Goal: Transaction & Acquisition: Purchase product/service

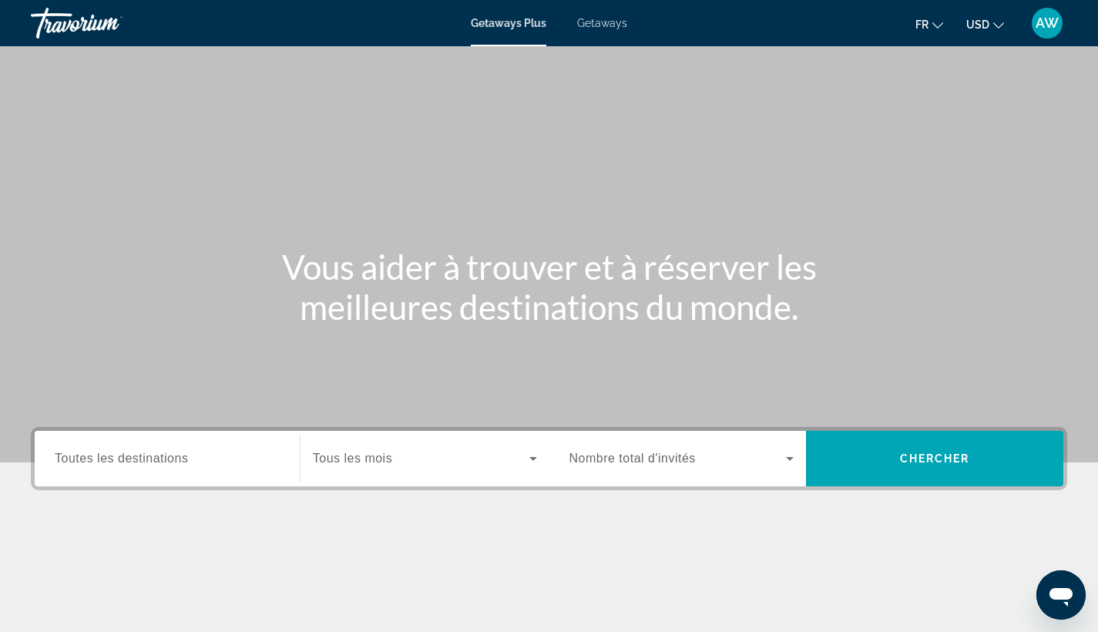
click at [595, 25] on span "Getaways" at bounding box center [602, 23] width 50 height 12
click at [999, 20] on icon "Change currency" at bounding box center [998, 25] width 11 height 11
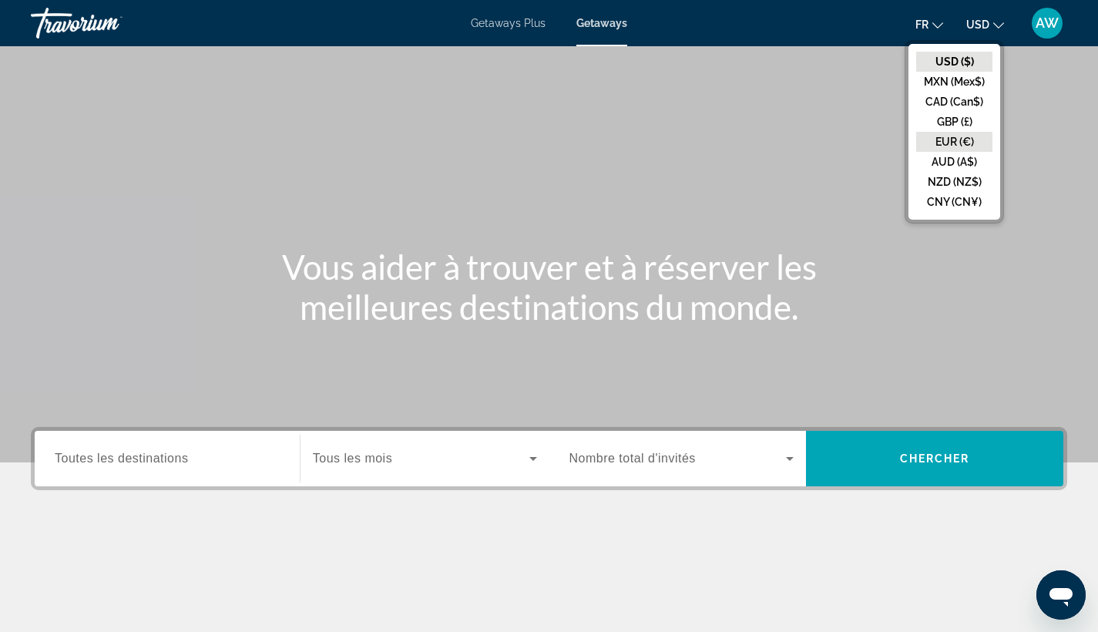
click at [932, 143] on button "EUR (€)" at bounding box center [954, 142] width 76 height 20
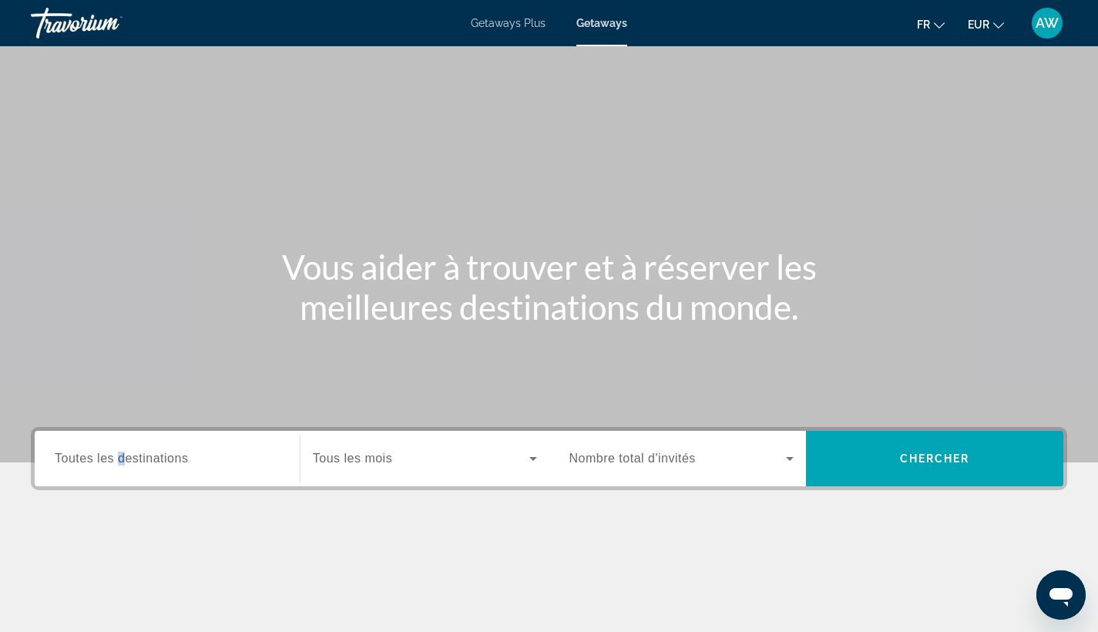
click at [121, 462] on span "Toutes les destinations" at bounding box center [121, 457] width 133 height 13
click at [121, 462] on input "Destination Toutes les destinations" at bounding box center [167, 459] width 225 height 18
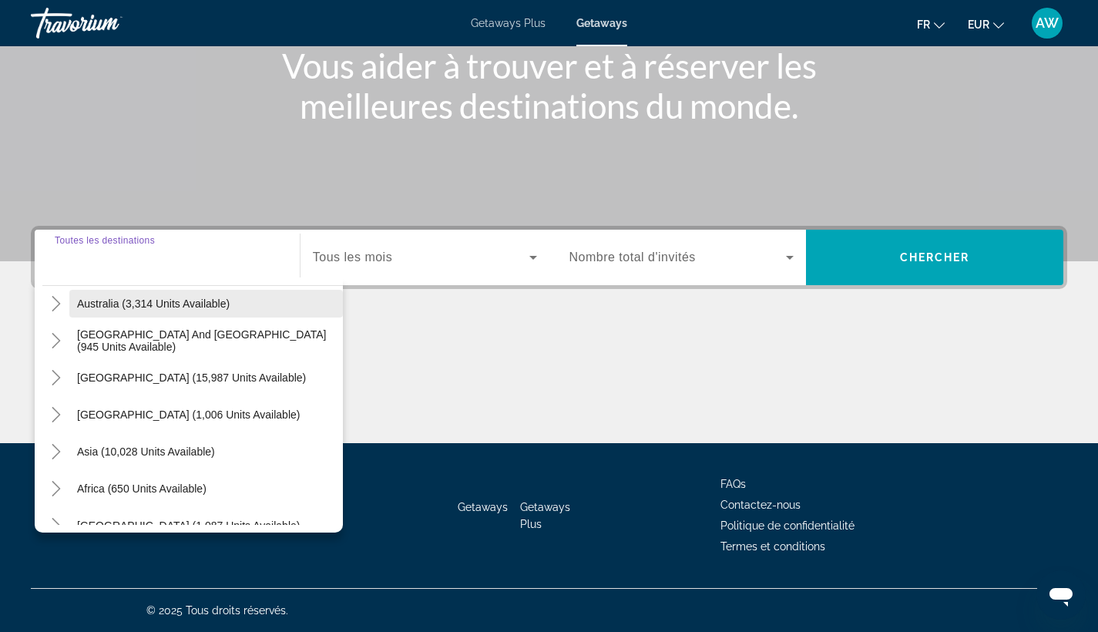
scroll to position [242, 0]
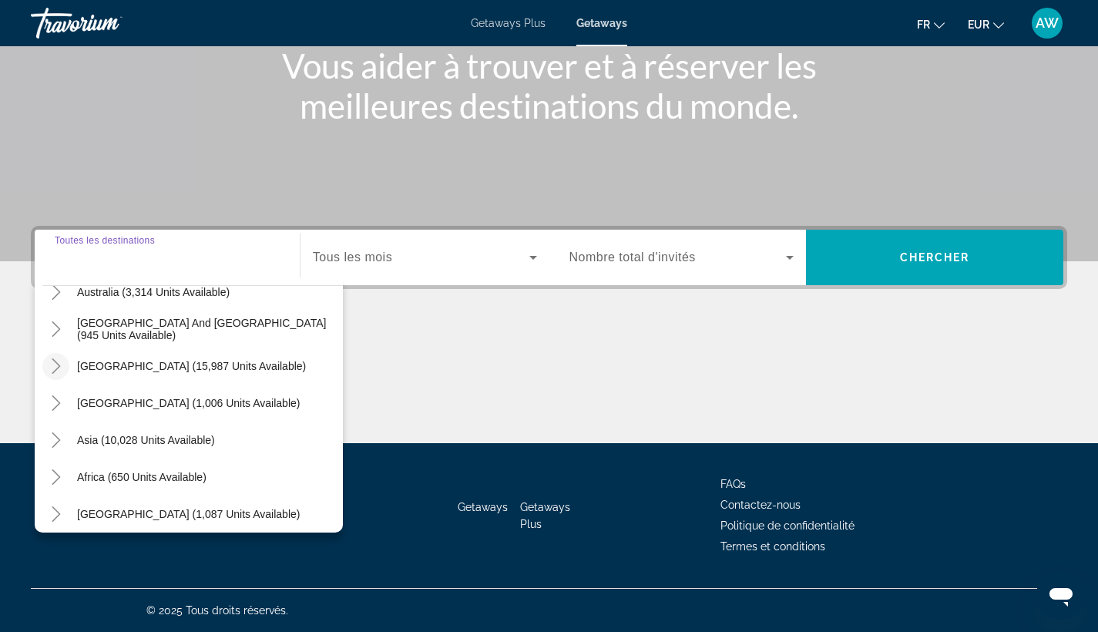
click at [62, 368] on icon "Toggle South America (15,987 units available)" at bounding box center [56, 365] width 15 height 15
click at [57, 364] on icon "Toggle South America (10,090 units available)" at bounding box center [56, 365] width 8 height 15
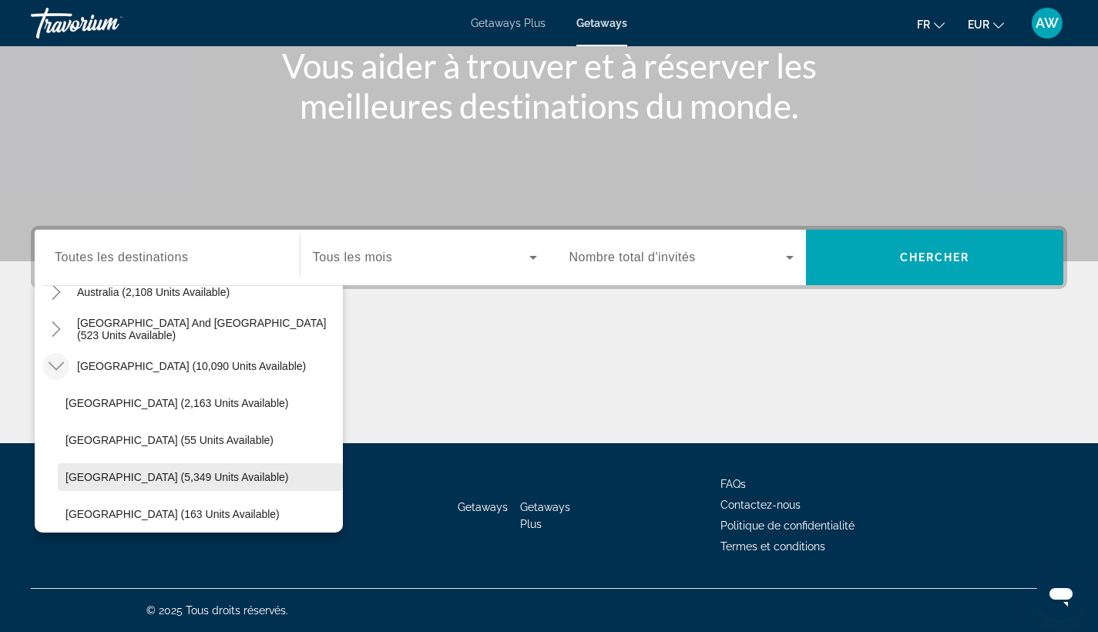
click at [79, 476] on span "Brazil (5,349 units available)" at bounding box center [176, 477] width 223 height 12
type input "**********"
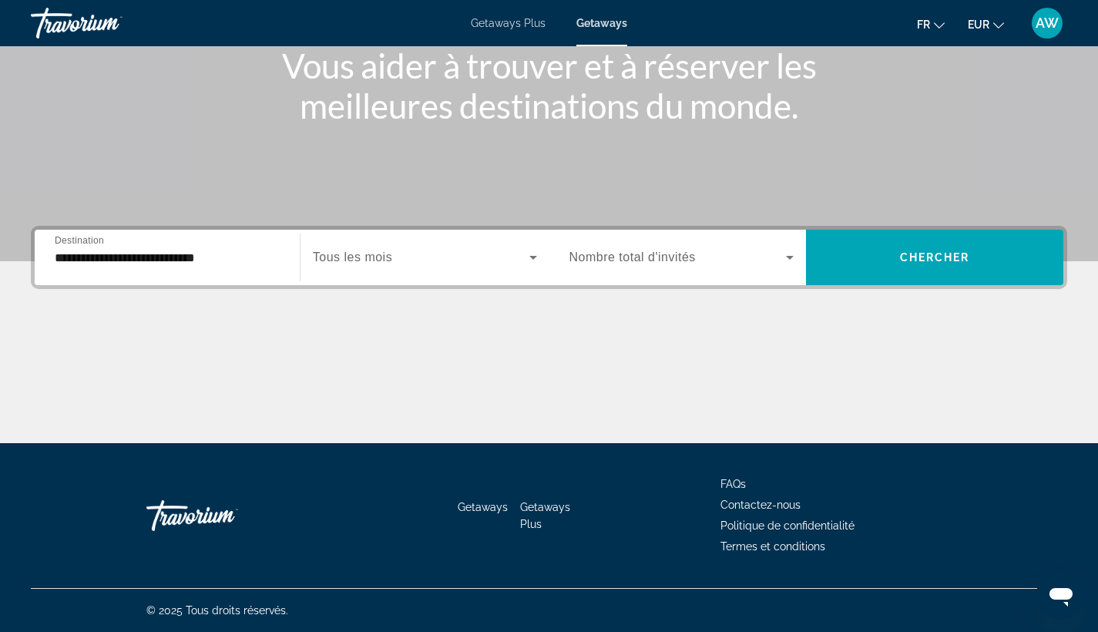
click at [545, 257] on div "Start Month Tous les mois" at bounding box center [424, 257] width 249 height 43
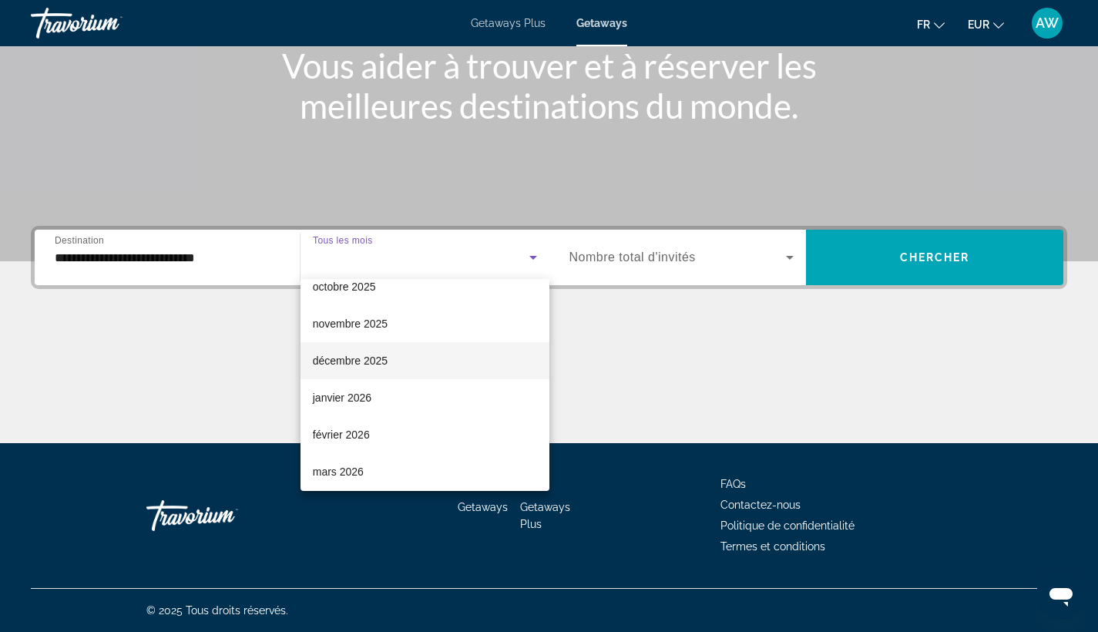
scroll to position [100, 0]
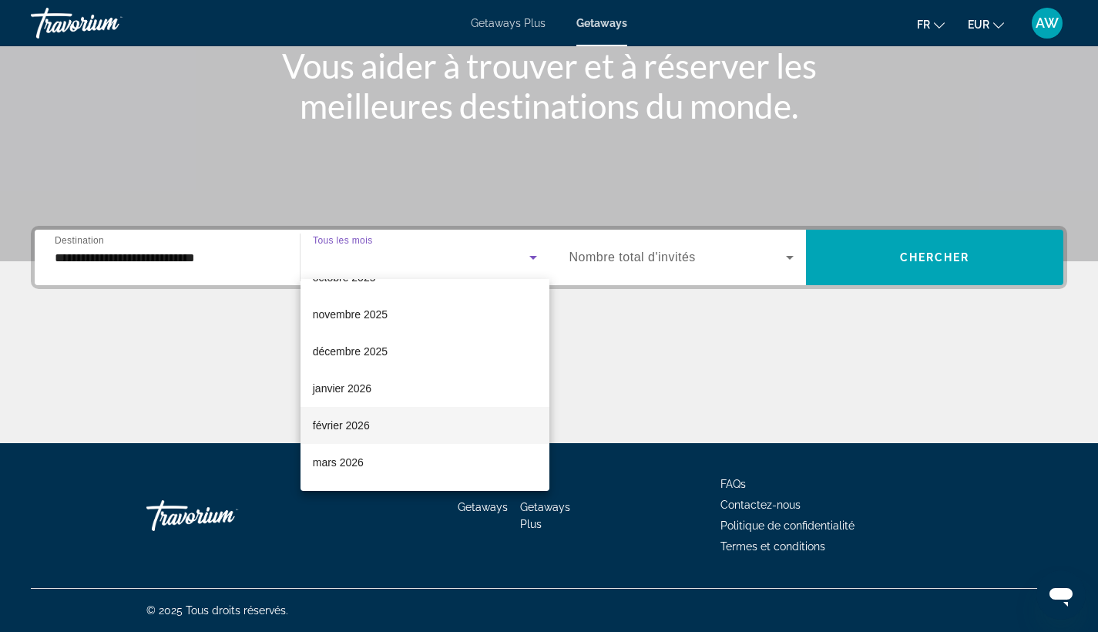
click at [419, 430] on mat-option "février 2026" at bounding box center [424, 425] width 249 height 37
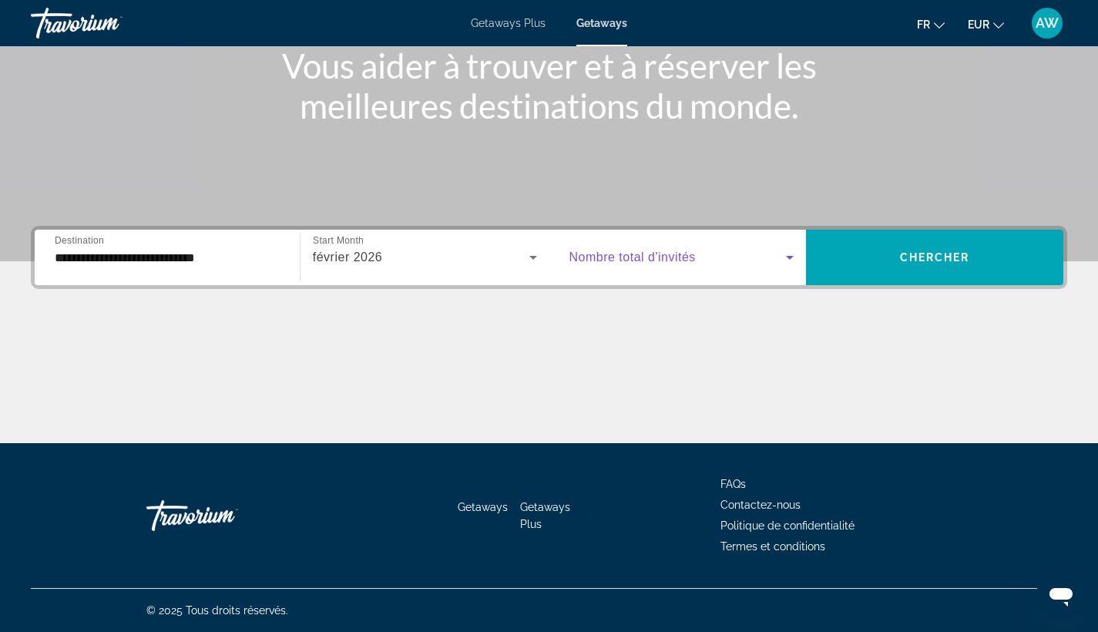
click at [782, 261] on icon "Search widget" at bounding box center [789, 257] width 18 height 18
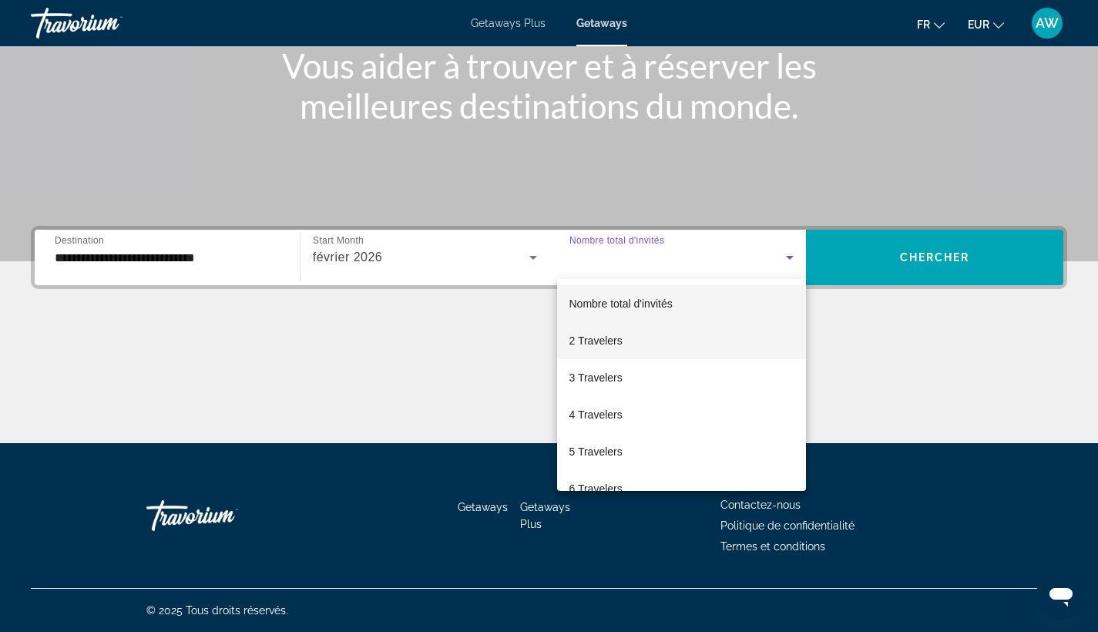
click at [649, 345] on mat-option "2 Travelers" at bounding box center [682, 340] width 250 height 37
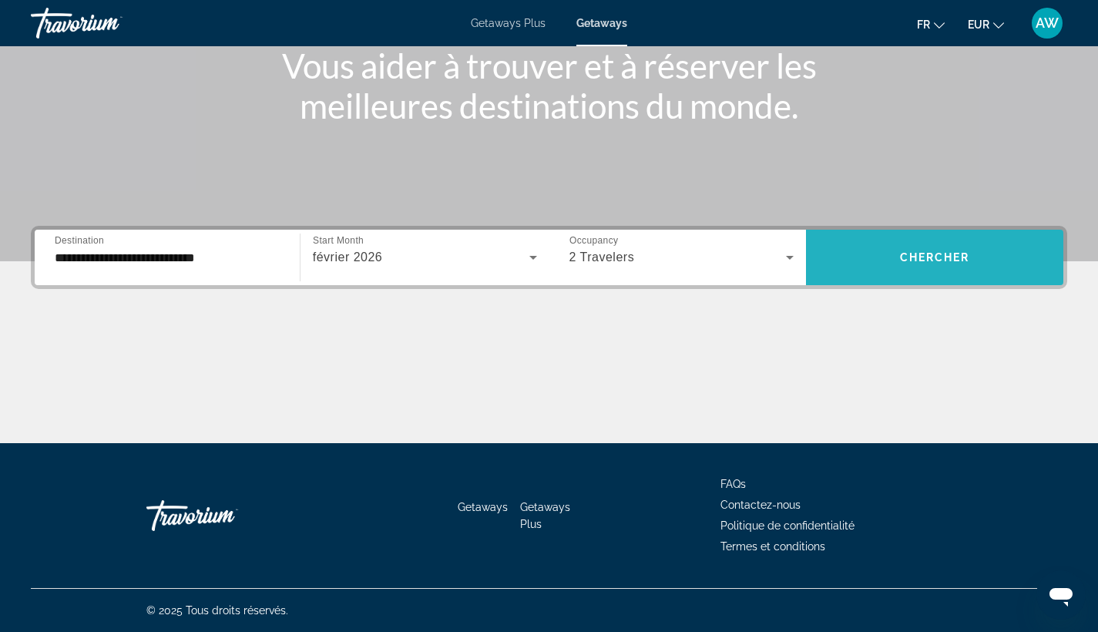
click at [955, 247] on span "Search widget" at bounding box center [934, 257] width 257 height 37
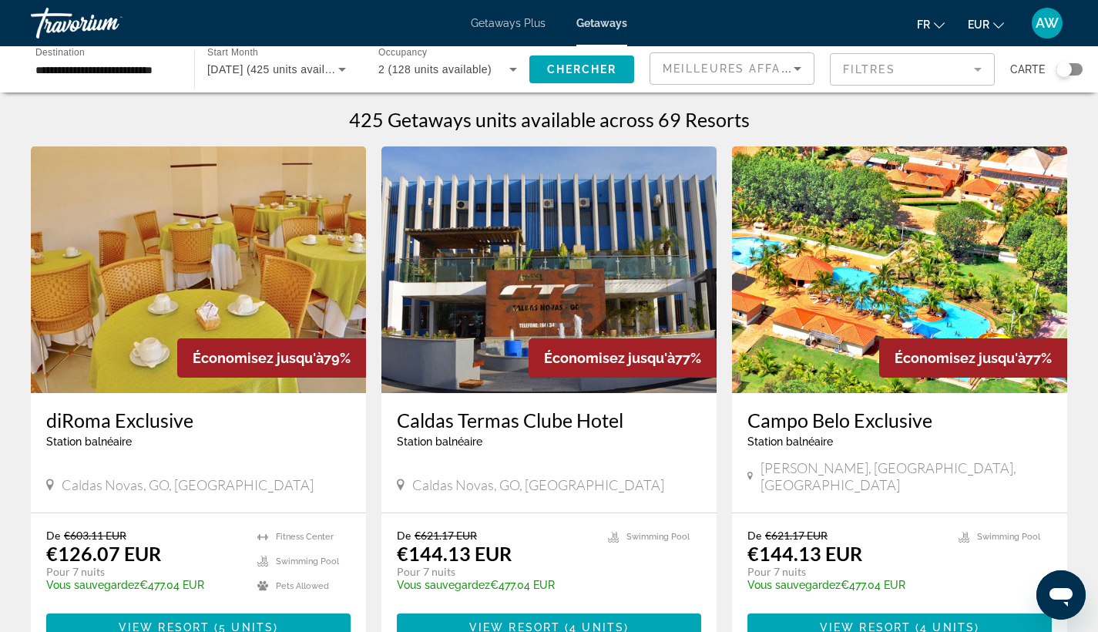
click at [1069, 74] on div "Search widget" at bounding box center [1063, 69] width 15 height 15
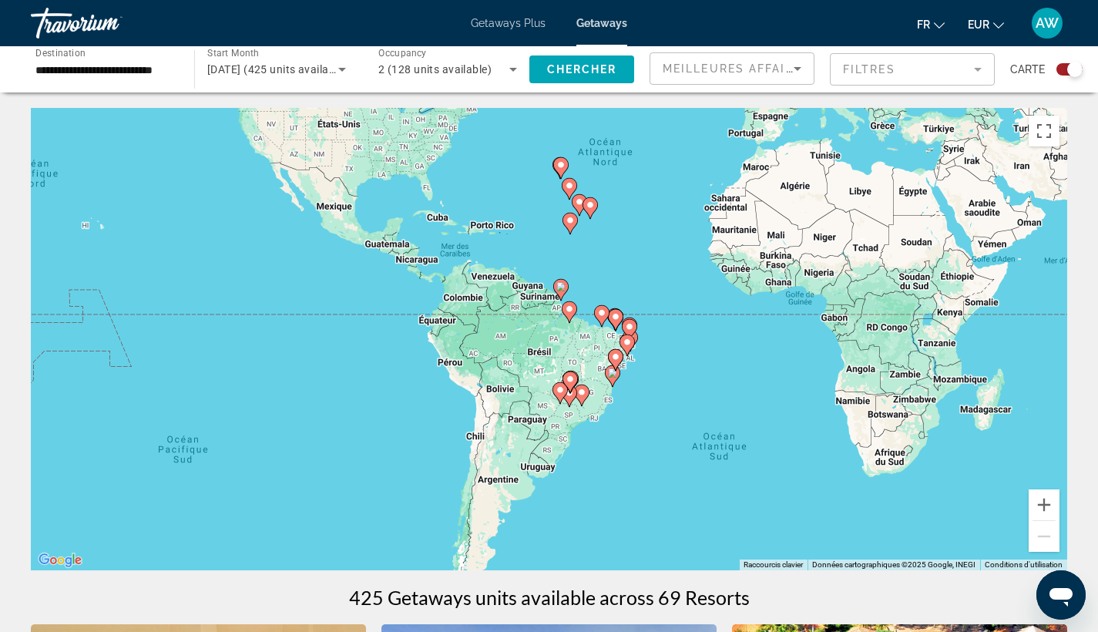
drag, startPoint x: 632, startPoint y: 401, endPoint x: 727, endPoint y: 235, distance: 190.8
click at [727, 235] on div "Pour activer le glissement avec le clavier, appuyez sur Alt+Entrée. Une fois ce…" at bounding box center [549, 339] width 1036 height 462
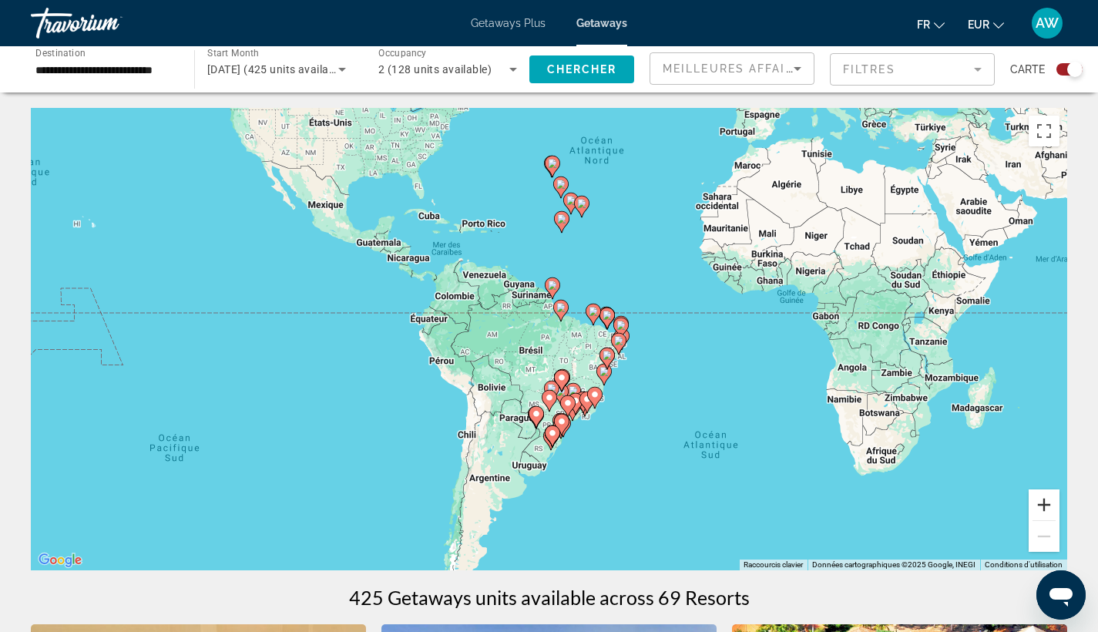
click at [1039, 509] on button "Zoom avant" at bounding box center [1043, 504] width 31 height 31
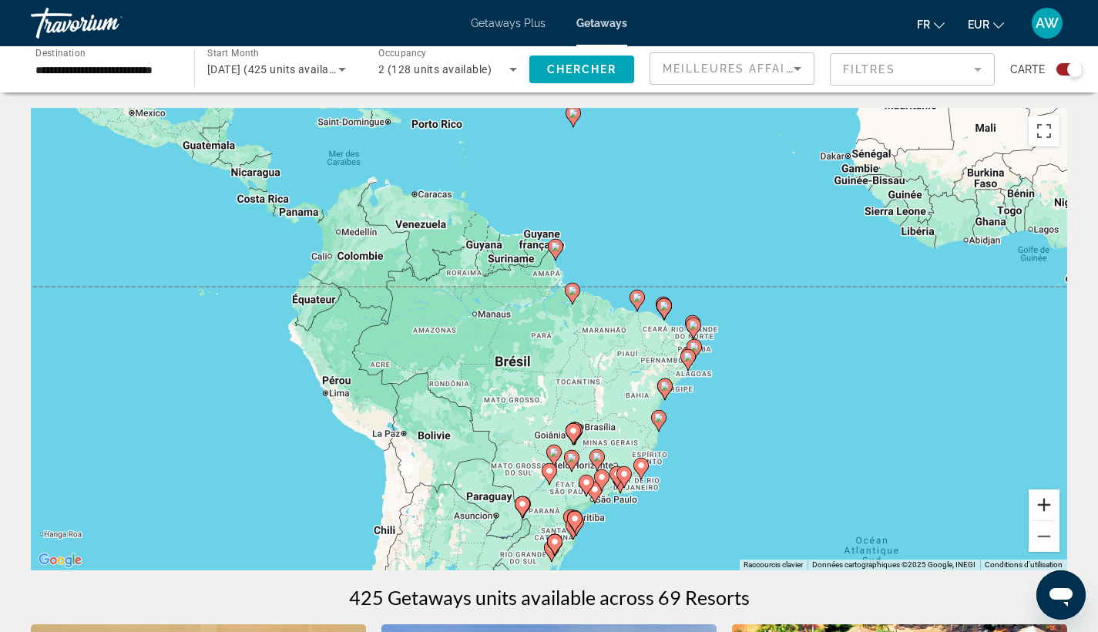
click at [1039, 509] on button "Zoom avant" at bounding box center [1043, 504] width 31 height 31
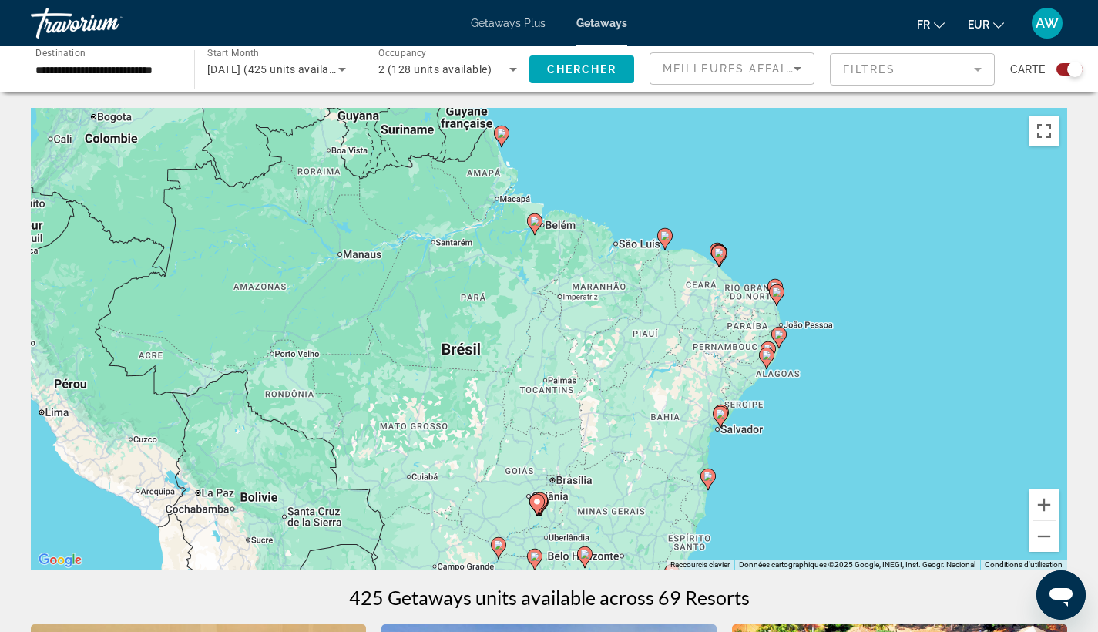
drag, startPoint x: 890, startPoint y: 457, endPoint x: 829, endPoint y: 422, distance: 70.0
click at [829, 422] on div "Pour activer le glissement avec le clavier, appuyez sur Alt+Entrée. Une fois ce…" at bounding box center [549, 339] width 1036 height 462
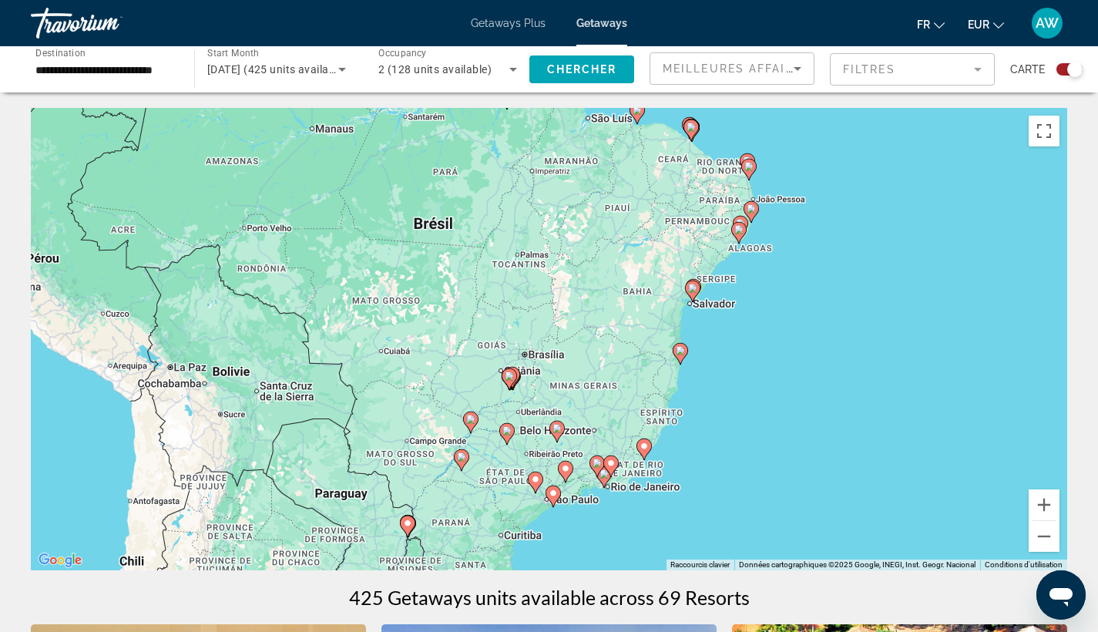
drag, startPoint x: 829, startPoint y: 422, endPoint x: 793, endPoint y: 273, distance: 153.6
click at [793, 273] on div "Pour activer le glissement avec le clavier, appuyez sur Alt+Entrée. Une fois ce…" at bounding box center [549, 339] width 1036 height 462
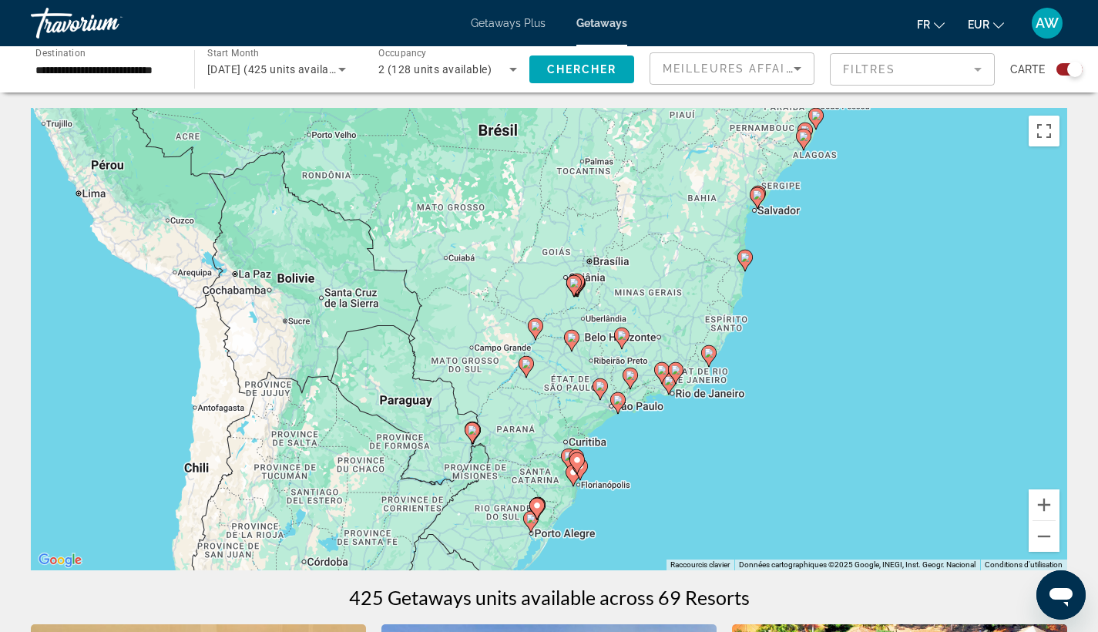
drag, startPoint x: 669, startPoint y: 508, endPoint x: 741, endPoint y: 436, distance: 102.4
click at [741, 436] on div "Pour activer le glissement avec le clavier, appuyez sur Alt+Entrée. Une fois ce…" at bounding box center [549, 339] width 1036 height 462
click at [1048, 505] on button "Zoom avant" at bounding box center [1043, 504] width 31 height 31
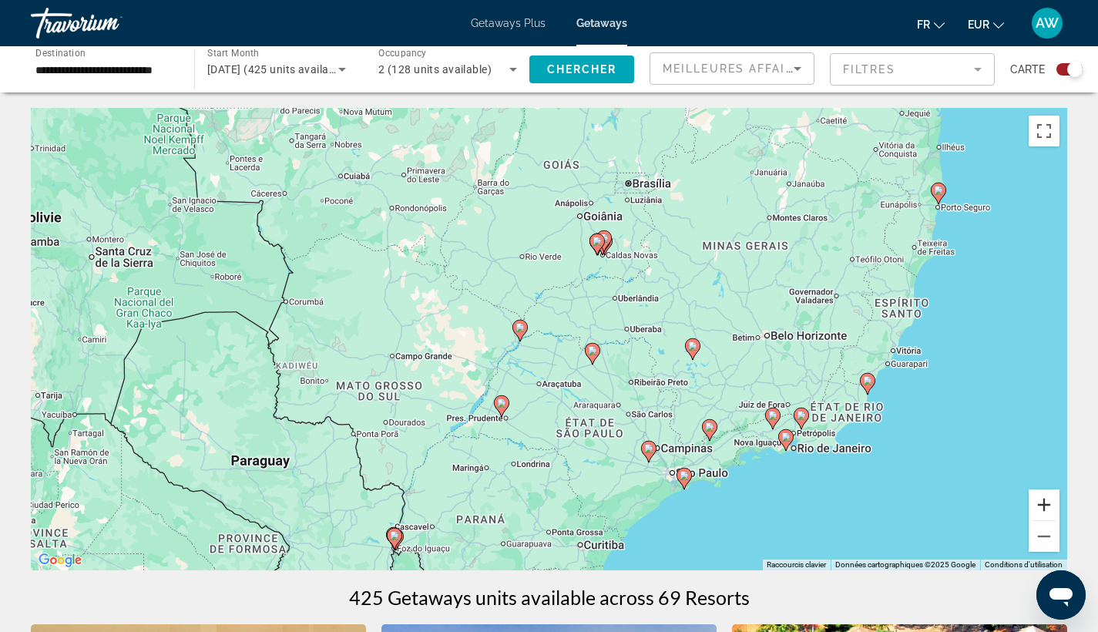
click at [1048, 505] on button "Zoom avant" at bounding box center [1043, 504] width 31 height 31
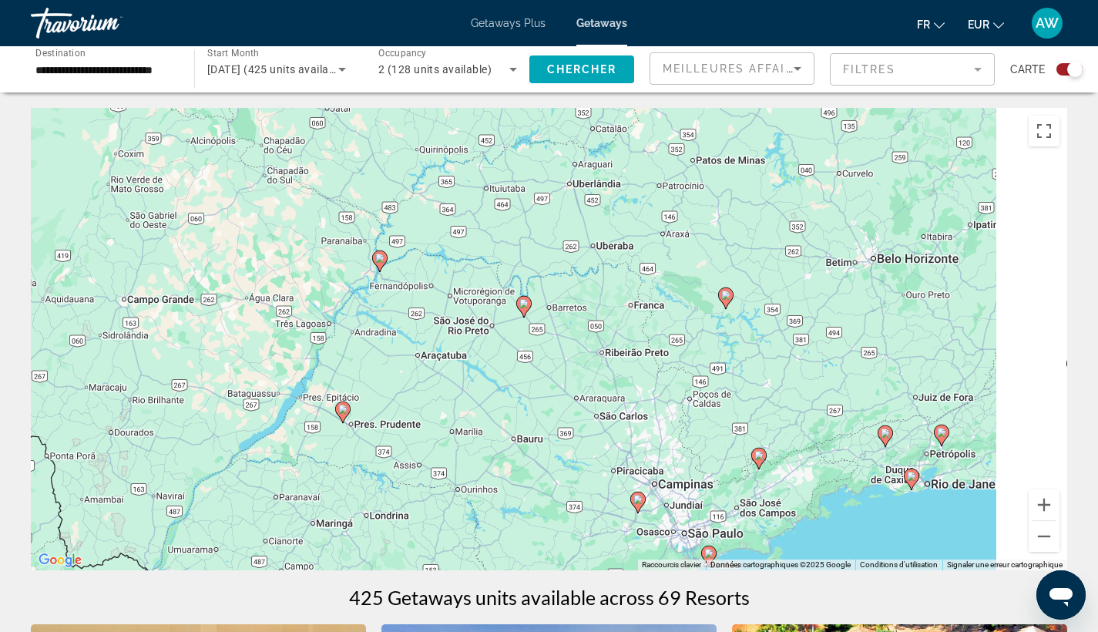
drag, startPoint x: 817, startPoint y: 468, endPoint x: 654, endPoint y: 351, distance: 199.9
click at [654, 351] on div "Pour activer le glissement avec le clavier, appuyez sur Alt+Entrée. Une fois ce…" at bounding box center [549, 339] width 1036 height 462
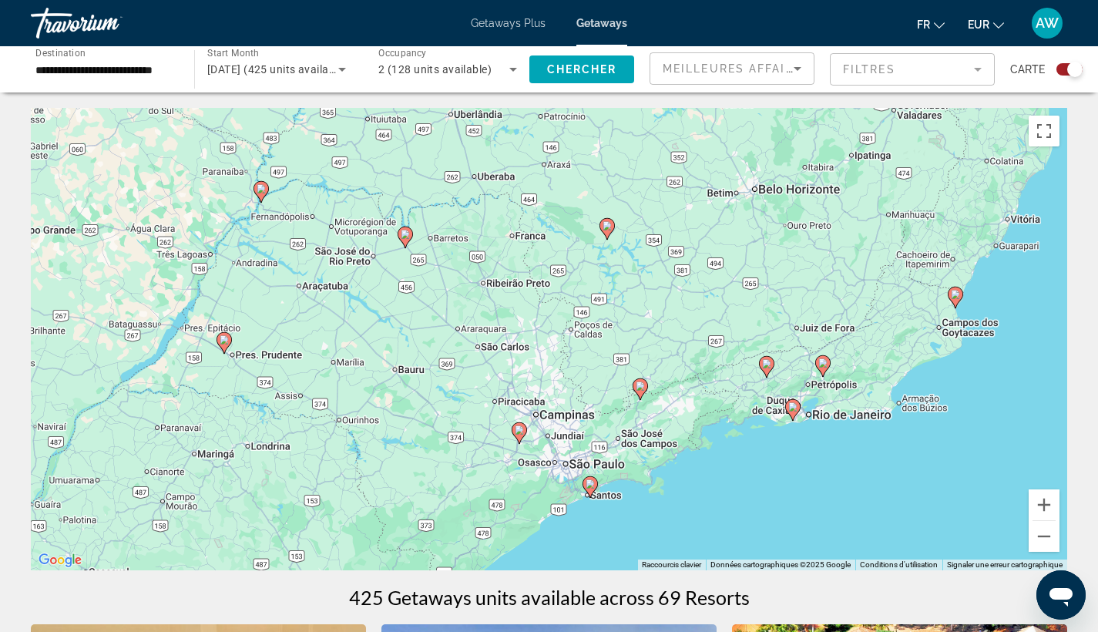
drag, startPoint x: 918, startPoint y: 515, endPoint x: 766, endPoint y: 432, distance: 172.7
click at [766, 432] on div "Pour activer le glissement avec le clavier, appuyez sur Alt+Entrée. Une fois ce…" at bounding box center [549, 339] width 1036 height 462
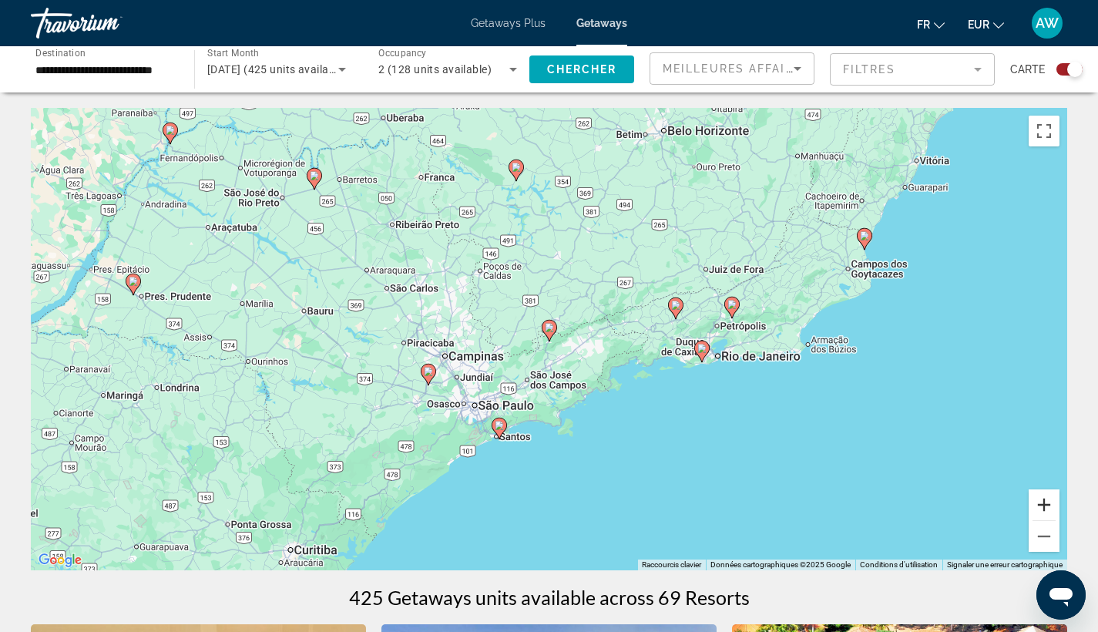
click at [1049, 502] on button "Zoom avant" at bounding box center [1043, 504] width 31 height 31
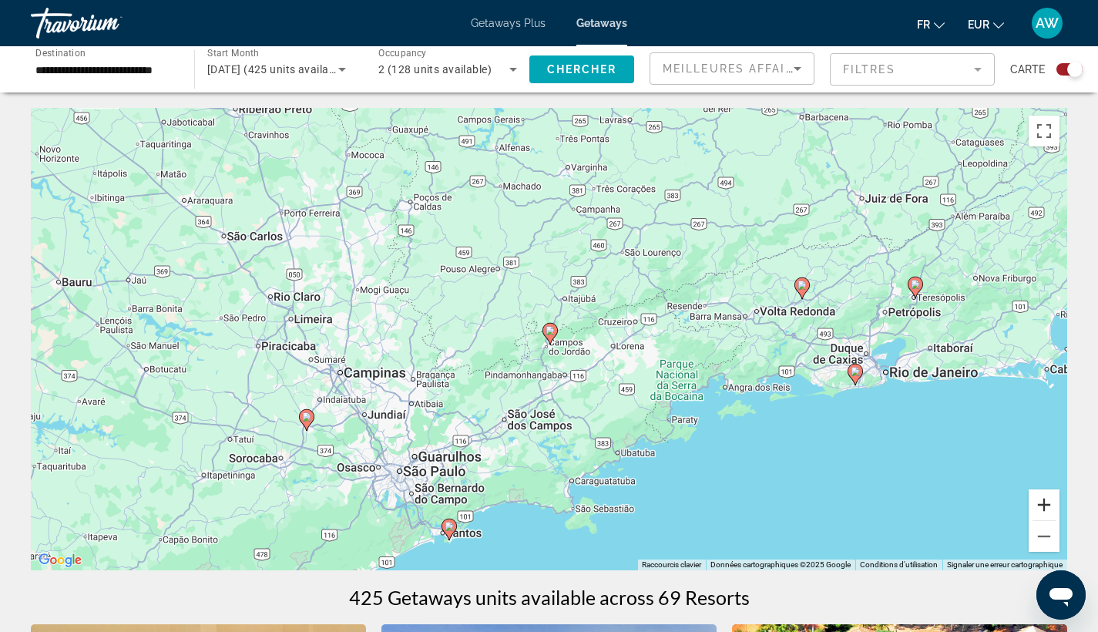
click at [1049, 502] on button "Zoom avant" at bounding box center [1043, 504] width 31 height 31
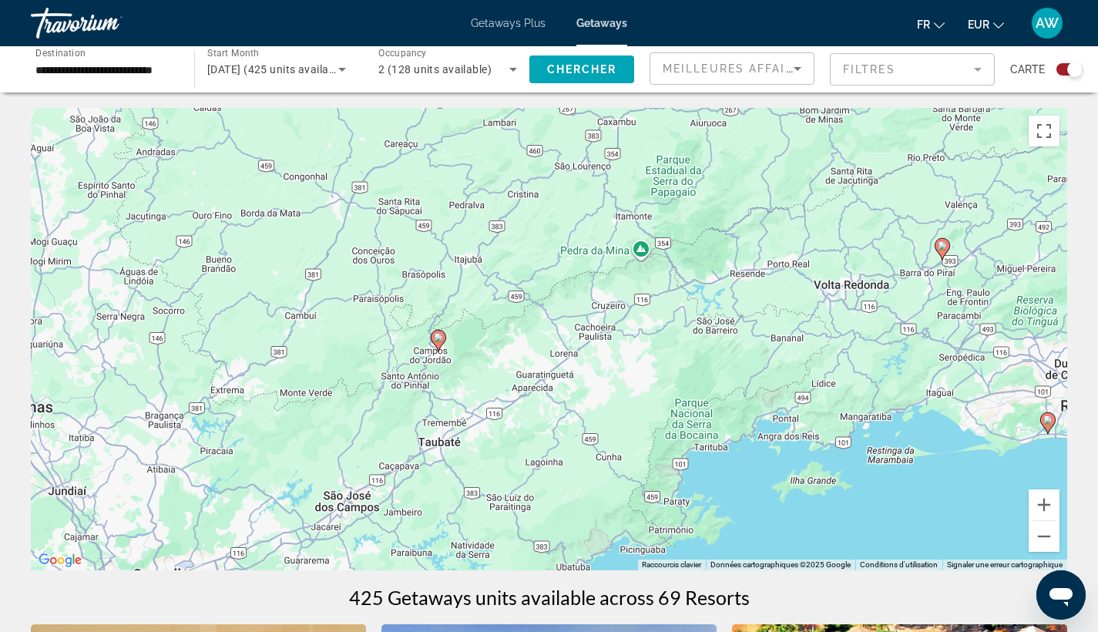
drag, startPoint x: 915, startPoint y: 468, endPoint x: 733, endPoint y: 468, distance: 182.6
click at [733, 468] on div "Pour activer le glissement avec le clavier, appuyez sur Alt+Entrée. Une fois ce…" at bounding box center [549, 339] width 1036 height 462
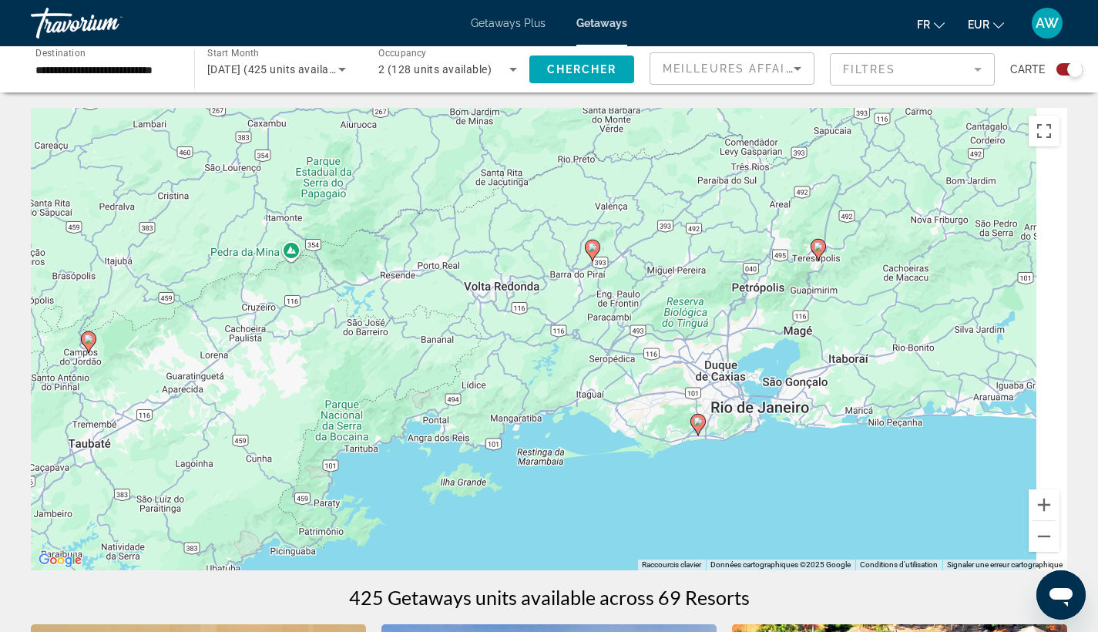
drag, startPoint x: 881, startPoint y: 480, endPoint x: 619, endPoint y: 481, distance: 261.9
click at [619, 481] on div "Pour activer le glissement avec le clavier, appuyez sur Alt+Entrée. Une fois ce…" at bounding box center [549, 339] width 1036 height 462
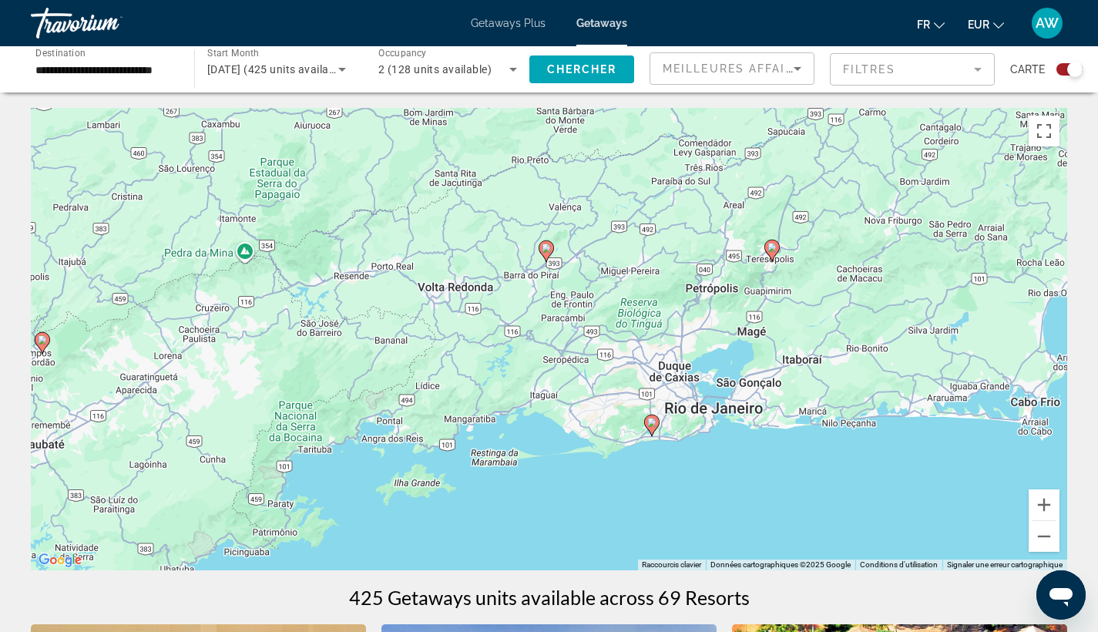
click at [653, 424] on image "Main content" at bounding box center [651, 422] width 9 height 9
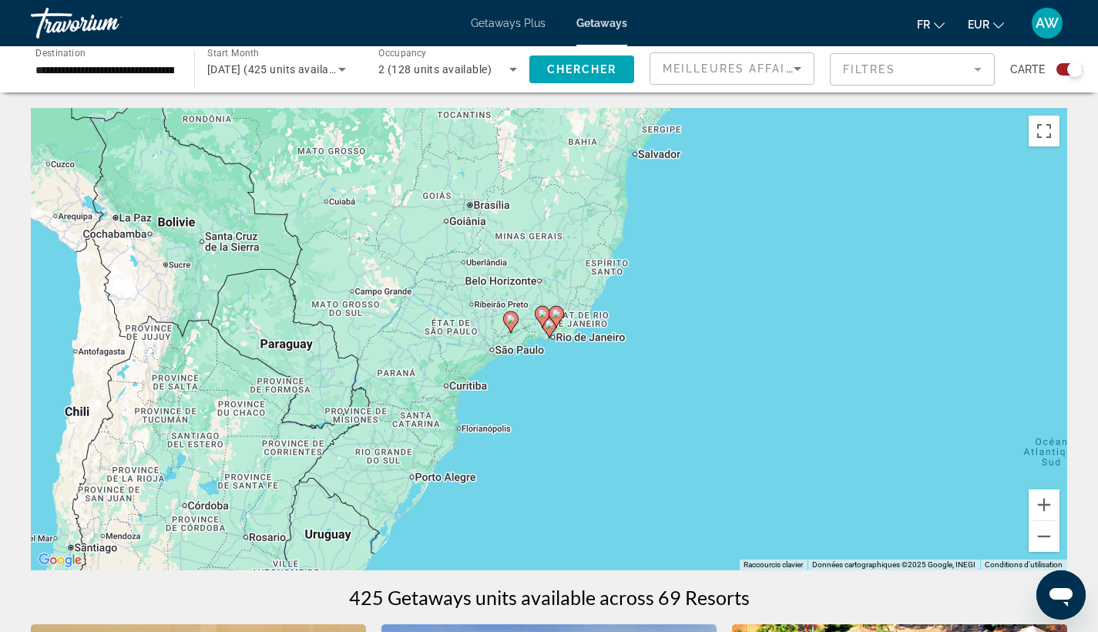
click at [549, 326] on gmp-advanced-marker "Main content" at bounding box center [556, 316] width 15 height 23
type input "**********"
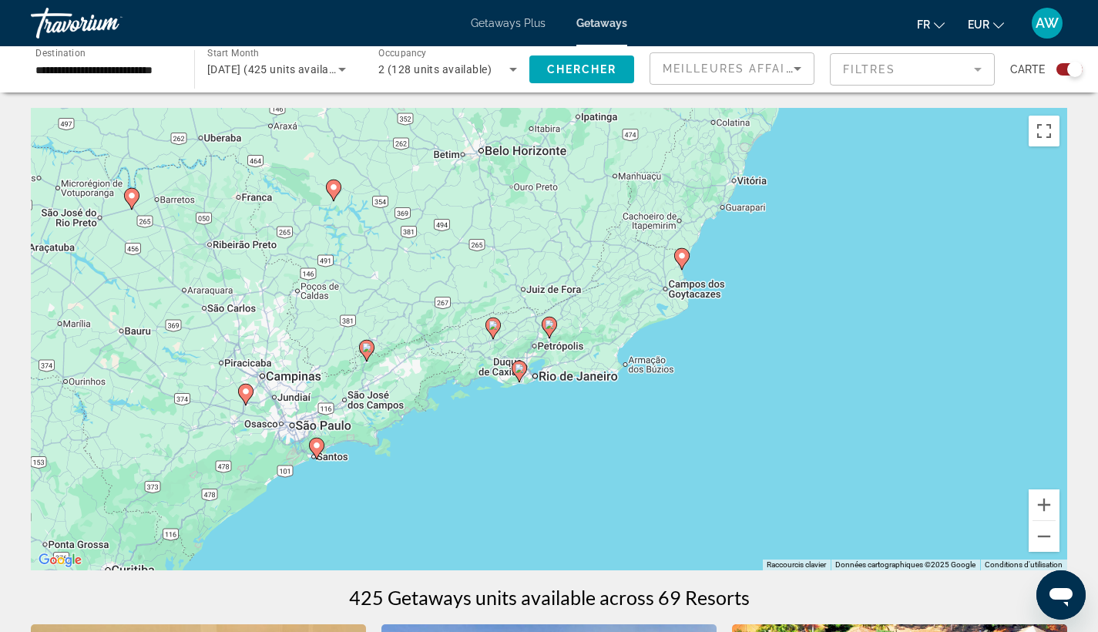
click at [520, 362] on icon "Main content" at bounding box center [519, 371] width 14 height 20
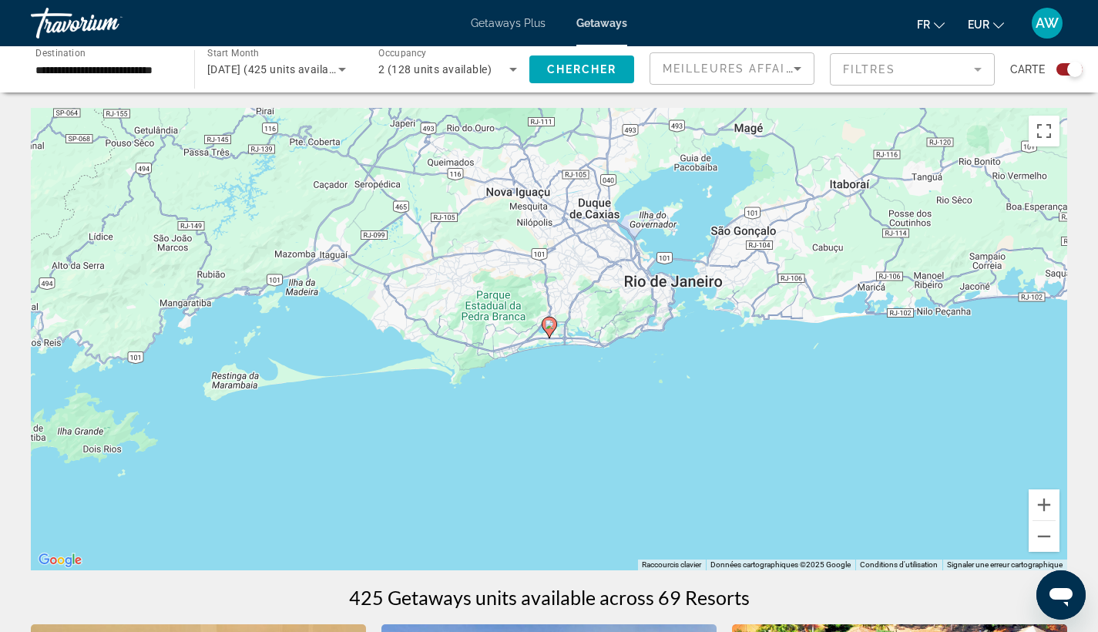
click at [549, 330] on icon "Main content" at bounding box center [549, 327] width 14 height 20
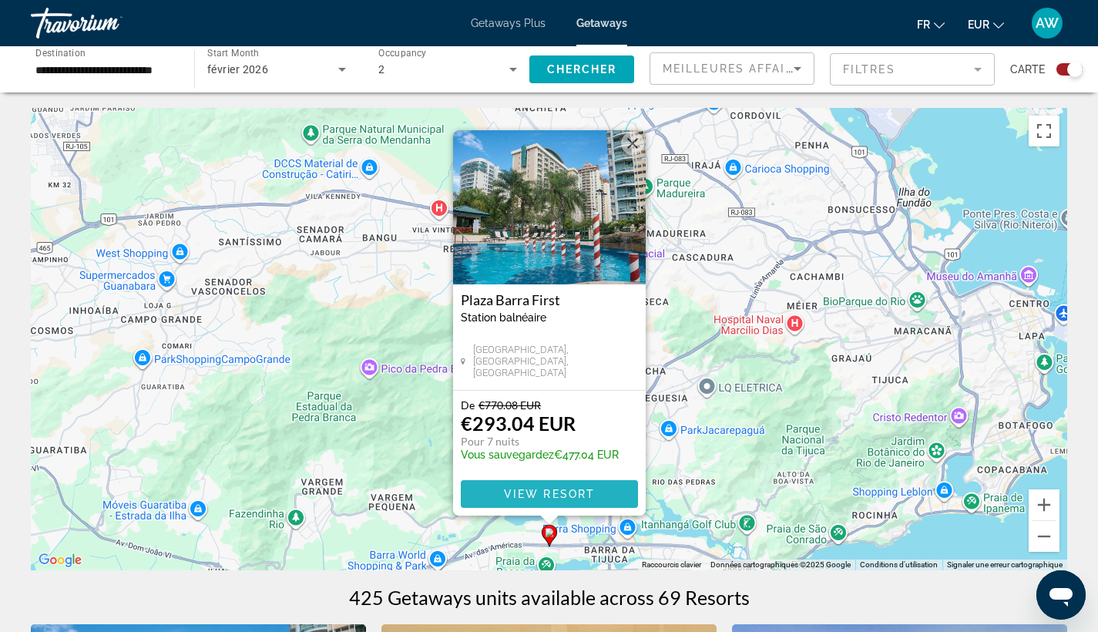
click at [532, 486] on span "Main content" at bounding box center [549, 493] width 177 height 37
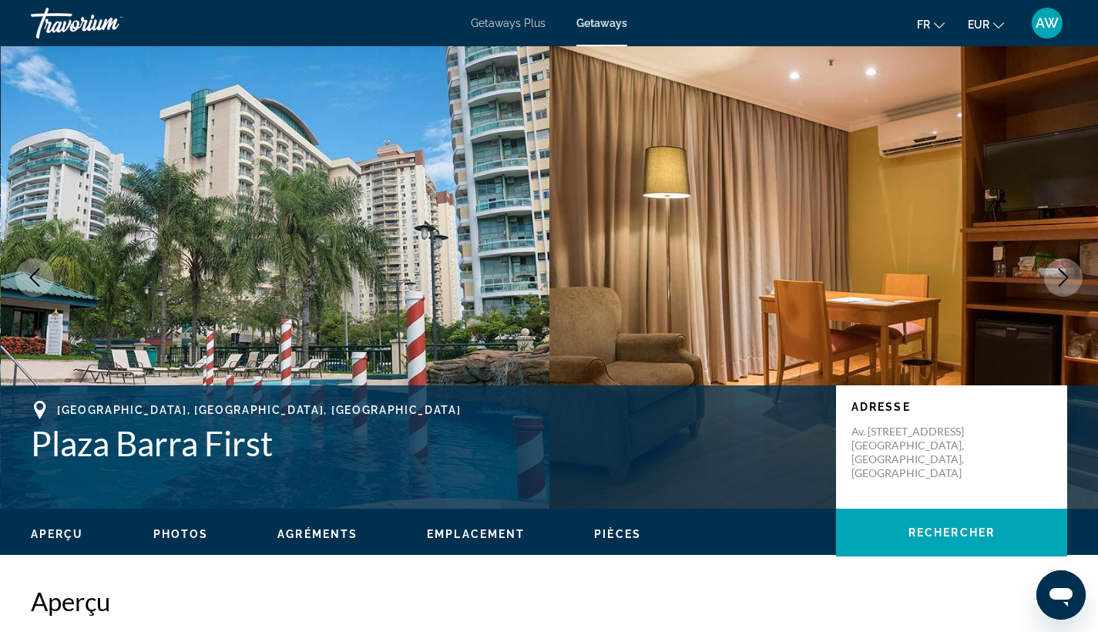
click at [1065, 281] on icon "Next image" at bounding box center [1063, 277] width 18 height 18
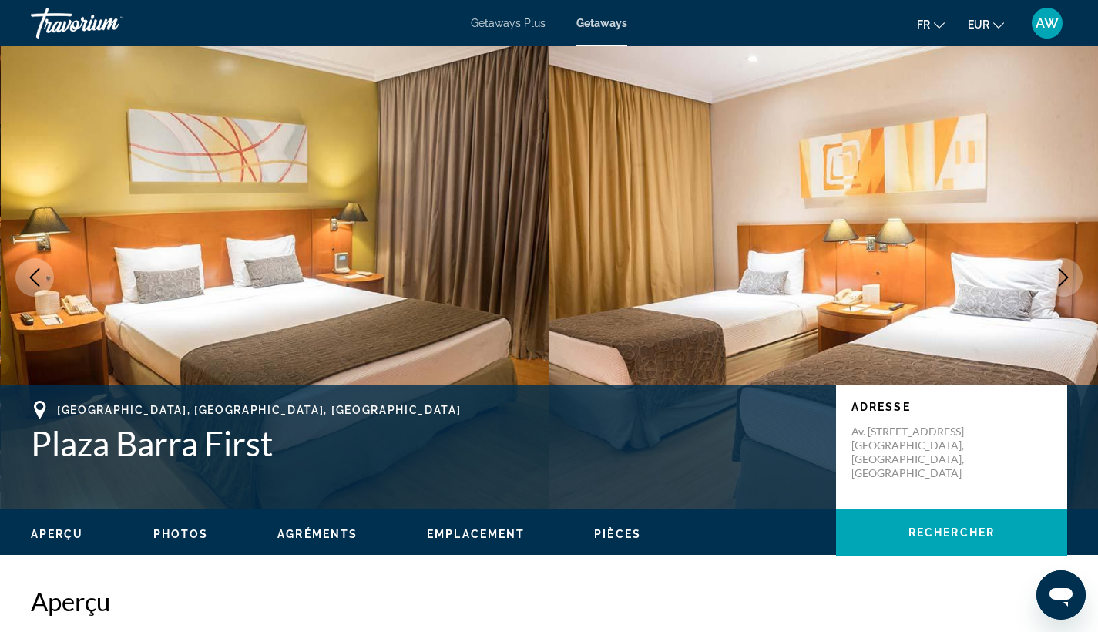
click at [1065, 281] on icon "Next image" at bounding box center [1063, 277] width 18 height 18
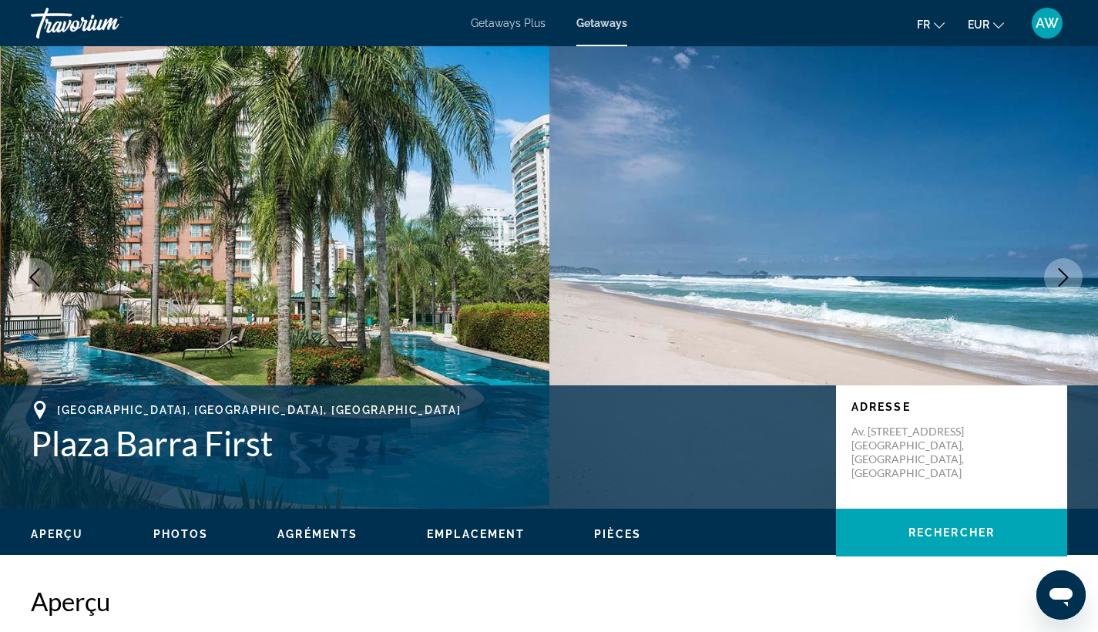
click at [1065, 281] on icon "Next image" at bounding box center [1063, 277] width 18 height 18
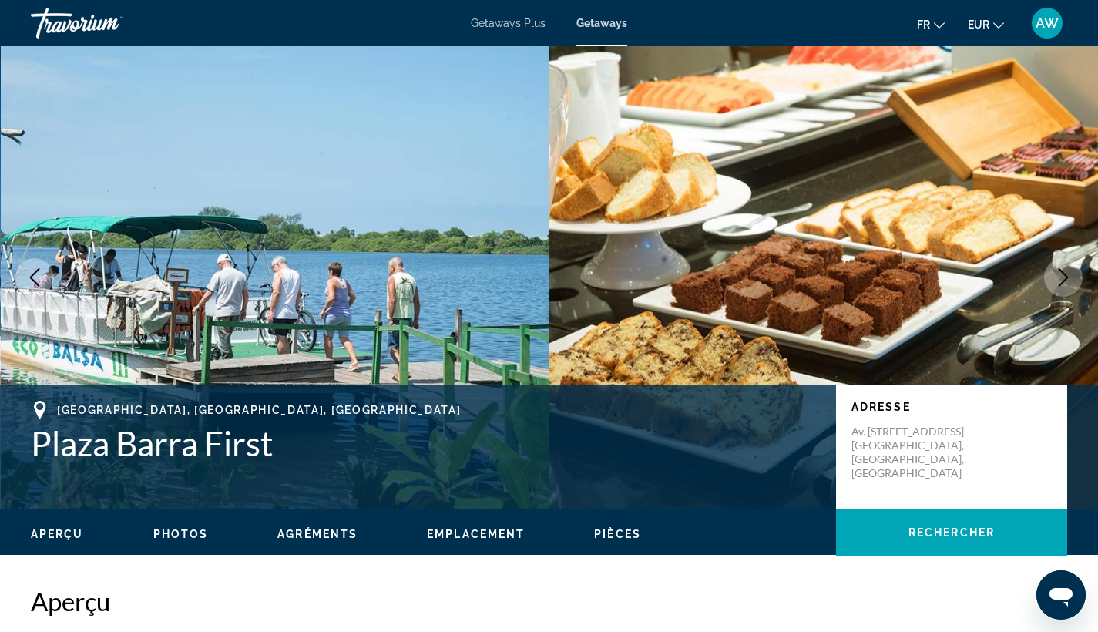
click at [1065, 281] on icon "Next image" at bounding box center [1063, 277] width 18 height 18
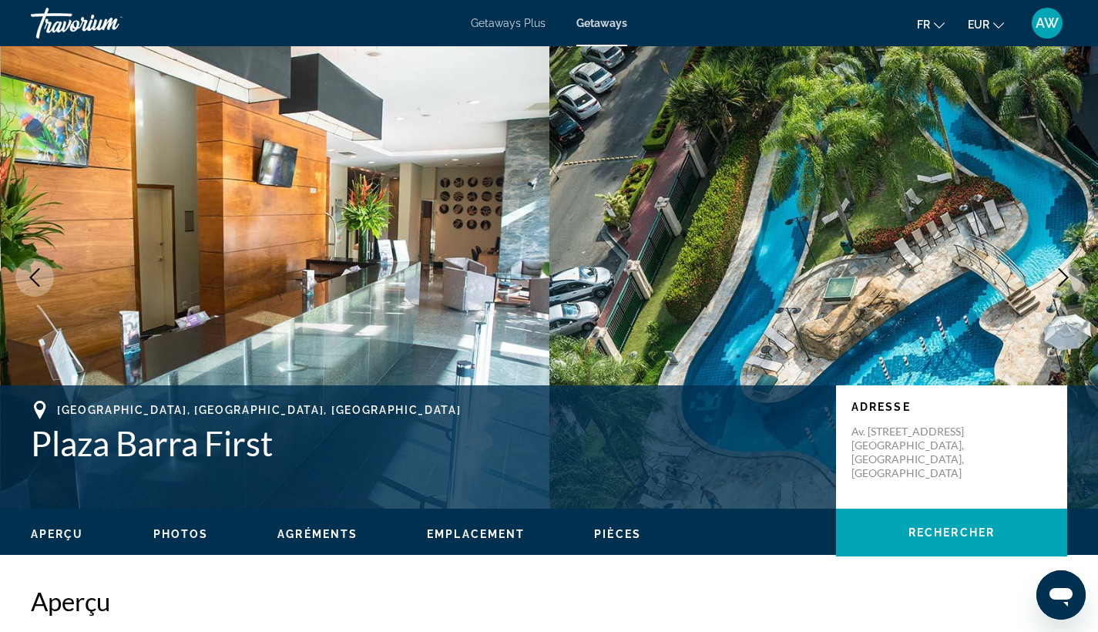
click at [1065, 281] on icon "Next image" at bounding box center [1063, 277] width 18 height 18
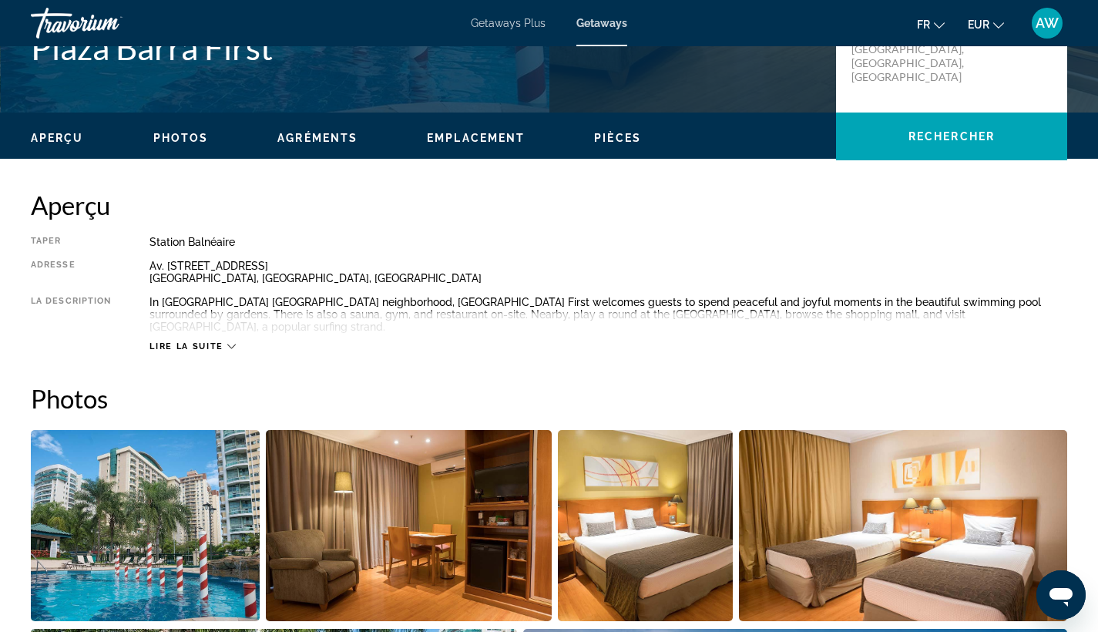
scroll to position [381, 0]
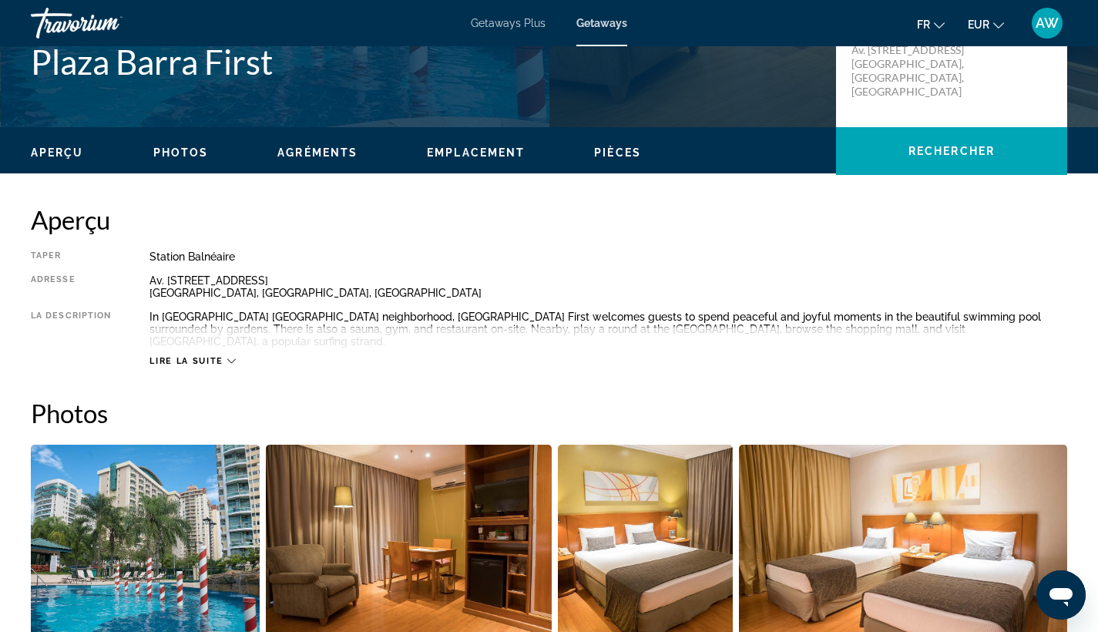
click at [209, 356] on span "Lire la suite" at bounding box center [185, 361] width 73 height 10
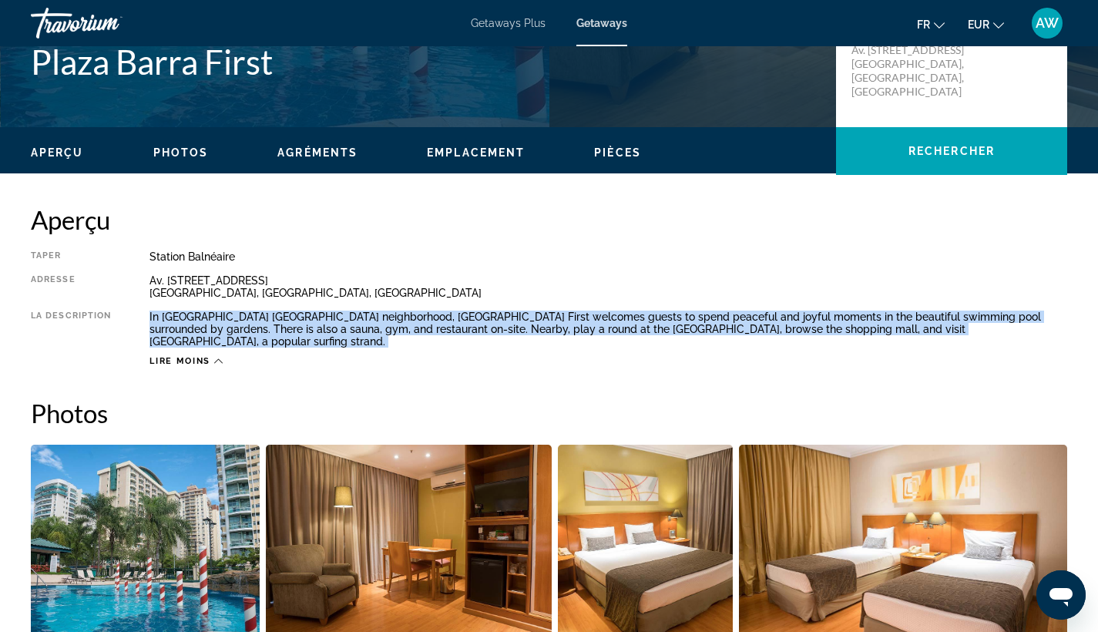
drag, startPoint x: 148, startPoint y: 318, endPoint x: 1035, endPoint y: 334, distance: 886.8
click at [1035, 334] on div "Taper Station balnéaire Tout inclus Pas tout compris Adresse Av. das Mericas,78…" at bounding box center [549, 308] width 1036 height 116
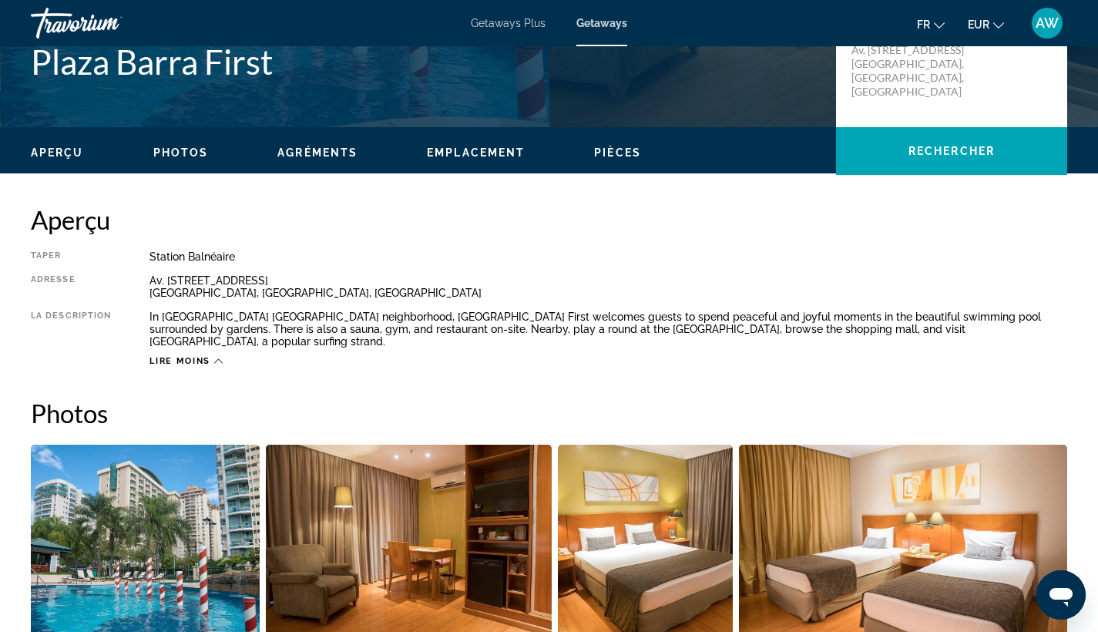
click at [839, 398] on h2 "Photos" at bounding box center [549, 413] width 1036 height 31
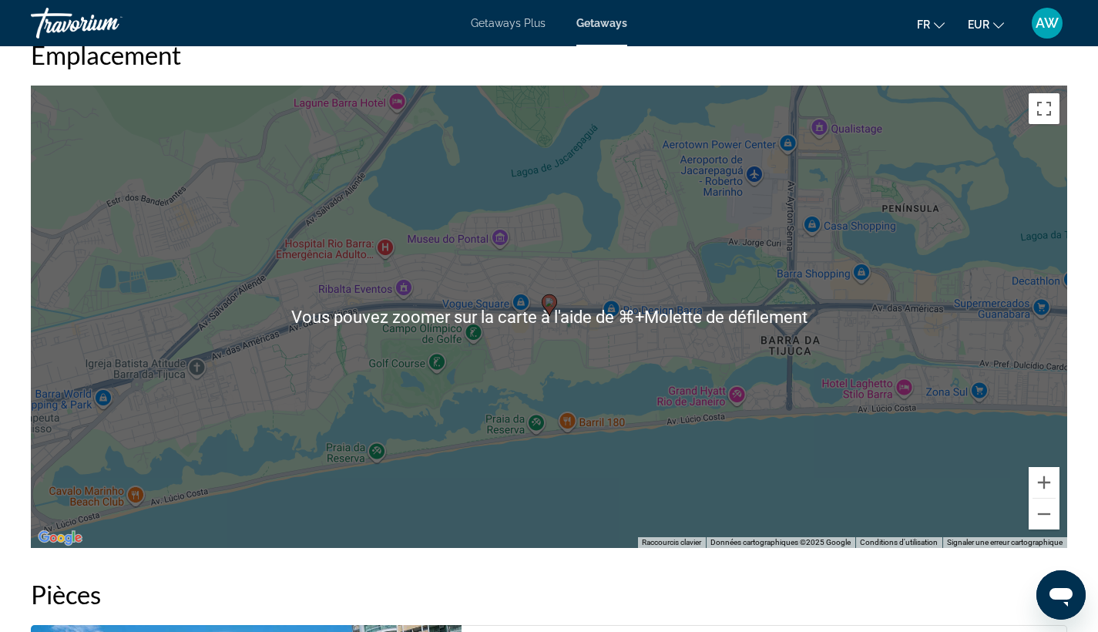
scroll to position [1532, 0]
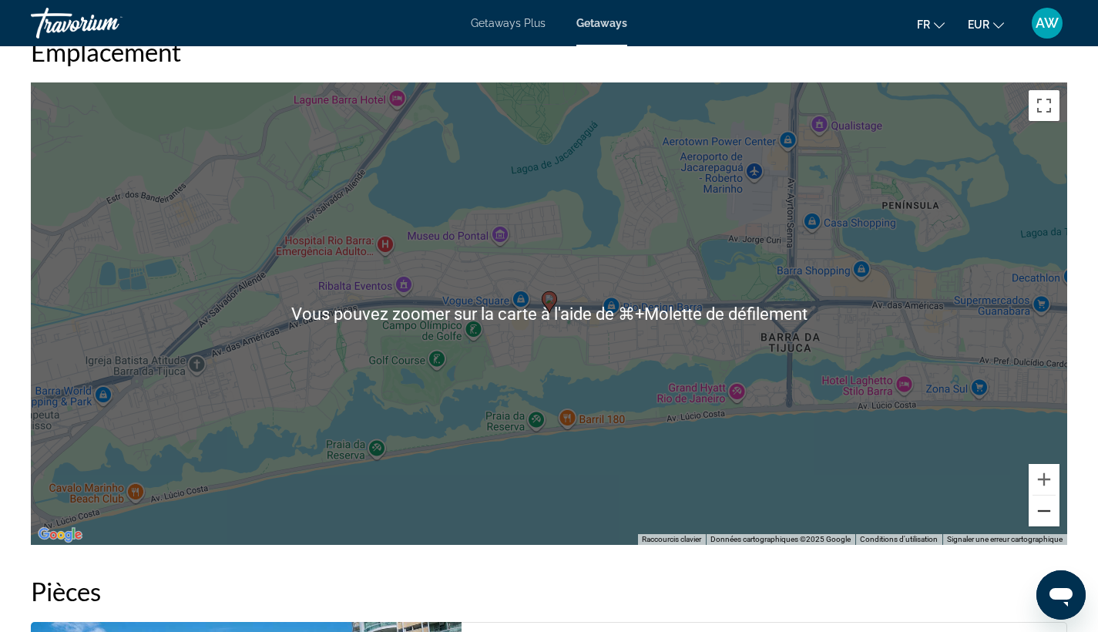
click at [1045, 495] on button "Zoom arrière" at bounding box center [1043, 510] width 31 height 31
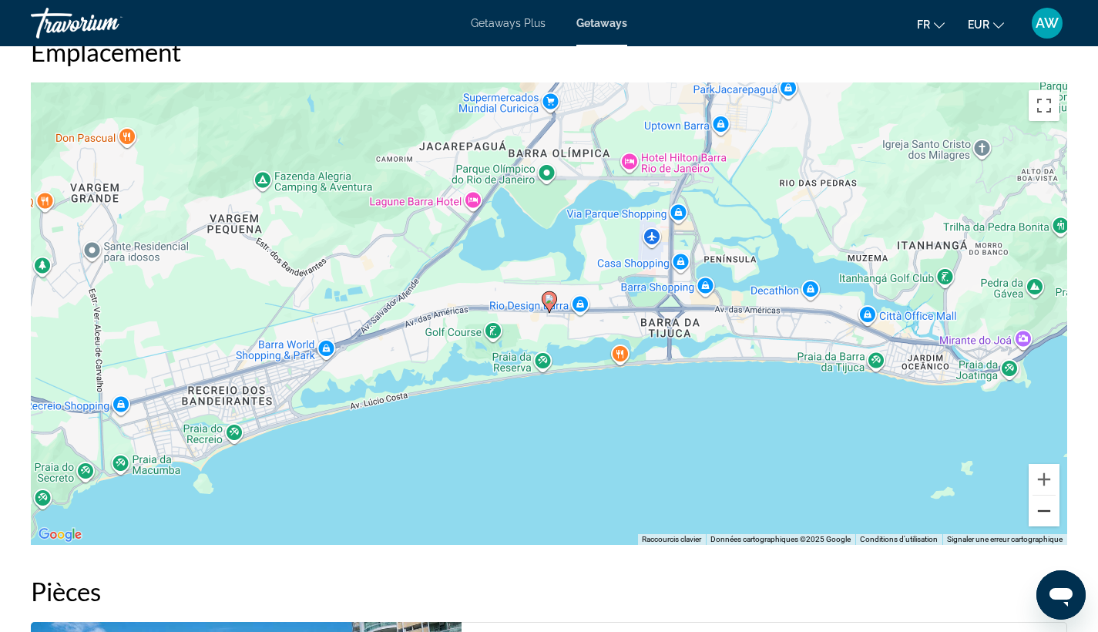
click at [1045, 495] on button "Zoom arrière" at bounding box center [1043, 510] width 31 height 31
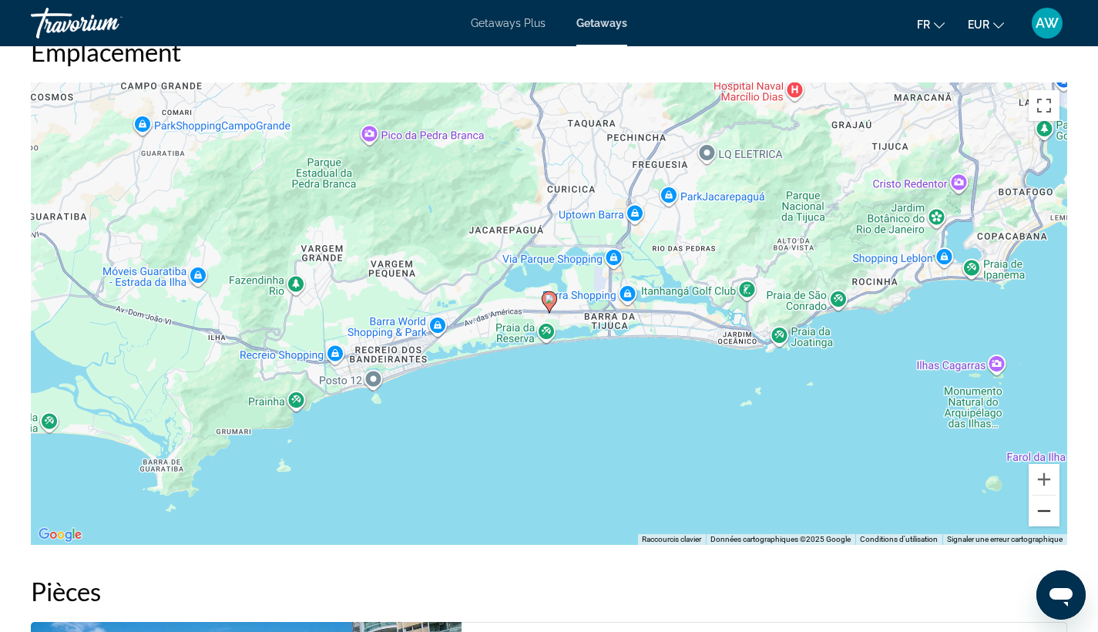
click at [1045, 495] on button "Zoom arrière" at bounding box center [1043, 510] width 31 height 31
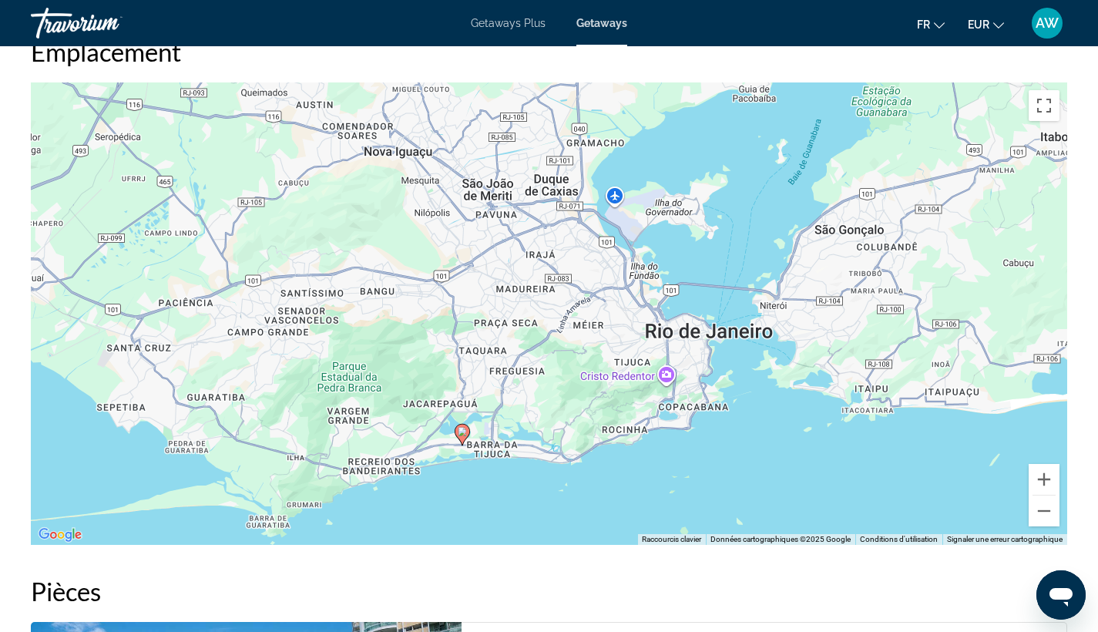
drag, startPoint x: 867, startPoint y: 311, endPoint x: 779, endPoint y: 445, distance: 160.3
click at [779, 445] on div "Pour activer le glissement avec le clavier, appuyez sur Alt+Entrée. Une fois ce…" at bounding box center [549, 313] width 1036 height 462
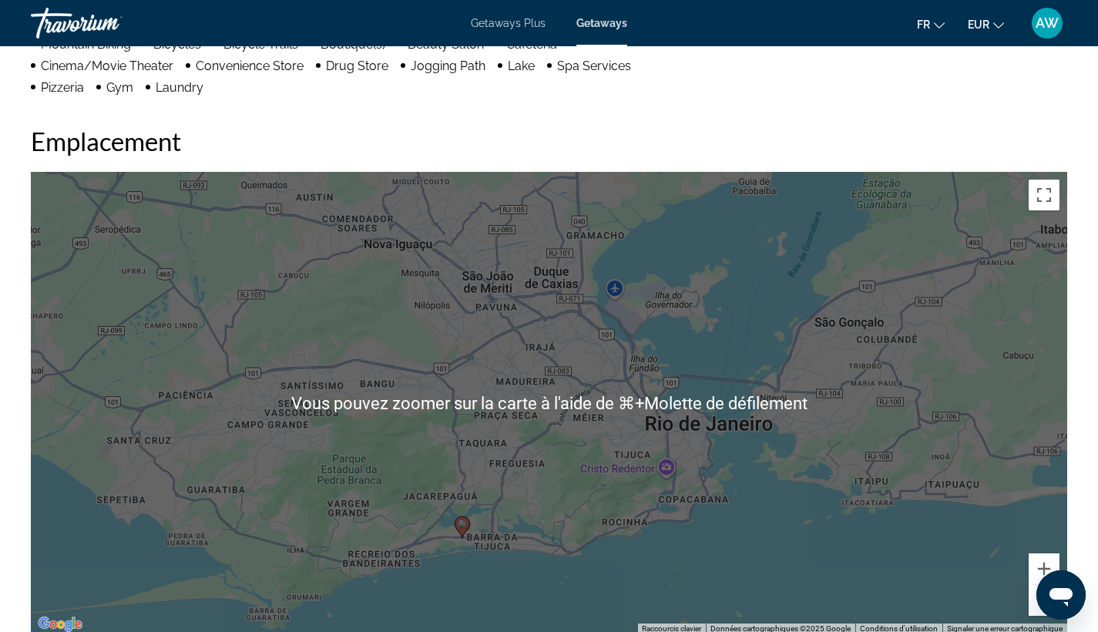
scroll to position [1433, 0]
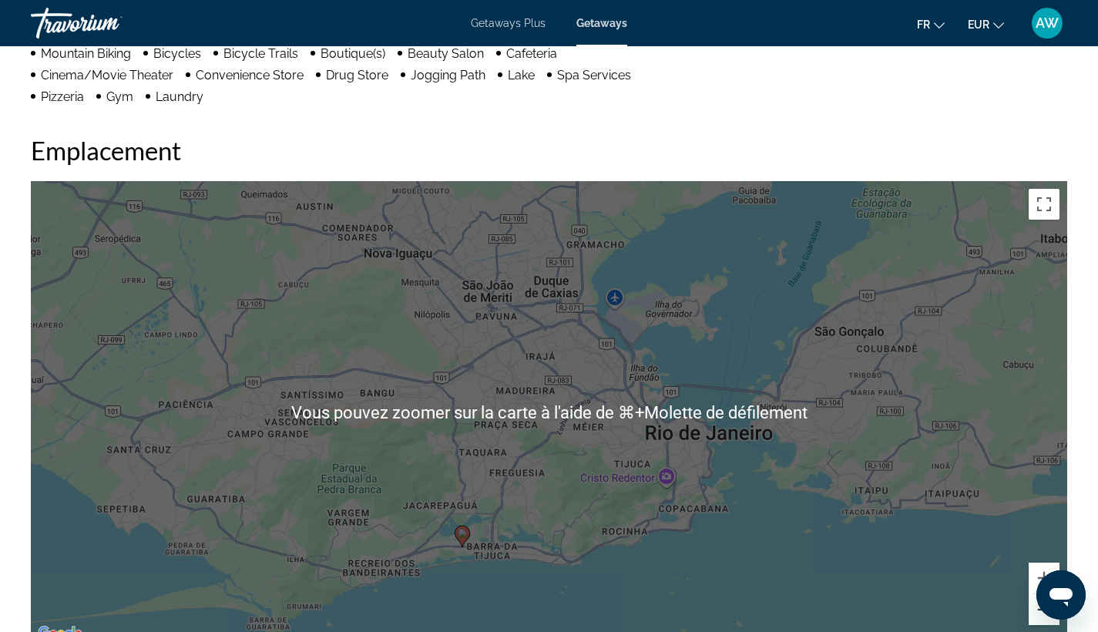
click at [1042, 594] on button "Zoom arrière" at bounding box center [1043, 609] width 31 height 31
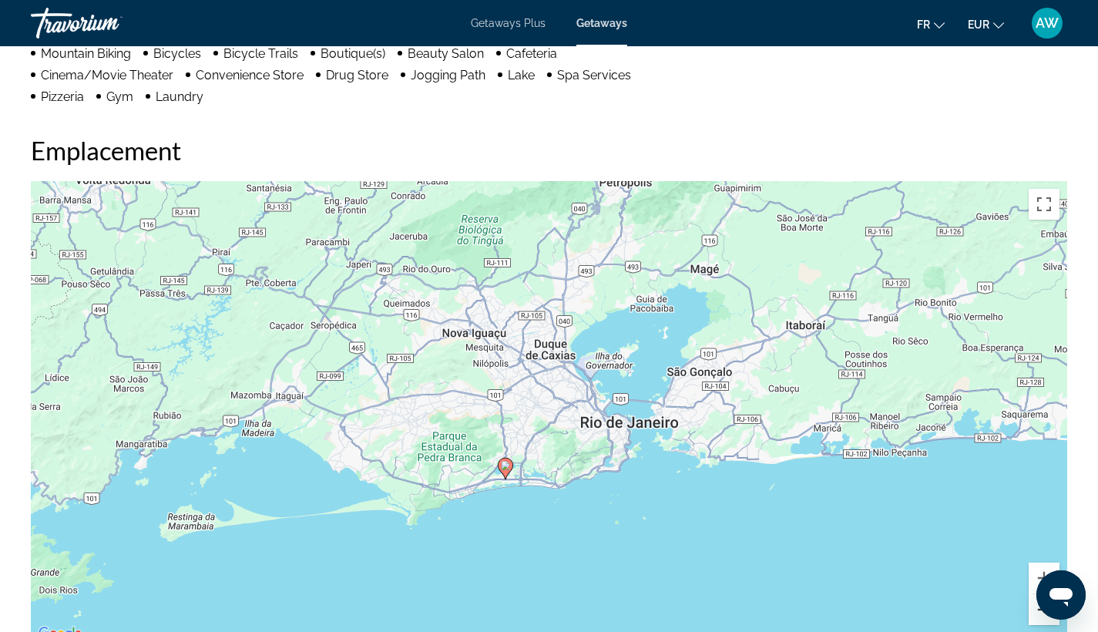
click at [1042, 594] on button "Zoom arrière" at bounding box center [1043, 609] width 31 height 31
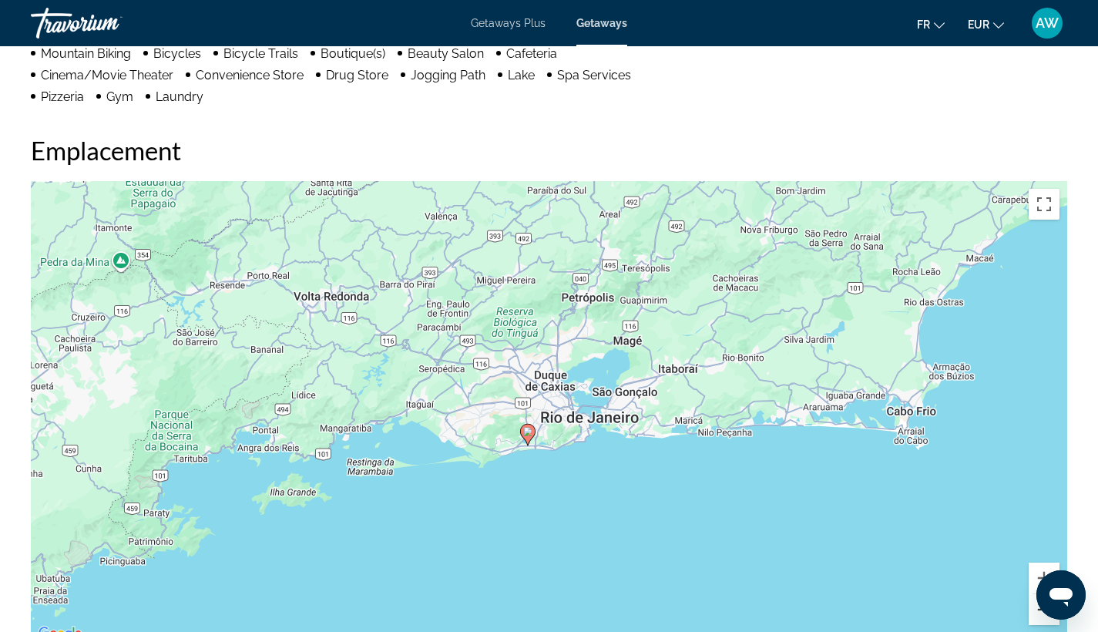
click at [1042, 594] on button "Zoom arrière" at bounding box center [1043, 609] width 31 height 31
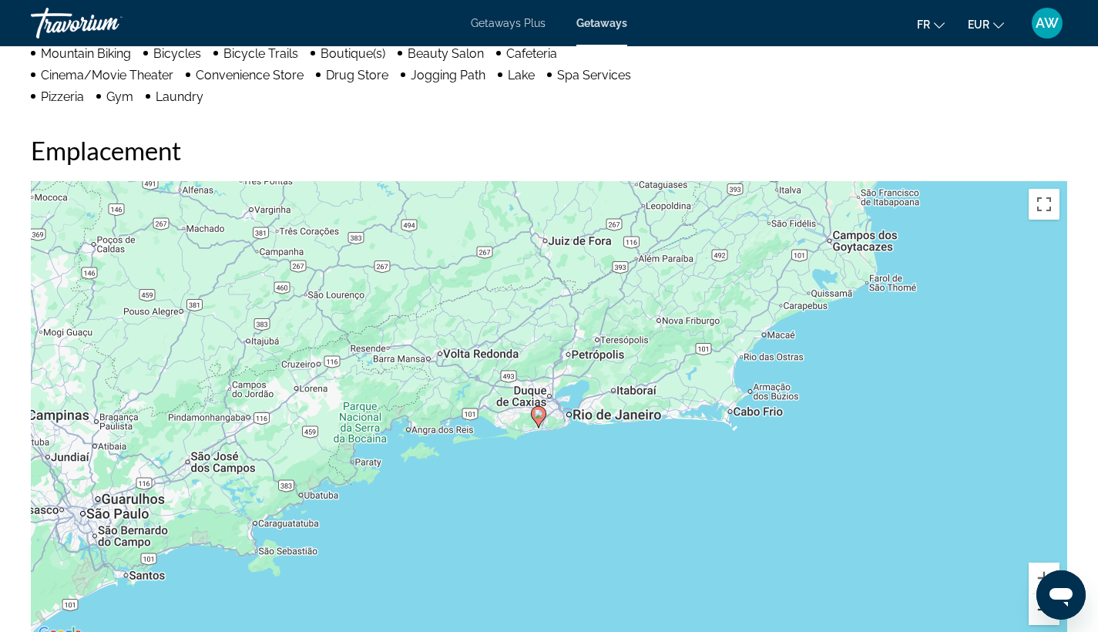
click at [1042, 594] on button "Zoom arrière" at bounding box center [1043, 609] width 31 height 31
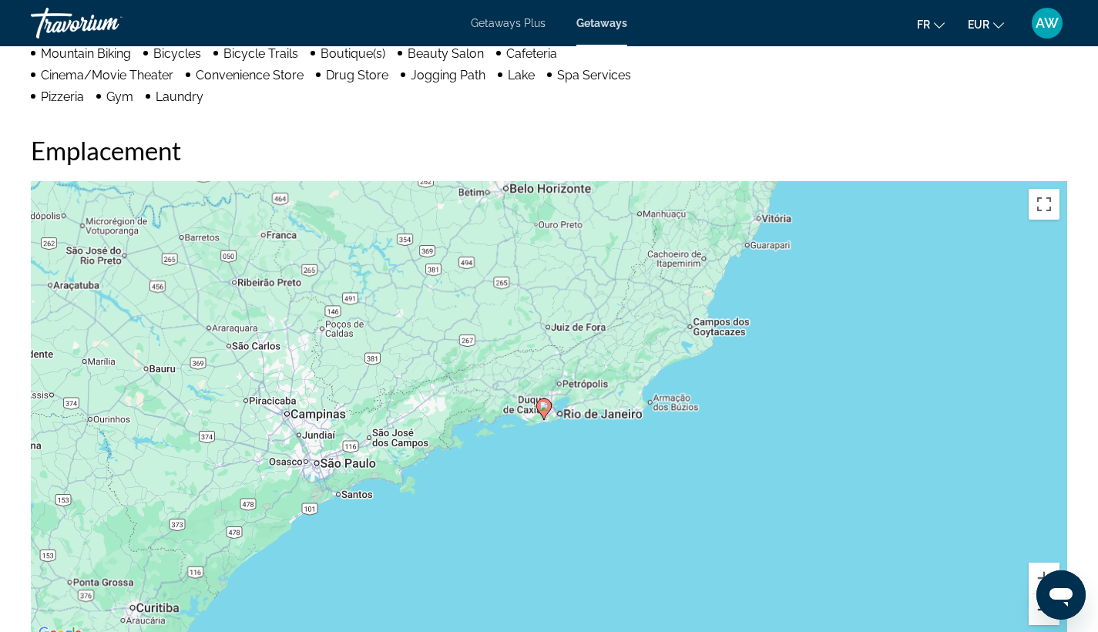
click at [1042, 594] on button "Zoom arrière" at bounding box center [1043, 609] width 31 height 31
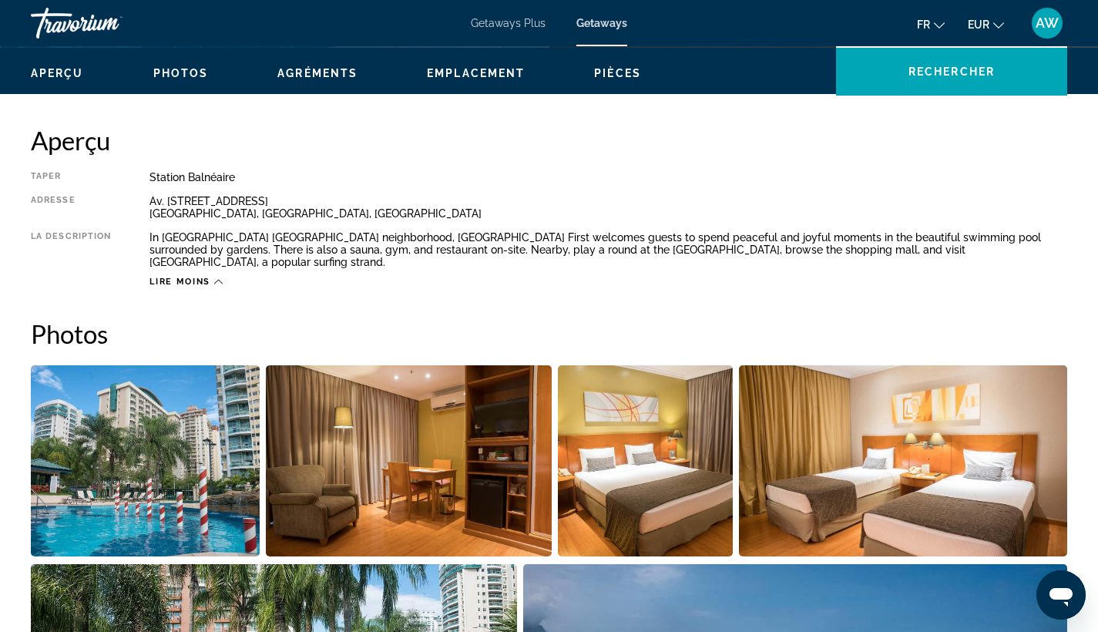
scroll to position [460, 0]
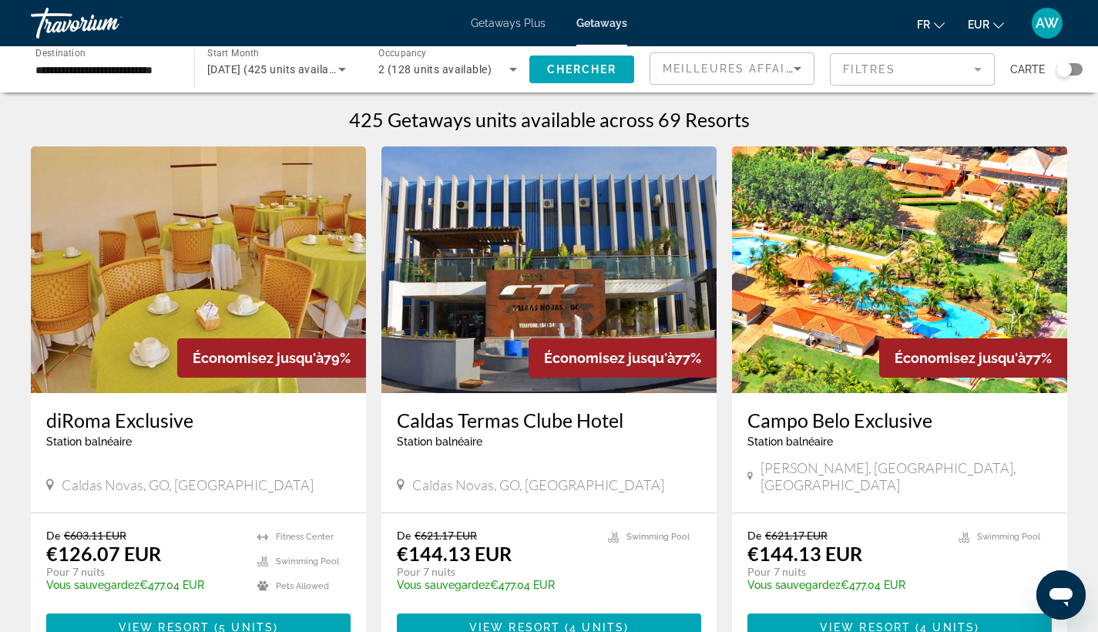
click at [1071, 64] on div "Search widget" at bounding box center [1069, 69] width 26 height 12
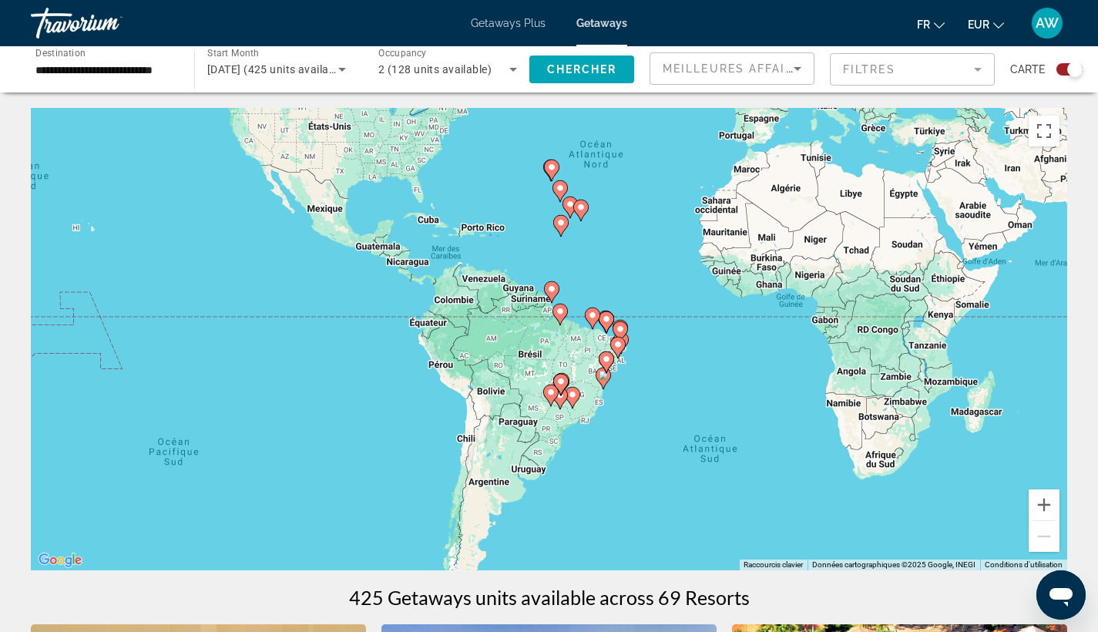
drag, startPoint x: 675, startPoint y: 474, endPoint x: 770, endPoint y: 314, distance: 186.6
click at [770, 313] on div "Pour activer le glissement avec le clavier, appuyez sur Alt+Entrée. Une fois ce…" at bounding box center [549, 339] width 1036 height 462
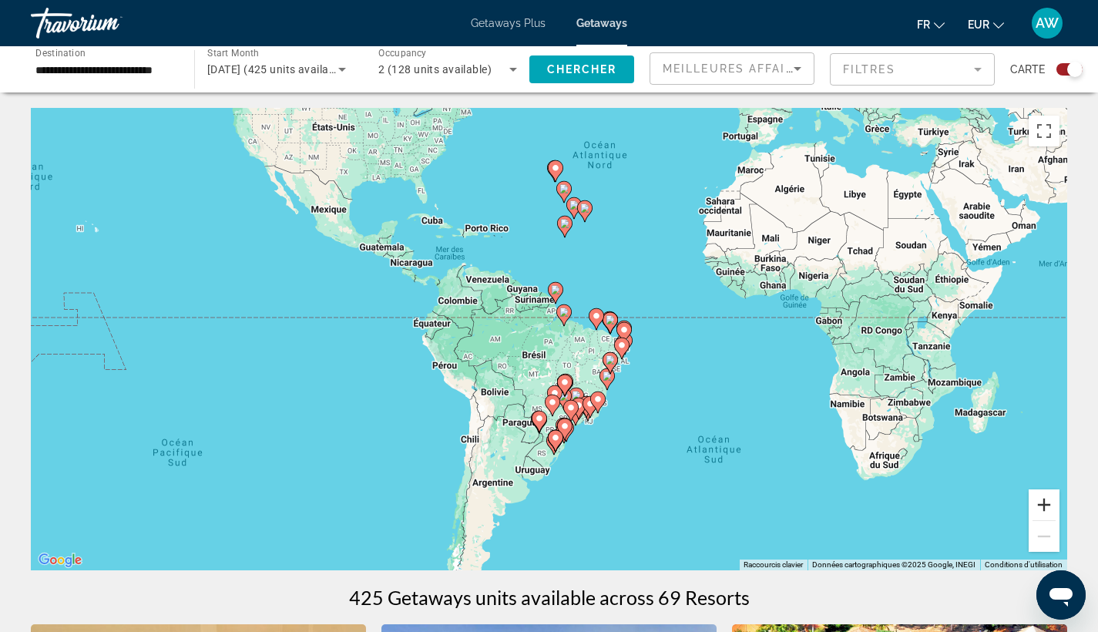
click at [1043, 501] on button "Zoom avant" at bounding box center [1043, 504] width 31 height 31
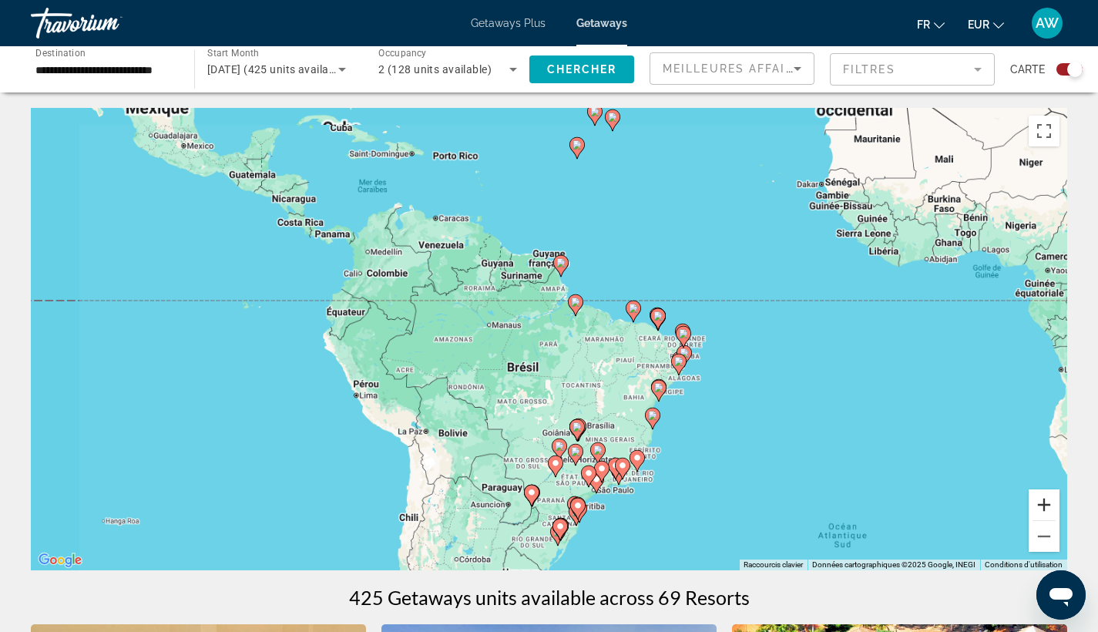
click at [1043, 501] on button "Zoom avant" at bounding box center [1043, 504] width 31 height 31
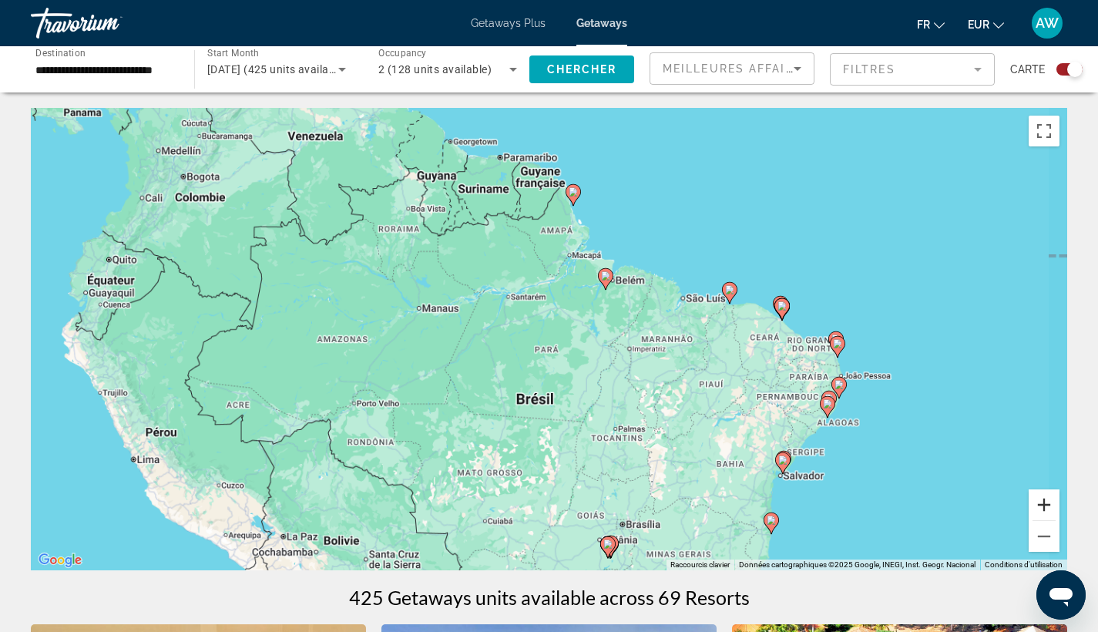
click at [1043, 501] on button "Zoom avant" at bounding box center [1043, 504] width 31 height 31
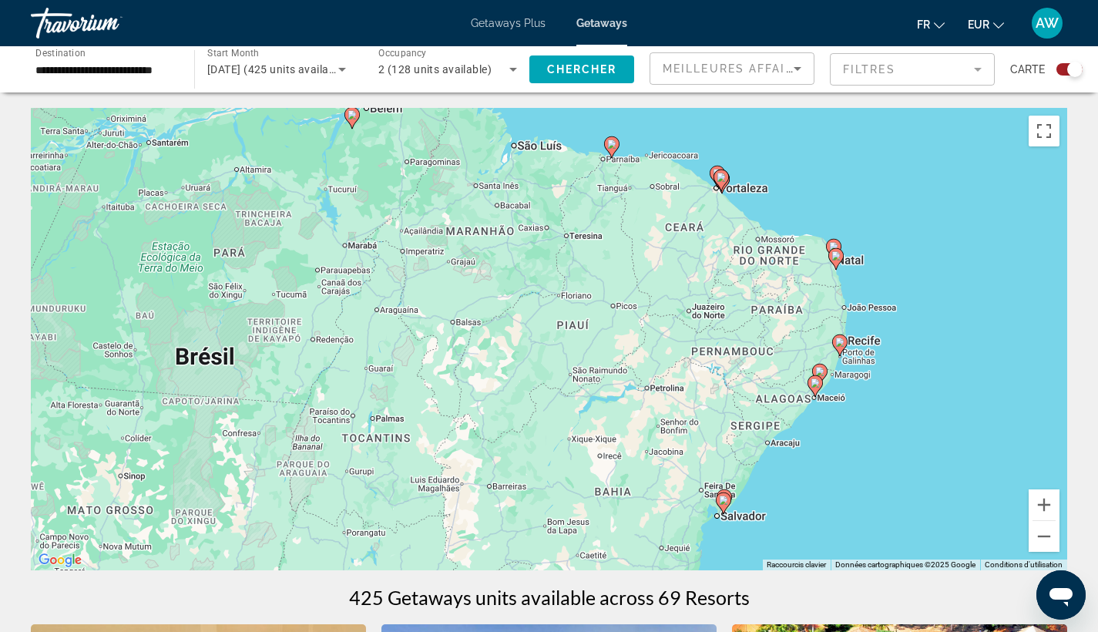
drag, startPoint x: 928, startPoint y: 481, endPoint x: 600, endPoint y: 367, distance: 346.4
click at [600, 367] on div "Pour activer le glissement avec le clavier, appuyez sur Alt+Entrée. Une fois ce…" at bounding box center [549, 339] width 1036 height 462
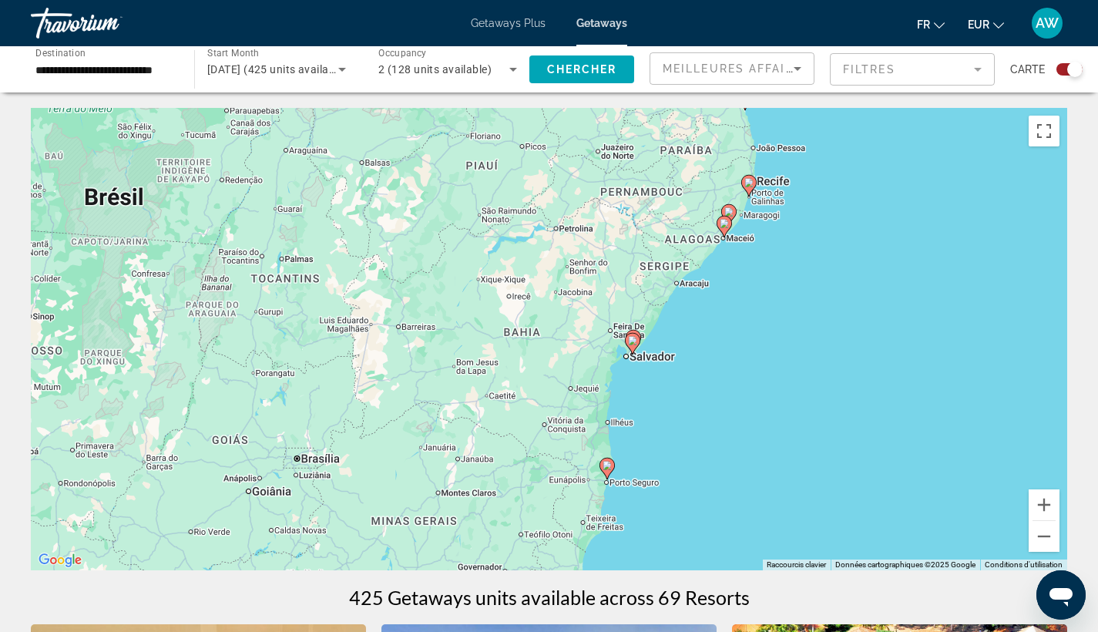
drag, startPoint x: 872, startPoint y: 465, endPoint x: 800, endPoint y: 294, distance: 184.7
click at [800, 294] on div "Pour activer le glissement avec le clavier, appuyez sur Alt+Entrée. Une fois ce…" at bounding box center [549, 339] width 1036 height 462
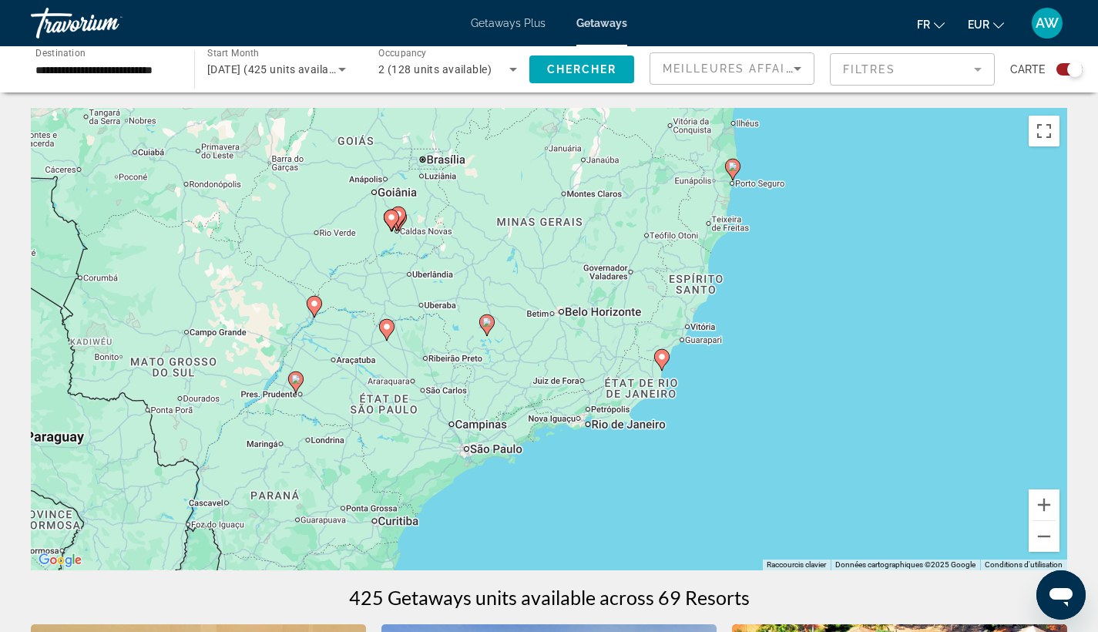
drag, startPoint x: 744, startPoint y: 398, endPoint x: 866, endPoint y: 128, distance: 295.8
click at [866, 128] on div "Pour activer le glissement avec le clavier, appuyez sur Alt+Entrée. Une fois ce…" at bounding box center [549, 339] width 1036 height 462
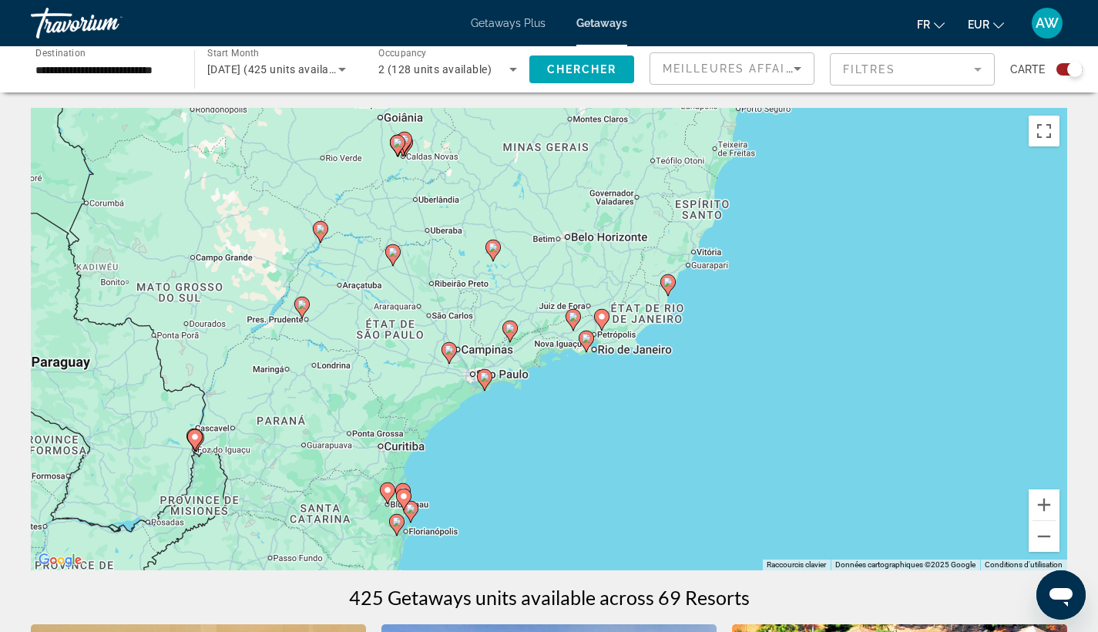
drag, startPoint x: 705, startPoint y: 348, endPoint x: 714, endPoint y: 272, distance: 76.8
click at [716, 272] on div "Pour activer le glissement avec le clavier, appuyez sur Alt+Entrée. Une fois ce…" at bounding box center [549, 339] width 1036 height 462
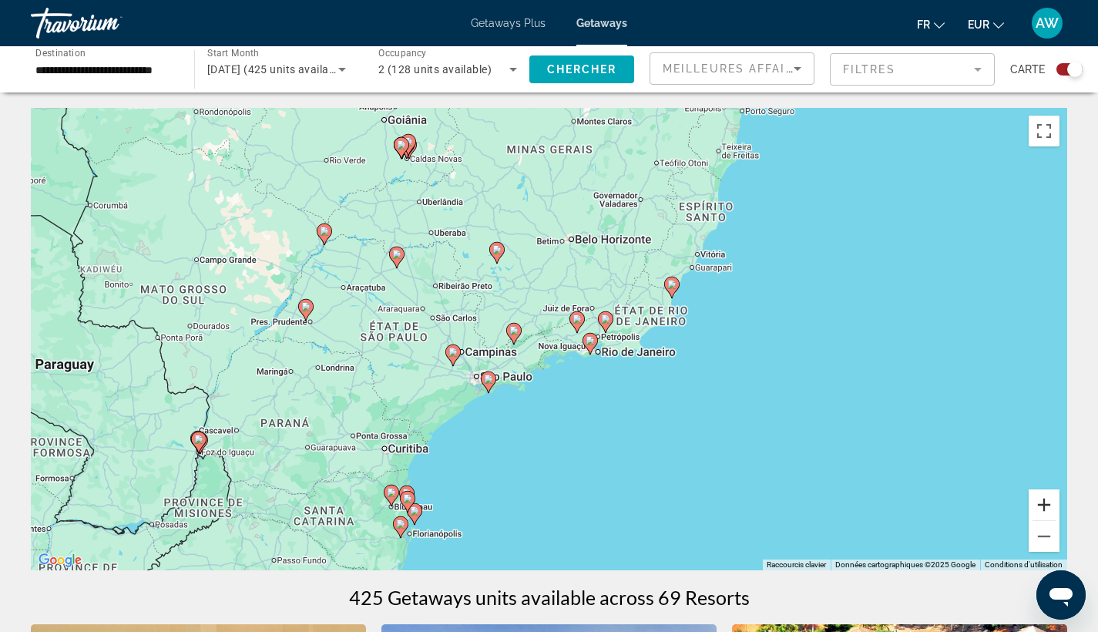
click at [1044, 504] on button "Zoom avant" at bounding box center [1043, 504] width 31 height 31
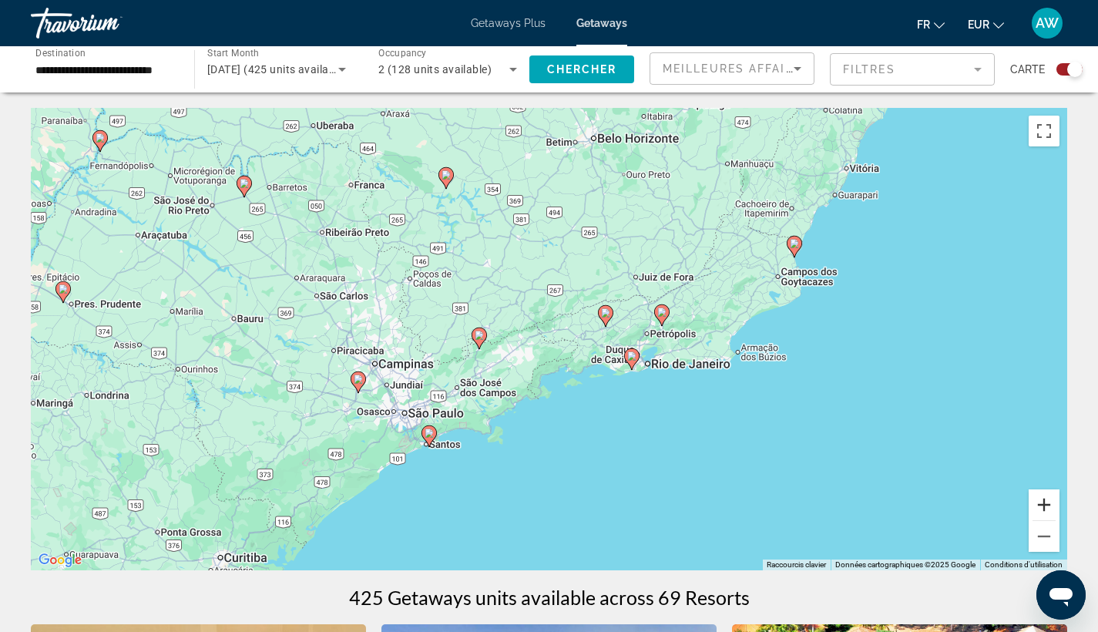
click at [1044, 504] on button "Zoom avant" at bounding box center [1043, 504] width 31 height 31
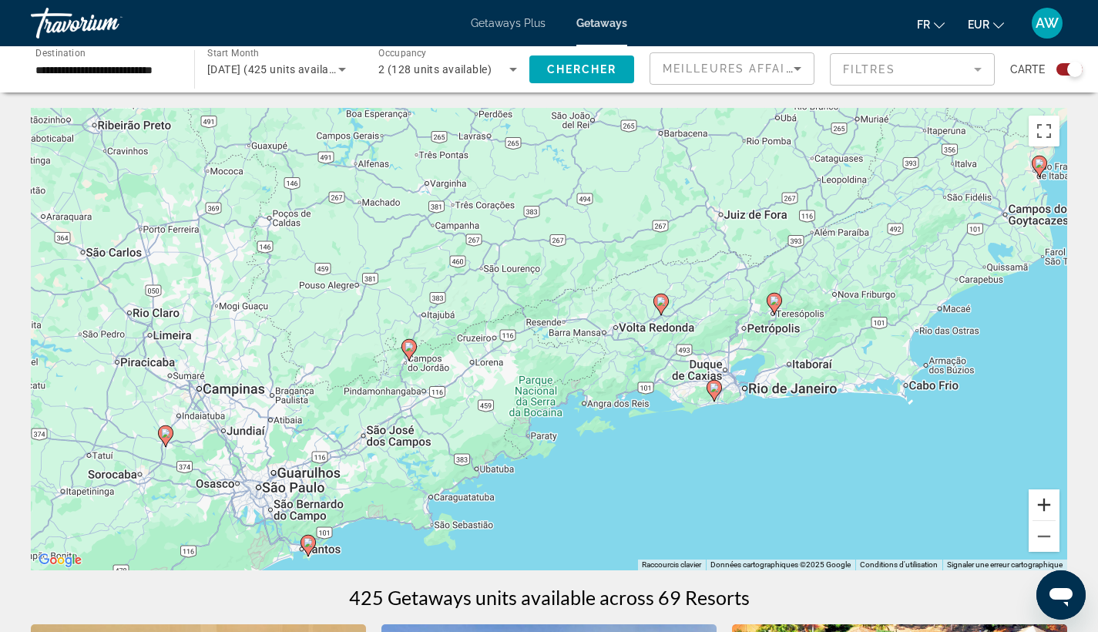
click at [1035, 505] on button "Zoom avant" at bounding box center [1043, 504] width 31 height 31
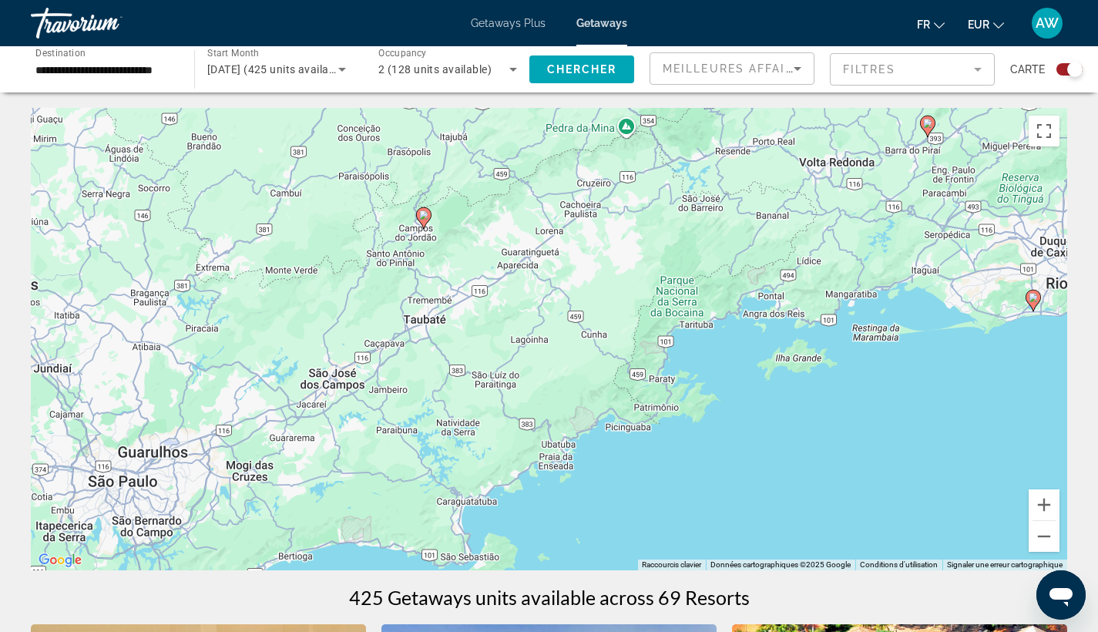
drag, startPoint x: 857, startPoint y: 498, endPoint x: 1014, endPoint y: 339, distance: 222.8
click at [1014, 339] on div "Pour activer le glissement avec le clavier, appuyez sur Alt+Entrée. Une fois ce…" at bounding box center [549, 339] width 1036 height 462
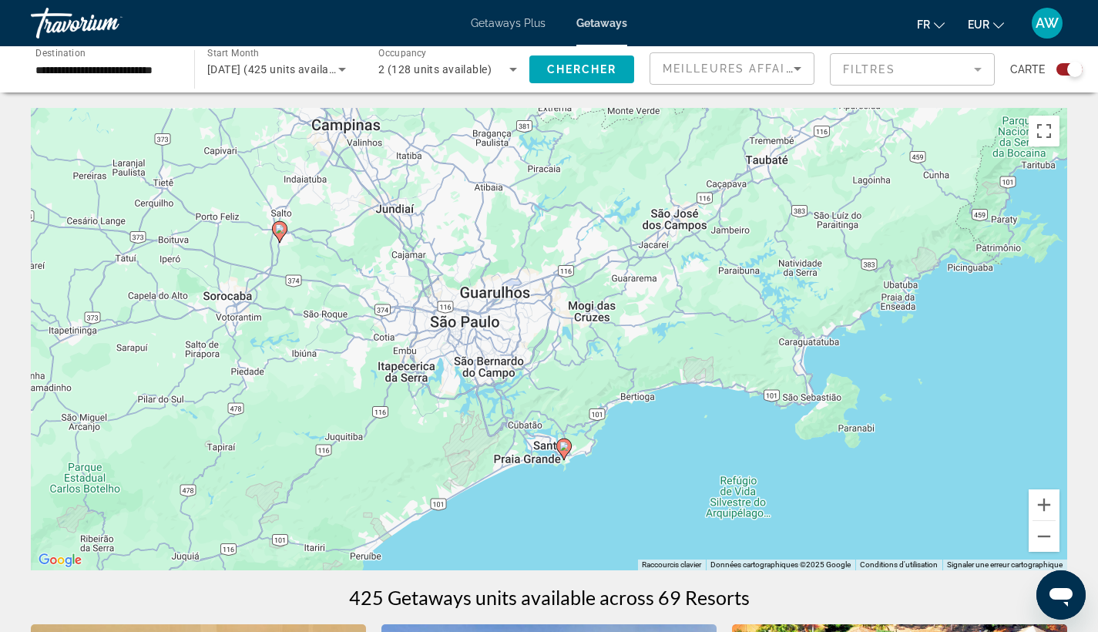
drag, startPoint x: 574, startPoint y: 481, endPoint x: 776, endPoint y: 378, distance: 226.4
click at [915, 320] on div "Pour activer le glissement avec le clavier, appuyez sur Alt+Entrée. Une fois ce…" at bounding box center [549, 339] width 1036 height 462
click at [494, 29] on div "Getaways Plus Getaways fr English Español Français Italiano Português русский E…" at bounding box center [549, 23] width 1098 height 40
click at [492, 29] on span "Getaways Plus" at bounding box center [508, 23] width 75 height 12
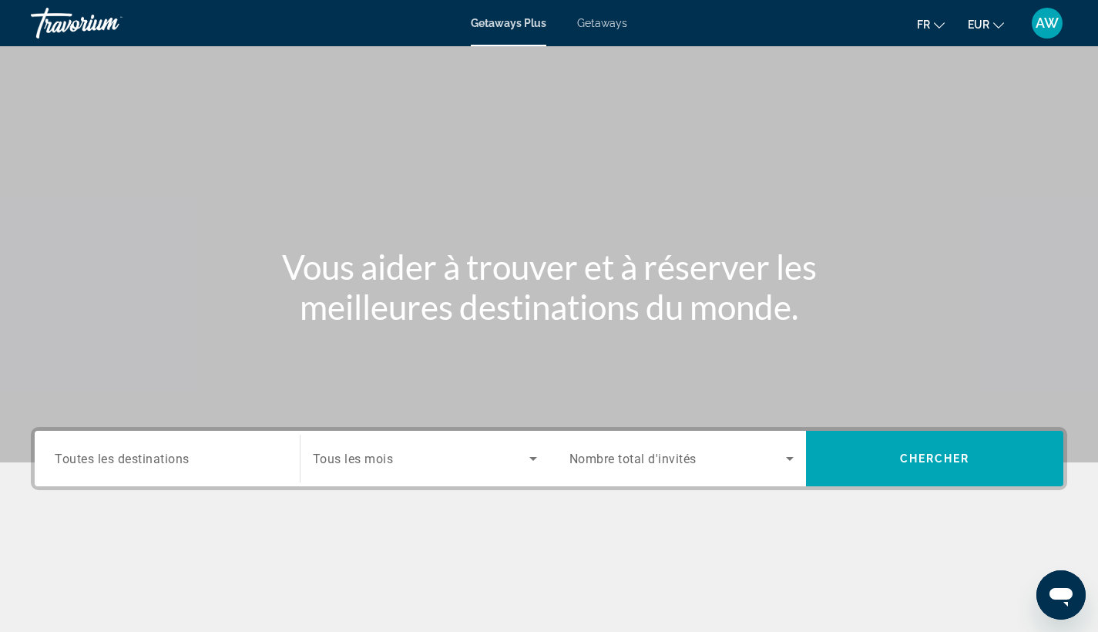
click at [150, 456] on span "Toutes les destinations" at bounding box center [122, 458] width 135 height 15
click at [150, 456] on input "Destination Toutes les destinations" at bounding box center [167, 459] width 225 height 18
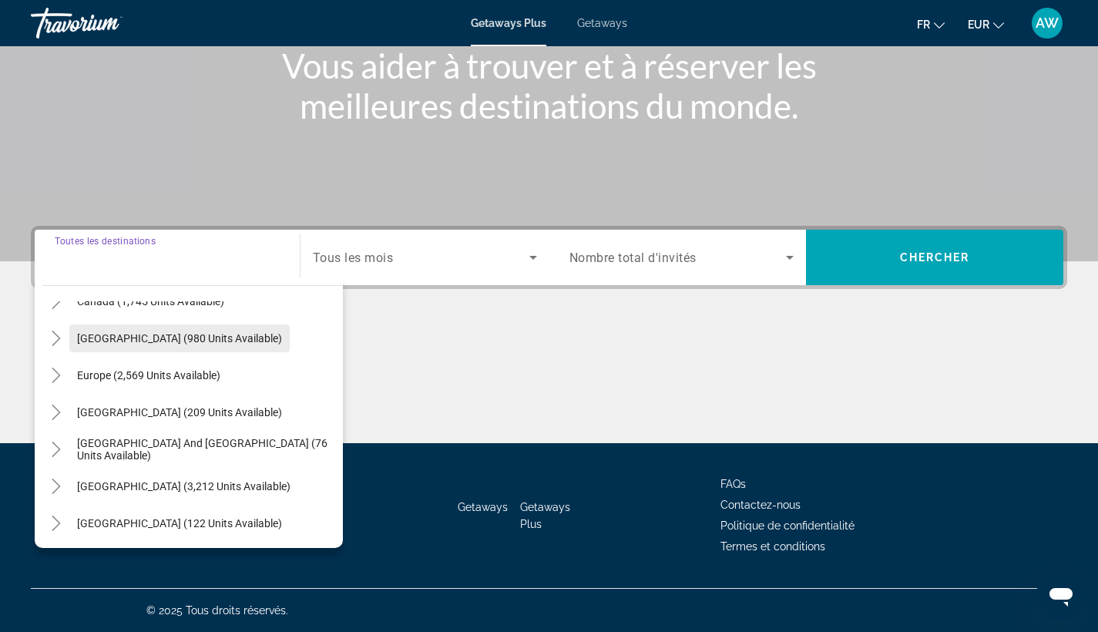
scroll to position [143, 0]
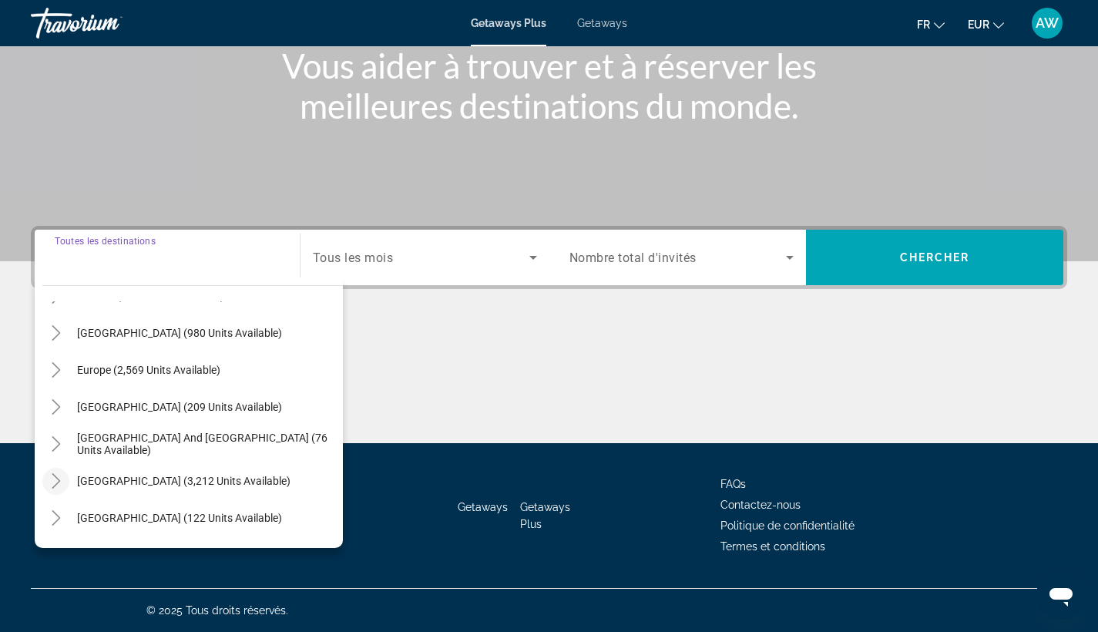
click at [52, 483] on icon "Toggle South America (3,212 units available)" at bounding box center [56, 480] width 15 height 15
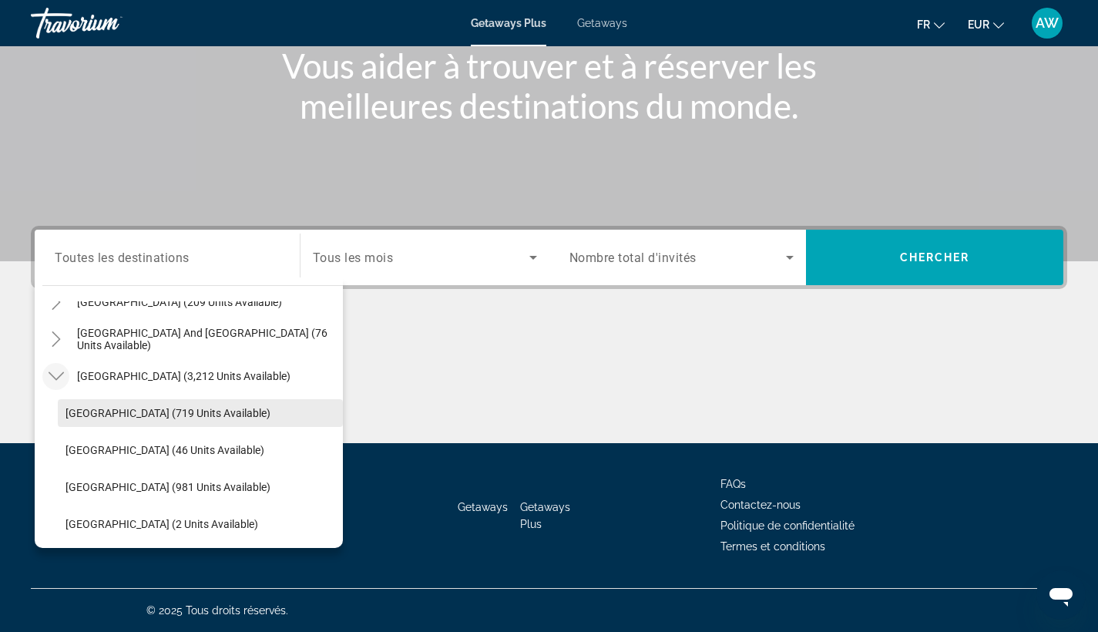
scroll to position [250, 0]
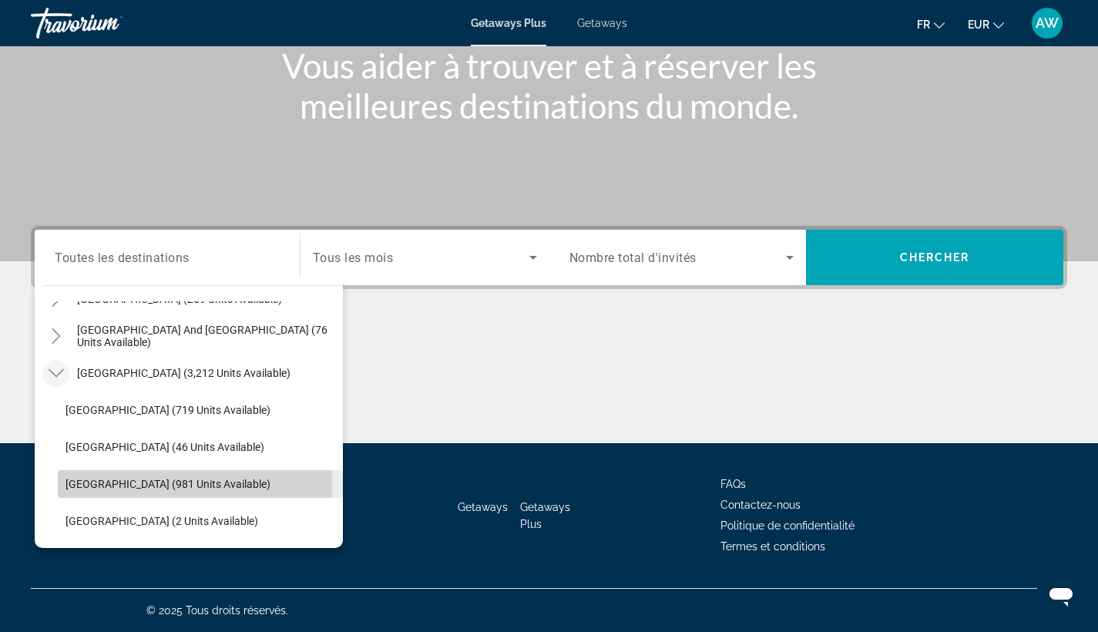
click at [82, 485] on span "Brazil (981 units available)" at bounding box center [167, 484] width 205 height 12
type input "**********"
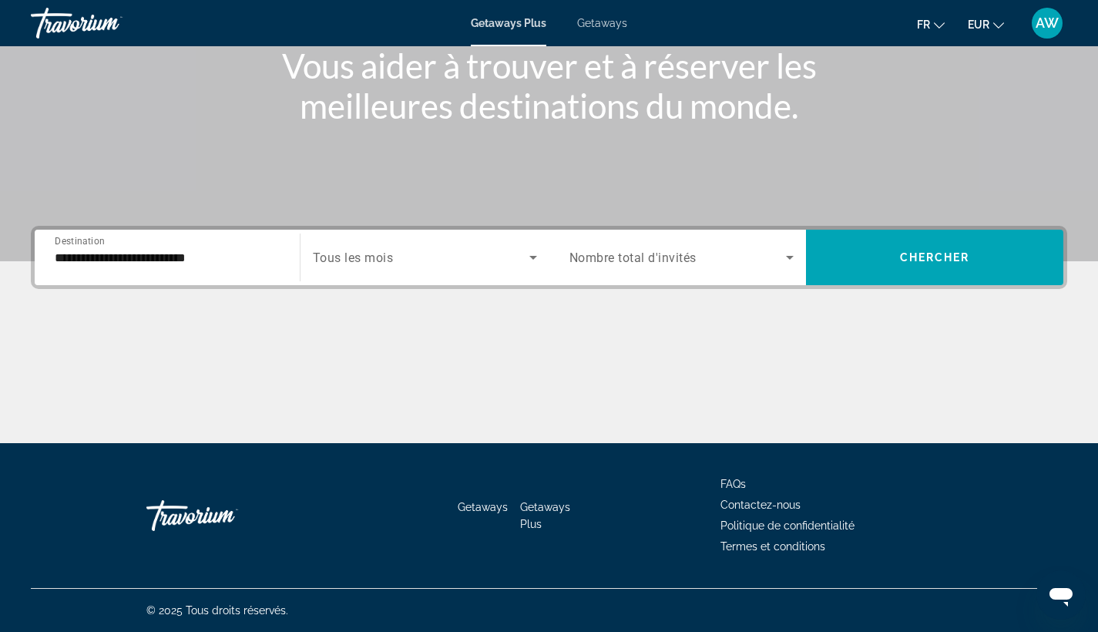
click at [393, 257] on span "Tous les mois" at bounding box center [353, 257] width 81 height 15
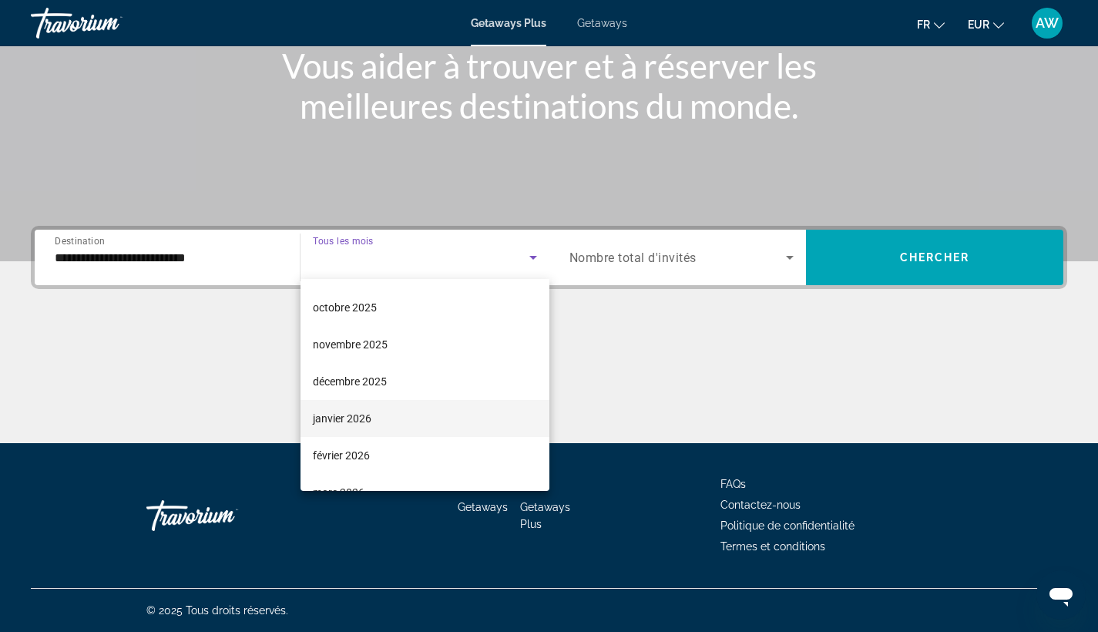
scroll to position [75, 0]
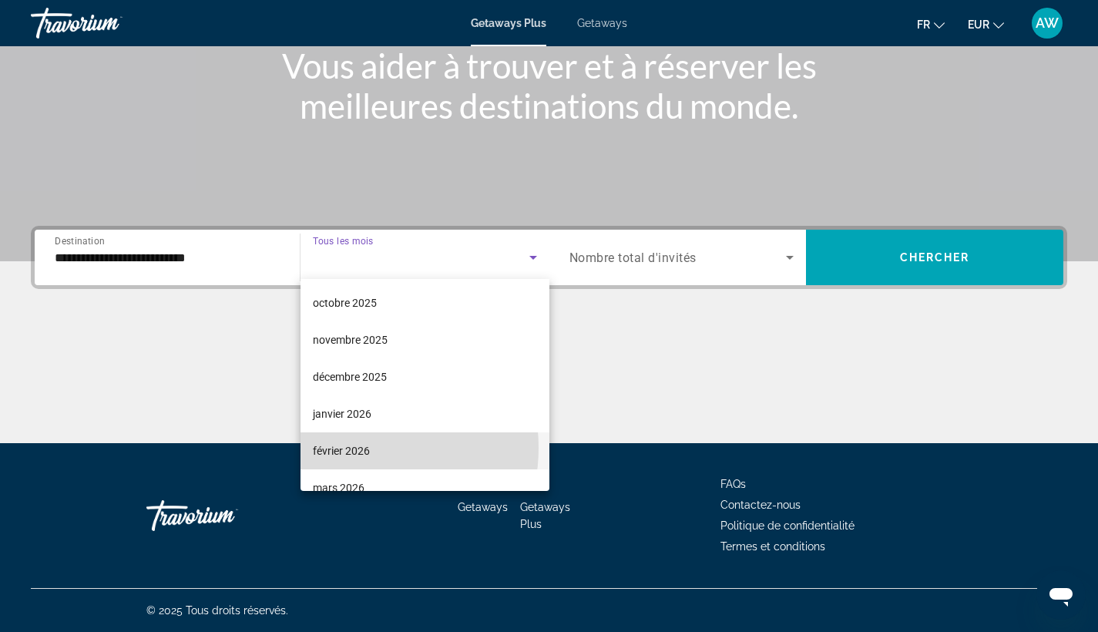
click at [352, 448] on span "février 2026" at bounding box center [341, 450] width 57 height 18
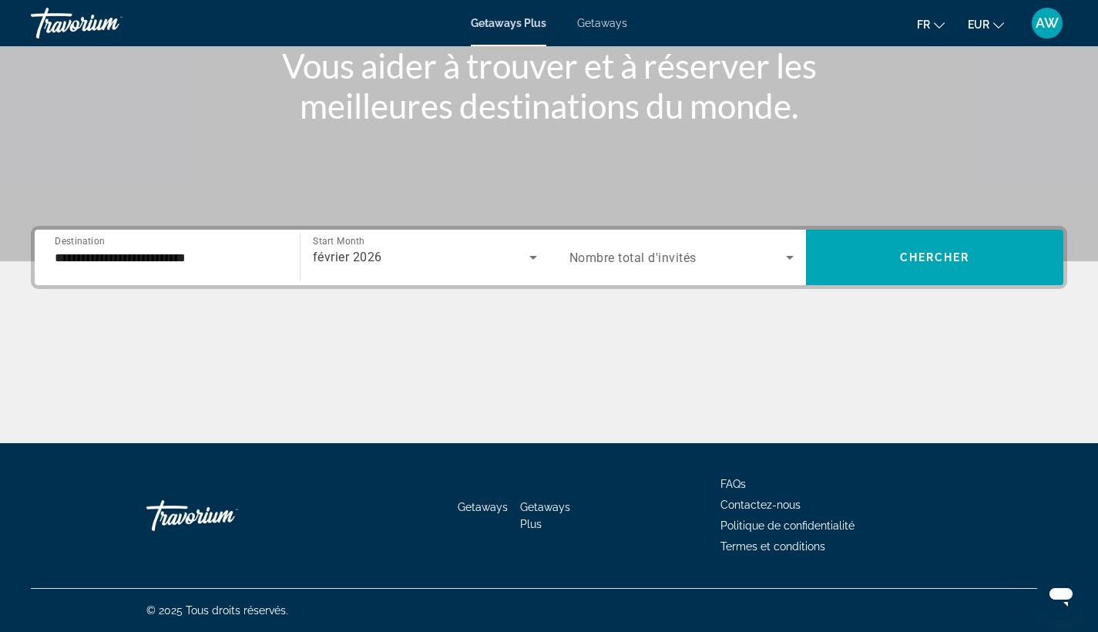
click at [646, 274] on div "Search widget" at bounding box center [681, 257] width 225 height 43
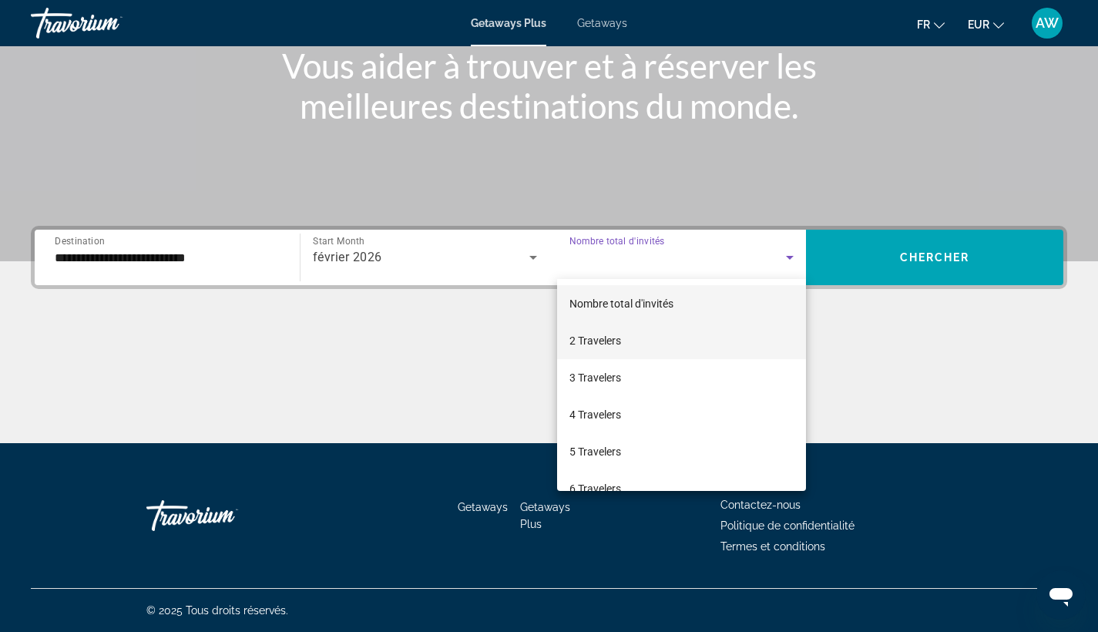
click at [628, 327] on mat-option "2 Travelers" at bounding box center [682, 340] width 250 height 37
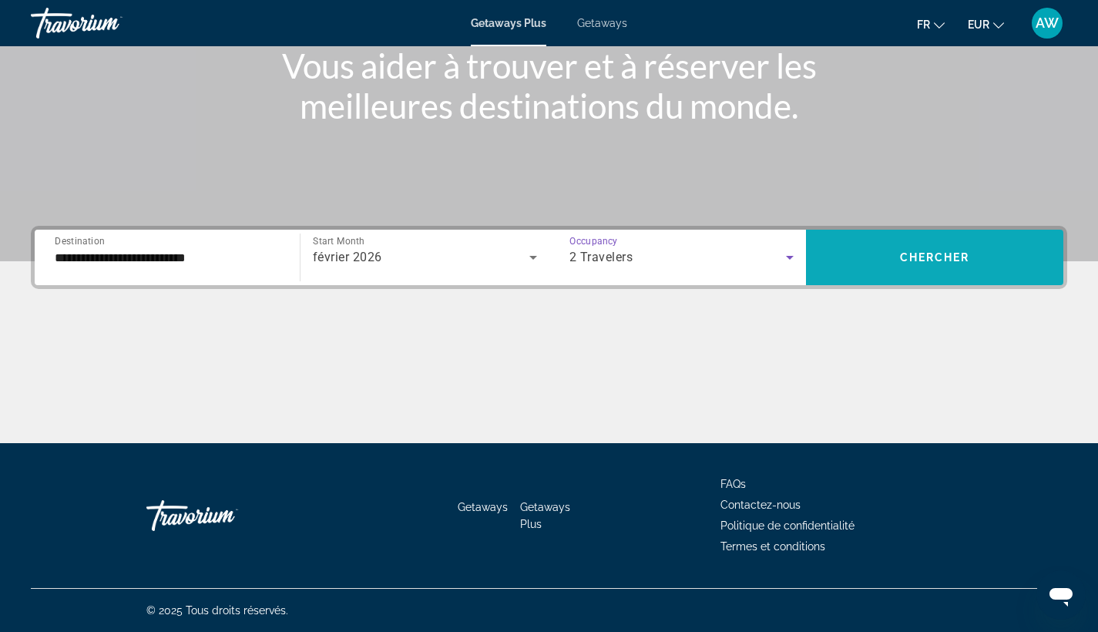
click at [901, 252] on span "Chercher" at bounding box center [935, 257] width 70 height 12
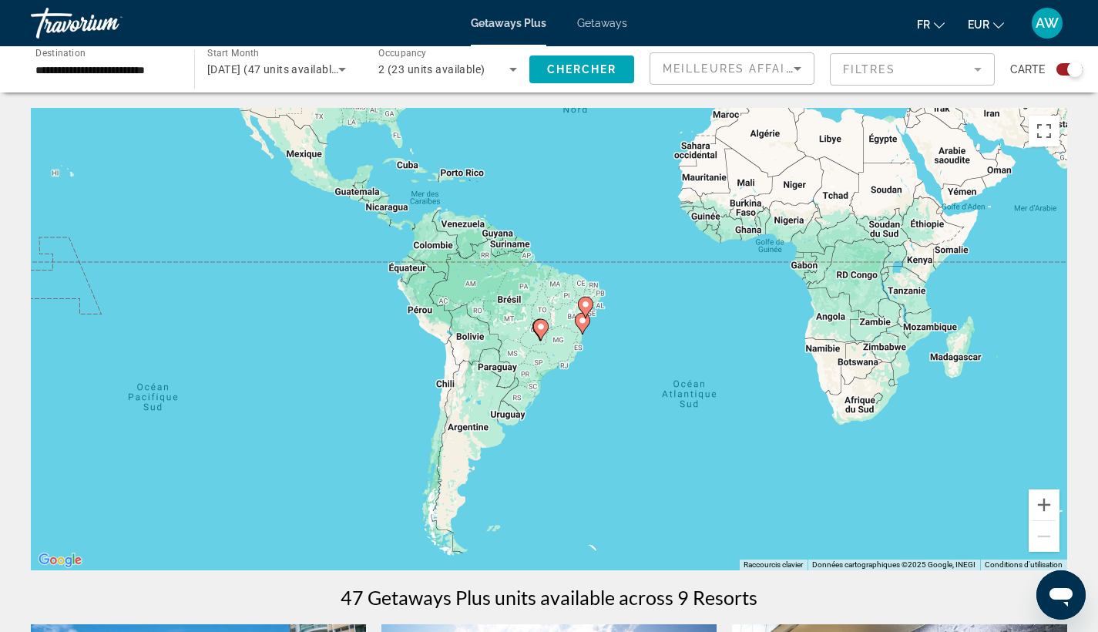
drag, startPoint x: 567, startPoint y: 481, endPoint x: 640, endPoint y: 267, distance: 227.1
click at [640, 267] on div "Pour activer le glissement avec le clavier, appuyez sur Alt+Entrée. Une fois ce…" at bounding box center [549, 339] width 1036 height 462
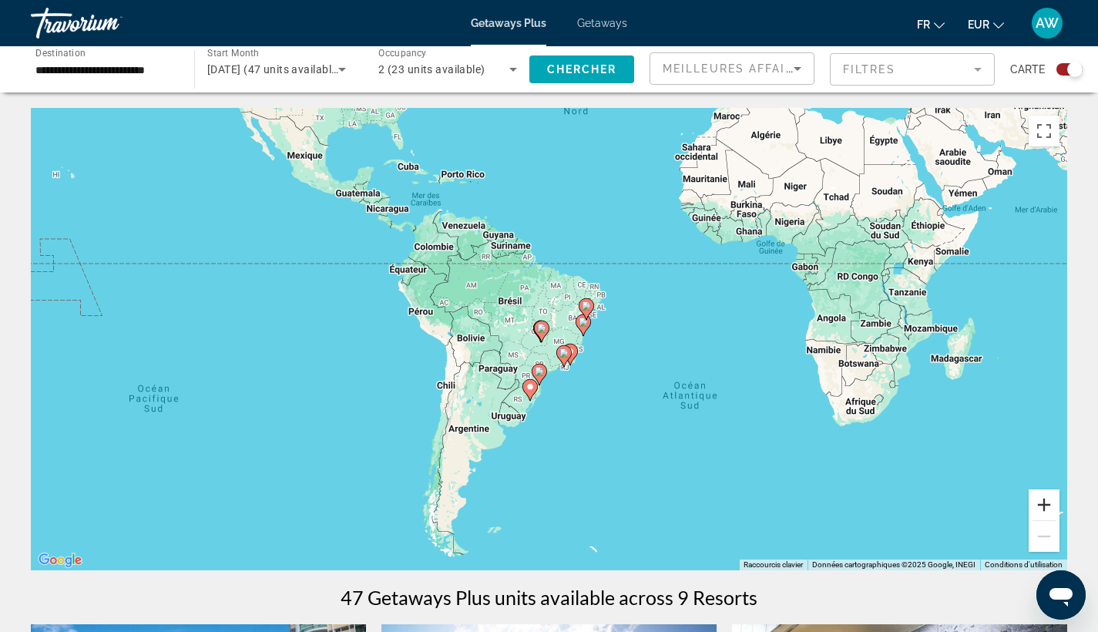
click at [1048, 505] on button "Zoom avant" at bounding box center [1043, 504] width 31 height 31
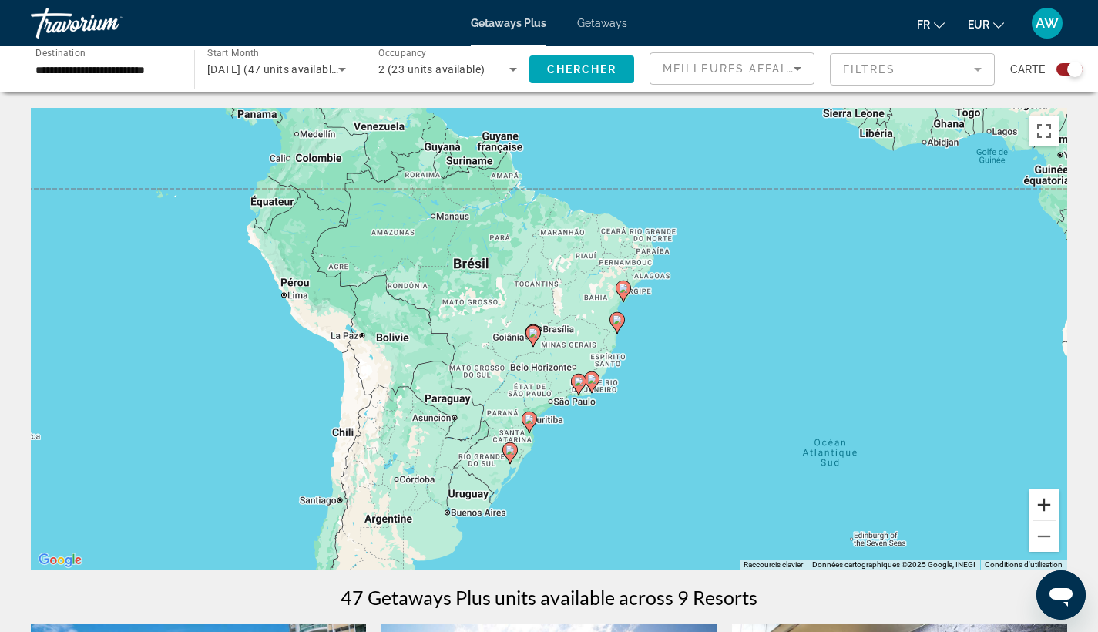
click at [1048, 502] on button "Zoom avant" at bounding box center [1043, 504] width 31 height 31
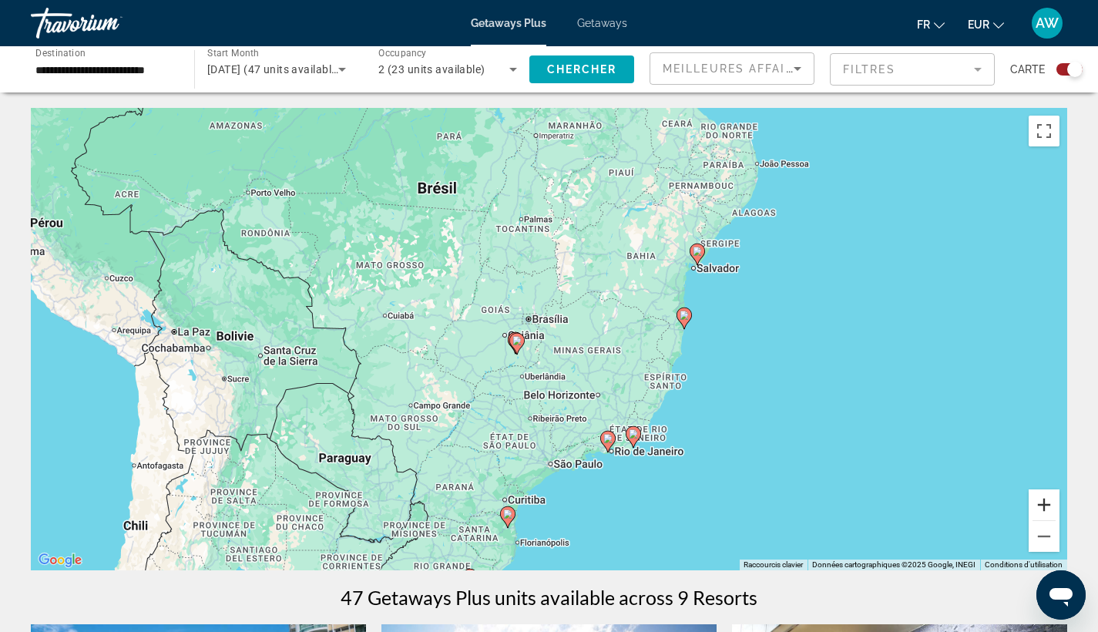
click at [1048, 501] on button "Zoom avant" at bounding box center [1043, 504] width 31 height 31
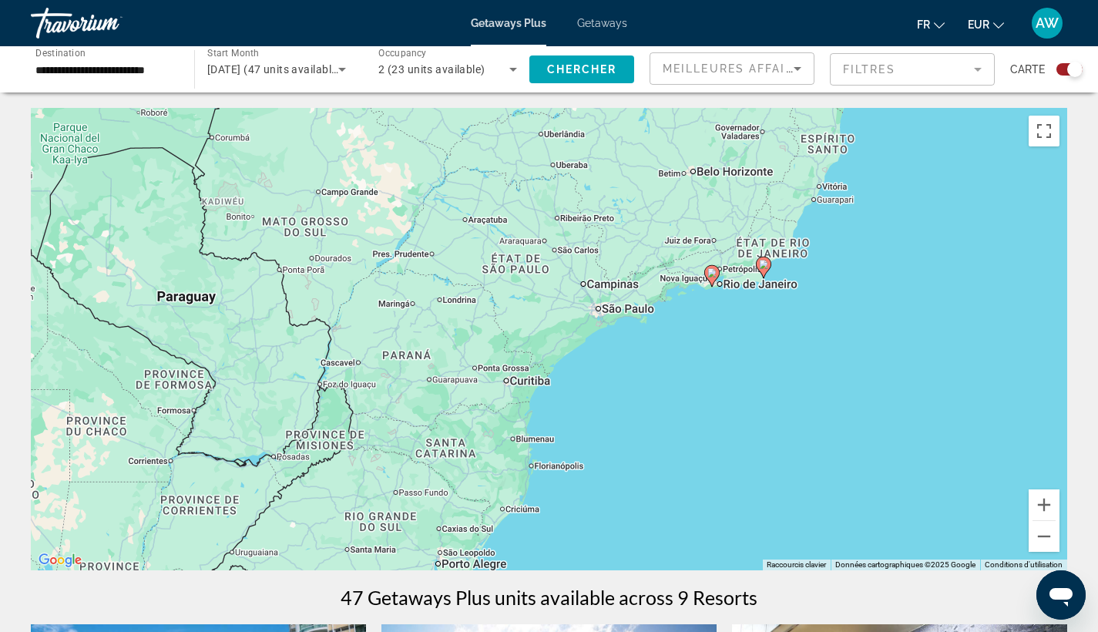
drag, startPoint x: 803, startPoint y: 477, endPoint x: 848, endPoint y: 196, distance: 284.1
click at [848, 196] on div "Pour activer le glissement avec le clavier, appuyez sur Alt+Entrée. Une fois ce…" at bounding box center [549, 339] width 1036 height 462
click at [1050, 508] on button "Zoom avant" at bounding box center [1043, 504] width 31 height 31
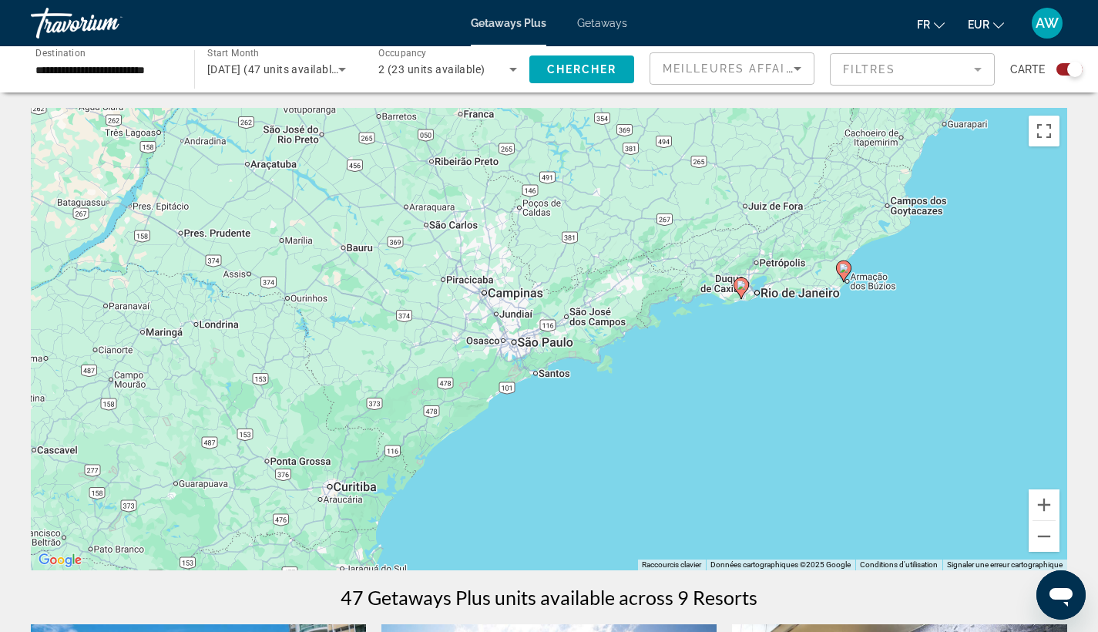
drag, startPoint x: 965, startPoint y: 371, endPoint x: 829, endPoint y: 434, distance: 150.3
click at [829, 434] on div "Pour activer le glissement avec le clavier, appuyez sur Alt+Entrée. Une fois ce…" at bounding box center [549, 339] width 1036 height 462
click at [1040, 495] on button "Zoom avant" at bounding box center [1043, 504] width 31 height 31
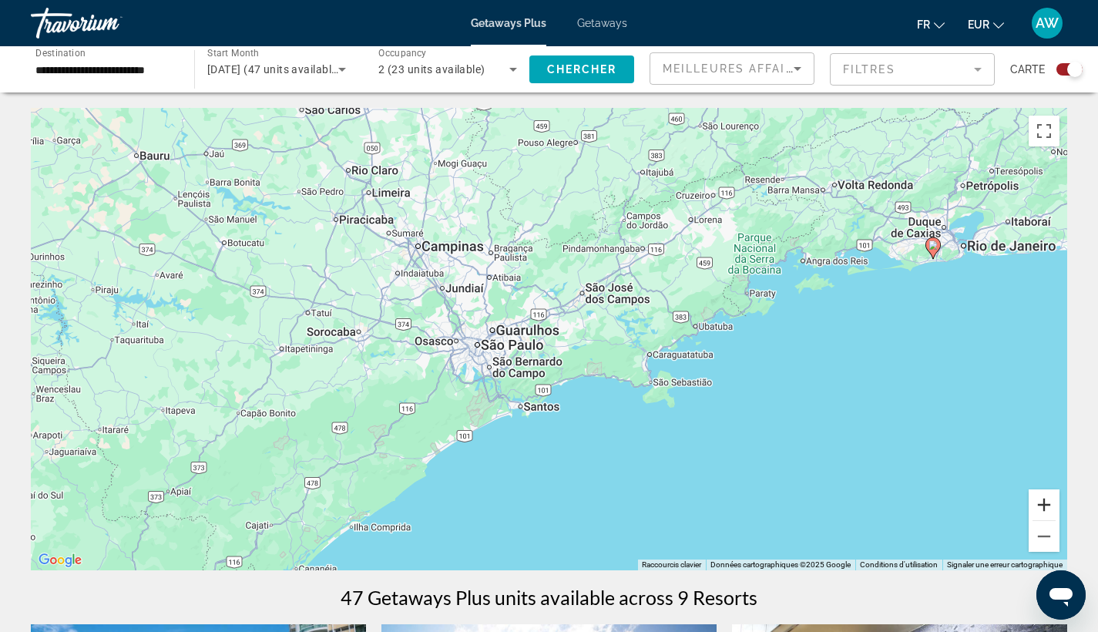
click at [1040, 495] on button "Zoom avant" at bounding box center [1043, 504] width 31 height 31
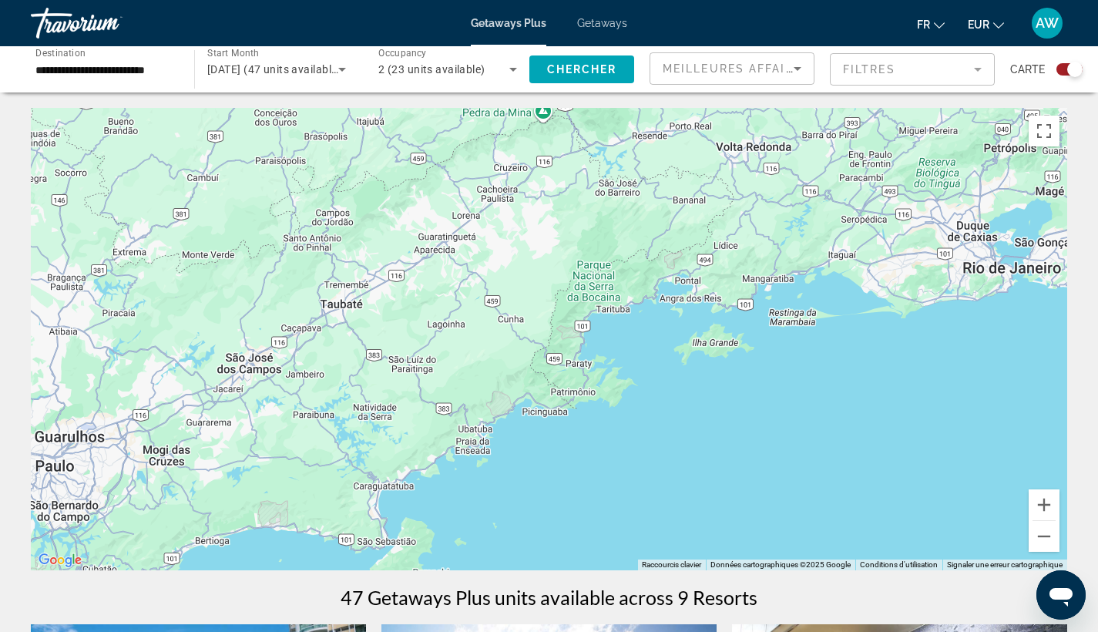
drag, startPoint x: 1001, startPoint y: 400, endPoint x: 639, endPoint y: 514, distance: 378.9
click at [639, 514] on div "Main content" at bounding box center [549, 339] width 1036 height 462
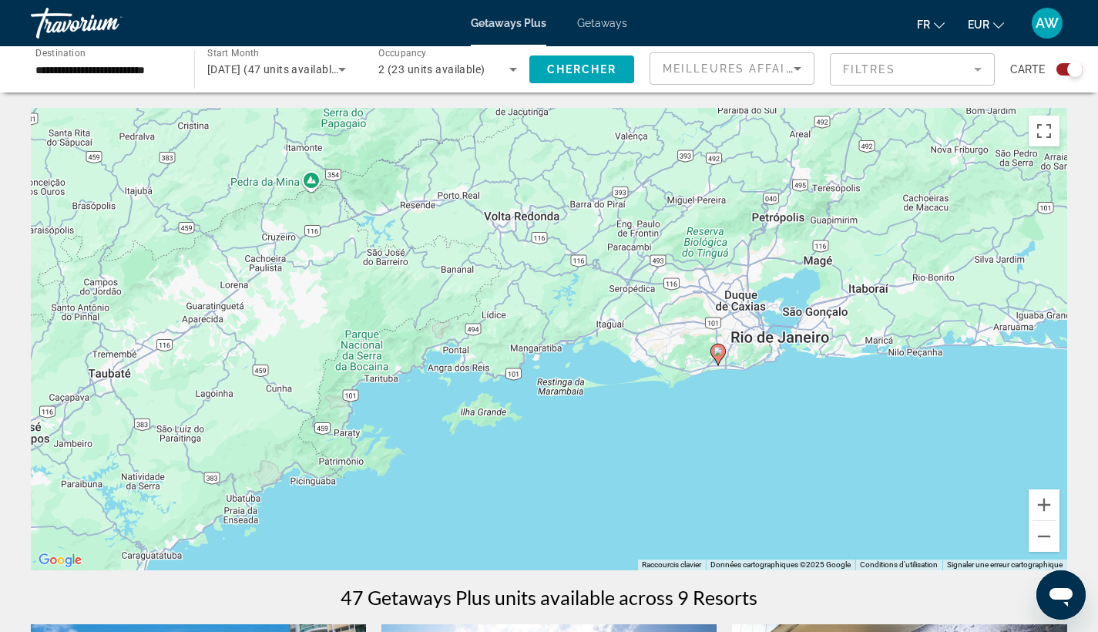
drag, startPoint x: 853, startPoint y: 369, endPoint x: 649, endPoint y: 436, distance: 214.1
click at [649, 436] on div "Pour activer le glissement avec le clavier, appuyez sur Alt+Entrée. Une fois ce…" at bounding box center [549, 339] width 1036 height 462
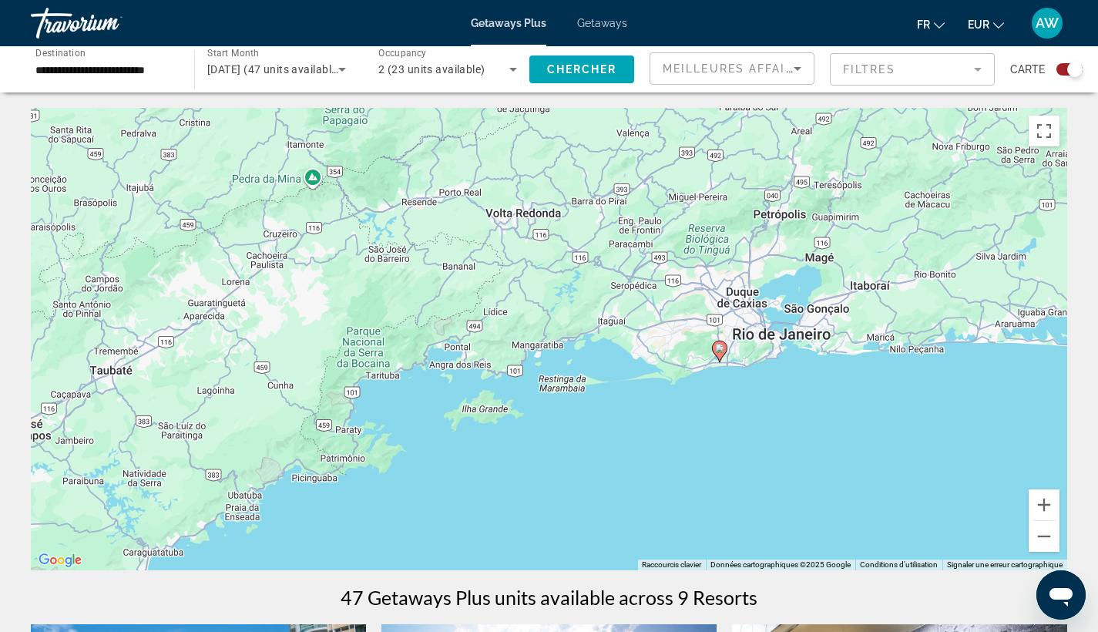
click at [720, 350] on image "Main content" at bounding box center [719, 348] width 9 height 9
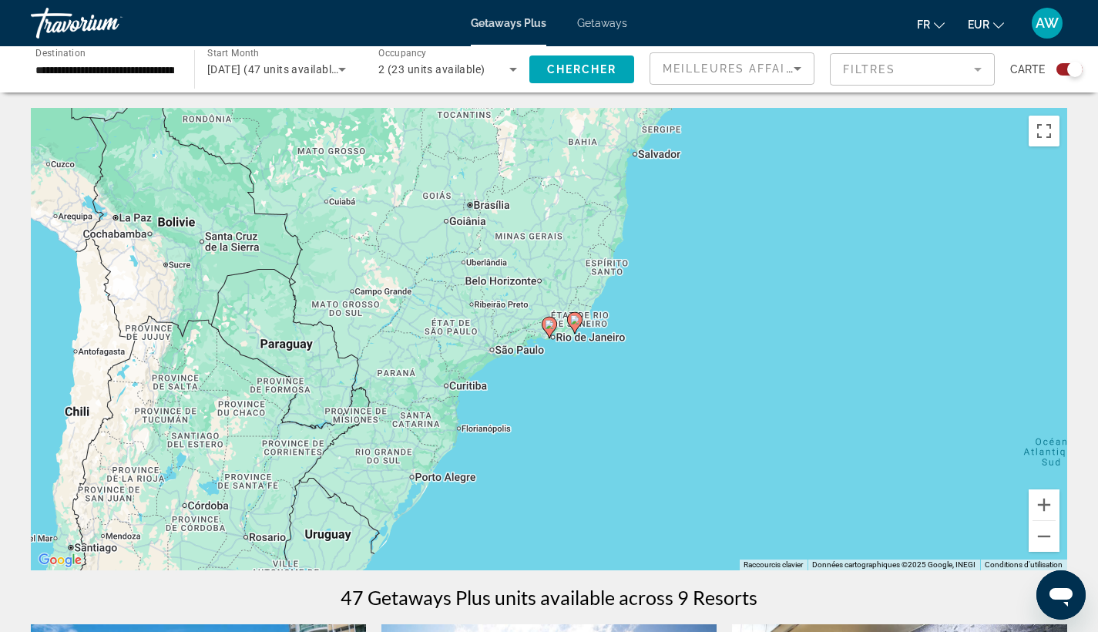
click at [549, 326] on image "Main content" at bounding box center [549, 324] width 9 height 9
type input "**********"
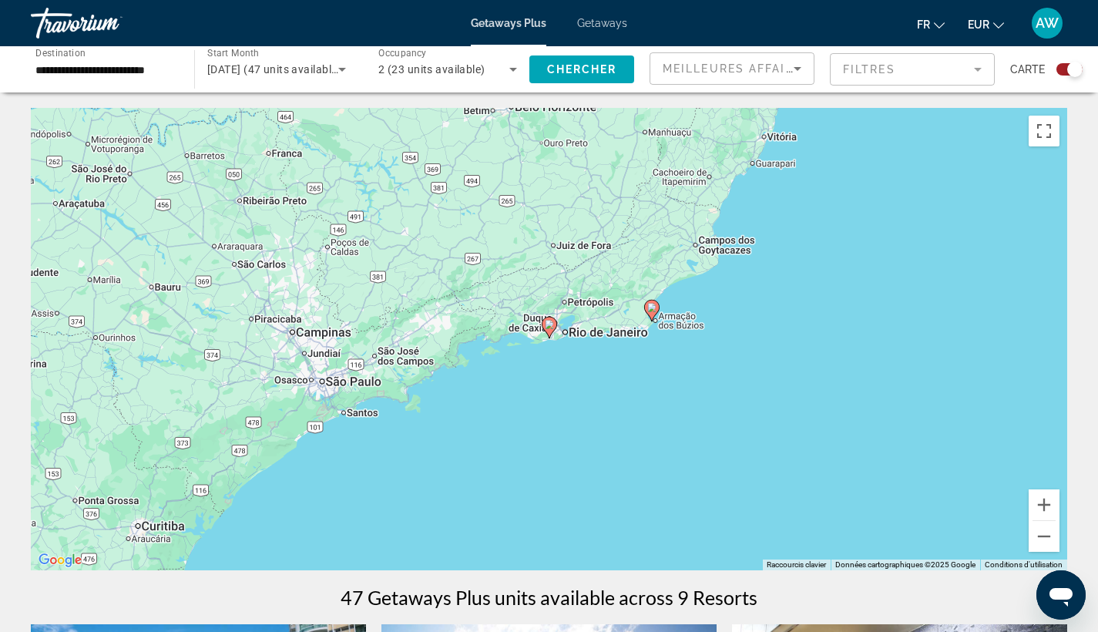
click at [549, 326] on image "Main content" at bounding box center [549, 324] width 9 height 9
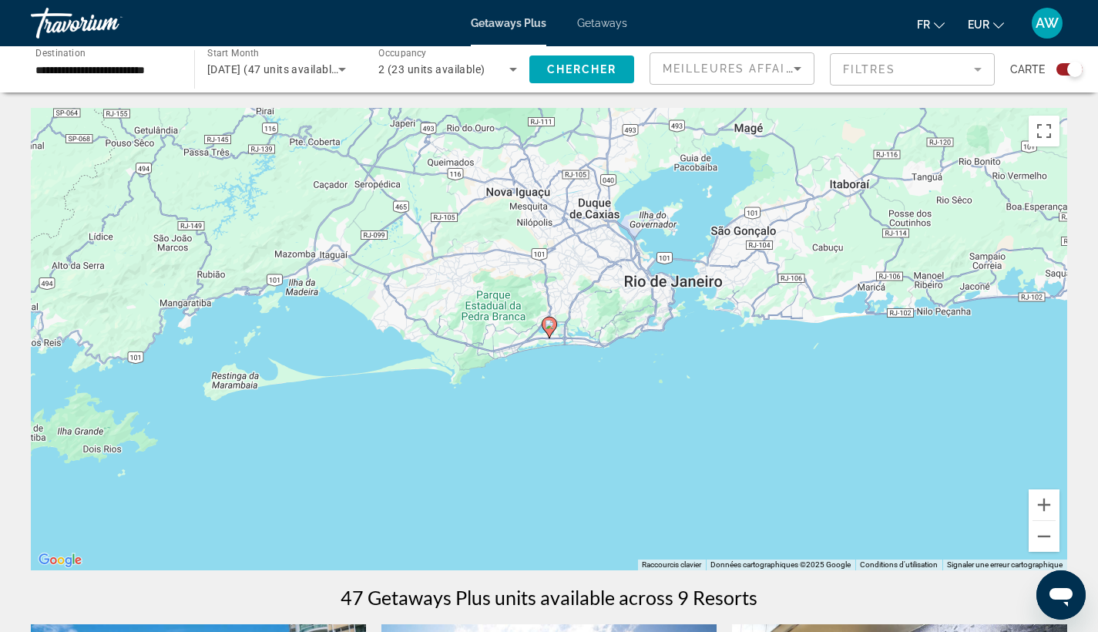
click at [549, 326] on image "Main content" at bounding box center [549, 324] width 9 height 9
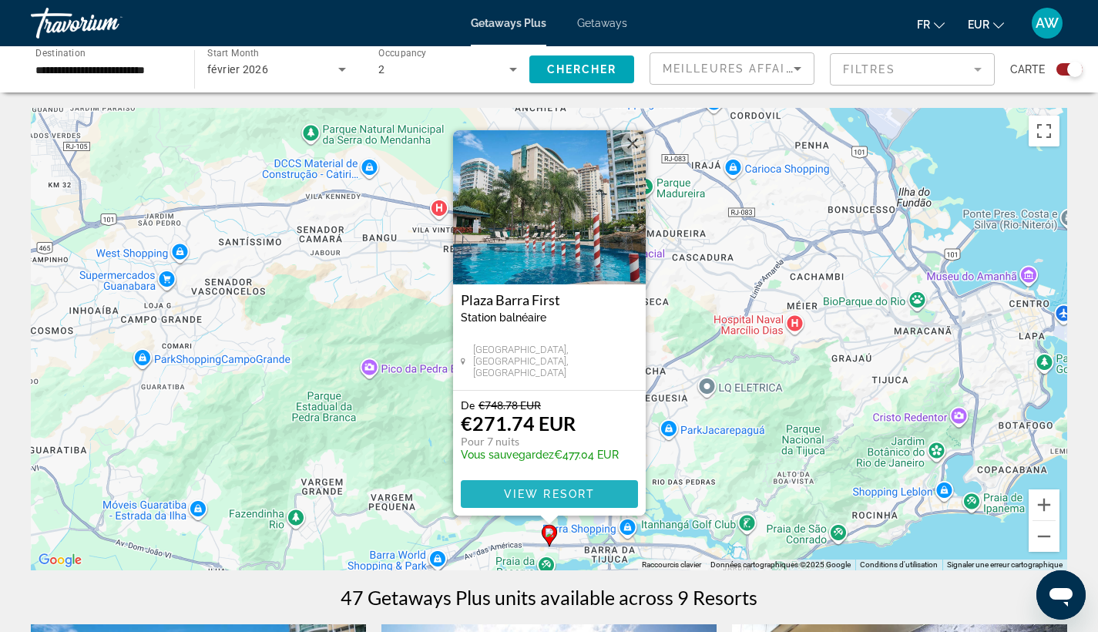
click at [559, 492] on span "View Resort" at bounding box center [548, 494] width 91 height 12
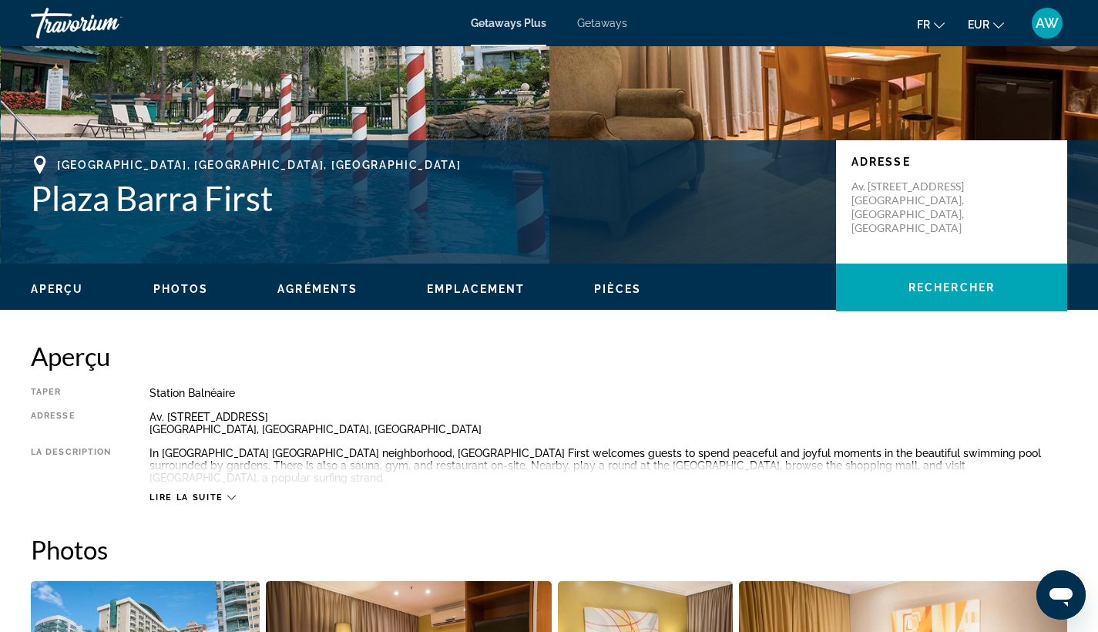
scroll to position [240, 0]
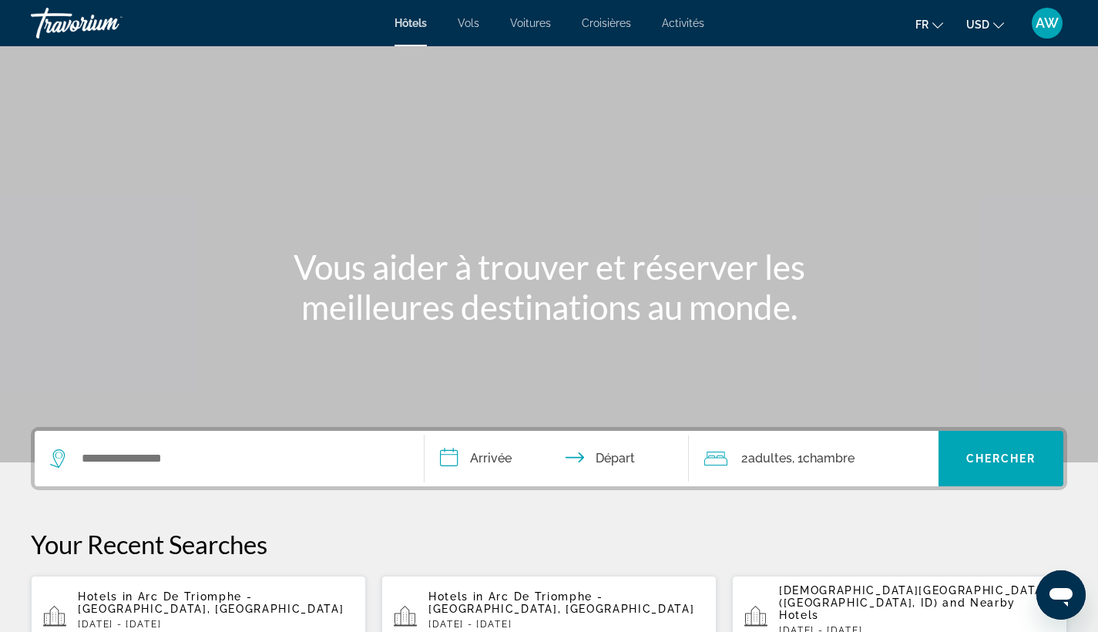
click at [988, 35] on button "USD USD ($) MXN (Mex$) CAD (Can$) GBP (£) EUR (€) AUD (A$) NZD (NZ$) CNY (CN¥)" at bounding box center [985, 24] width 38 height 22
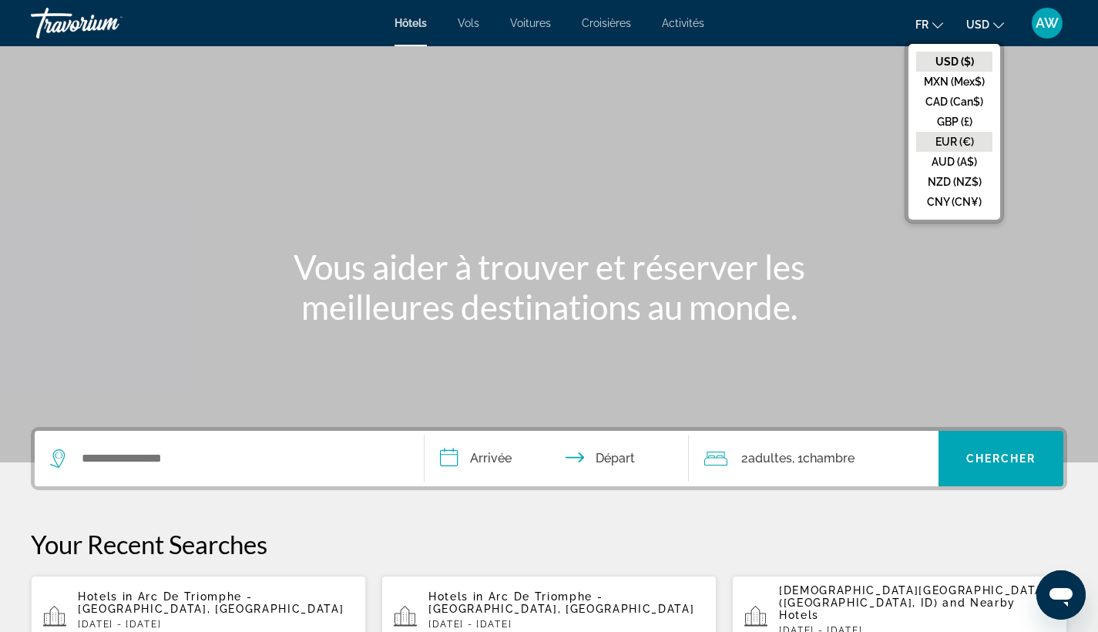
click at [947, 139] on button "EUR (€)" at bounding box center [954, 142] width 76 height 20
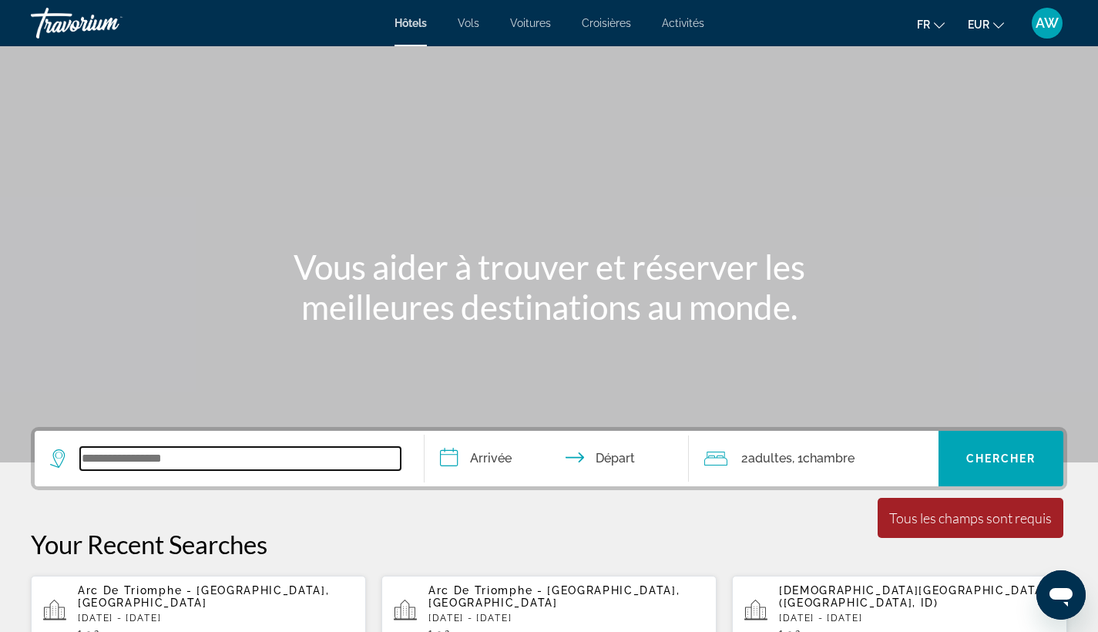
click at [196, 451] on input "Search widget" at bounding box center [240, 458] width 320 height 23
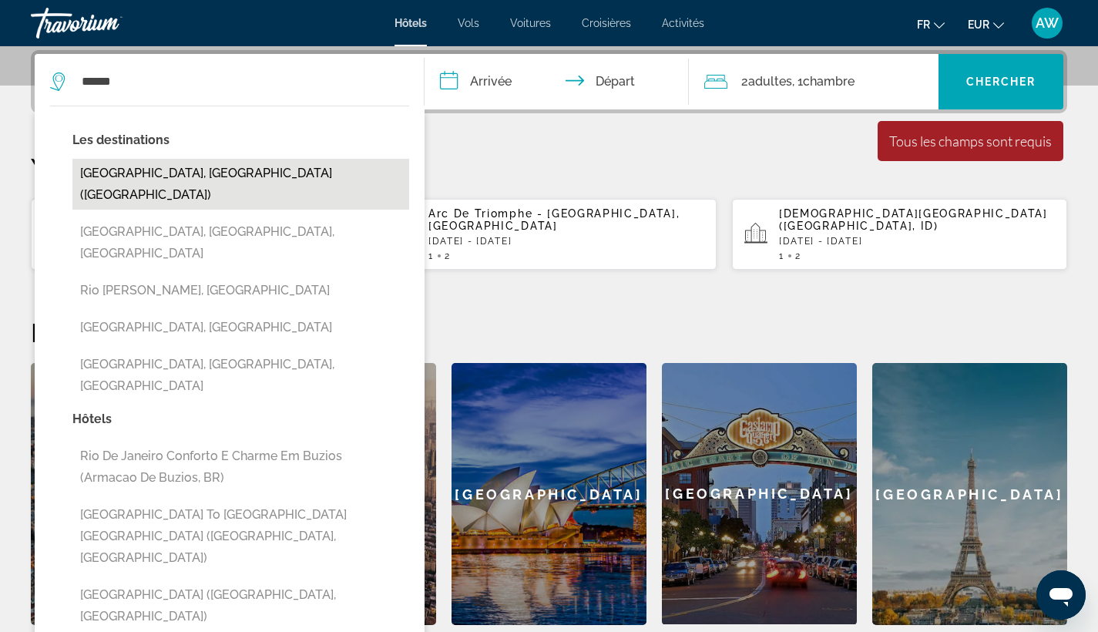
click at [138, 181] on button "[GEOGRAPHIC_DATA], [GEOGRAPHIC_DATA] ([GEOGRAPHIC_DATA])" at bounding box center [240, 184] width 337 height 51
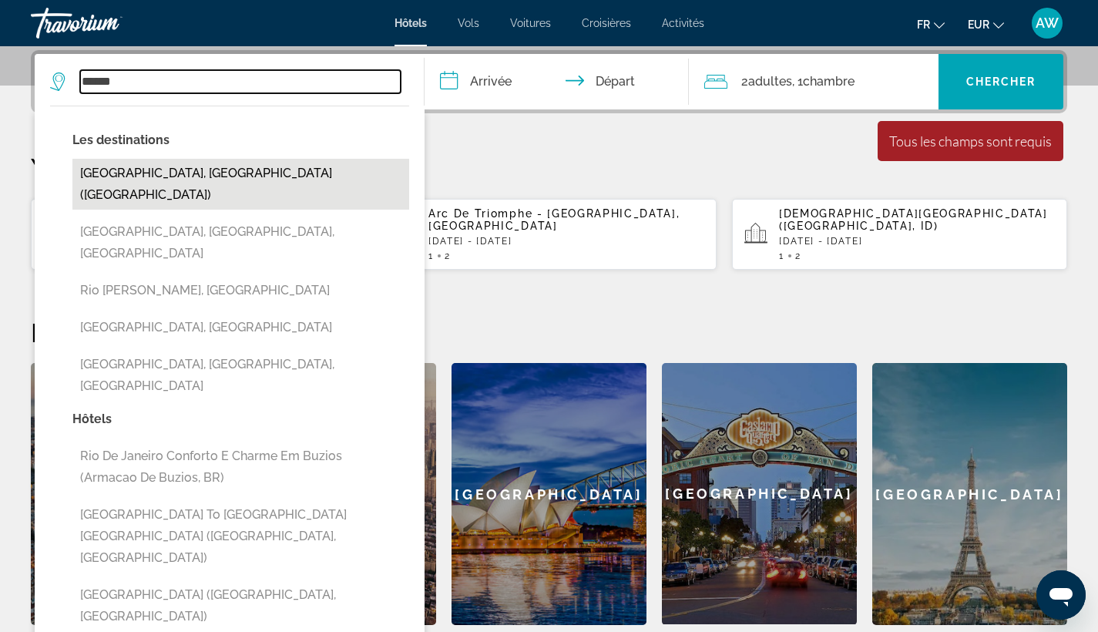
type input "**********"
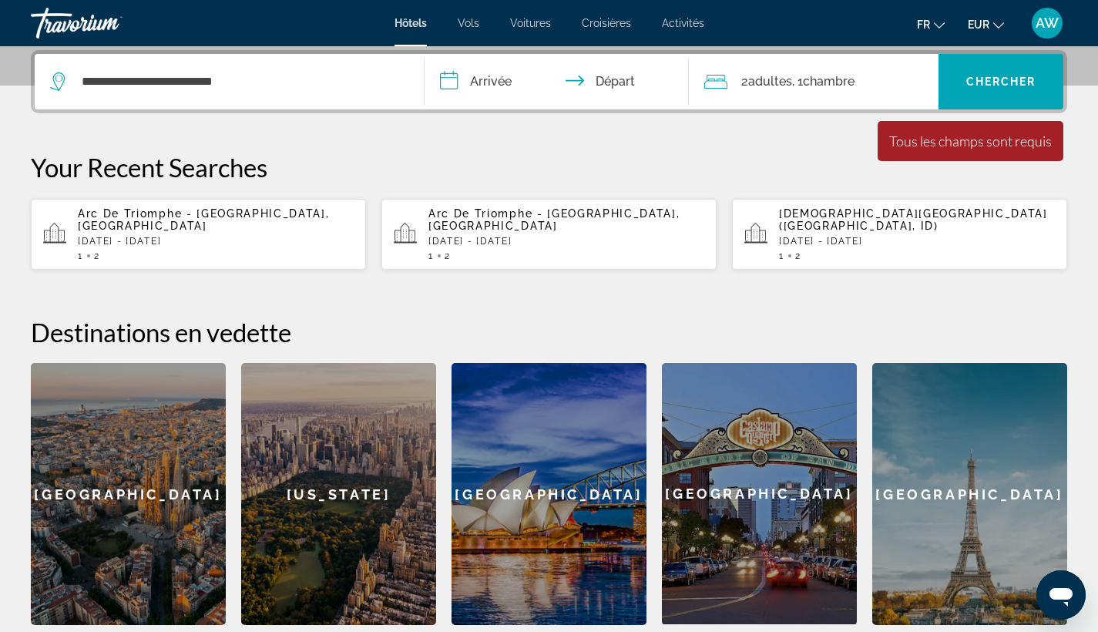
click at [481, 79] on input "**********" at bounding box center [559, 84] width 271 height 60
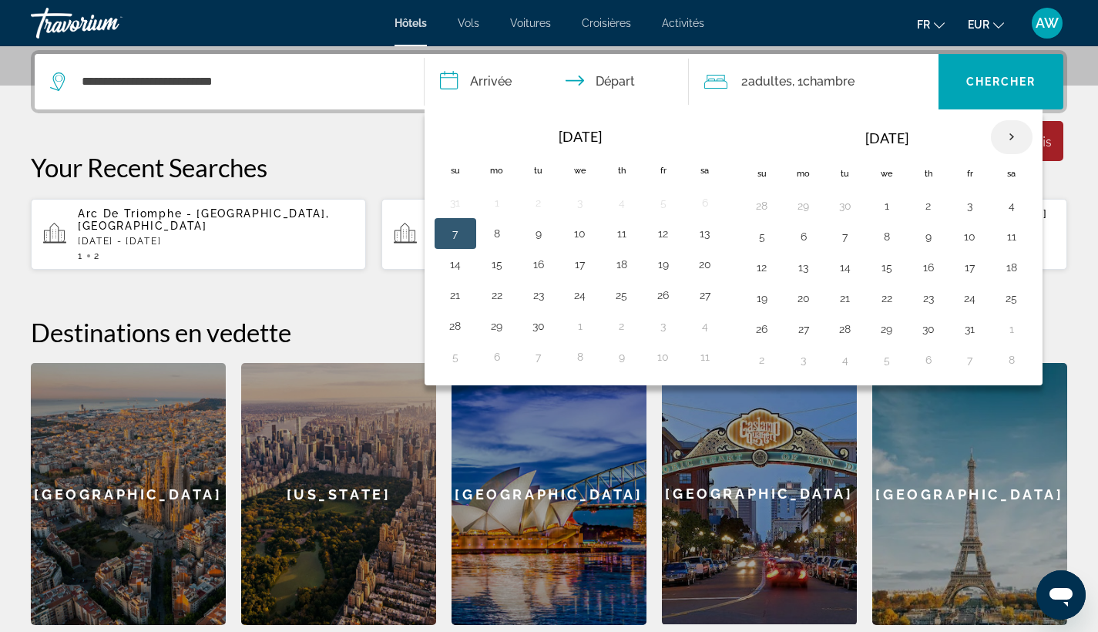
click at [1016, 146] on th "Next month" at bounding box center [1012, 137] width 42 height 34
click at [807, 304] on button "16" at bounding box center [803, 298] width 25 height 22
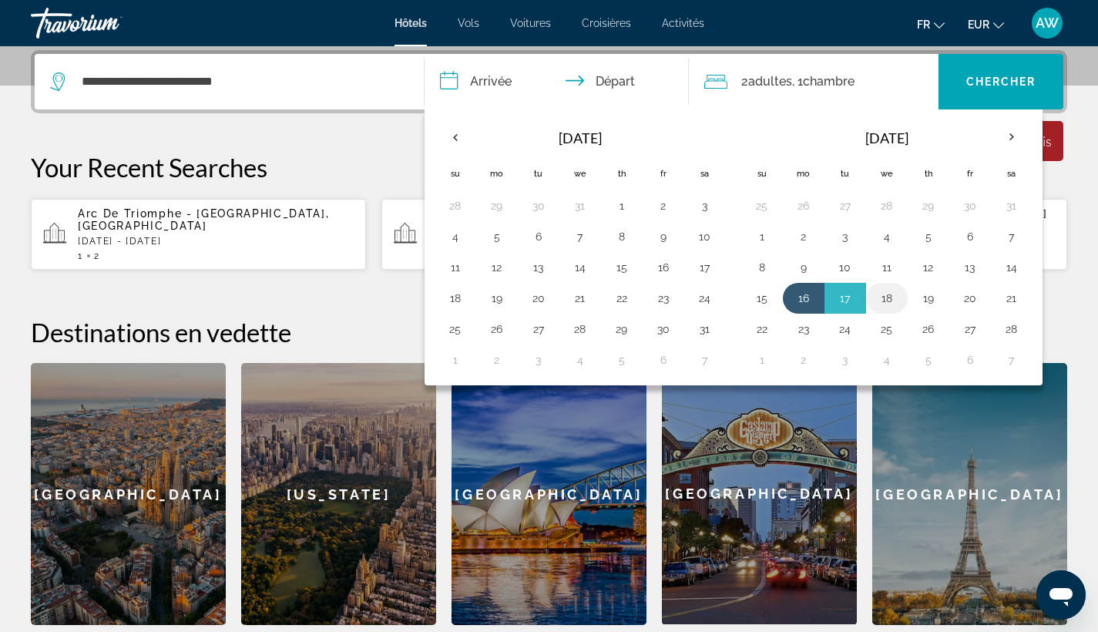
click at [882, 306] on button "18" at bounding box center [886, 298] width 25 height 22
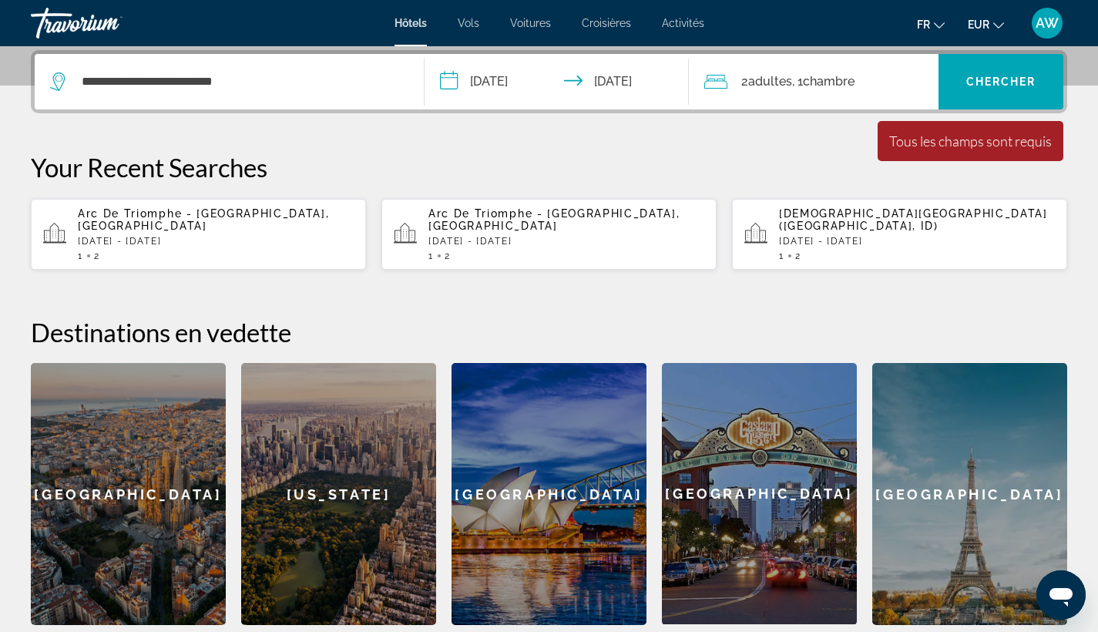
click at [566, 89] on input "**********" at bounding box center [559, 84] width 271 height 60
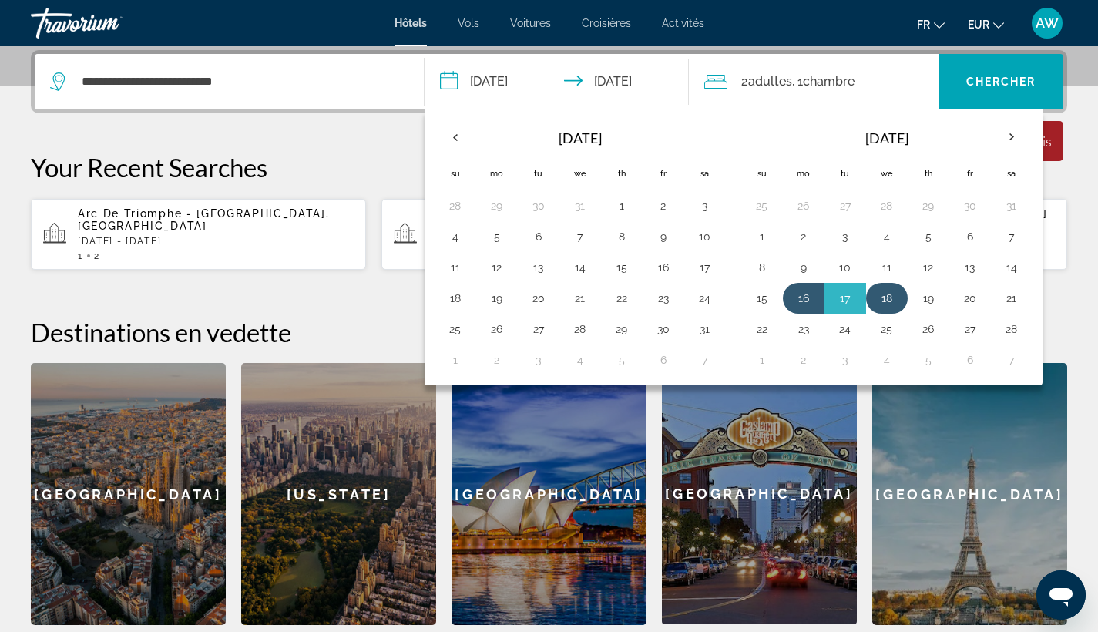
click at [893, 302] on button "18" at bounding box center [886, 298] width 25 height 22
click at [840, 299] on button "17" at bounding box center [845, 298] width 25 height 22
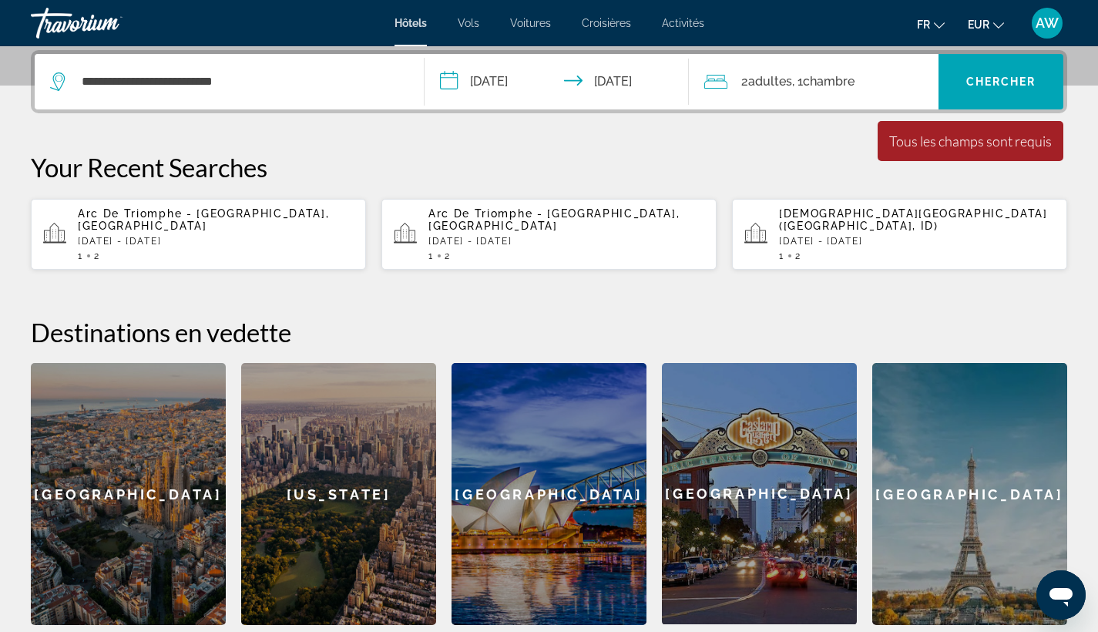
click at [555, 99] on input "**********" at bounding box center [559, 84] width 271 height 60
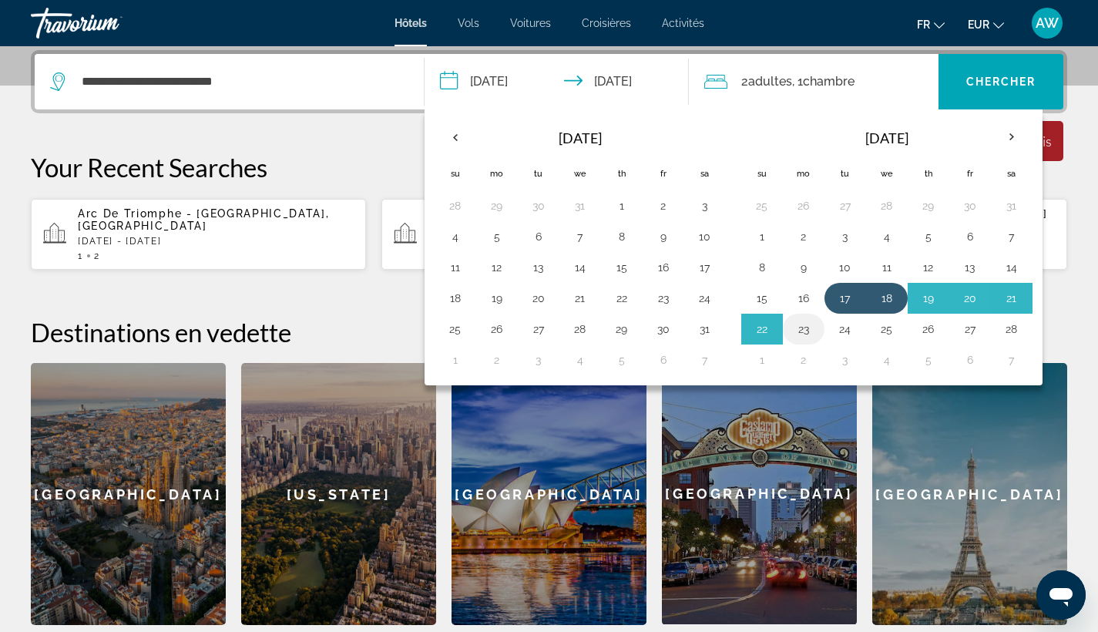
click at [795, 334] on button "23" at bounding box center [803, 329] width 25 height 22
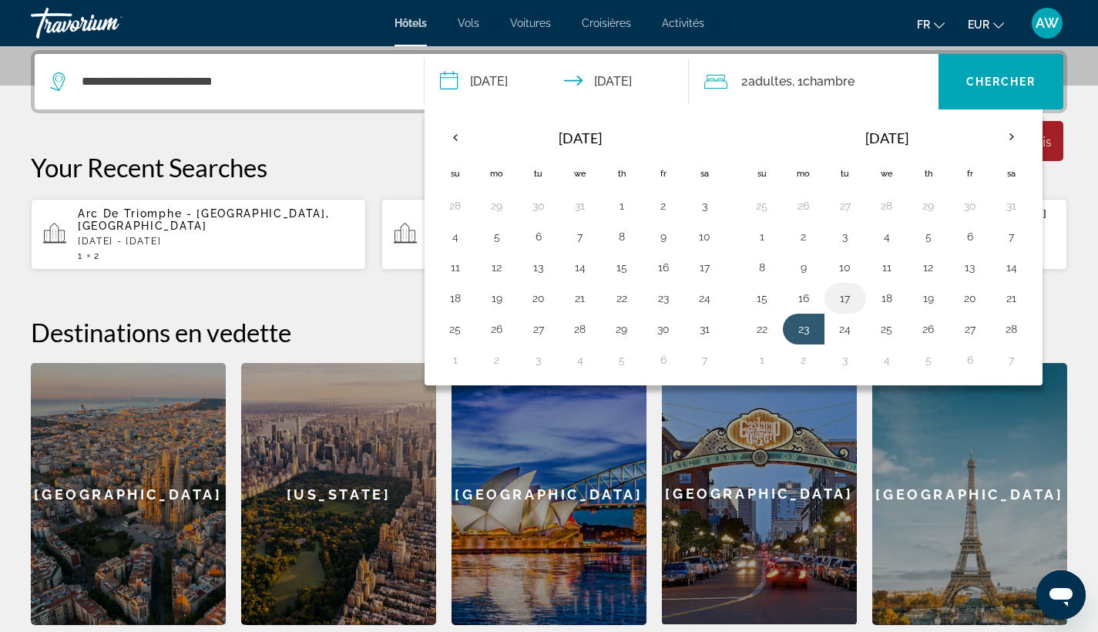
click at [846, 299] on button "17" at bounding box center [845, 298] width 25 height 22
type input "**********"
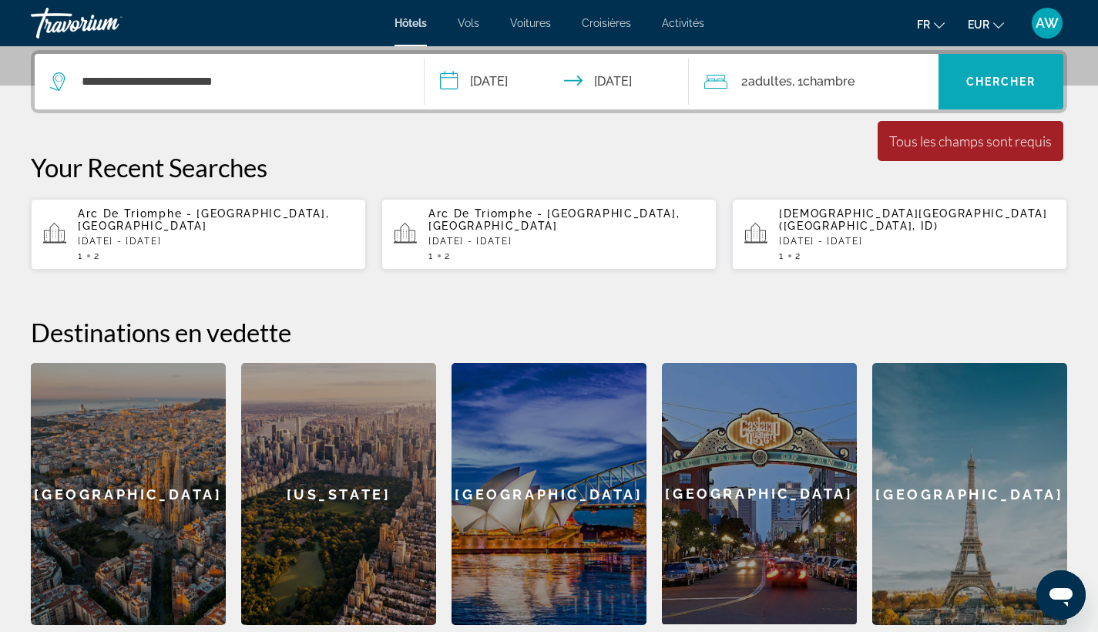
click at [990, 92] on span "Search widget" at bounding box center [1000, 81] width 125 height 37
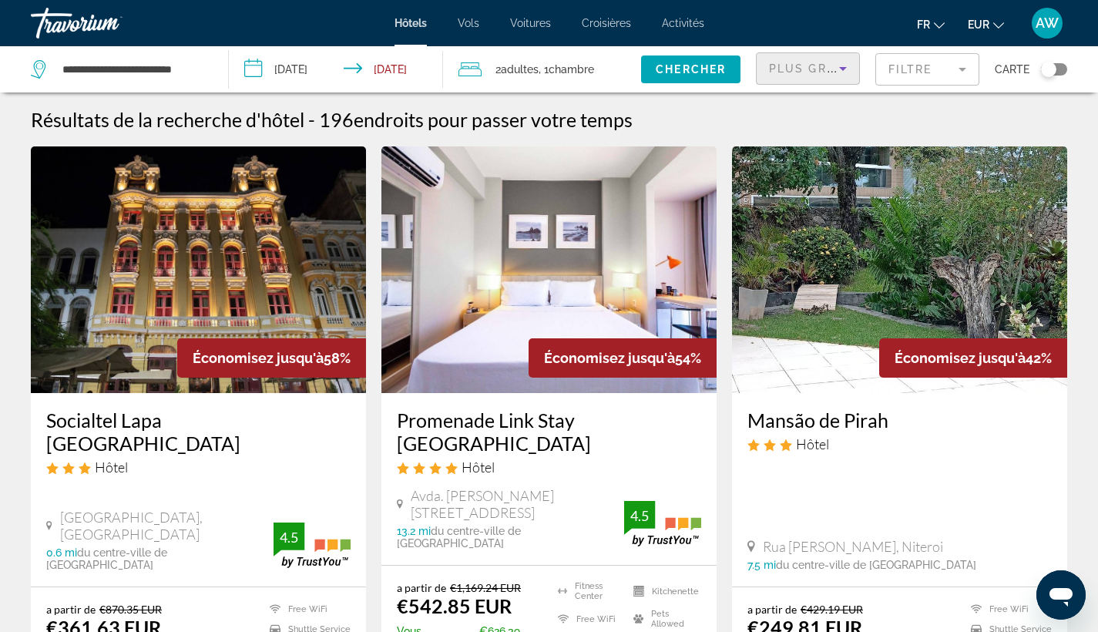
click at [840, 72] on icon "Sort by" at bounding box center [843, 68] width 18 height 18
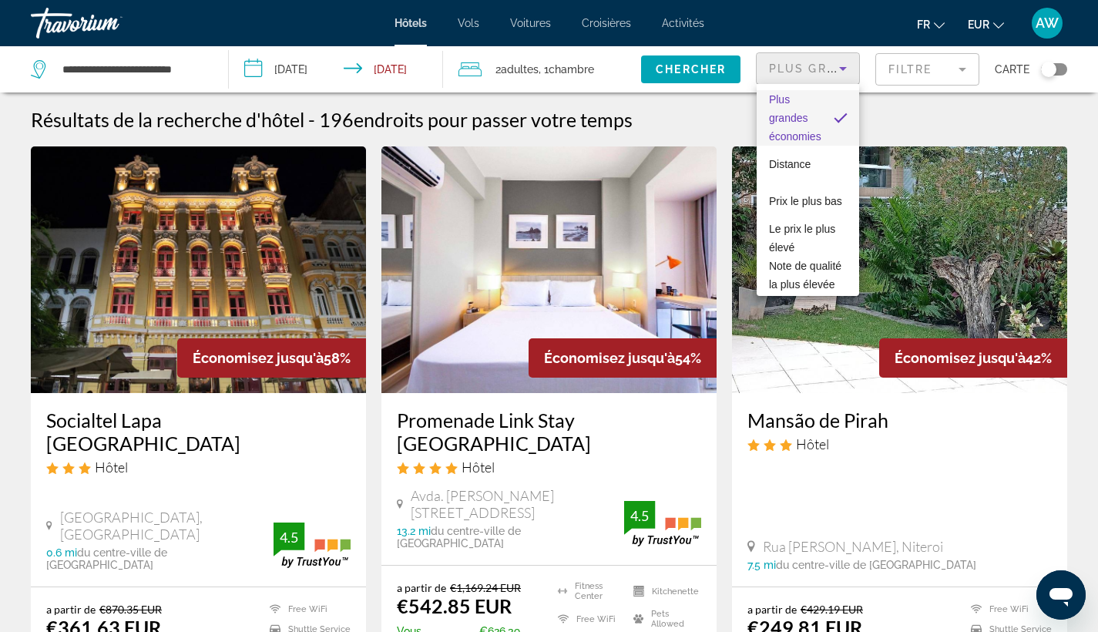
click at [842, 72] on div at bounding box center [549, 316] width 1098 height 632
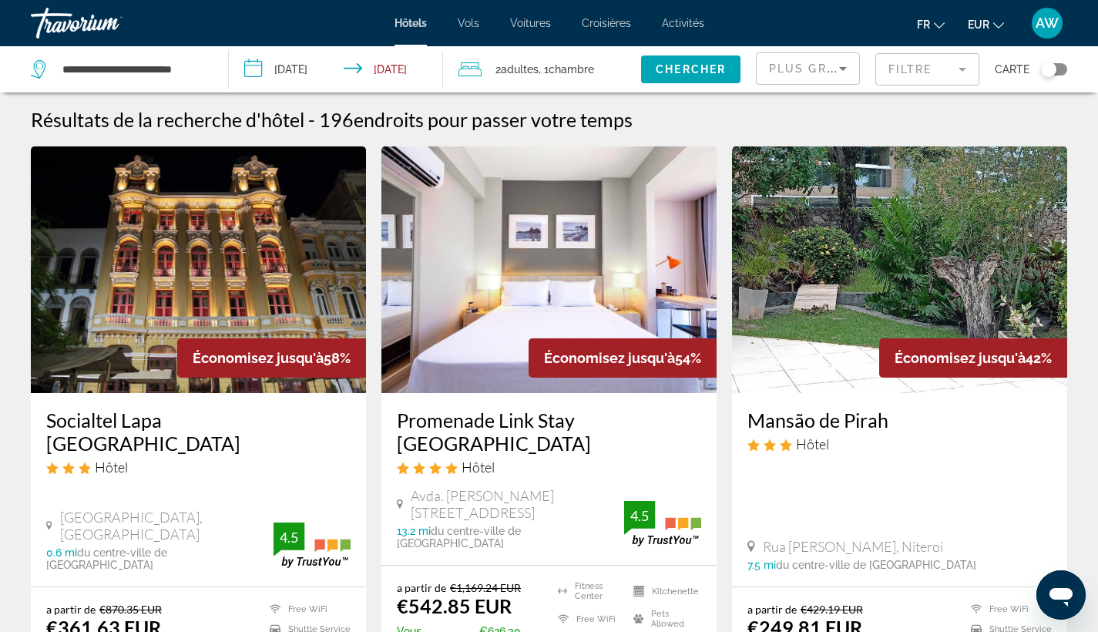
click at [937, 72] on mat-form-field "Filtre" at bounding box center [927, 69] width 104 height 32
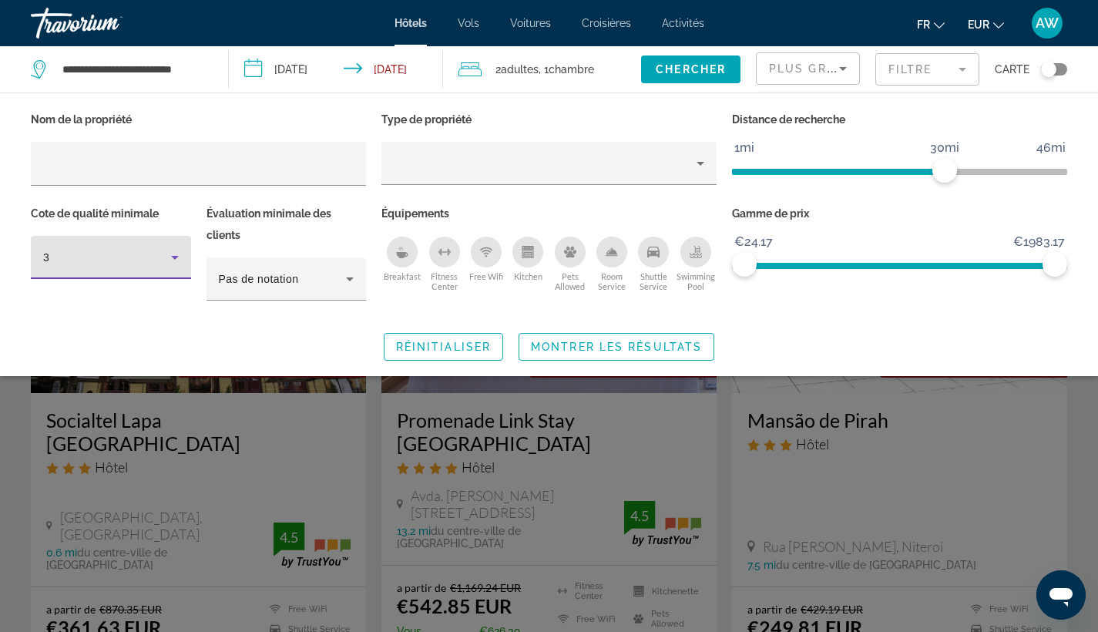
click at [150, 260] on div "3" at bounding box center [107, 257] width 128 height 18
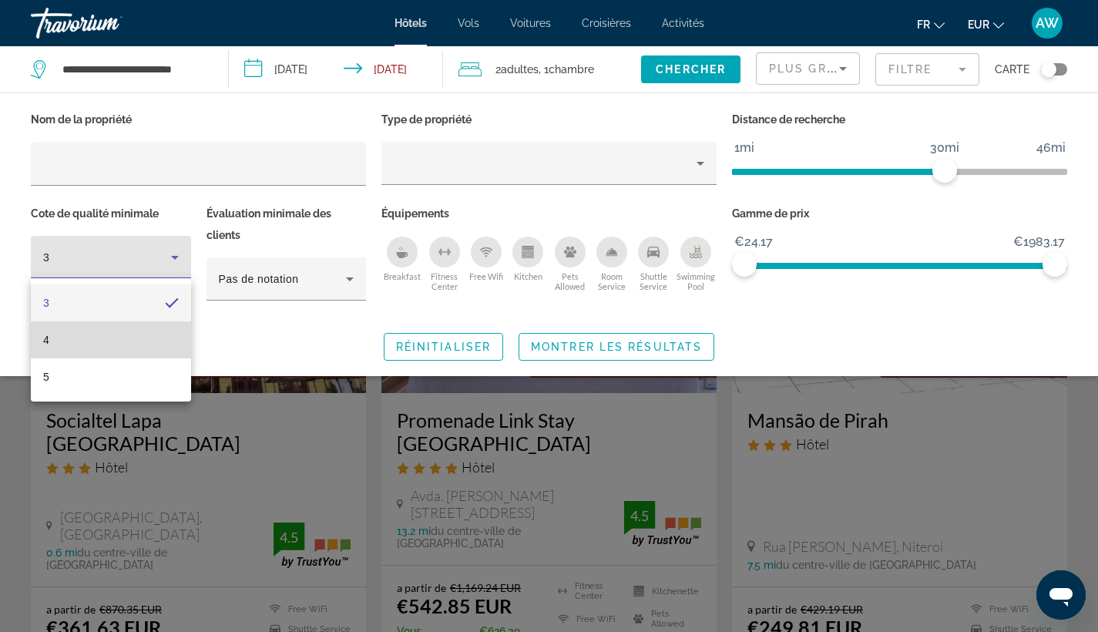
click at [149, 327] on mat-option "4" at bounding box center [111, 339] width 160 height 37
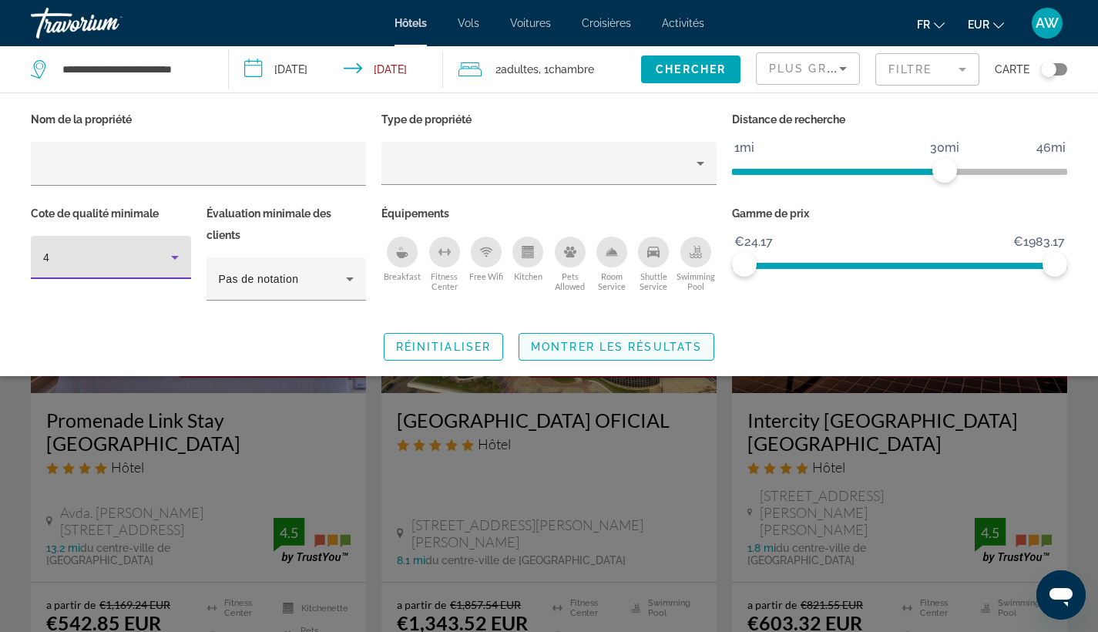
click at [549, 345] on span "Montrer les résultats" at bounding box center [616, 347] width 171 height 12
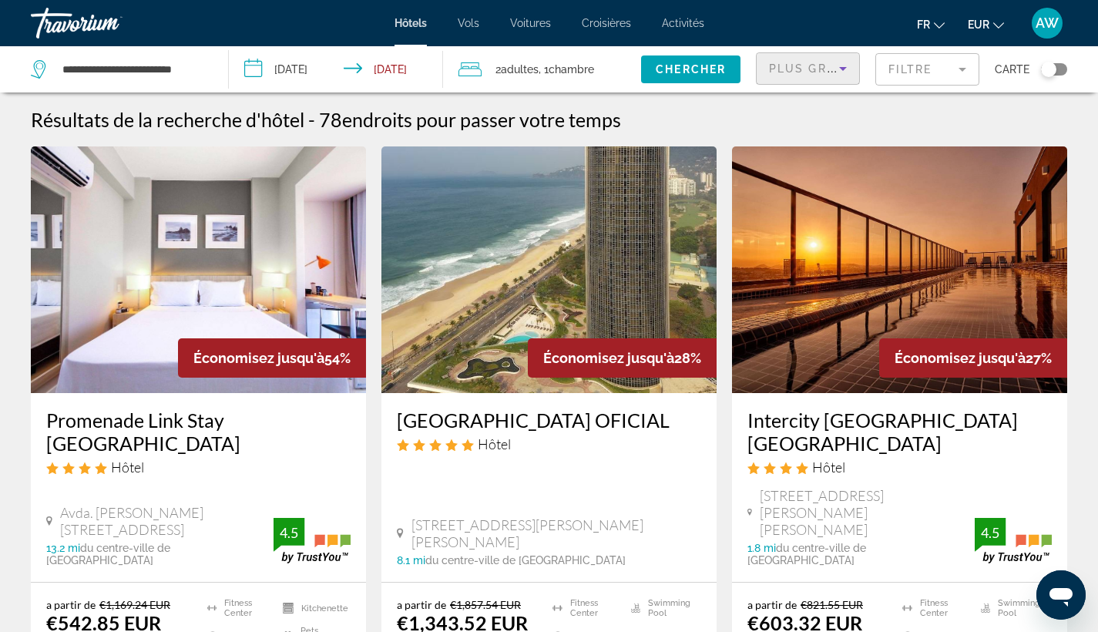
click at [830, 64] on span "Plus grandes économies" at bounding box center [861, 68] width 184 height 12
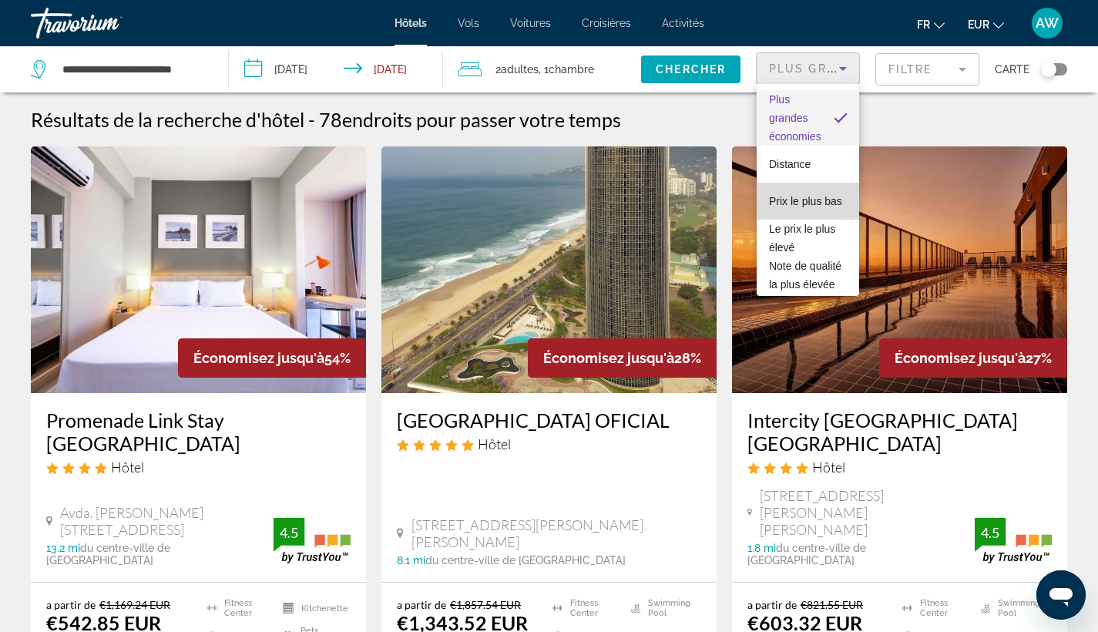
click at [823, 203] on span "Prix le plus bas" at bounding box center [805, 201] width 73 height 18
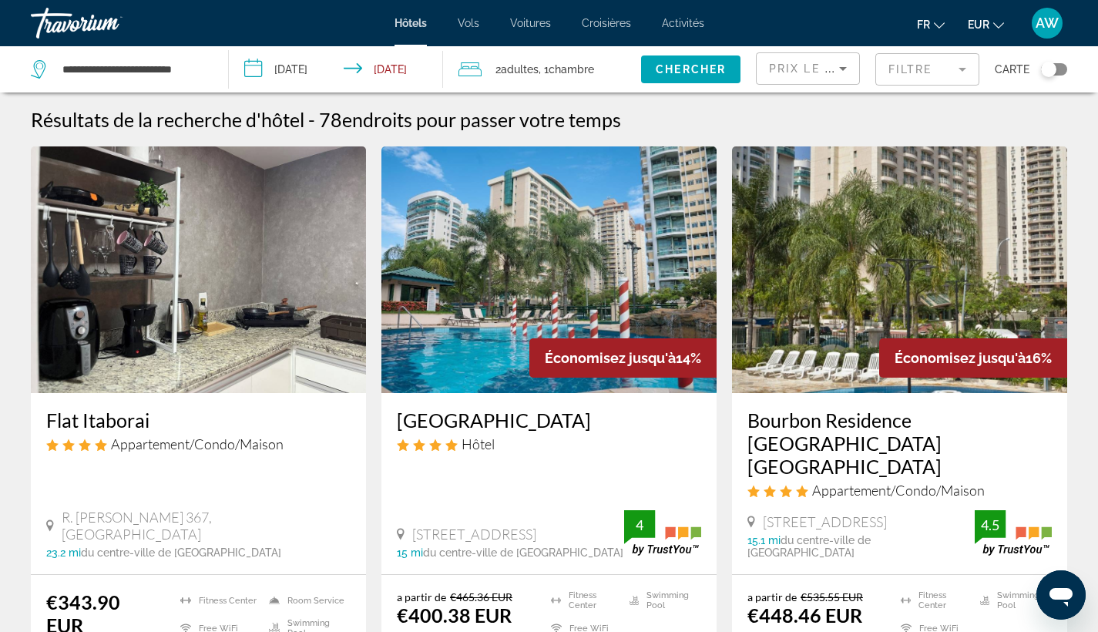
click at [922, 76] on mat-form-field "Filtre" at bounding box center [927, 69] width 104 height 32
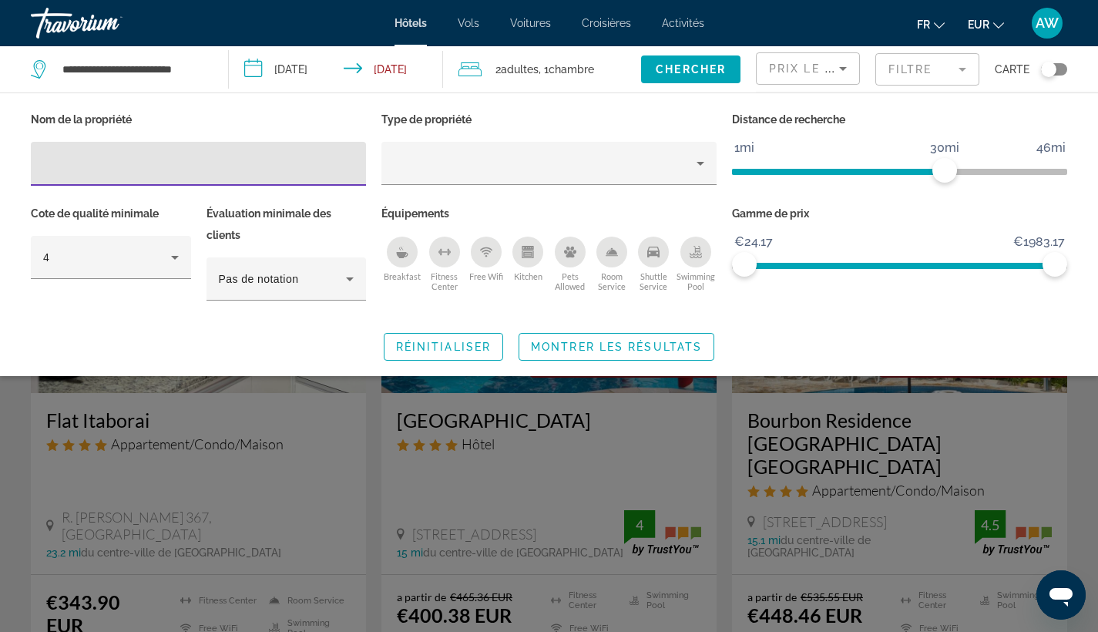
click at [769, 169] on ngx-slider "1mi 46mi 30mi" at bounding box center [899, 170] width 335 height 3
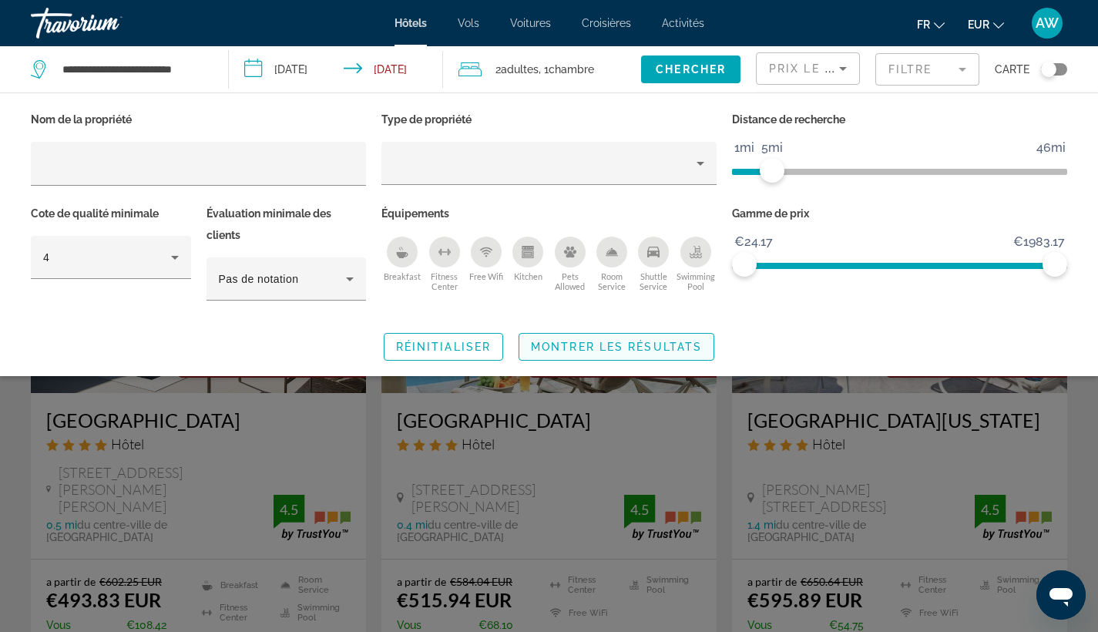
click at [660, 351] on span "Montrer les résultats" at bounding box center [616, 347] width 171 height 12
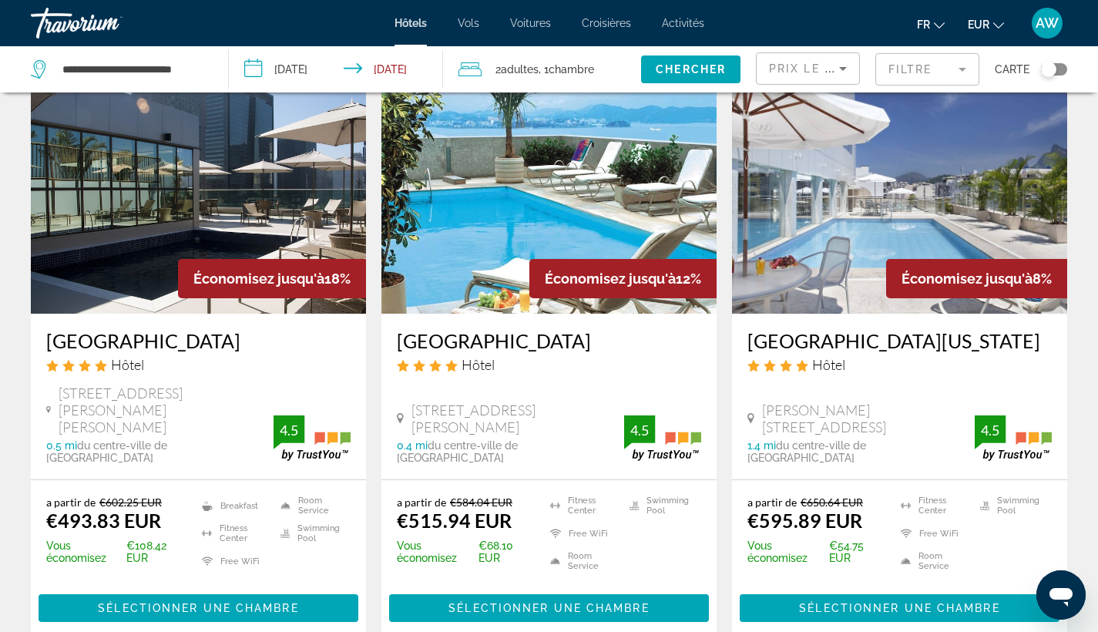
scroll to position [79, 0]
click at [147, 349] on h3 "[GEOGRAPHIC_DATA]" at bounding box center [198, 340] width 304 height 23
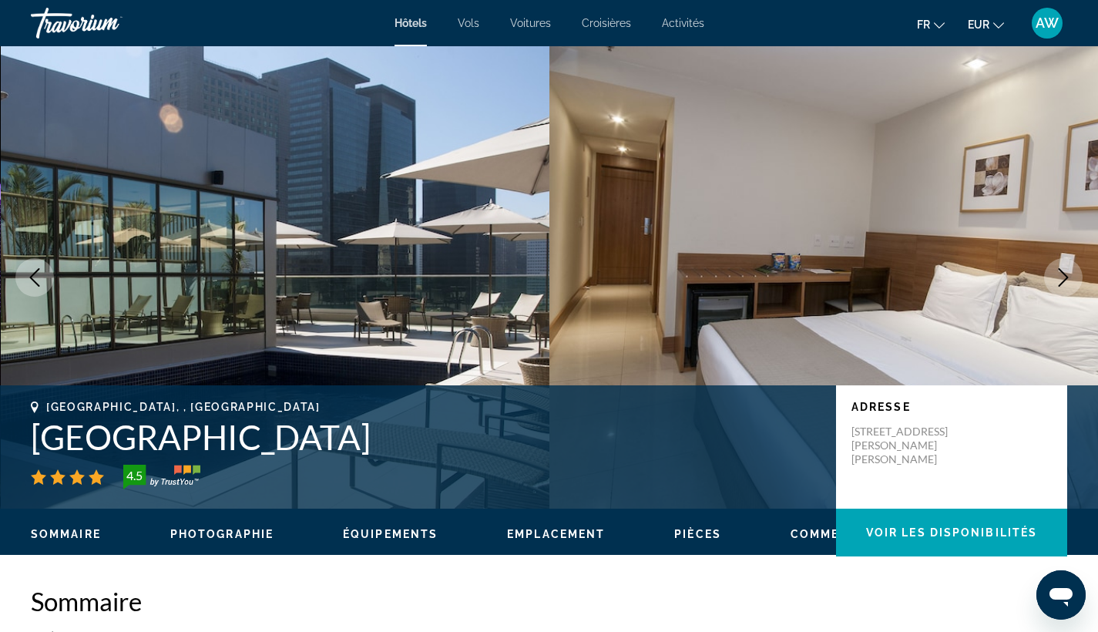
click at [1049, 271] on button "Next image" at bounding box center [1063, 277] width 39 height 39
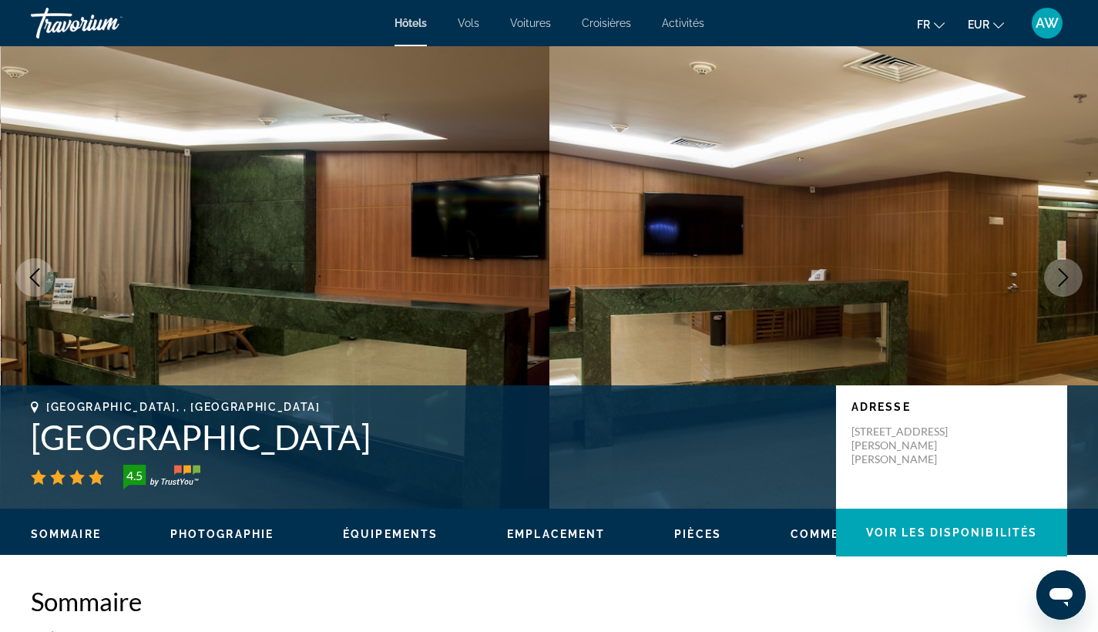
click at [1056, 279] on icon "Next image" at bounding box center [1063, 277] width 18 height 18
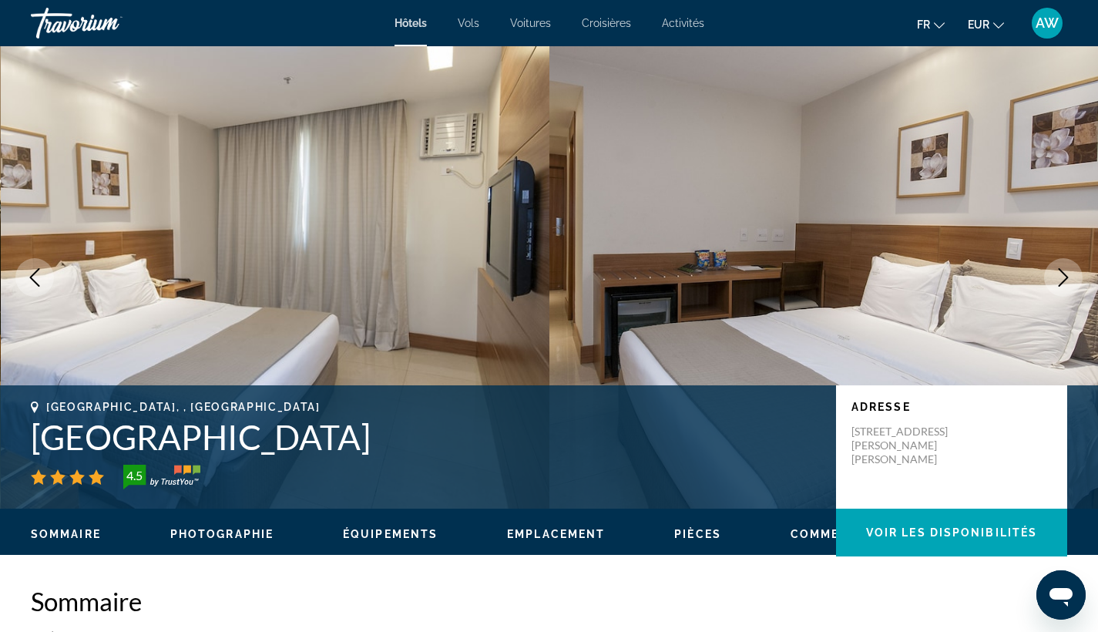
click at [1056, 279] on icon "Next image" at bounding box center [1063, 277] width 18 height 18
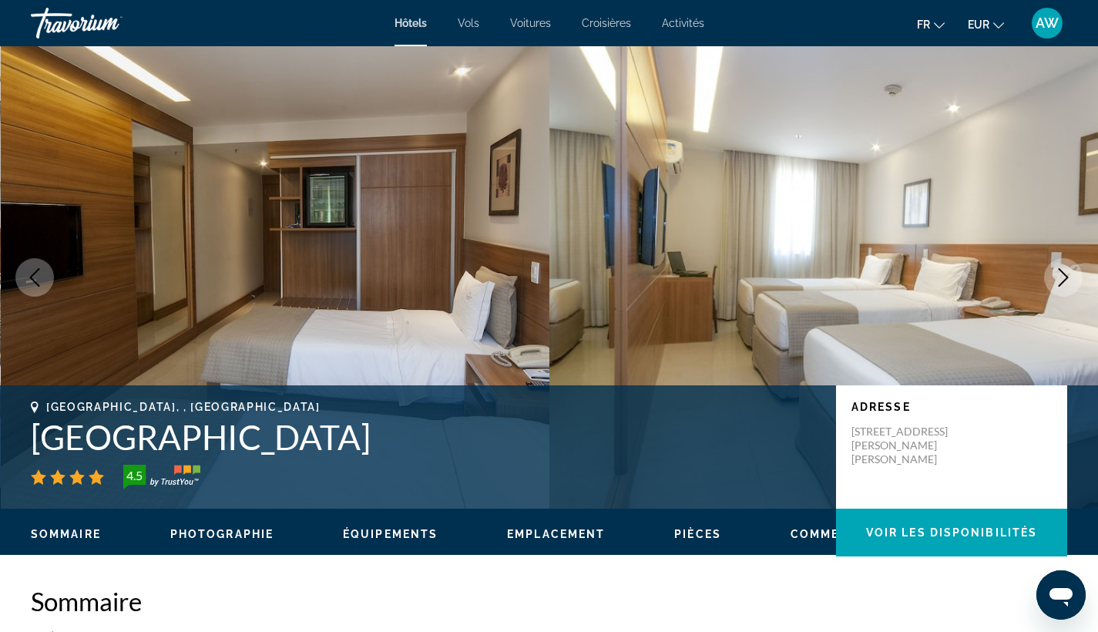
click at [1056, 279] on icon "Next image" at bounding box center [1063, 277] width 18 height 18
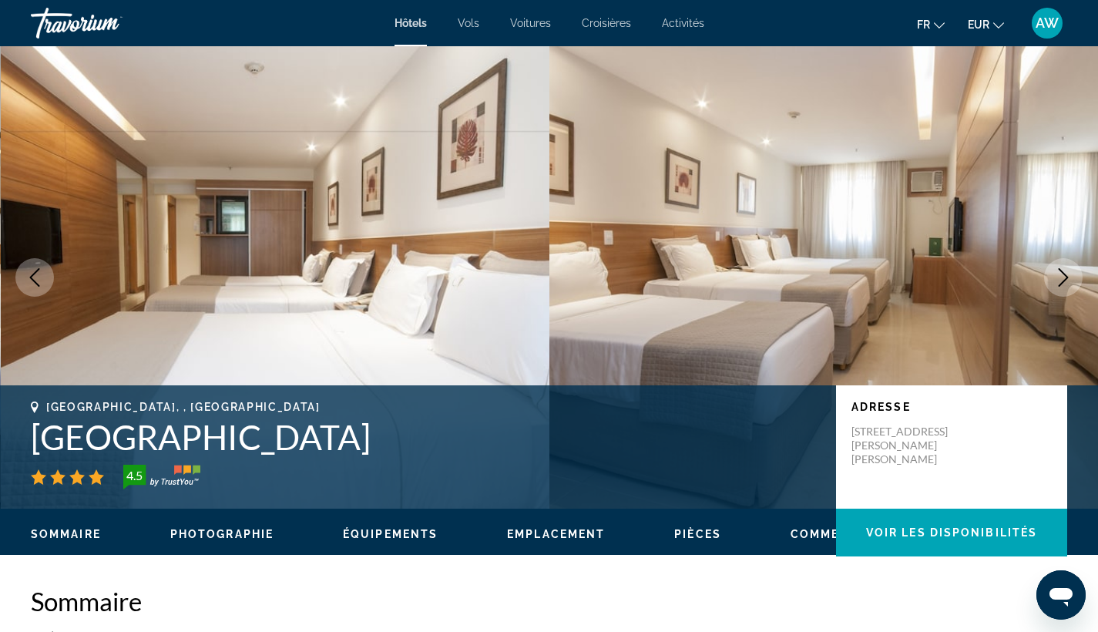
click at [1056, 279] on icon "Next image" at bounding box center [1063, 277] width 18 height 18
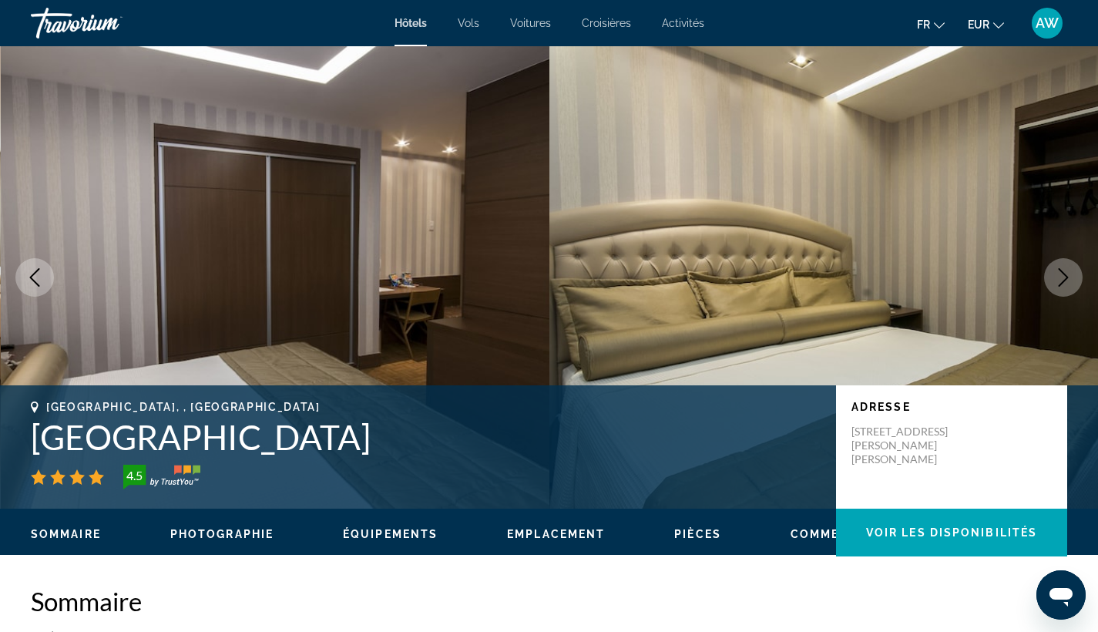
click at [1056, 279] on icon "Next image" at bounding box center [1063, 277] width 18 height 18
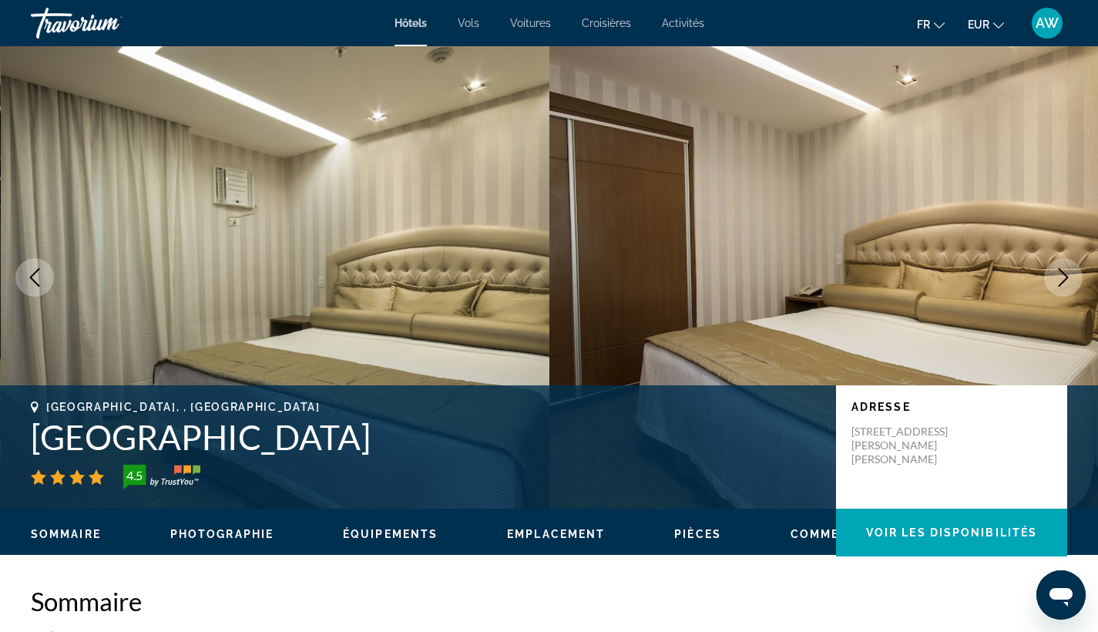
click at [1056, 279] on icon "Next image" at bounding box center [1063, 277] width 18 height 18
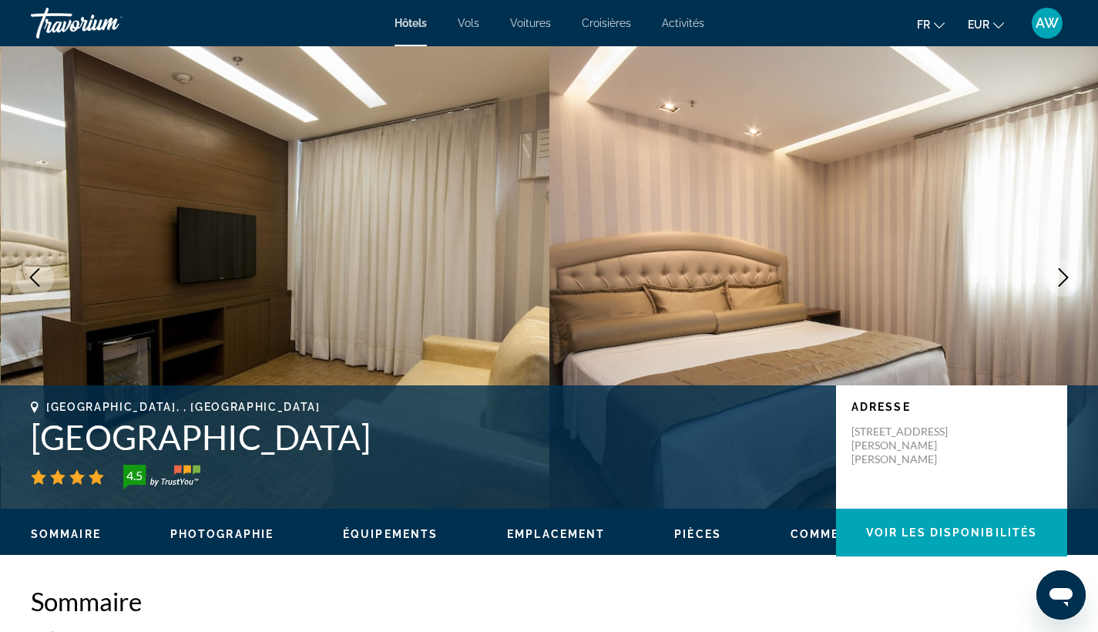
click at [1058, 280] on icon "Next image" at bounding box center [1063, 277] width 18 height 18
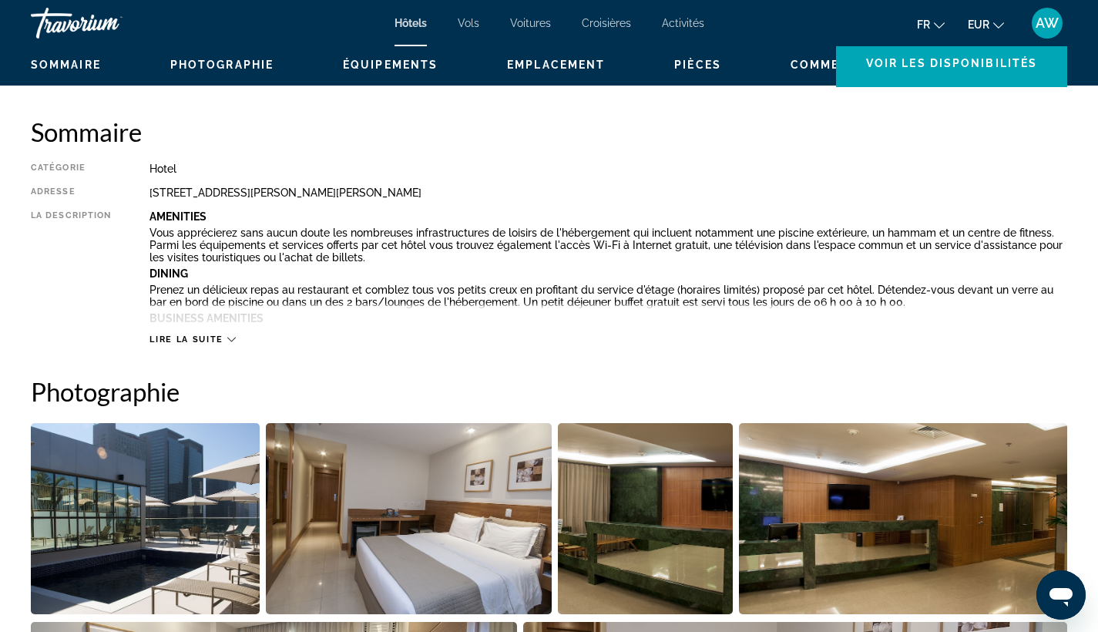
scroll to position [478, 0]
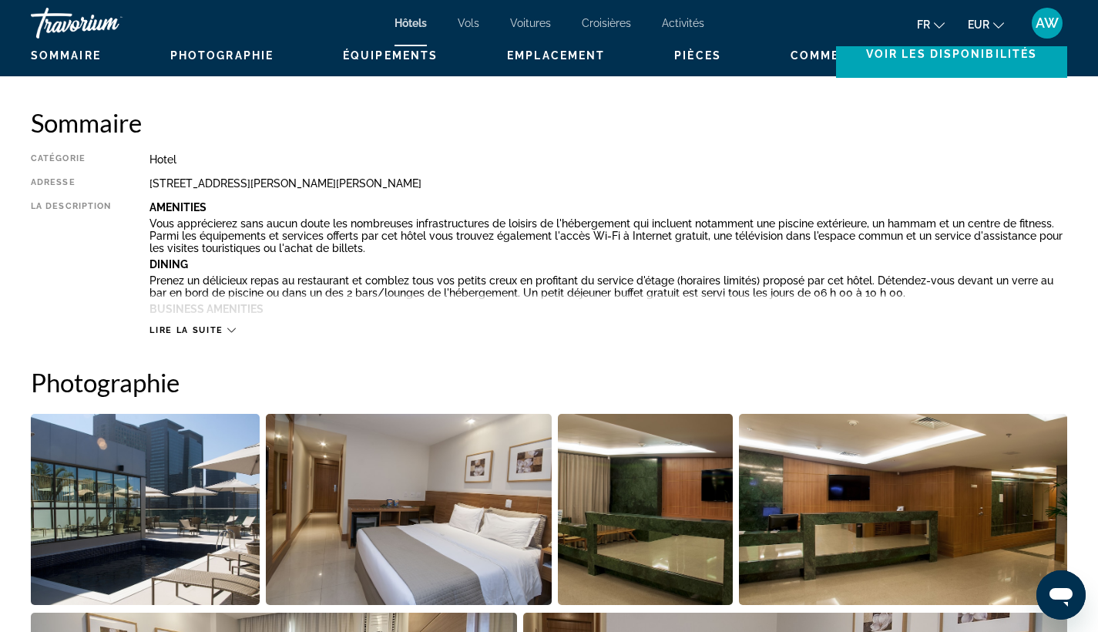
click at [217, 325] on span "Lire la suite" at bounding box center [185, 330] width 73 height 10
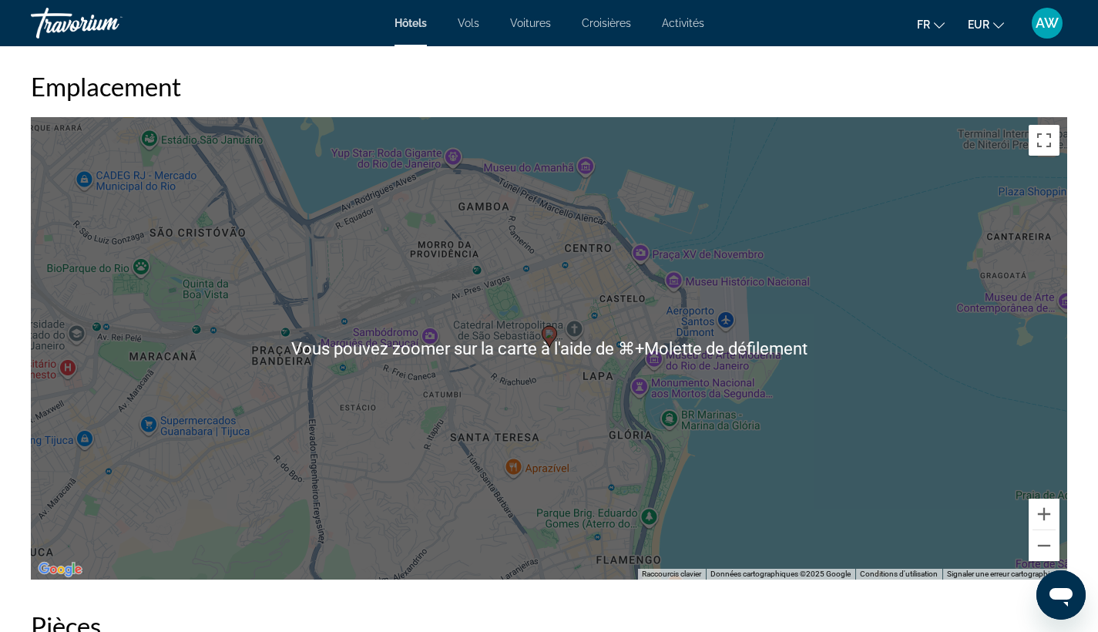
scroll to position [1948, 0]
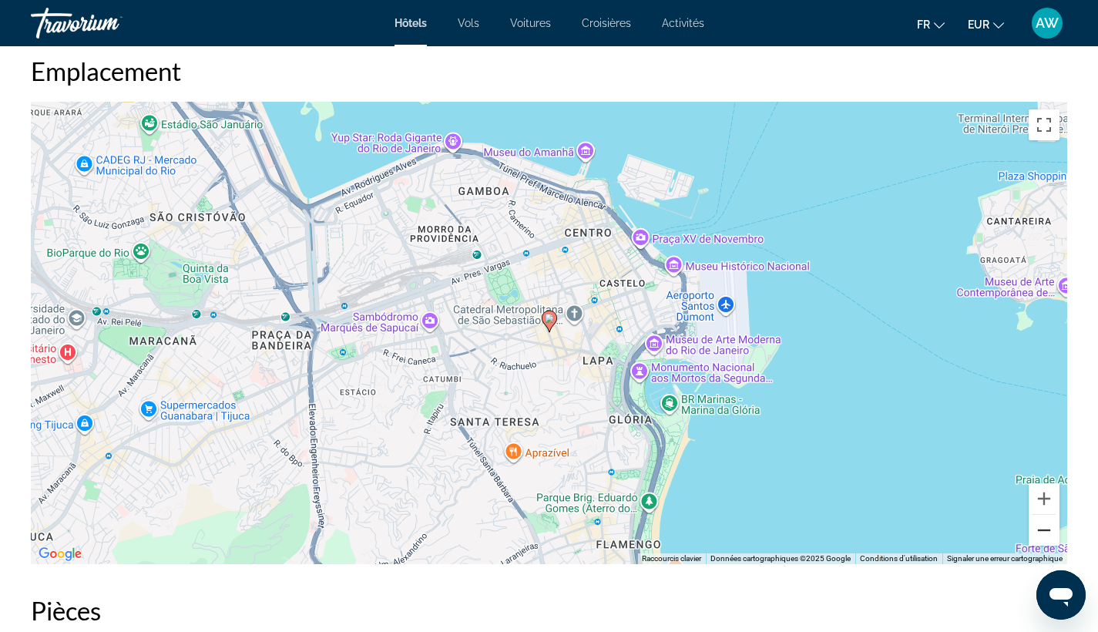
click at [1039, 531] on button "Zoom arrière" at bounding box center [1043, 530] width 31 height 31
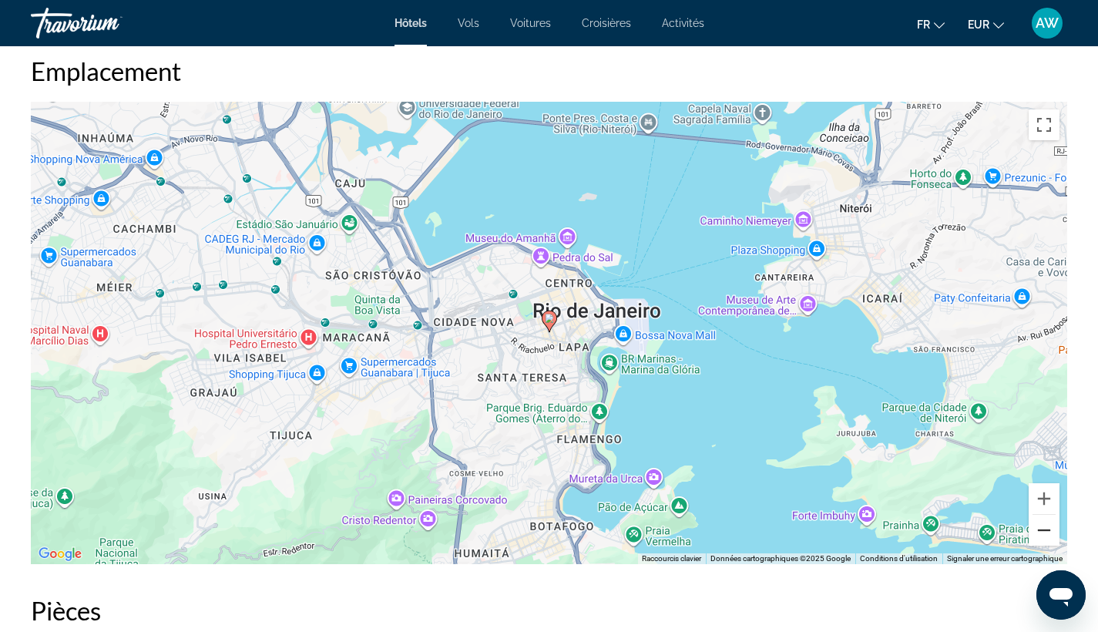
click at [1039, 531] on button "Zoom arrière" at bounding box center [1043, 530] width 31 height 31
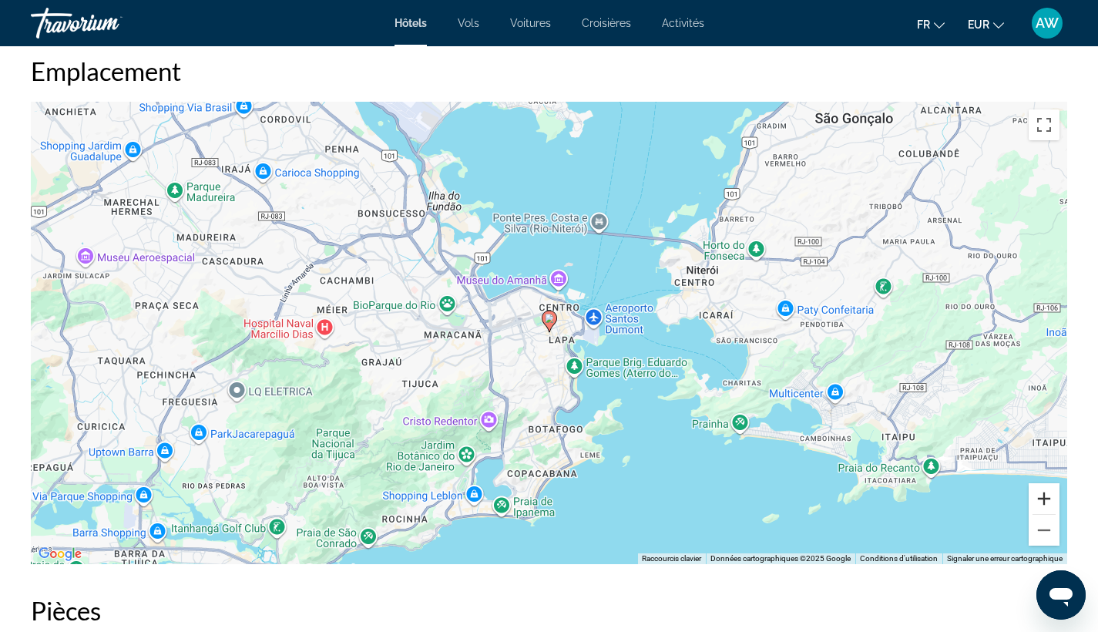
click at [1036, 498] on button "Zoom avant" at bounding box center [1043, 498] width 31 height 31
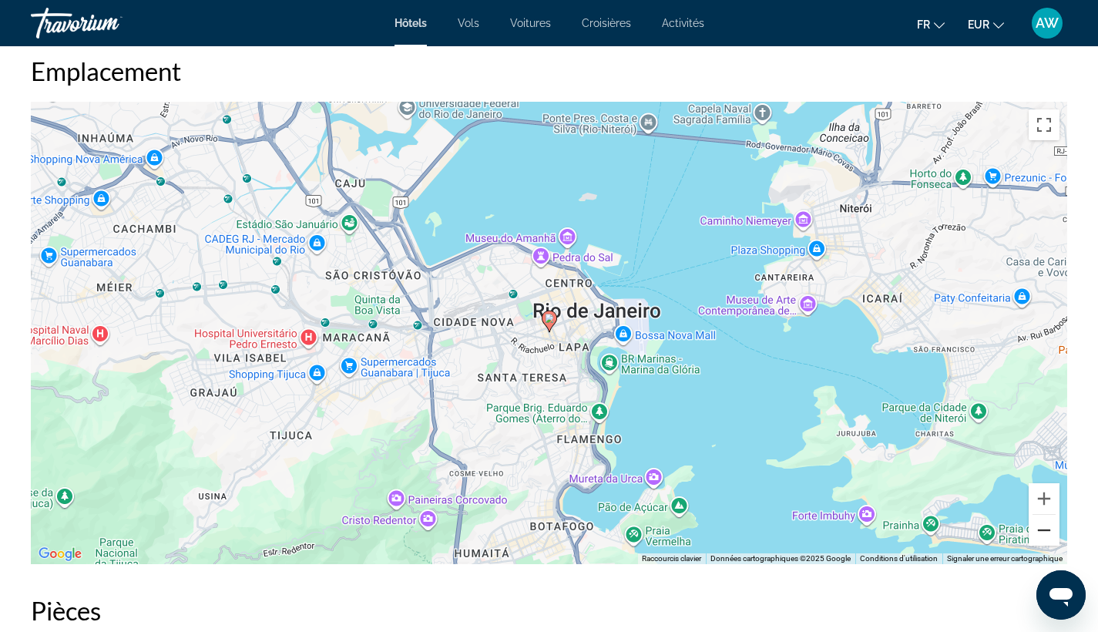
click at [1041, 518] on button "Zoom arrière" at bounding box center [1043, 530] width 31 height 31
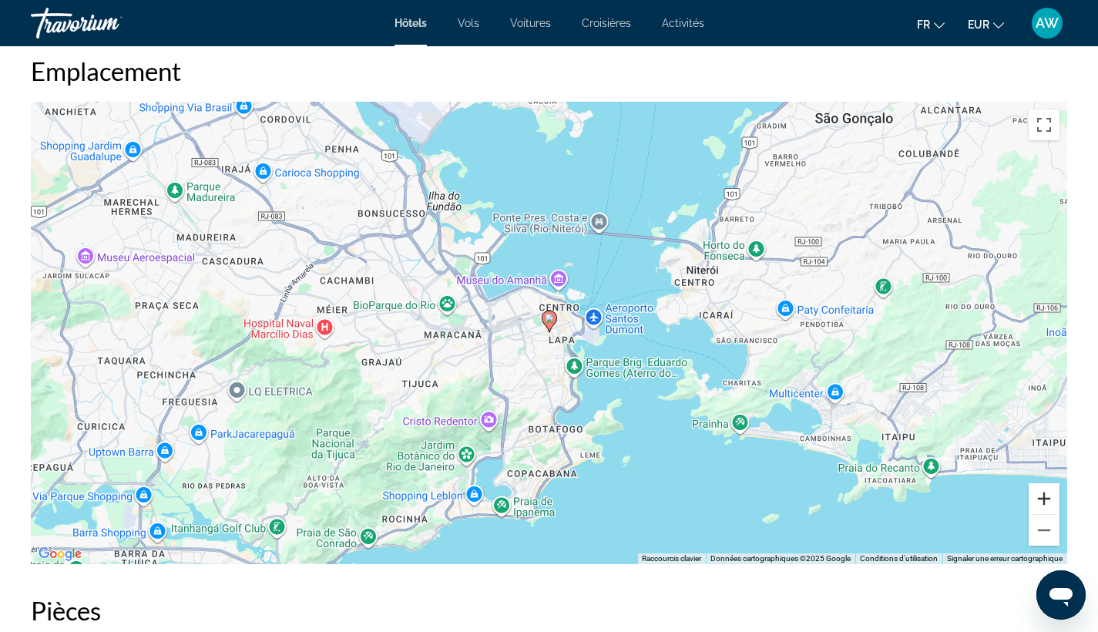
click at [1039, 498] on button "Zoom avant" at bounding box center [1043, 498] width 31 height 31
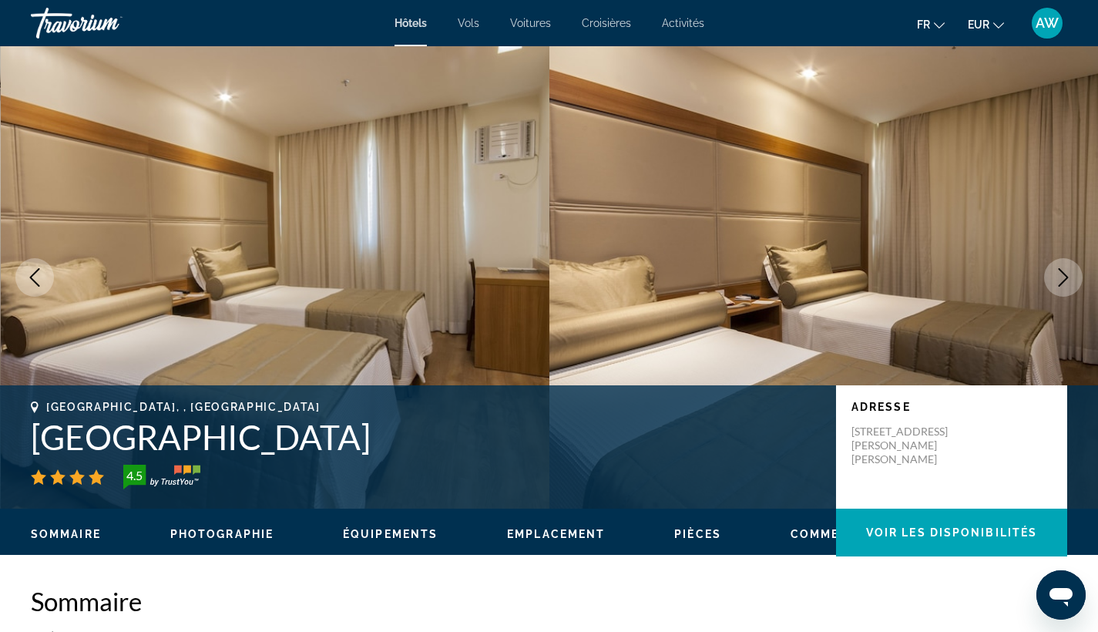
scroll to position [0, 0]
drag, startPoint x: 25, startPoint y: 440, endPoint x: 394, endPoint y: 448, distance: 369.1
click at [394, 448] on div "[GEOGRAPHIC_DATA], , [GEOGRAPHIC_DATA] [GEOGRAPHIC_DATA] 4.5 Adresse [STREET_AD…" at bounding box center [549, 447] width 1098 height 92
copy h1 "[GEOGRAPHIC_DATA]"
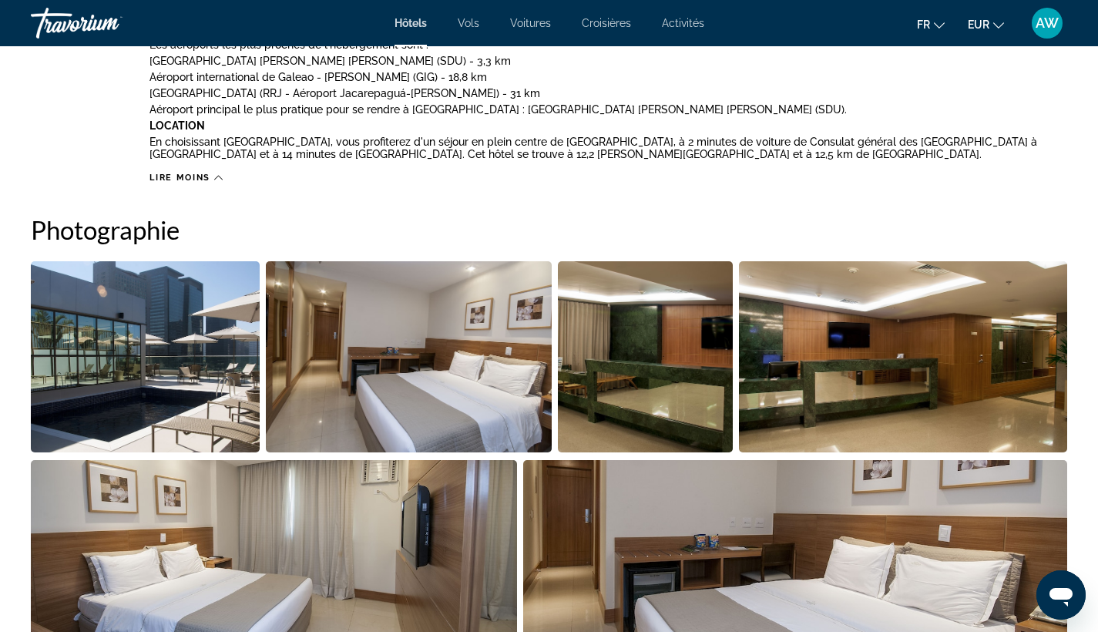
scroll to position [1109, 0]
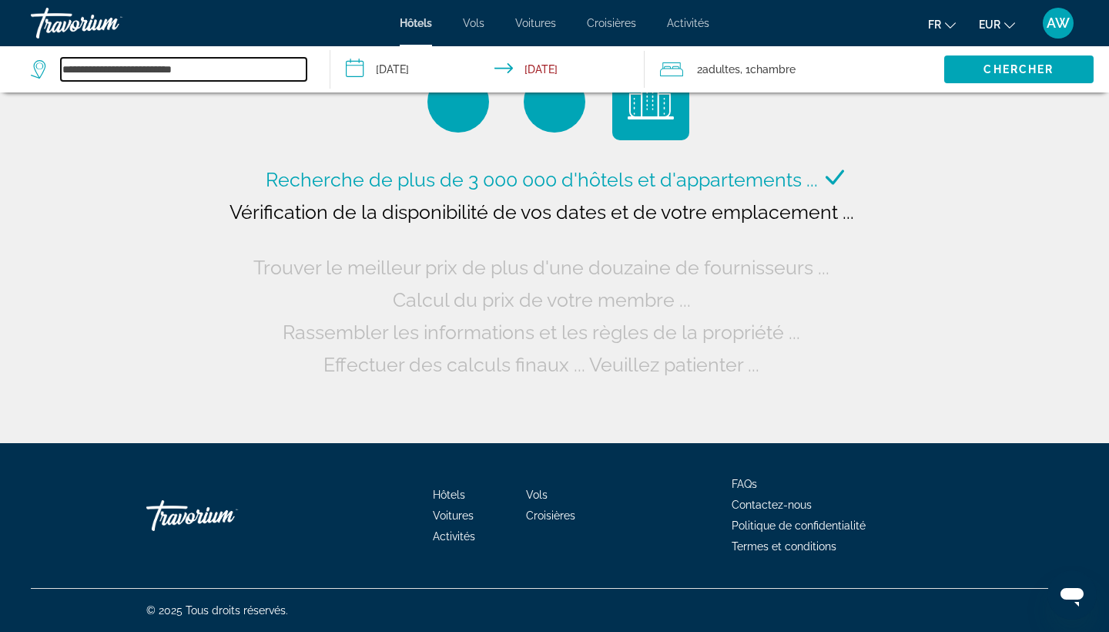
click at [177, 72] on input "**********" at bounding box center [184, 69] width 246 height 23
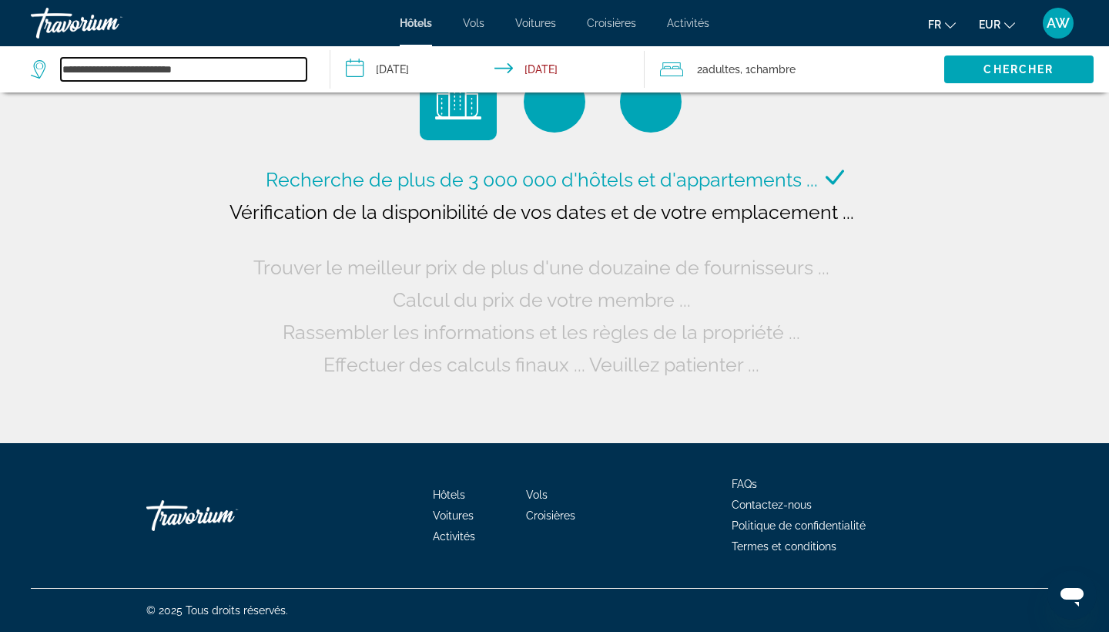
click at [178, 69] on input "**********" at bounding box center [184, 69] width 246 height 23
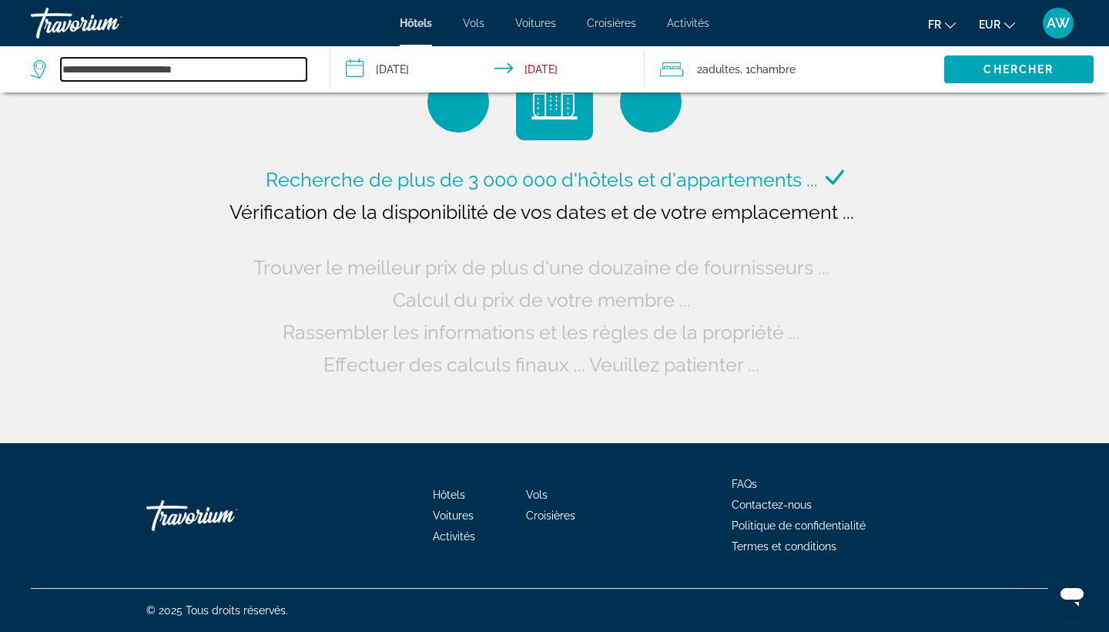
click at [178, 69] on input "**********" at bounding box center [184, 69] width 246 height 23
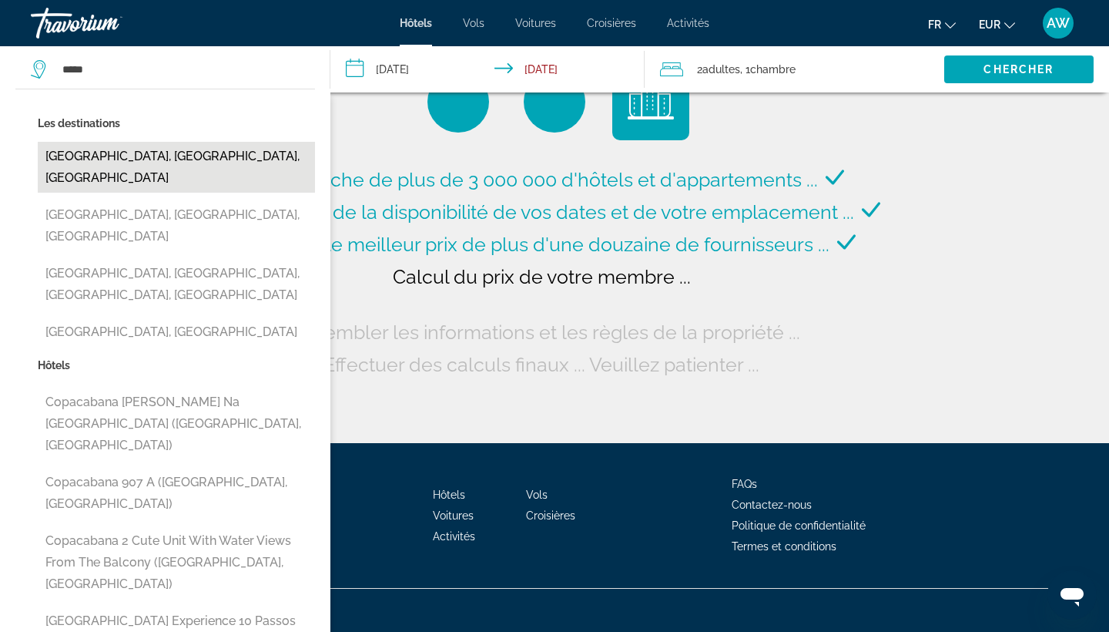
drag, startPoint x: 178, startPoint y: 69, endPoint x: 186, endPoint y: 163, distance: 93.6
click at [186, 163] on button "[GEOGRAPHIC_DATA], [GEOGRAPHIC_DATA], [GEOGRAPHIC_DATA]" at bounding box center [176, 167] width 277 height 51
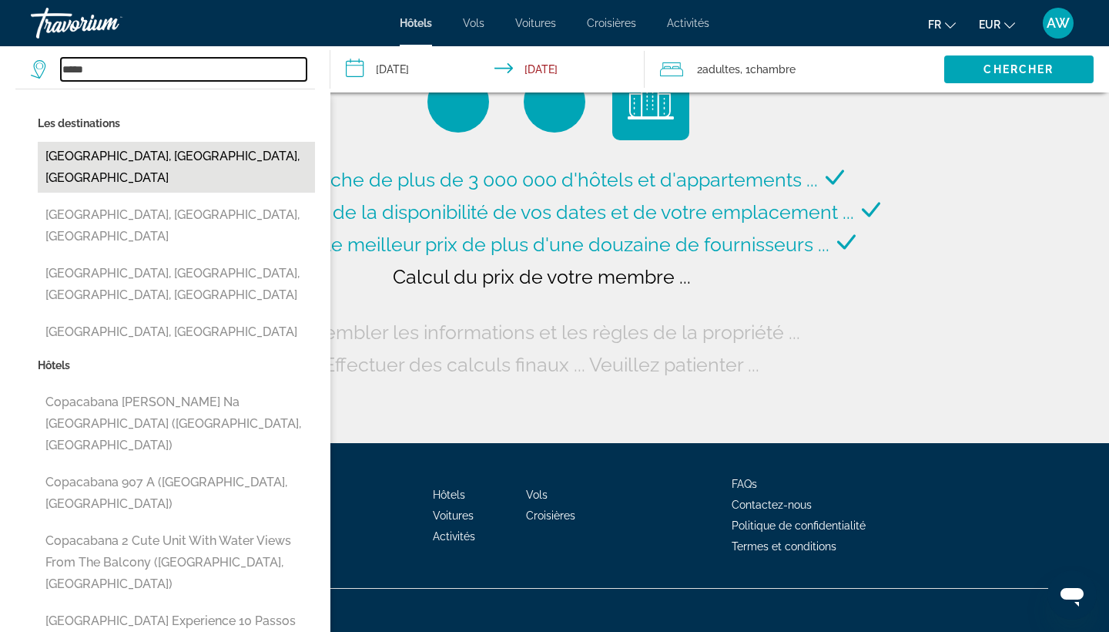
type input "**********"
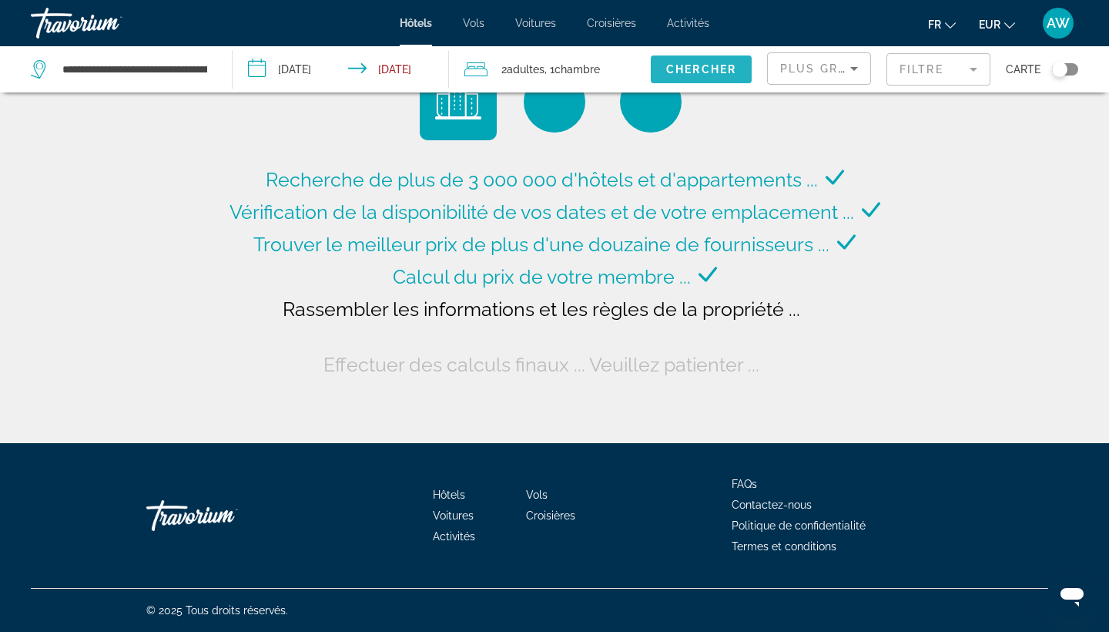
click at [723, 69] on span "Chercher" at bounding box center [701, 69] width 70 height 12
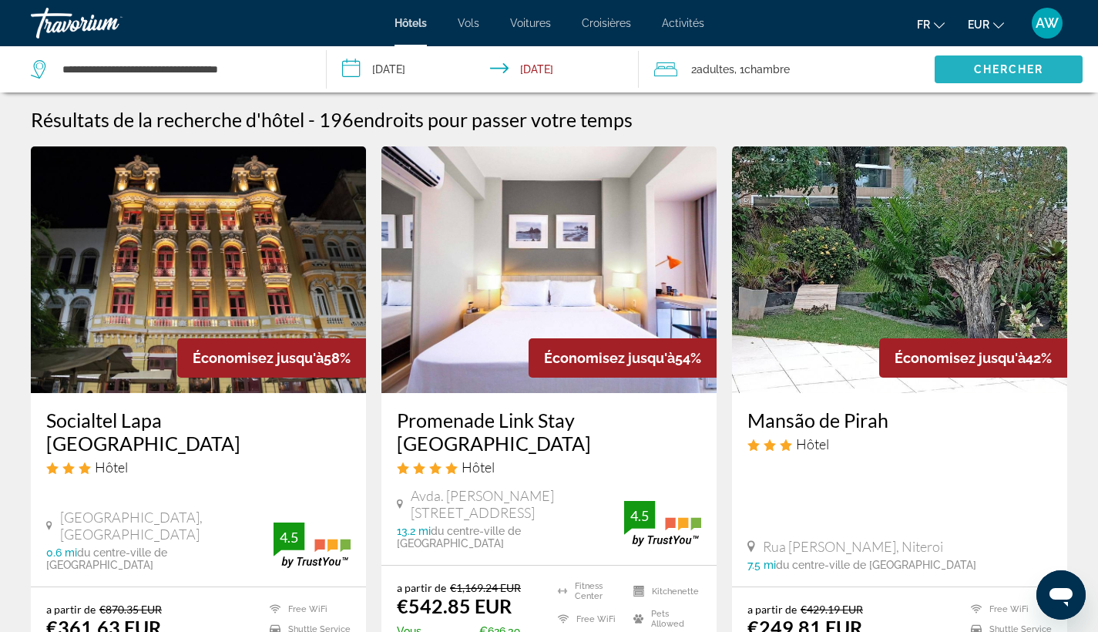
click at [1014, 75] on span "Chercher" at bounding box center [1009, 69] width 70 height 12
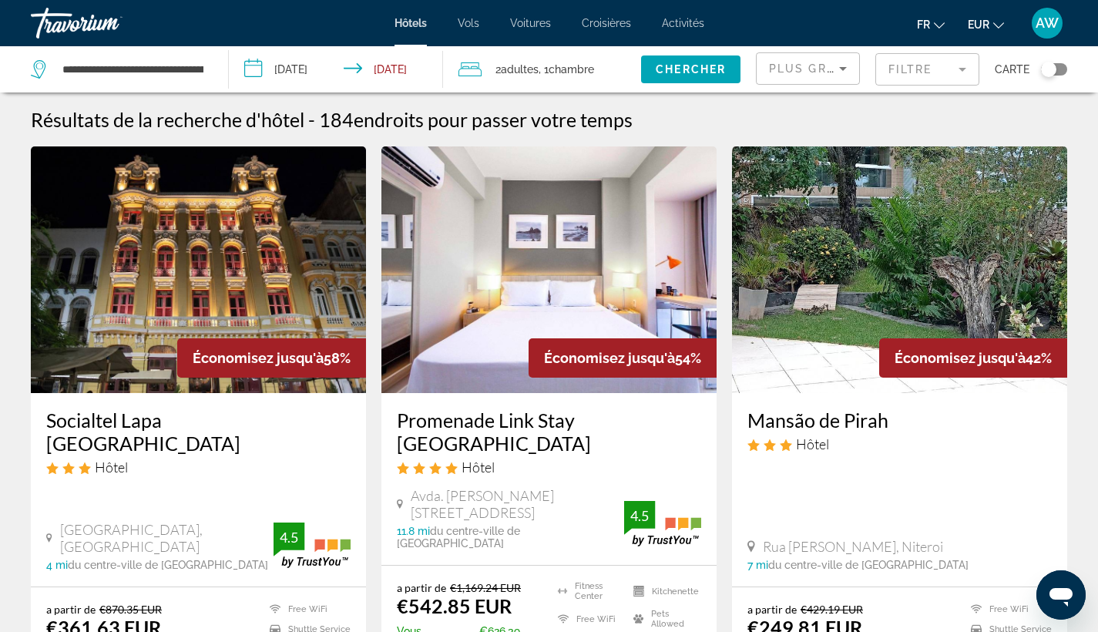
click at [912, 76] on mat-form-field "Filtre" at bounding box center [927, 69] width 104 height 32
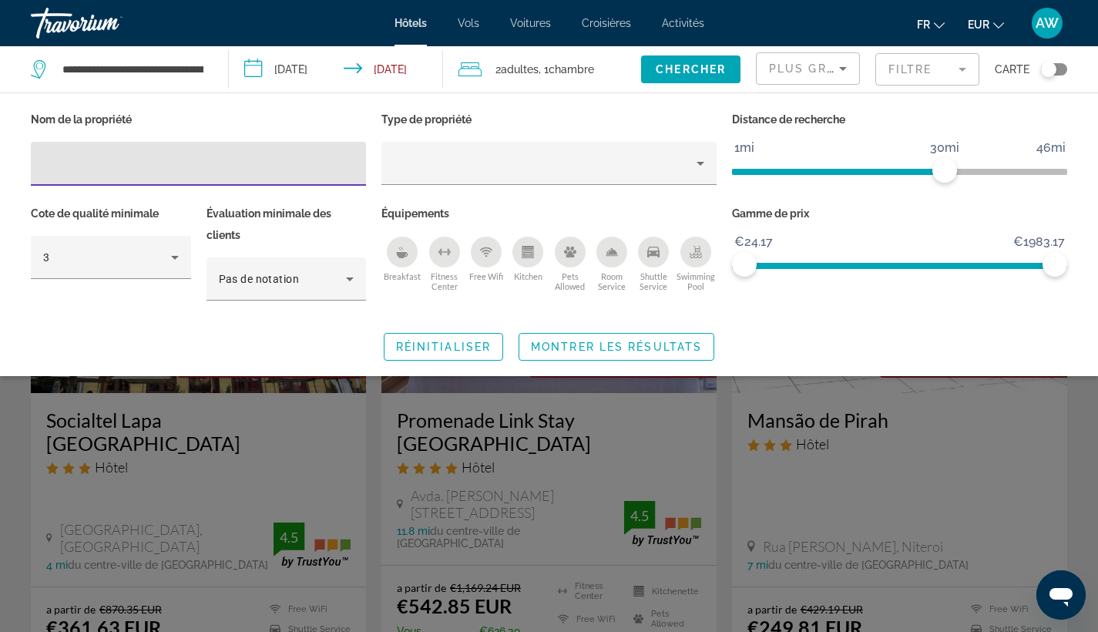
click at [750, 169] on ngx-slider "1mi 46mi 30mi" at bounding box center [899, 170] width 335 height 3
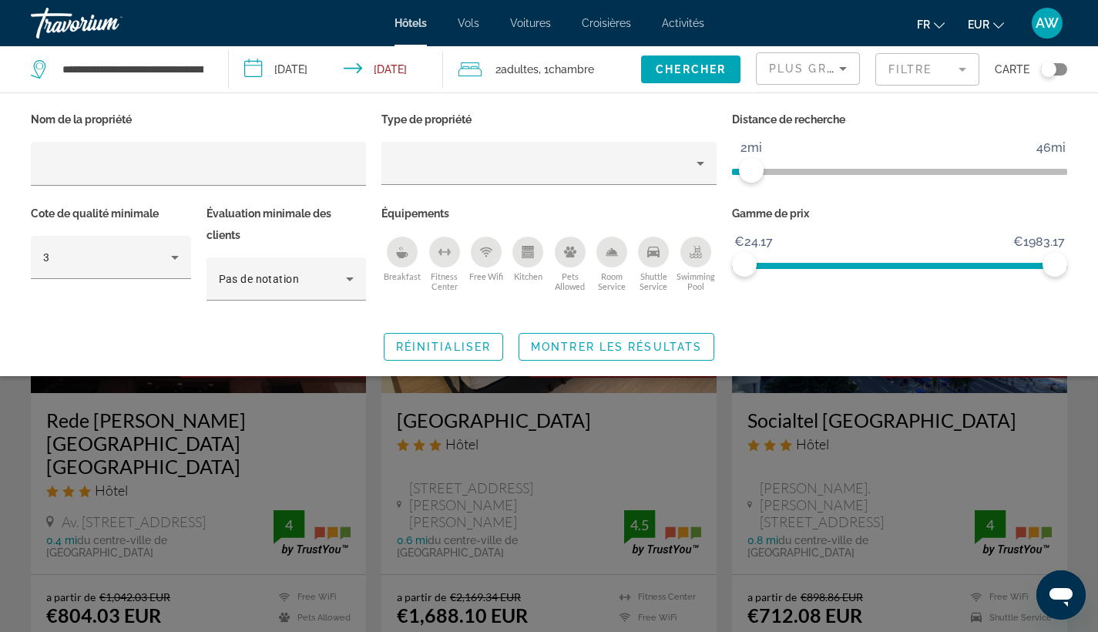
click at [773, 172] on ngx-slider "1mi 46mi 2mi" at bounding box center [899, 170] width 335 height 3
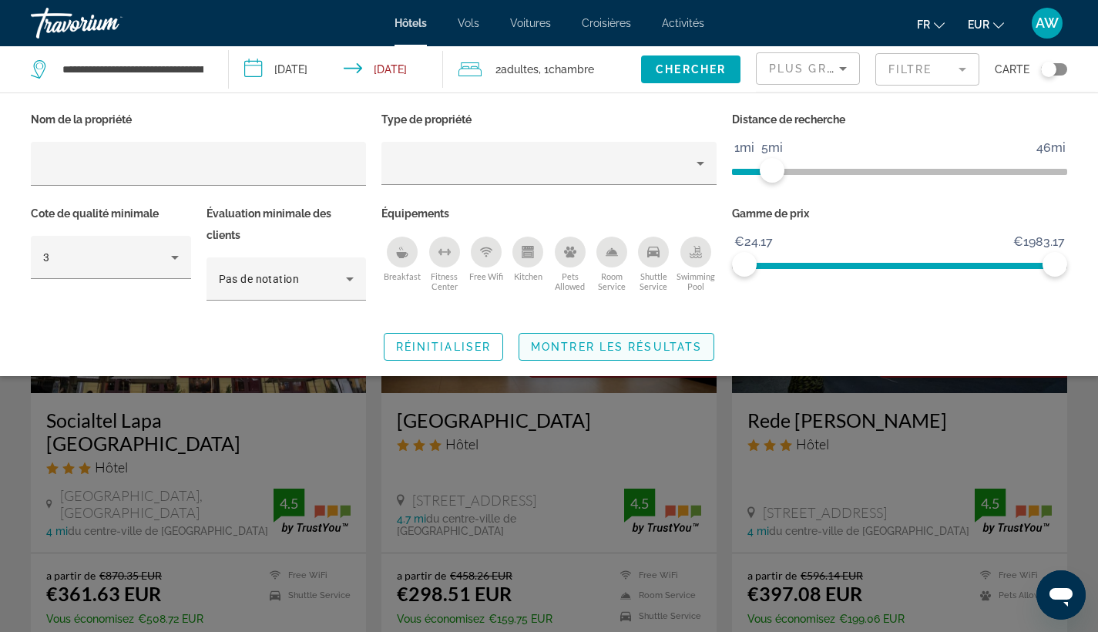
click at [645, 337] on span "Search widget" at bounding box center [616, 346] width 194 height 37
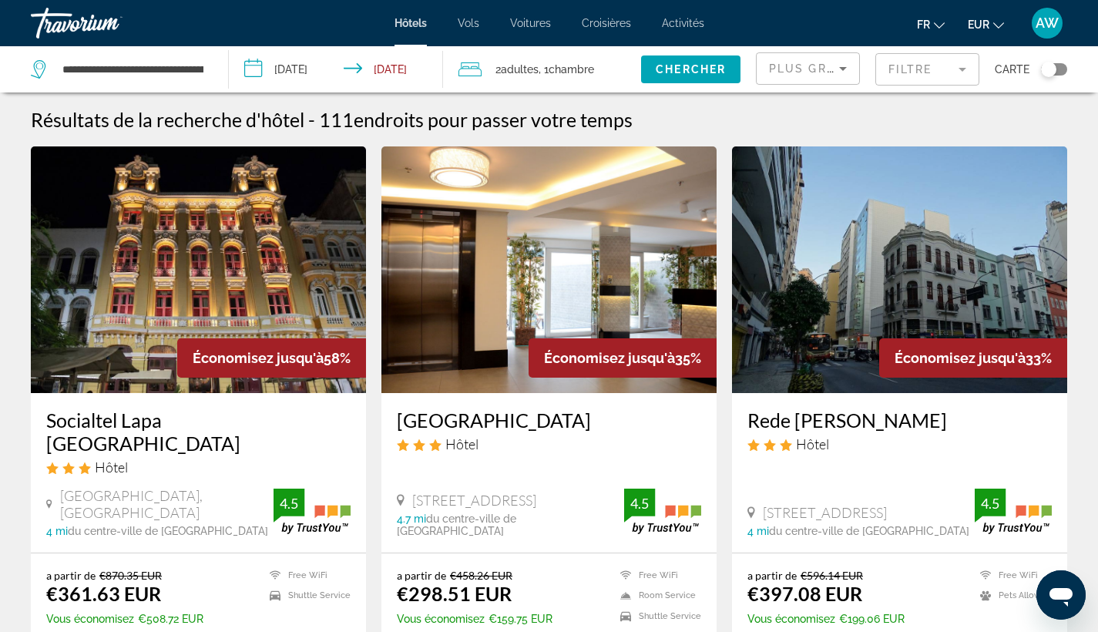
click at [845, 49] on div "Plus grandes économies" at bounding box center [808, 69] width 104 height 46
click at [846, 68] on icon "Sort by" at bounding box center [843, 69] width 8 height 4
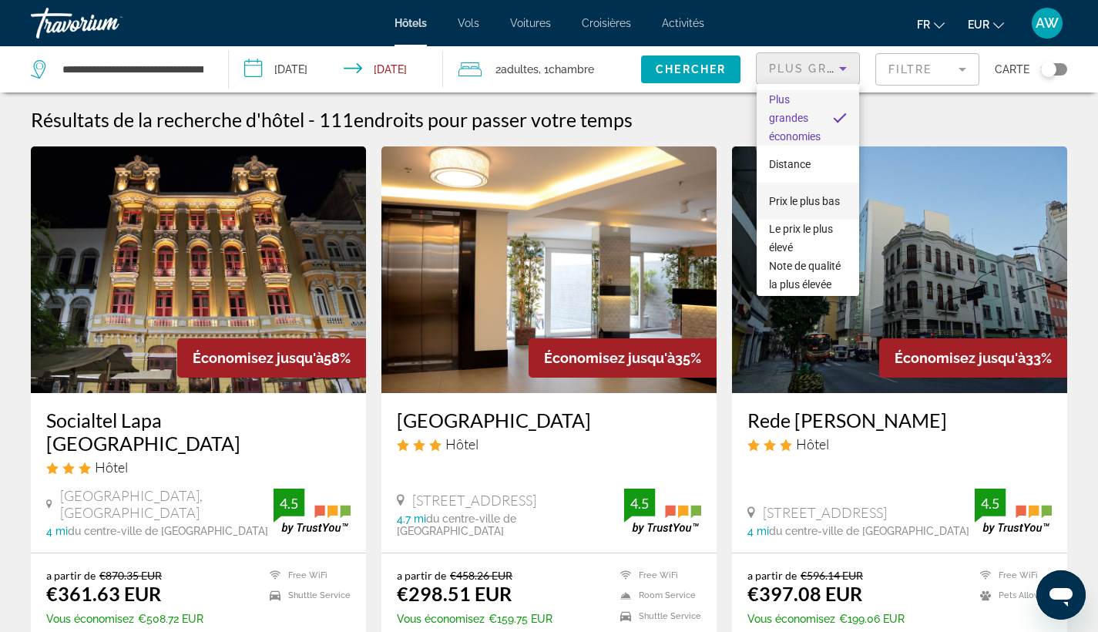
click at [801, 203] on span "Prix le plus bas" at bounding box center [804, 201] width 71 height 18
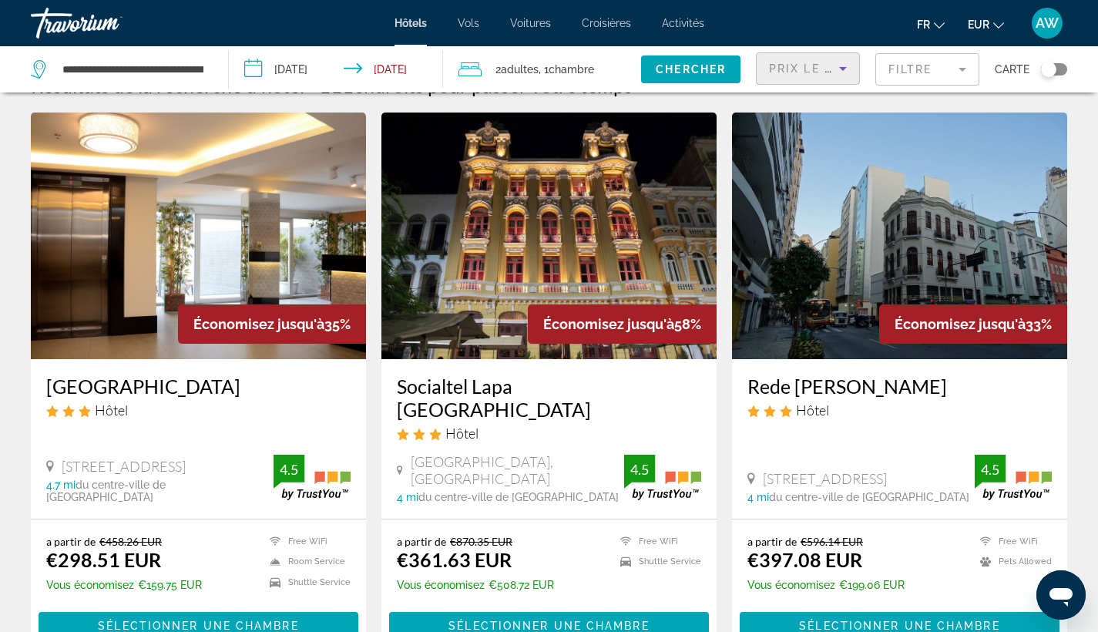
scroll to position [39, 0]
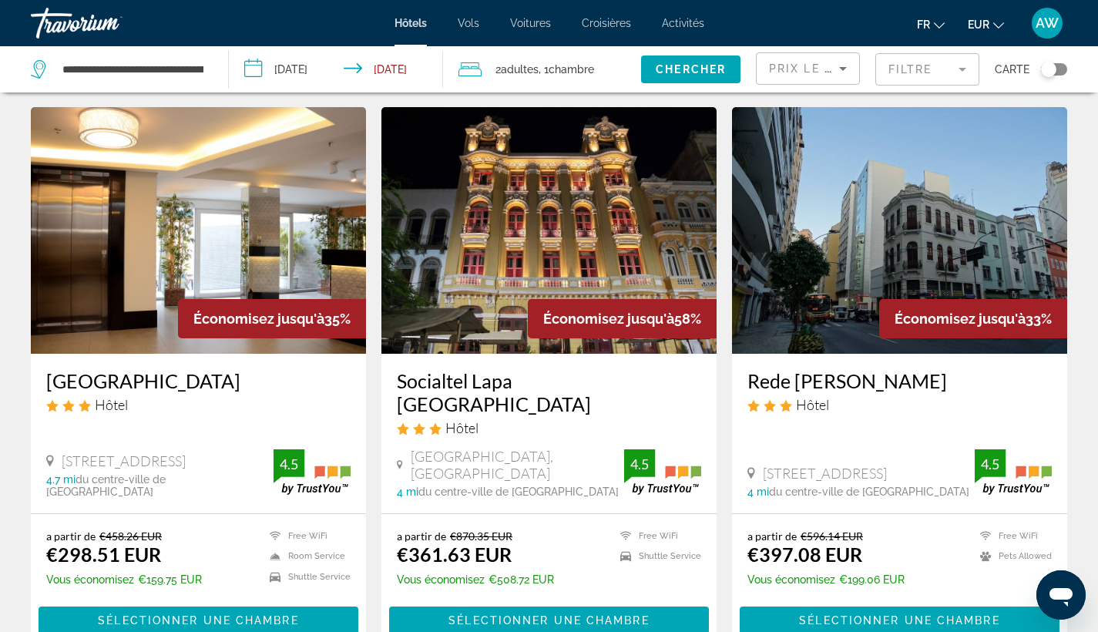
click at [609, 383] on h3 "Socialtel Lapa [GEOGRAPHIC_DATA]" at bounding box center [549, 392] width 304 height 46
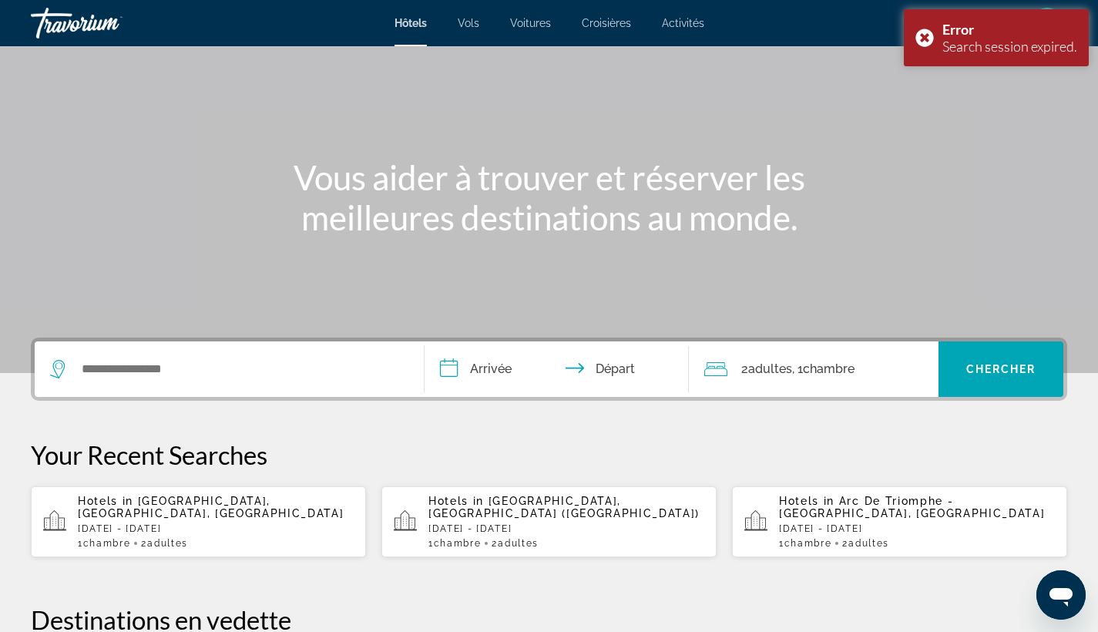
scroll to position [90, 0]
click at [569, 497] on app-hotels-recent-search "Hotels in [GEOGRAPHIC_DATA], [GEOGRAPHIC_DATA] ([GEOGRAPHIC_DATA]) [GEOGRAPHIC_…" at bounding box center [548, 520] width 335 height 71
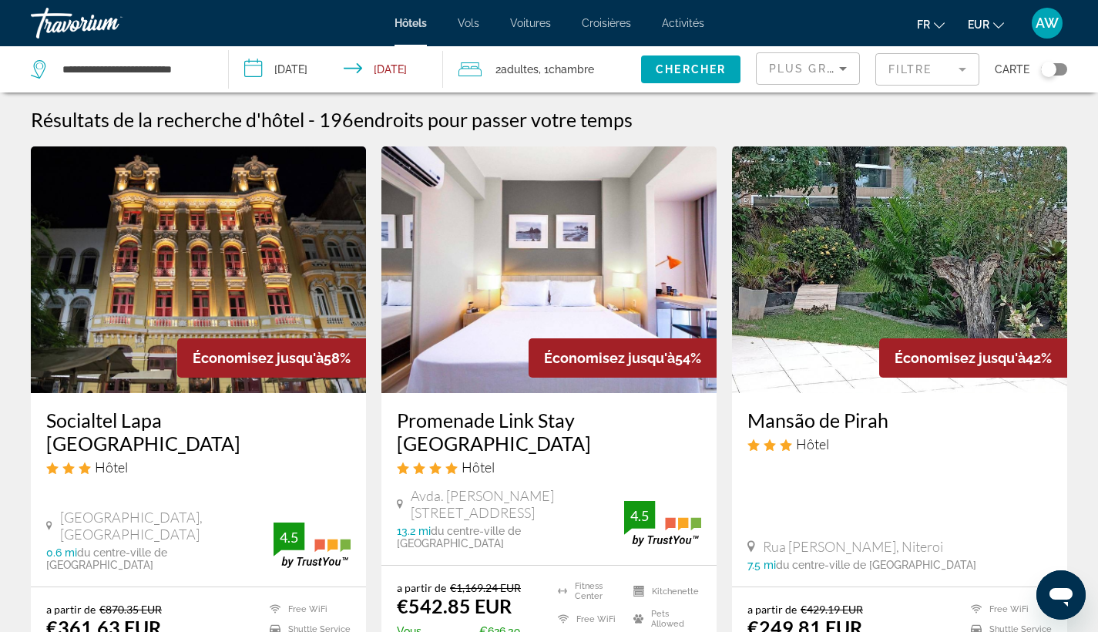
click at [236, 427] on h3 "Socialtel Lapa [GEOGRAPHIC_DATA]" at bounding box center [198, 431] width 304 height 46
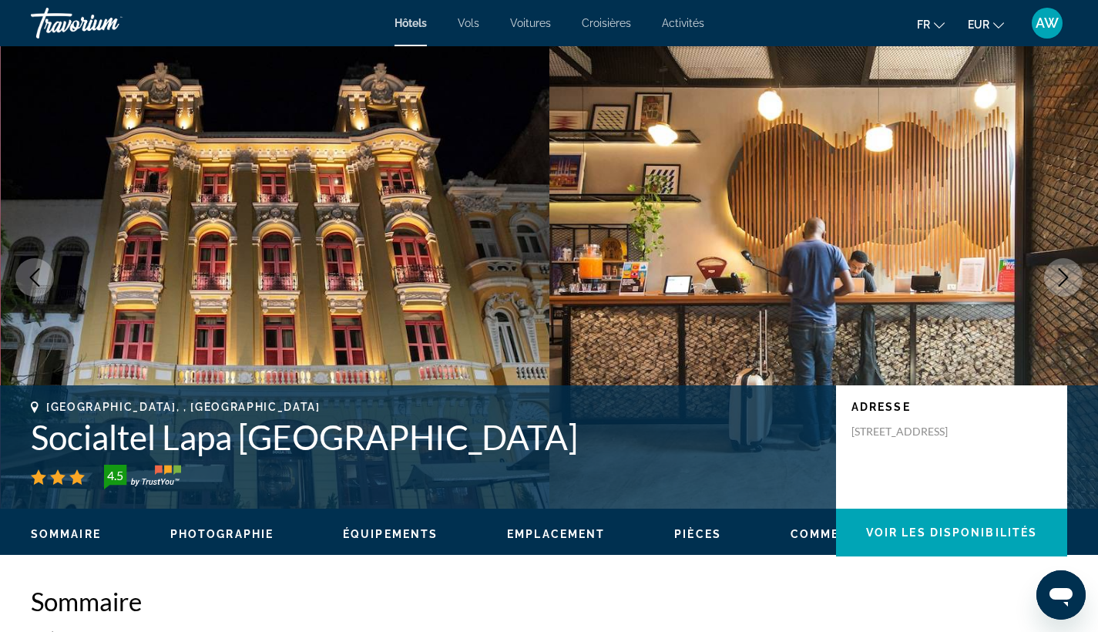
click at [1074, 272] on button "Next image" at bounding box center [1063, 277] width 39 height 39
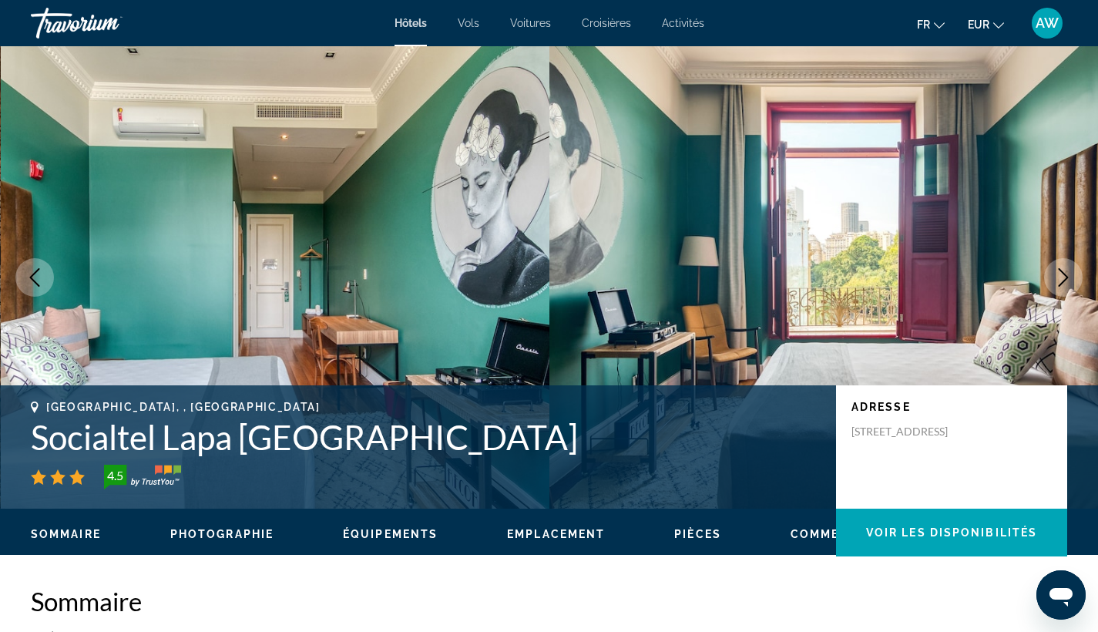
click at [1074, 272] on button "Next image" at bounding box center [1063, 277] width 39 height 39
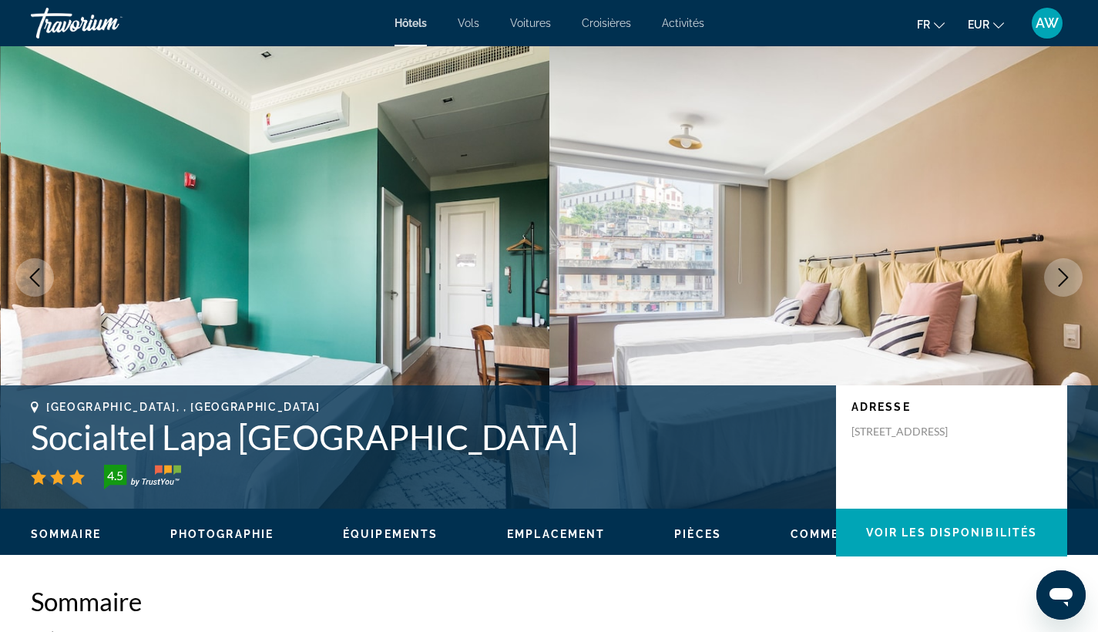
click at [1074, 272] on button "Next image" at bounding box center [1063, 277] width 39 height 39
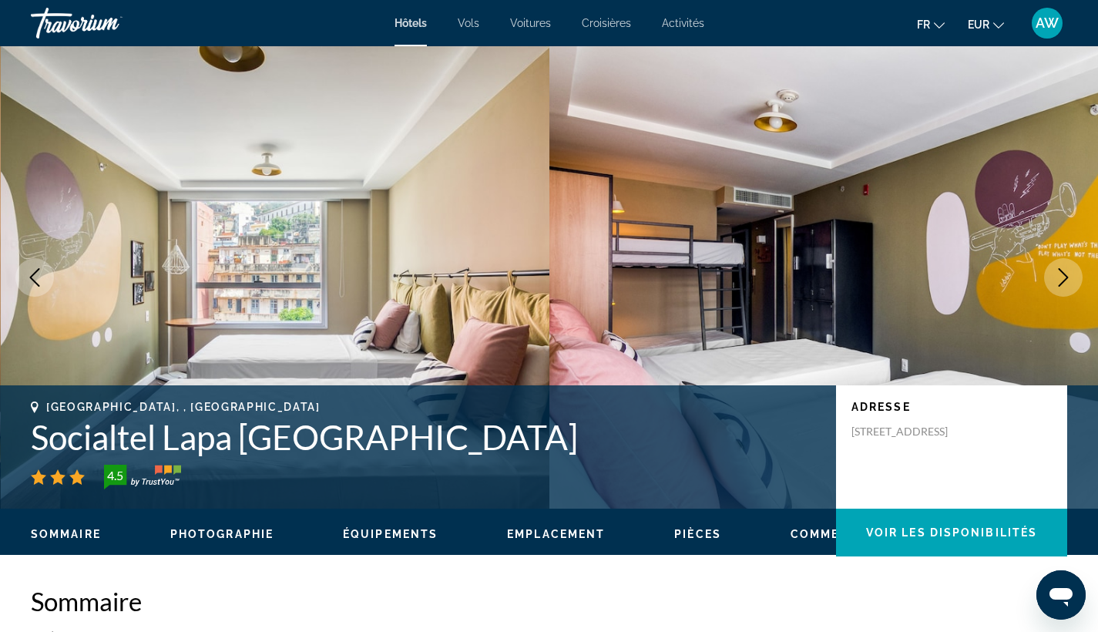
click at [1074, 272] on button "Next image" at bounding box center [1063, 277] width 39 height 39
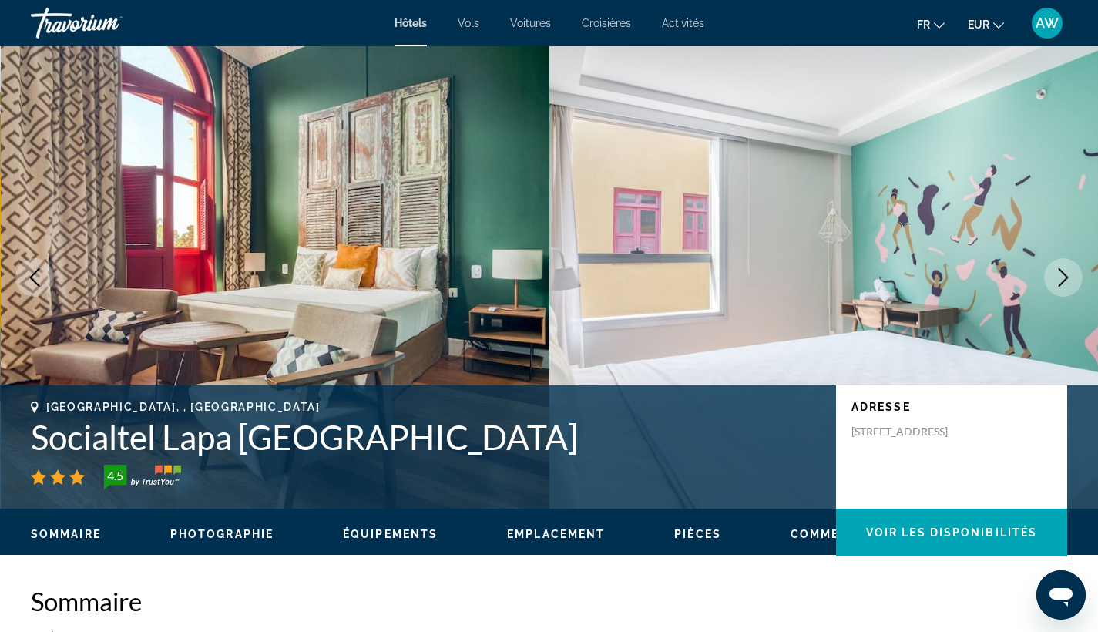
click at [1074, 272] on button "Next image" at bounding box center [1063, 277] width 39 height 39
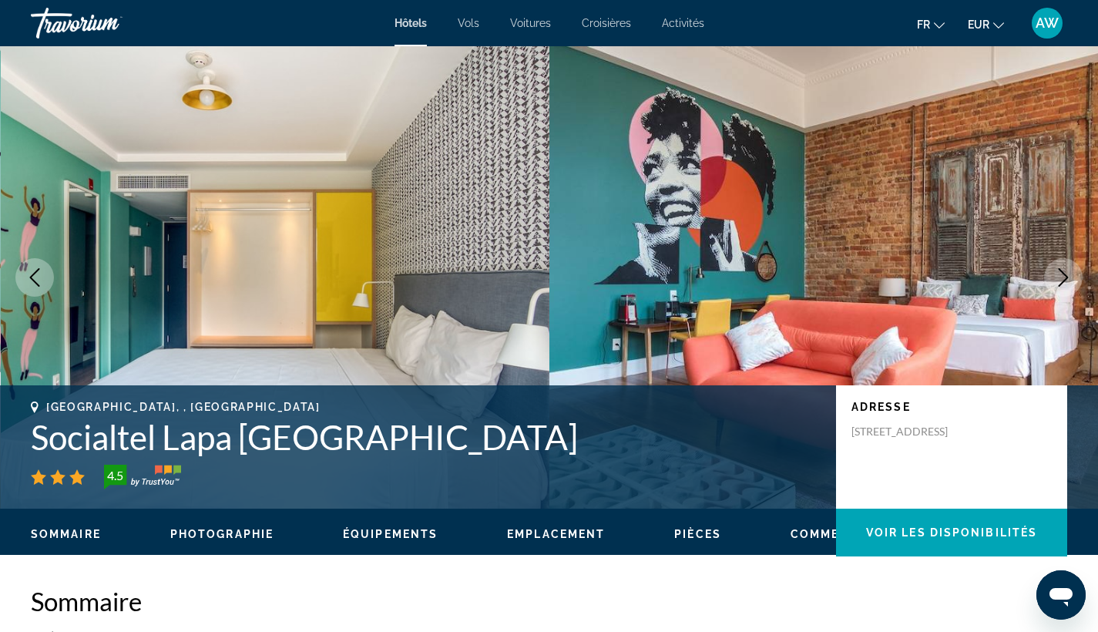
click at [1074, 272] on button "Next image" at bounding box center [1063, 277] width 39 height 39
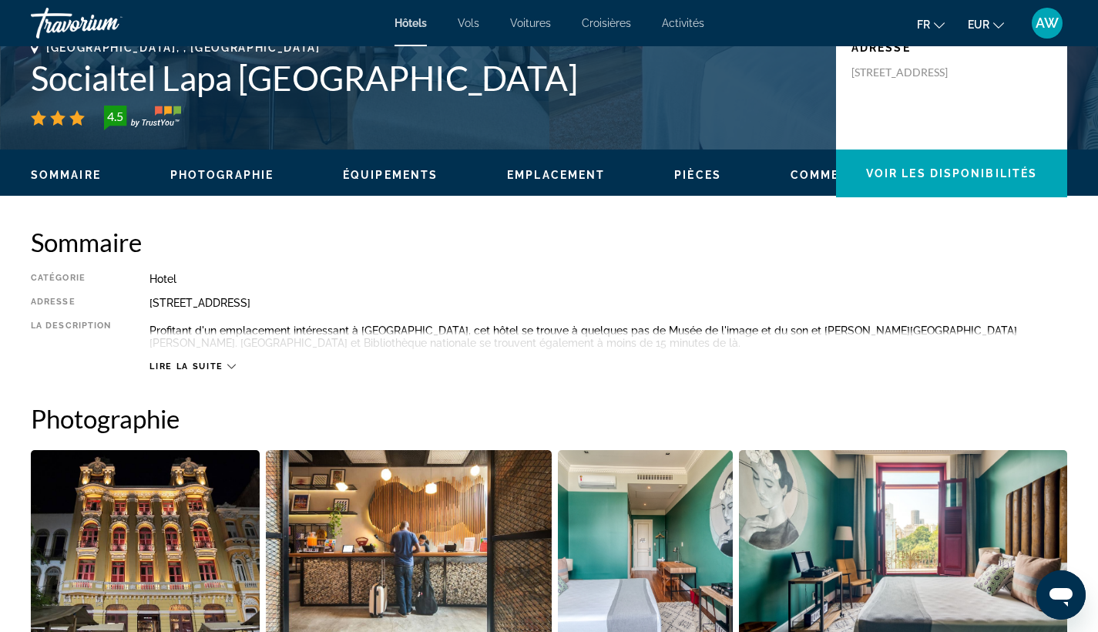
scroll to position [409, 0]
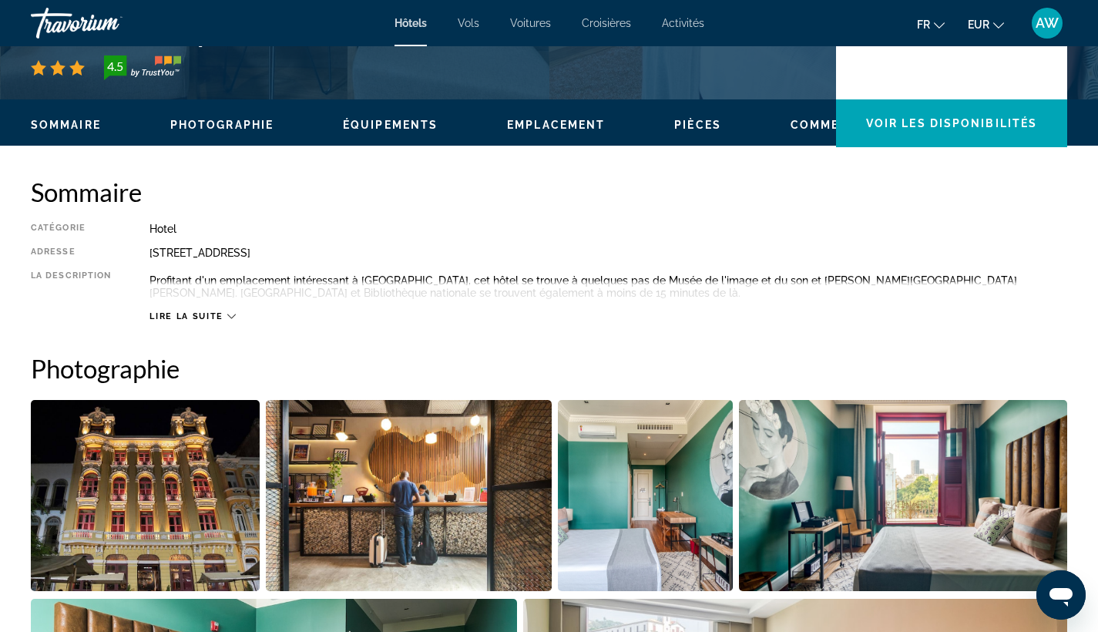
click at [212, 311] on span "Lire la suite" at bounding box center [185, 316] width 73 height 10
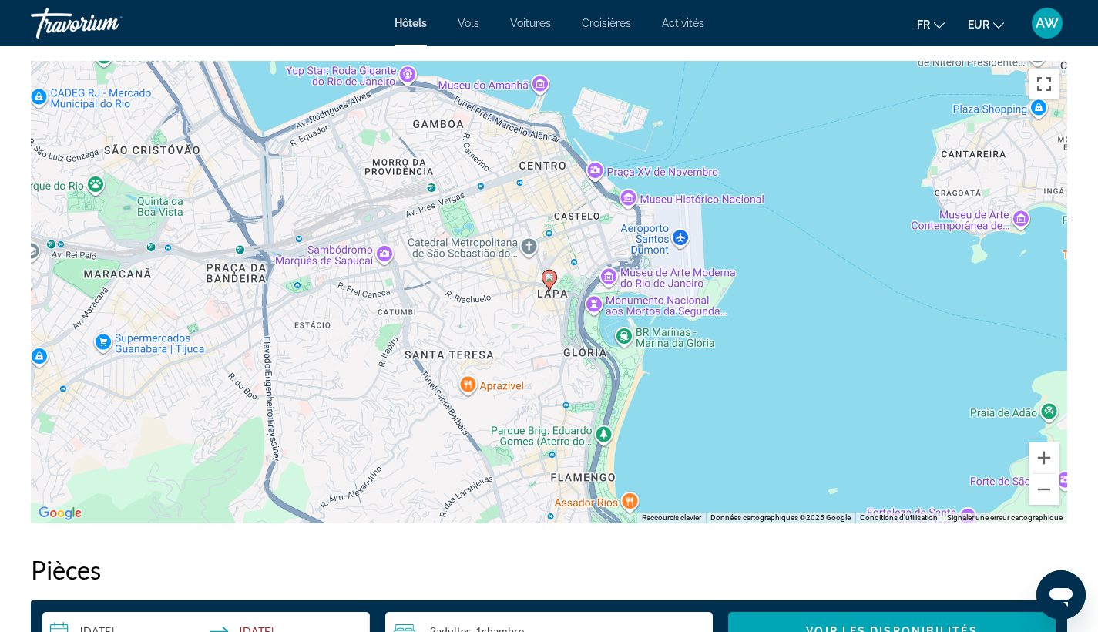
scroll to position [1434, 0]
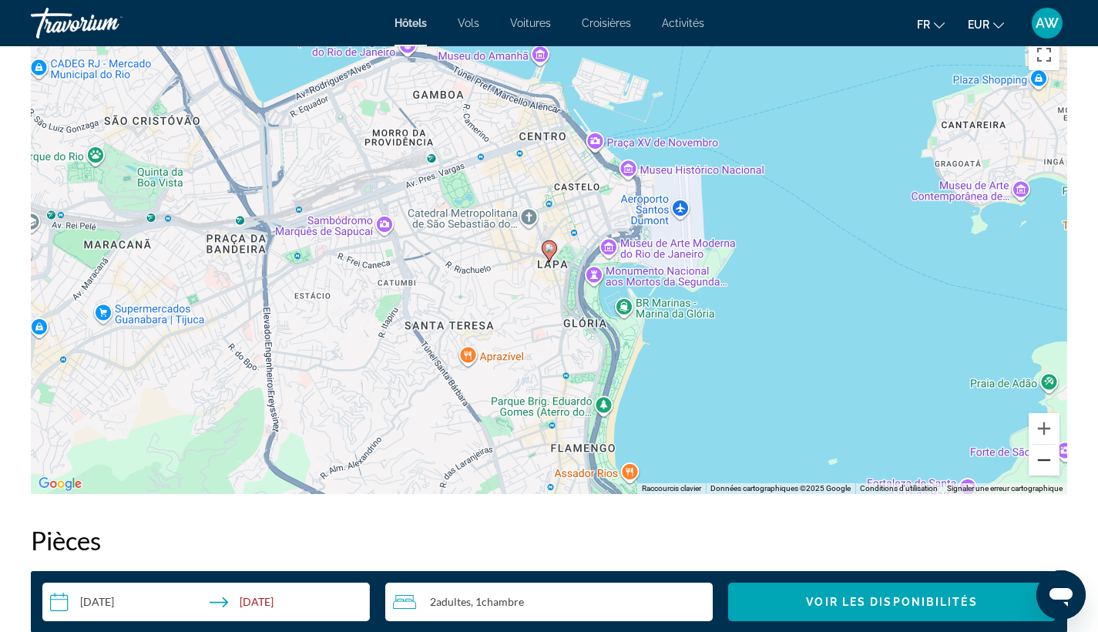
click at [1047, 469] on button "Zoom arrière" at bounding box center [1043, 460] width 31 height 31
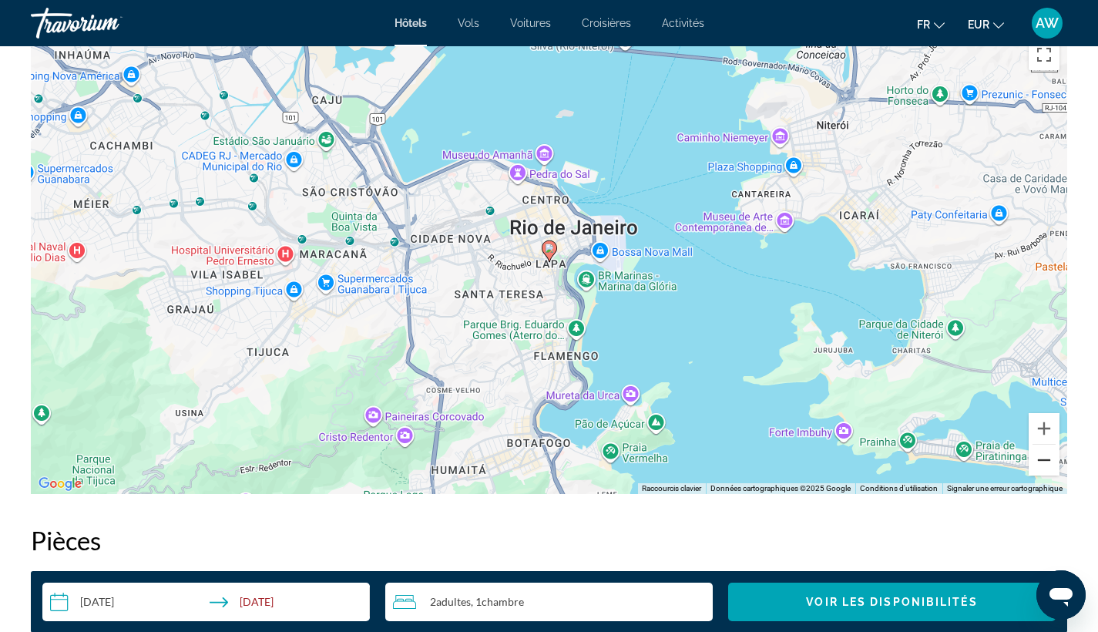
click at [1047, 469] on button "Zoom arrière" at bounding box center [1043, 460] width 31 height 31
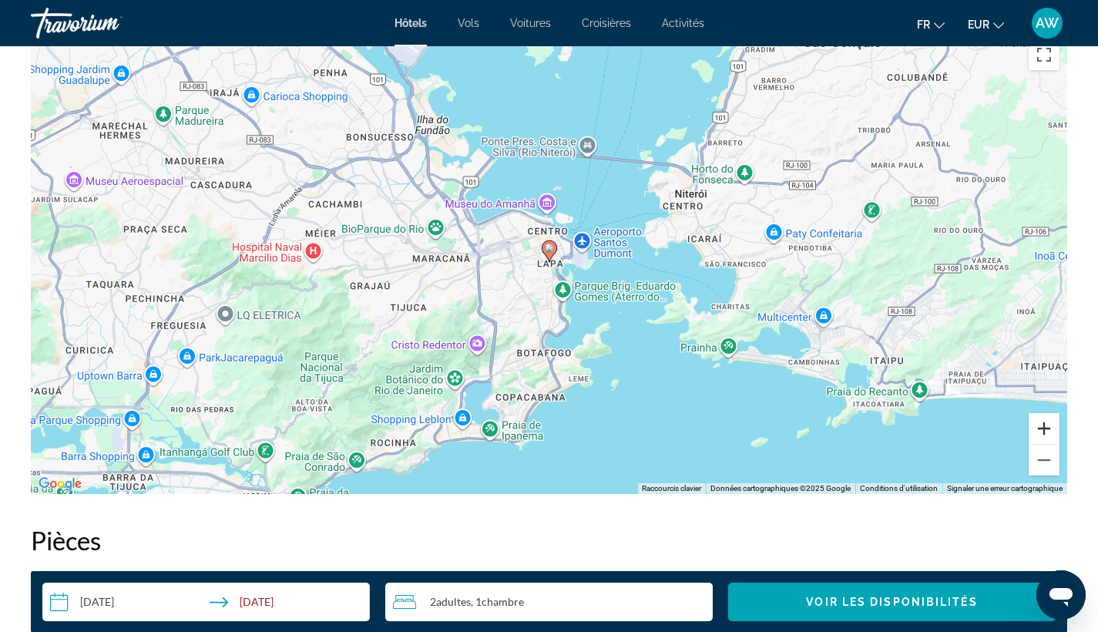
click at [1049, 425] on button "Zoom avant" at bounding box center [1043, 428] width 31 height 31
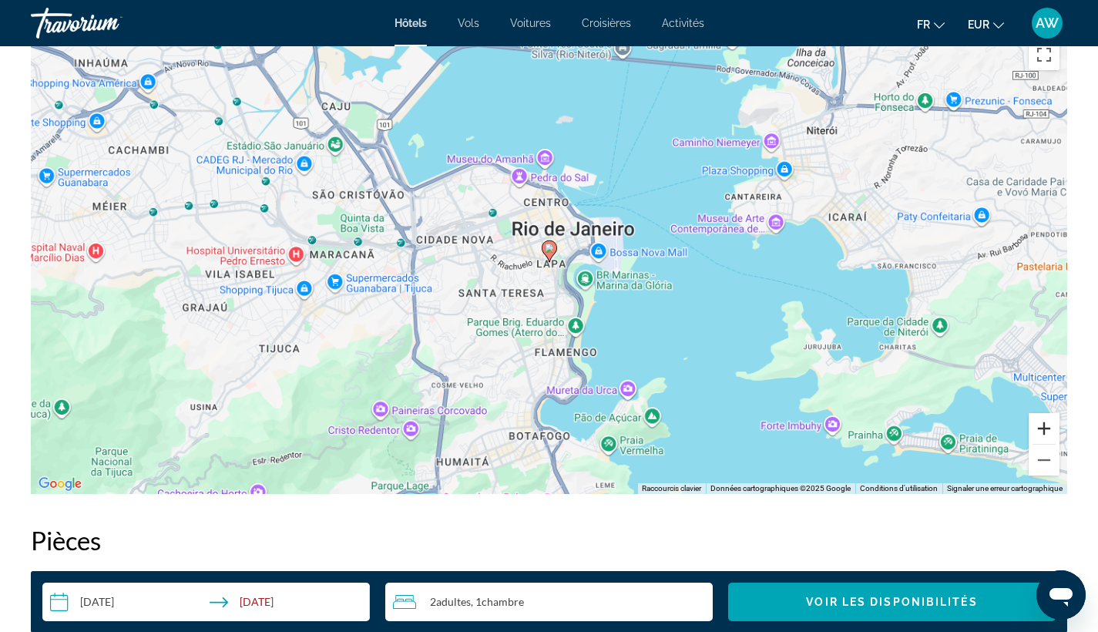
click at [1049, 425] on button "Zoom avant" at bounding box center [1043, 428] width 31 height 31
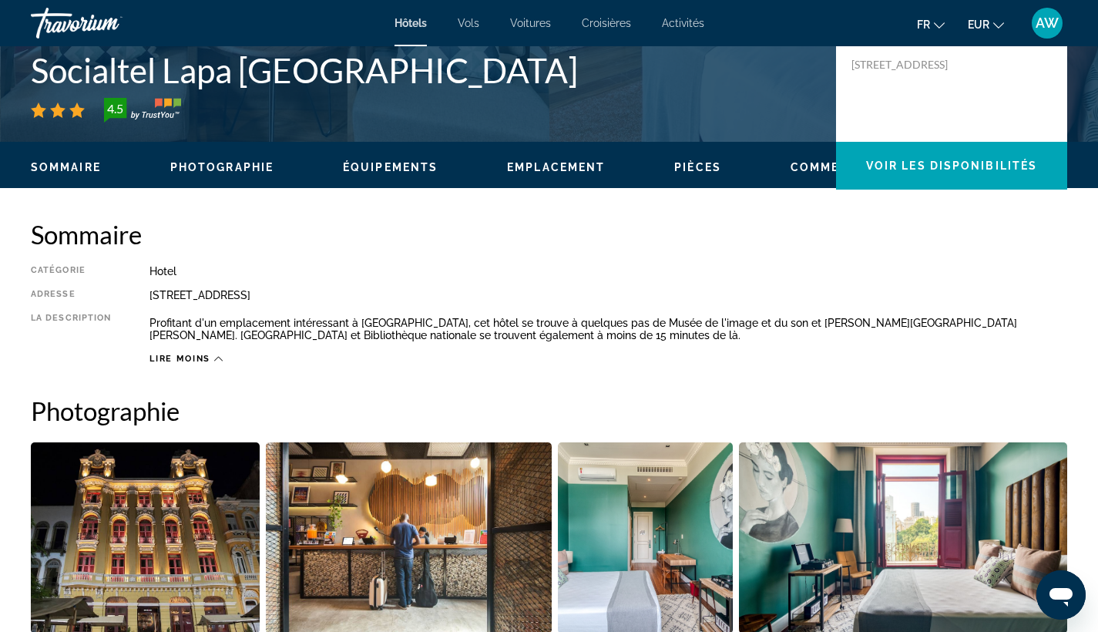
scroll to position [0, 0]
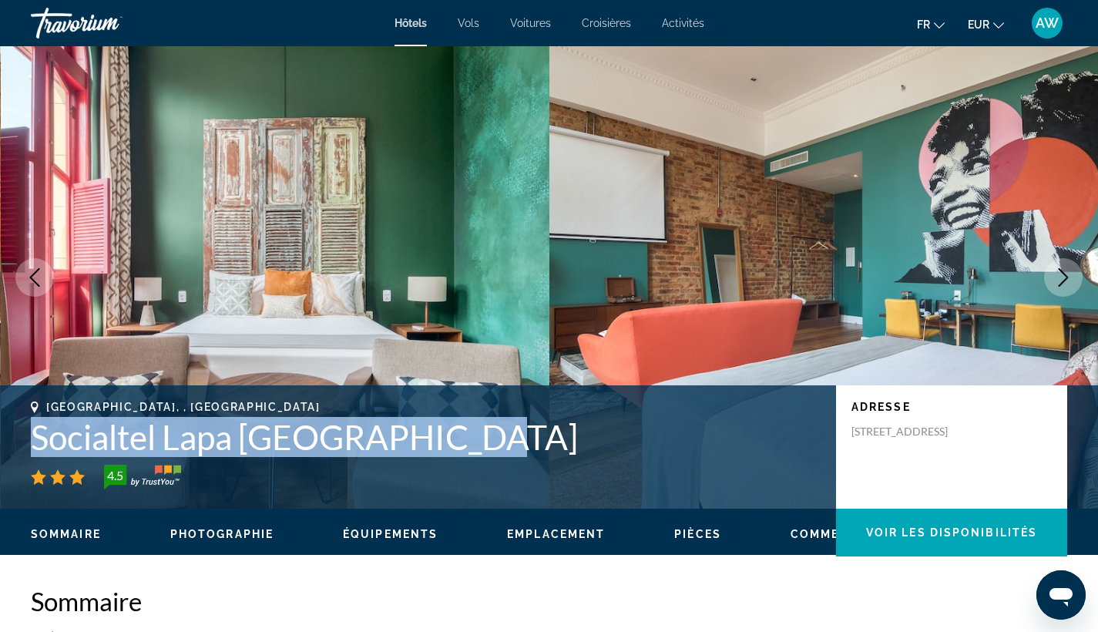
drag, startPoint x: 37, startPoint y: 438, endPoint x: 445, endPoint y: 426, distance: 407.7
click at [445, 426] on h1 "Socialtel Lapa [GEOGRAPHIC_DATA]" at bounding box center [426, 437] width 790 height 40
copy h1 "Socialtel Lapa [GEOGRAPHIC_DATA]"
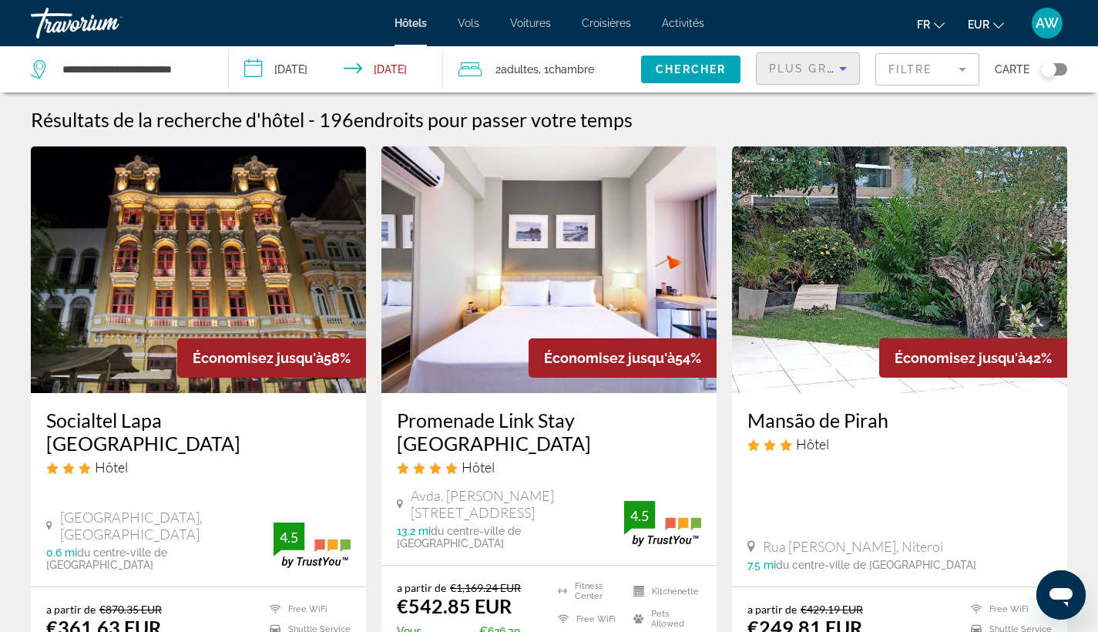
click at [831, 64] on span "Plus grandes économies" at bounding box center [861, 68] width 184 height 12
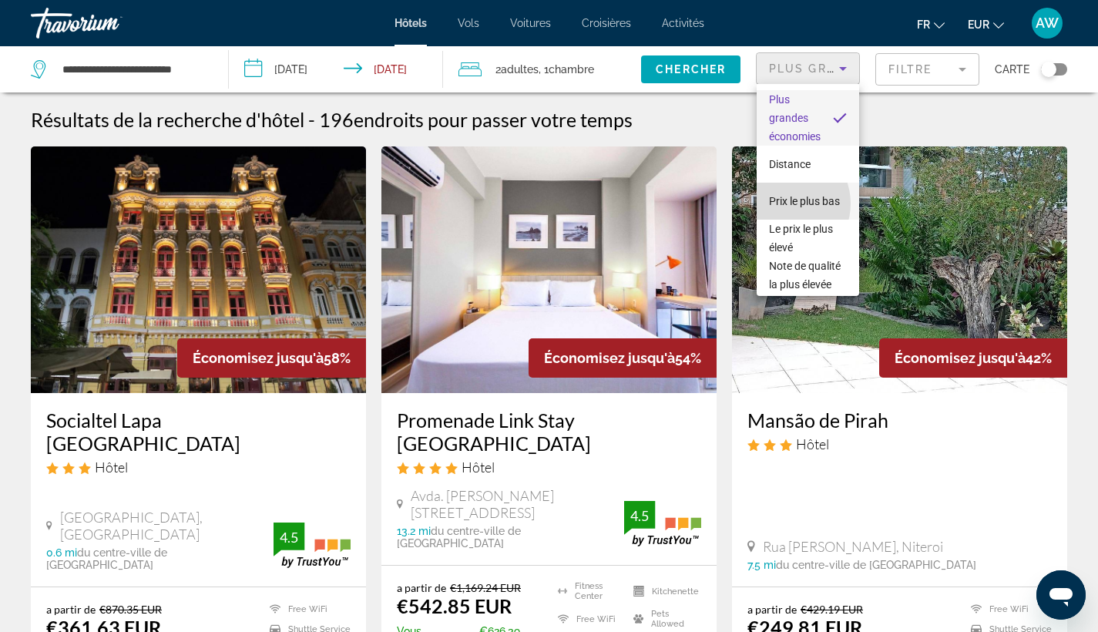
click at [782, 203] on span "Prix le plus bas" at bounding box center [804, 201] width 71 height 18
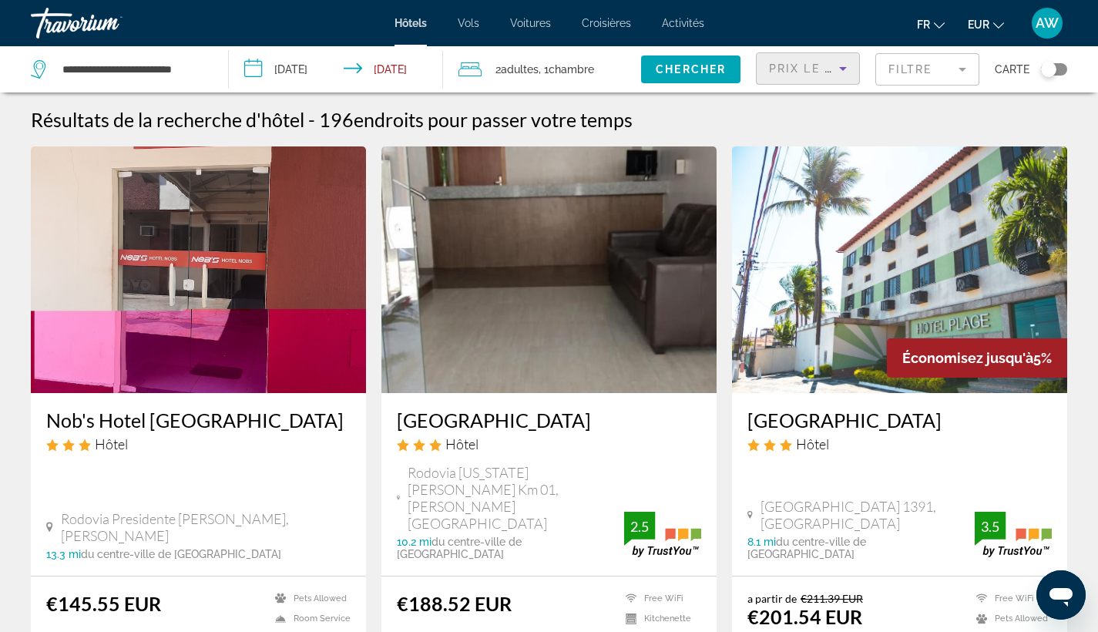
click at [924, 72] on mat-form-field "Filtre" at bounding box center [927, 69] width 104 height 32
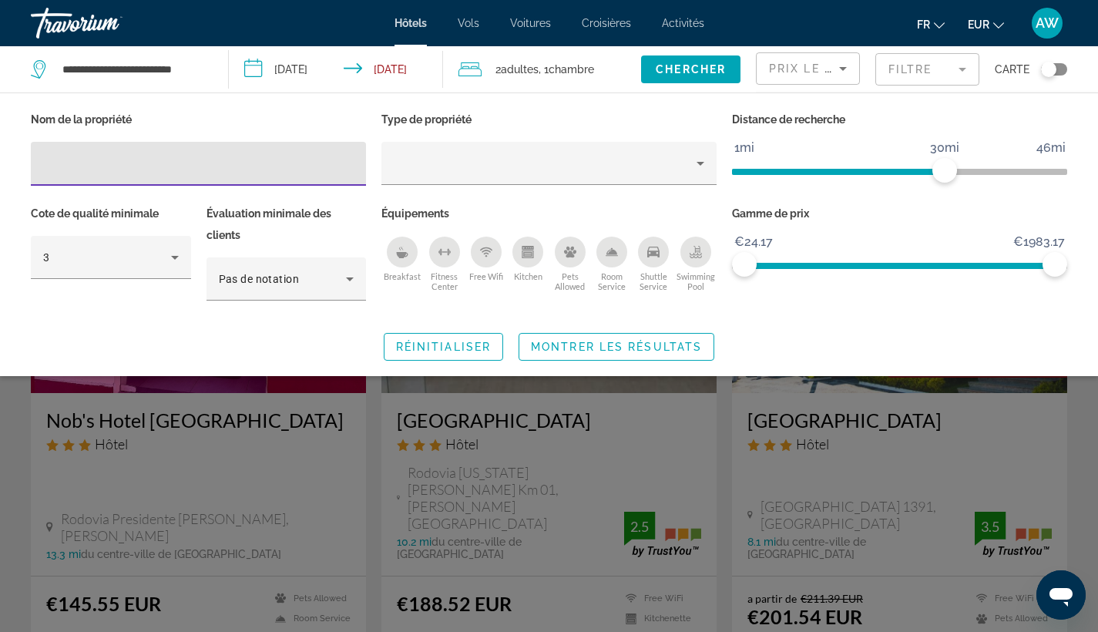
click at [767, 171] on span "ngx-slider" at bounding box center [838, 172] width 213 height 6
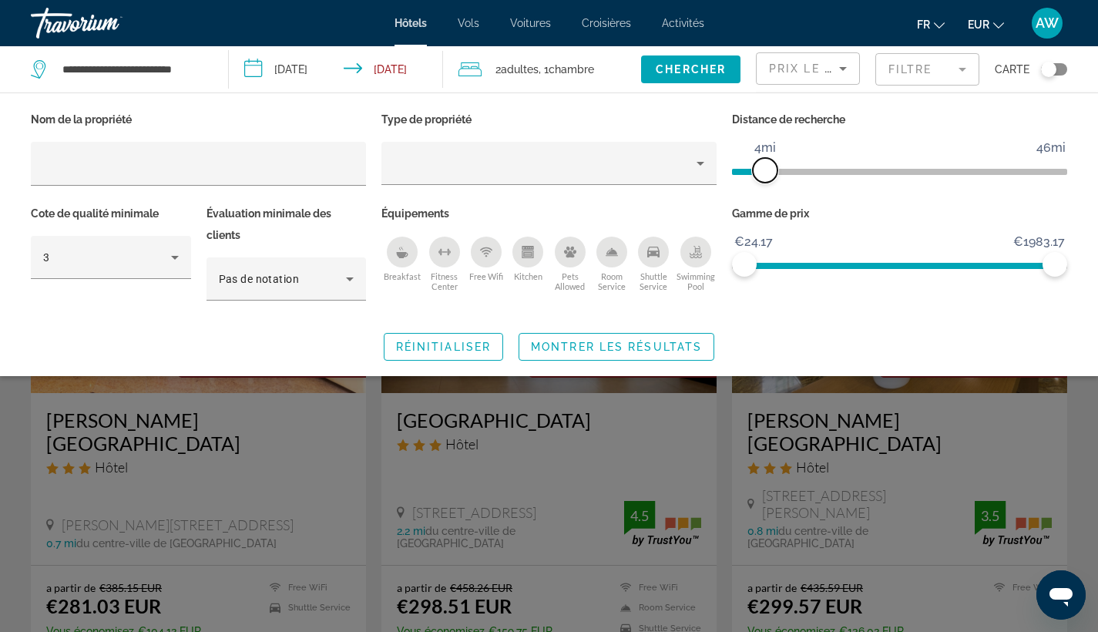
click at [776, 170] on span "ngx-slider" at bounding box center [765, 170] width 25 height 25
click at [773, 169] on span "ngx-slider" at bounding box center [772, 170] width 25 height 25
click at [636, 353] on span "Search widget" at bounding box center [616, 346] width 194 height 37
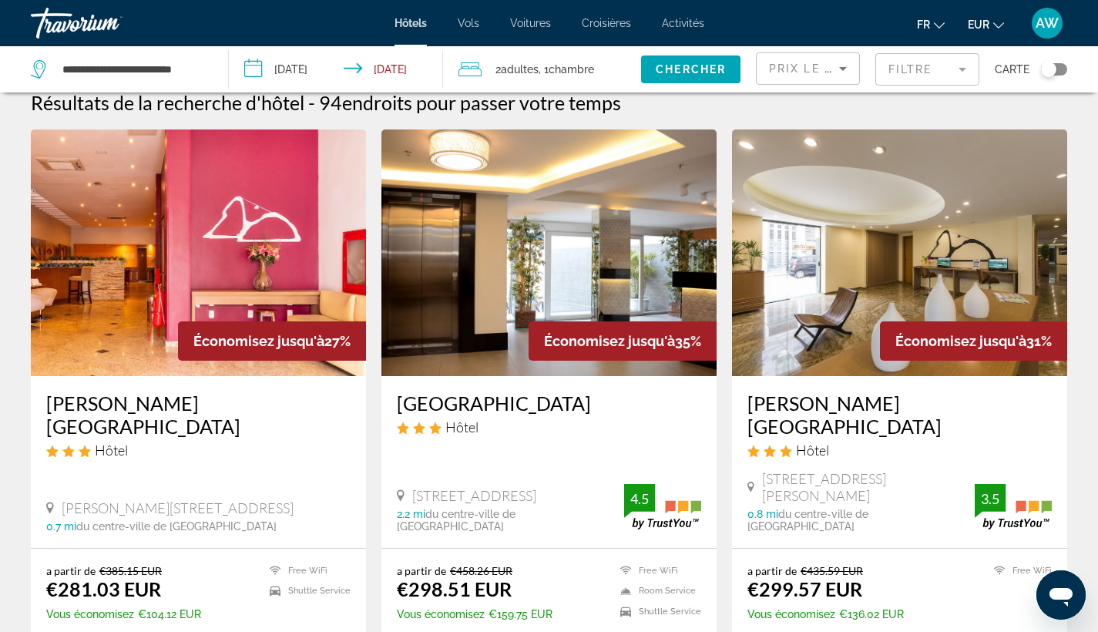
scroll to position [16, 0]
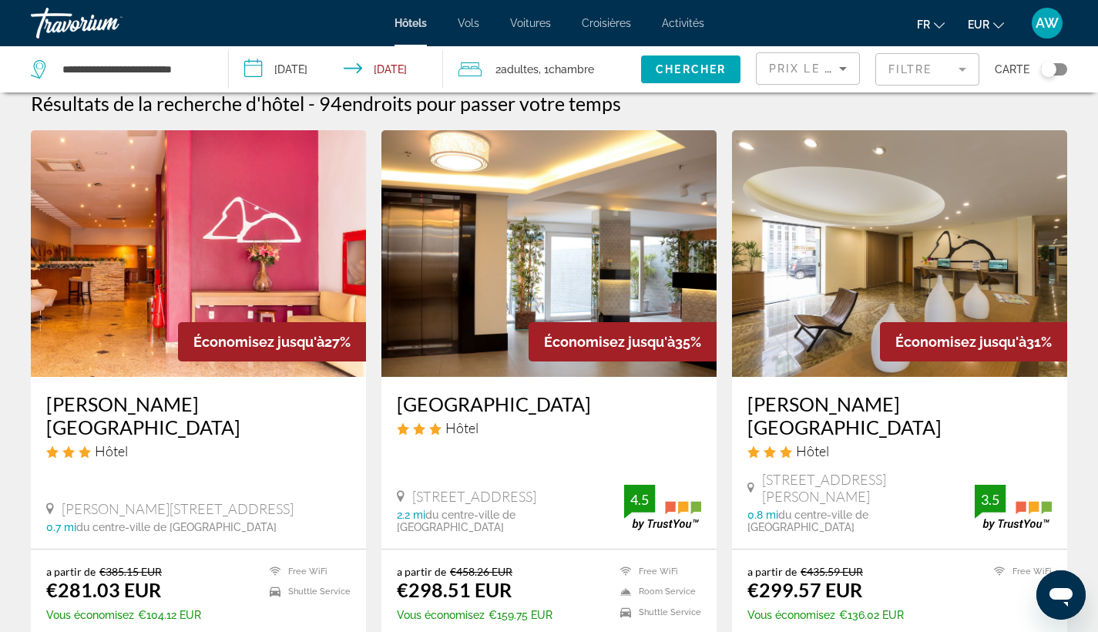
click at [923, 79] on mat-form-field "Filtre" at bounding box center [927, 69] width 104 height 32
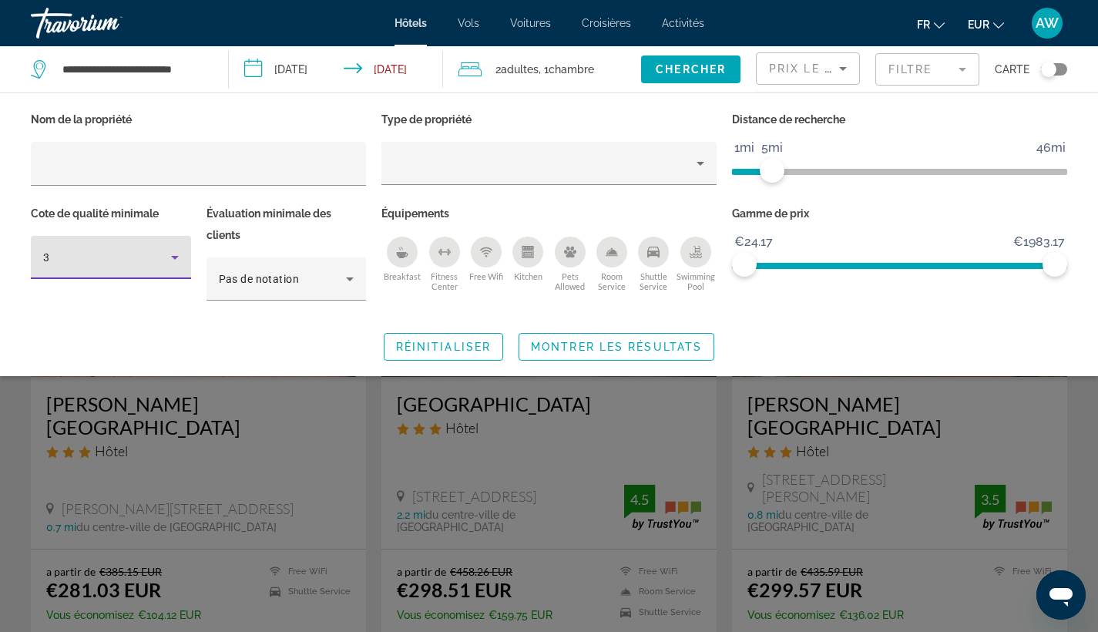
click at [155, 255] on div "3" at bounding box center [107, 257] width 128 height 18
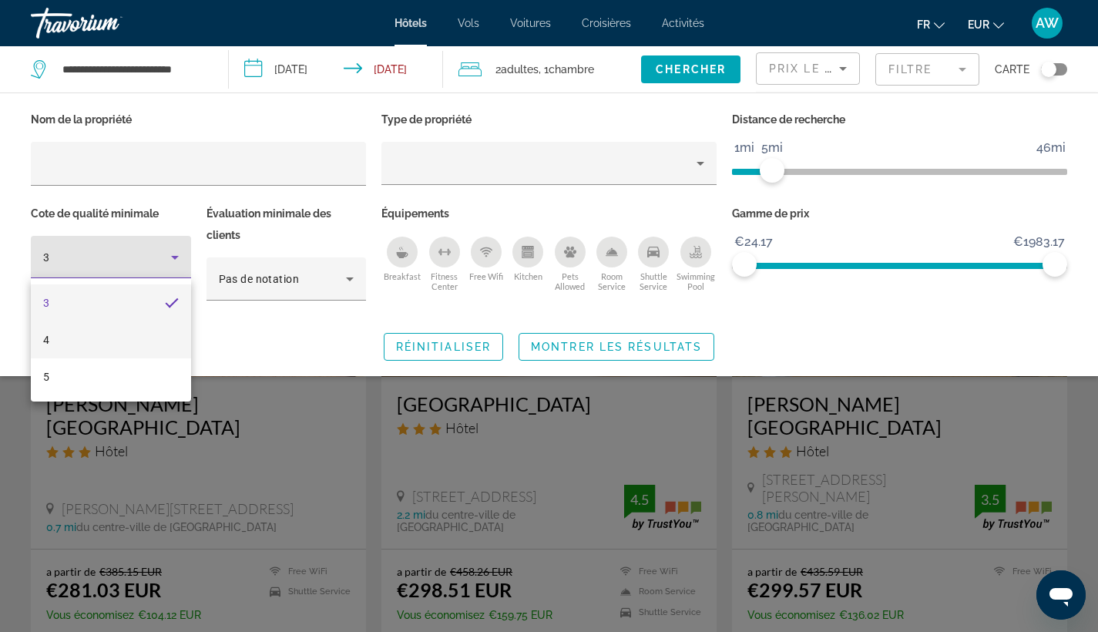
click at [155, 326] on mat-option "4" at bounding box center [111, 339] width 160 height 37
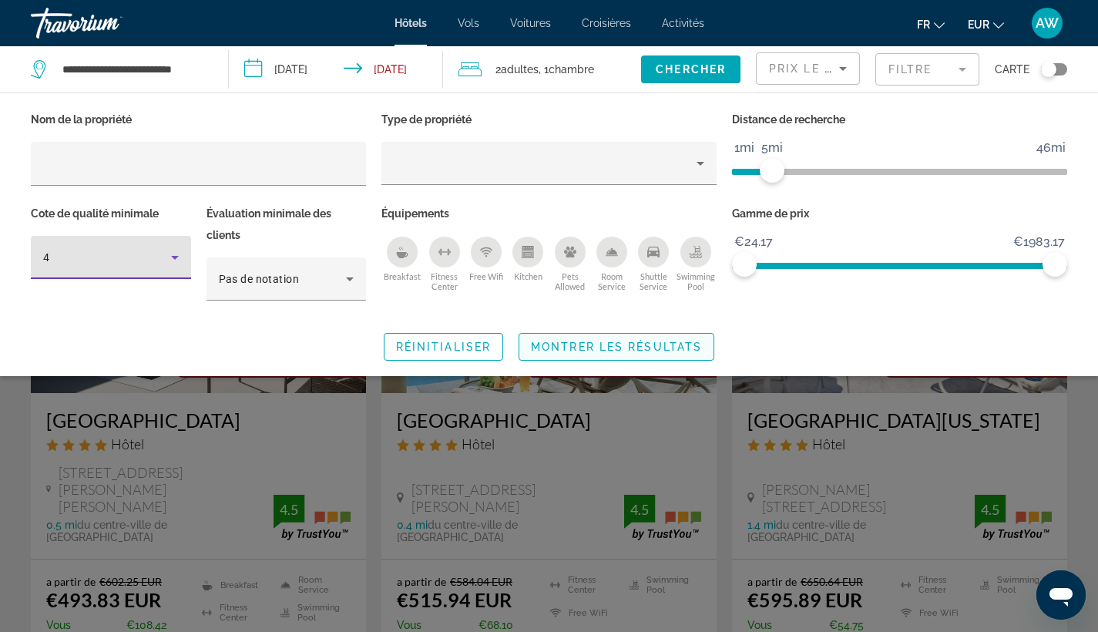
click at [601, 347] on span "Montrer les résultats" at bounding box center [616, 347] width 171 height 12
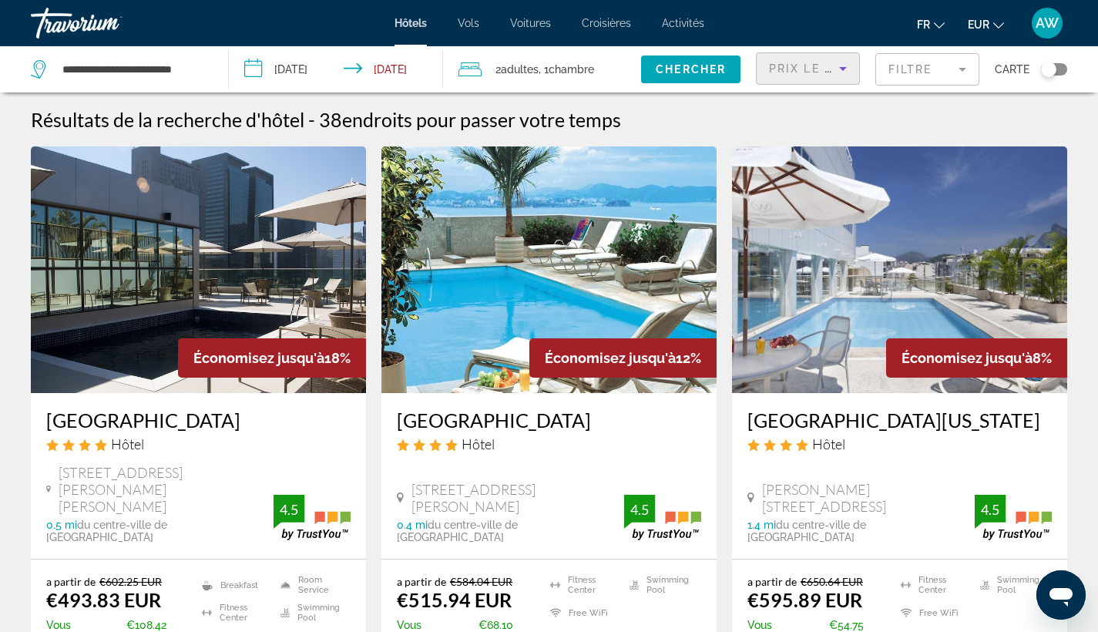
click at [832, 67] on div "Prix le plus bas" at bounding box center [804, 68] width 70 height 18
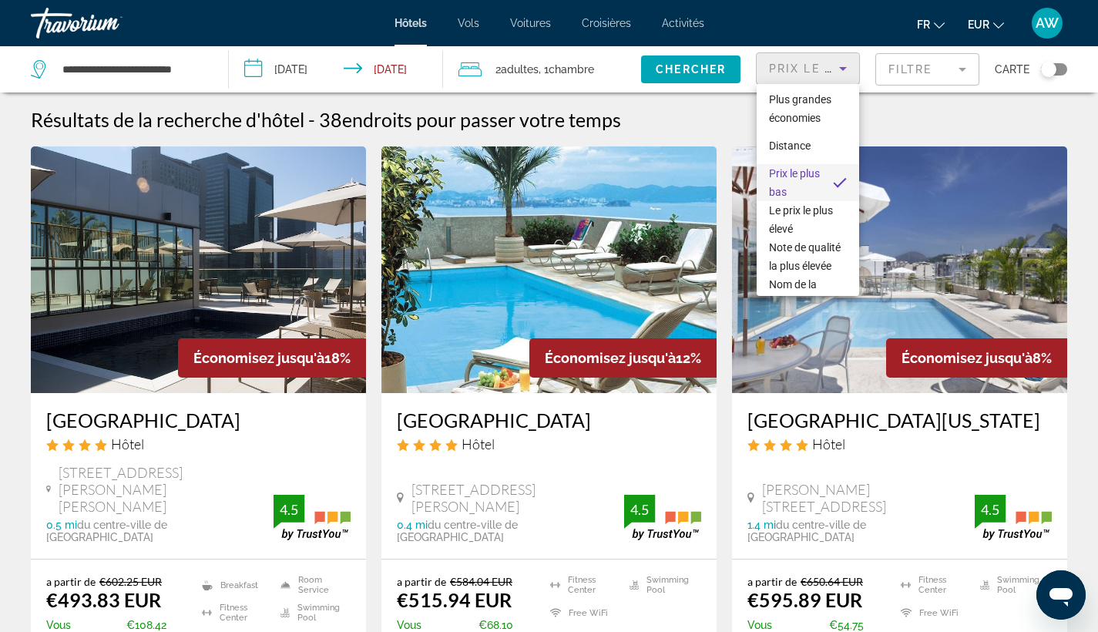
click at [926, 70] on div at bounding box center [549, 316] width 1098 height 632
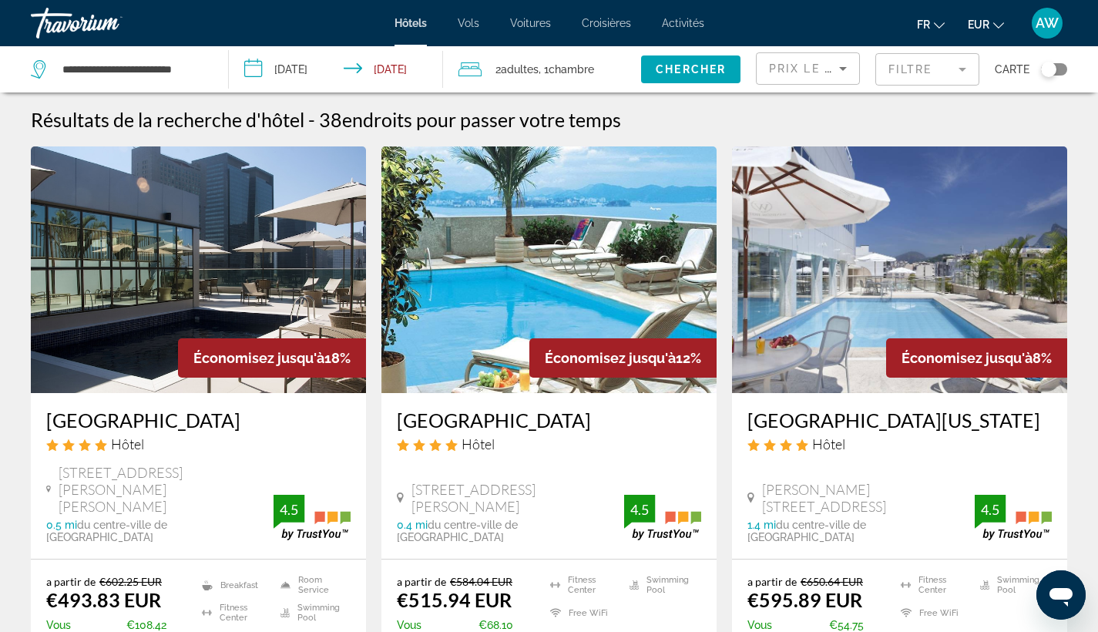
click at [926, 70] on mat-form-field "Filtre" at bounding box center [927, 69] width 104 height 32
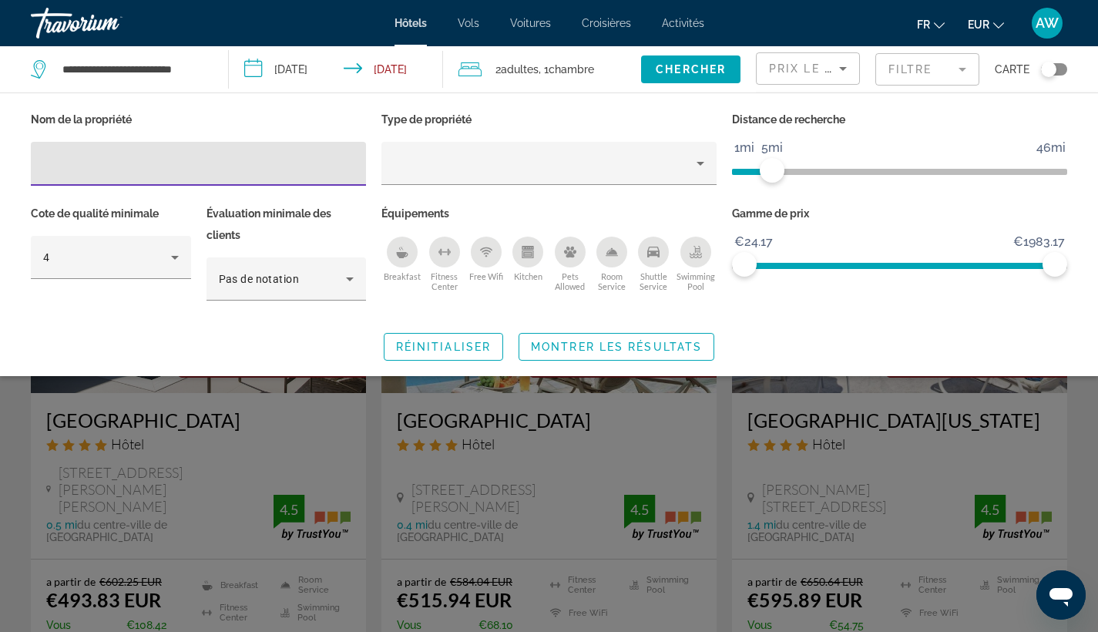
click at [130, 286] on div "Hotel Filters" at bounding box center [111, 287] width 160 height 17
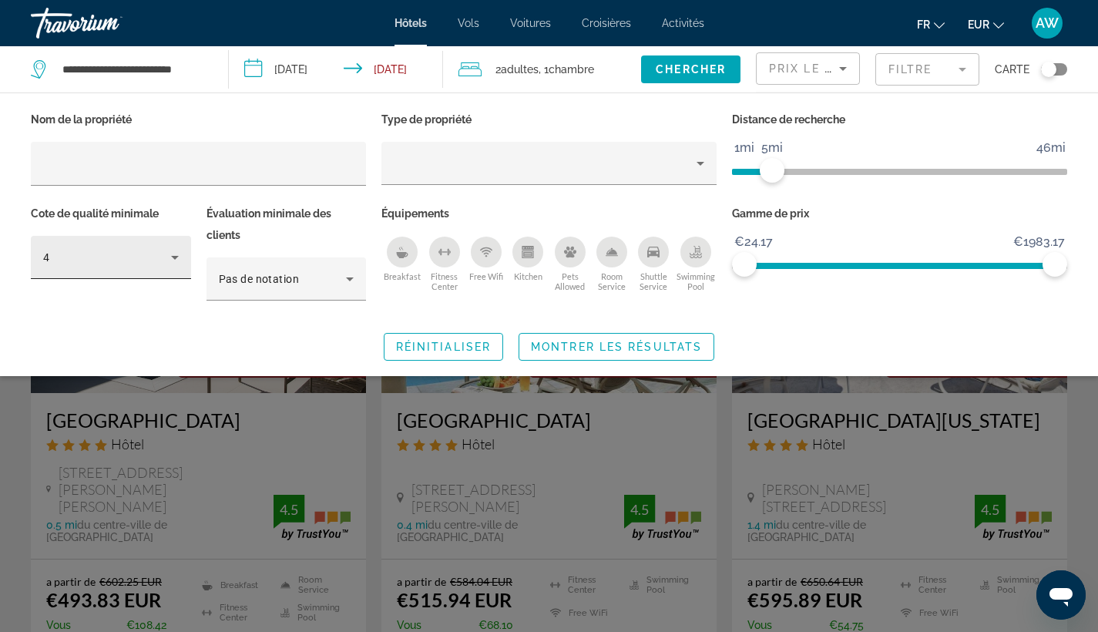
click at [130, 270] on div "4" at bounding box center [111, 257] width 136 height 43
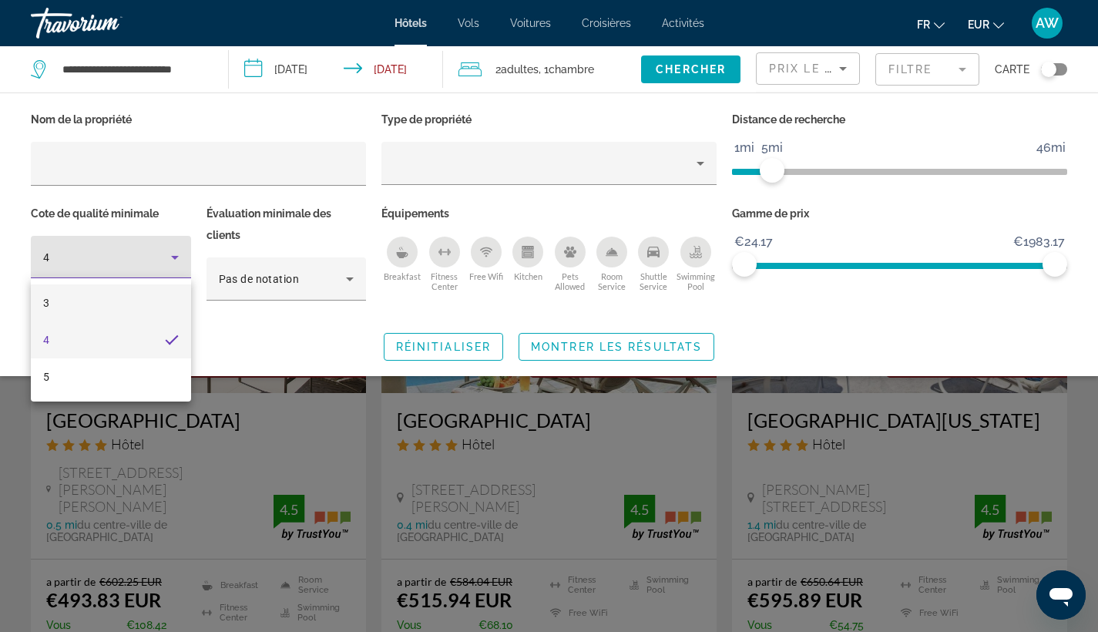
click at [124, 297] on mat-option "3" at bounding box center [111, 302] width 160 height 37
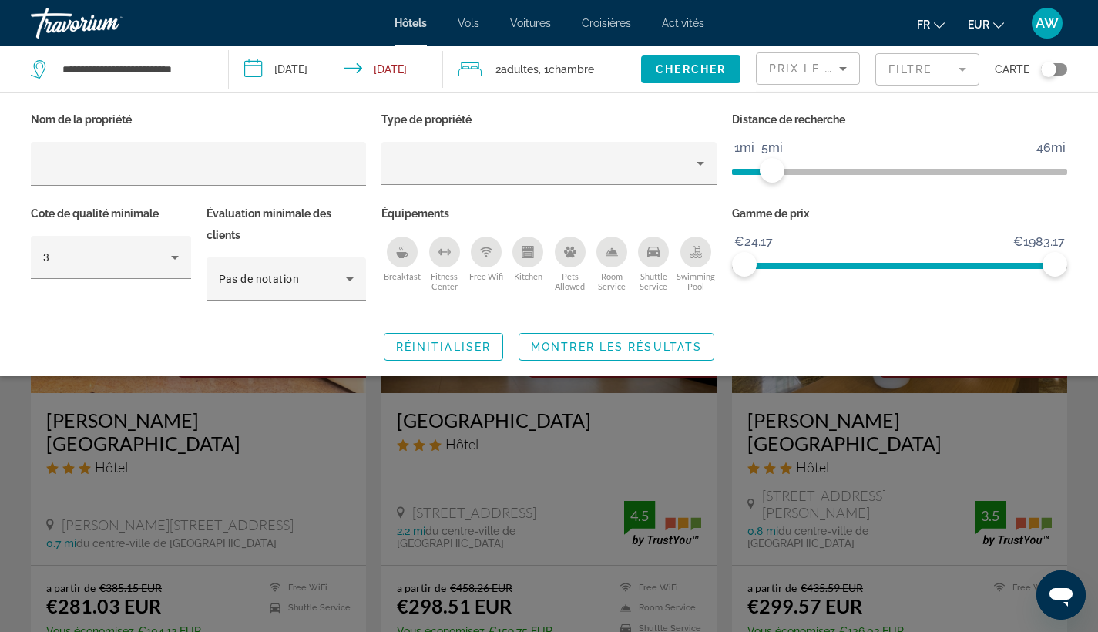
click at [682, 261] on button "Swimming Pool" at bounding box center [696, 264] width 42 height 56
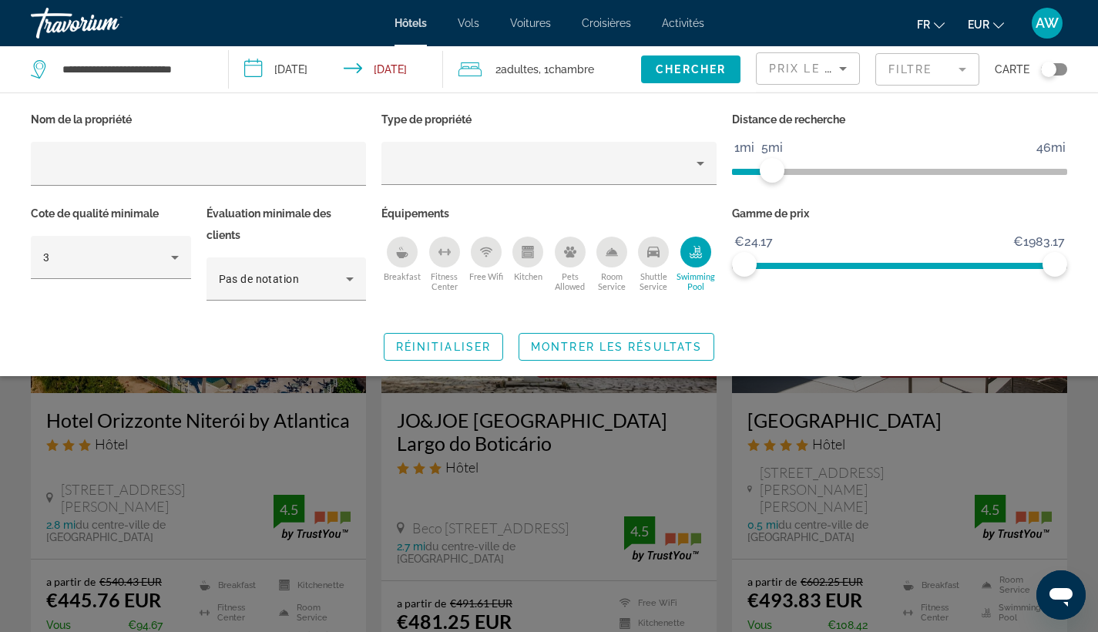
click at [683, 260] on div "Swimming Pool" at bounding box center [695, 252] width 31 height 31
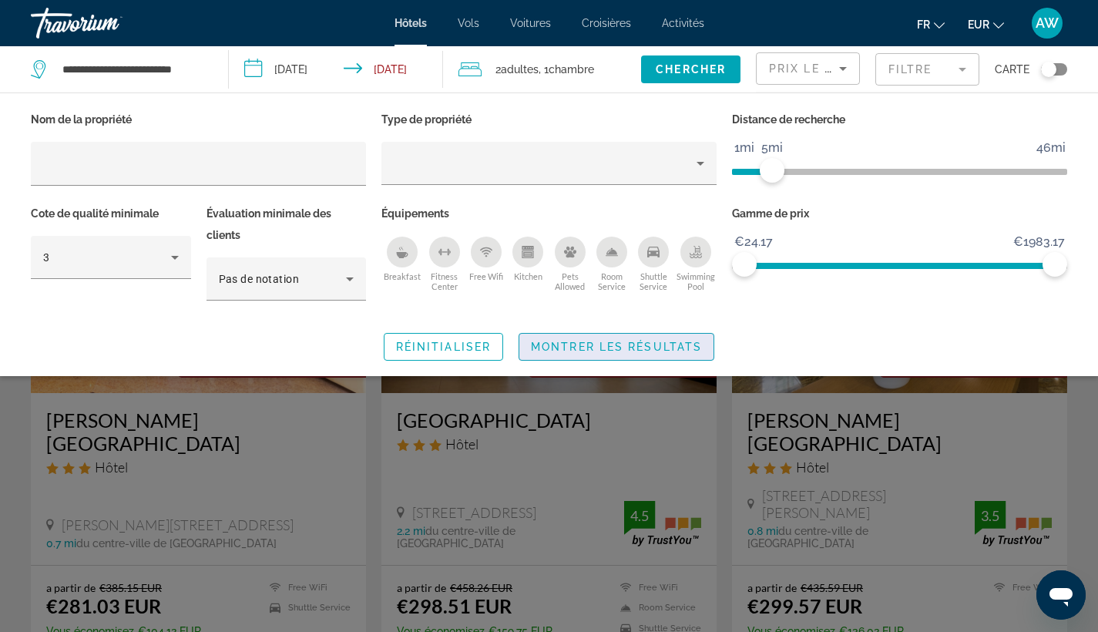
click at [619, 349] on span "Montrer les résultats" at bounding box center [616, 347] width 171 height 12
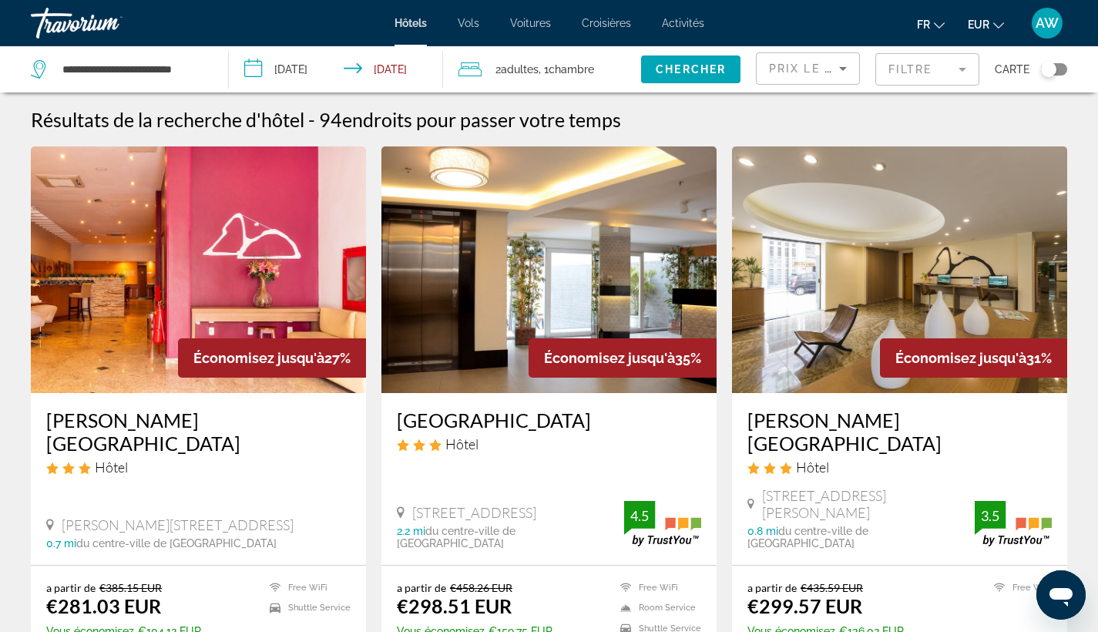
click at [170, 426] on h3 "[PERSON_NAME][GEOGRAPHIC_DATA]" at bounding box center [198, 431] width 304 height 46
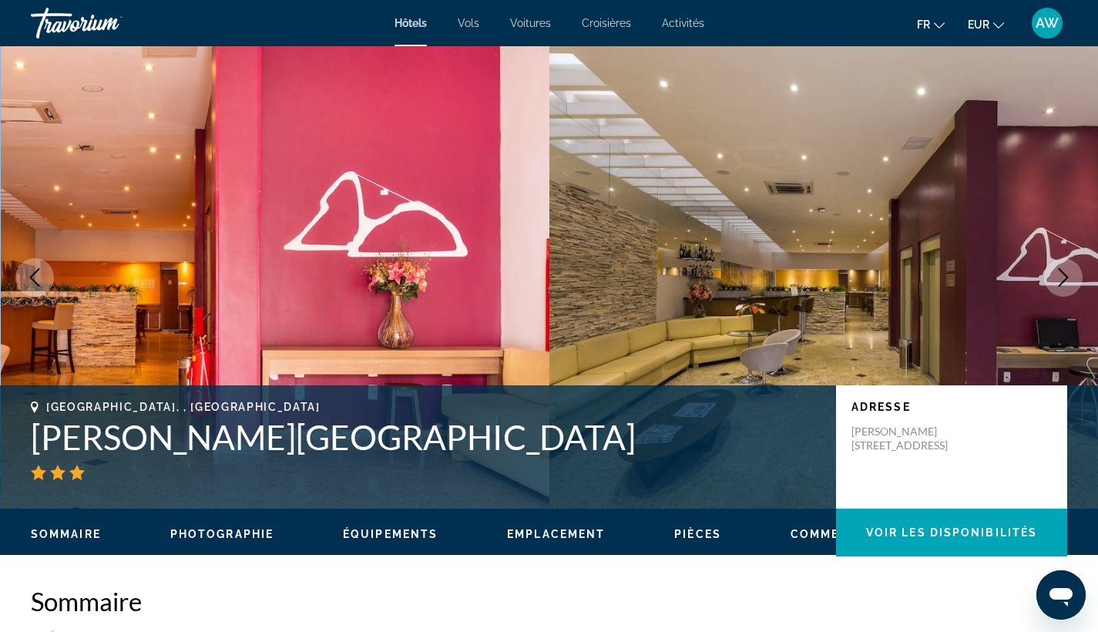
click at [1056, 285] on icon "Next image" at bounding box center [1063, 277] width 18 height 18
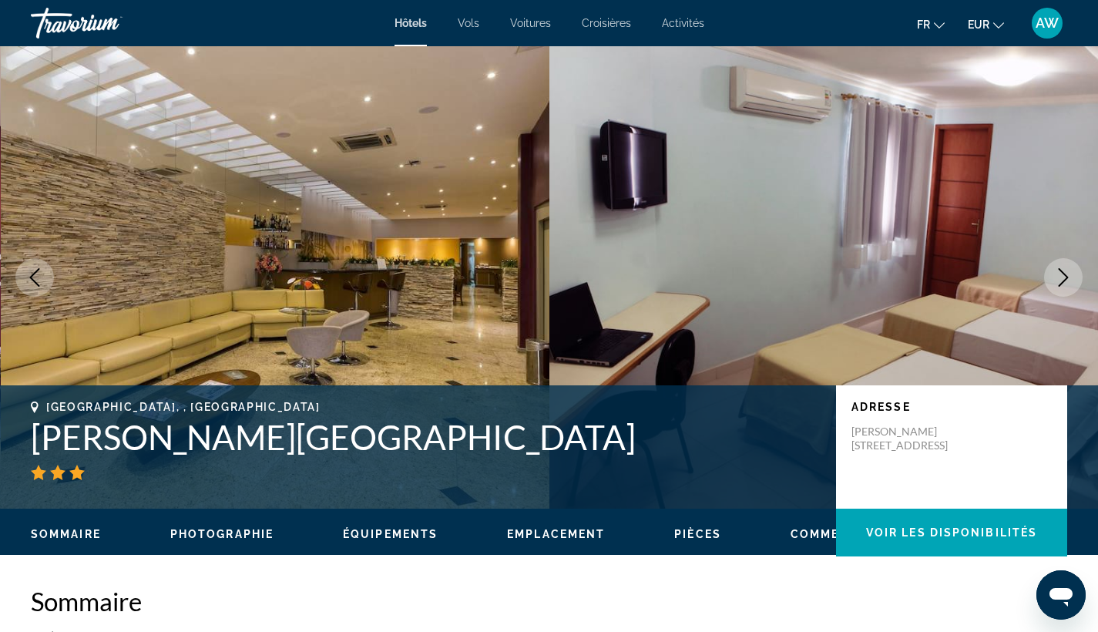
click at [1056, 285] on icon "Next image" at bounding box center [1063, 277] width 18 height 18
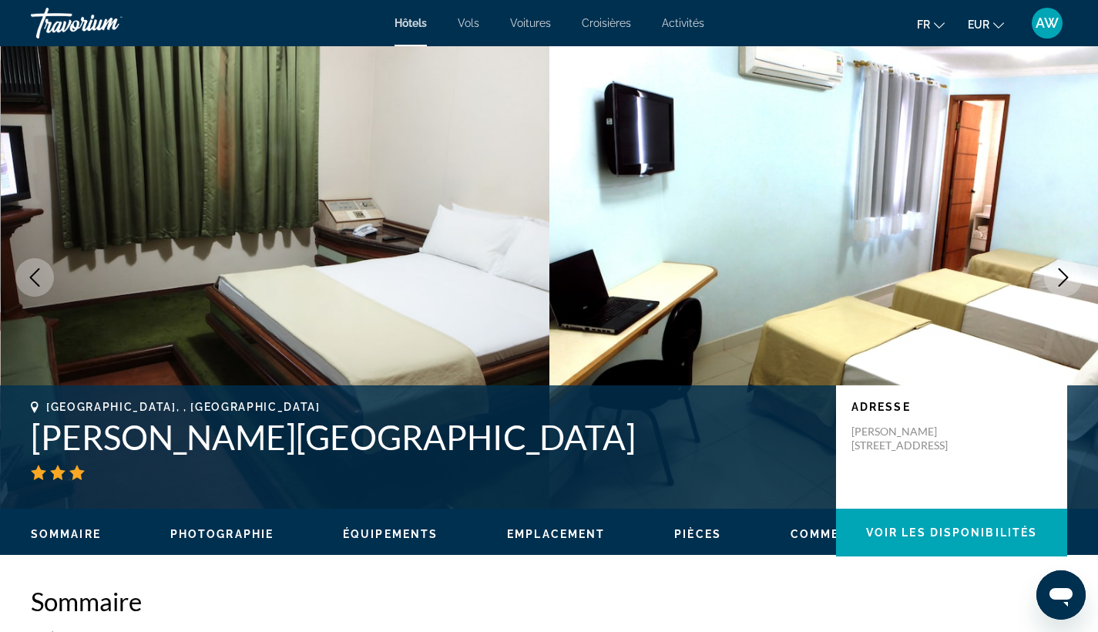
click at [1056, 285] on icon "Next image" at bounding box center [1063, 277] width 18 height 18
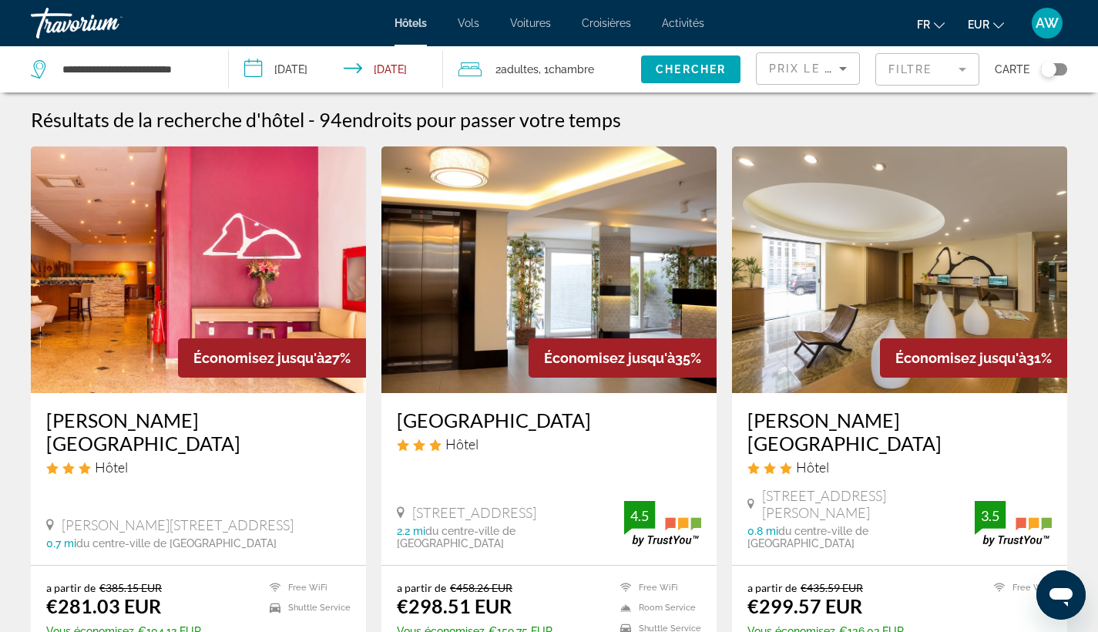
click at [496, 420] on h3 "[GEOGRAPHIC_DATA]" at bounding box center [549, 419] width 304 height 23
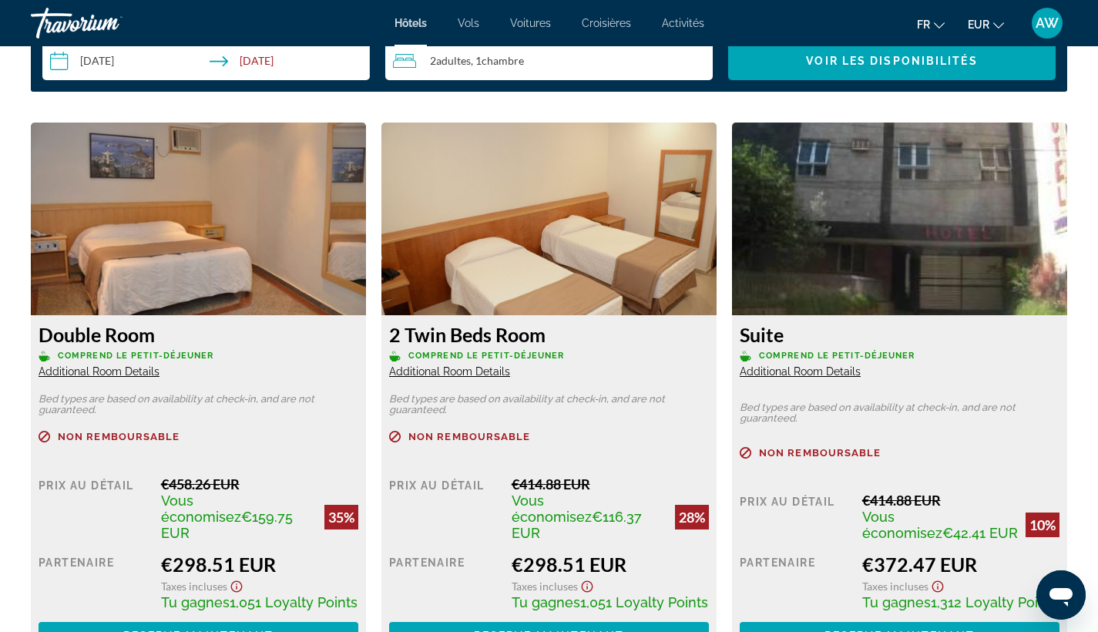
scroll to position [2059, 0]
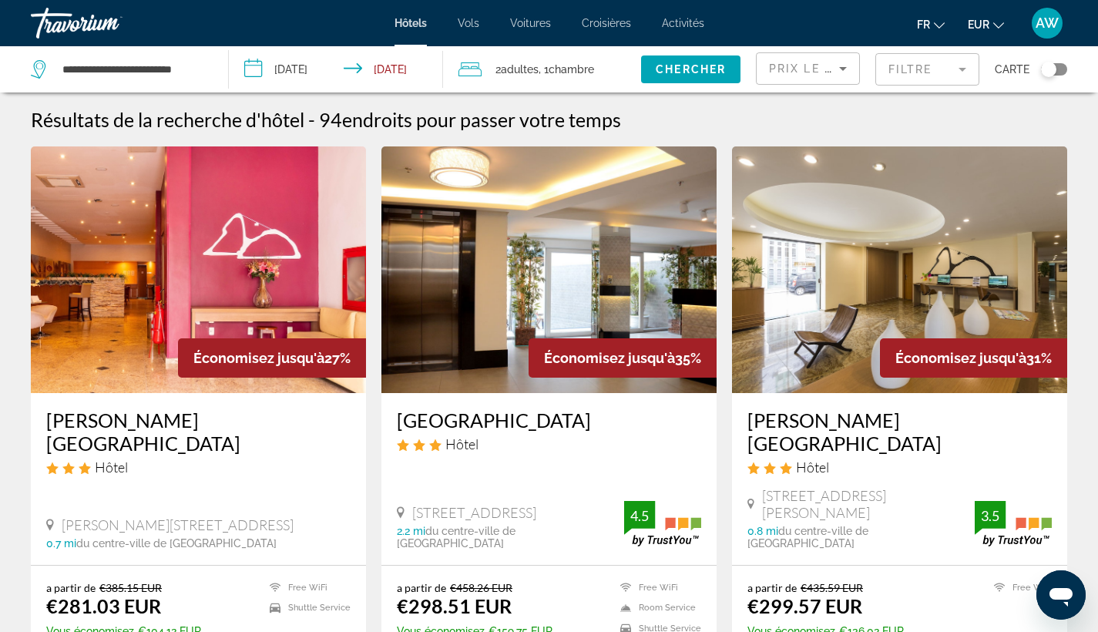
click at [940, 70] on mat-form-field "Filtre" at bounding box center [927, 69] width 104 height 32
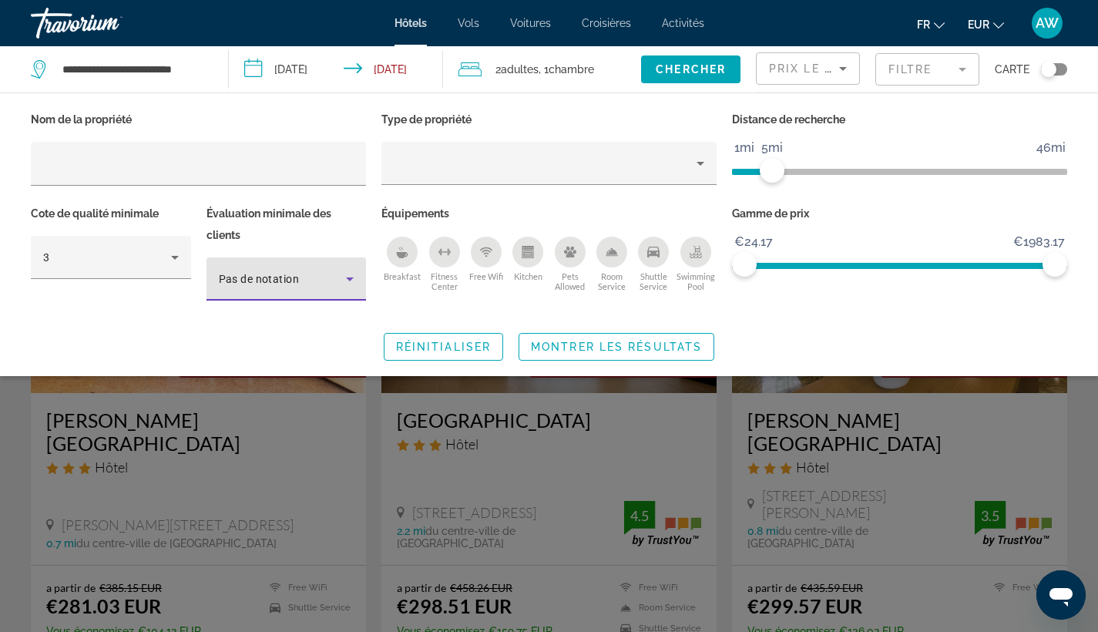
click at [242, 275] on span "Pas de notation" at bounding box center [259, 279] width 81 height 12
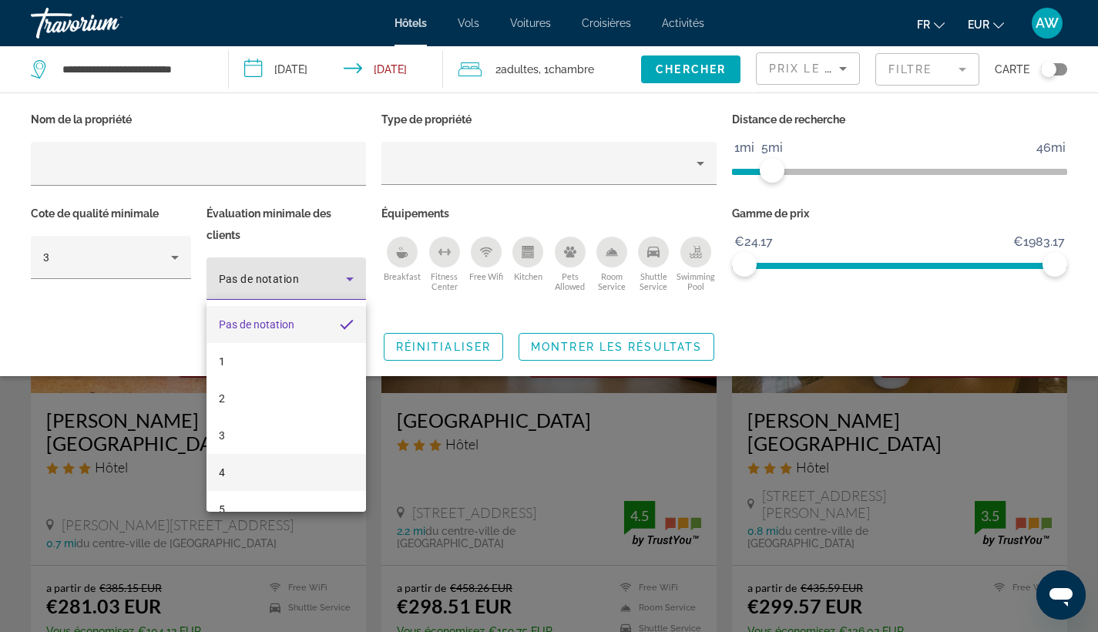
click at [248, 466] on mat-option "4" at bounding box center [286, 472] width 160 height 37
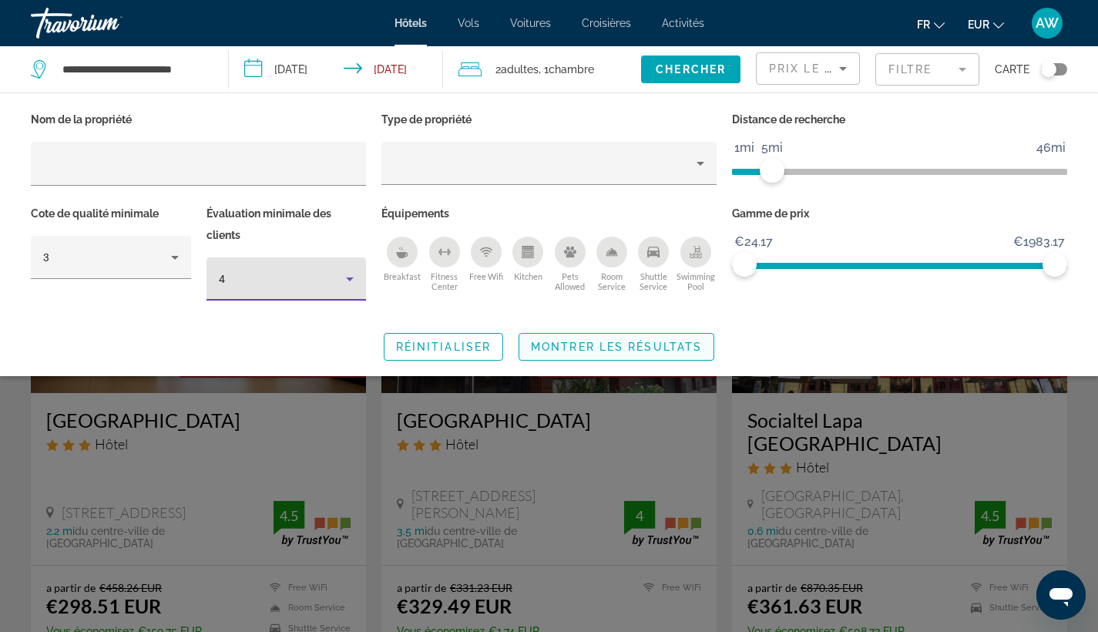
click at [612, 339] on span "Search widget" at bounding box center [616, 346] width 194 height 37
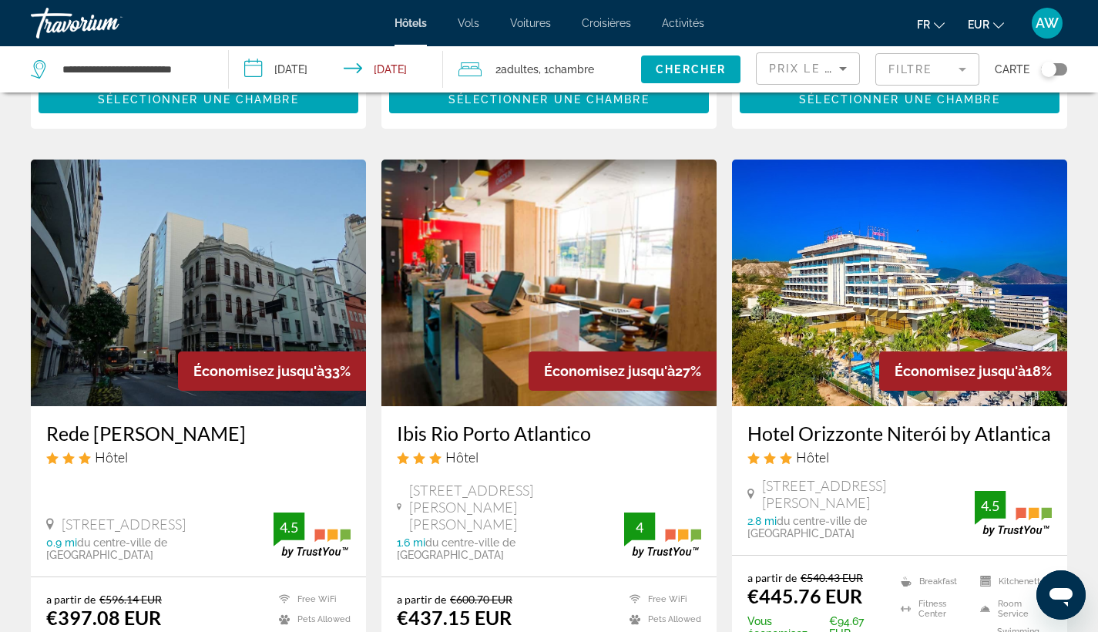
scroll to position [589, 0]
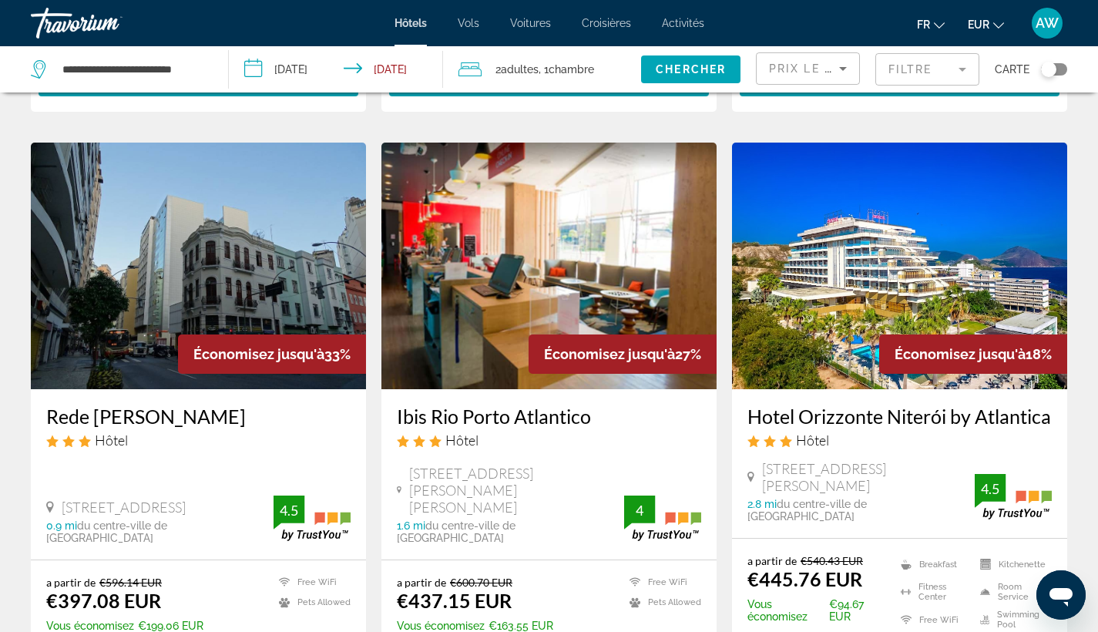
click at [807, 404] on h3 "Hotel Orizzonte Niterói by Atlantica" at bounding box center [899, 415] width 304 height 23
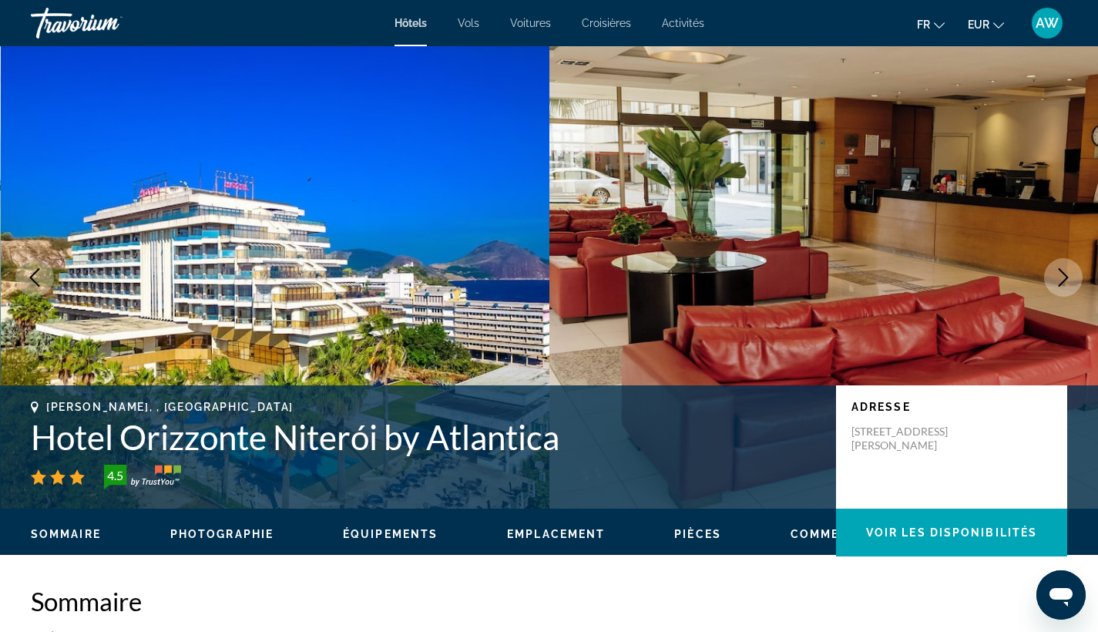
click at [1053, 273] on button "Next image" at bounding box center [1063, 277] width 39 height 39
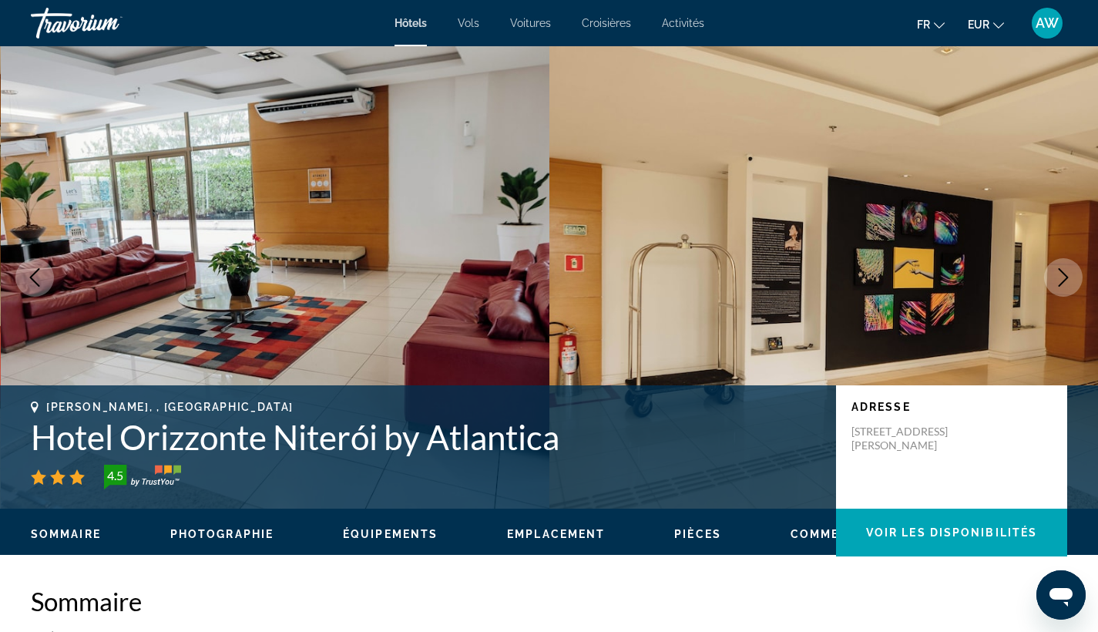
click at [1053, 273] on button "Next image" at bounding box center [1063, 277] width 39 height 39
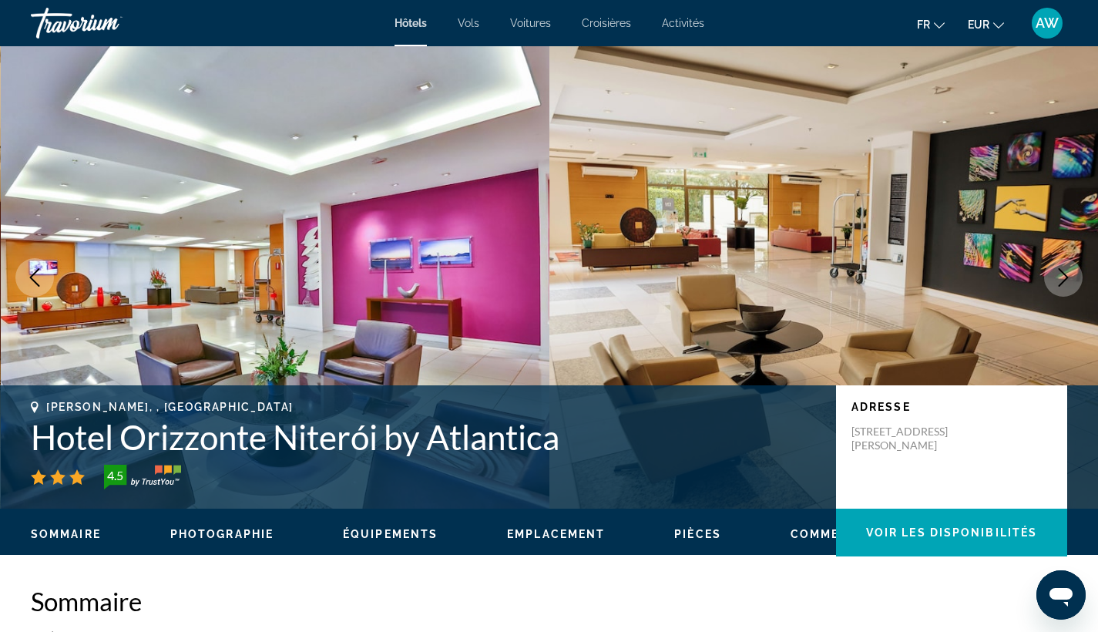
click at [1053, 273] on button "Next image" at bounding box center [1063, 277] width 39 height 39
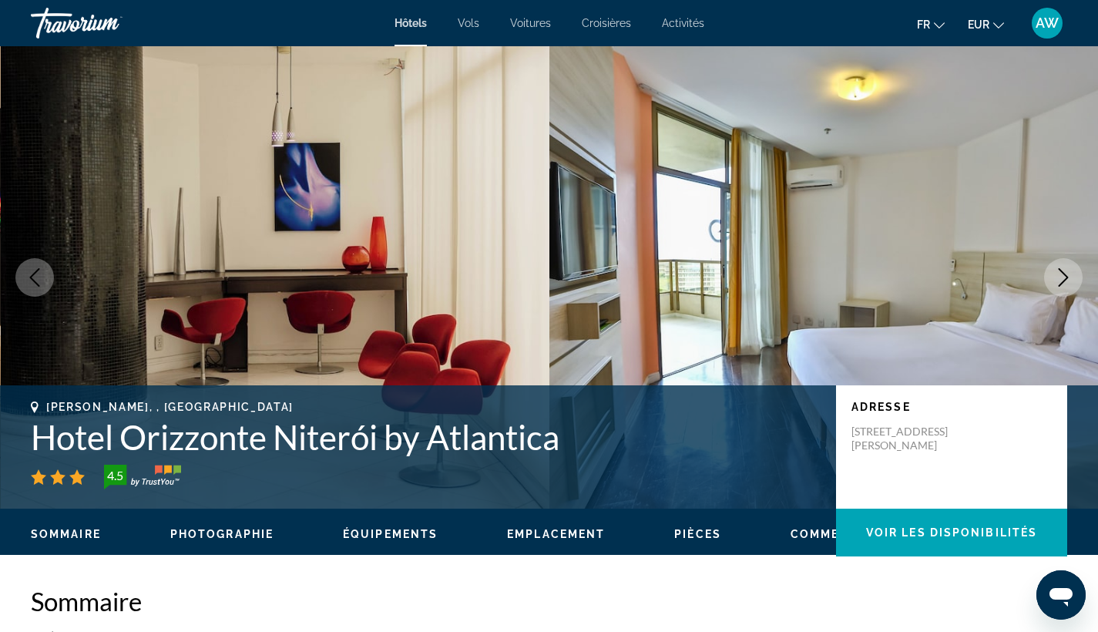
click at [1053, 273] on button "Next image" at bounding box center [1063, 277] width 39 height 39
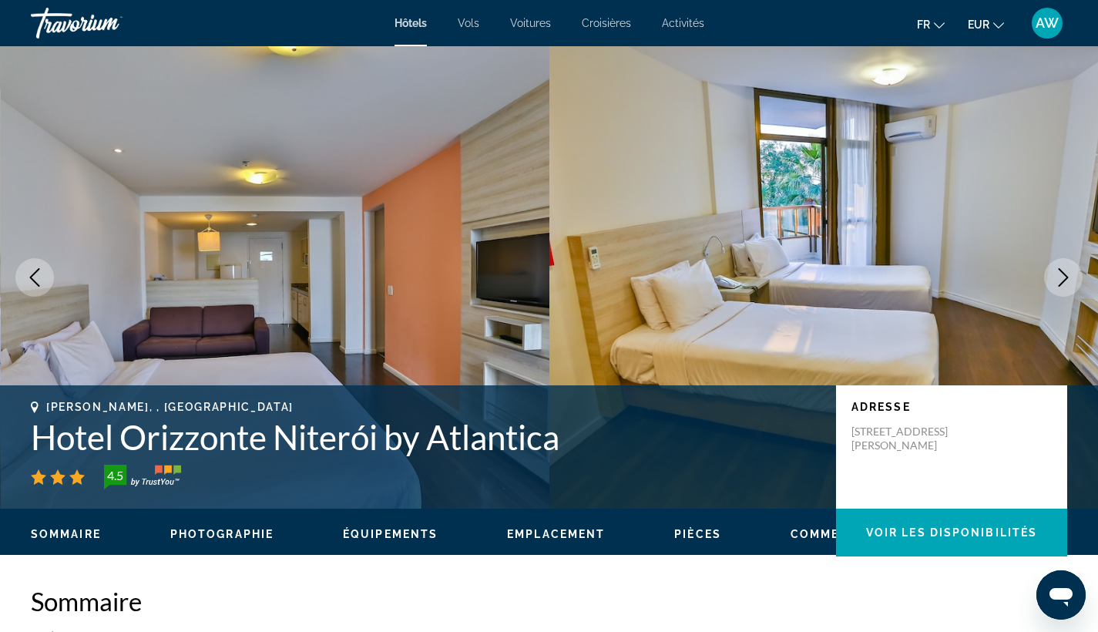
click at [1054, 273] on icon "Next image" at bounding box center [1063, 277] width 18 height 18
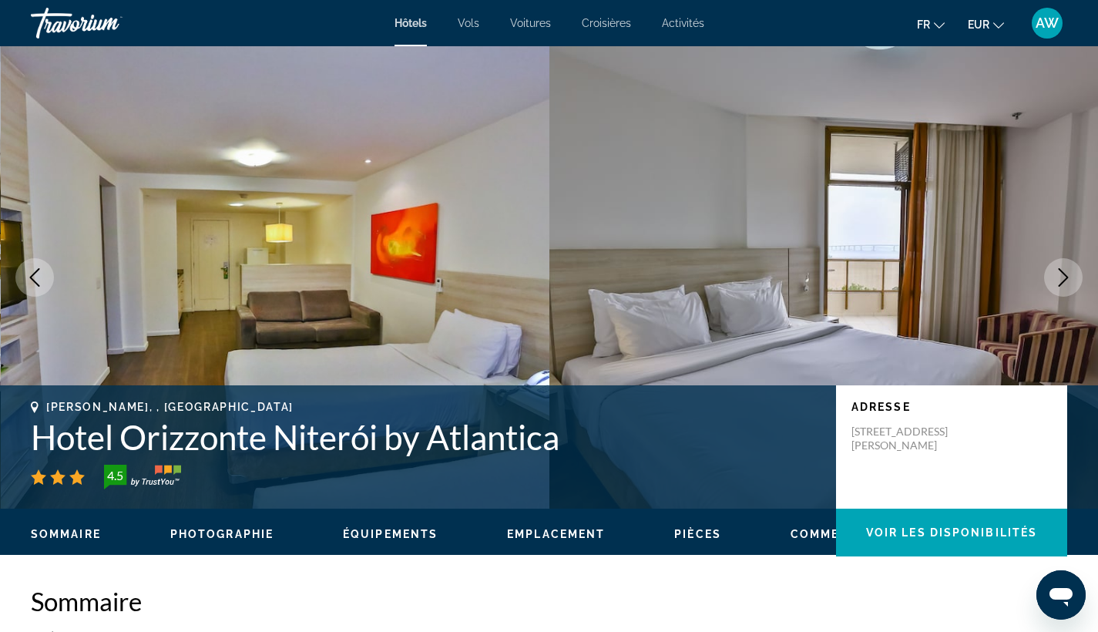
click at [1054, 273] on icon "Next image" at bounding box center [1063, 277] width 18 height 18
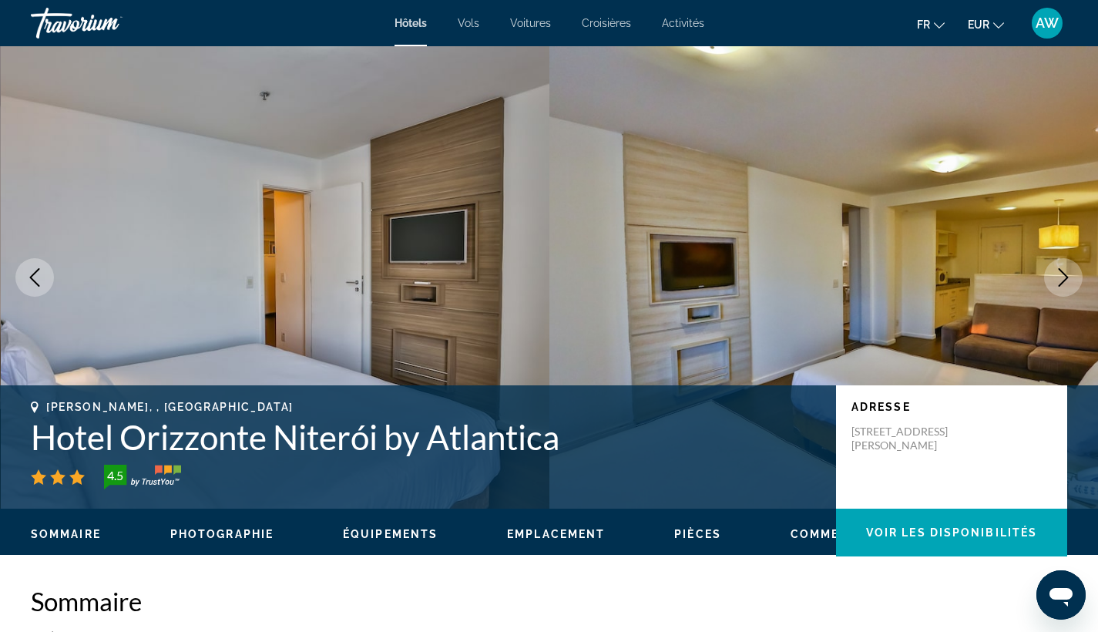
click at [1054, 273] on icon "Next image" at bounding box center [1063, 277] width 18 height 18
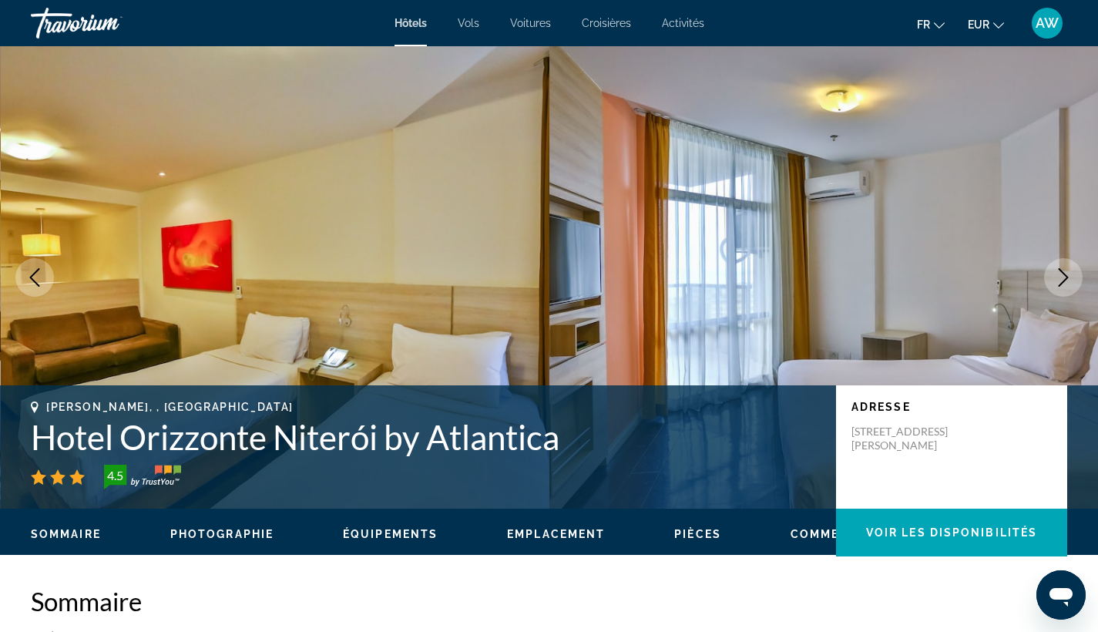
click at [1054, 273] on icon "Next image" at bounding box center [1063, 277] width 18 height 18
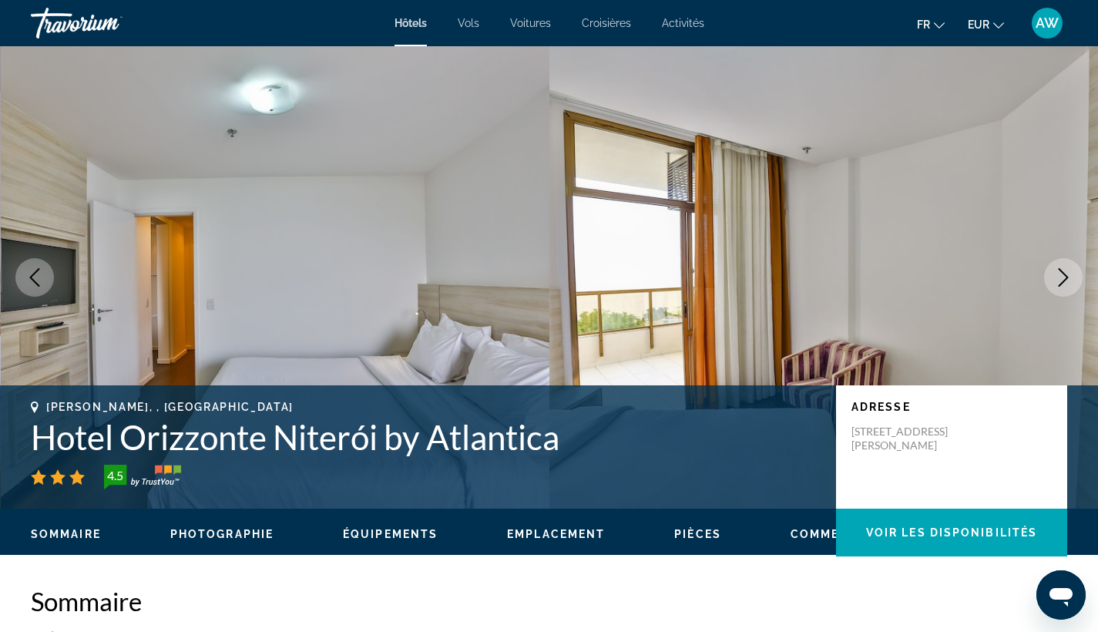
click at [1054, 273] on icon "Next image" at bounding box center [1063, 277] width 18 height 18
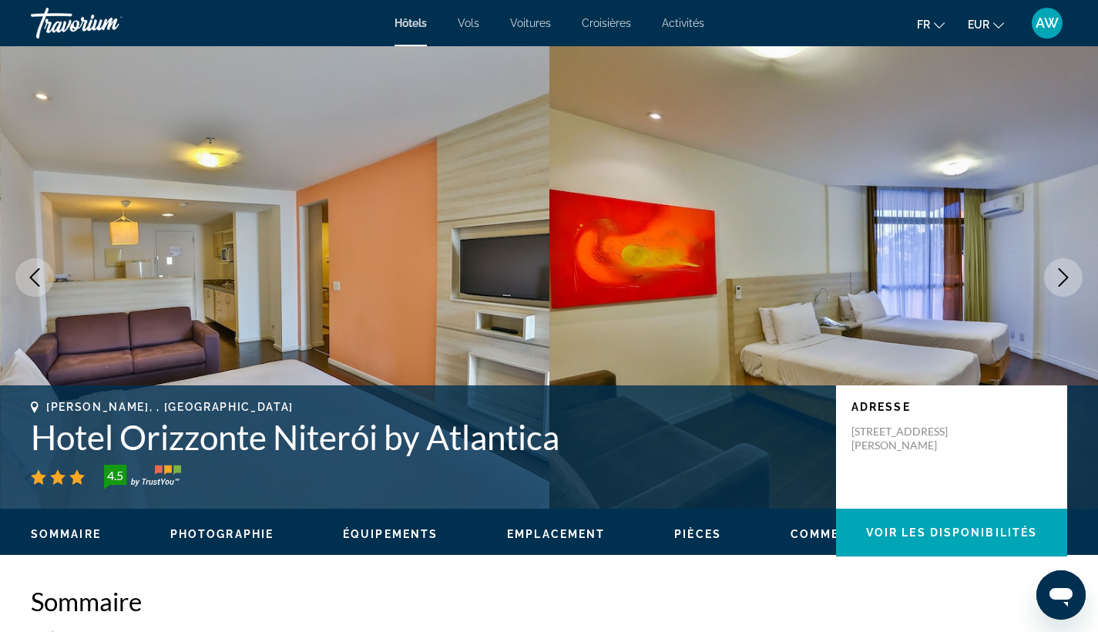
click at [1054, 273] on icon "Next image" at bounding box center [1063, 277] width 18 height 18
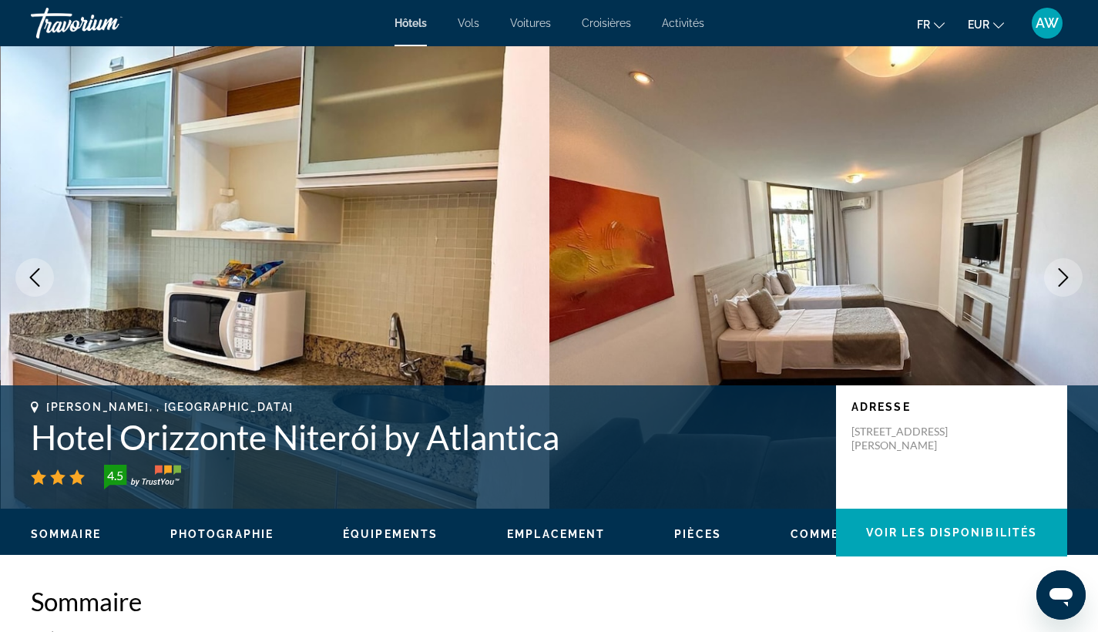
click at [1054, 273] on icon "Next image" at bounding box center [1063, 277] width 18 height 18
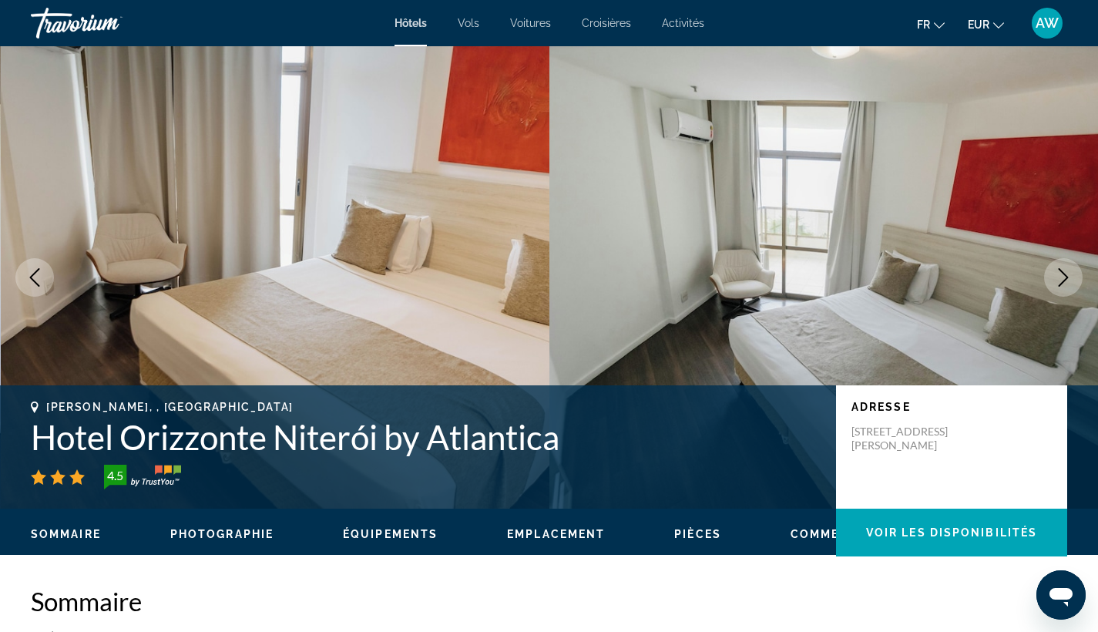
click at [1054, 273] on icon "Next image" at bounding box center [1063, 277] width 18 height 18
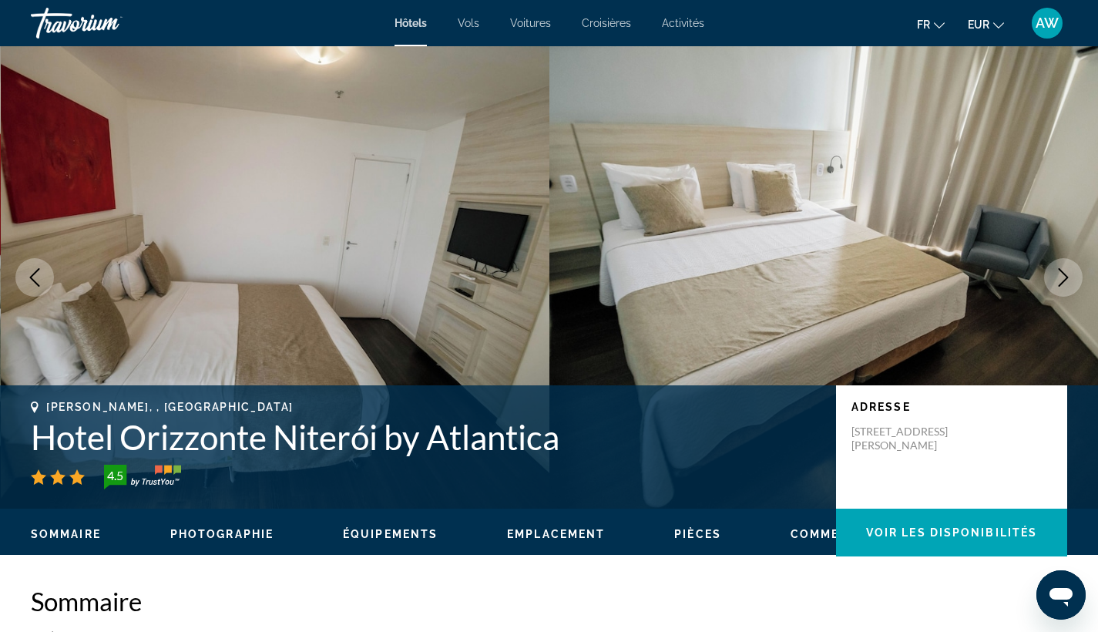
click at [1054, 273] on icon "Next image" at bounding box center [1063, 277] width 18 height 18
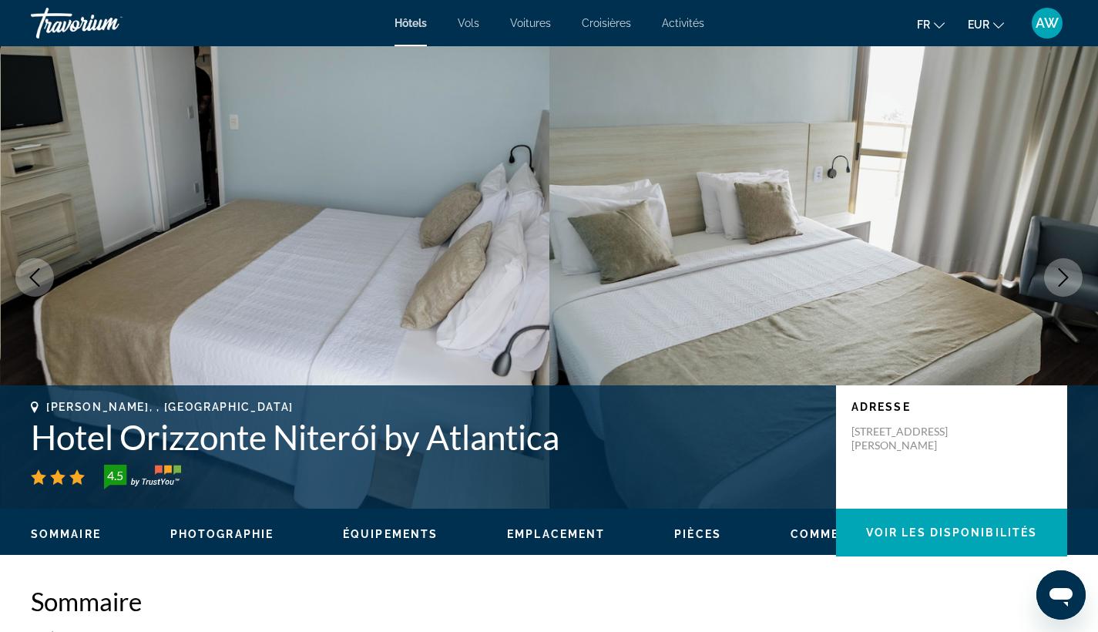
click at [1054, 273] on icon "Next image" at bounding box center [1063, 277] width 18 height 18
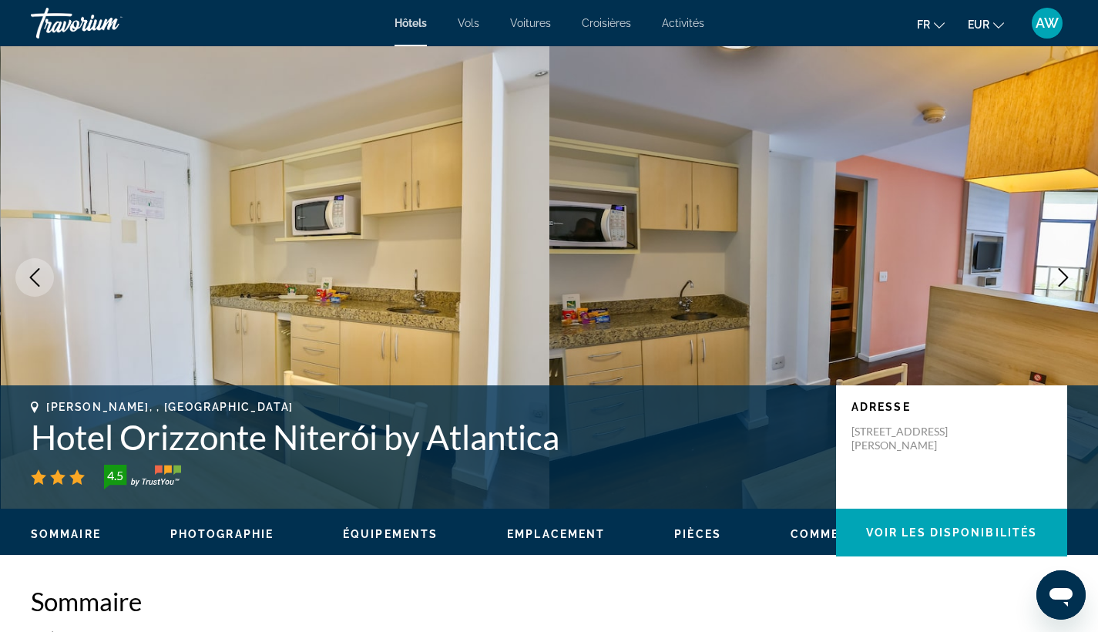
click at [1056, 274] on icon "Next image" at bounding box center [1063, 277] width 18 height 18
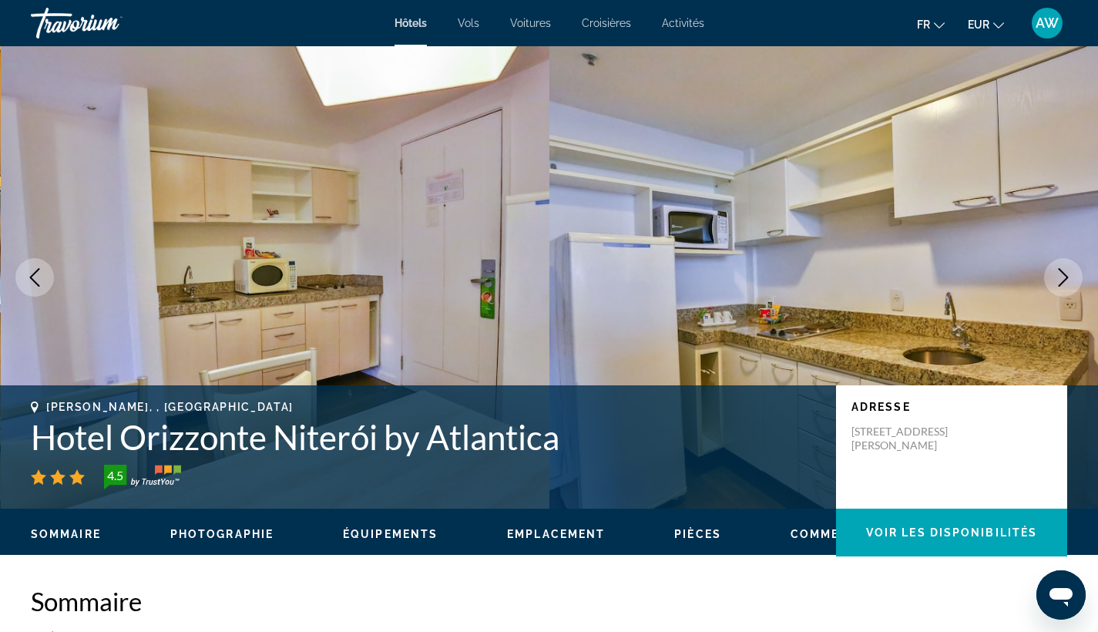
click at [1056, 276] on icon "Next image" at bounding box center [1063, 277] width 18 height 18
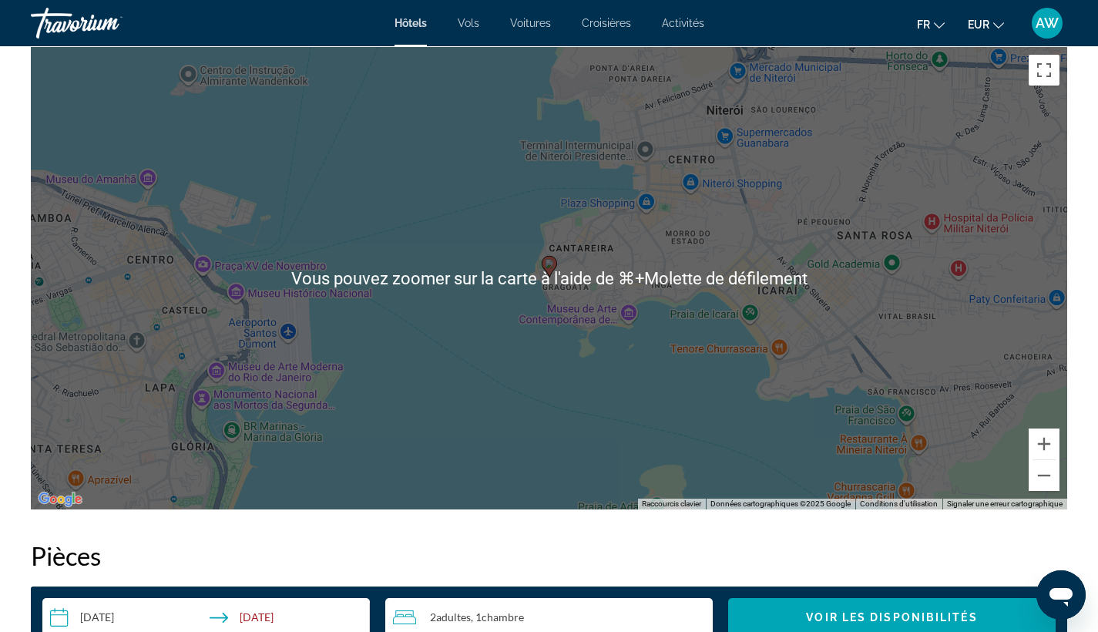
scroll to position [1440, 0]
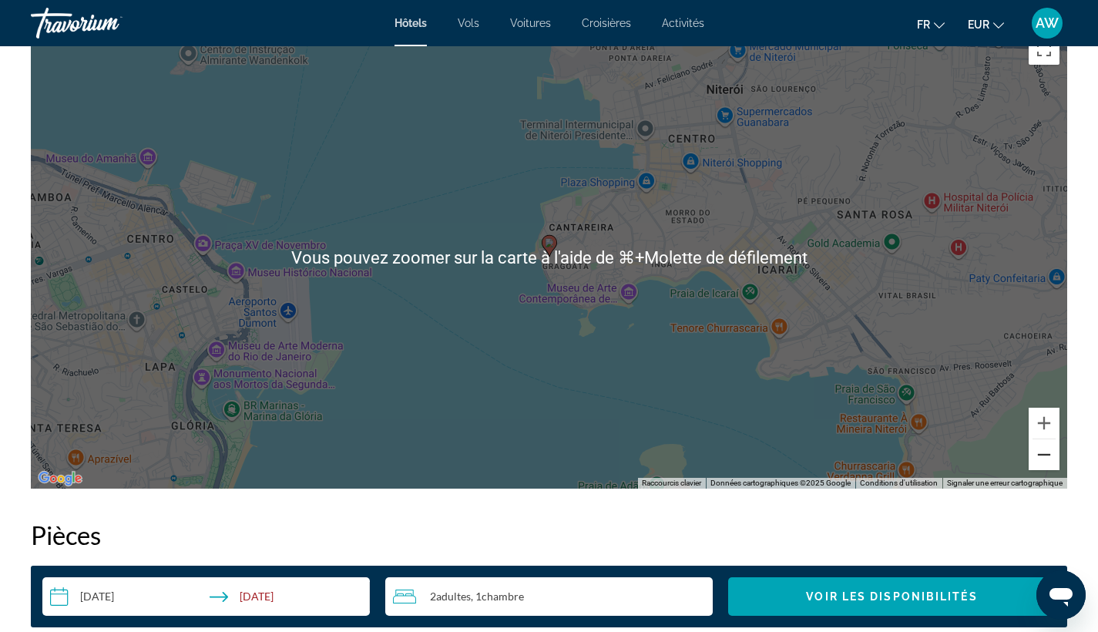
click at [1051, 460] on button "Zoom arrière" at bounding box center [1043, 454] width 31 height 31
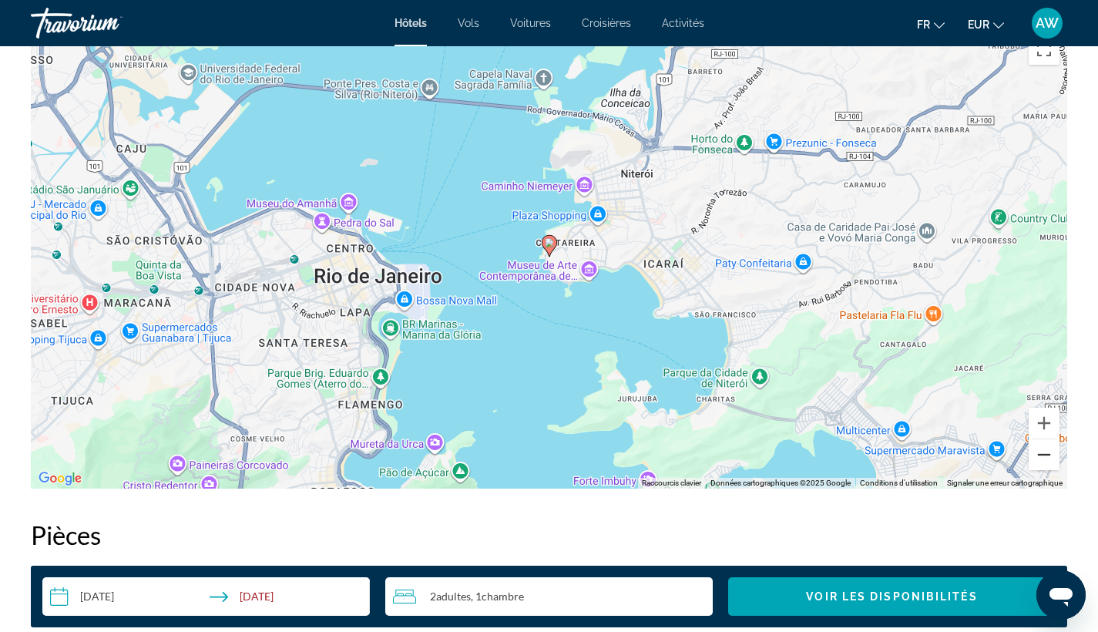
click at [1052, 460] on button "Zoom arrière" at bounding box center [1043, 454] width 31 height 31
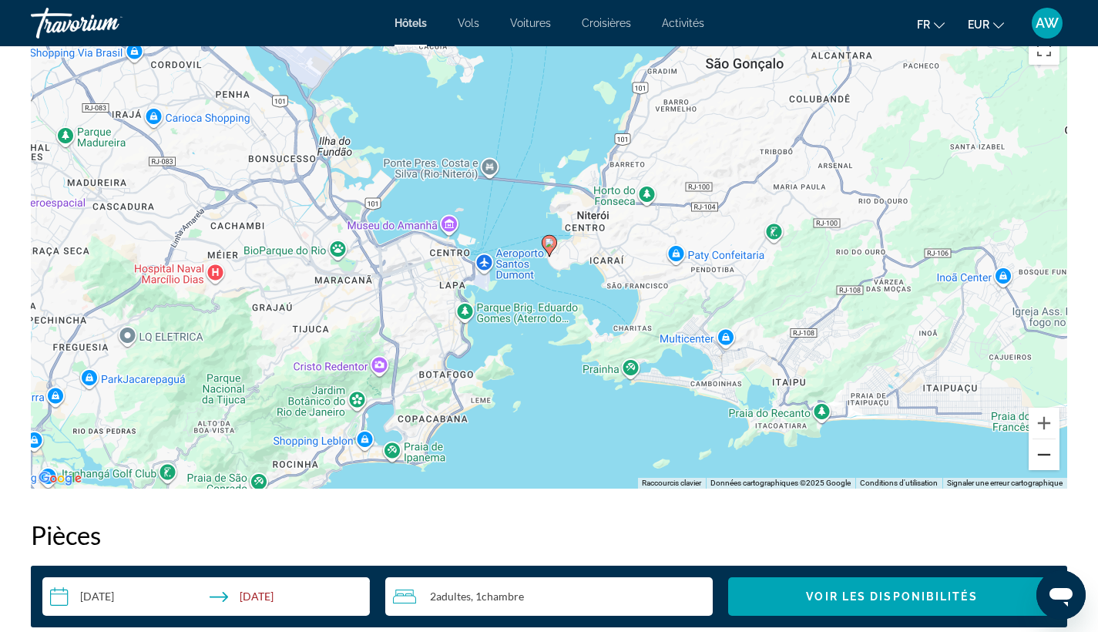
click at [1052, 460] on button "Zoom arrière" at bounding box center [1043, 454] width 31 height 31
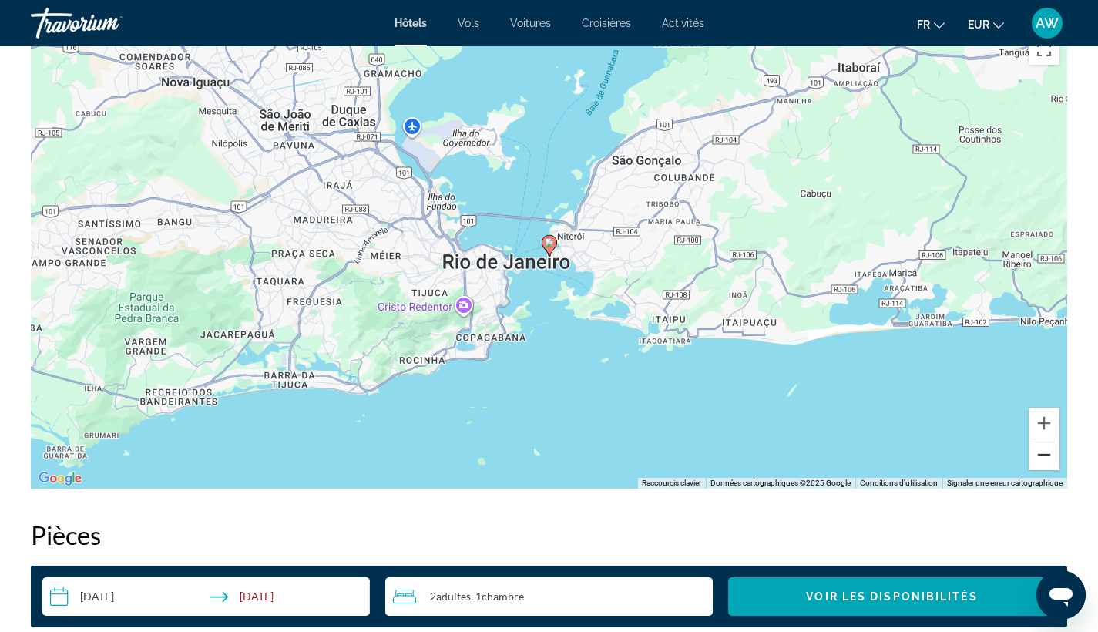
click at [1052, 460] on button "Zoom arrière" at bounding box center [1043, 454] width 31 height 31
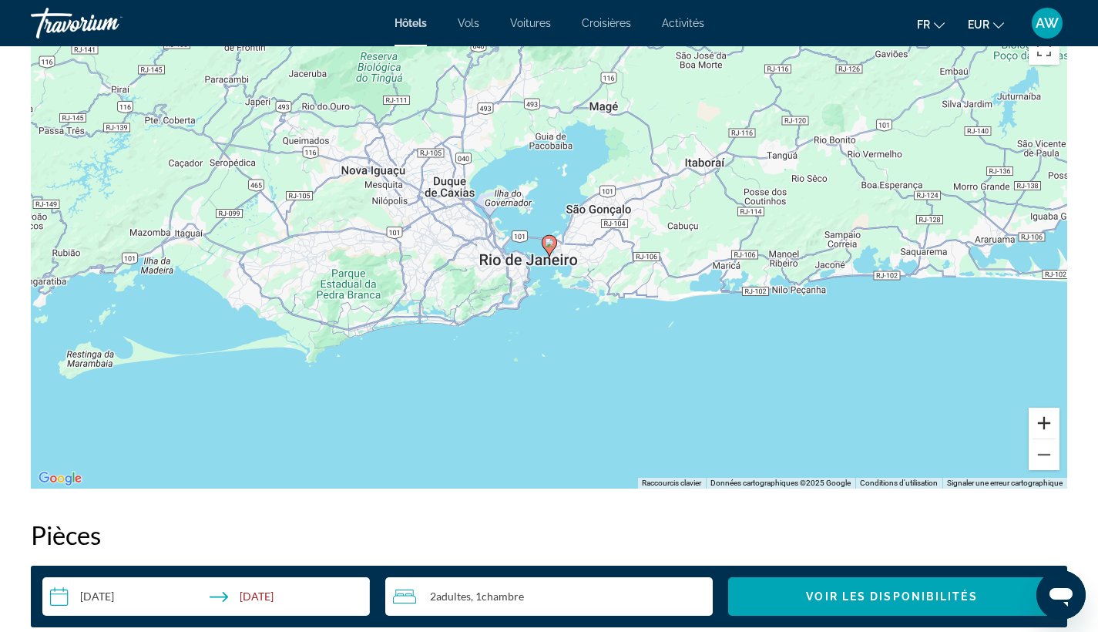
click at [1042, 420] on button "Zoom avant" at bounding box center [1043, 423] width 31 height 31
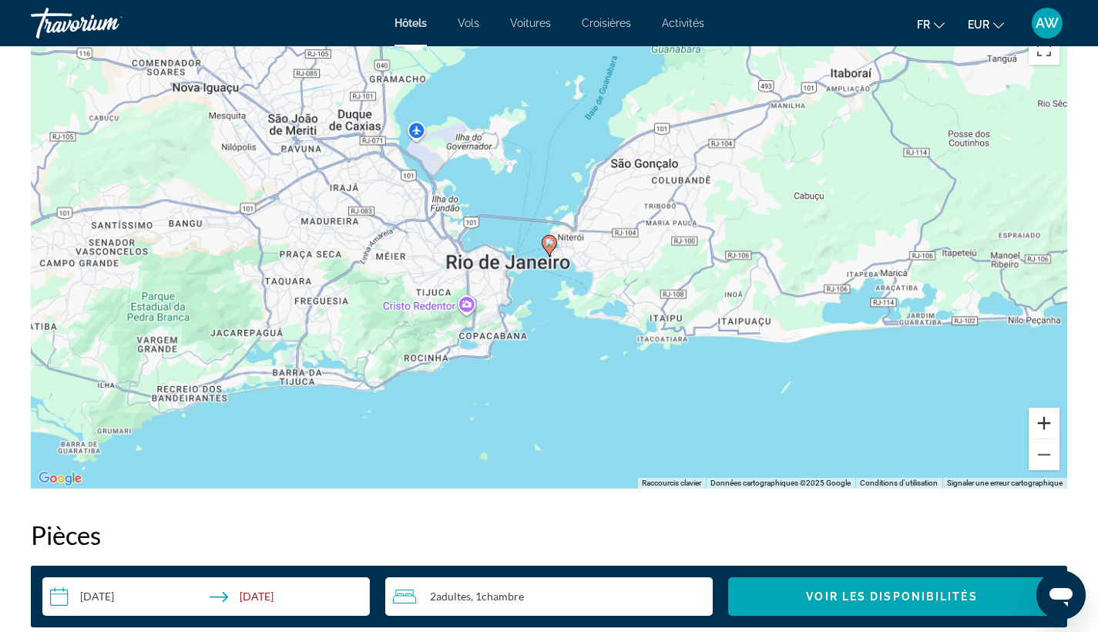
click at [1042, 420] on button "Zoom avant" at bounding box center [1043, 423] width 31 height 31
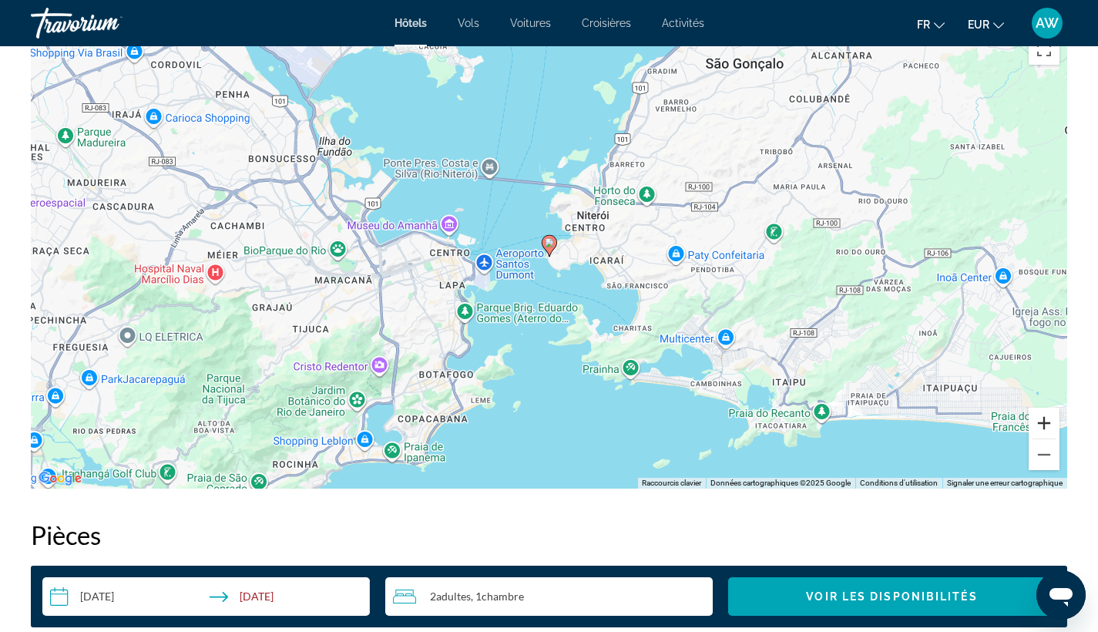
click at [1042, 420] on button "Zoom avant" at bounding box center [1043, 423] width 31 height 31
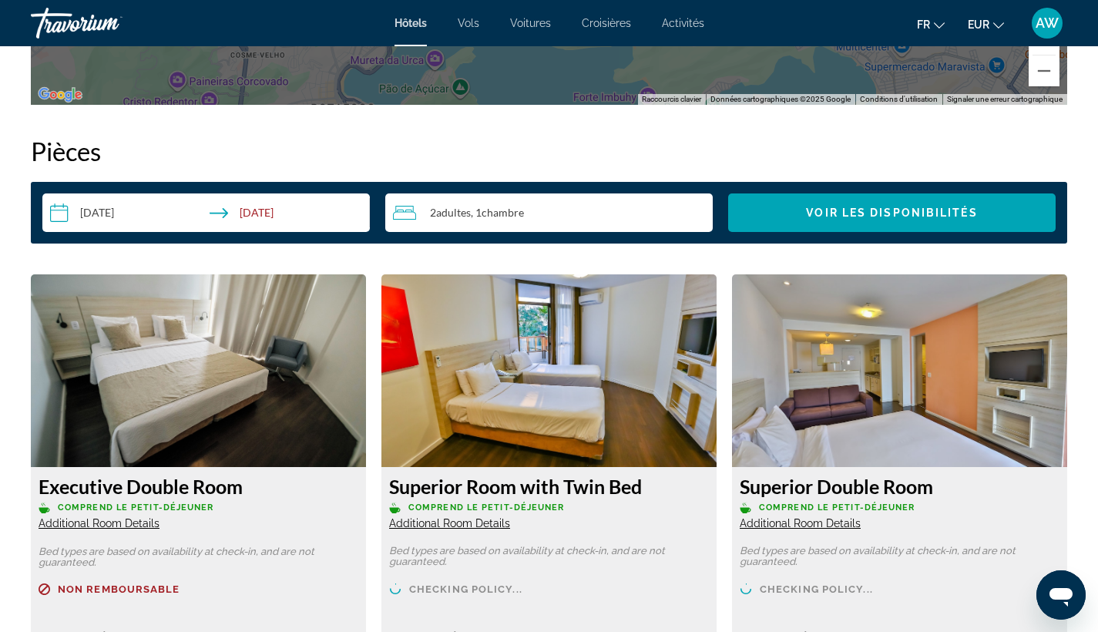
scroll to position [1837, 0]
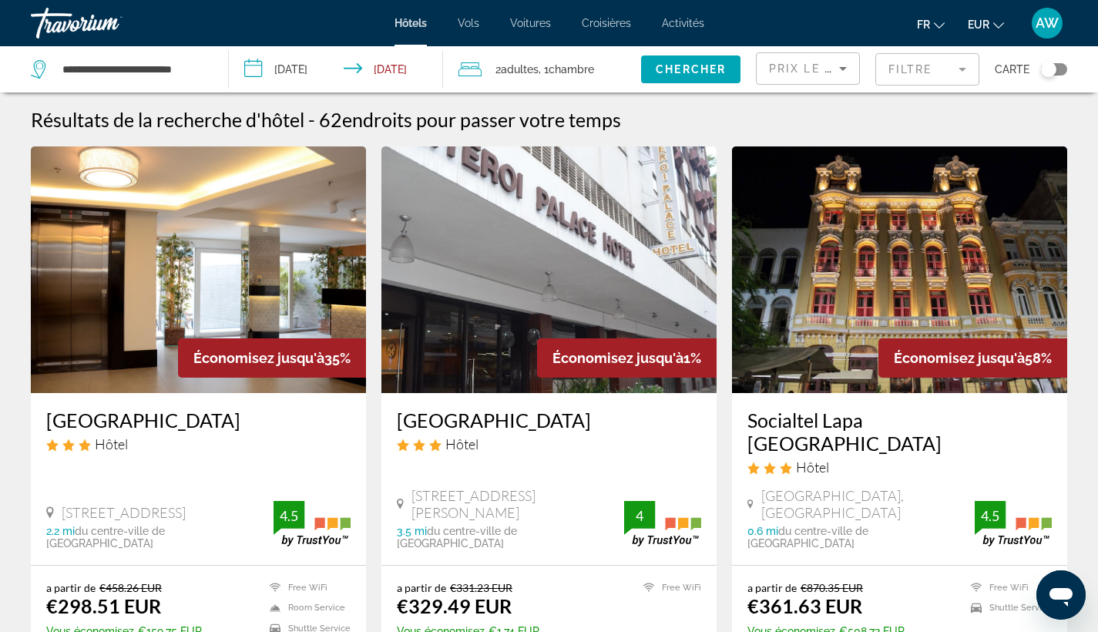
click at [913, 80] on mat-form-field "Filtre" at bounding box center [927, 69] width 104 height 32
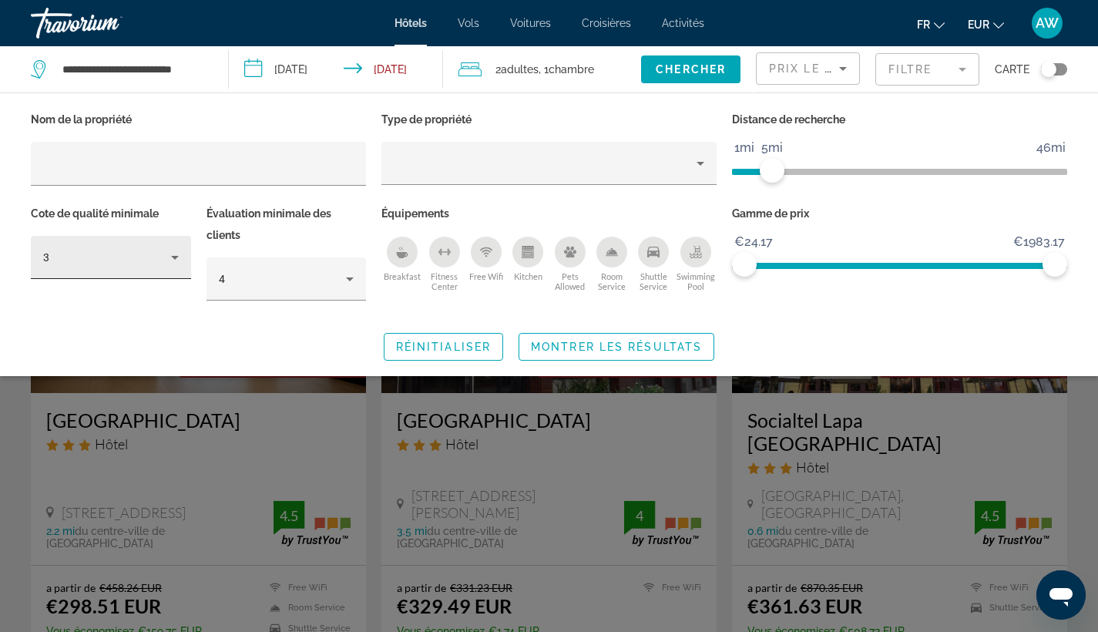
click at [112, 266] on div "3" at bounding box center [111, 257] width 136 height 43
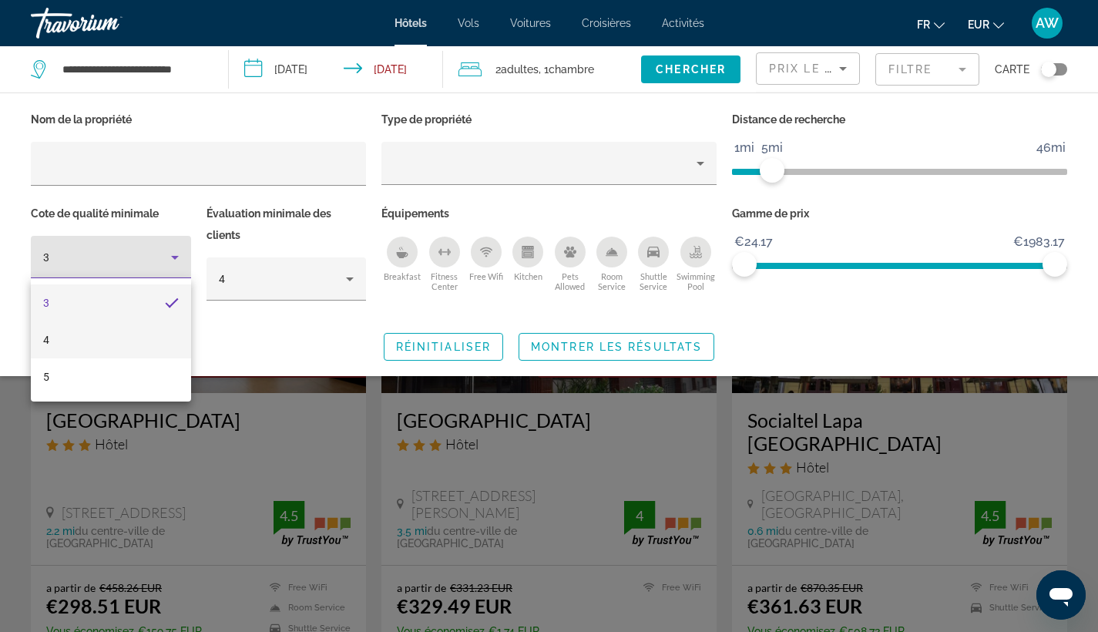
click at [112, 341] on mat-option "4" at bounding box center [111, 339] width 160 height 37
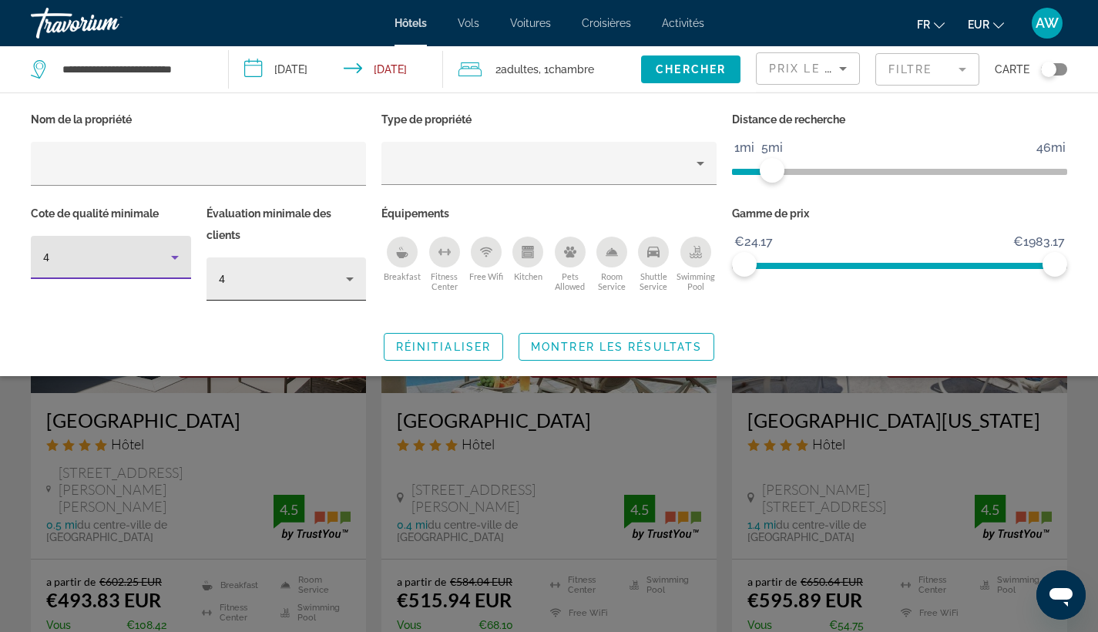
click at [359, 280] on div "4" at bounding box center [286, 278] width 160 height 43
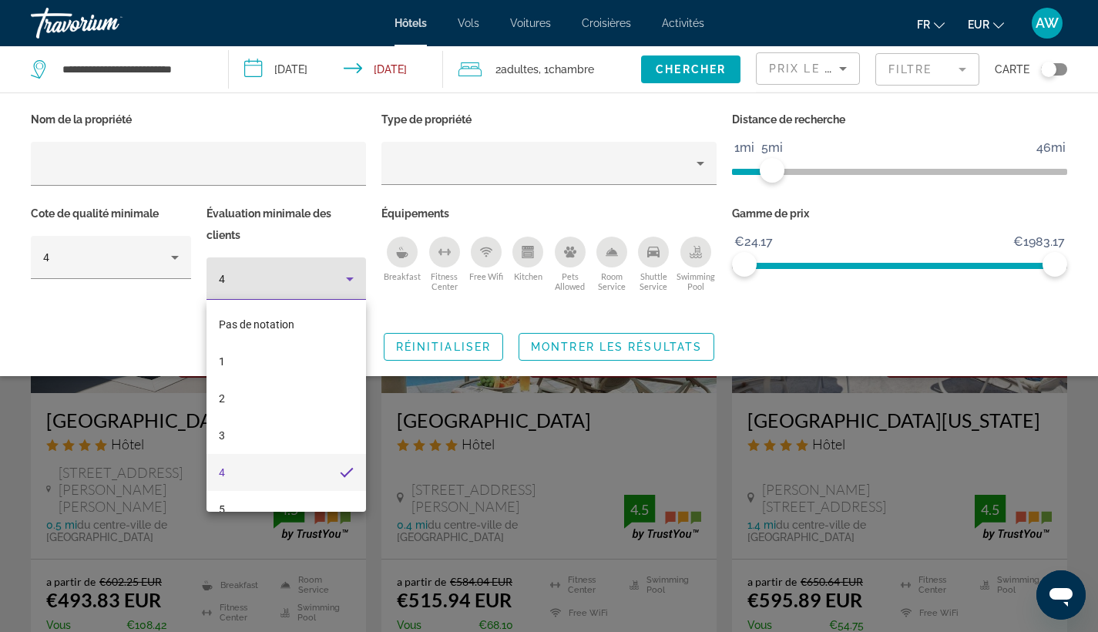
click at [359, 279] on div at bounding box center [549, 316] width 1098 height 632
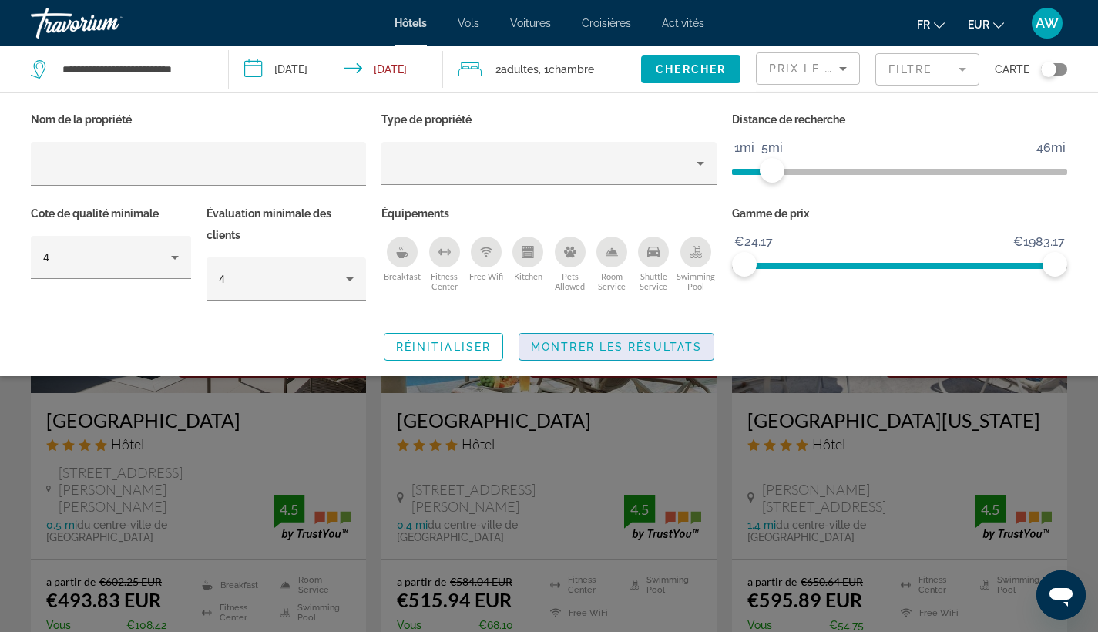
click at [604, 341] on span "Montrer les résultats" at bounding box center [616, 347] width 171 height 12
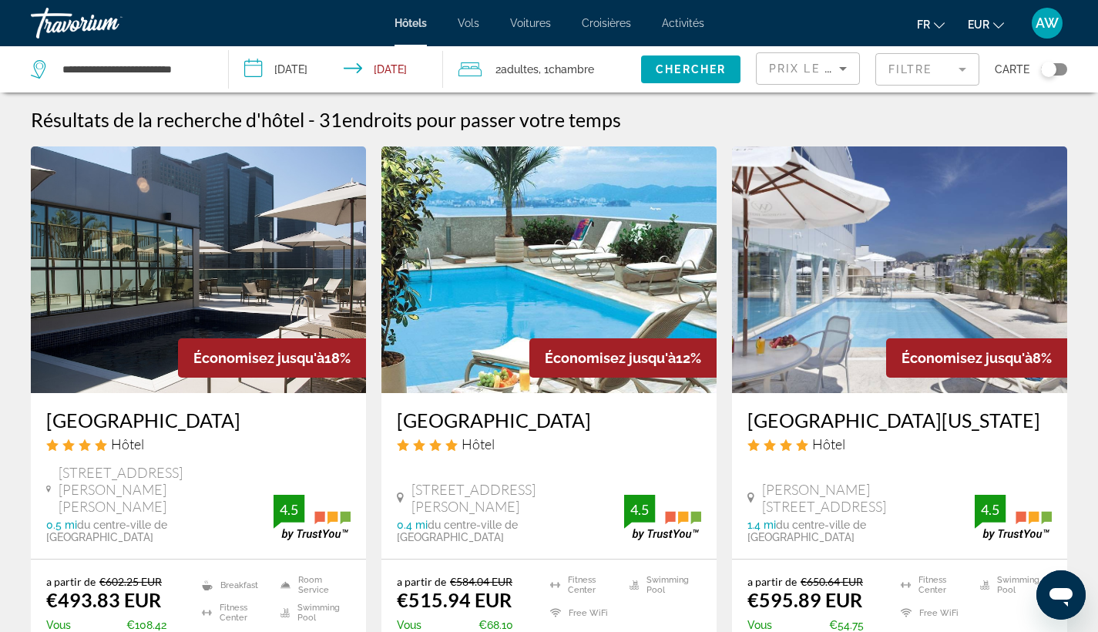
click at [525, 429] on h3 "[GEOGRAPHIC_DATA]" at bounding box center [549, 419] width 304 height 23
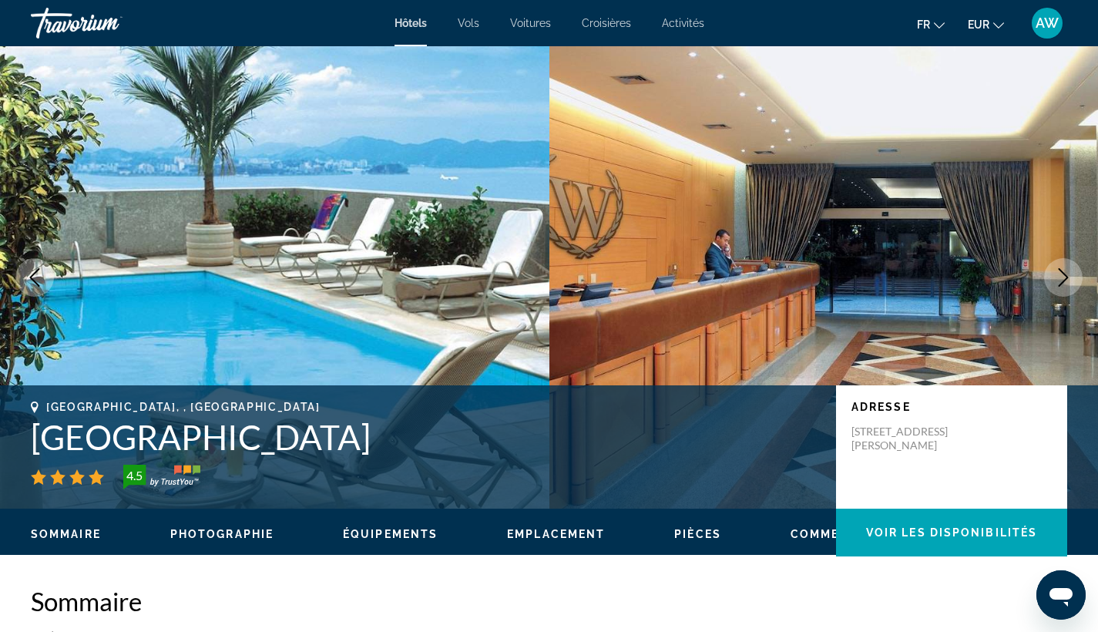
click at [1067, 290] on button "Next image" at bounding box center [1063, 277] width 39 height 39
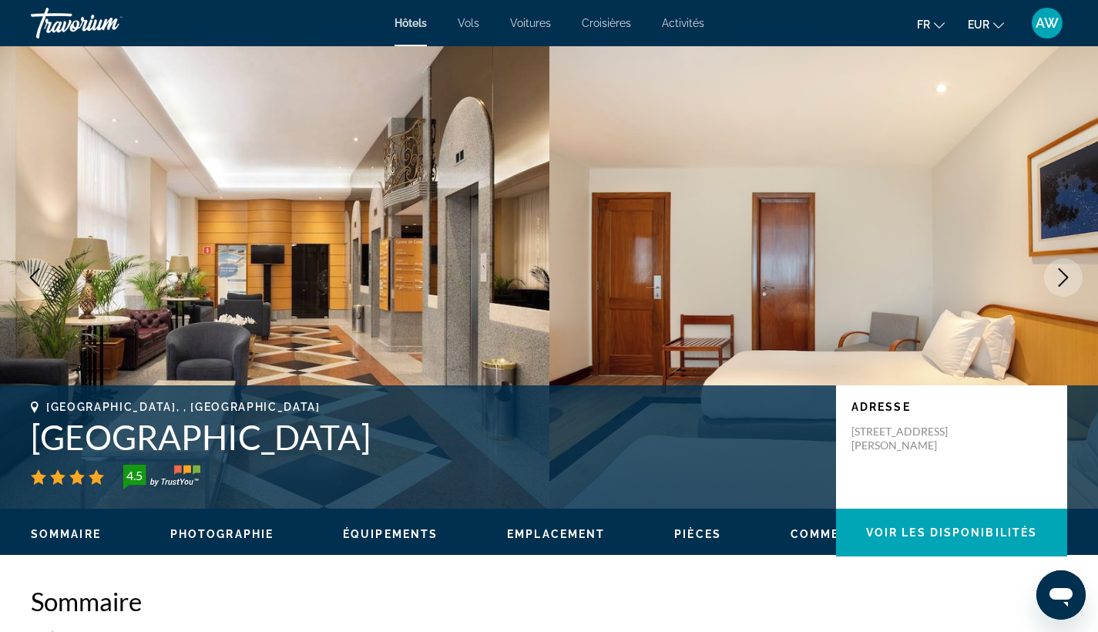
click at [1067, 290] on button "Next image" at bounding box center [1063, 277] width 39 height 39
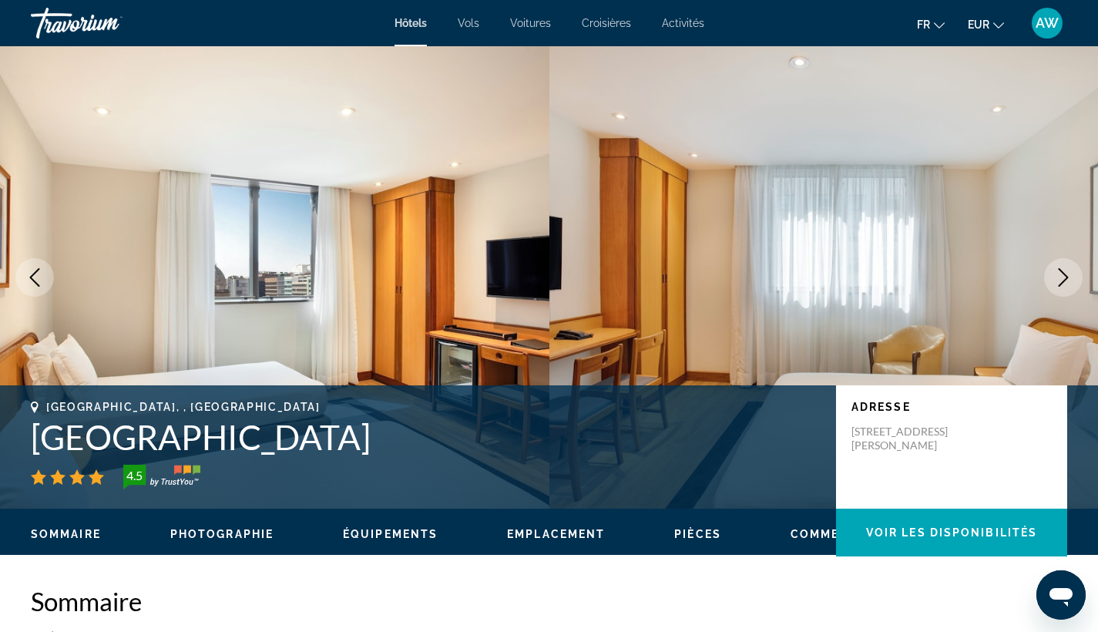
click at [1067, 290] on button "Next image" at bounding box center [1063, 277] width 39 height 39
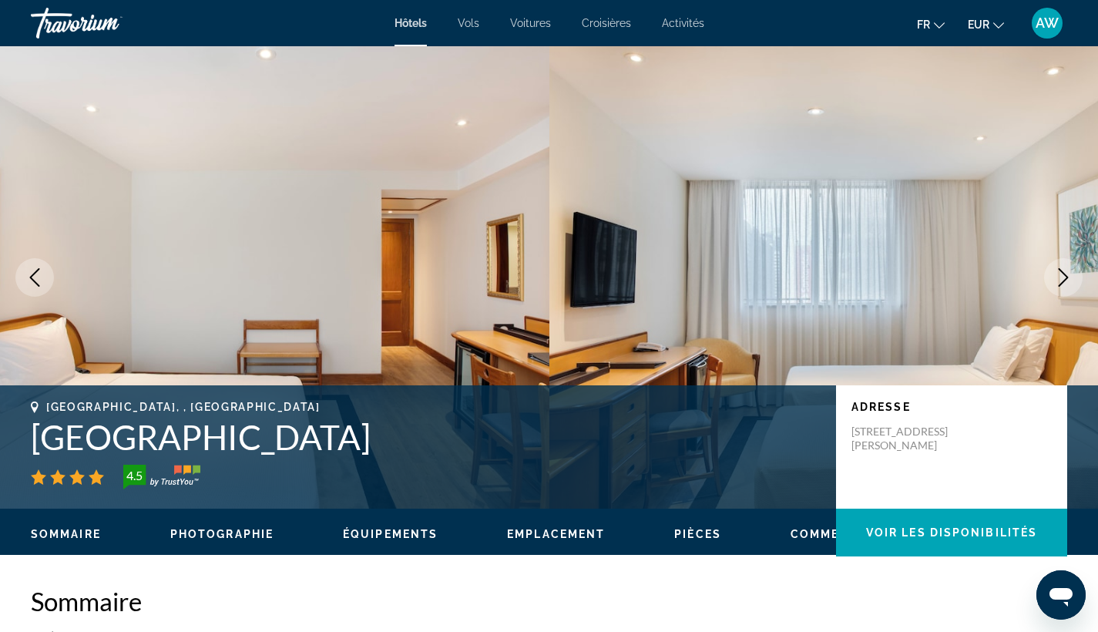
click at [1067, 290] on button "Next image" at bounding box center [1063, 277] width 39 height 39
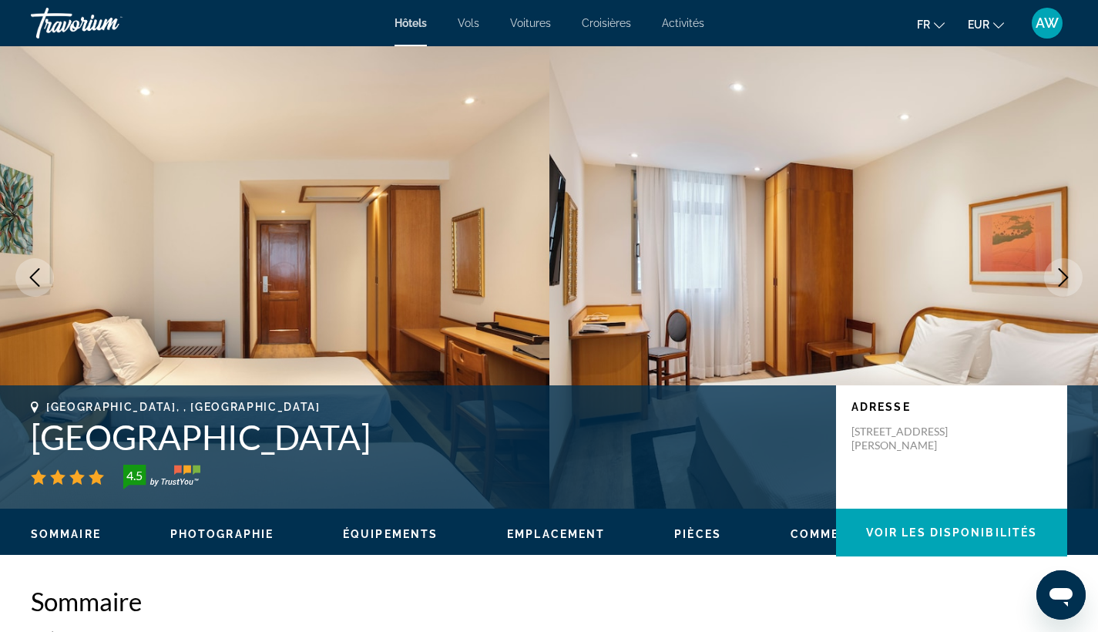
click at [1067, 290] on button "Next image" at bounding box center [1063, 277] width 39 height 39
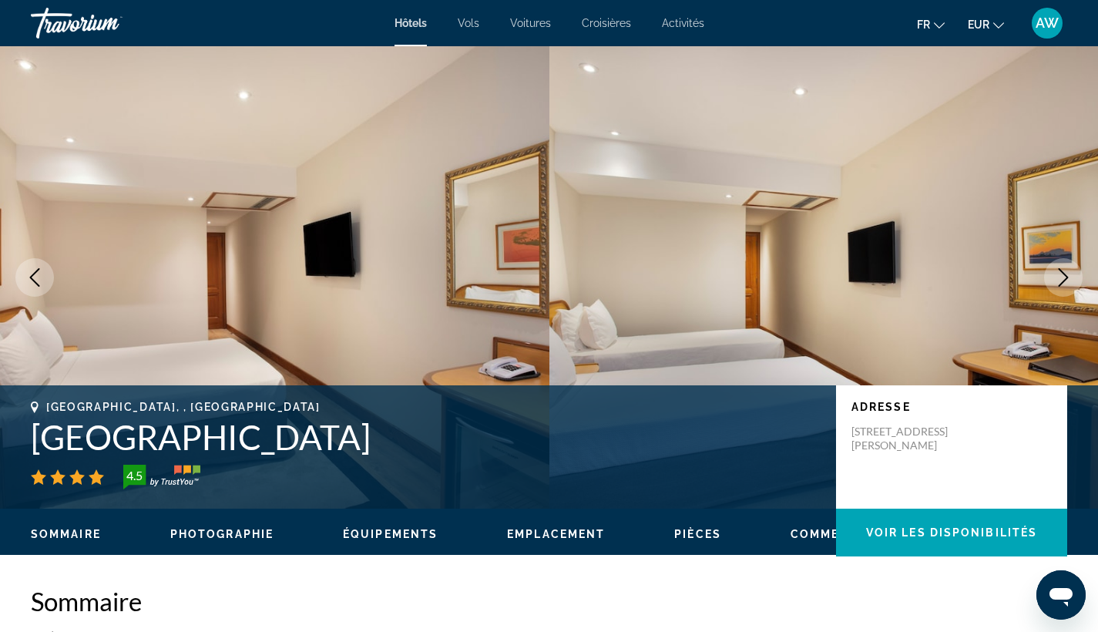
click at [1067, 290] on button "Next image" at bounding box center [1063, 277] width 39 height 39
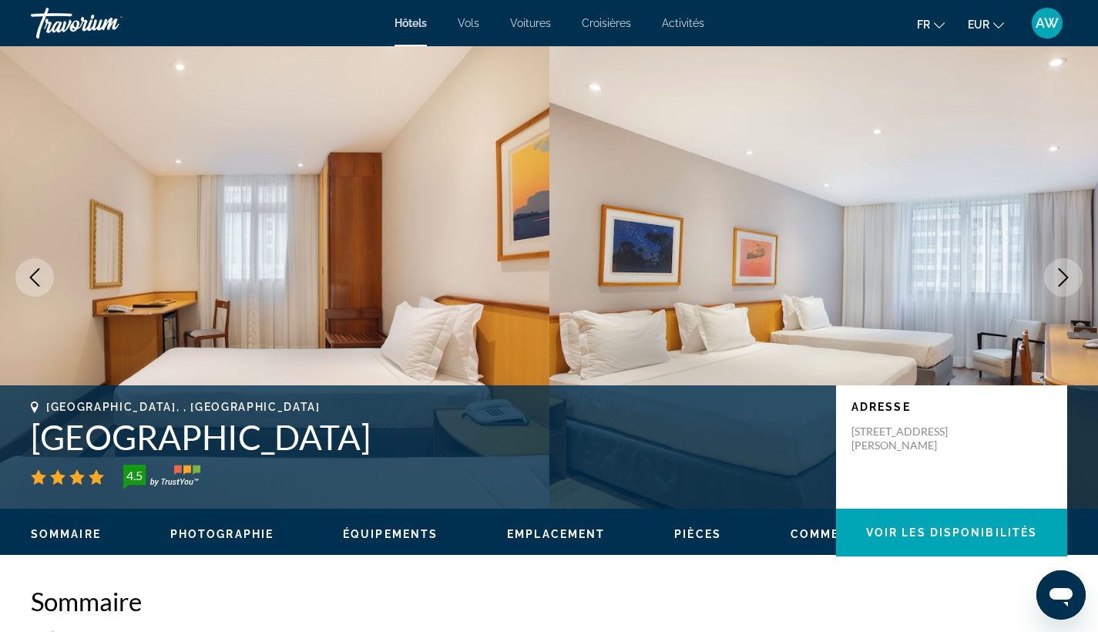
click at [1067, 290] on button "Next image" at bounding box center [1063, 277] width 39 height 39
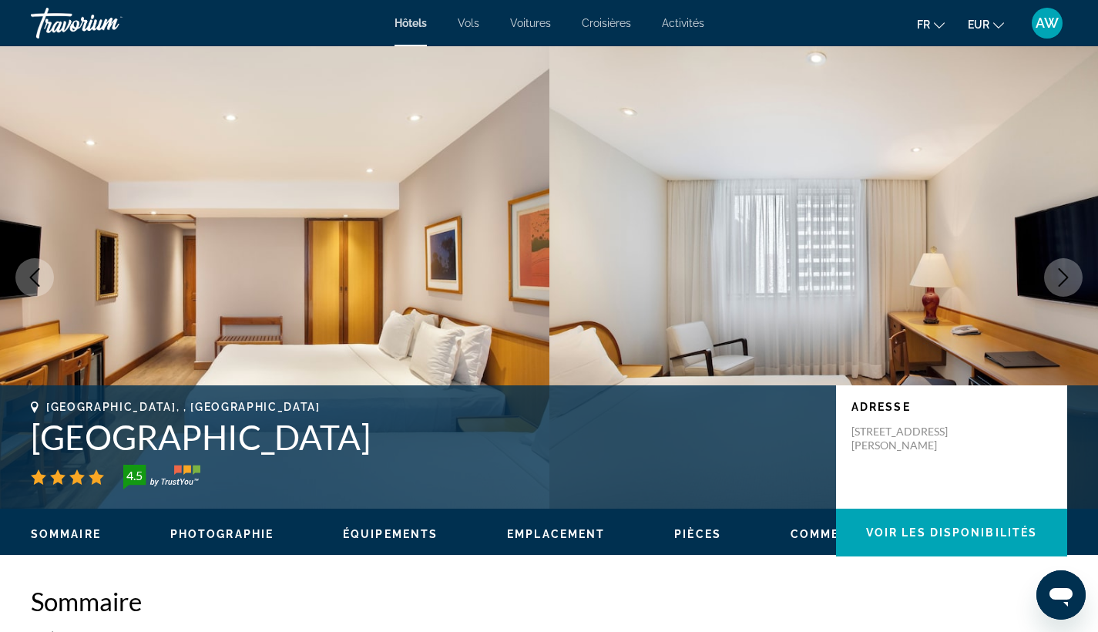
click at [1067, 290] on button "Next image" at bounding box center [1063, 277] width 39 height 39
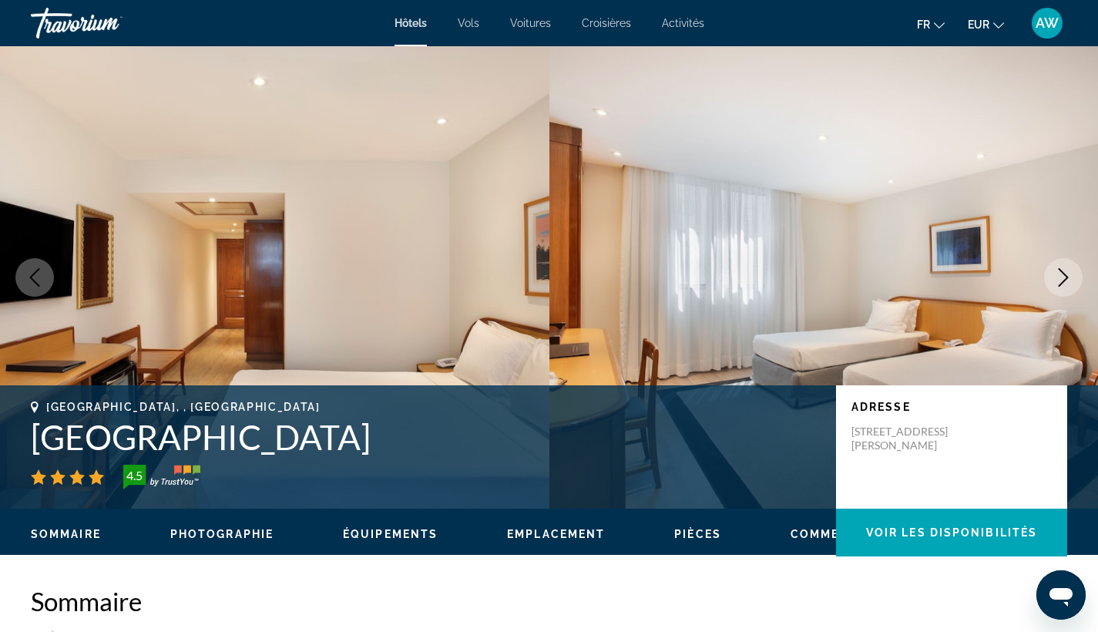
click at [1067, 290] on button "Next image" at bounding box center [1063, 277] width 39 height 39
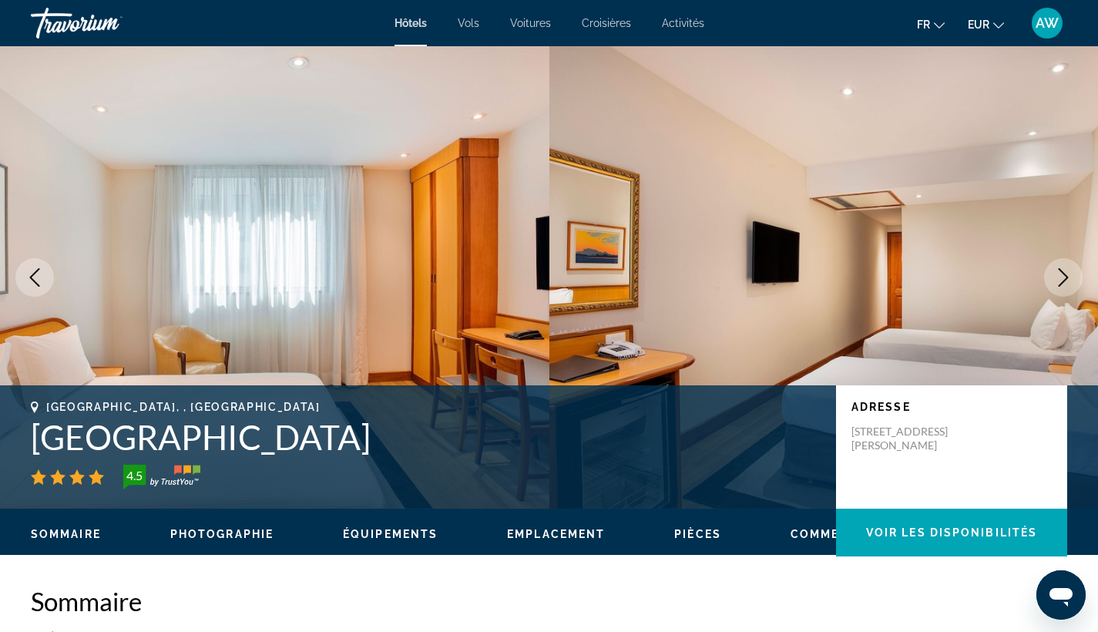
click at [1067, 290] on button "Next image" at bounding box center [1063, 277] width 39 height 39
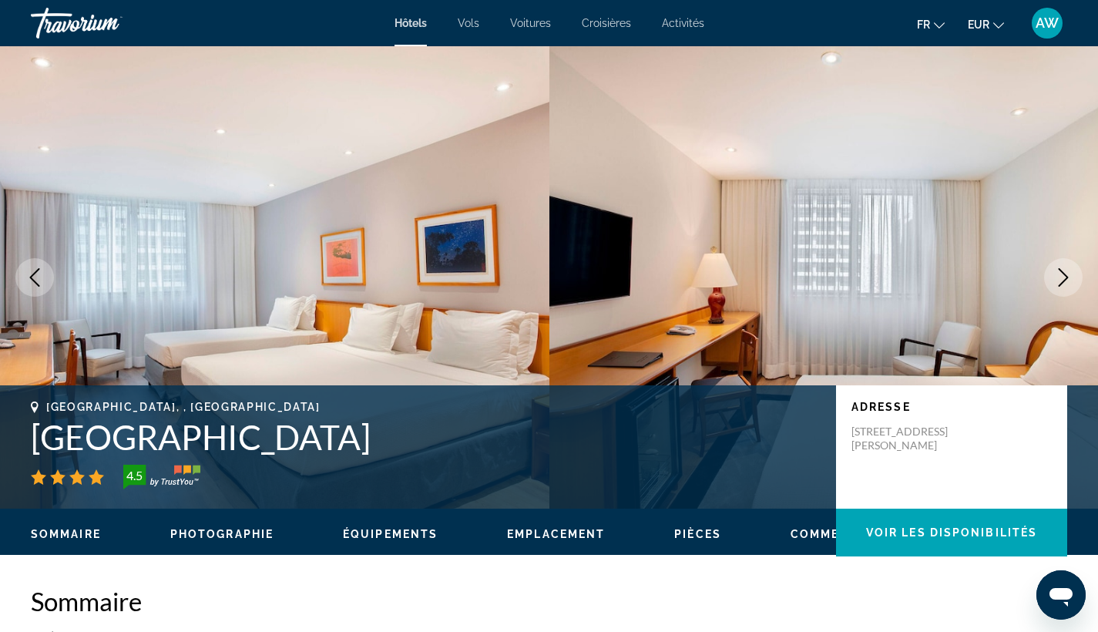
click at [1067, 290] on button "Next image" at bounding box center [1063, 277] width 39 height 39
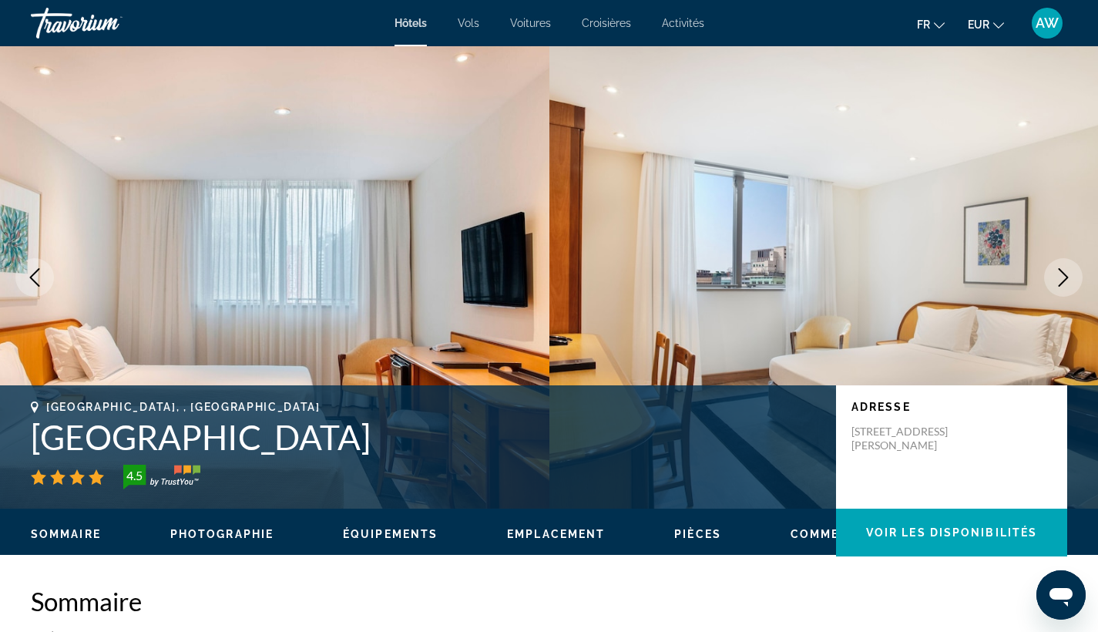
click at [1067, 290] on button "Next image" at bounding box center [1063, 277] width 39 height 39
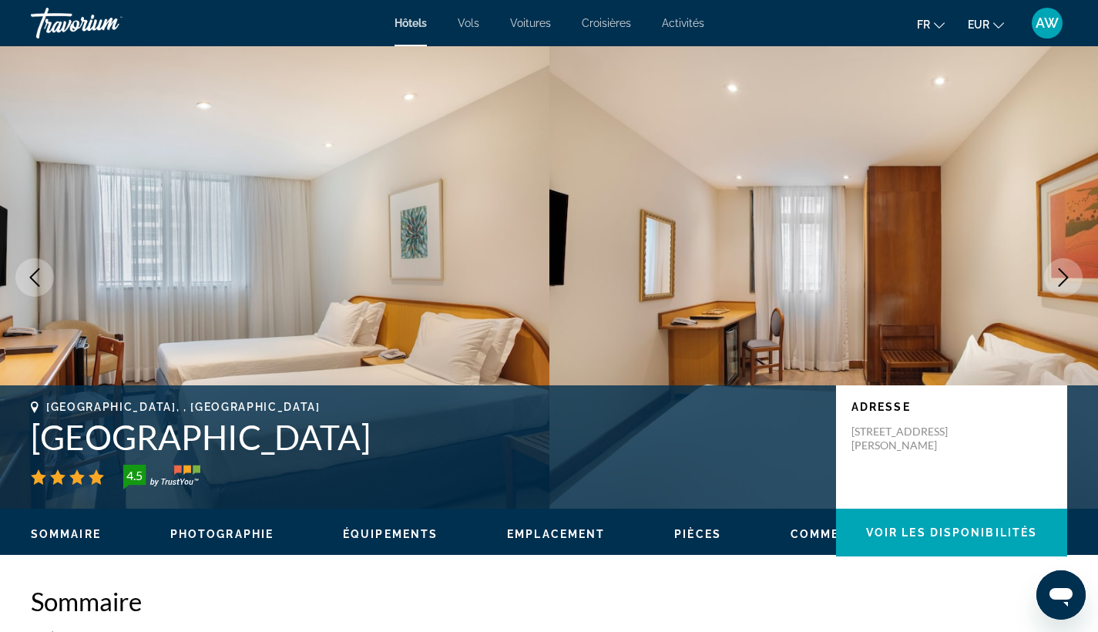
click at [1067, 290] on button "Next image" at bounding box center [1063, 277] width 39 height 39
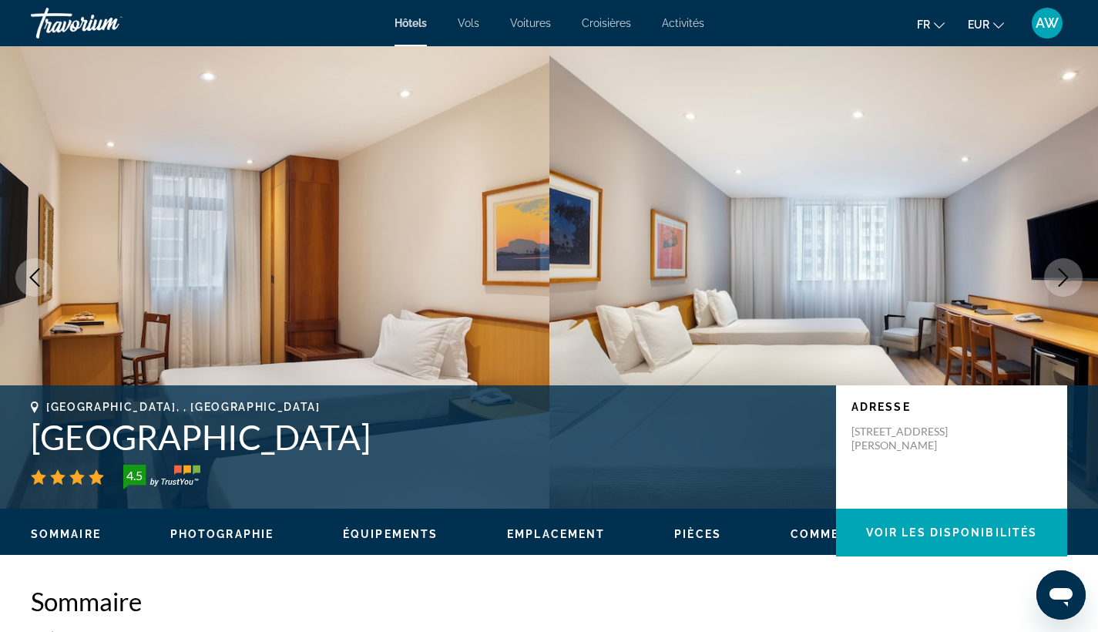
click at [1067, 290] on button "Next image" at bounding box center [1063, 277] width 39 height 39
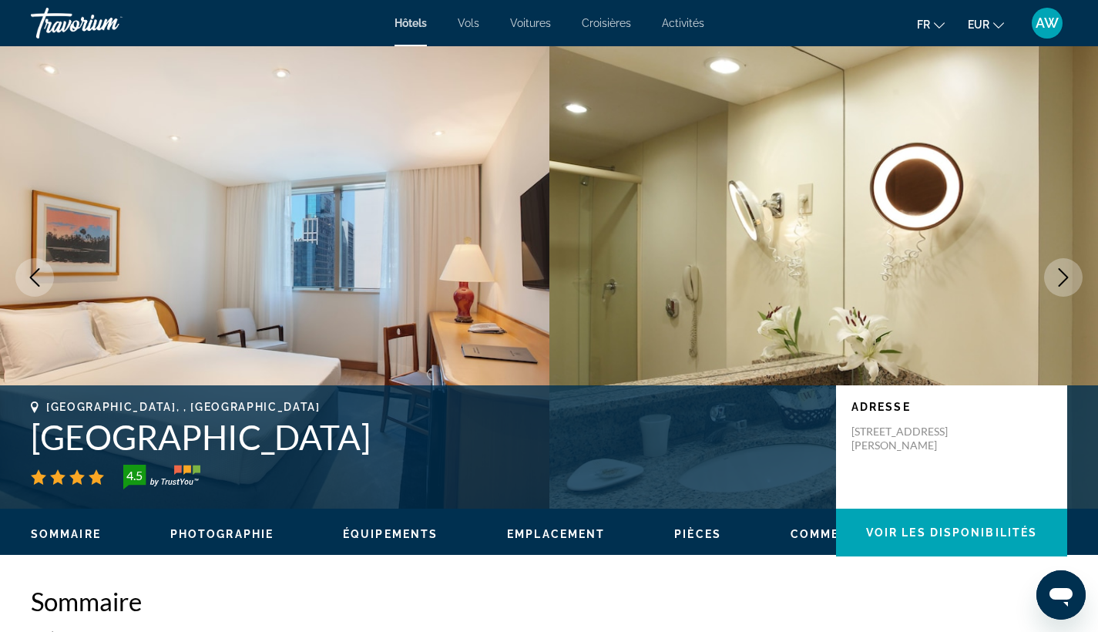
click at [1067, 290] on button "Next image" at bounding box center [1063, 277] width 39 height 39
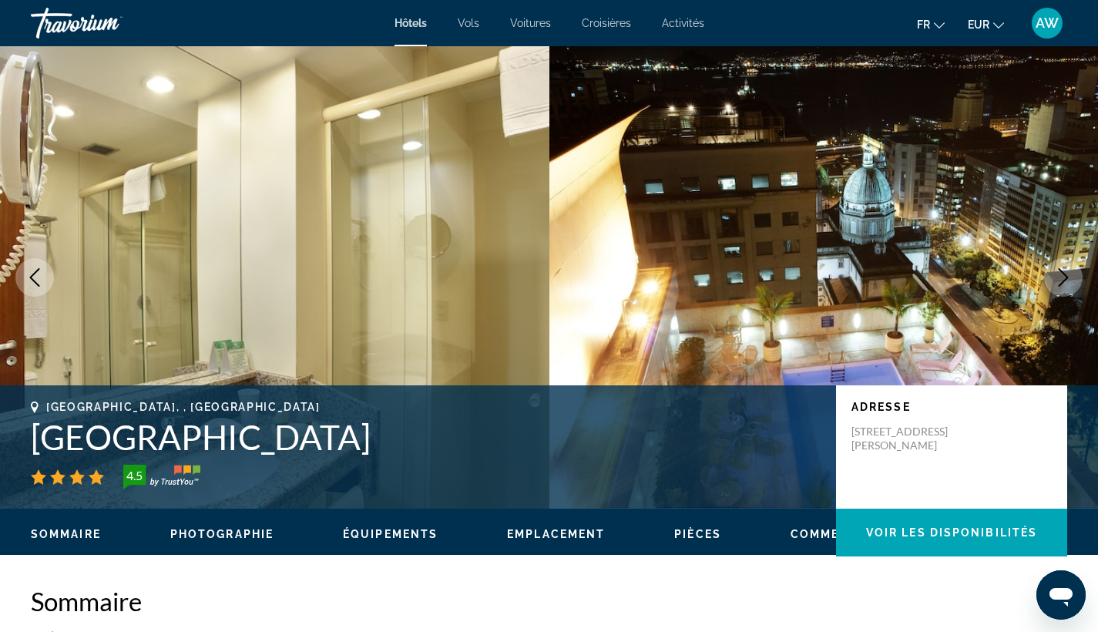
click at [1067, 290] on button "Next image" at bounding box center [1063, 277] width 39 height 39
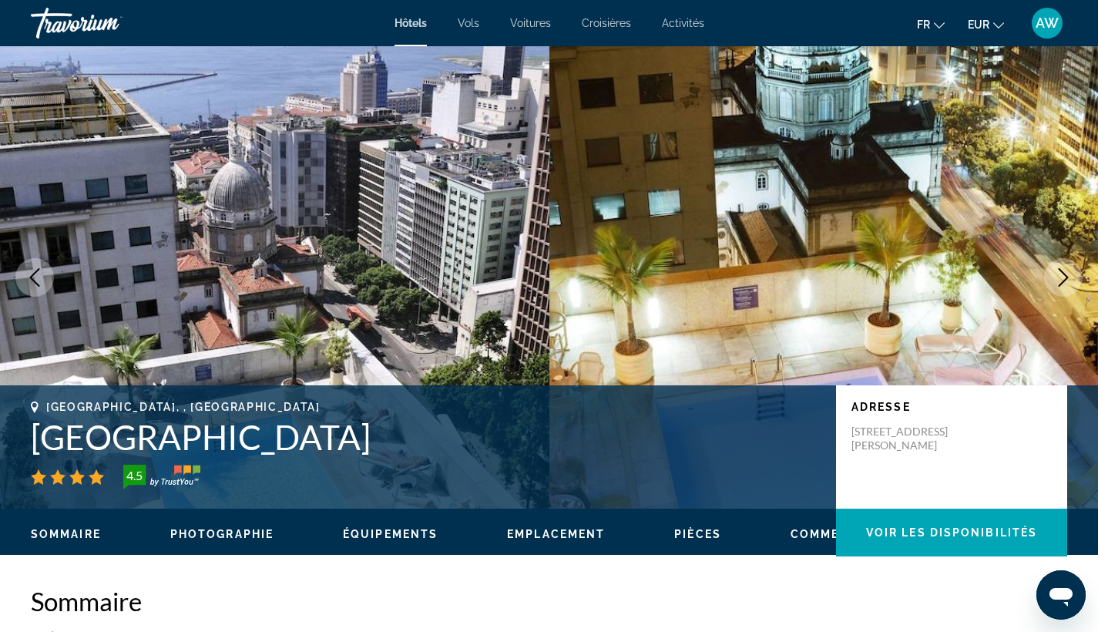
click at [1067, 290] on button "Next image" at bounding box center [1063, 277] width 39 height 39
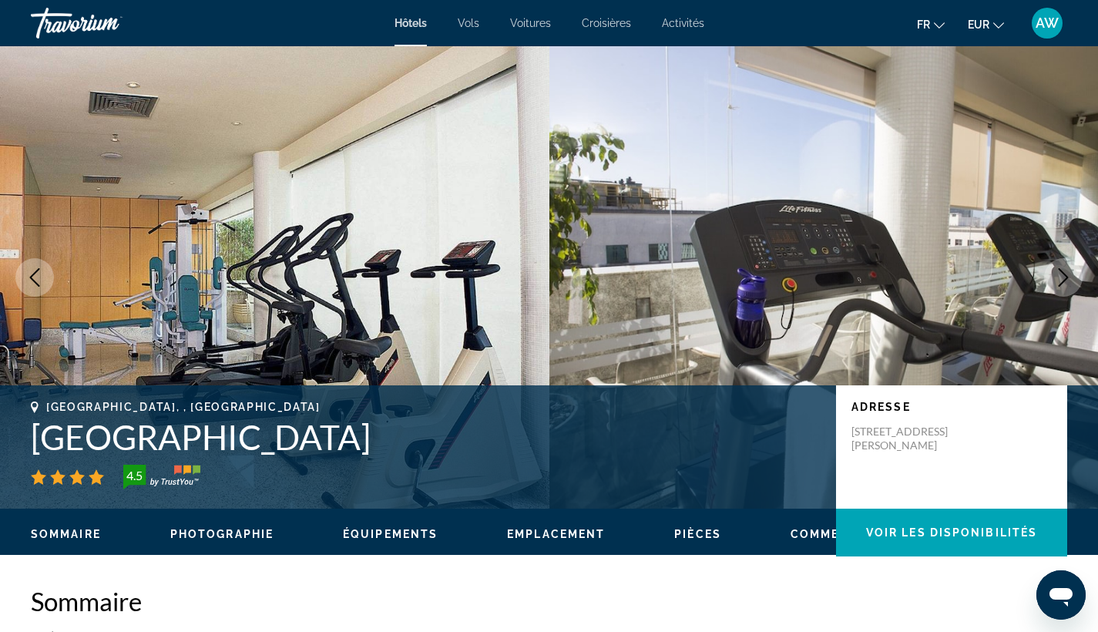
click at [1067, 290] on button "Next image" at bounding box center [1063, 277] width 39 height 39
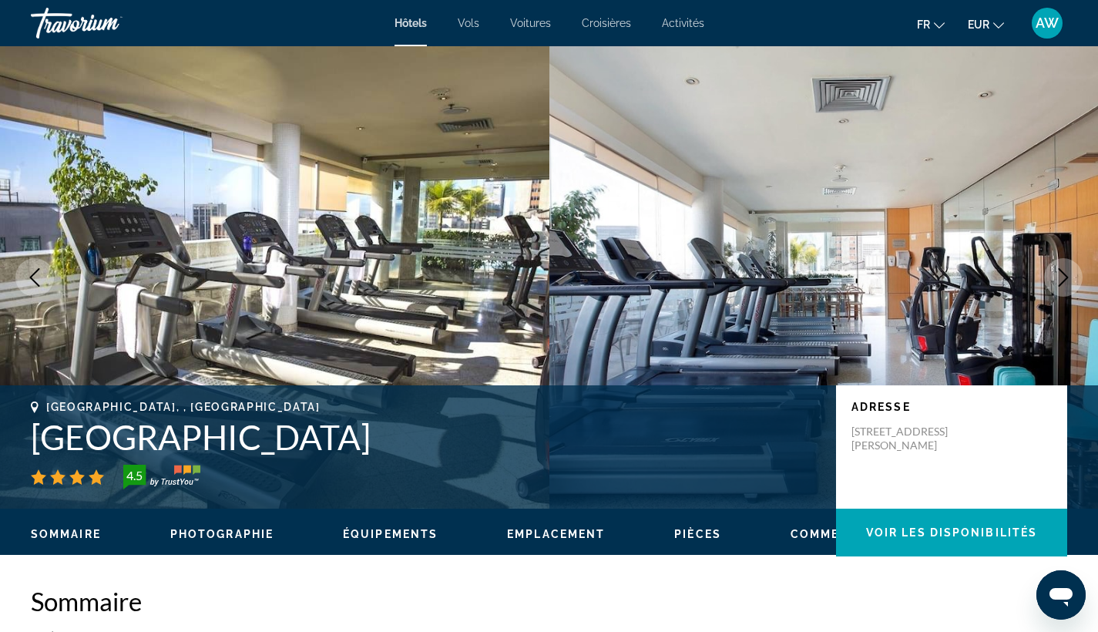
scroll to position [-2, 0]
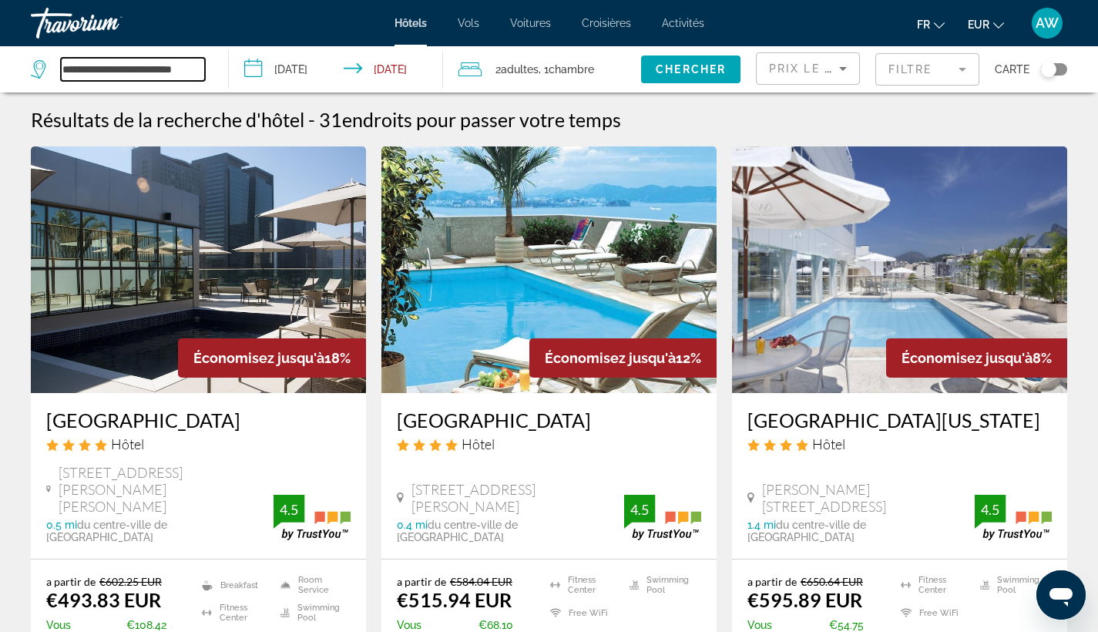
click at [124, 66] on input "**********" at bounding box center [133, 69] width 144 height 23
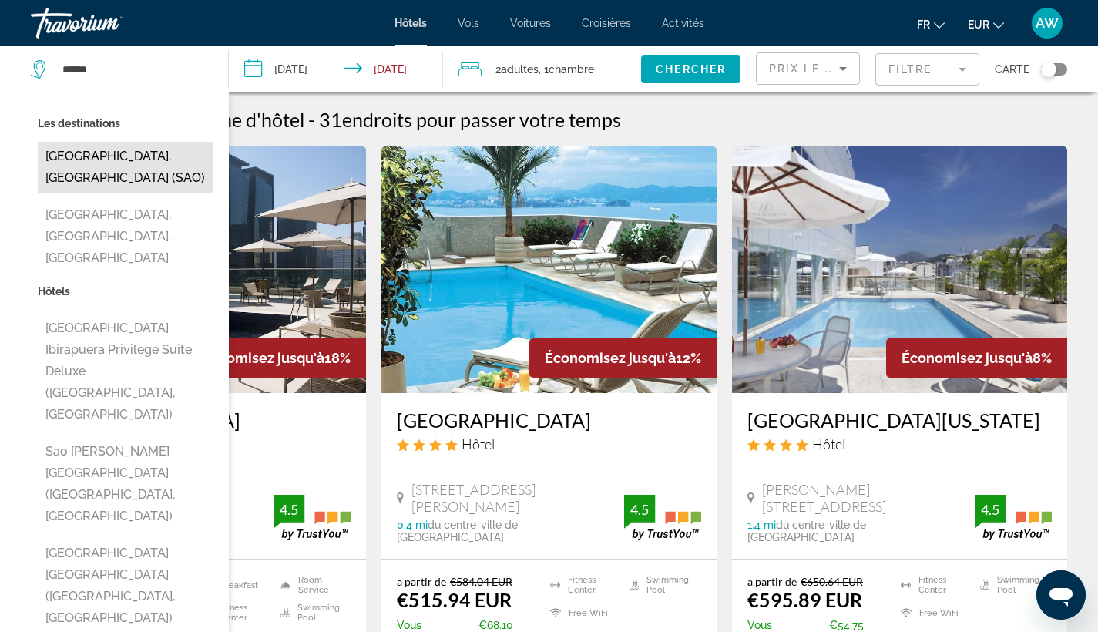
click at [105, 153] on button "[GEOGRAPHIC_DATA], [GEOGRAPHIC_DATA] (SAO)" at bounding box center [126, 167] width 176 height 51
type input "**********"
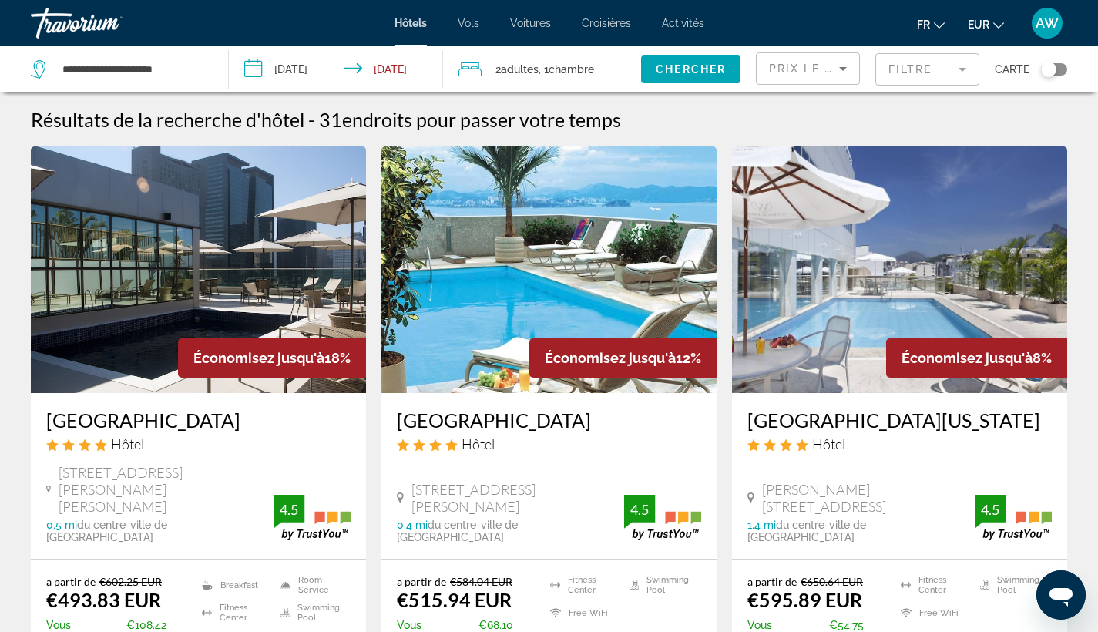
click at [283, 72] on input "**********" at bounding box center [339, 71] width 220 height 51
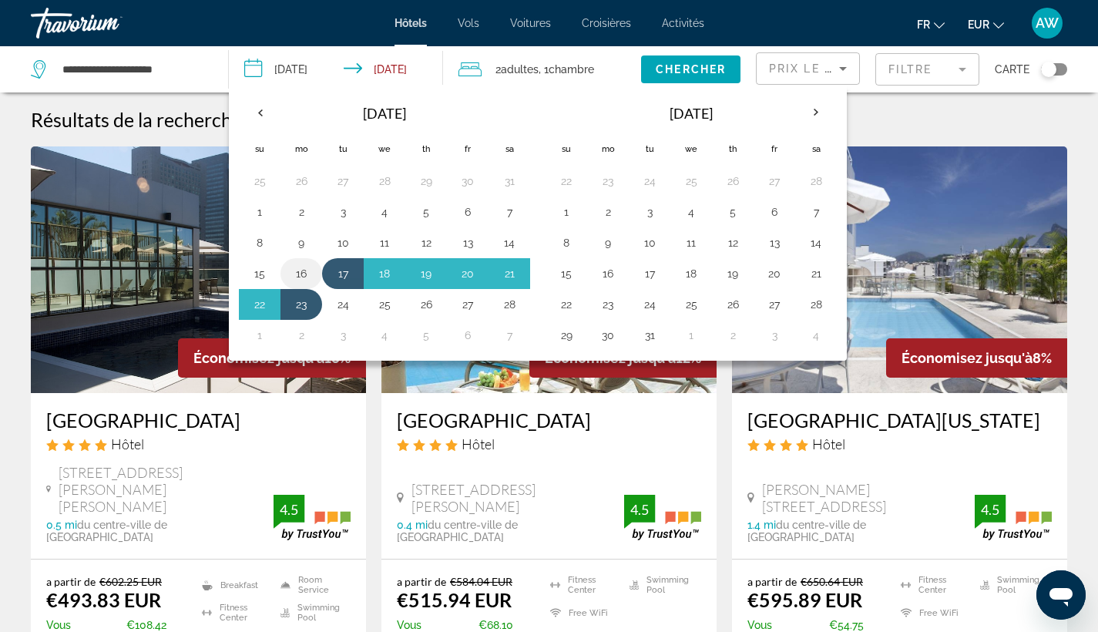
click at [296, 280] on button "16" at bounding box center [301, 274] width 25 height 22
click at [307, 306] on button "23" at bounding box center [301, 305] width 25 height 22
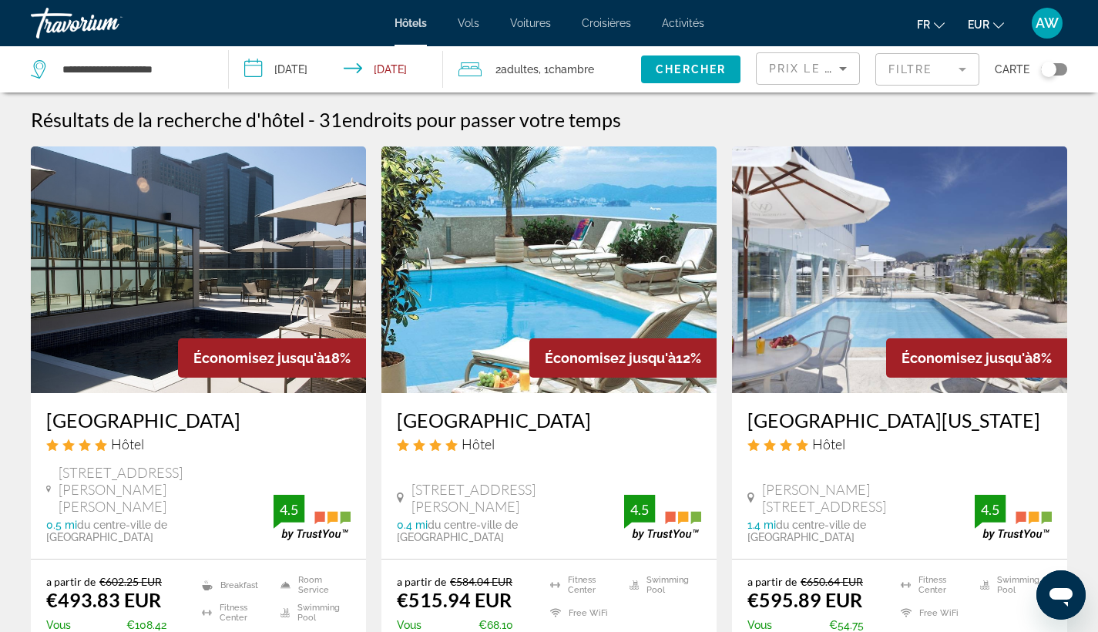
click at [317, 72] on input "**********" at bounding box center [339, 71] width 220 height 51
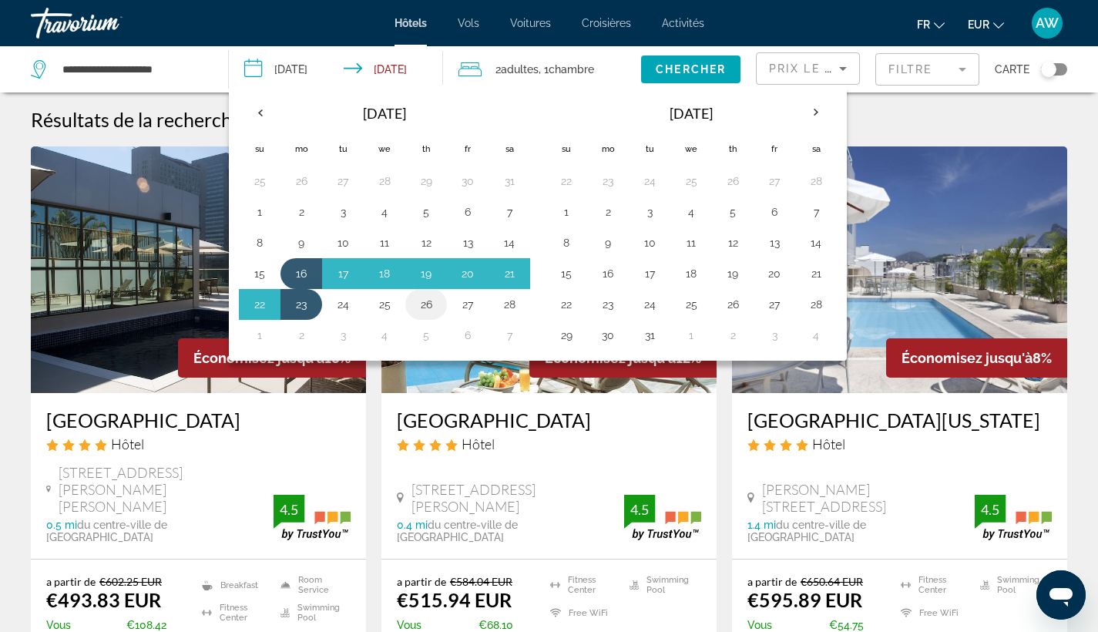
click at [429, 304] on button "26" at bounding box center [426, 305] width 25 height 22
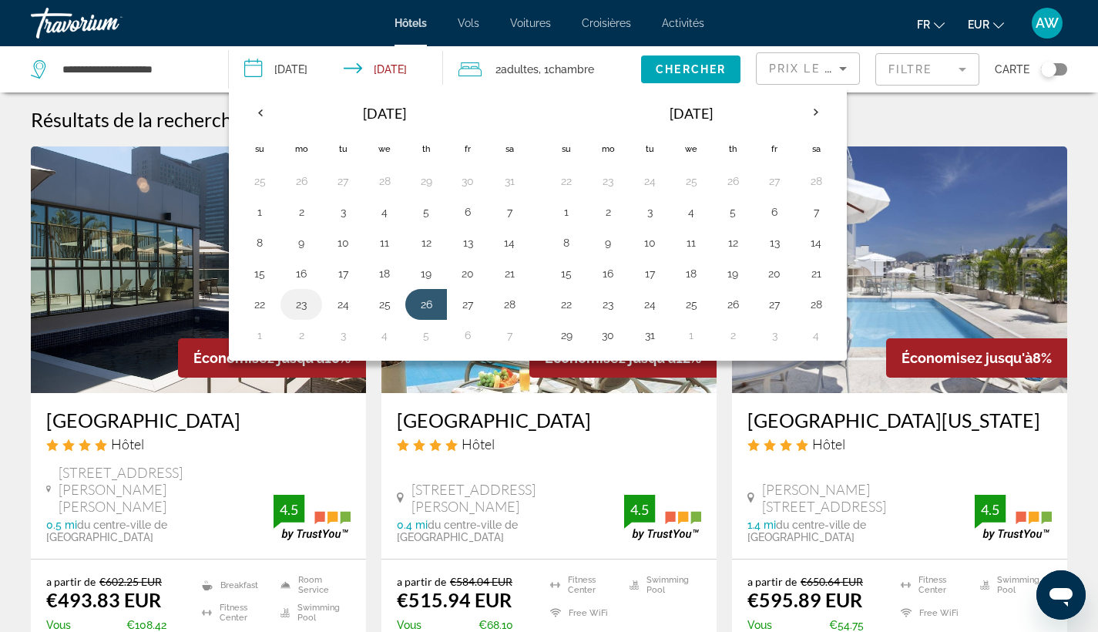
click at [311, 304] on button "23" at bounding box center [301, 305] width 25 height 22
type input "**********"
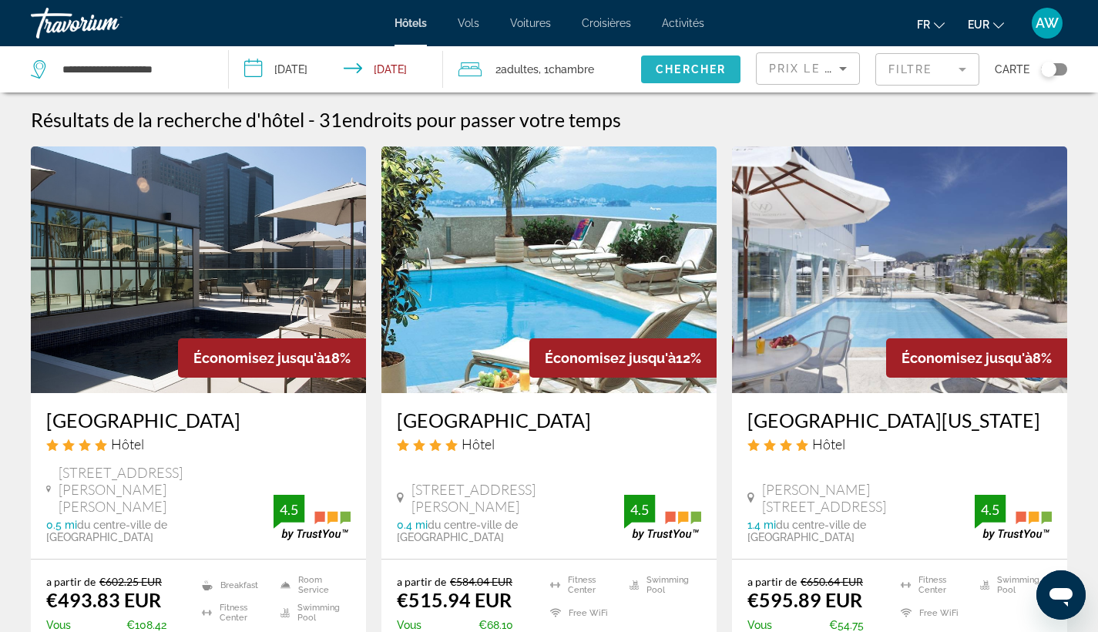
click at [733, 71] on span "Search widget" at bounding box center [690, 69] width 99 height 37
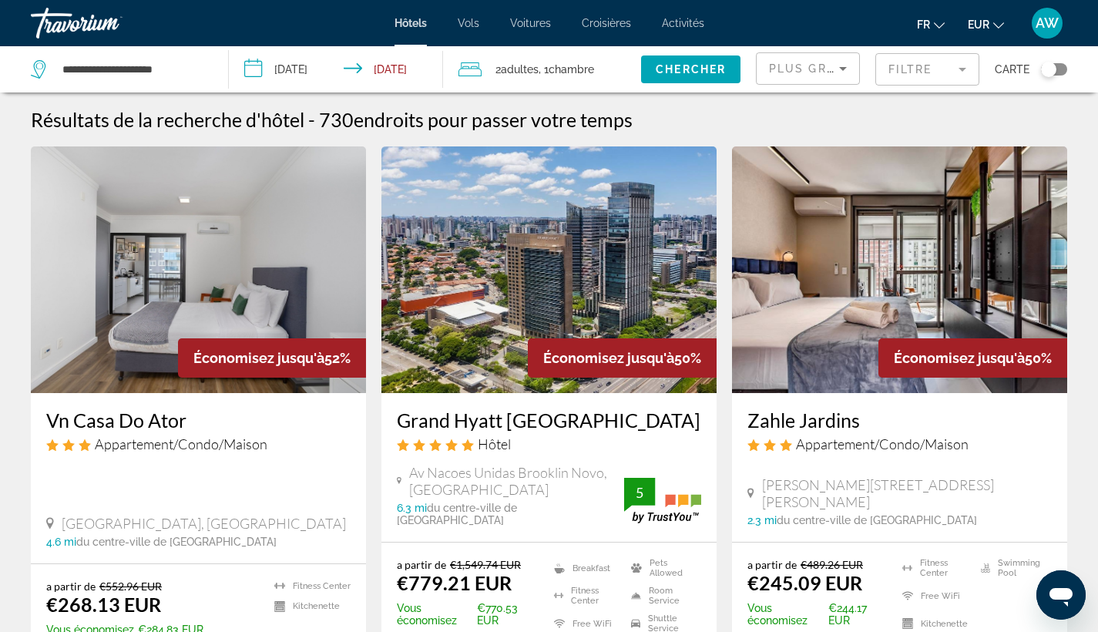
click at [816, 57] on div "Plus grandes économies" at bounding box center [808, 74] width 78 height 43
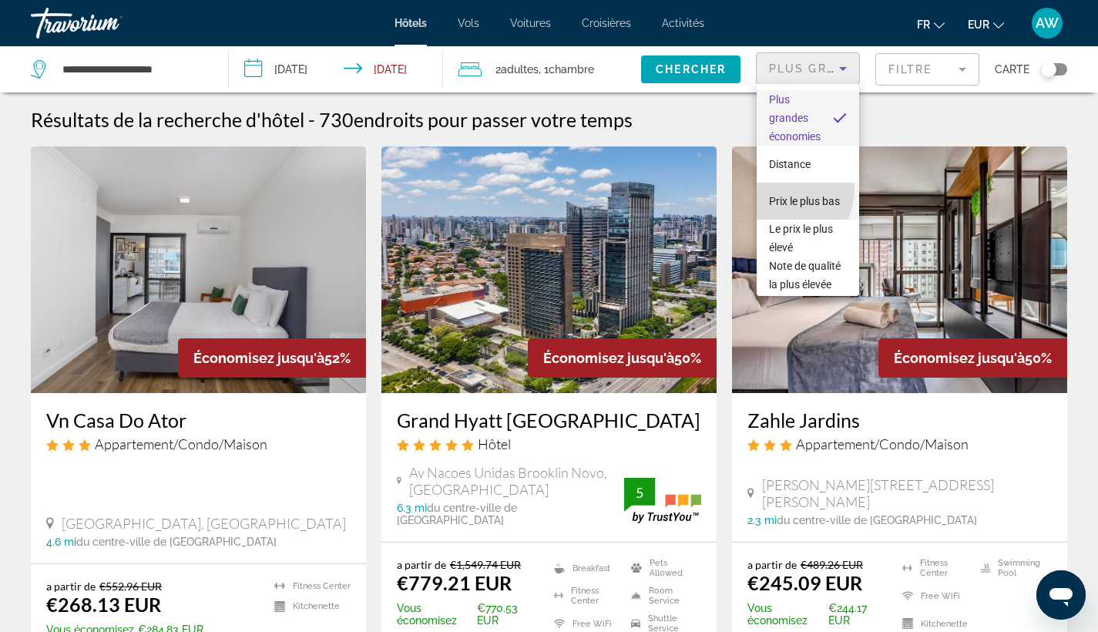
click at [774, 195] on span "Prix le plus bas" at bounding box center [804, 201] width 71 height 12
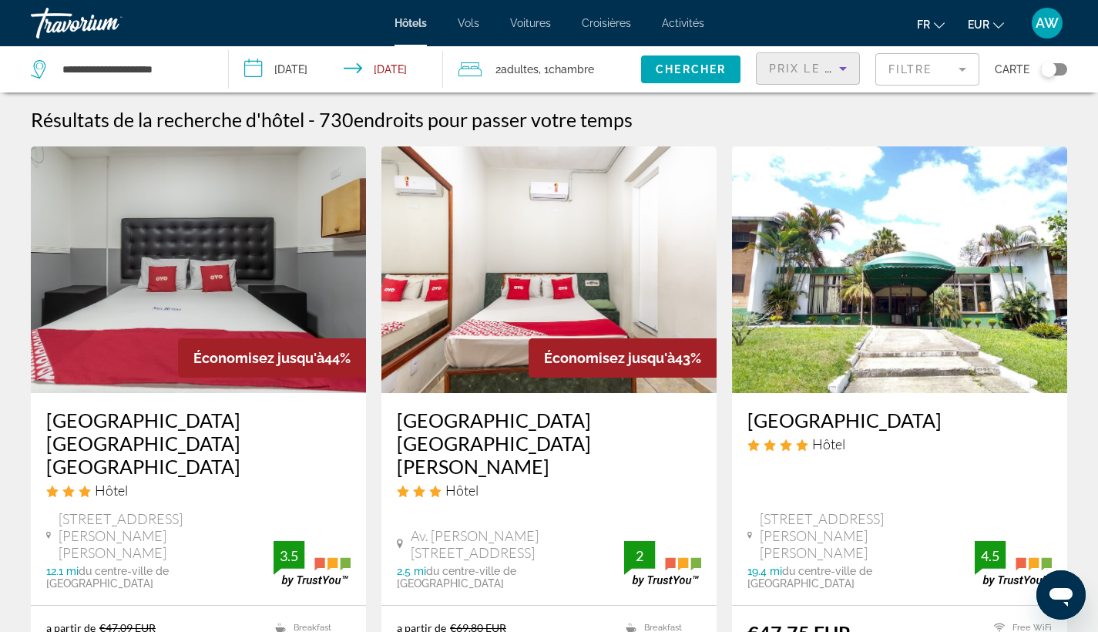
click at [937, 72] on mat-form-field "Filtre" at bounding box center [927, 69] width 104 height 32
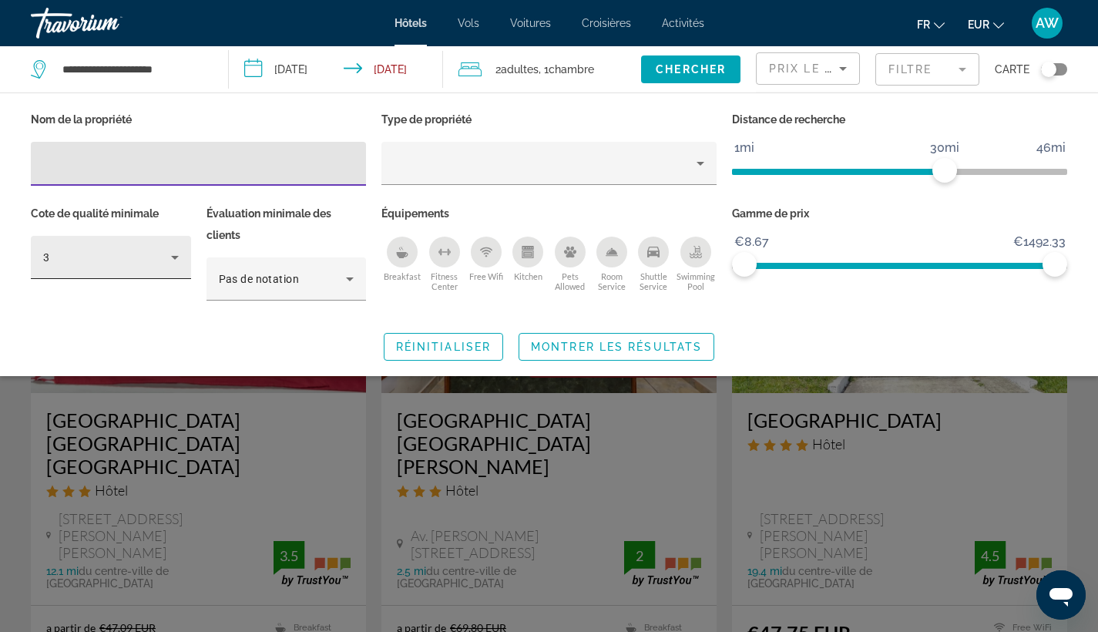
click at [122, 253] on div "3" at bounding box center [107, 257] width 128 height 18
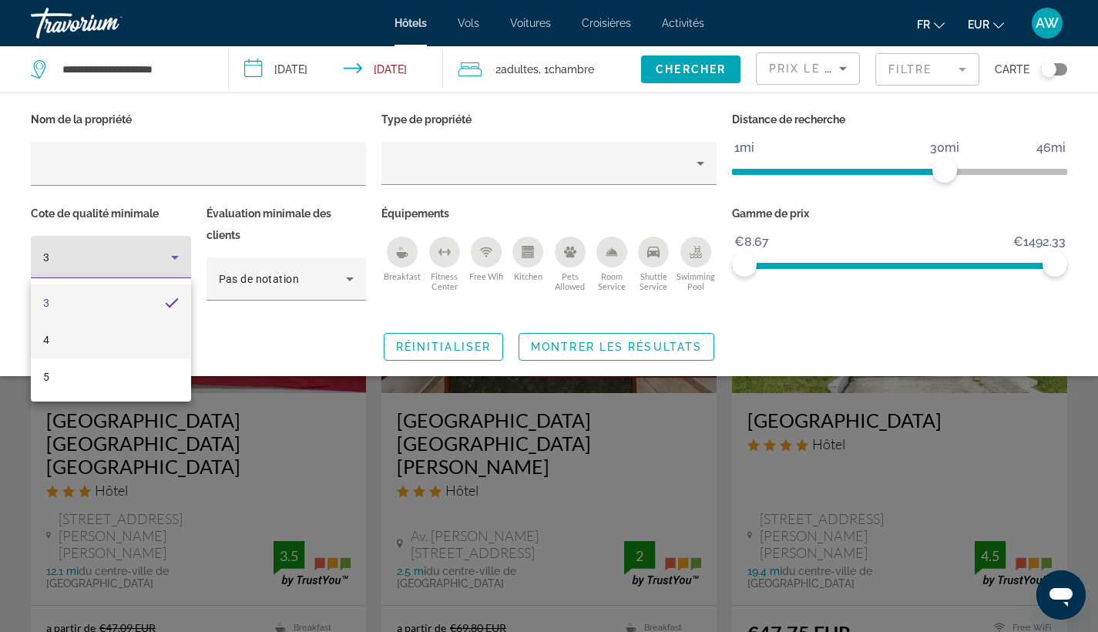
click at [127, 329] on mat-option "4" at bounding box center [111, 339] width 160 height 37
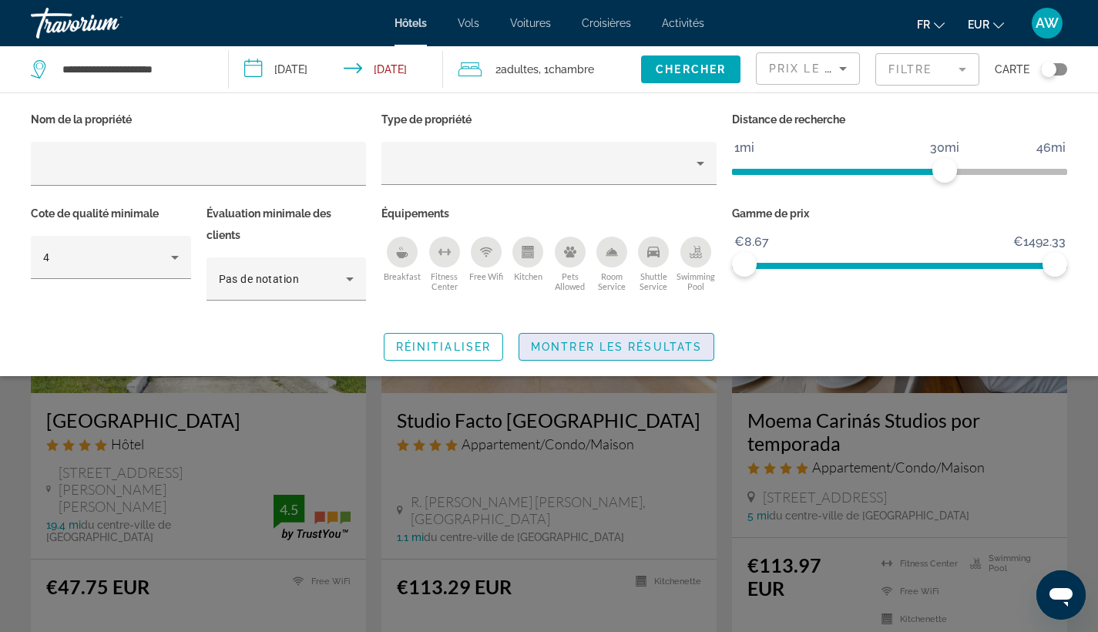
click at [563, 343] on span "Montrer les résultats" at bounding box center [616, 347] width 171 height 12
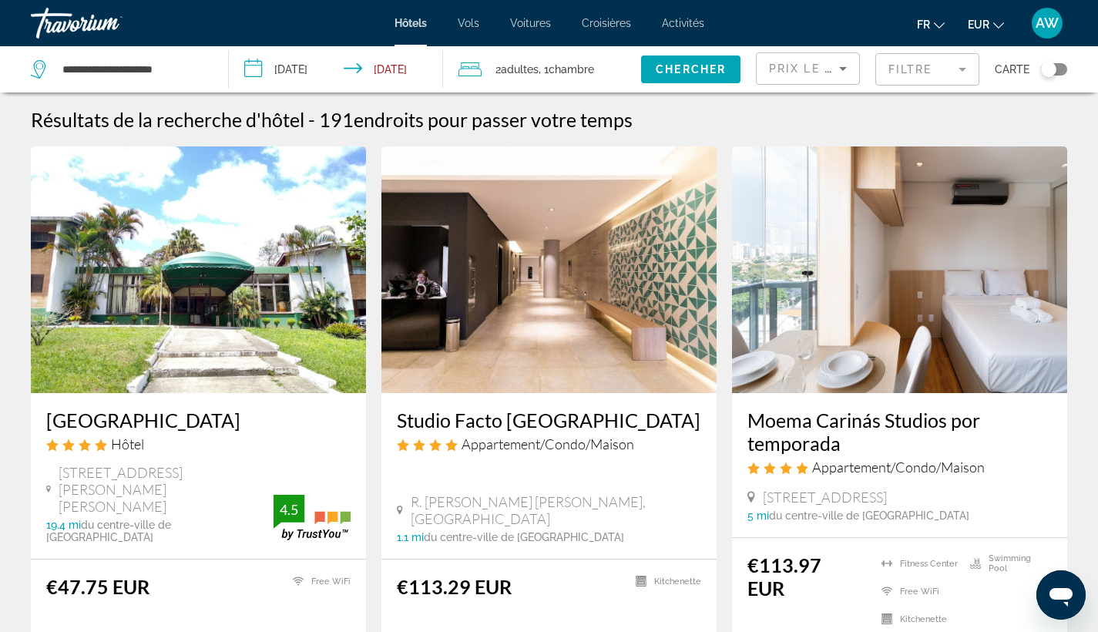
click at [933, 71] on mat-form-field "Filtre" at bounding box center [927, 69] width 104 height 32
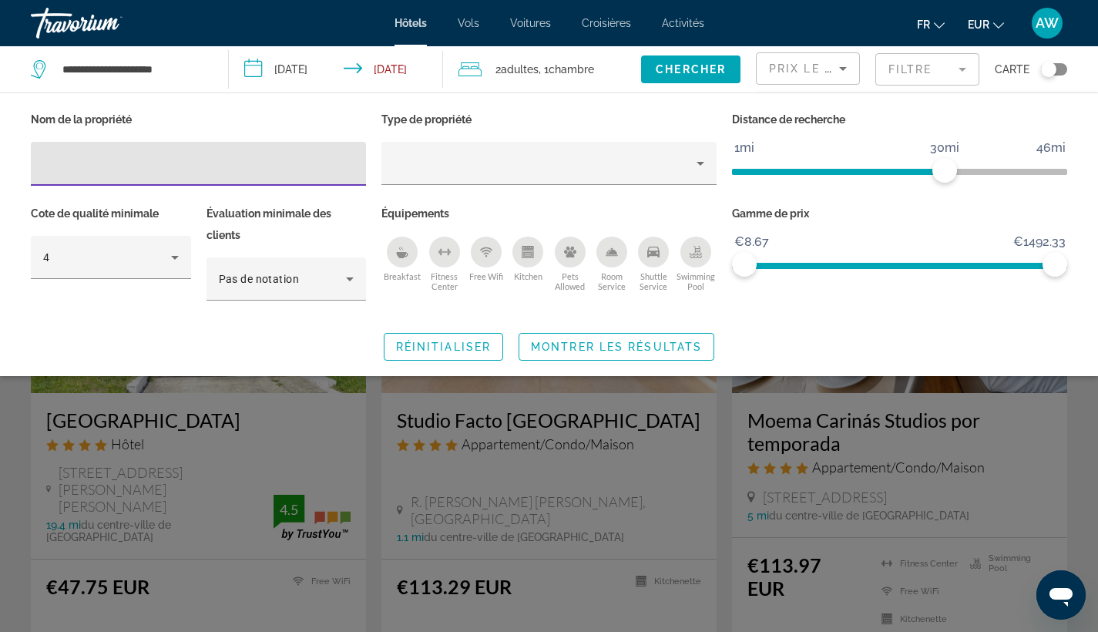
click at [771, 170] on ngx-slider "1mi 46mi 30mi" at bounding box center [899, 170] width 335 height 3
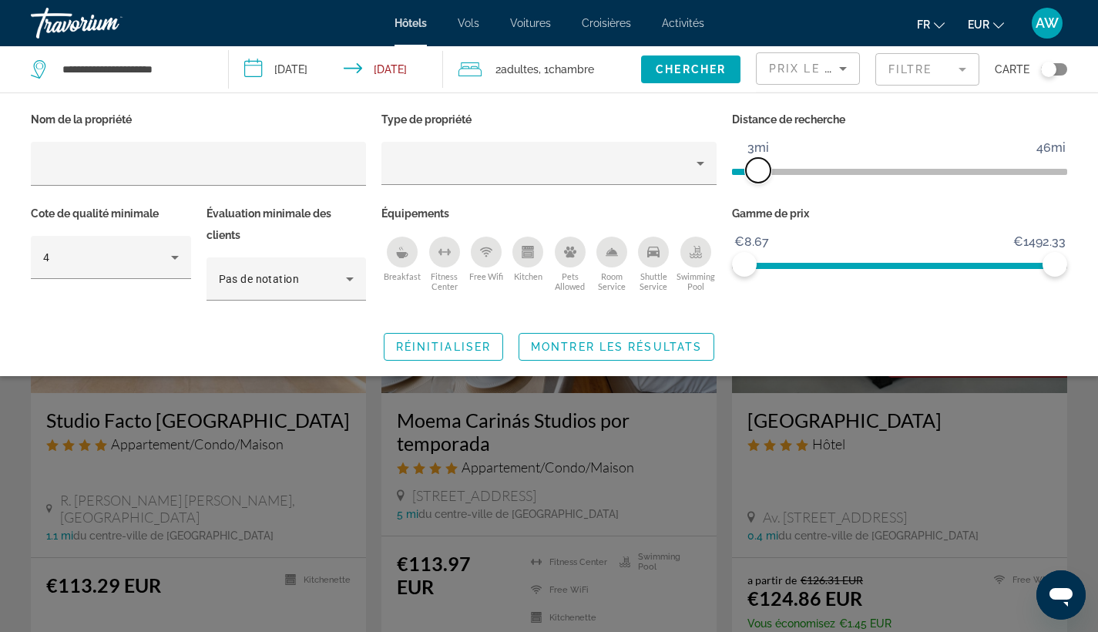
click at [760, 169] on span "ngx-slider" at bounding box center [758, 170] width 25 height 25
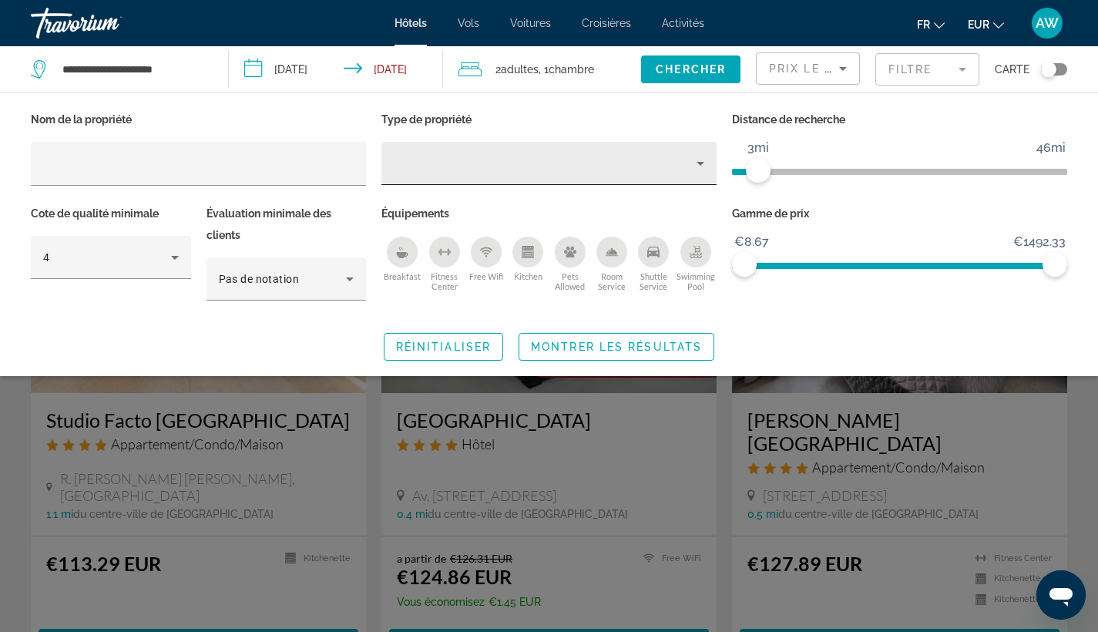
click at [628, 183] on div "Hotel Filters" at bounding box center [549, 163] width 310 height 43
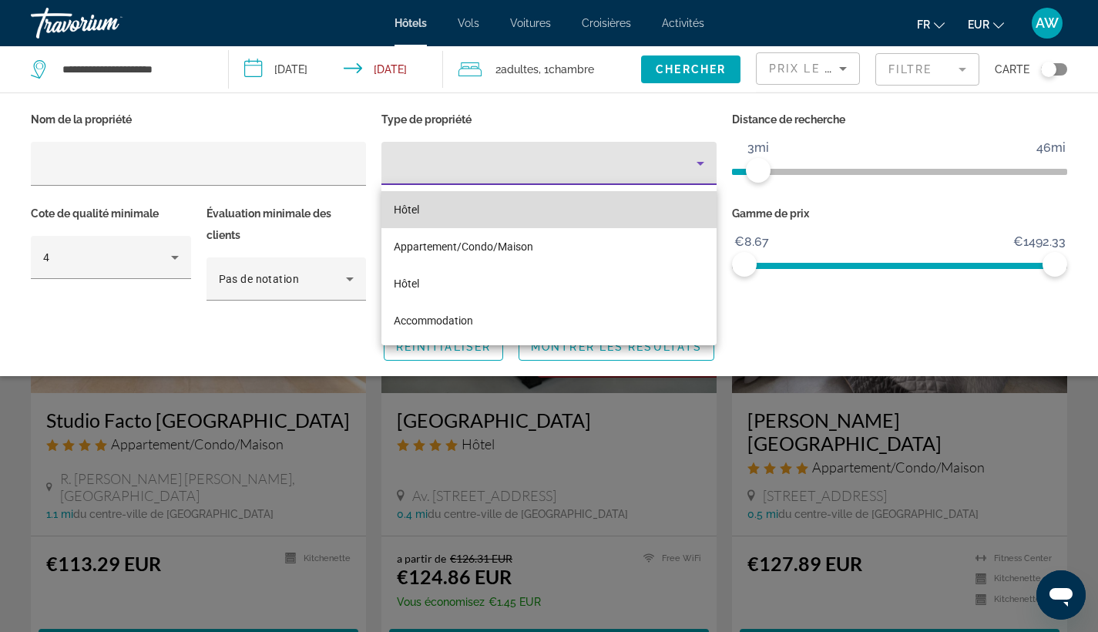
click at [627, 200] on mat-option "Hôtel" at bounding box center [548, 209] width 335 height 37
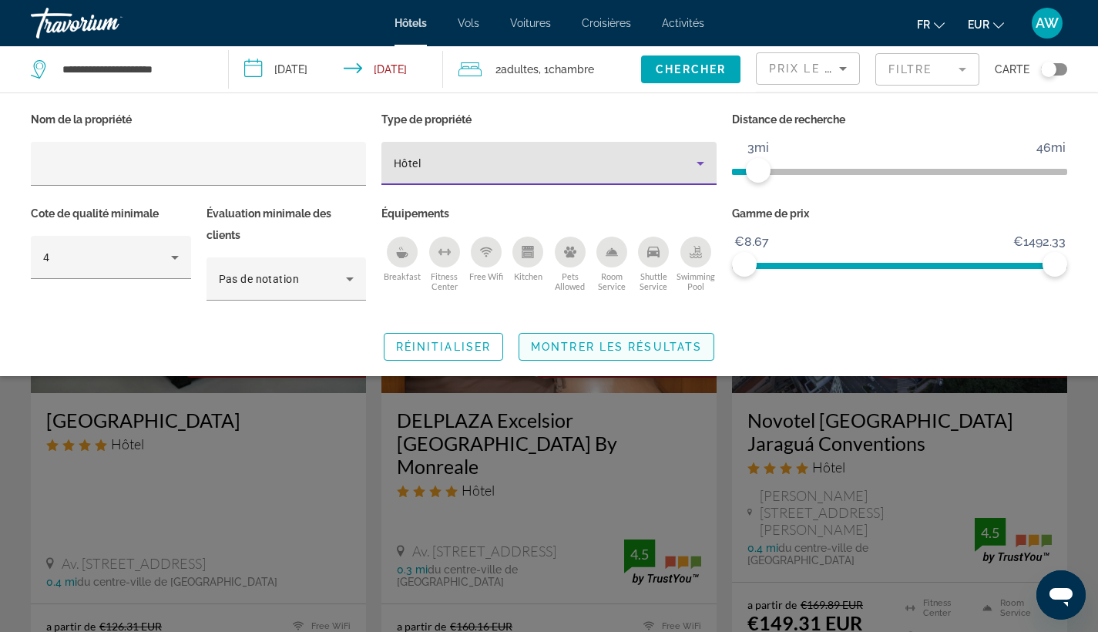
click at [569, 346] on span "Montrer les résultats" at bounding box center [616, 347] width 171 height 12
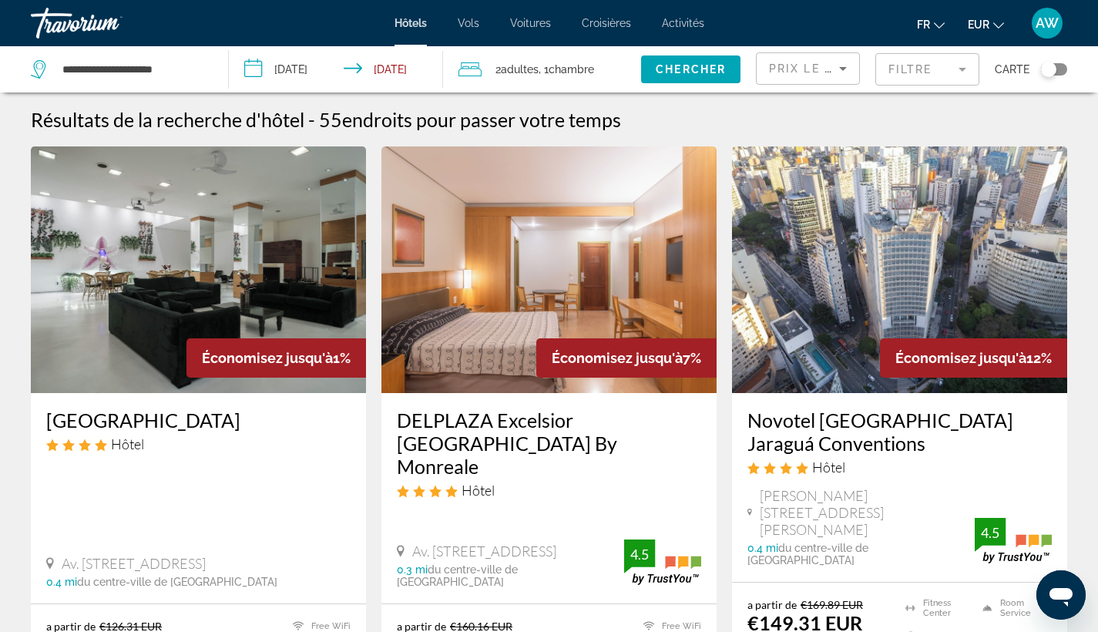
click at [931, 63] on mat-form-field "Filtre" at bounding box center [927, 69] width 104 height 32
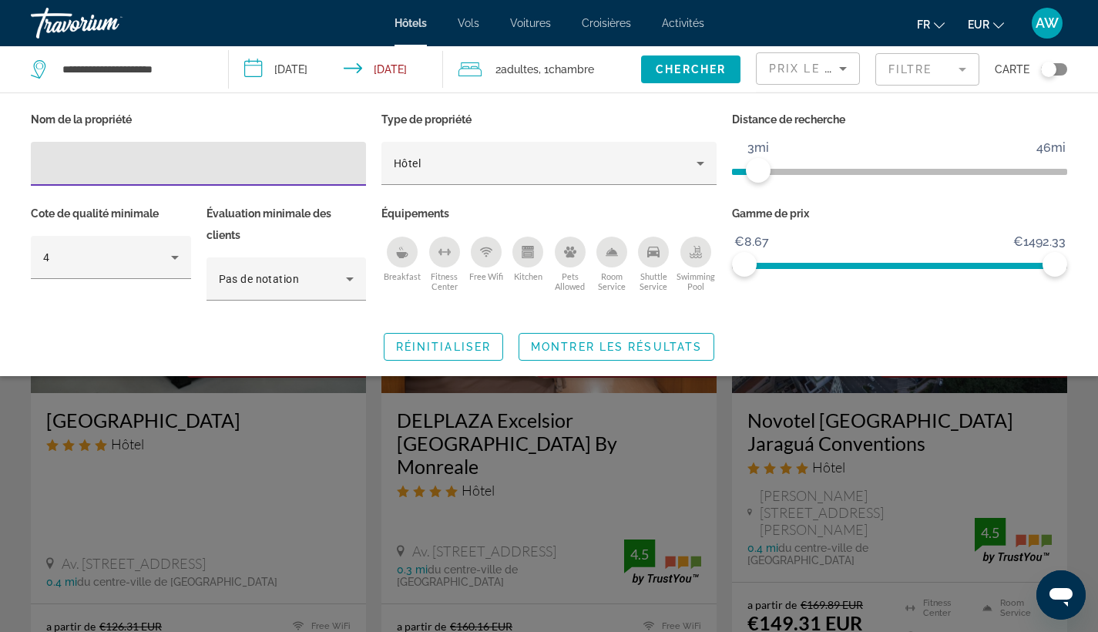
click at [686, 255] on div "Swimming Pool" at bounding box center [695, 252] width 31 height 31
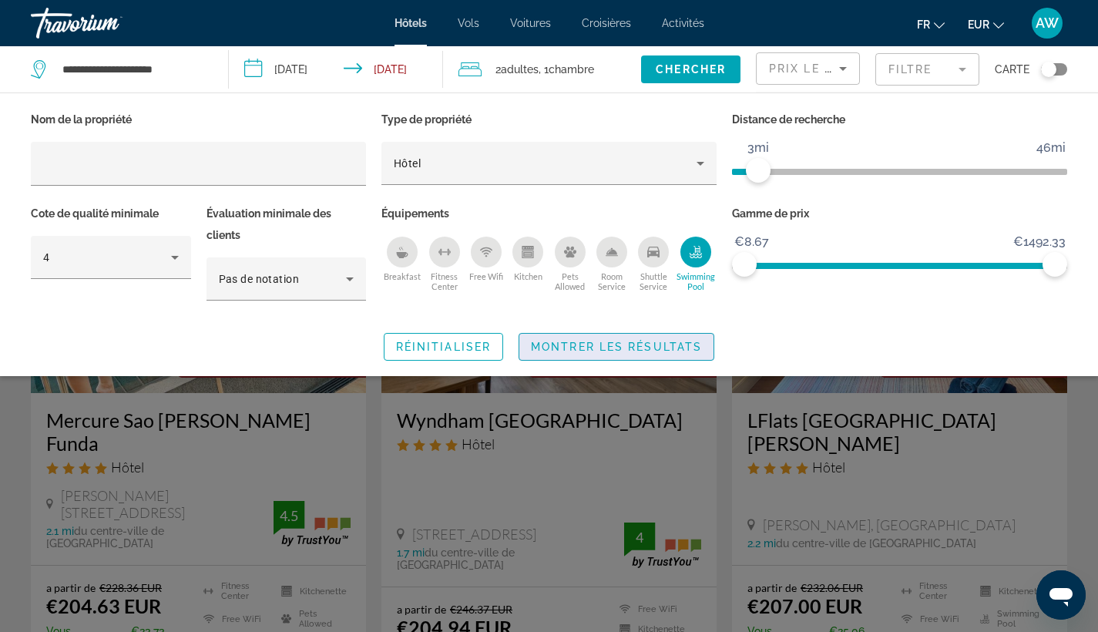
click at [629, 351] on span "Montrer les résultats" at bounding box center [616, 347] width 171 height 12
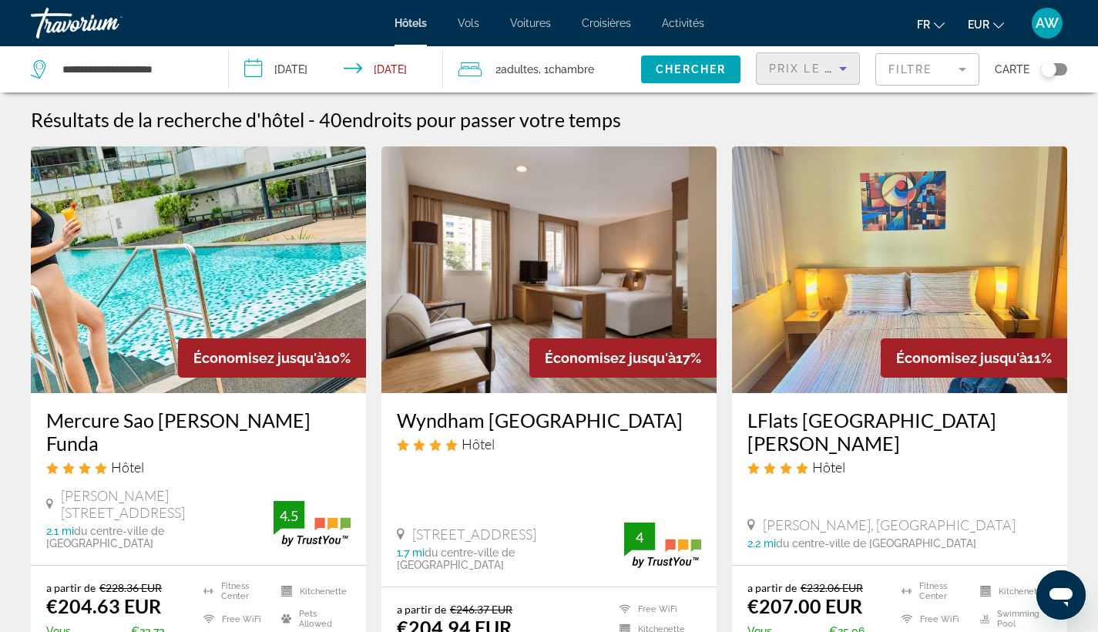
click at [827, 77] on div "Prix le plus bas" at bounding box center [804, 68] width 70 height 18
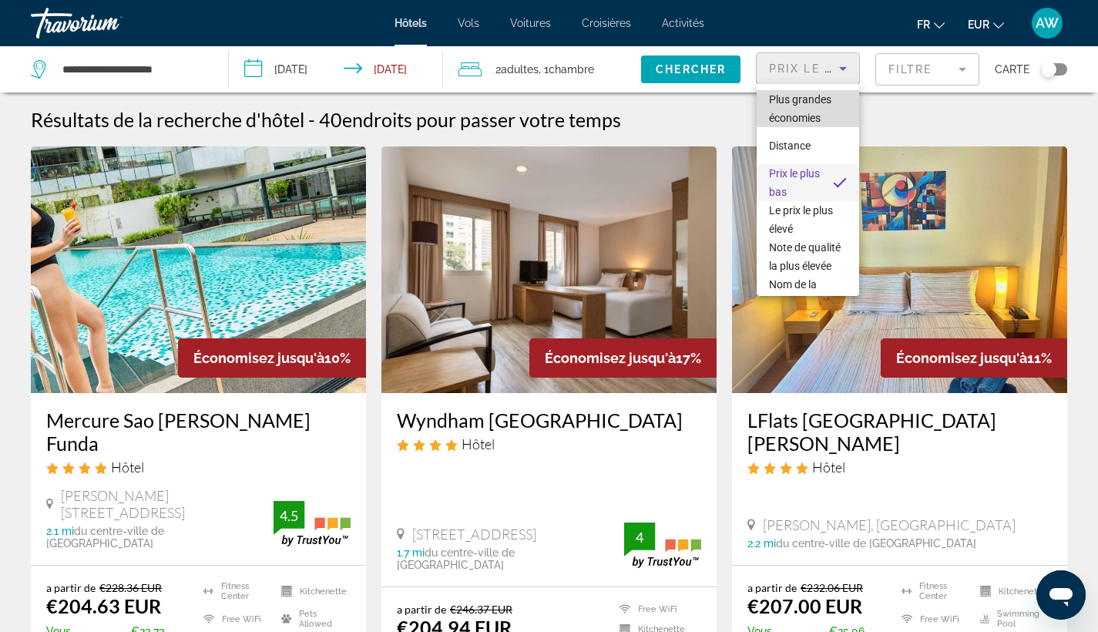
click at [817, 114] on span "Plus grandes économies" at bounding box center [800, 108] width 62 height 31
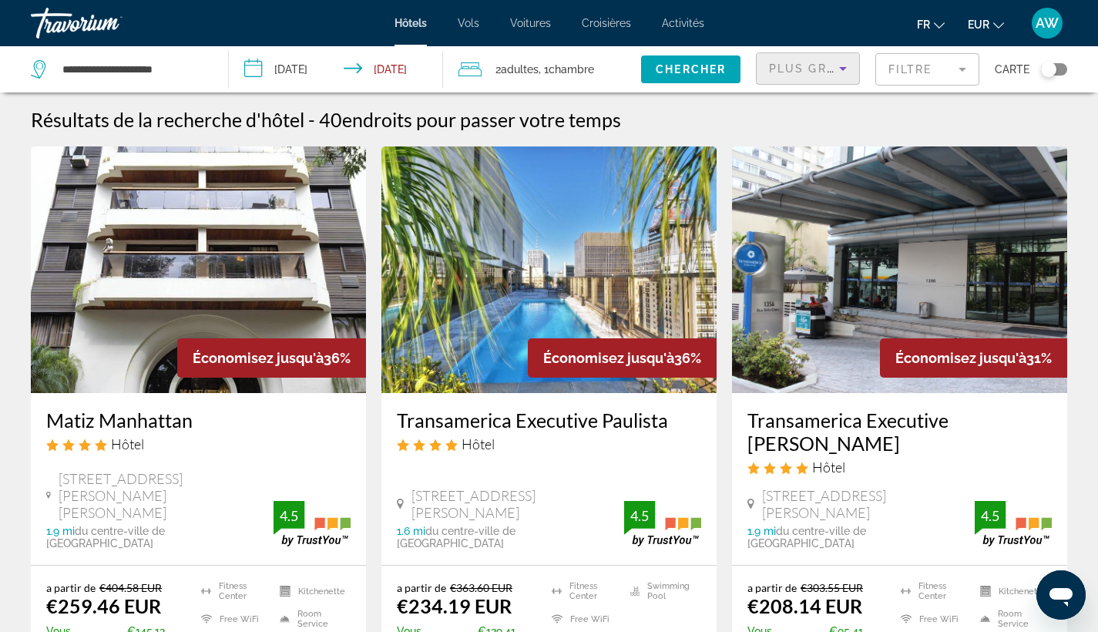
click at [836, 69] on icon "Sort by" at bounding box center [843, 68] width 18 height 18
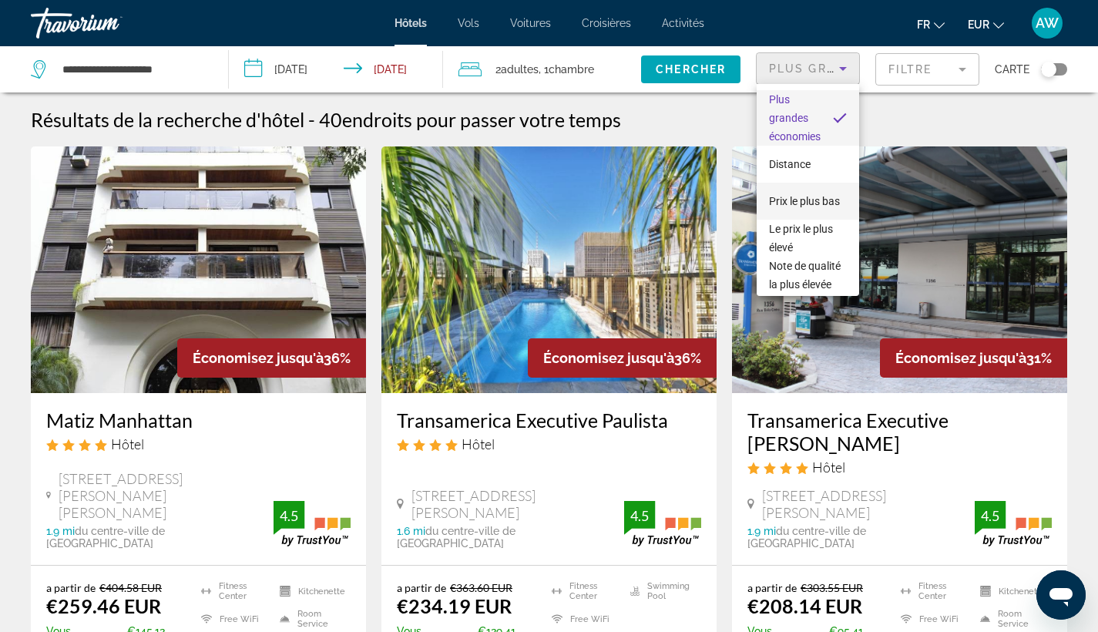
click at [815, 197] on span "Prix le plus bas" at bounding box center [804, 201] width 71 height 12
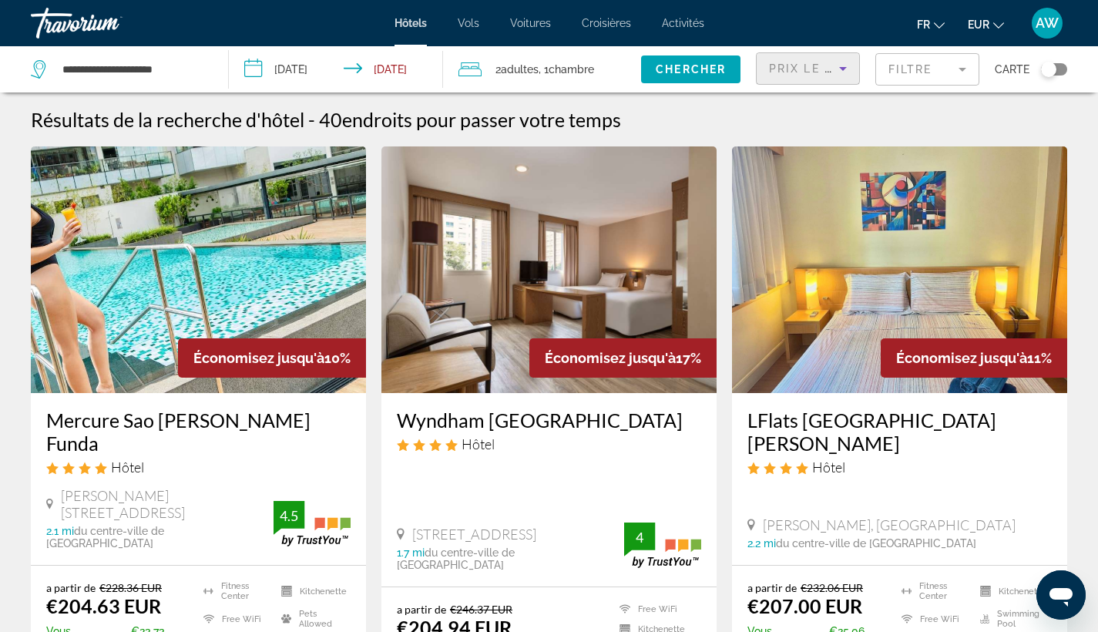
scroll to position [27, 0]
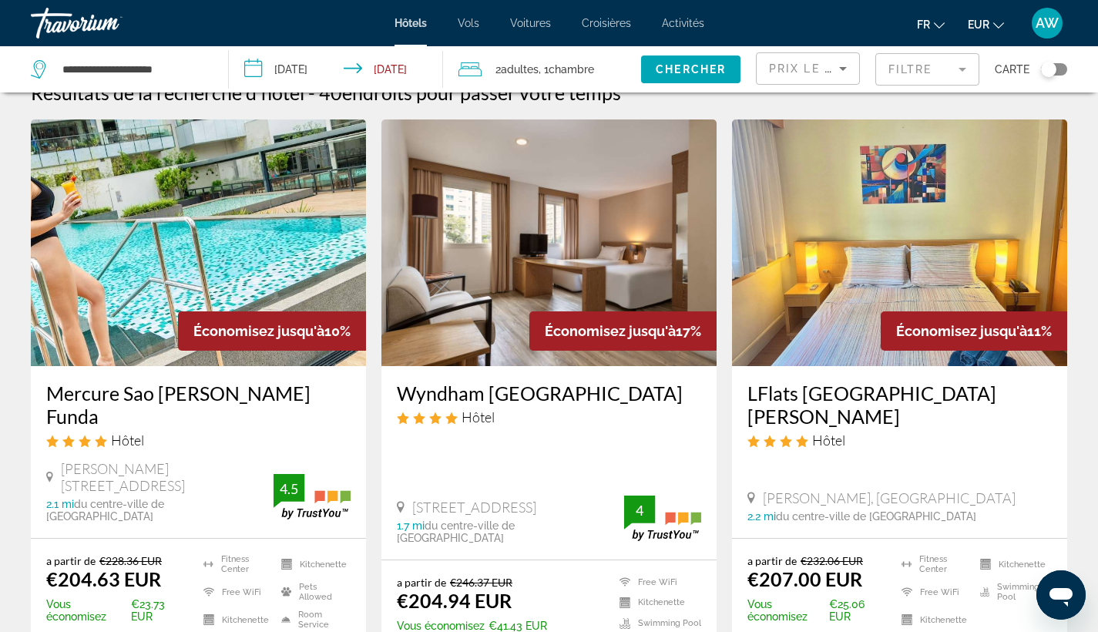
click at [978, 62] on mat-form-field "Filtre" at bounding box center [927, 69] width 104 height 32
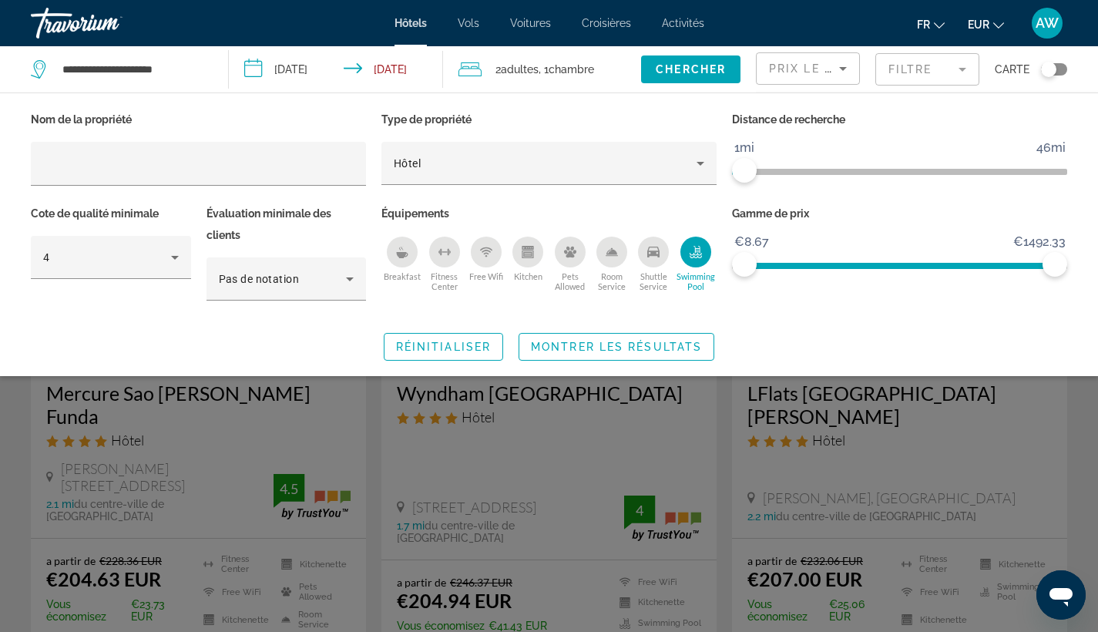
click at [738, 171] on span "ngx-slider" at bounding box center [738, 172] width 12 height 6
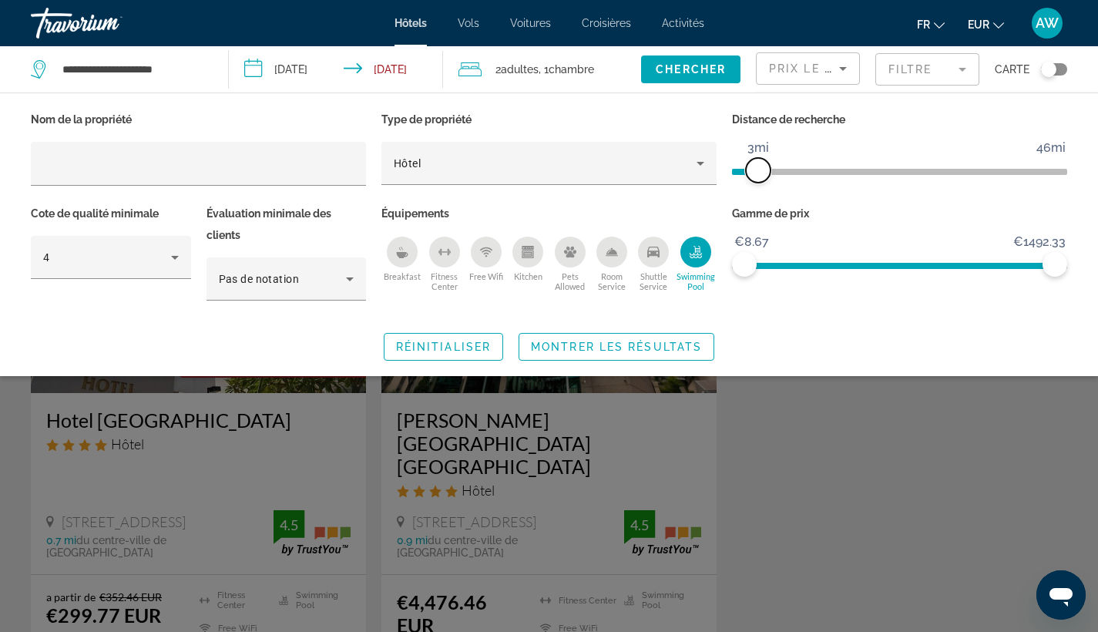
drag, startPoint x: 742, startPoint y: 169, endPoint x: 756, endPoint y: 163, distance: 15.2
click at [756, 163] on span "ngx-slider" at bounding box center [758, 170] width 25 height 25
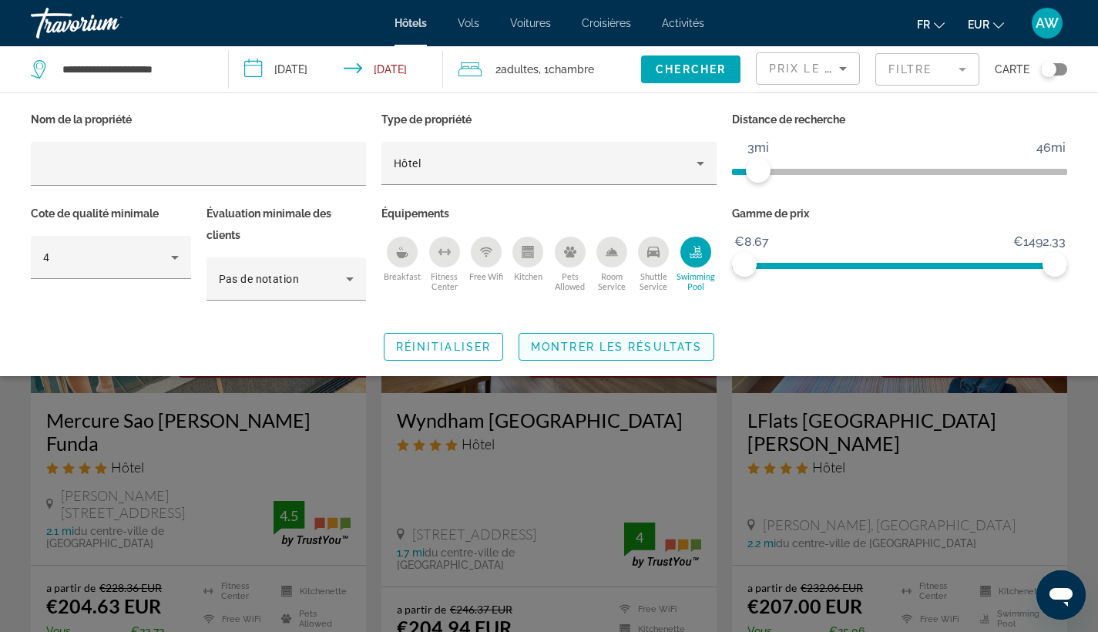
click at [676, 337] on span "Search widget" at bounding box center [616, 346] width 194 height 37
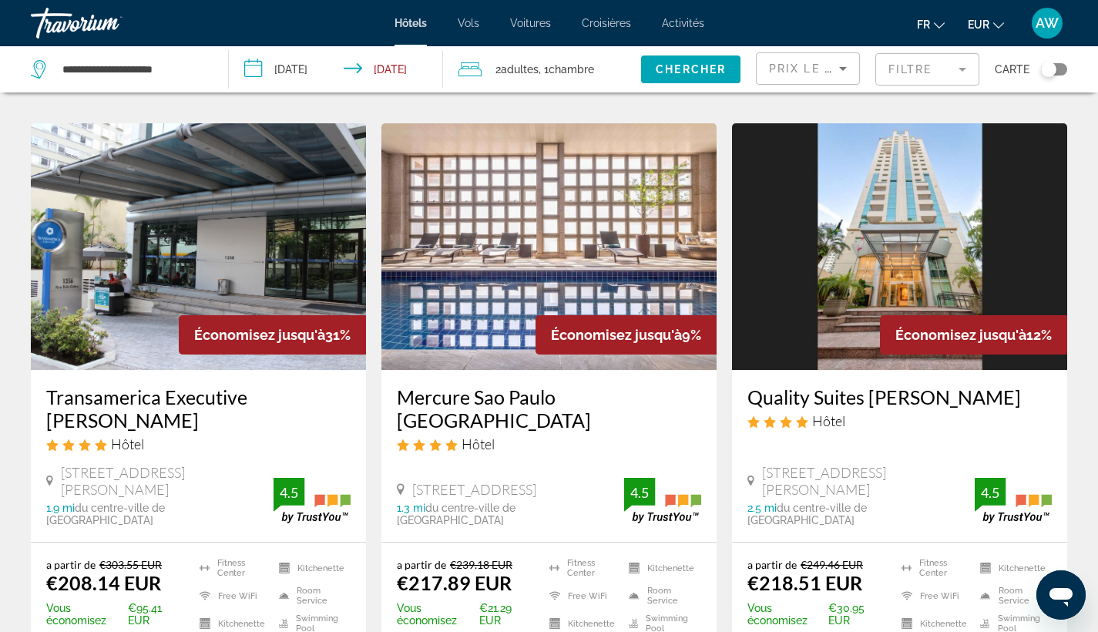
scroll to position [630, 0]
click at [239, 385] on h3 "Transamerica Executive [PERSON_NAME]" at bounding box center [198, 408] width 304 height 46
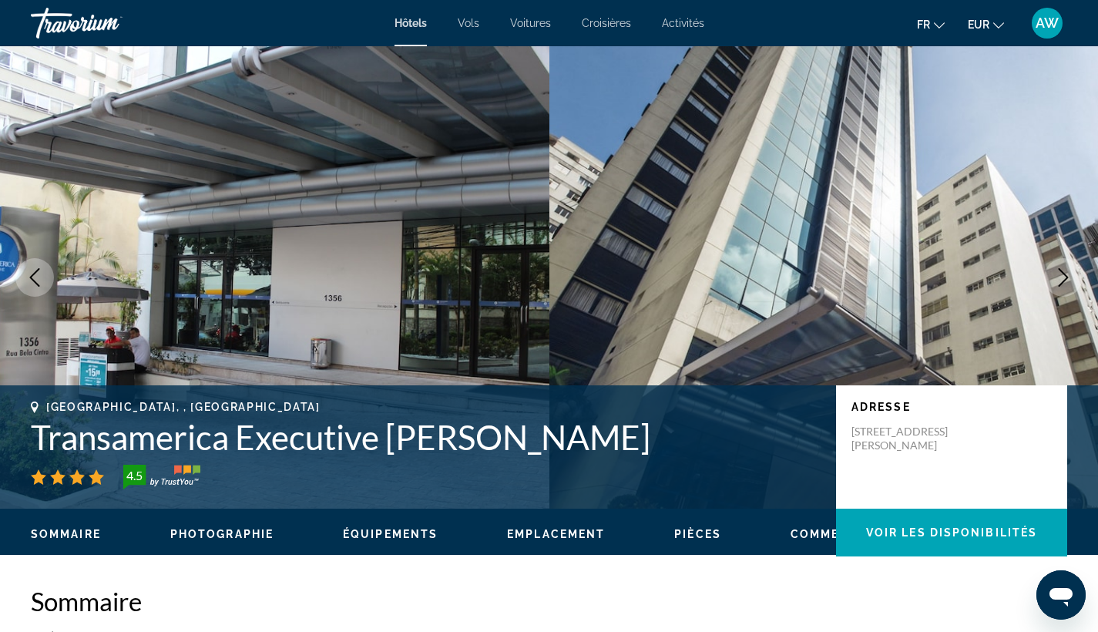
click at [1063, 281] on icon "Next image" at bounding box center [1064, 277] width 10 height 18
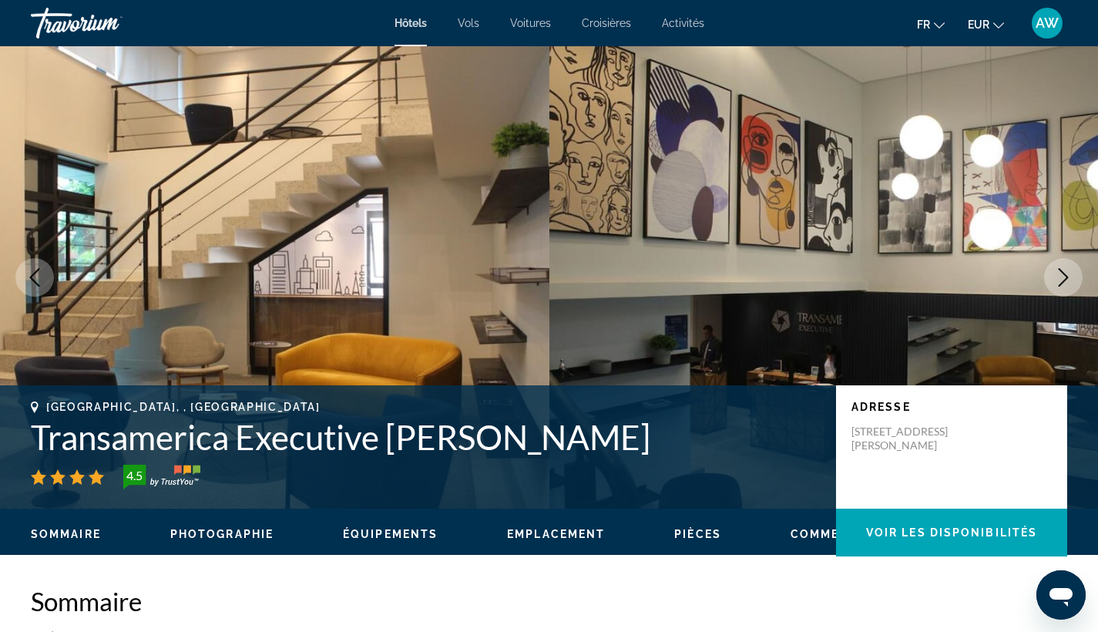
click at [1063, 281] on icon "Next image" at bounding box center [1064, 277] width 10 height 18
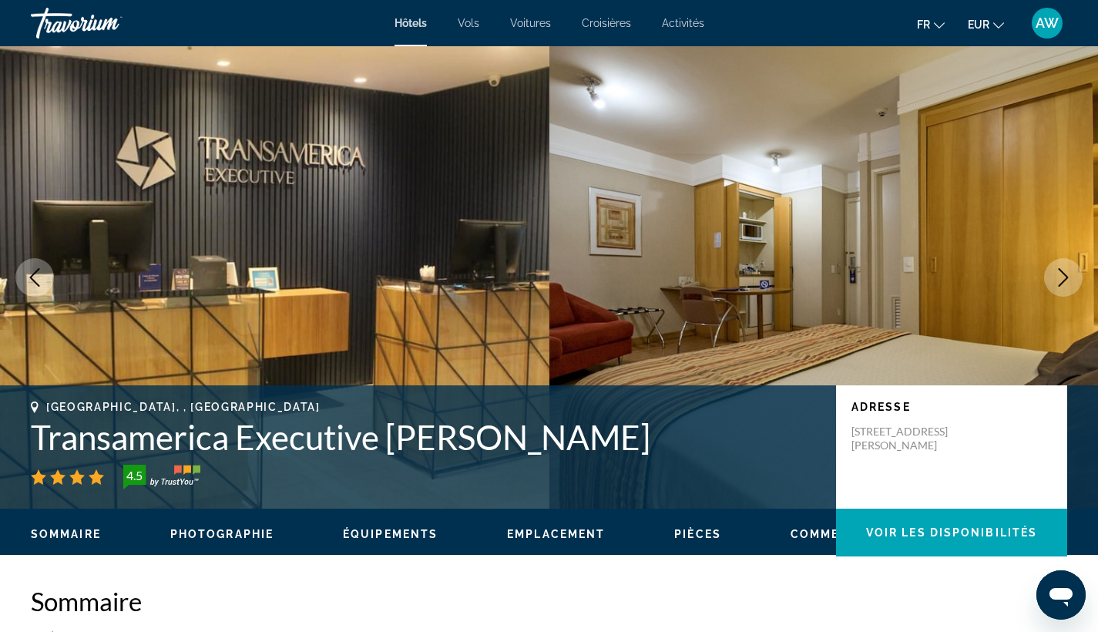
click at [1063, 281] on icon "Next image" at bounding box center [1064, 277] width 10 height 18
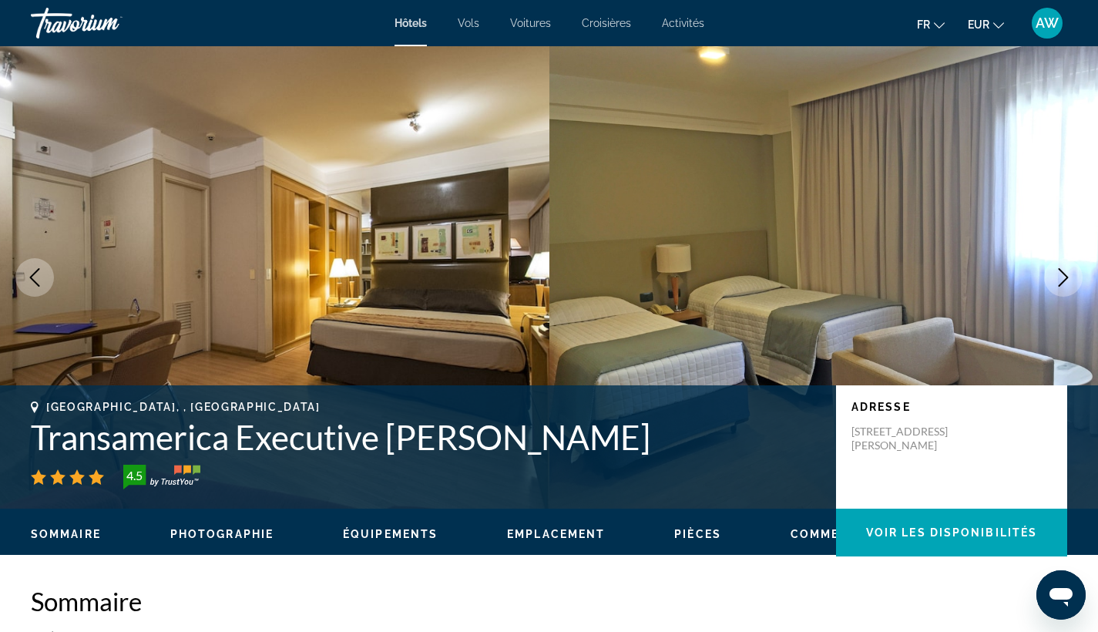
click at [1063, 281] on icon "Next image" at bounding box center [1064, 277] width 10 height 18
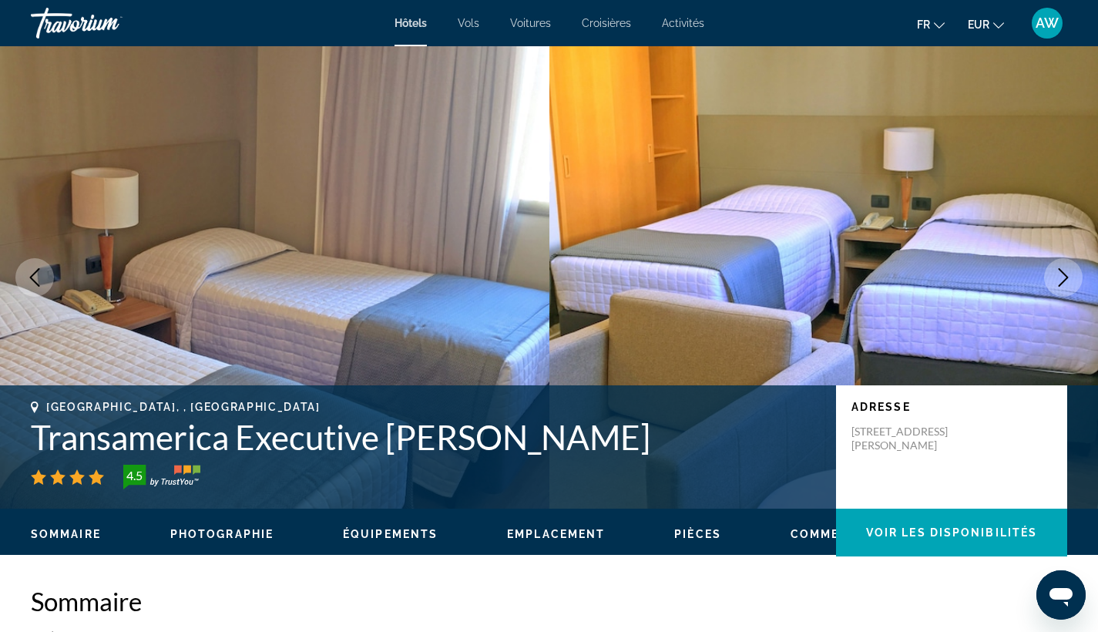
click at [1063, 281] on icon "Next image" at bounding box center [1064, 277] width 10 height 18
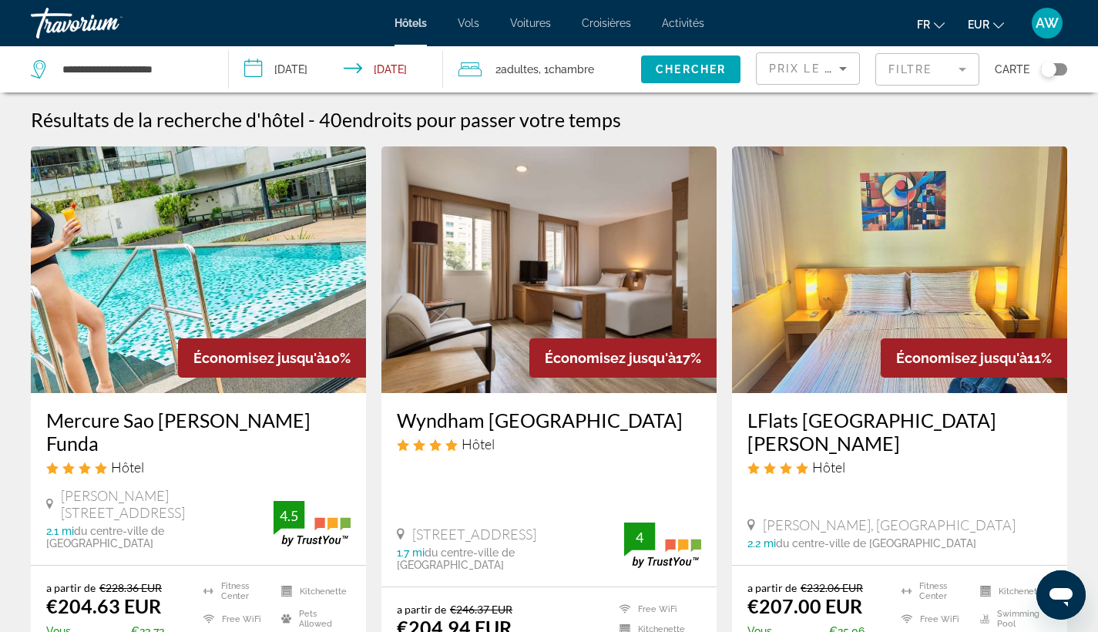
click at [110, 427] on h3 "Mercure Sao [PERSON_NAME] Funda" at bounding box center [198, 431] width 304 height 46
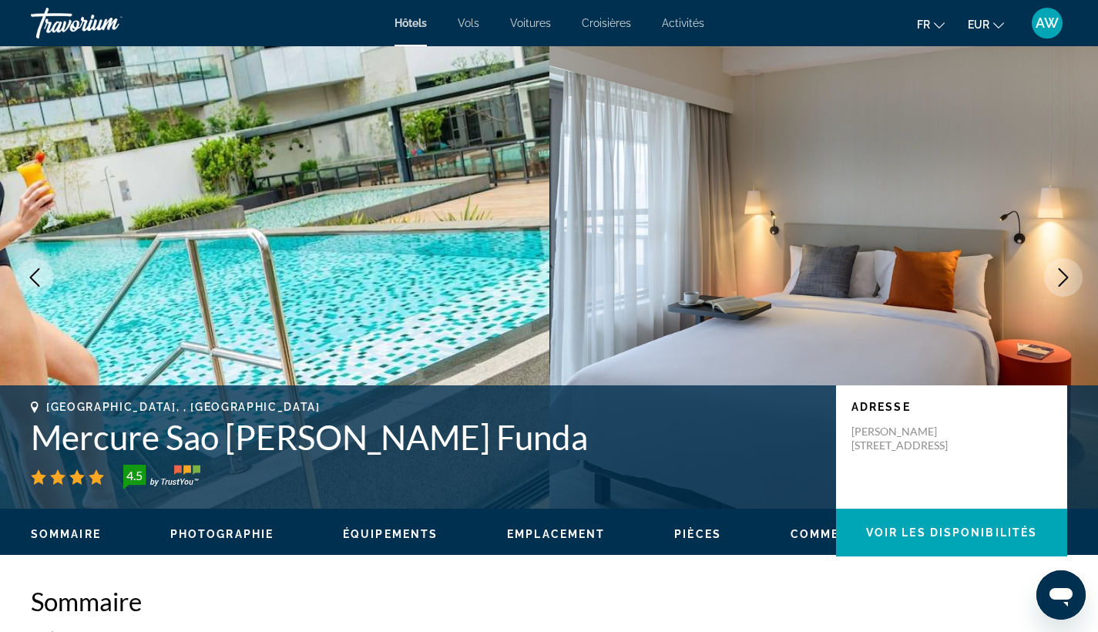
click at [1061, 289] on button "Next image" at bounding box center [1063, 277] width 39 height 39
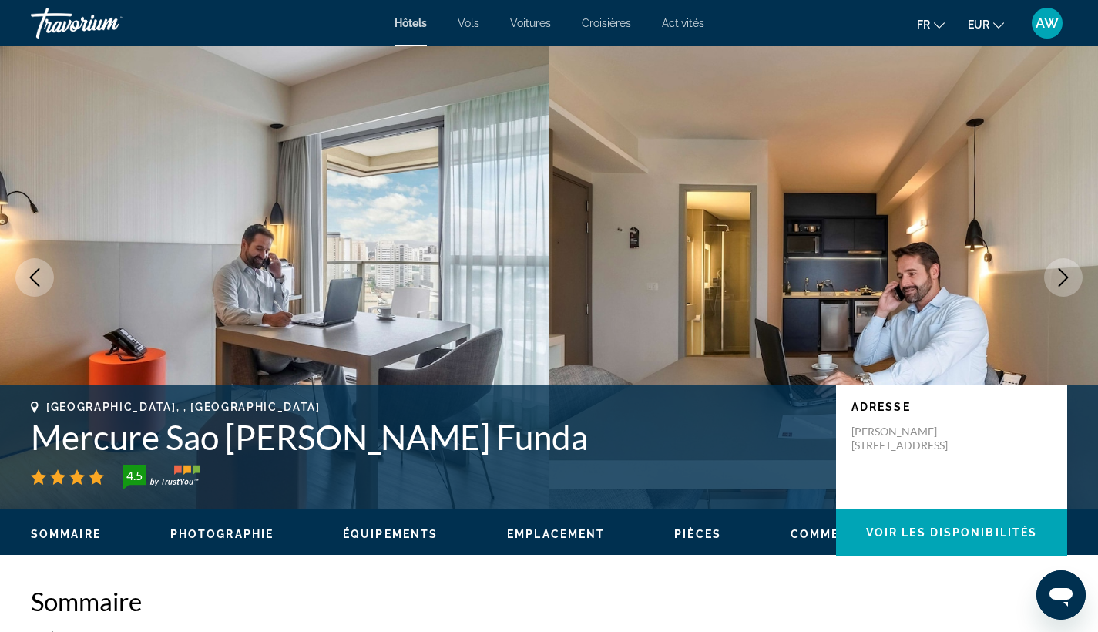
click at [1061, 289] on button "Next image" at bounding box center [1063, 277] width 39 height 39
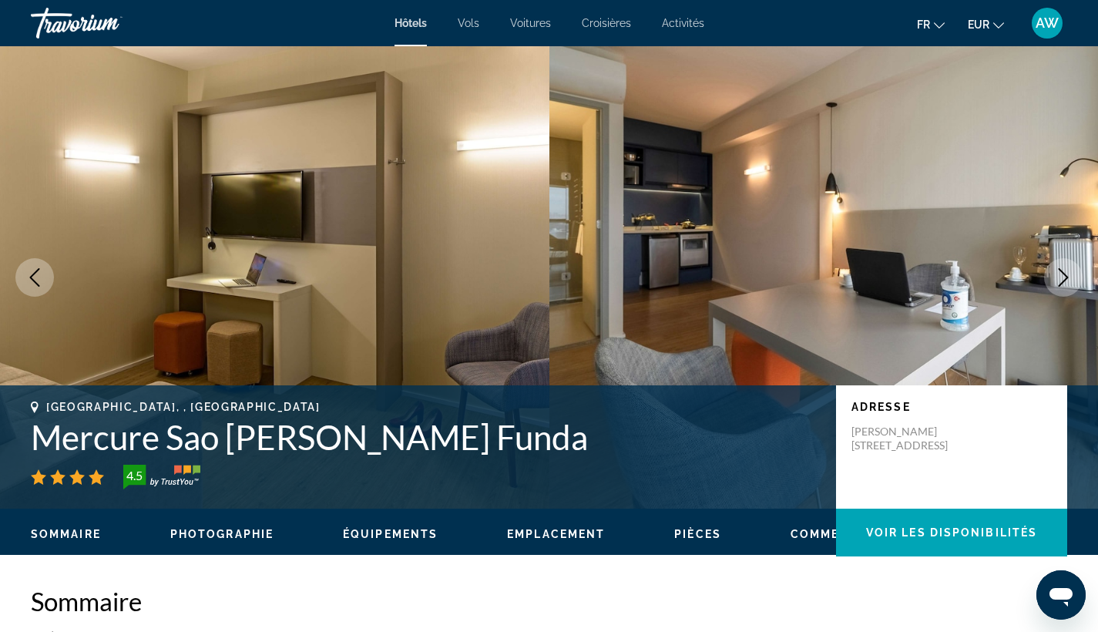
click at [1061, 288] on button "Next image" at bounding box center [1063, 277] width 39 height 39
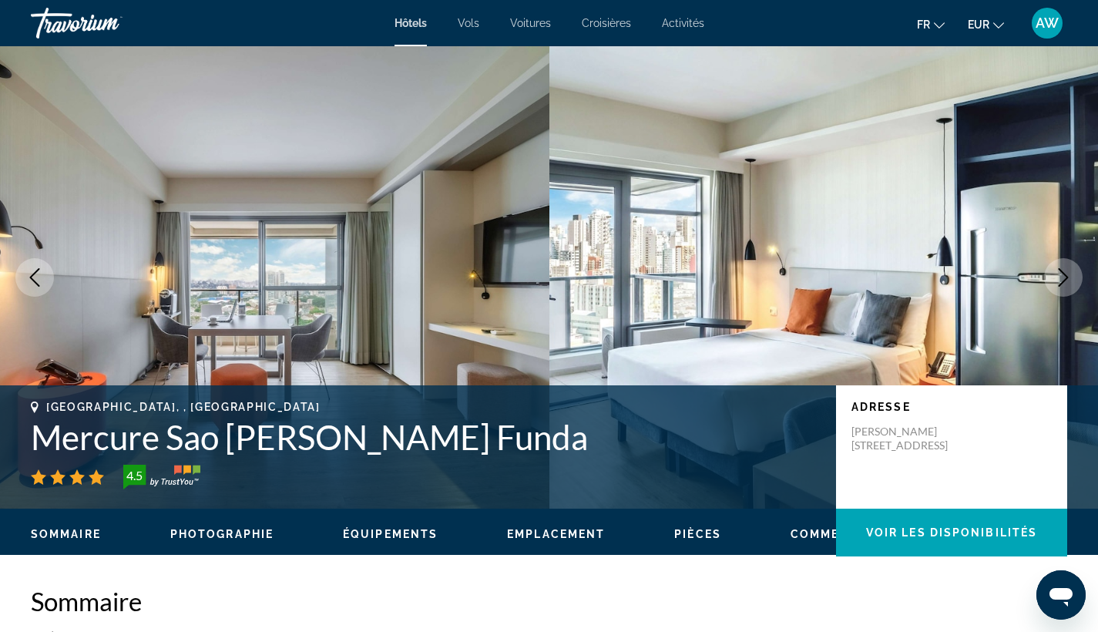
click at [1061, 287] on button "Next image" at bounding box center [1063, 277] width 39 height 39
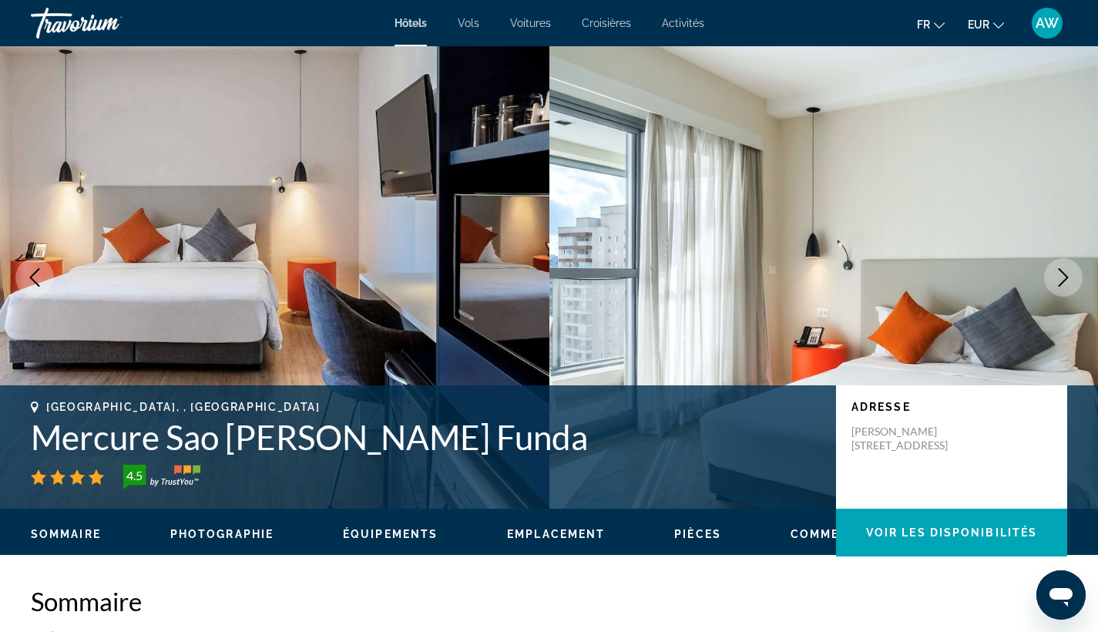
click at [1061, 287] on button "Next image" at bounding box center [1063, 277] width 39 height 39
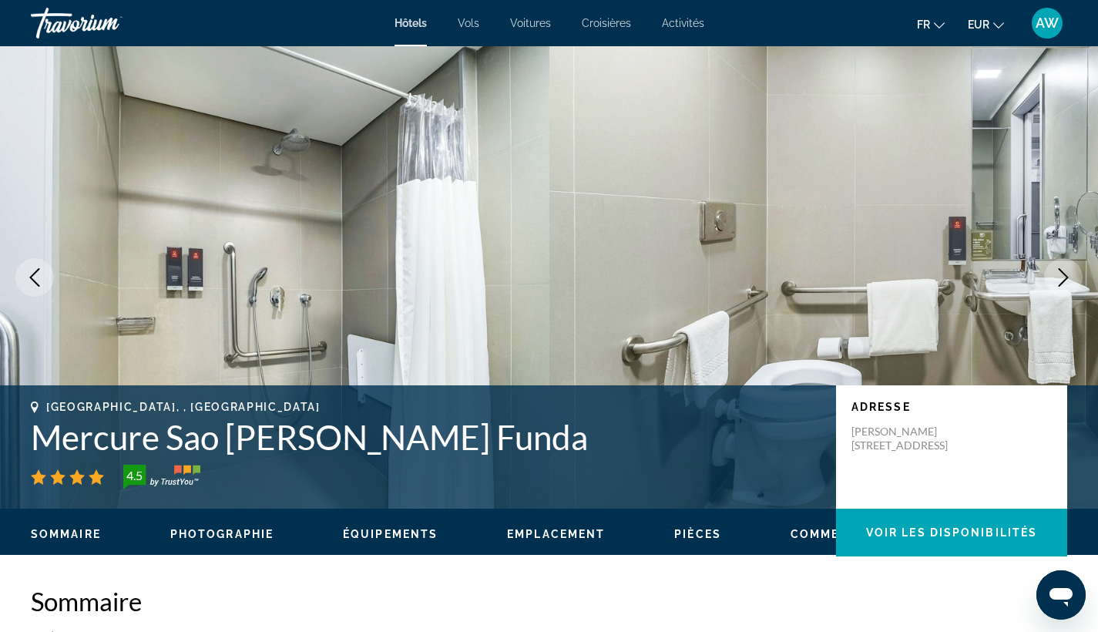
click at [1061, 287] on button "Next image" at bounding box center [1063, 277] width 39 height 39
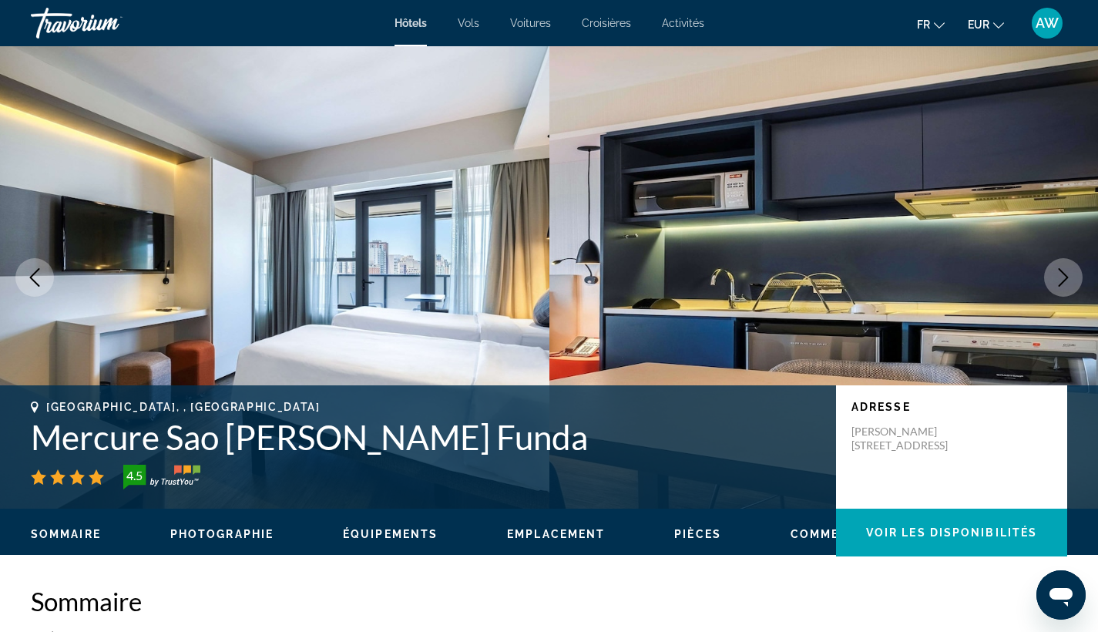
click at [1061, 287] on button "Next image" at bounding box center [1063, 277] width 39 height 39
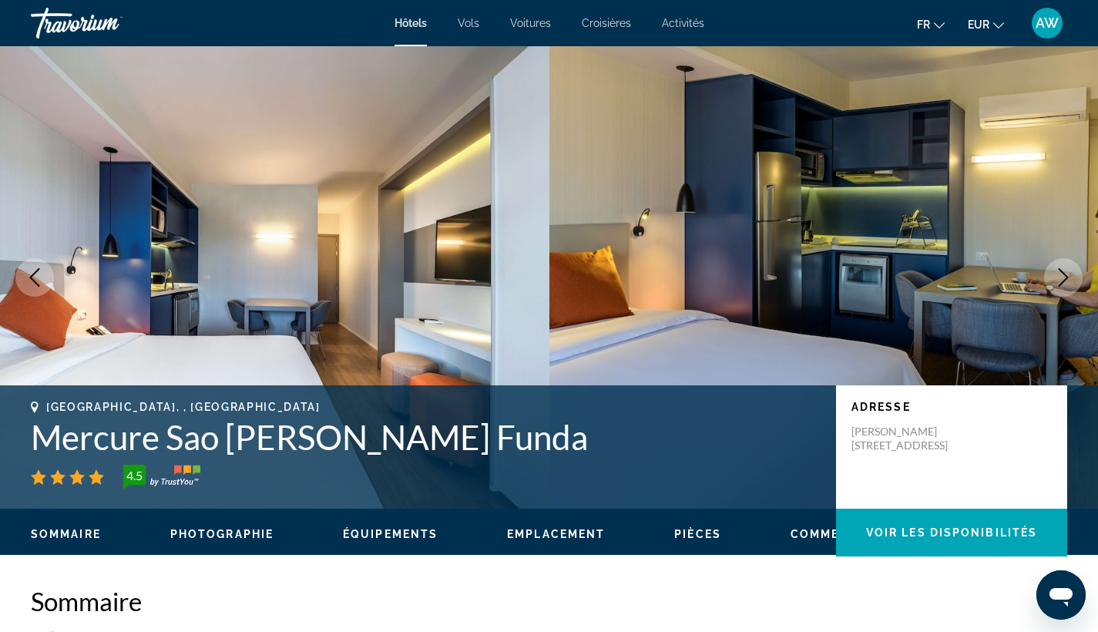
click at [1061, 287] on button "Next image" at bounding box center [1063, 277] width 39 height 39
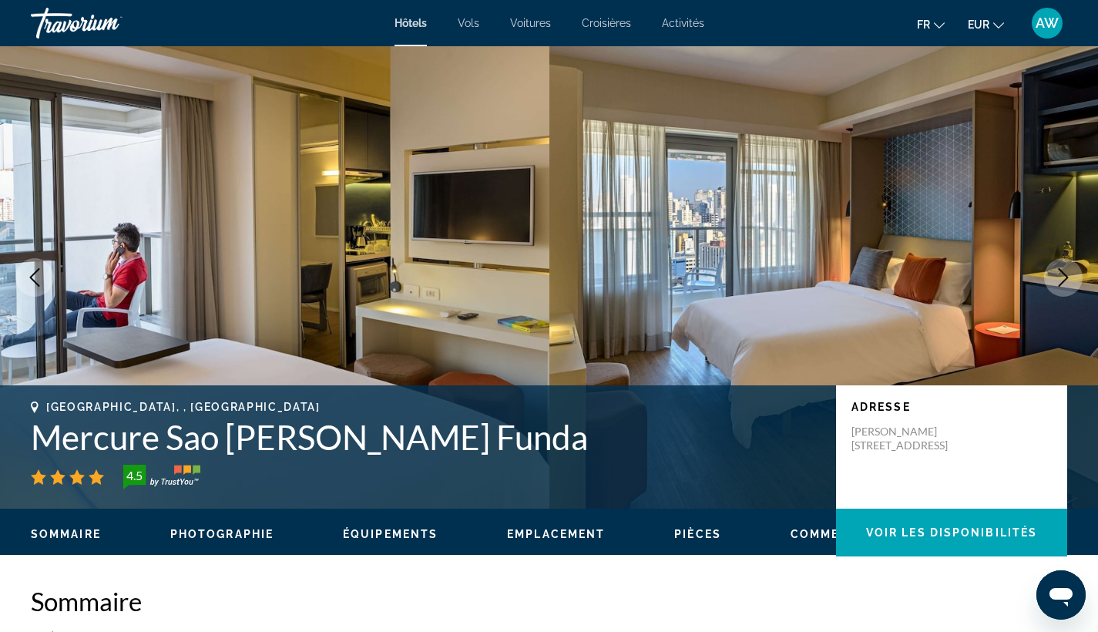
click at [1061, 287] on button "Next image" at bounding box center [1063, 277] width 39 height 39
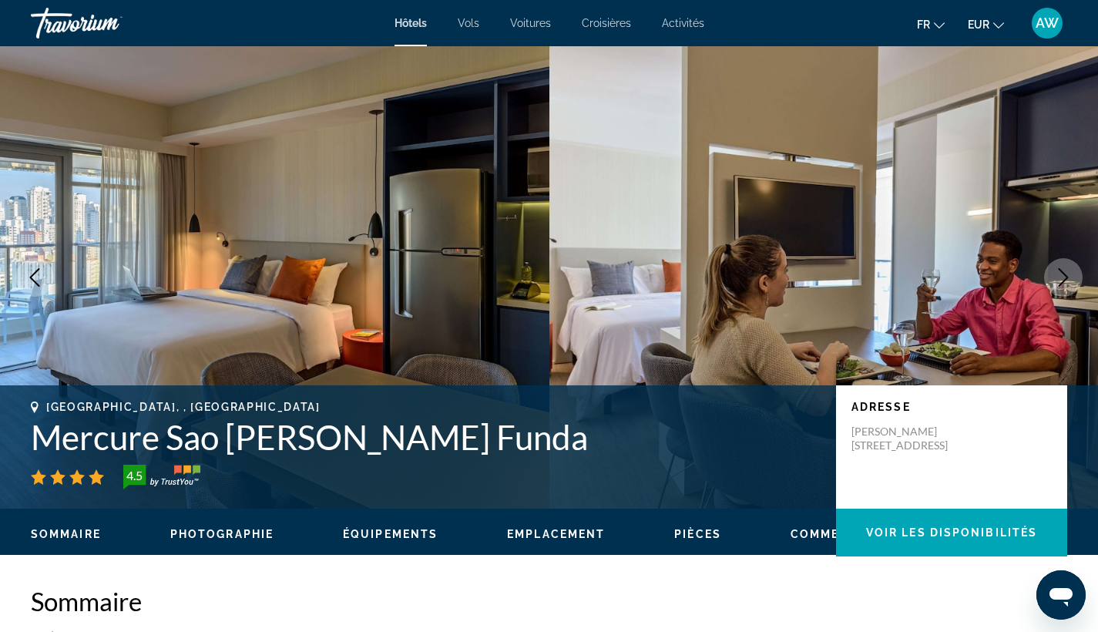
click at [1061, 287] on button "Next image" at bounding box center [1063, 277] width 39 height 39
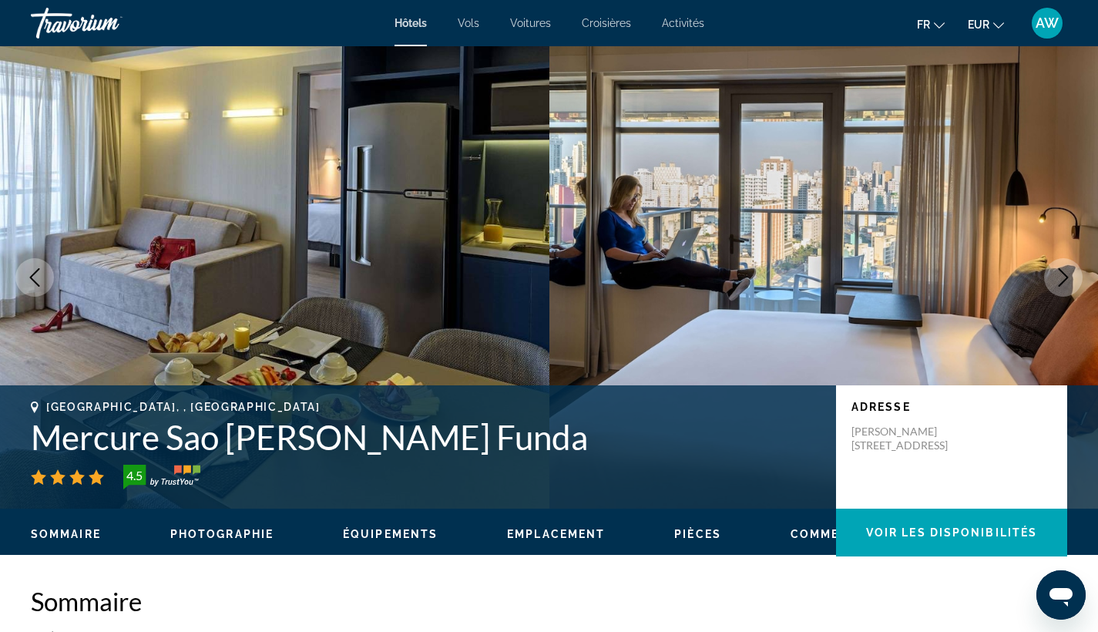
click at [1061, 287] on button "Next image" at bounding box center [1063, 277] width 39 height 39
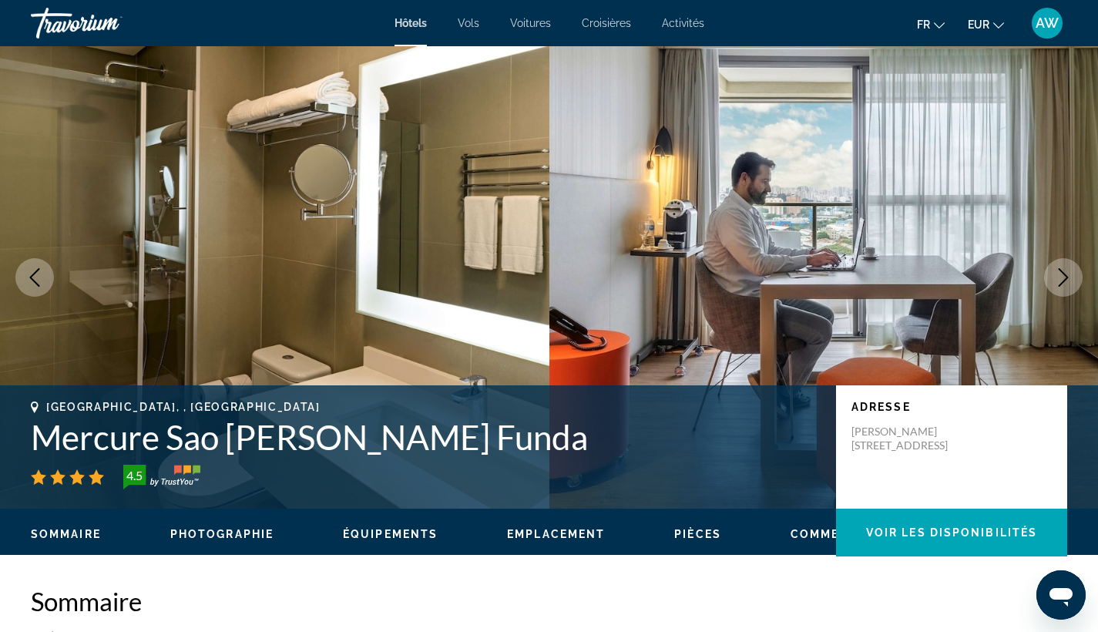
click at [1061, 287] on button "Next image" at bounding box center [1063, 277] width 39 height 39
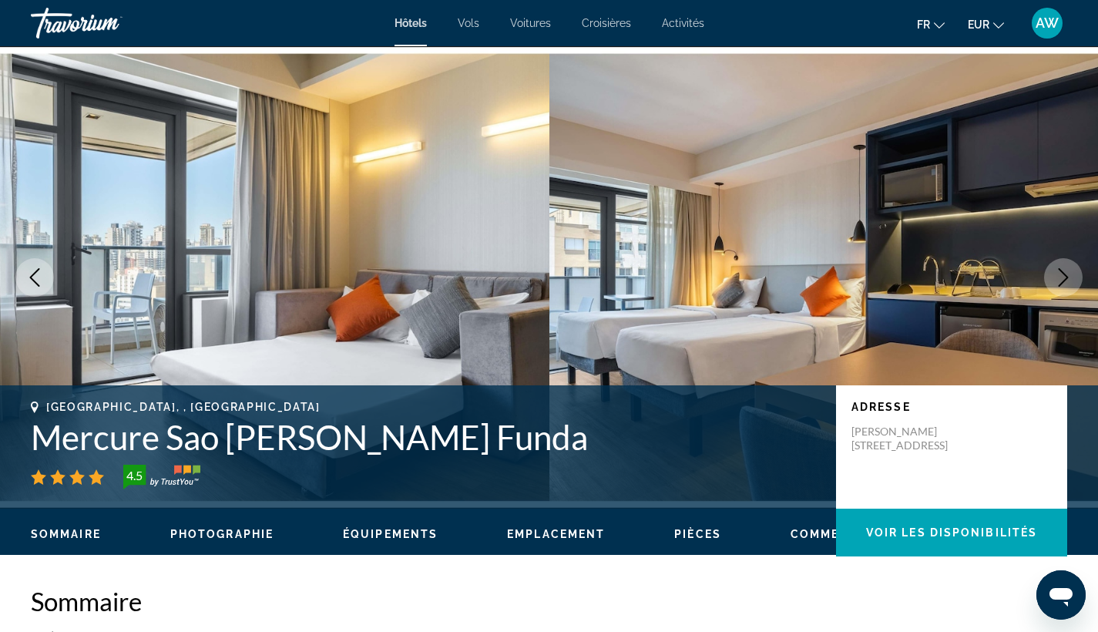
click at [1061, 287] on button "Next image" at bounding box center [1063, 277] width 39 height 39
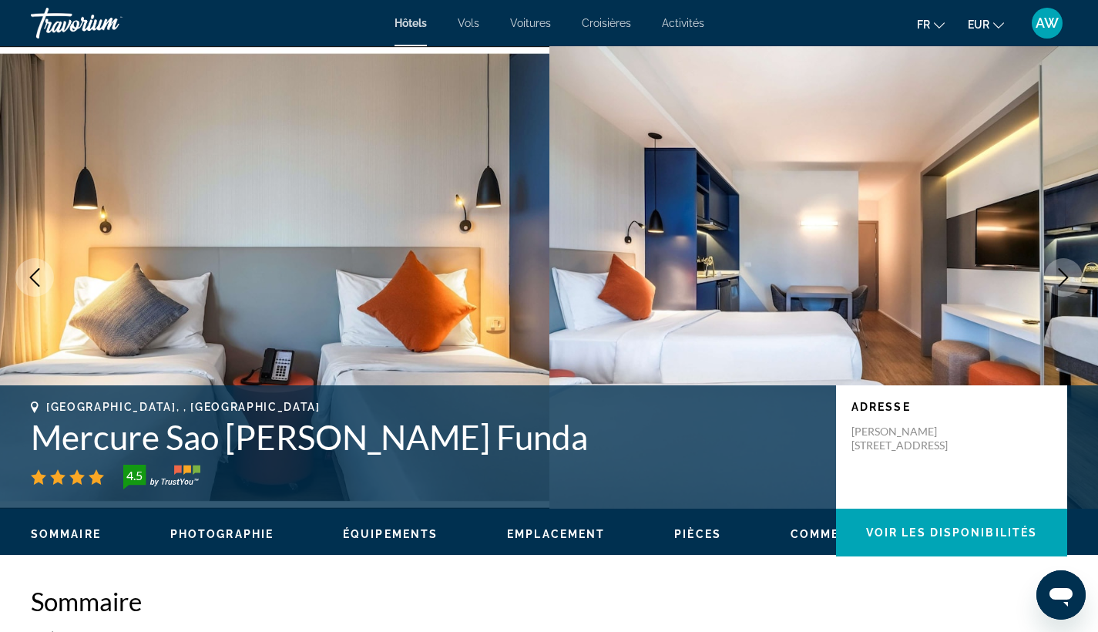
click at [1061, 287] on button "Next image" at bounding box center [1063, 277] width 39 height 39
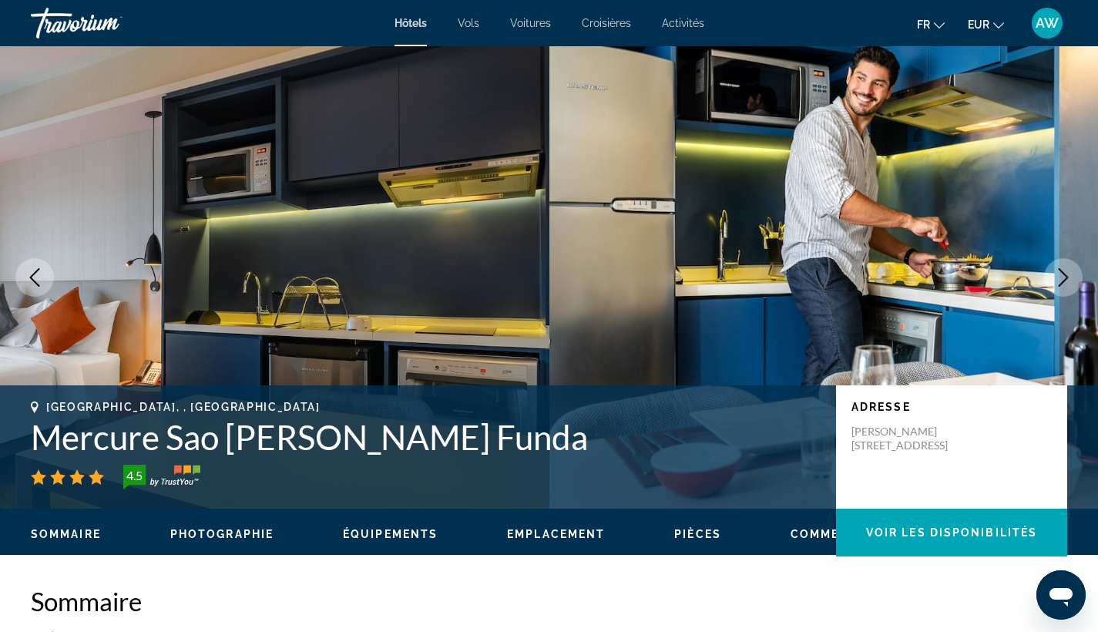
click at [1061, 287] on button "Next image" at bounding box center [1063, 277] width 39 height 39
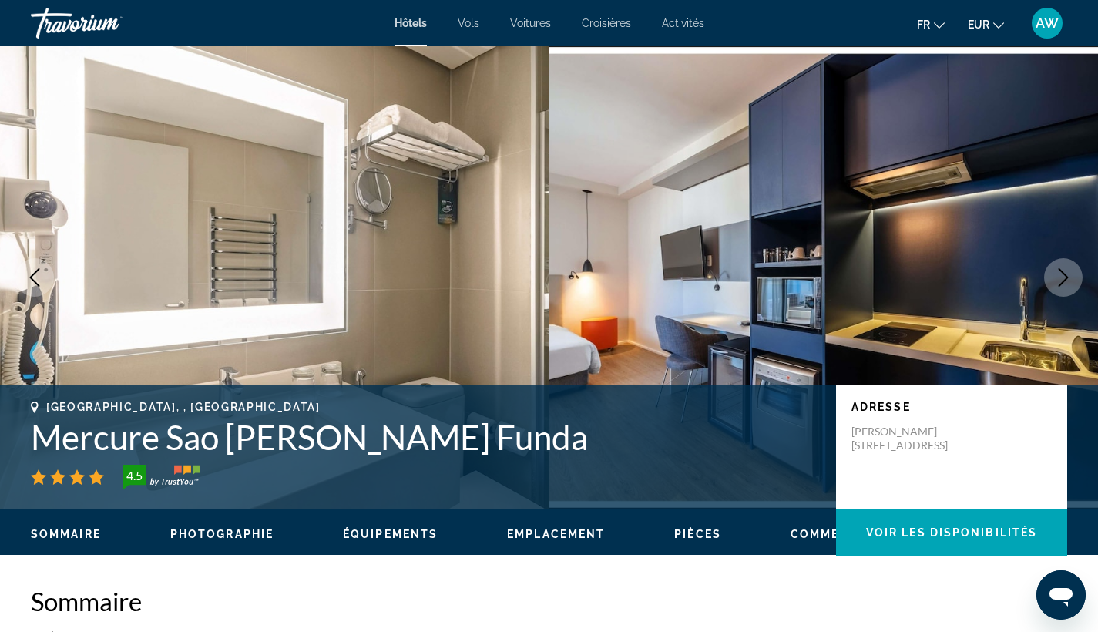
click at [1061, 287] on button "Next image" at bounding box center [1063, 277] width 39 height 39
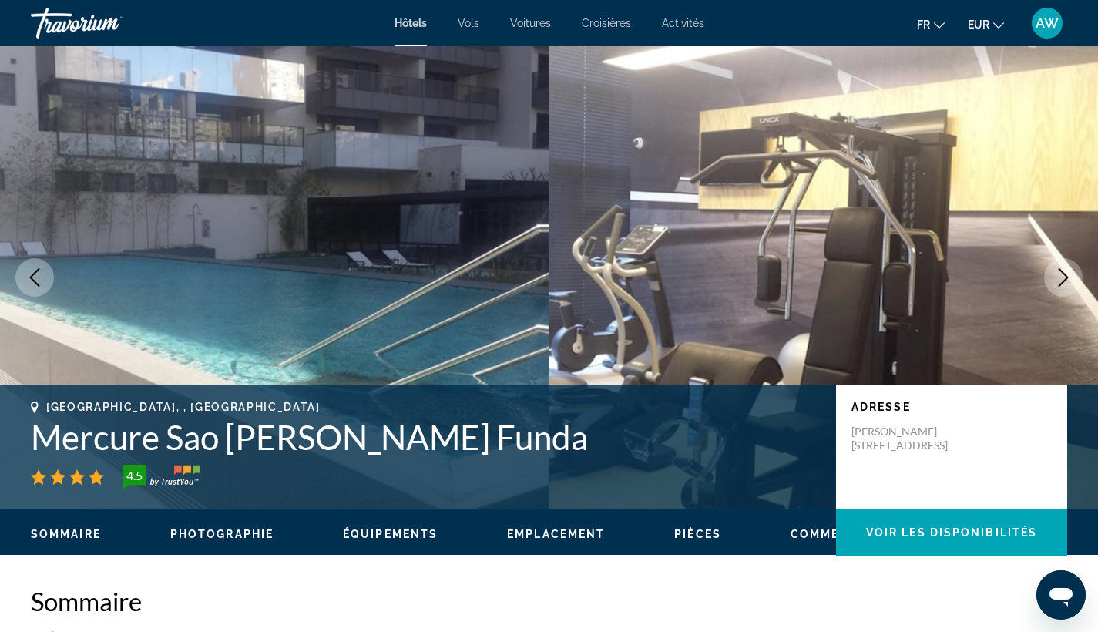
click at [1061, 287] on button "Next image" at bounding box center [1063, 277] width 39 height 39
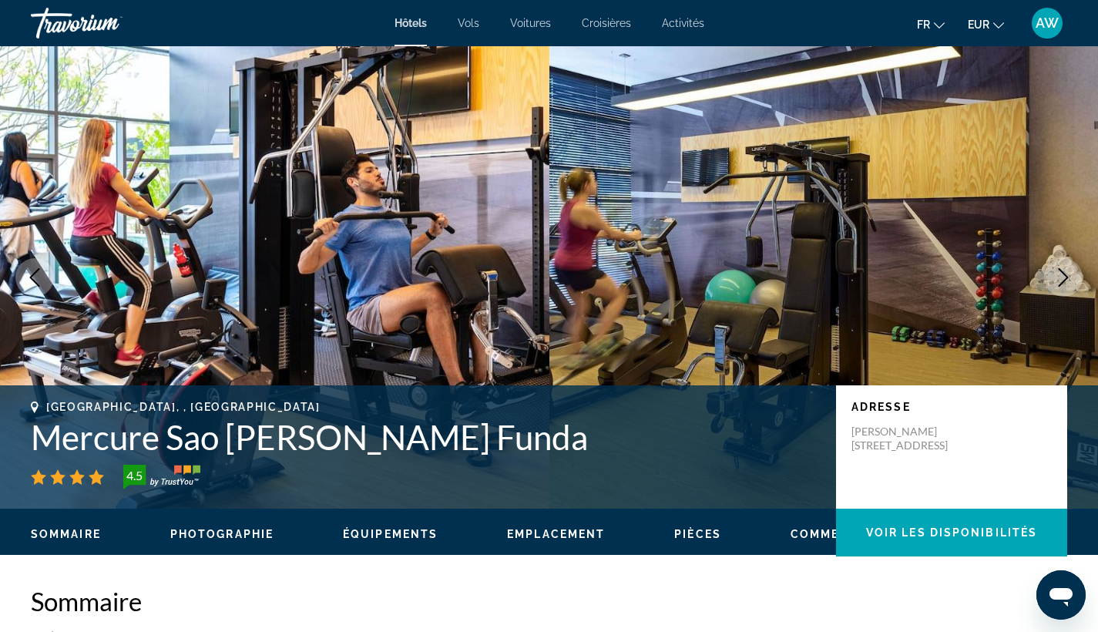
click at [1061, 287] on button "Next image" at bounding box center [1063, 277] width 39 height 39
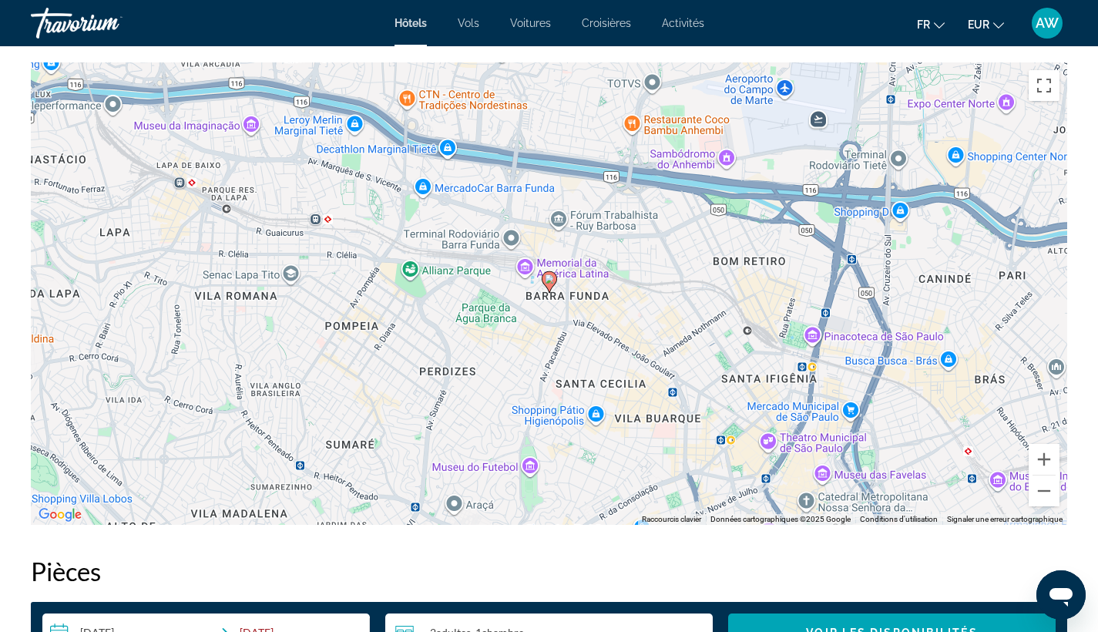
scroll to position [1501, 0]
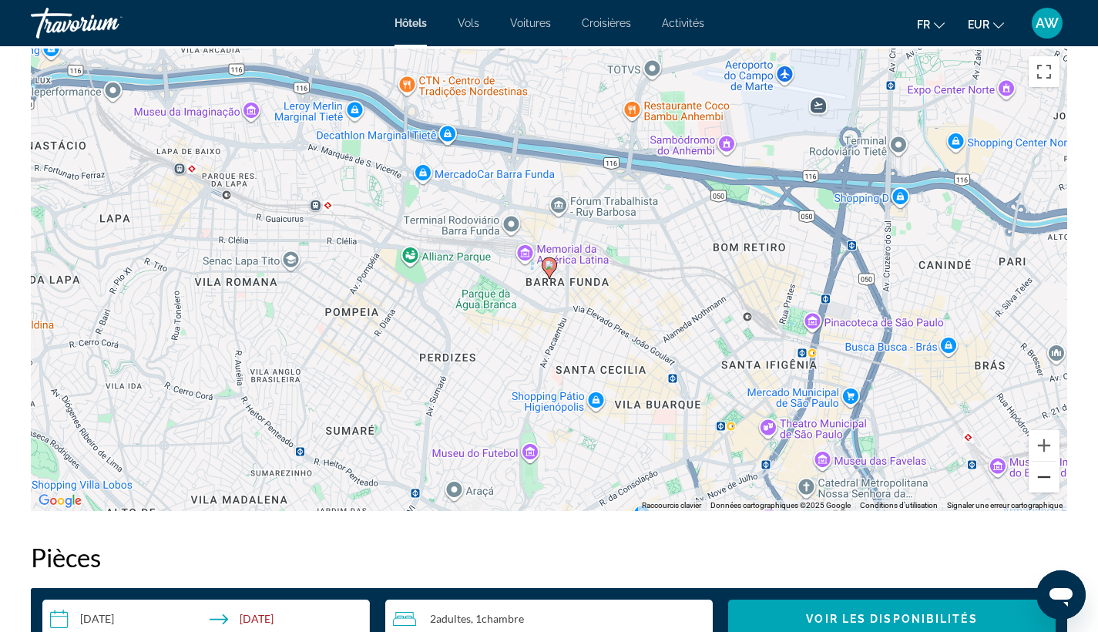
click at [1037, 481] on button "Zoom arrière" at bounding box center [1043, 476] width 31 height 31
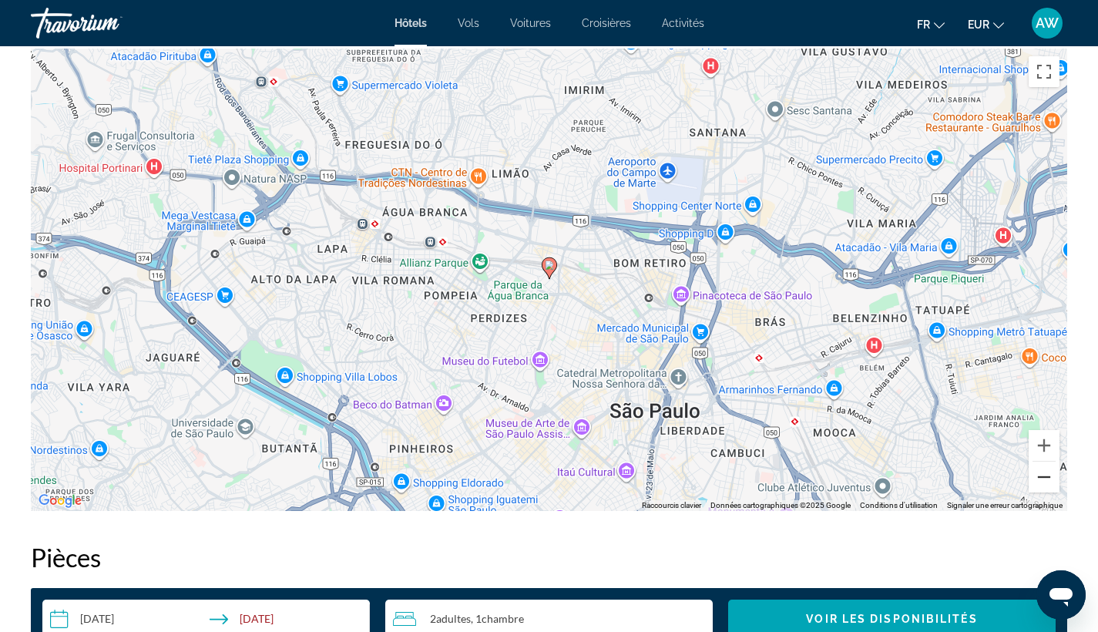
click at [1037, 481] on button "Zoom arrière" at bounding box center [1043, 476] width 31 height 31
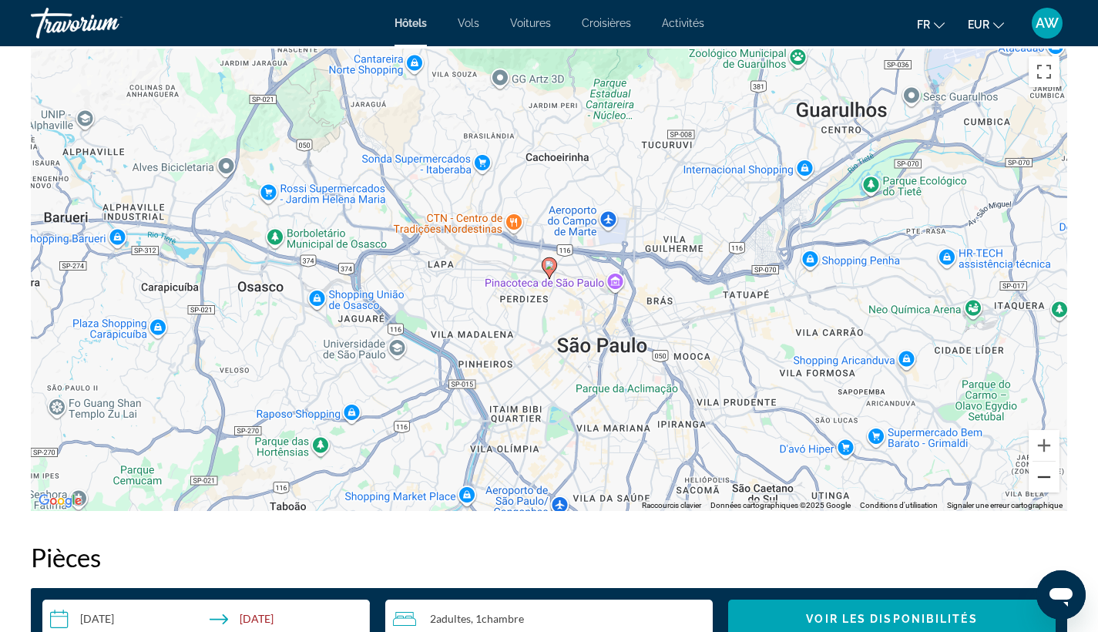
click at [1038, 481] on button "Zoom arrière" at bounding box center [1043, 476] width 31 height 31
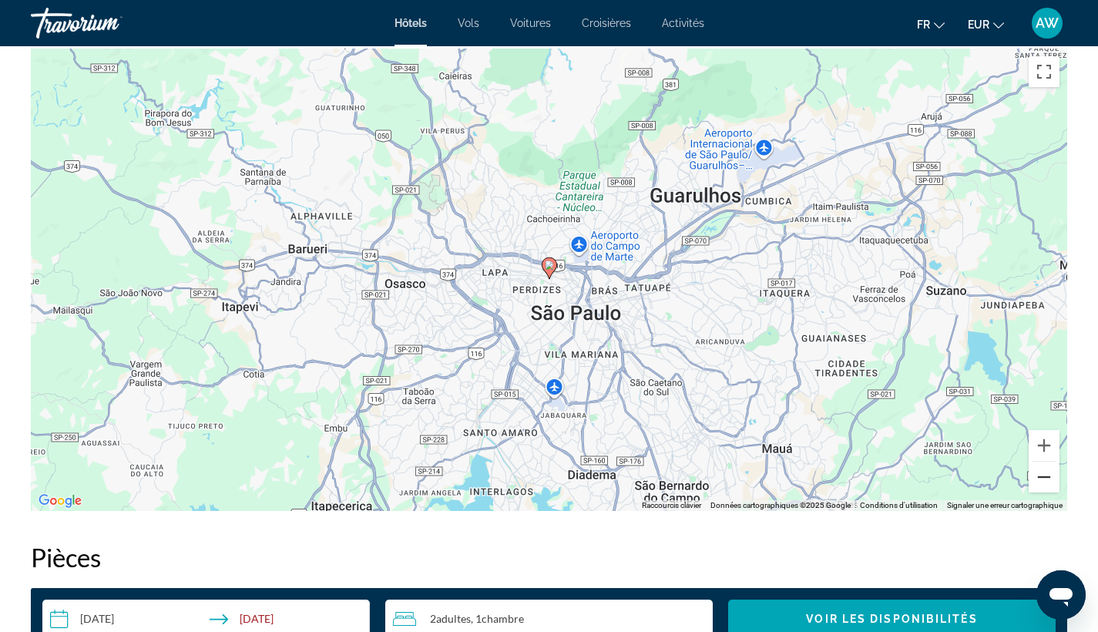
click at [1038, 481] on button "Zoom arrière" at bounding box center [1043, 476] width 31 height 31
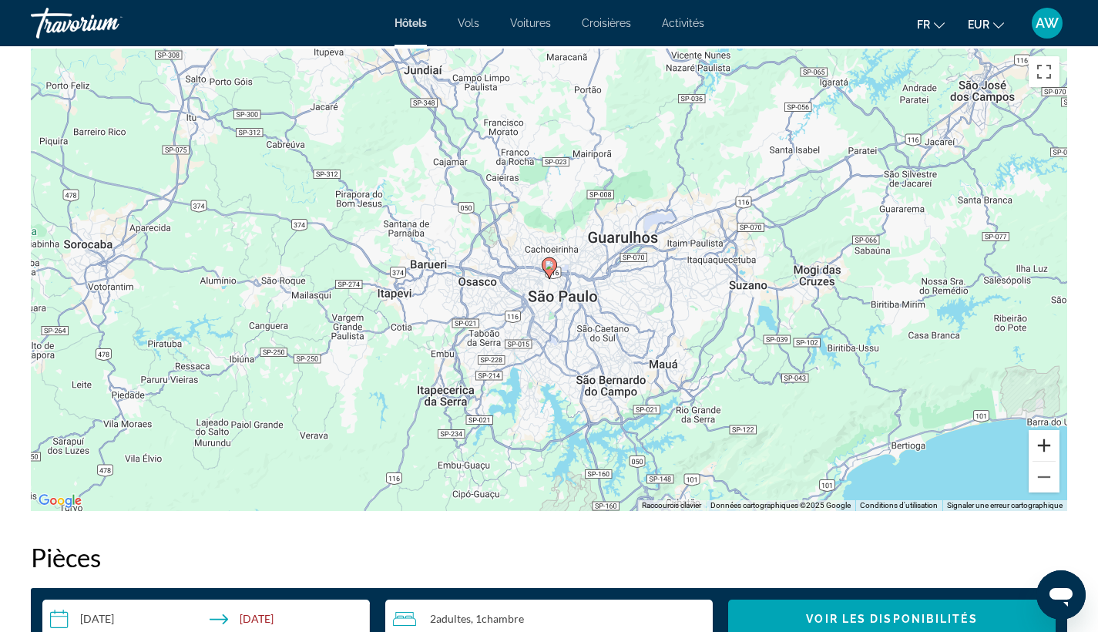
click at [1036, 445] on button "Zoom avant" at bounding box center [1043, 445] width 31 height 31
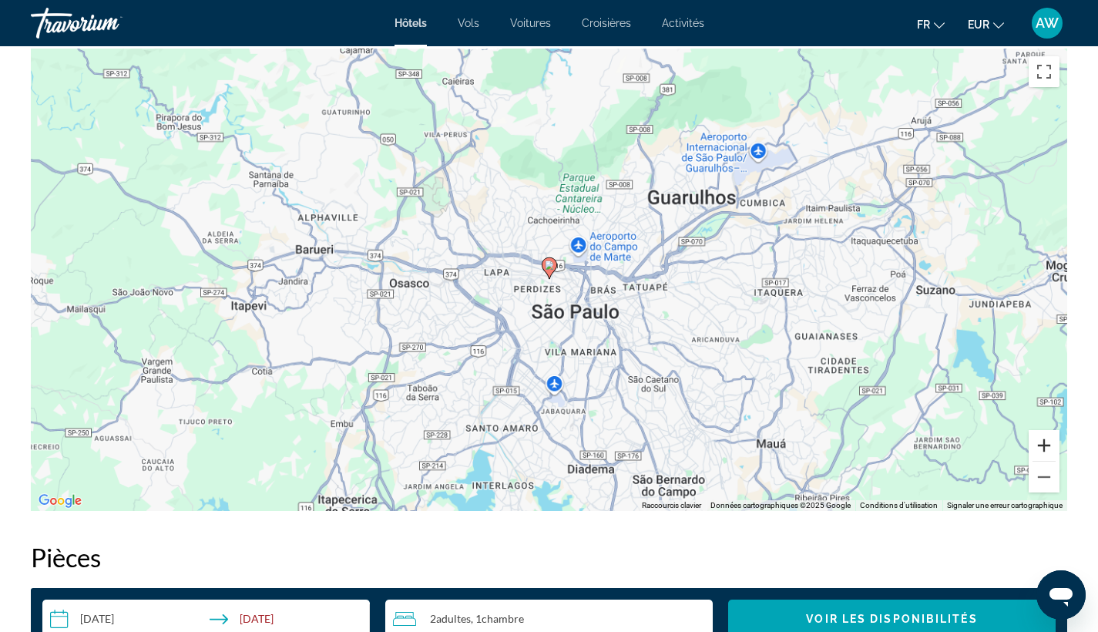
click at [1036, 445] on button "Zoom avant" at bounding box center [1043, 445] width 31 height 31
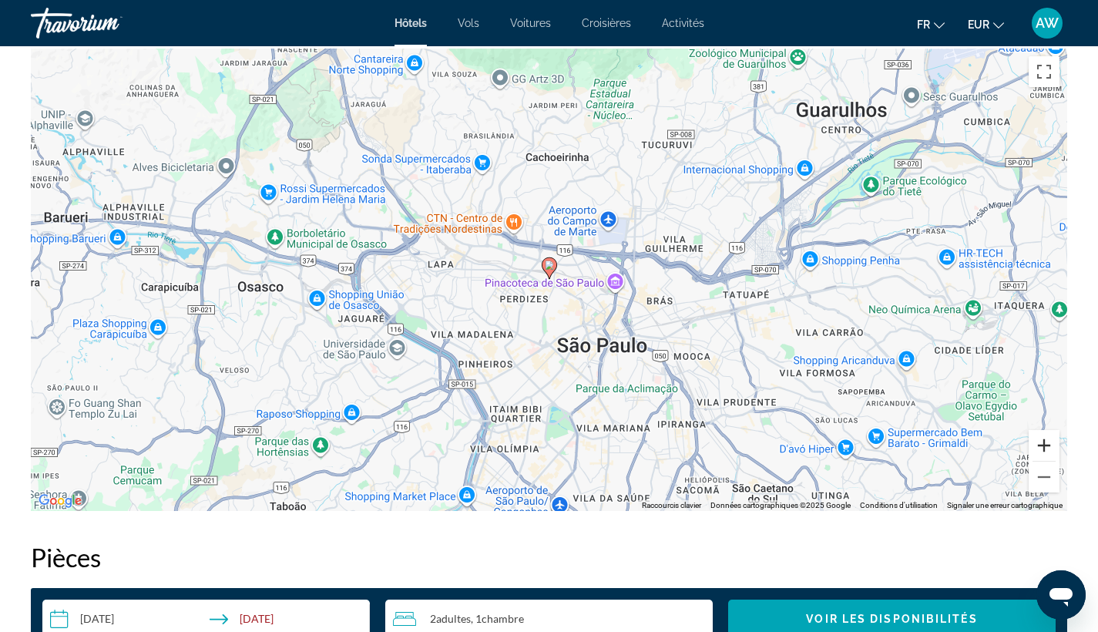
click at [1036, 445] on button "Zoom avant" at bounding box center [1043, 445] width 31 height 31
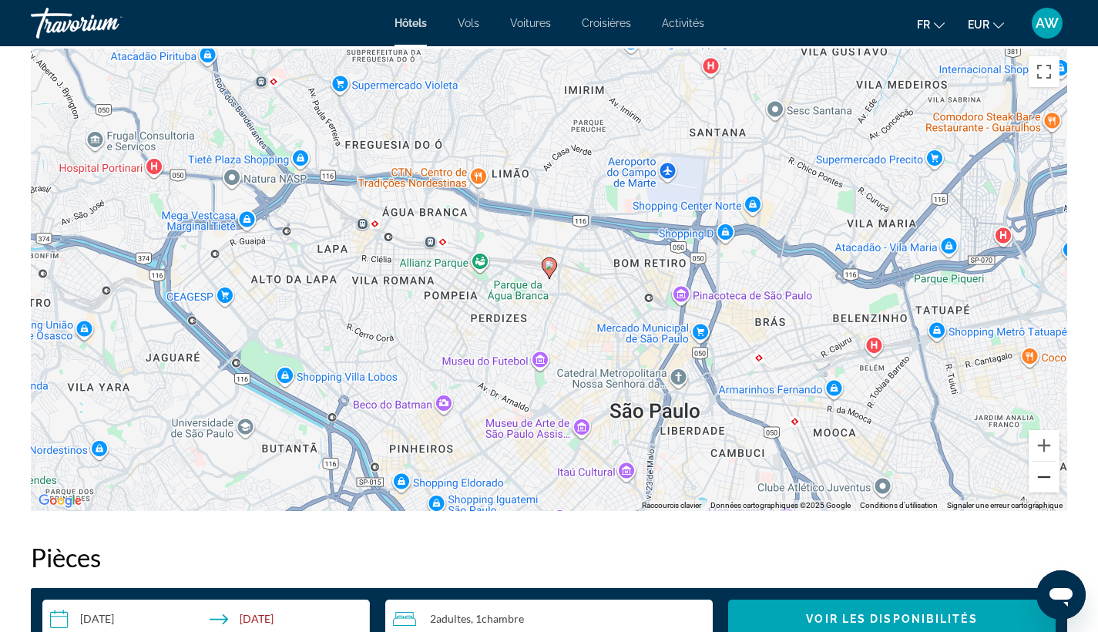
click at [1040, 484] on button "Zoom arrière" at bounding box center [1043, 476] width 31 height 31
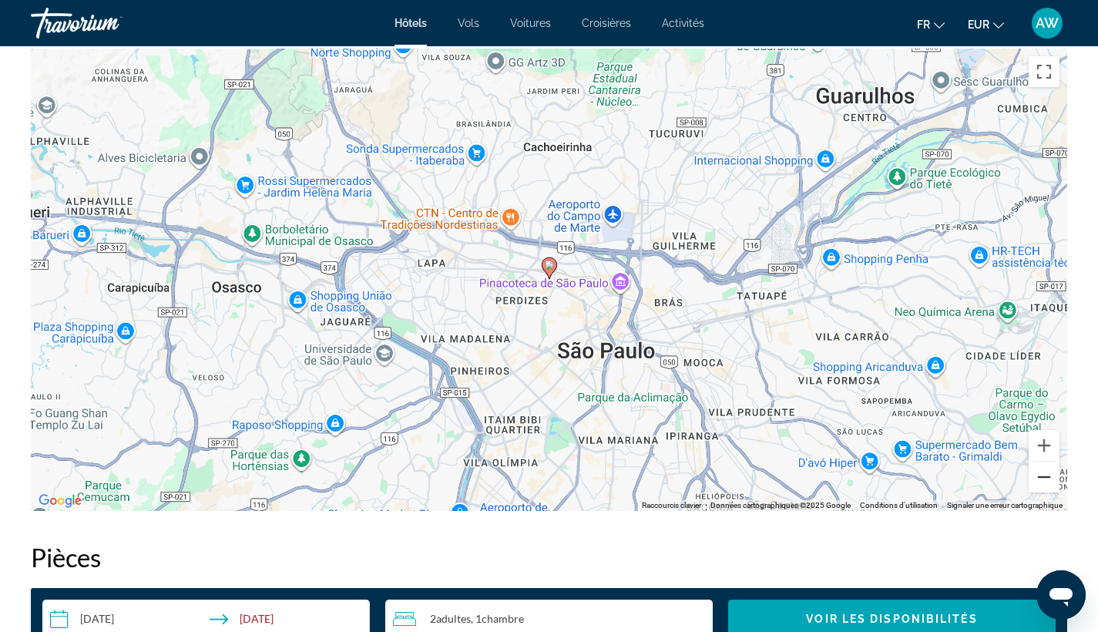
click at [1040, 484] on button "Zoom arrière" at bounding box center [1043, 476] width 31 height 31
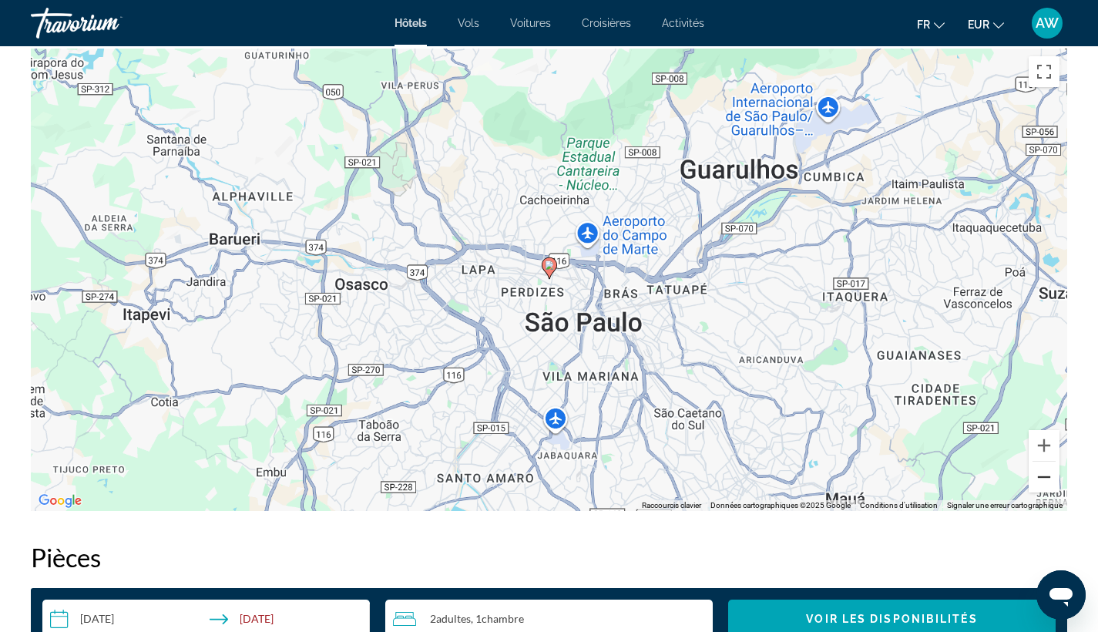
click at [1040, 484] on button "Zoom arrière" at bounding box center [1043, 476] width 31 height 31
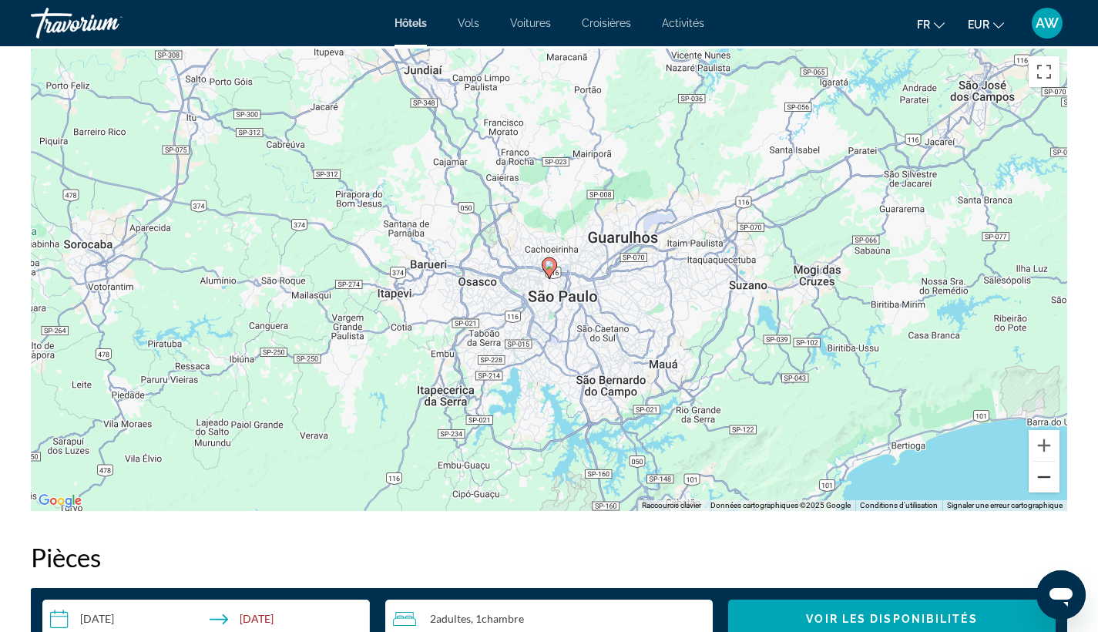
click at [1040, 484] on button "Zoom arrière" at bounding box center [1043, 476] width 31 height 31
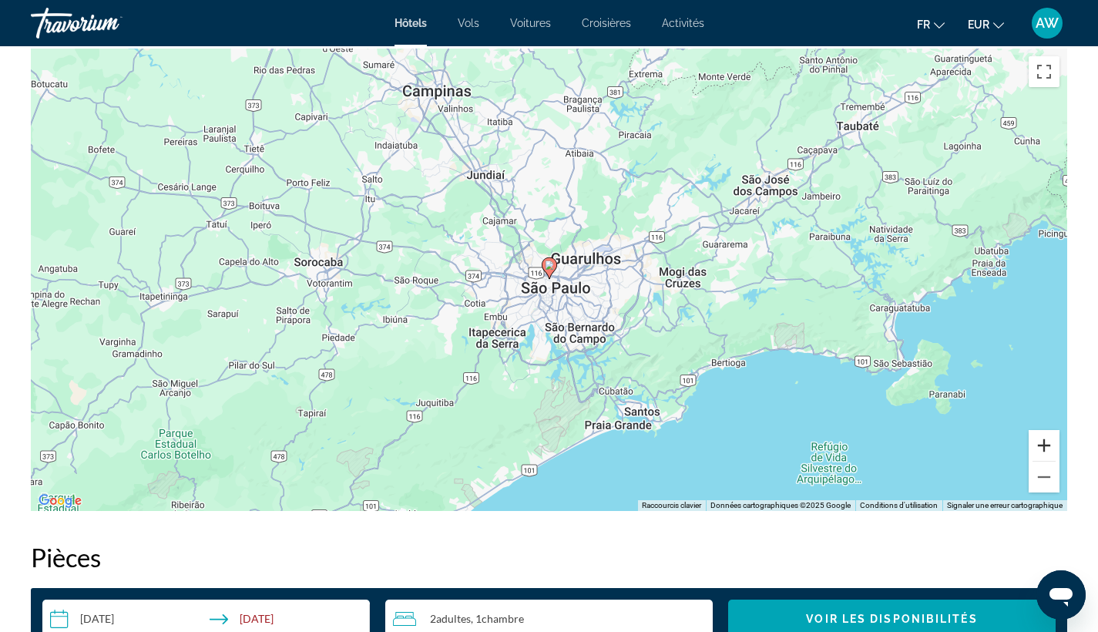
click at [1038, 444] on button "Zoom avant" at bounding box center [1043, 445] width 31 height 31
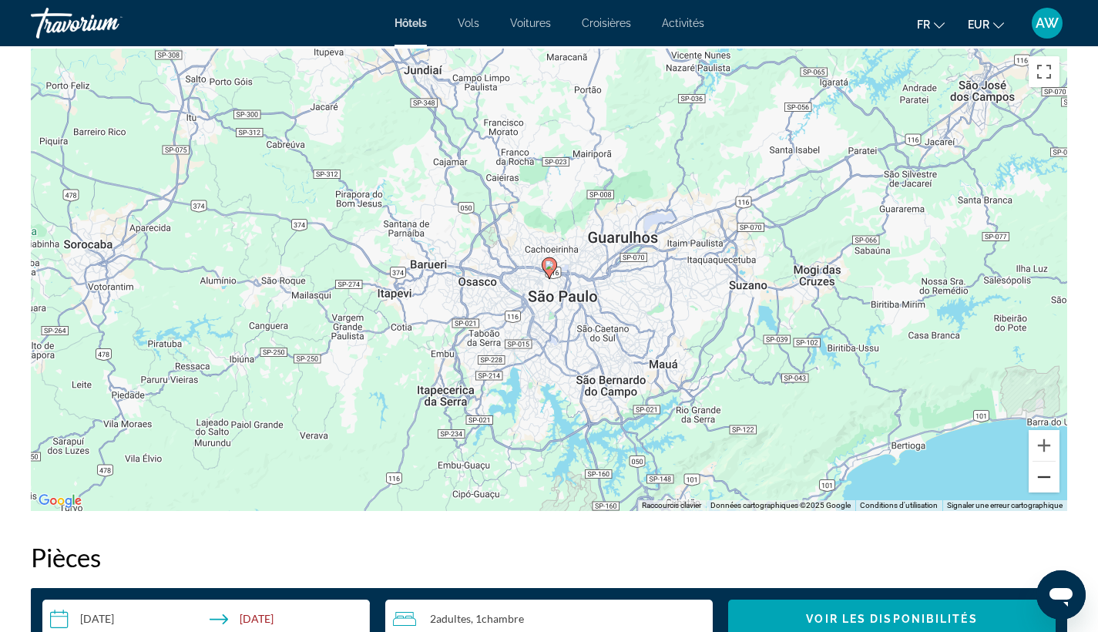
click at [1046, 484] on button "Zoom arrière" at bounding box center [1043, 476] width 31 height 31
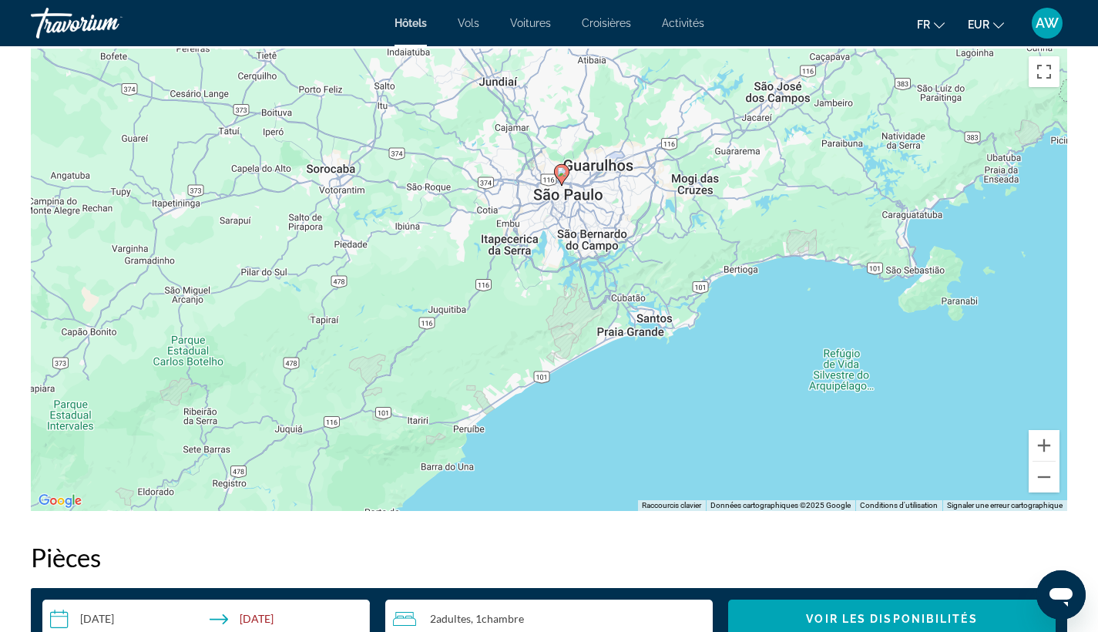
drag, startPoint x: 763, startPoint y: 421, endPoint x: 774, endPoint y: 327, distance: 94.6
click at [774, 327] on div "Pour activer le glissement avec le clavier, appuyez sur Alt+Entrée. Une fois ce…" at bounding box center [549, 280] width 1036 height 462
click at [1045, 454] on button "Zoom avant" at bounding box center [1043, 445] width 31 height 31
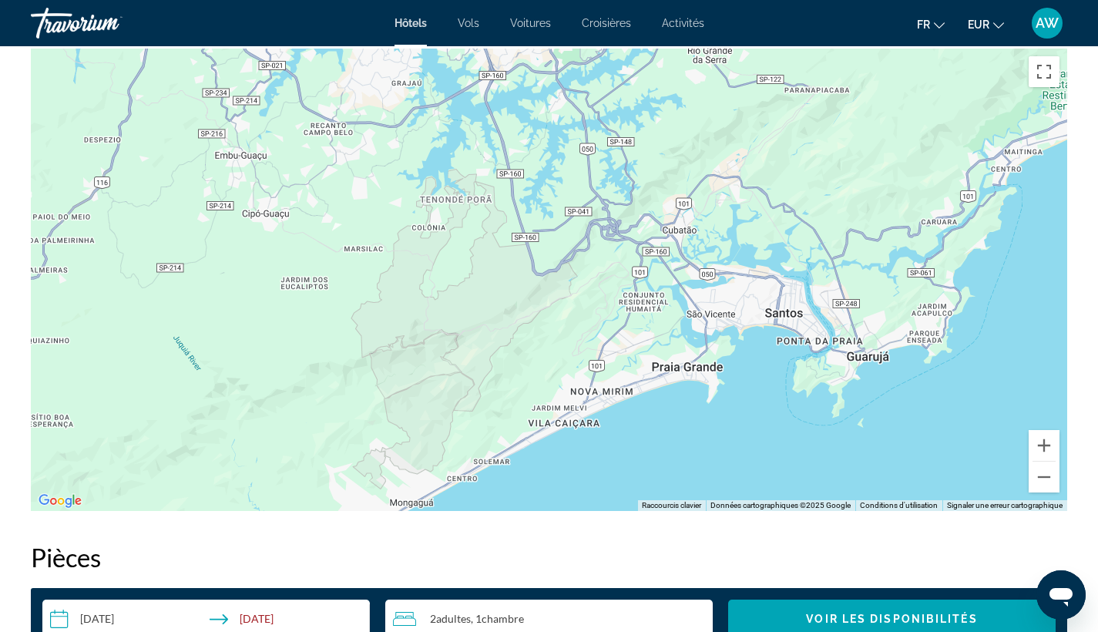
drag, startPoint x: 874, startPoint y: 424, endPoint x: 692, endPoint y: 300, distance: 221.2
click at [692, 300] on div "Pour activer le glissement avec le clavier, appuyez sur Alt+Entrée. Une fois ce…" at bounding box center [549, 280] width 1036 height 462
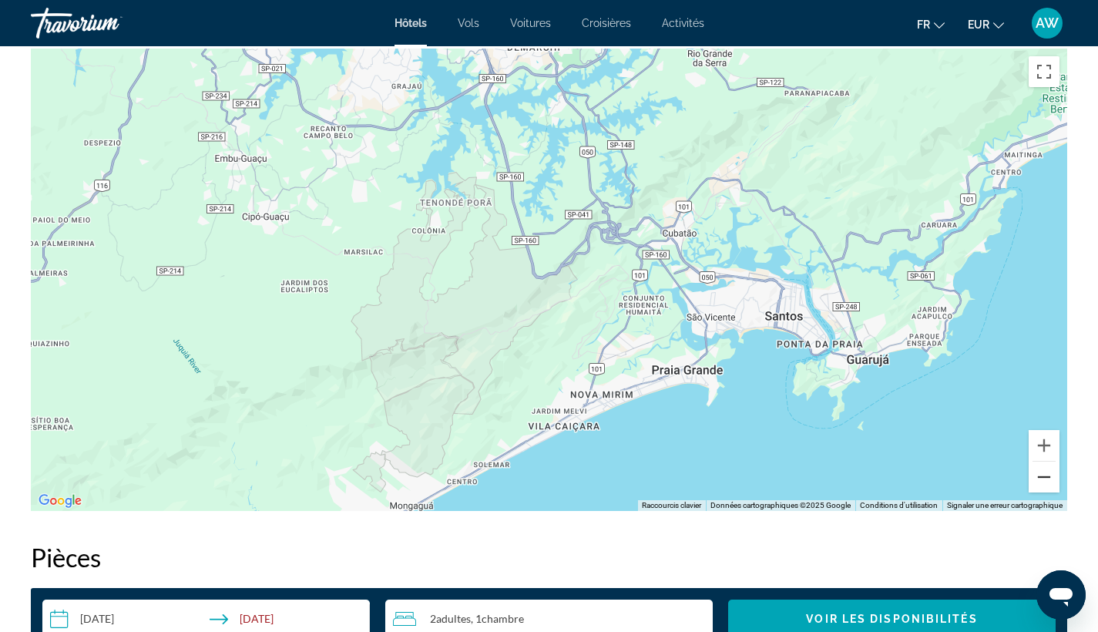
click at [1040, 485] on button "Zoom arrière" at bounding box center [1043, 476] width 31 height 31
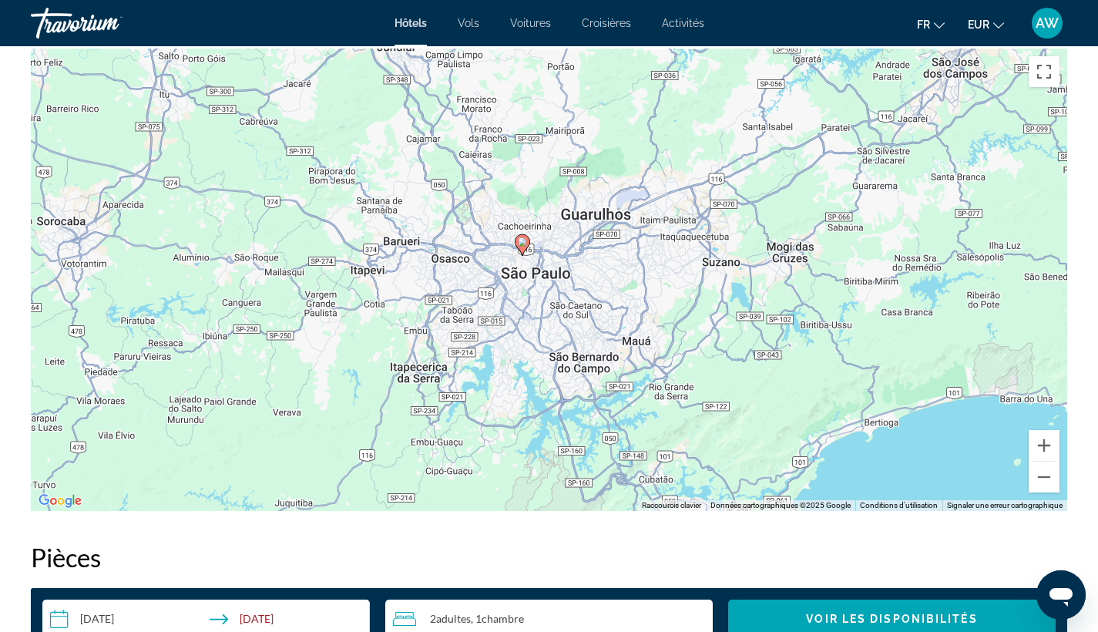
drag, startPoint x: 763, startPoint y: 247, endPoint x: 804, endPoint y: 472, distance: 229.5
click at [804, 472] on div "Pour activer le glissement avec le clavier, appuyez sur Alt+Entrée. Une fois ce…" at bounding box center [549, 280] width 1036 height 462
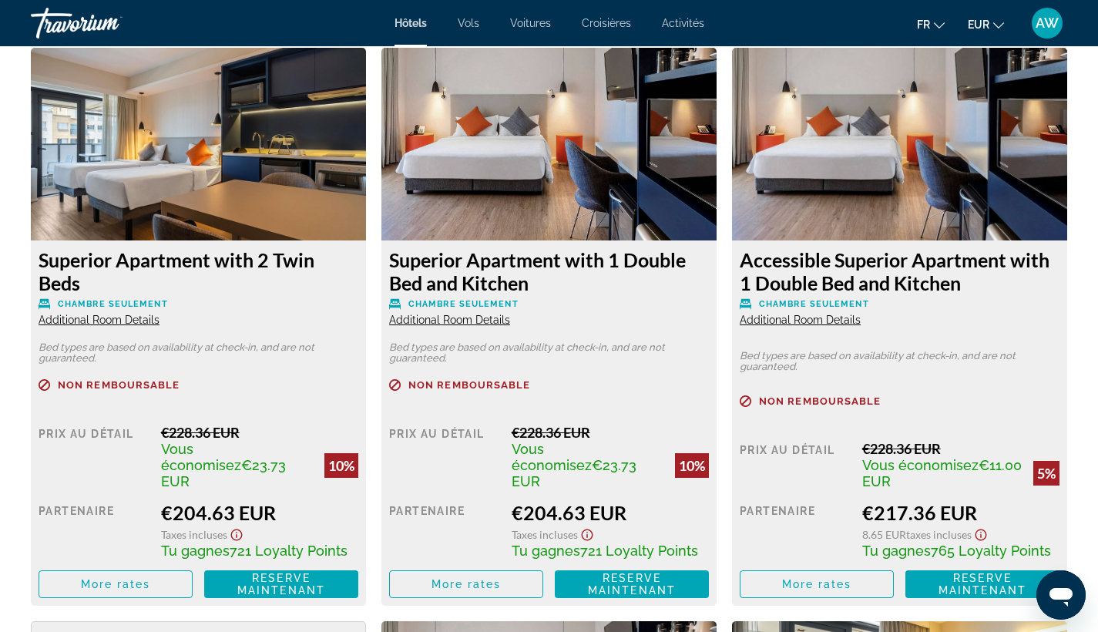
scroll to position [2134, 0]
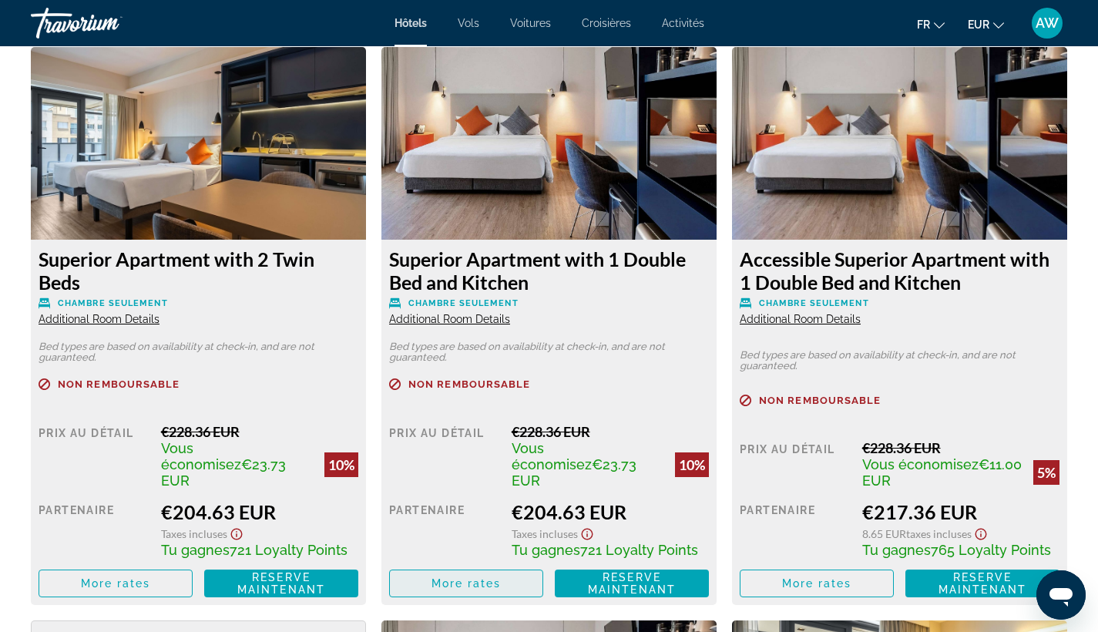
click at [458, 565] on span "Main content" at bounding box center [466, 583] width 153 height 37
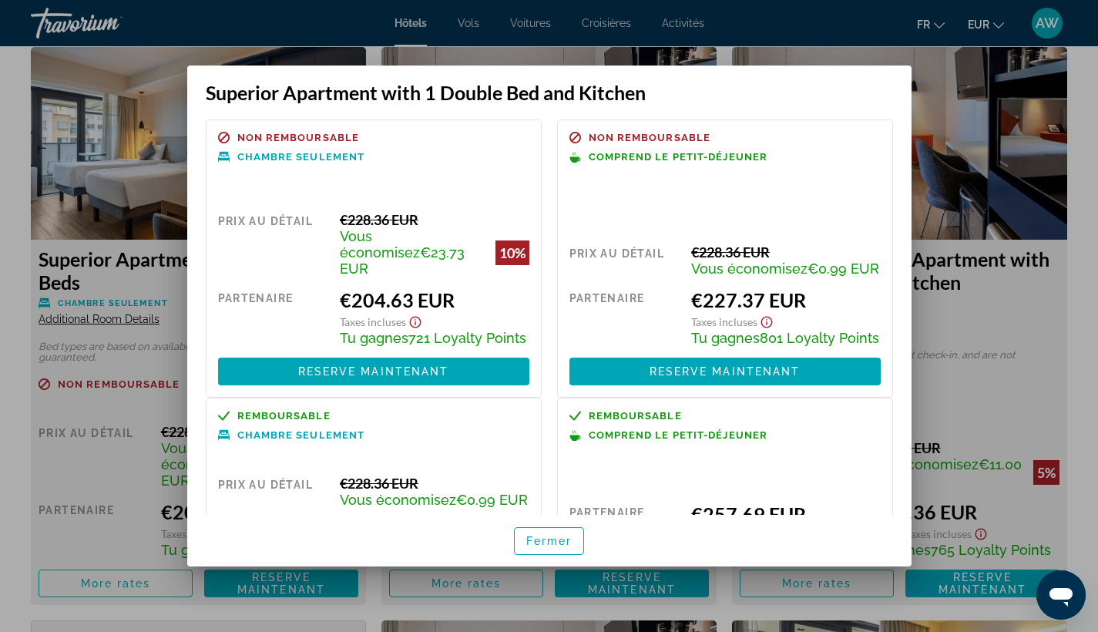
scroll to position [25, 0]
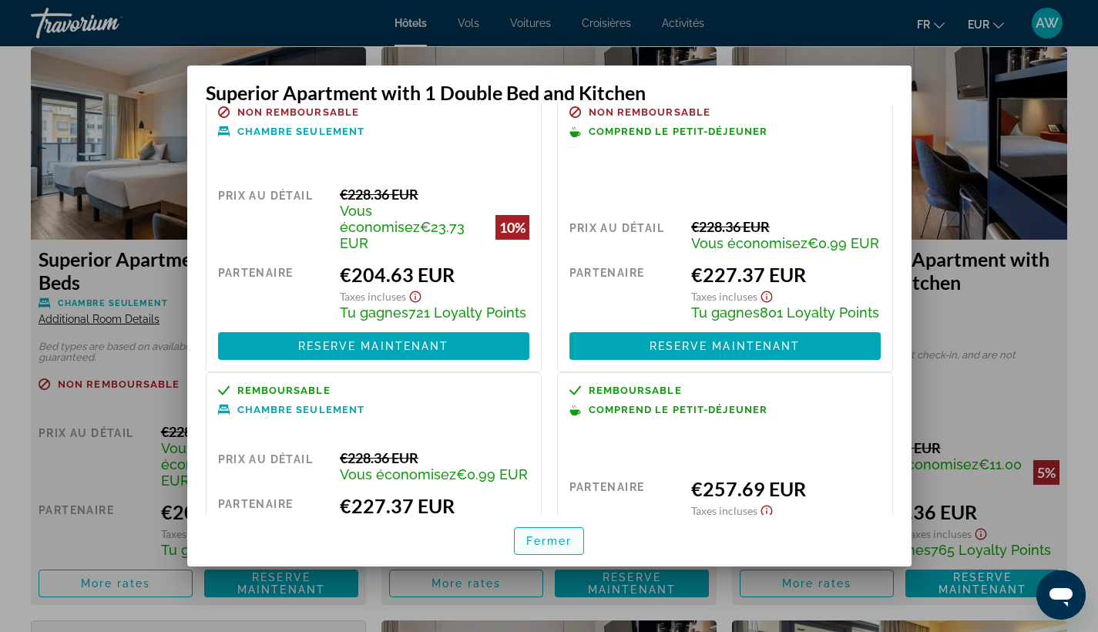
click at [566, 539] on span "Fermer" at bounding box center [549, 541] width 46 height 12
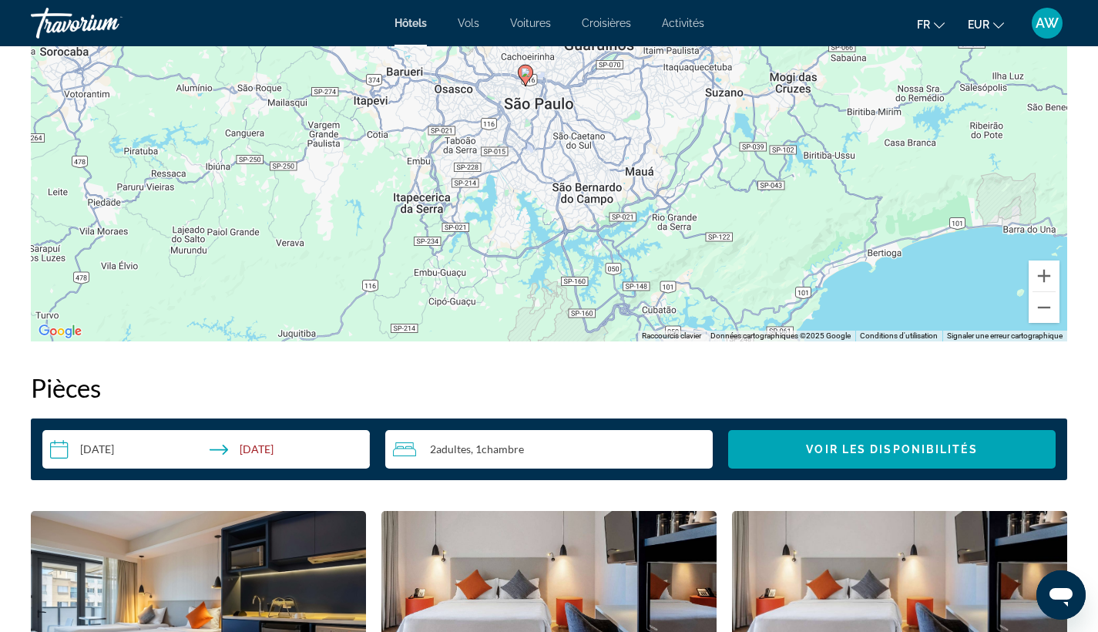
scroll to position [1642, 0]
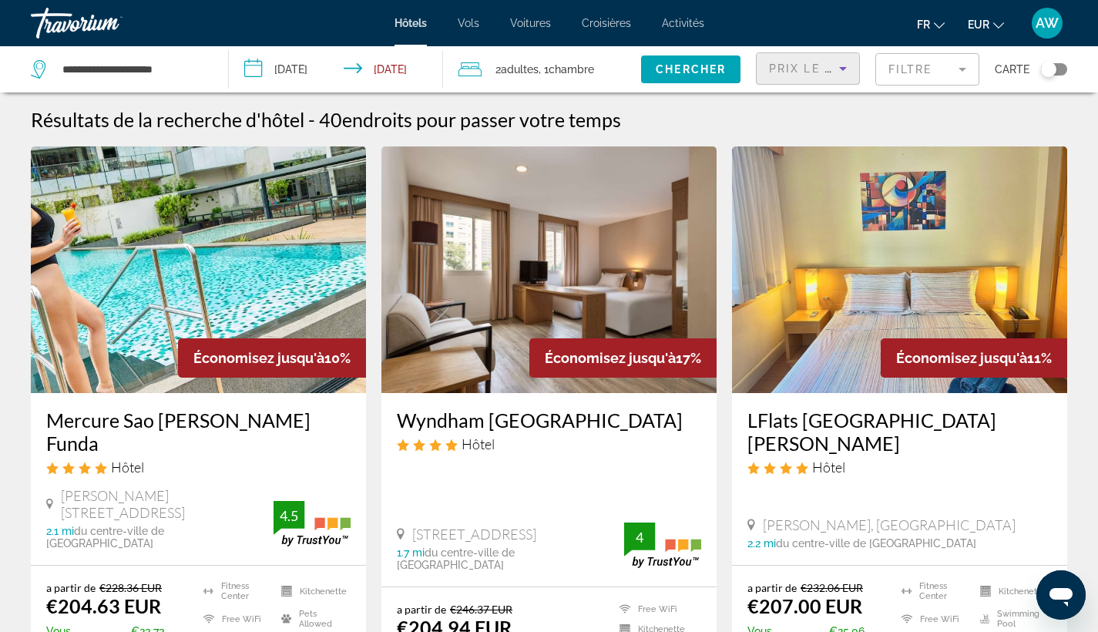
click at [848, 64] on icon "Sort by" at bounding box center [843, 68] width 18 height 18
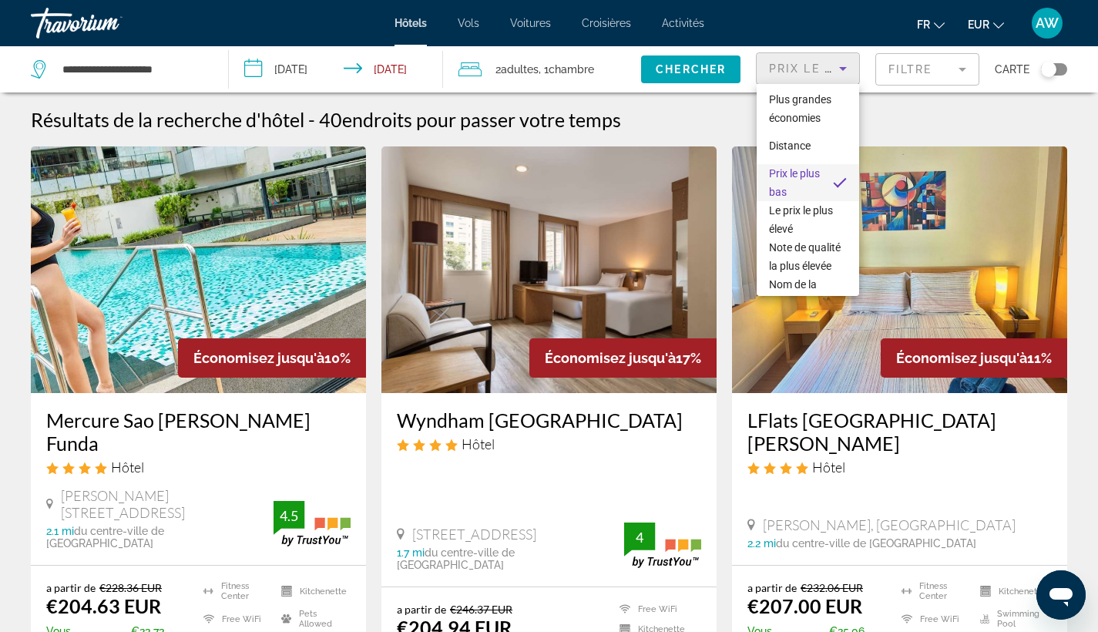
click at [848, 64] on div at bounding box center [549, 316] width 1098 height 632
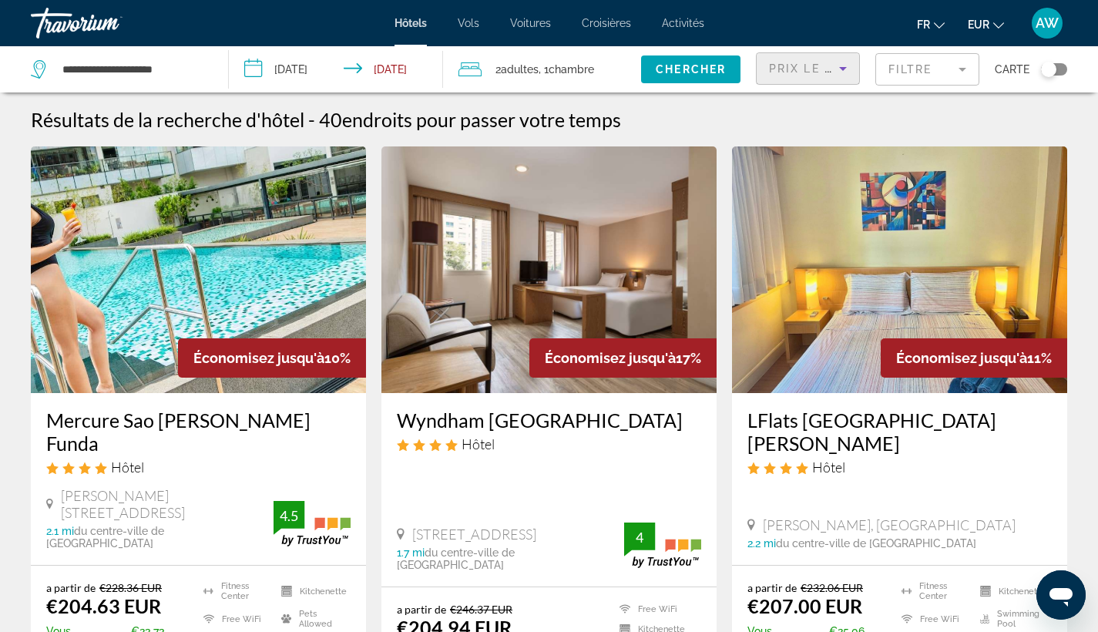
click at [910, 72] on mat-form-field "Filtre" at bounding box center [927, 69] width 104 height 32
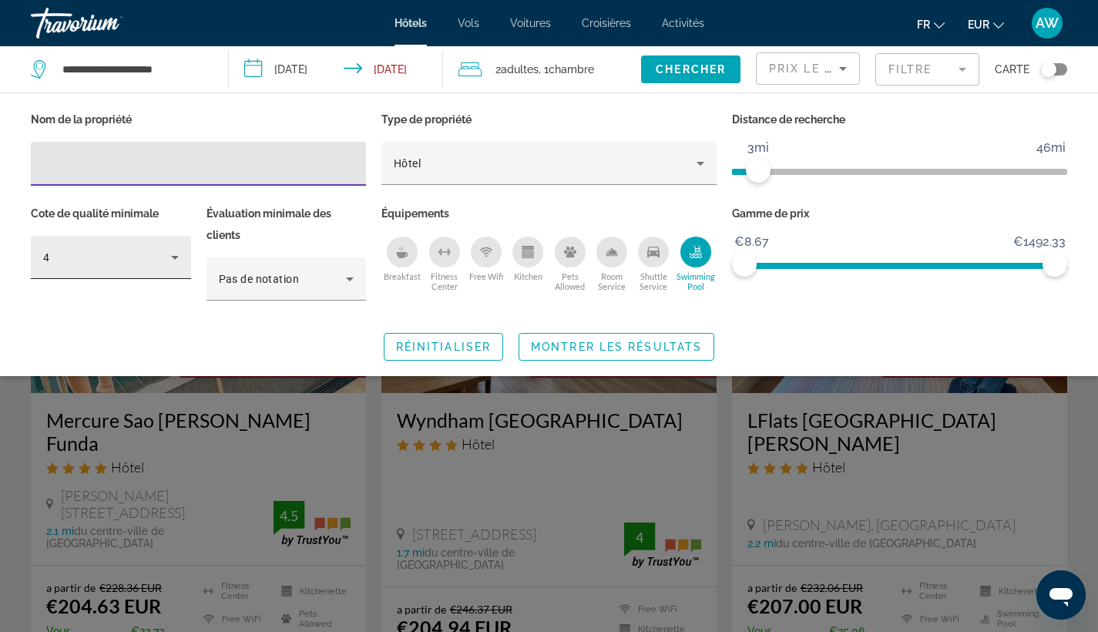
click at [188, 256] on div "4" at bounding box center [111, 257] width 160 height 43
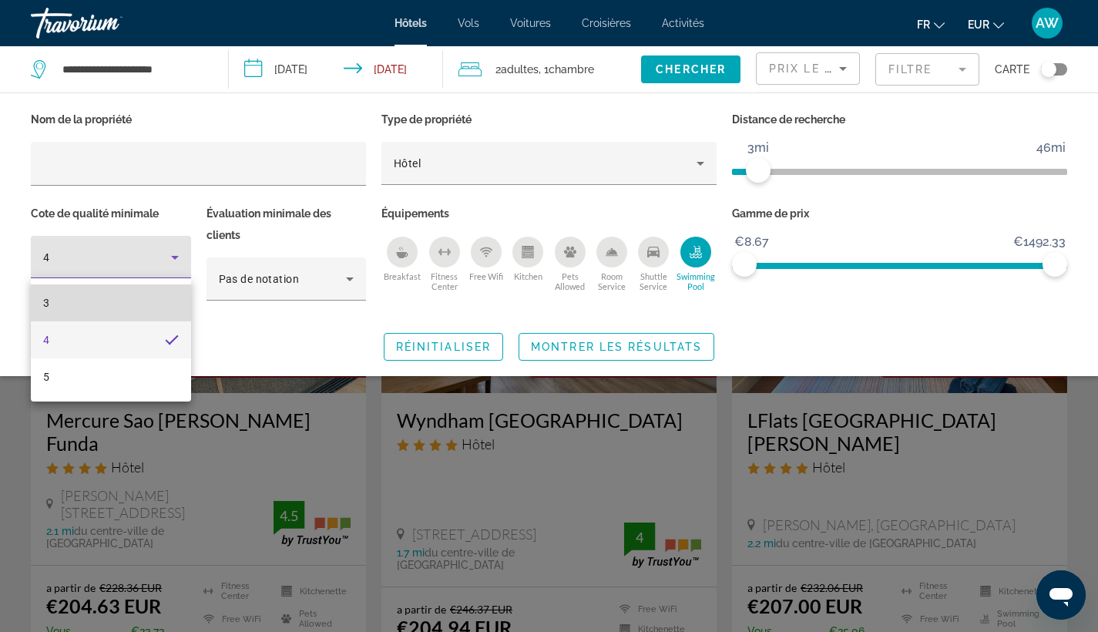
click at [155, 308] on mat-option "3" at bounding box center [111, 302] width 160 height 37
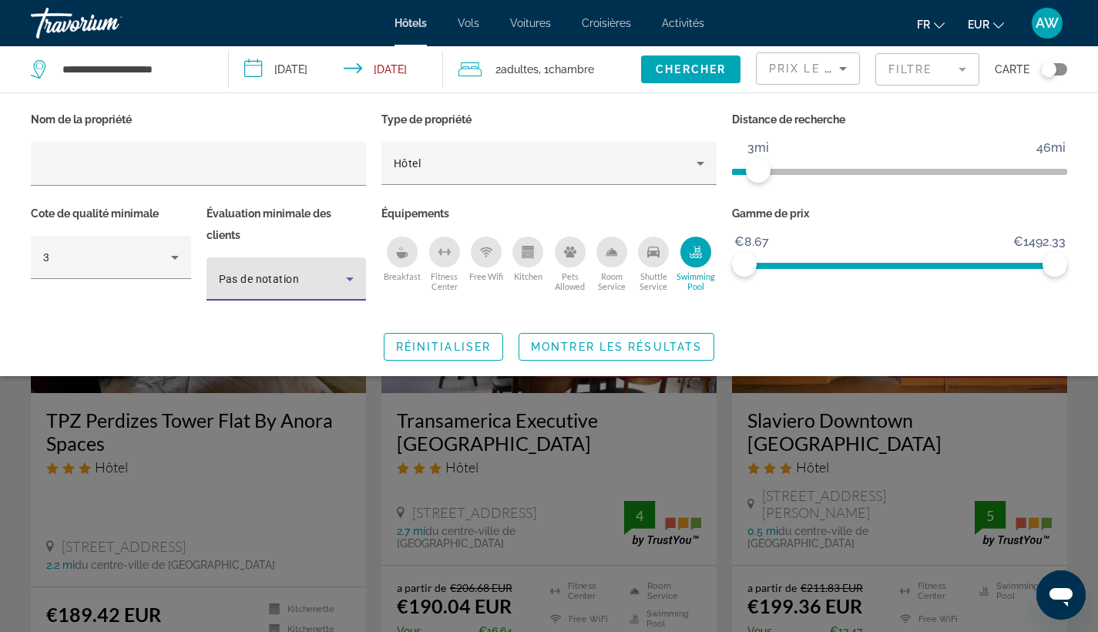
click at [270, 282] on span "Pas de notation" at bounding box center [259, 279] width 81 height 12
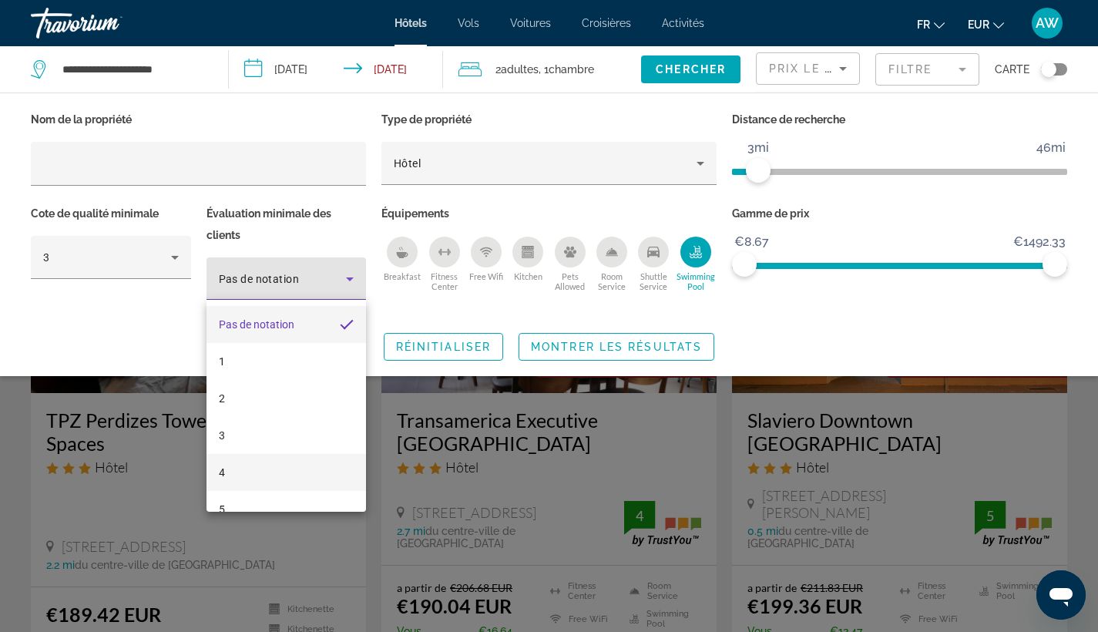
click at [260, 482] on mat-option "4" at bounding box center [286, 472] width 160 height 37
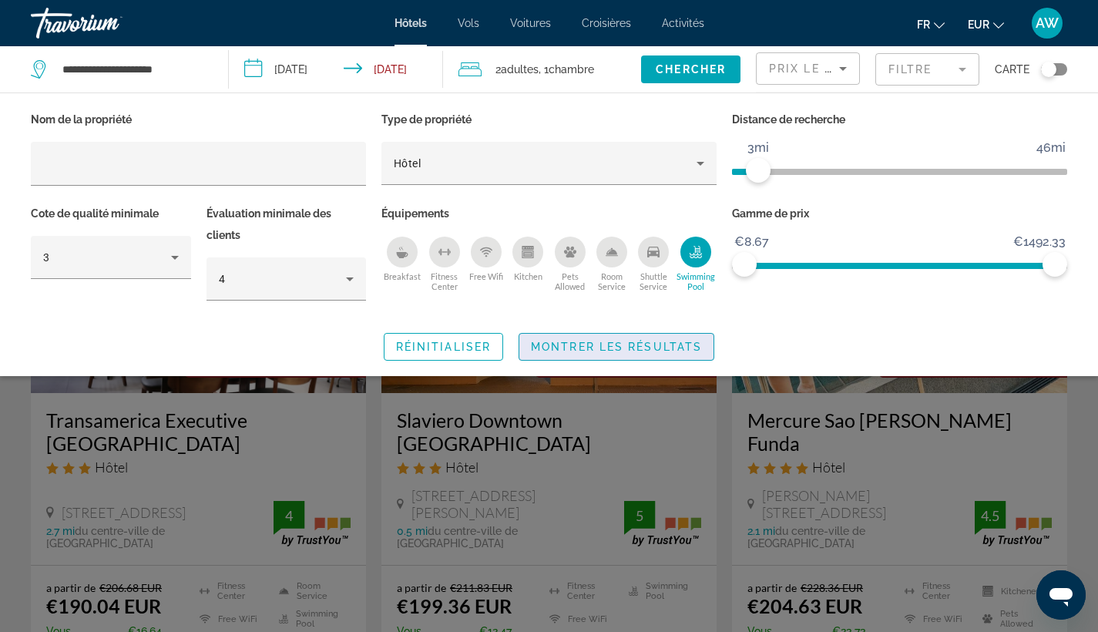
click at [612, 341] on span "Montrer les résultats" at bounding box center [616, 347] width 171 height 12
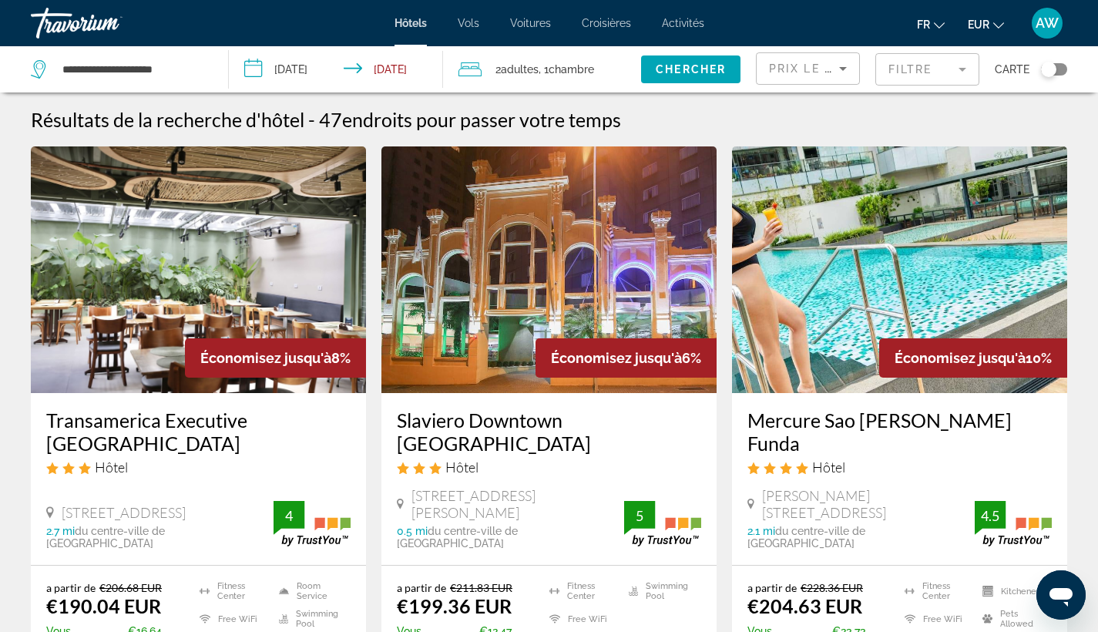
click at [919, 67] on mat-form-field "Filtre" at bounding box center [927, 69] width 104 height 32
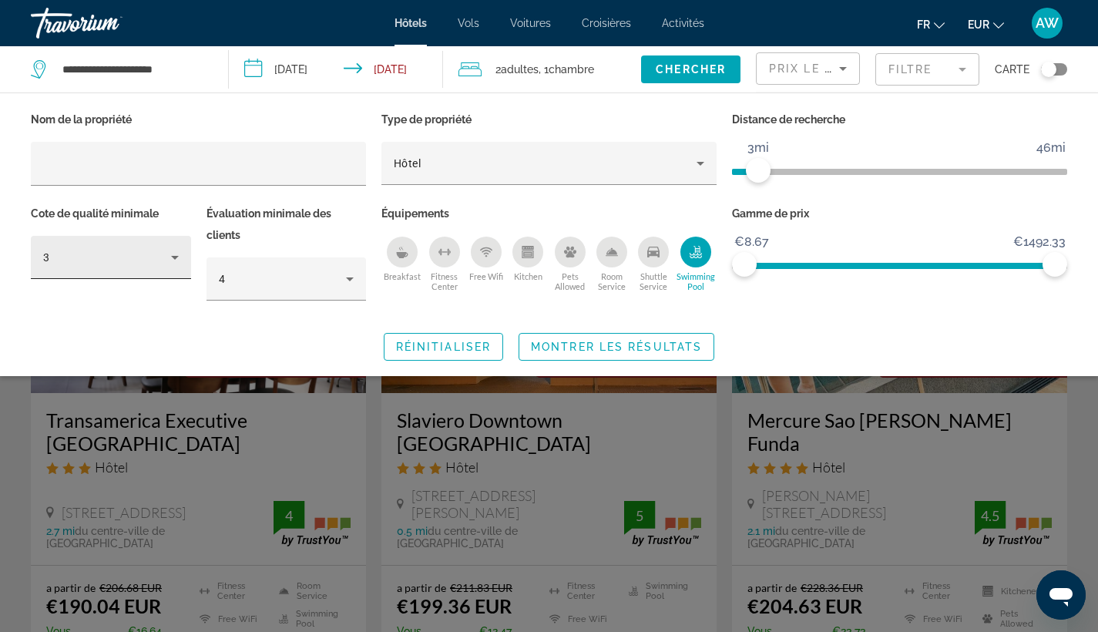
click at [177, 266] on div "3" at bounding box center [111, 257] width 136 height 43
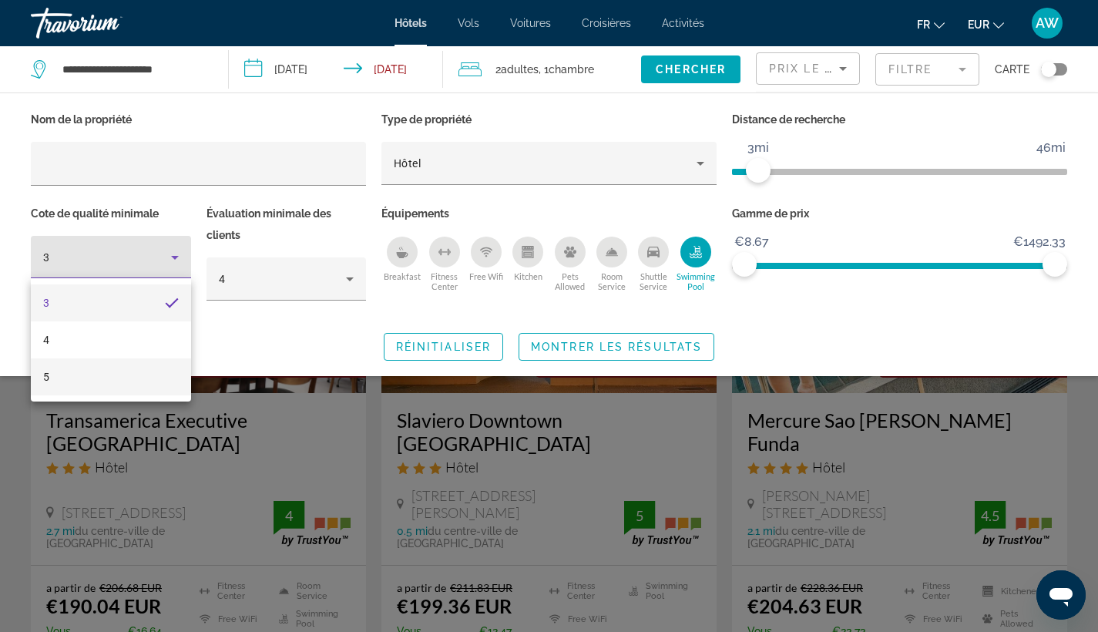
click at [169, 384] on mat-option "5" at bounding box center [111, 376] width 160 height 37
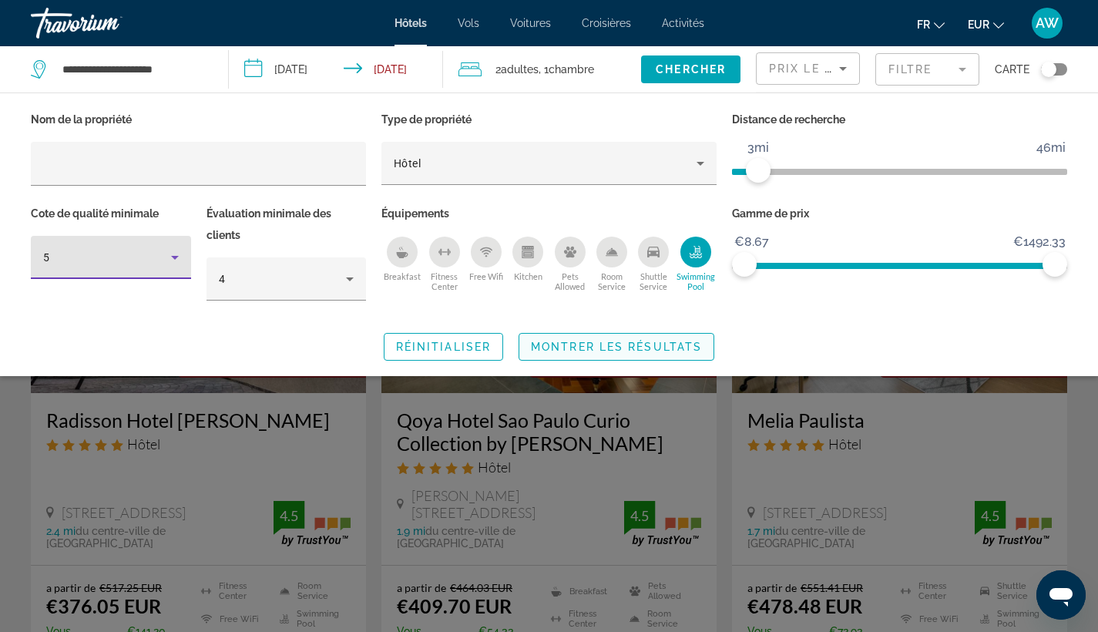
click at [601, 341] on span "Montrer les résultats" at bounding box center [616, 347] width 171 height 12
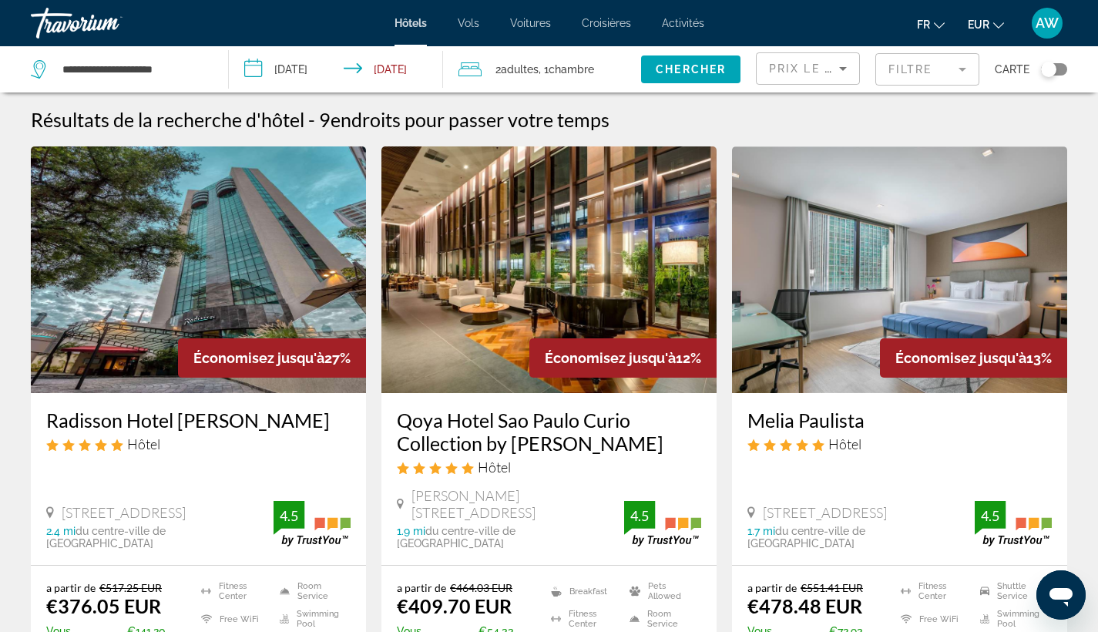
click at [834, 69] on icon "Sort by" at bounding box center [843, 68] width 18 height 18
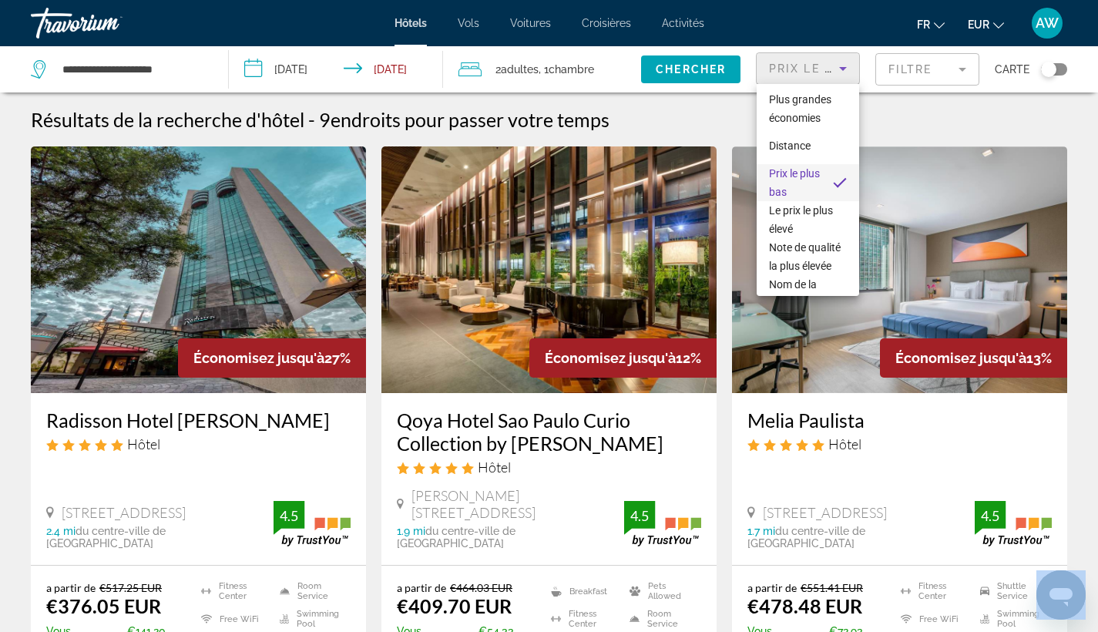
click at [834, 69] on div at bounding box center [549, 316] width 1098 height 632
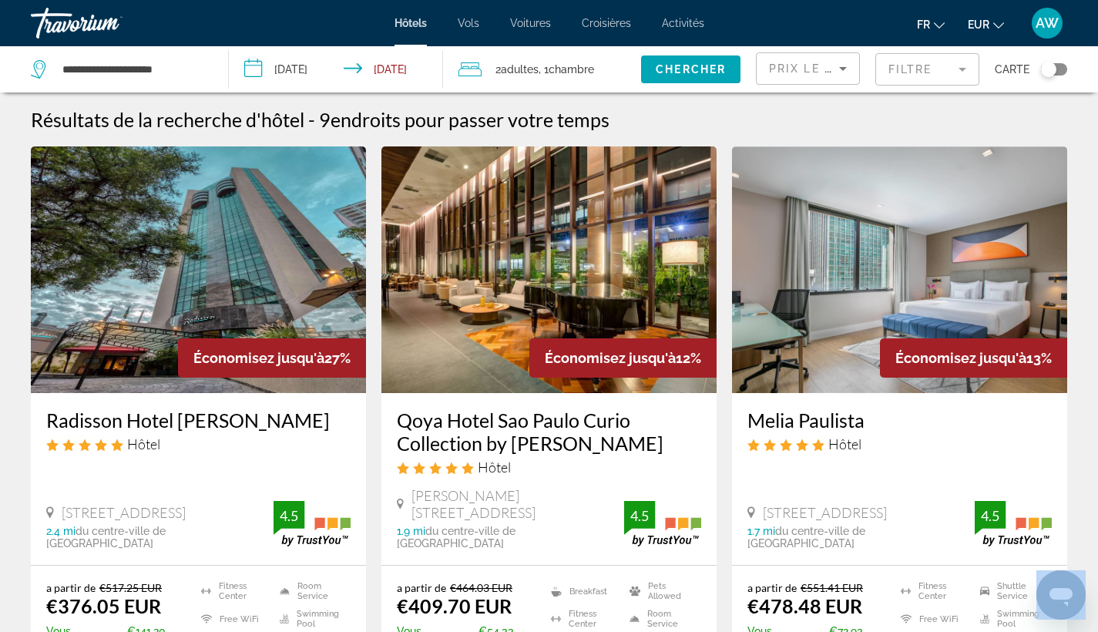
click at [927, 69] on mat-form-field "Filtre" at bounding box center [927, 69] width 104 height 32
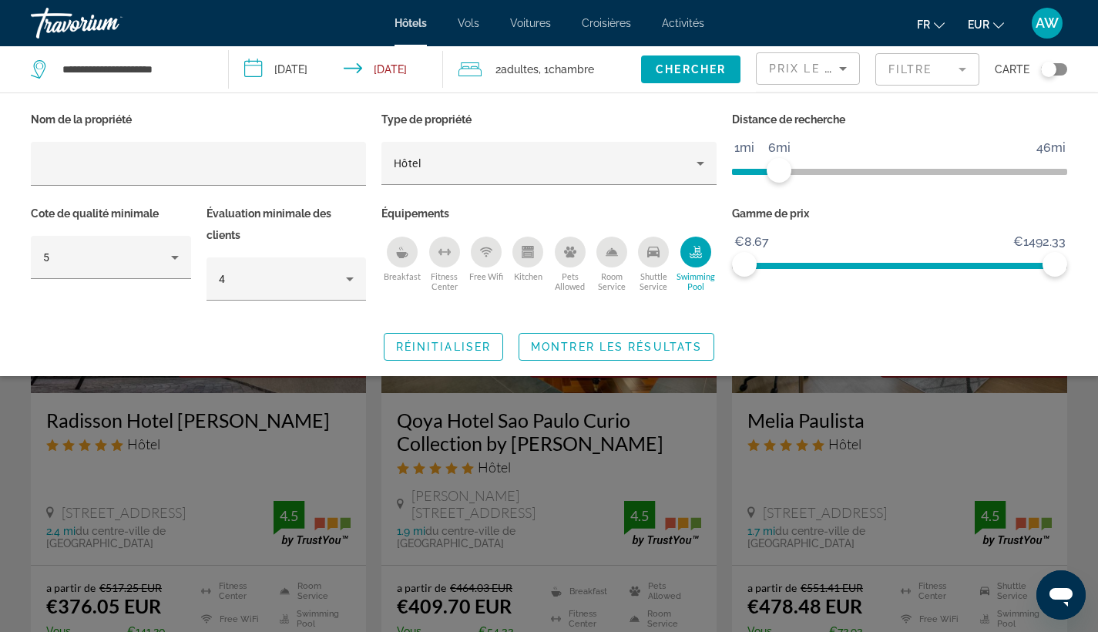
click at [781, 169] on ngx-slider "1mi 46mi 6mi" at bounding box center [899, 170] width 335 height 3
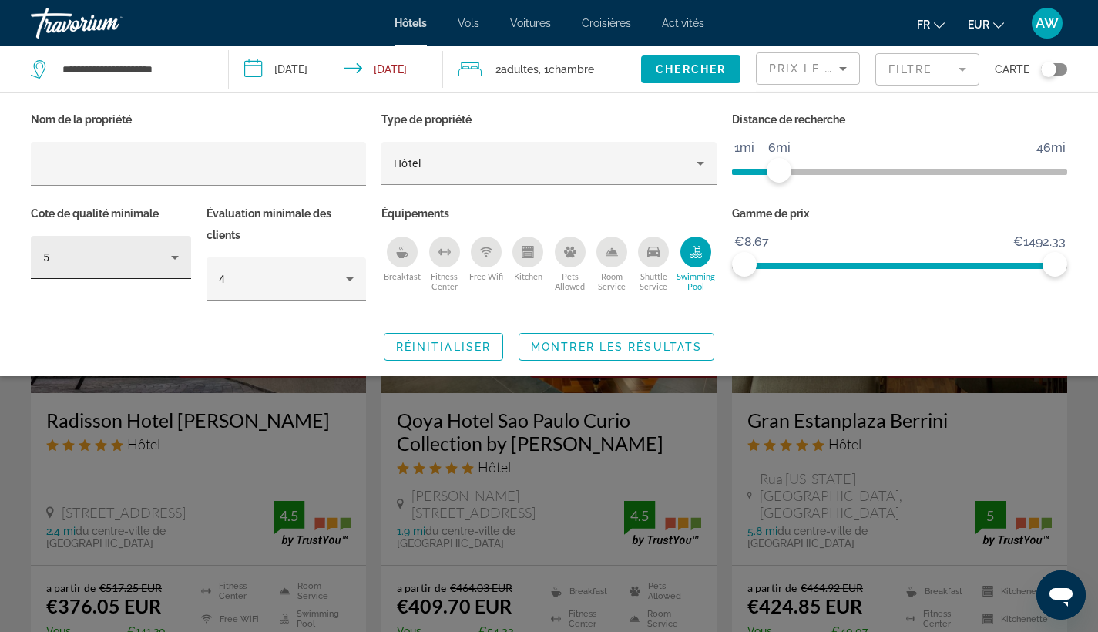
click at [170, 263] on icon "Hotel Filters" at bounding box center [175, 257] width 18 height 18
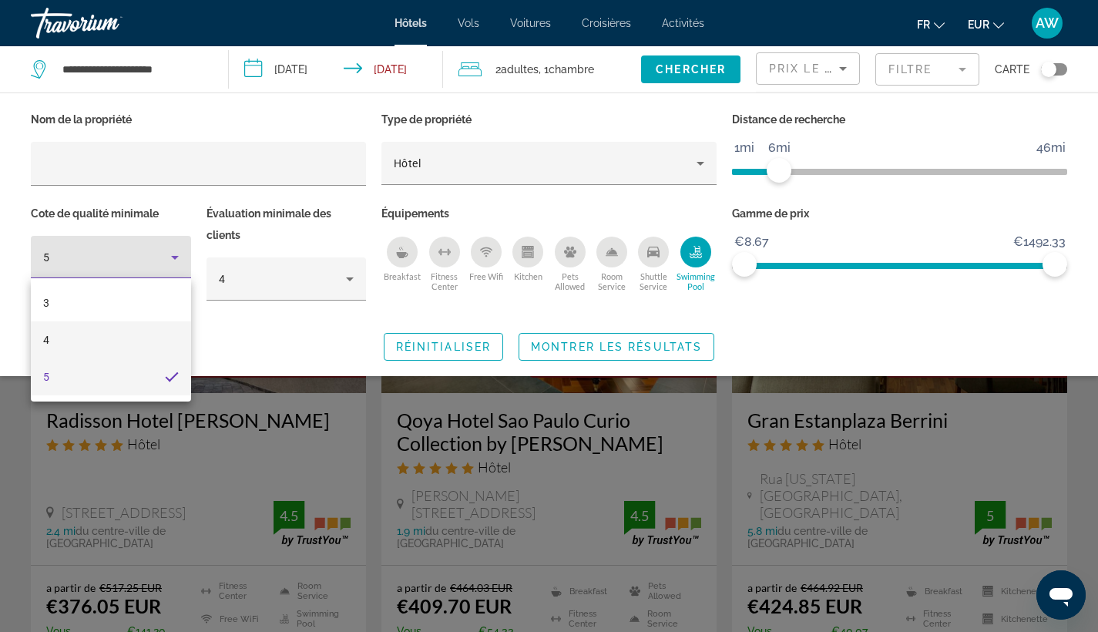
click at [168, 327] on mat-option "4" at bounding box center [111, 339] width 160 height 37
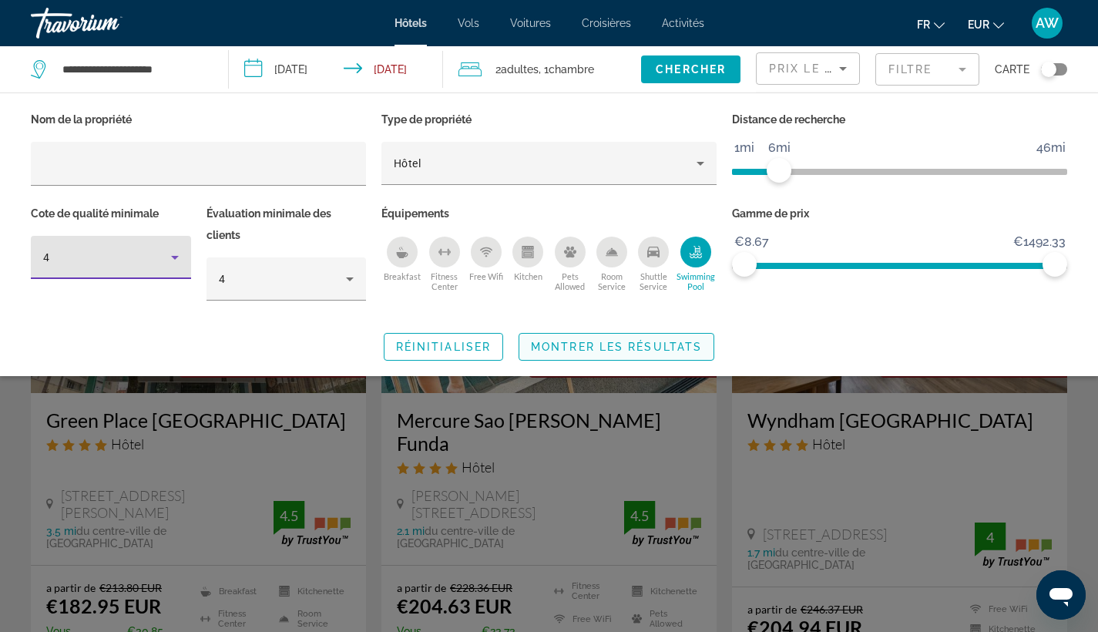
click at [546, 347] on span "Montrer les résultats" at bounding box center [616, 347] width 171 height 12
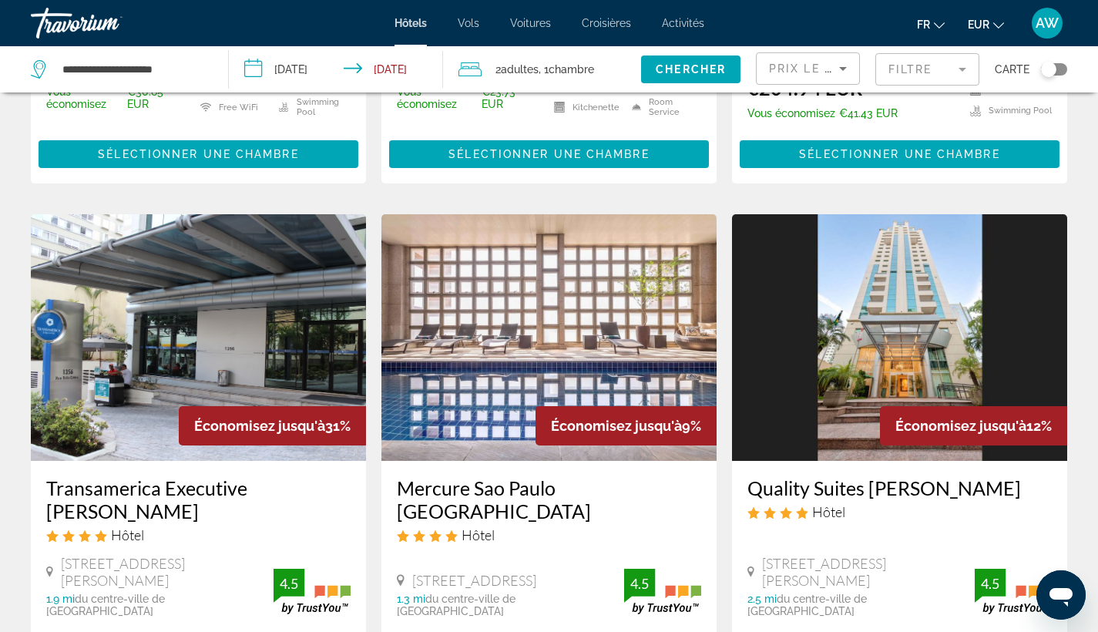
scroll to position [543, 0]
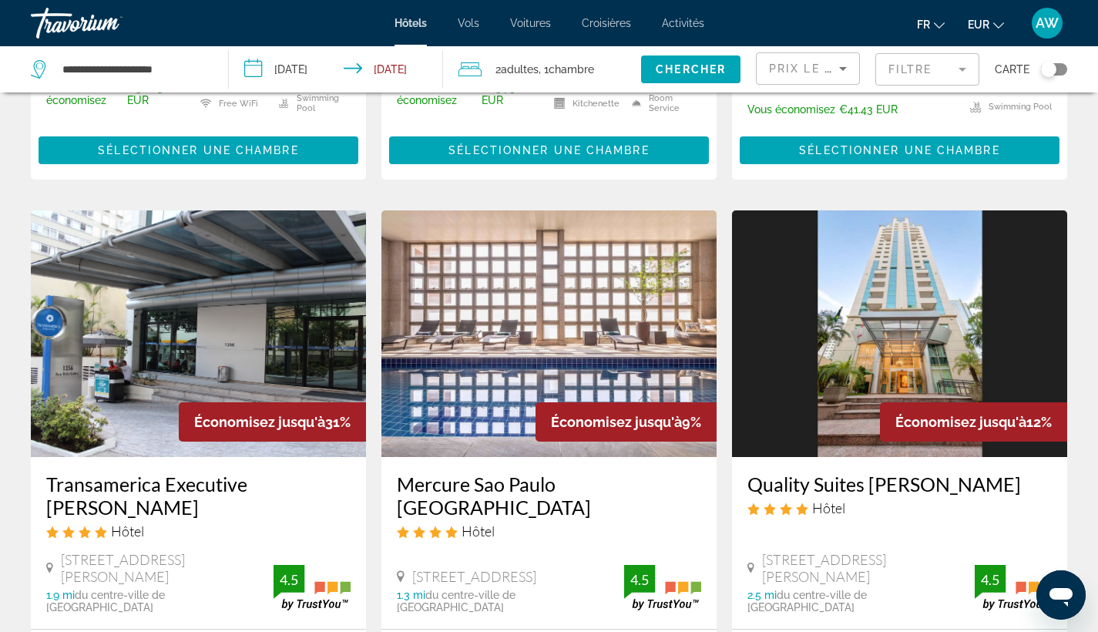
click at [827, 472] on h3 "Quality Suites [PERSON_NAME]" at bounding box center [899, 483] width 304 height 23
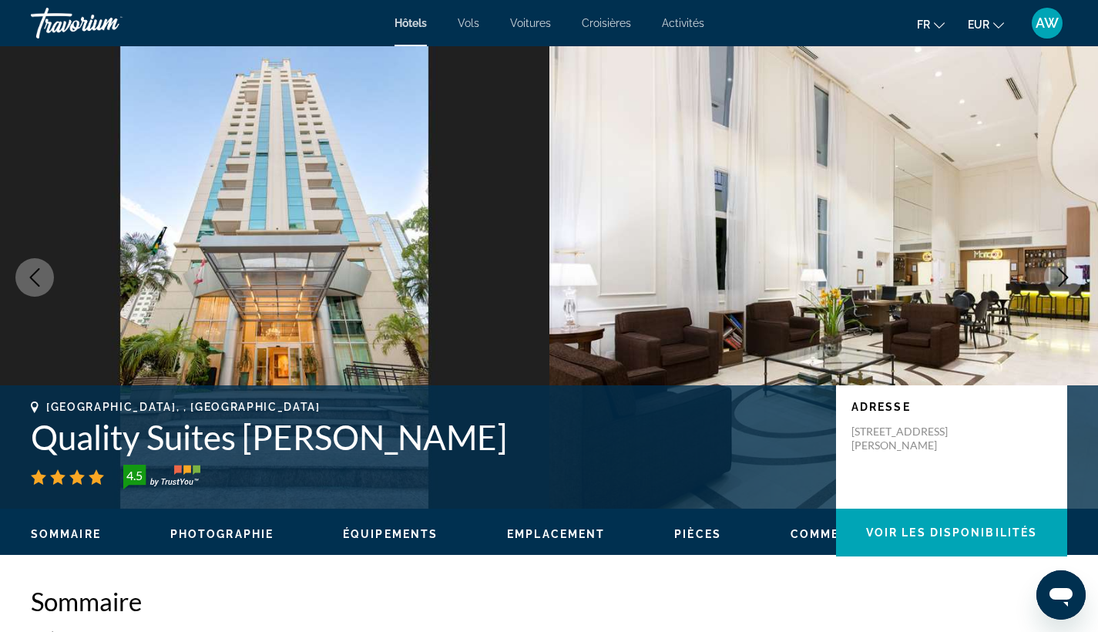
click at [1059, 282] on icon "Next image" at bounding box center [1063, 277] width 18 height 18
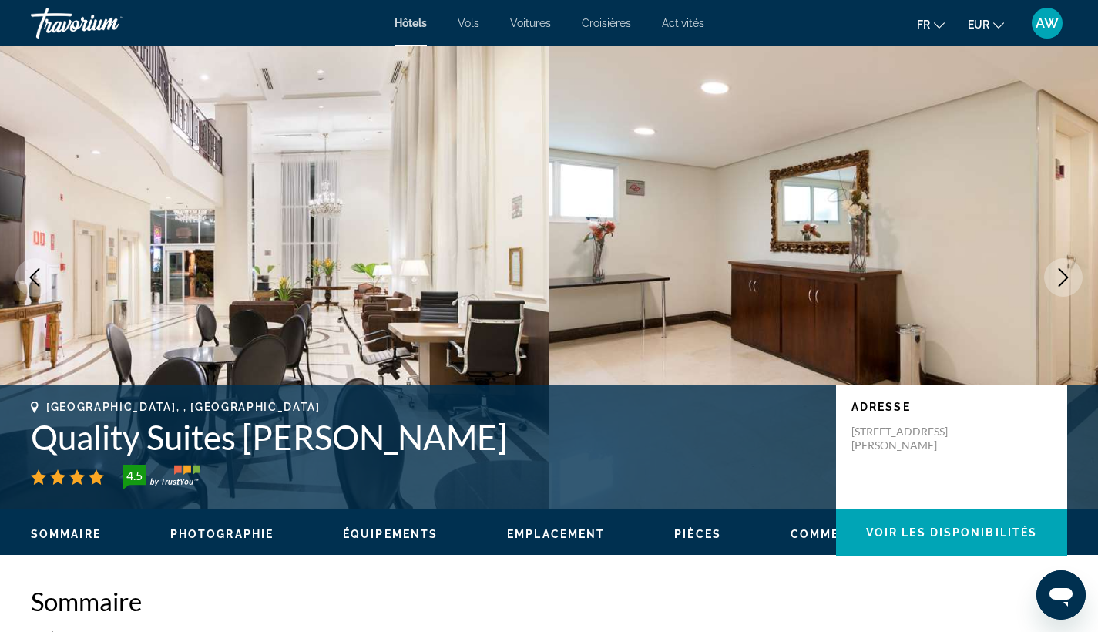
click at [1059, 281] on icon "Next image" at bounding box center [1063, 277] width 18 height 18
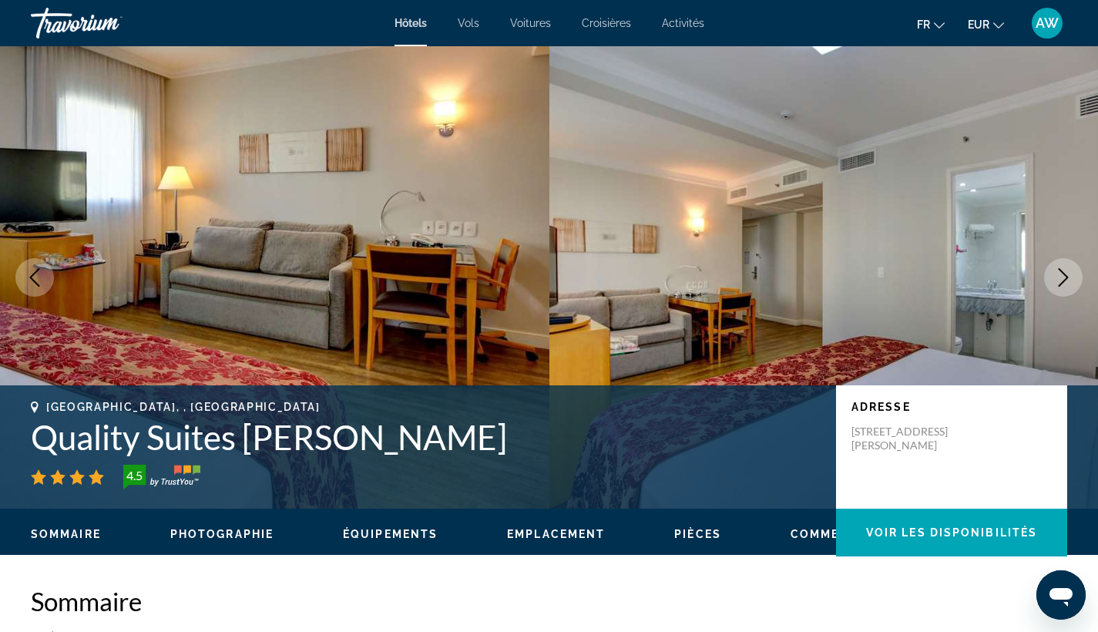
click at [1059, 281] on icon "Next image" at bounding box center [1063, 277] width 18 height 18
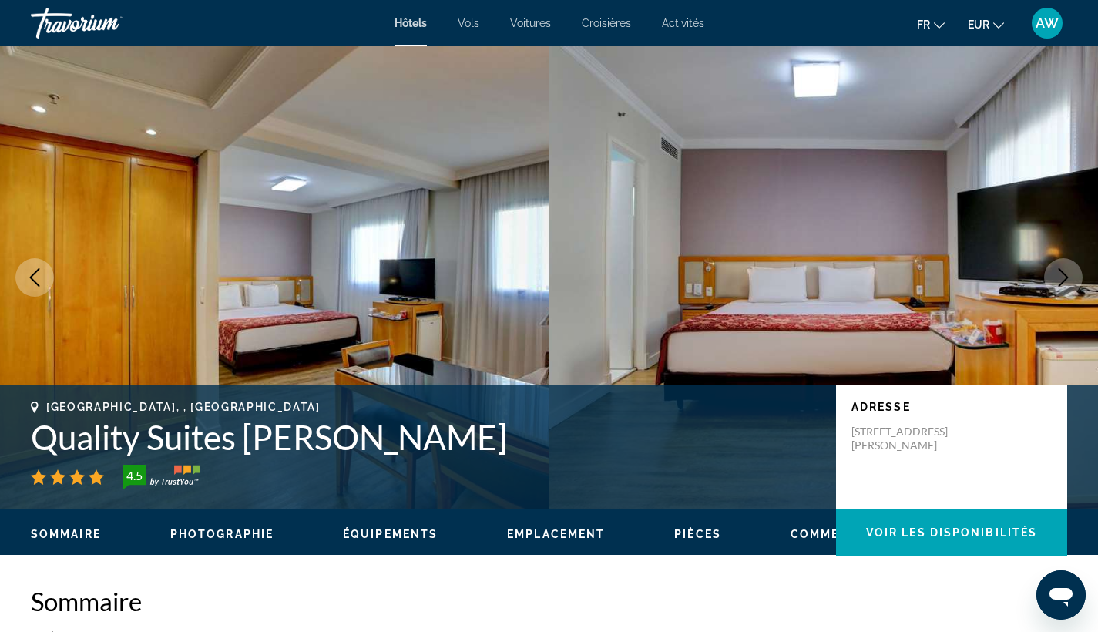
click at [1059, 281] on icon "Next image" at bounding box center [1063, 277] width 18 height 18
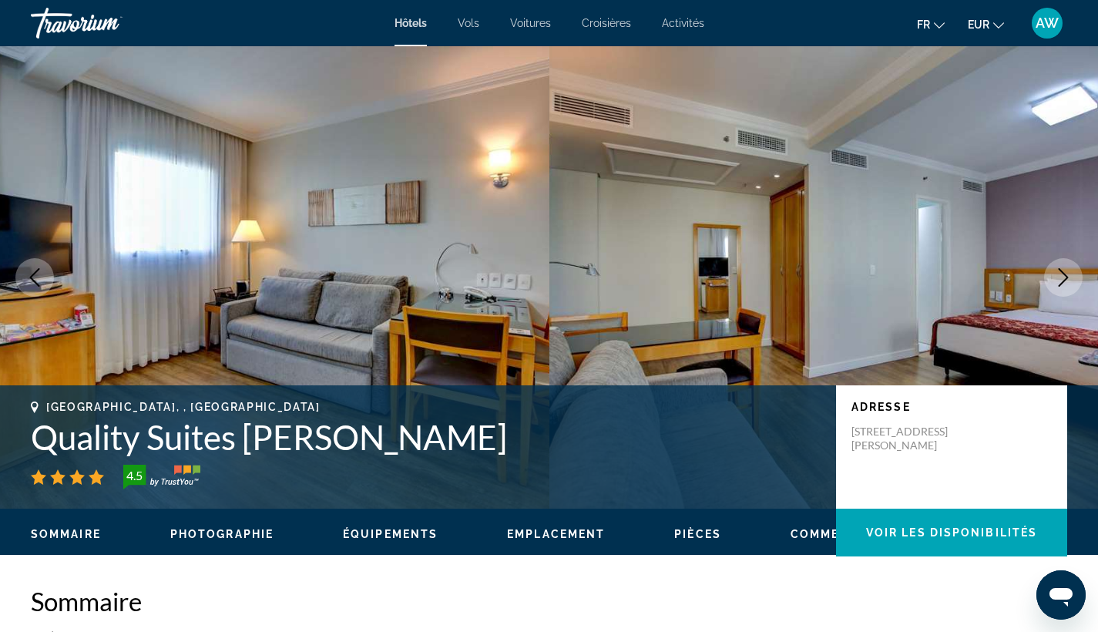
click at [1059, 281] on icon "Next image" at bounding box center [1063, 277] width 18 height 18
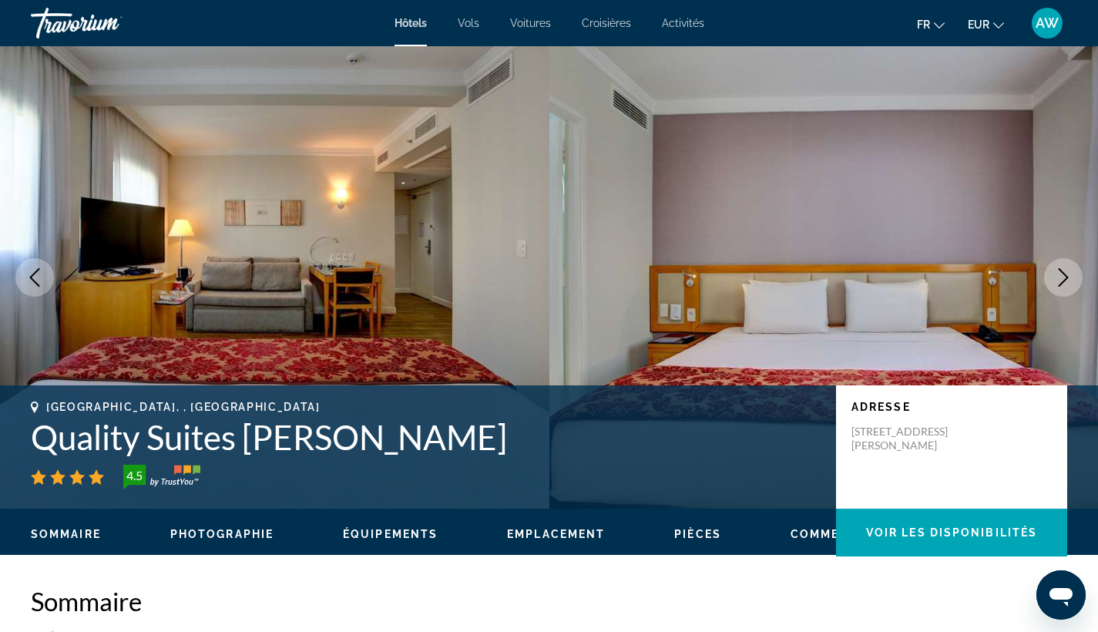
click at [1059, 281] on icon "Next image" at bounding box center [1063, 277] width 18 height 18
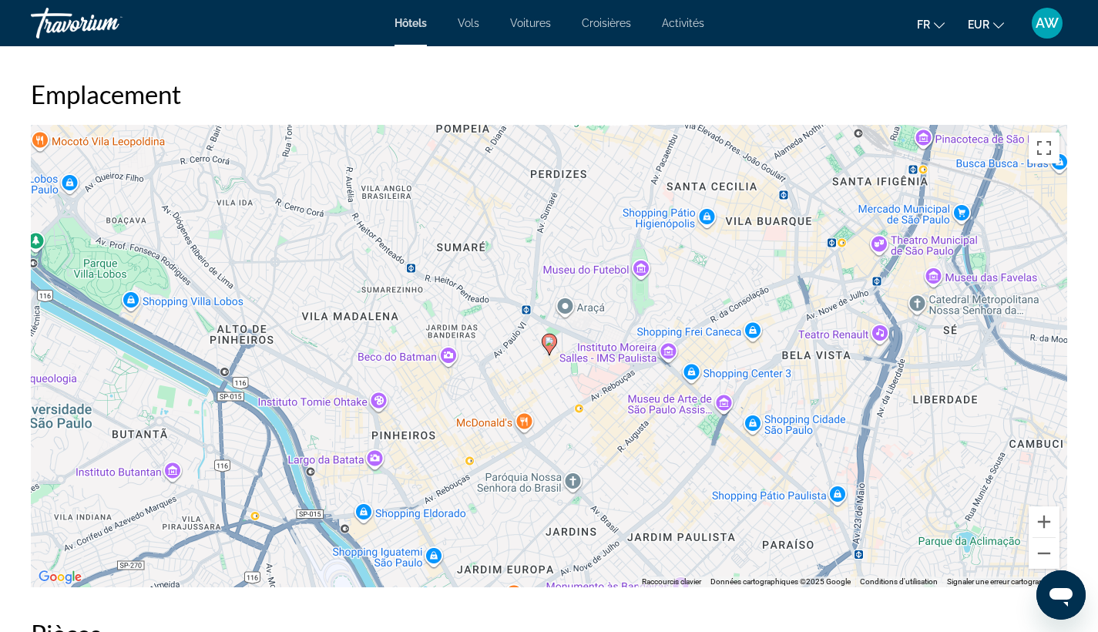
scroll to position [1434, 0]
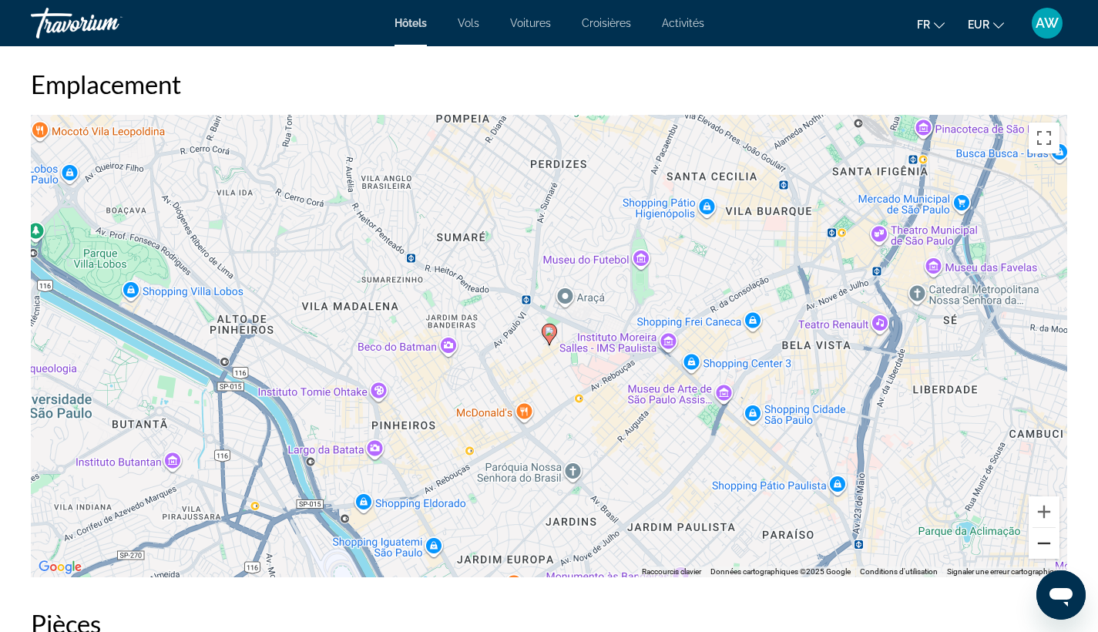
click at [1043, 545] on button "Zoom arrière" at bounding box center [1043, 543] width 31 height 31
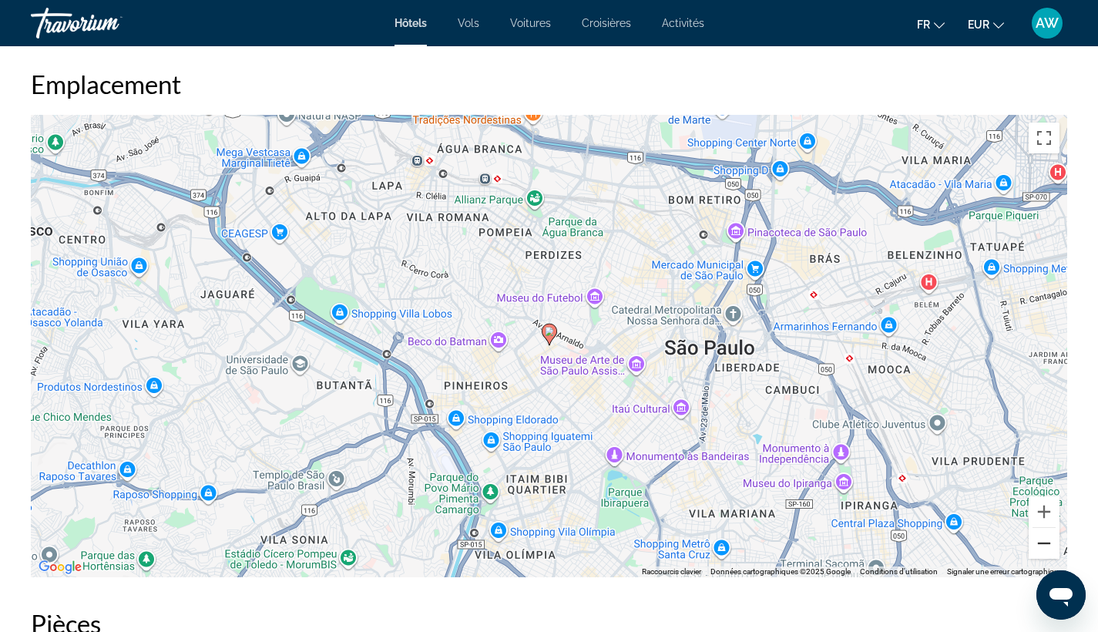
click at [1043, 545] on button "Zoom arrière" at bounding box center [1043, 543] width 31 height 31
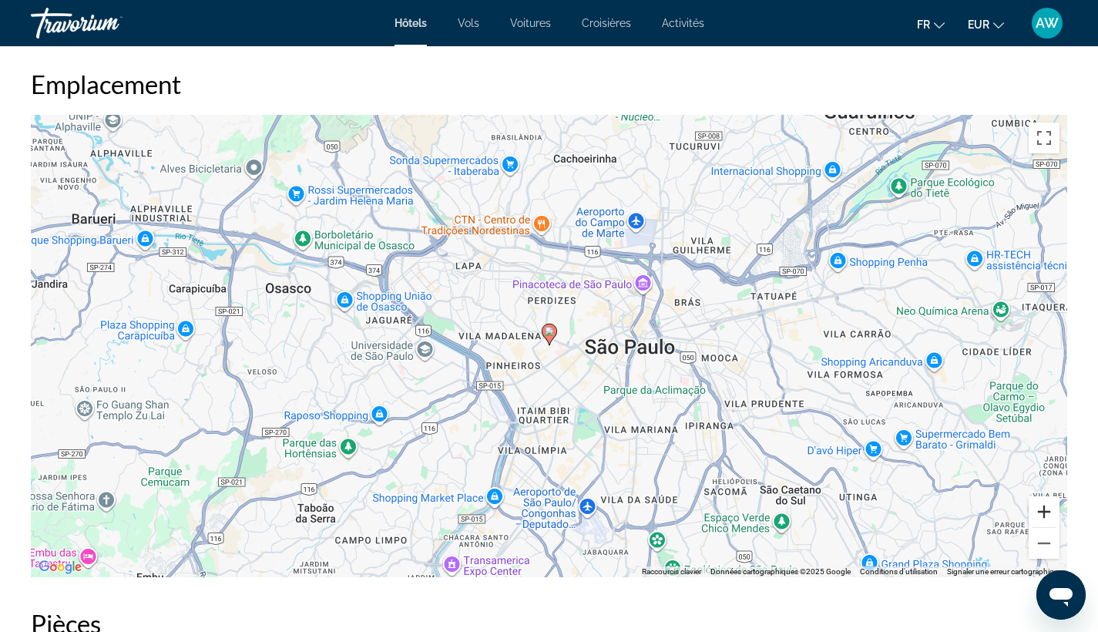
click at [1047, 517] on button "Zoom avant" at bounding box center [1043, 511] width 31 height 31
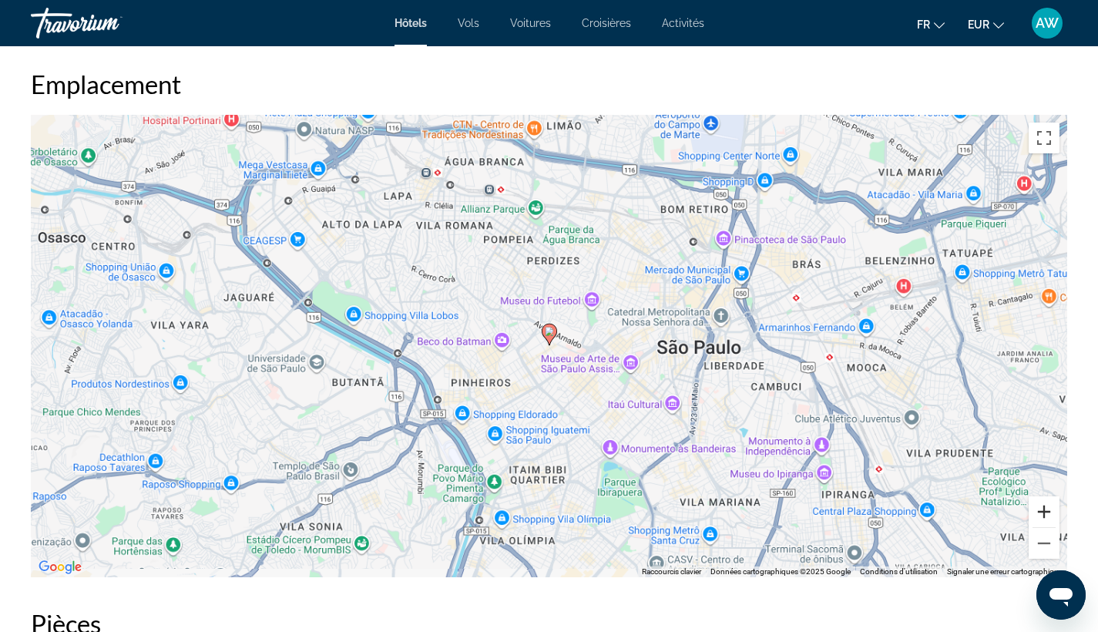
click at [1047, 517] on button "Zoom avant" at bounding box center [1043, 511] width 31 height 31
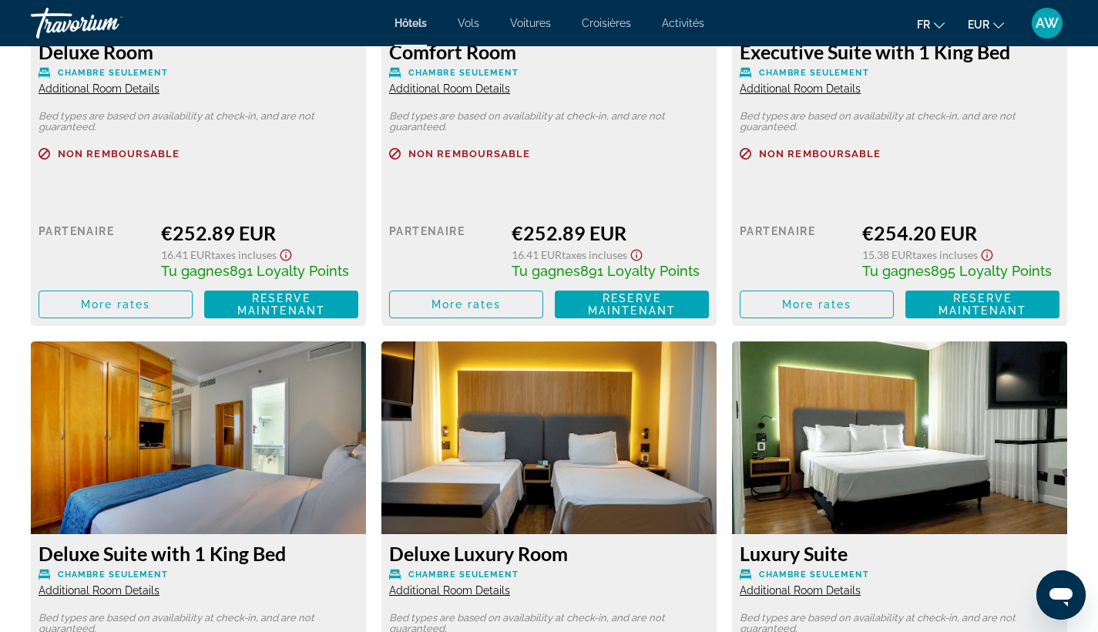
scroll to position [4012, 0]
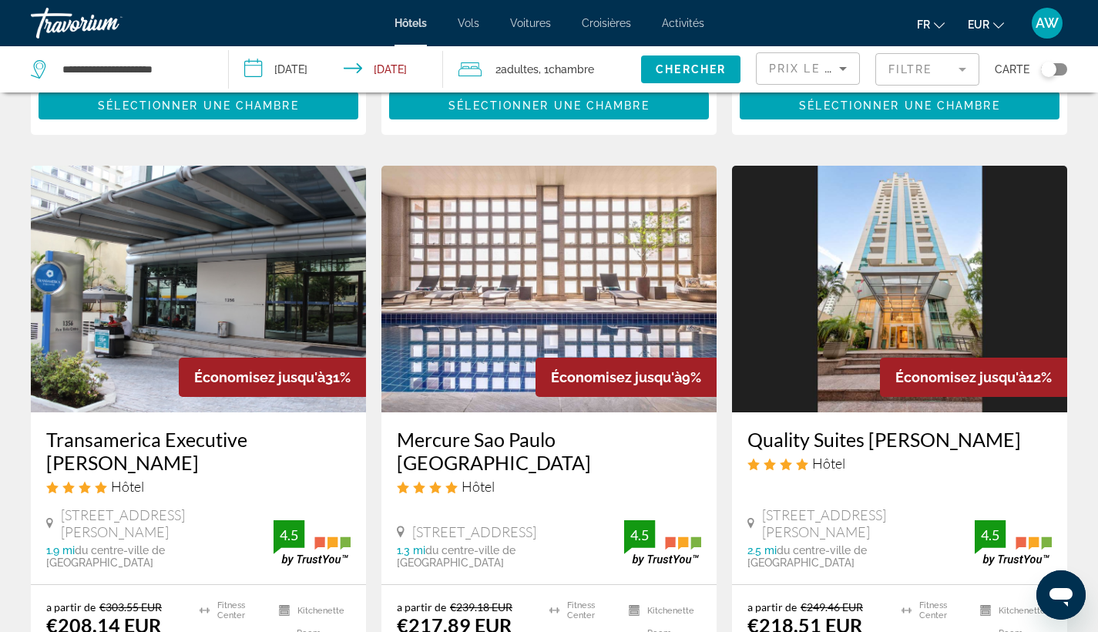
scroll to position [589, 0]
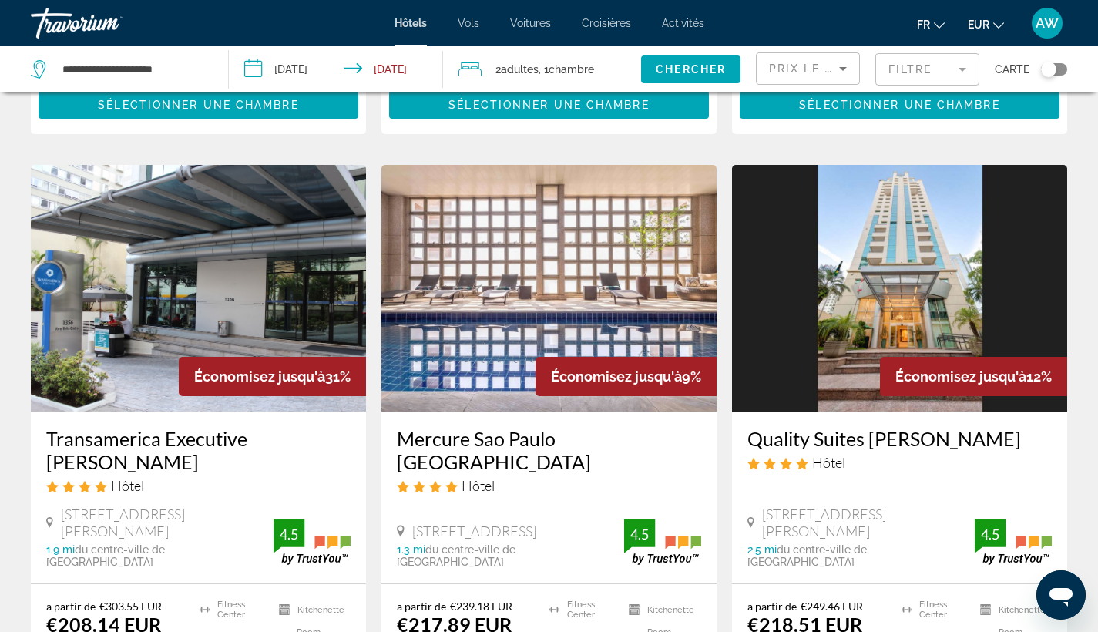
click at [592, 427] on h3 "Mercure Sao Paulo [GEOGRAPHIC_DATA]" at bounding box center [549, 450] width 304 height 46
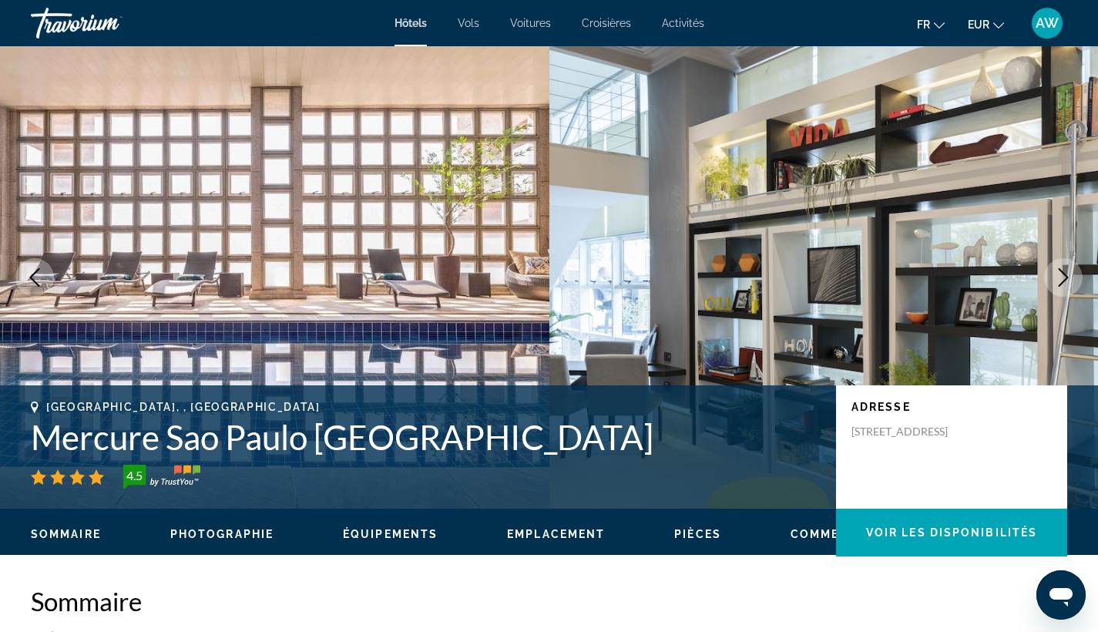
click at [1065, 279] on icon "Next image" at bounding box center [1064, 277] width 10 height 18
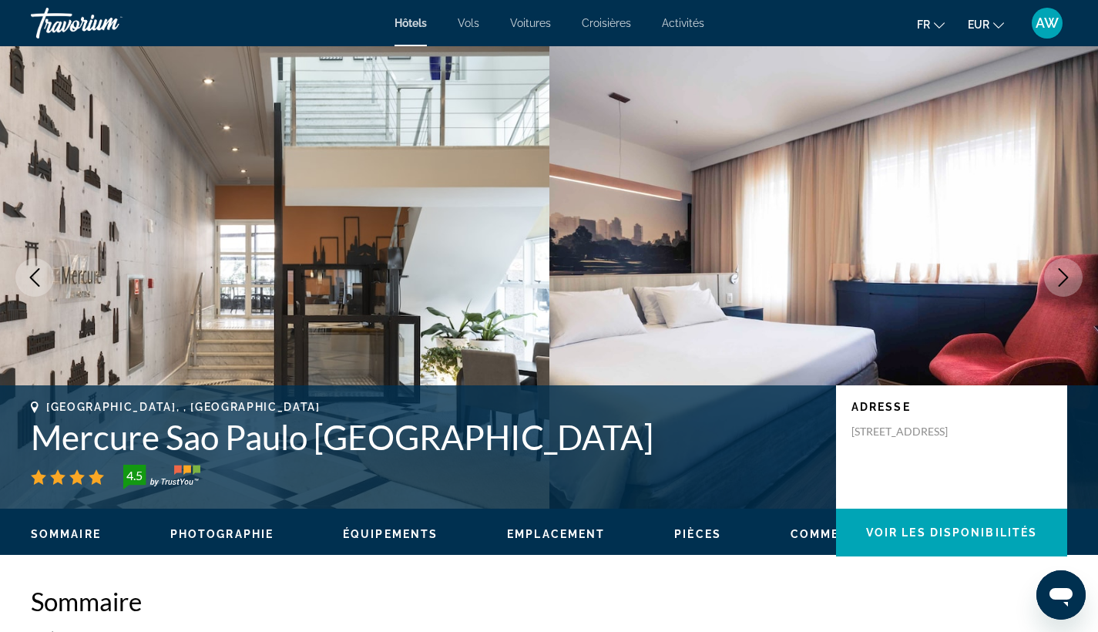
click at [1065, 279] on icon "Next image" at bounding box center [1064, 277] width 10 height 18
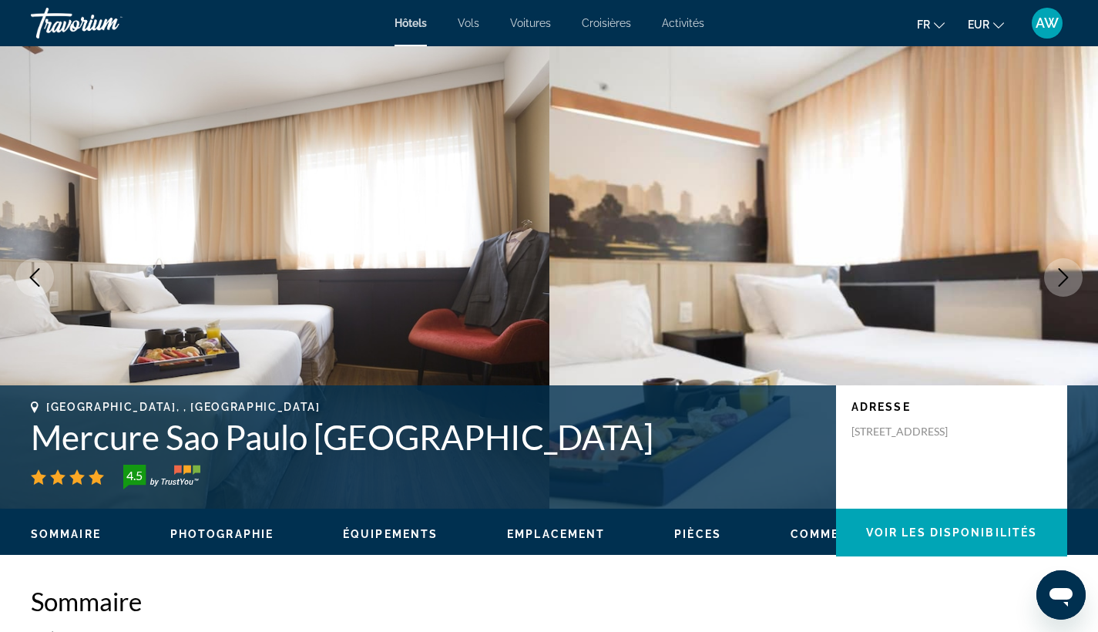
click at [1065, 279] on icon "Next image" at bounding box center [1064, 277] width 10 height 18
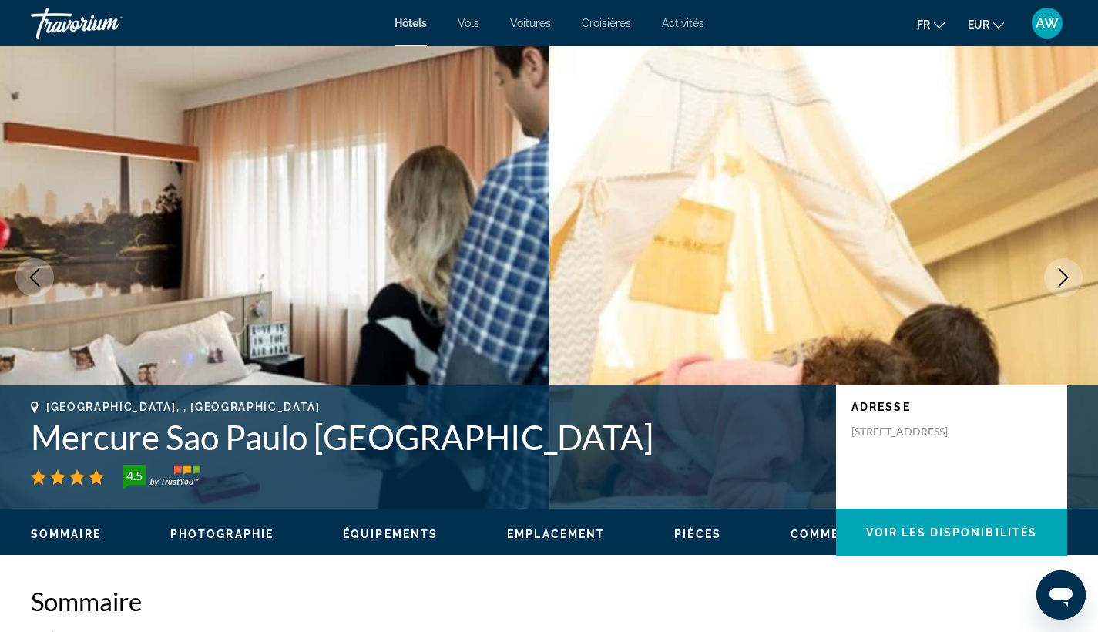
click at [1065, 279] on icon "Next image" at bounding box center [1064, 277] width 10 height 18
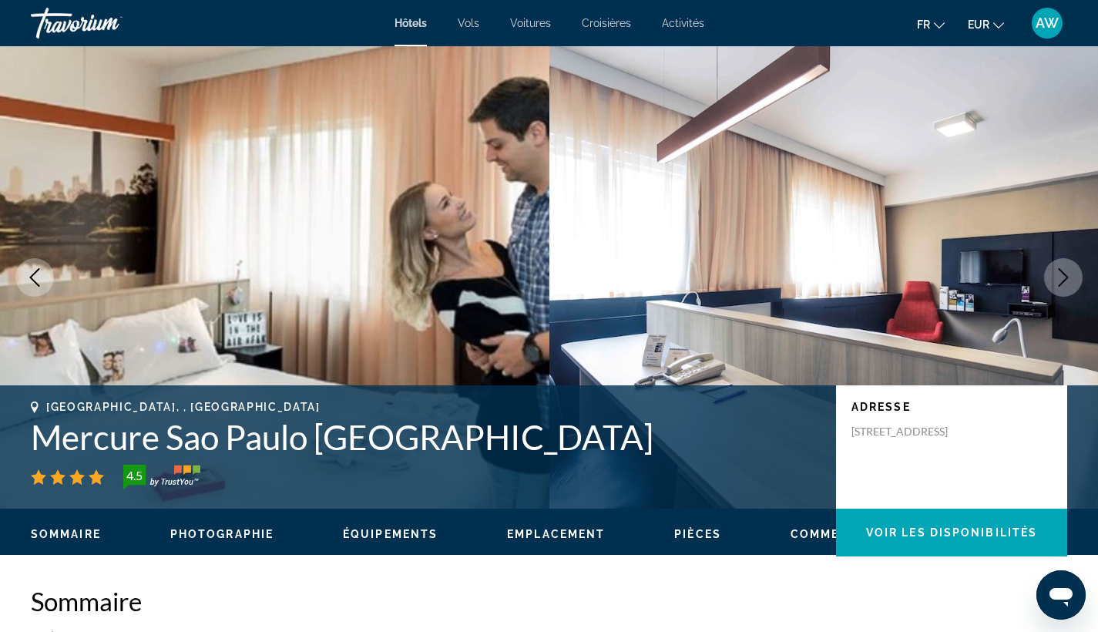
click at [1065, 279] on icon "Next image" at bounding box center [1064, 277] width 10 height 18
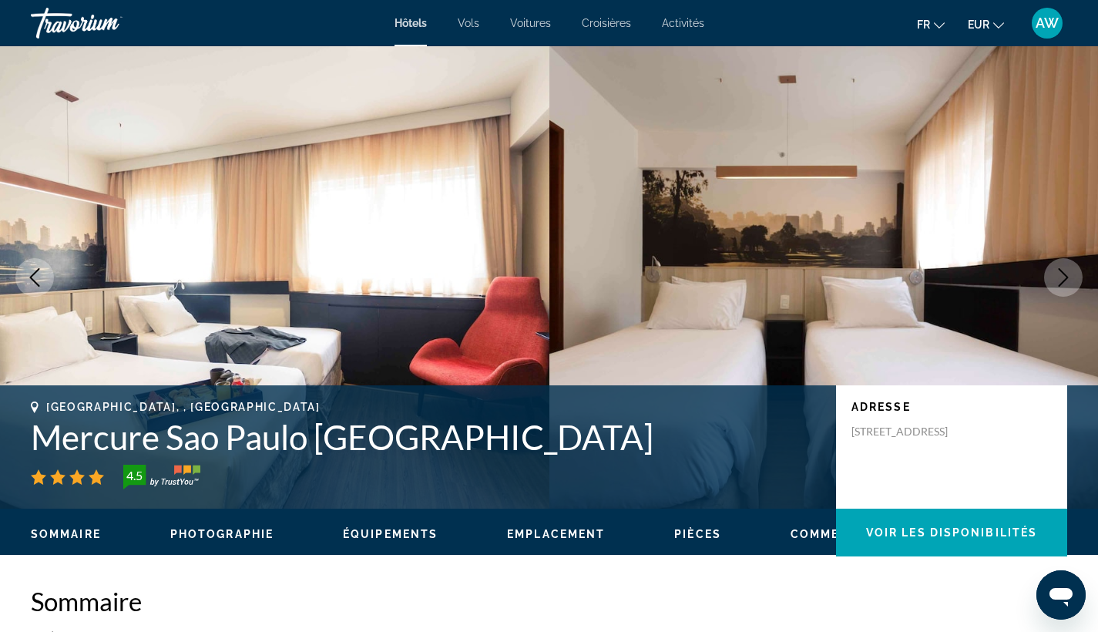
click at [1065, 279] on icon "Next image" at bounding box center [1064, 277] width 10 height 18
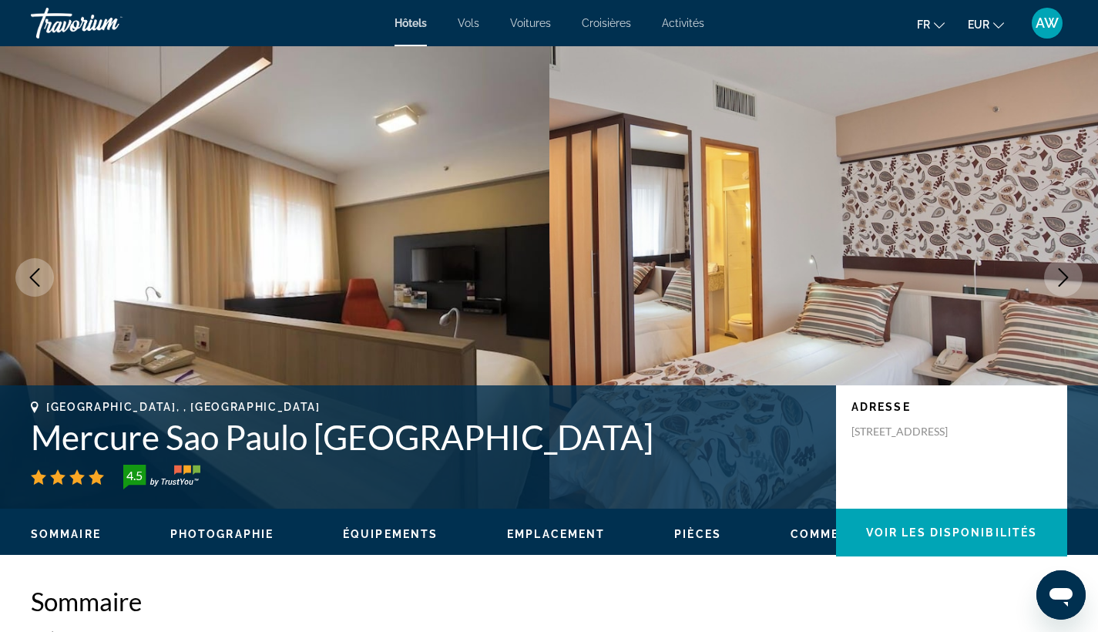
click at [1065, 279] on icon "Next image" at bounding box center [1064, 277] width 10 height 18
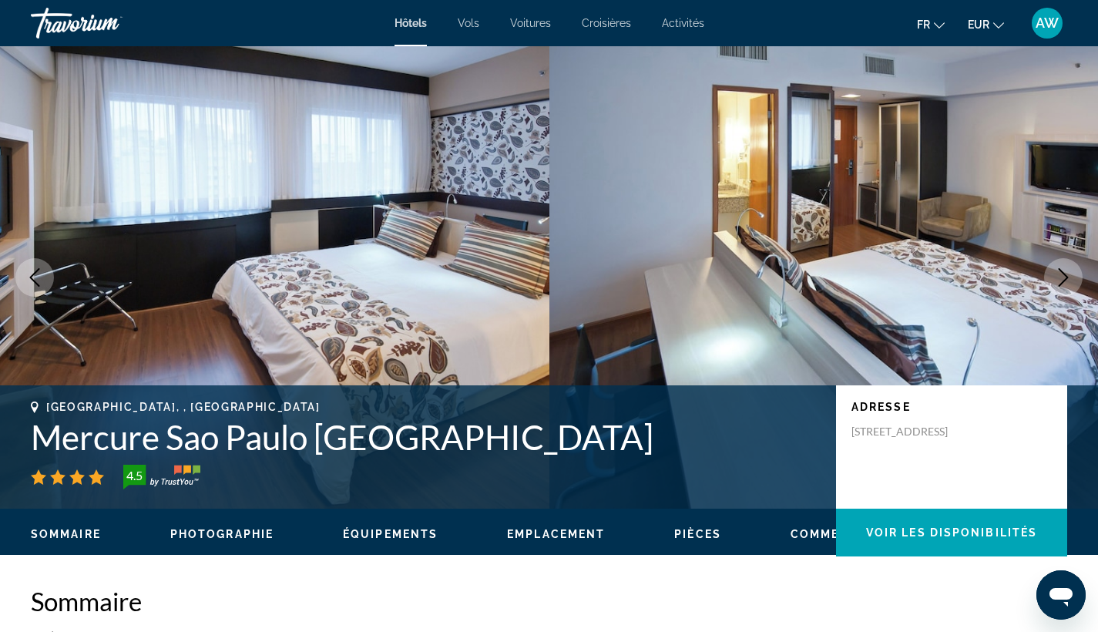
click at [1065, 279] on icon "Next image" at bounding box center [1064, 277] width 10 height 18
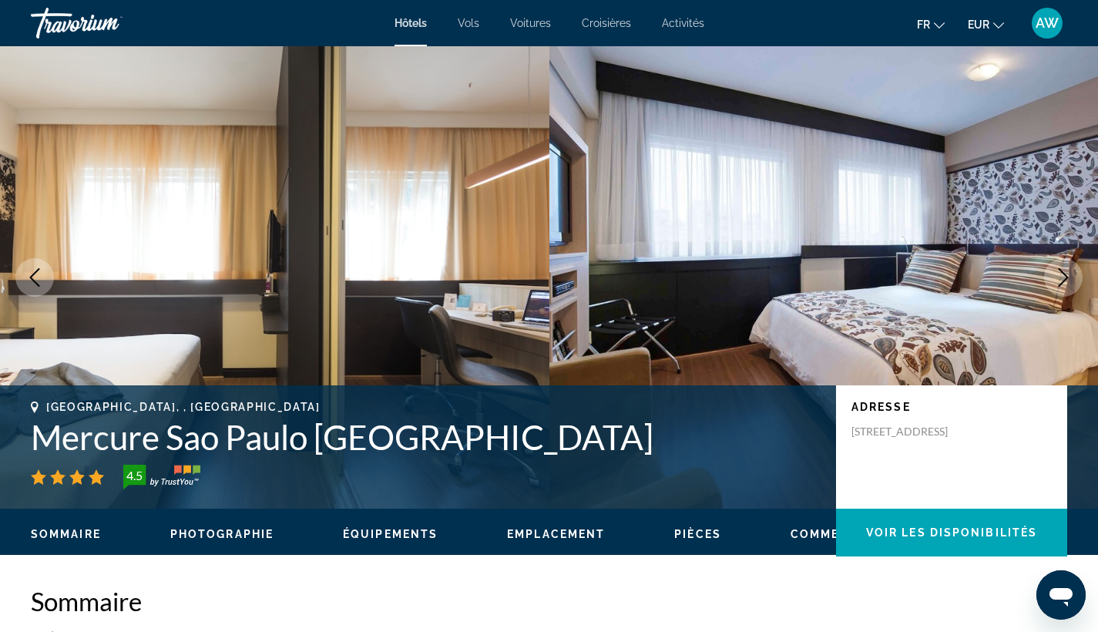
click at [1058, 277] on icon "Next image" at bounding box center [1063, 277] width 18 height 18
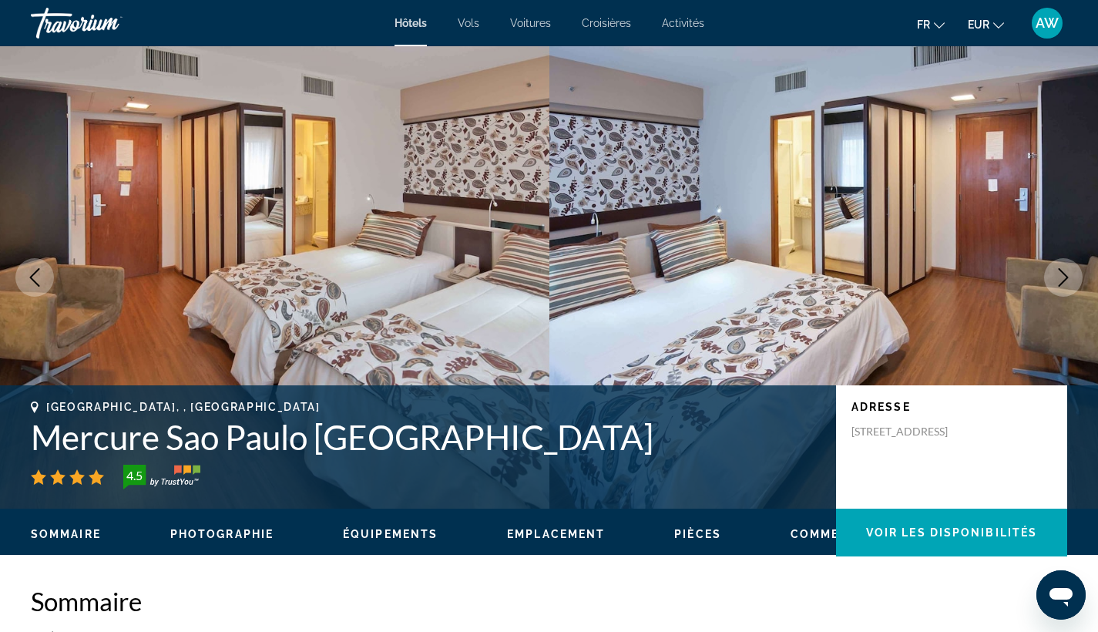
click at [1058, 277] on icon "Next image" at bounding box center [1063, 277] width 18 height 18
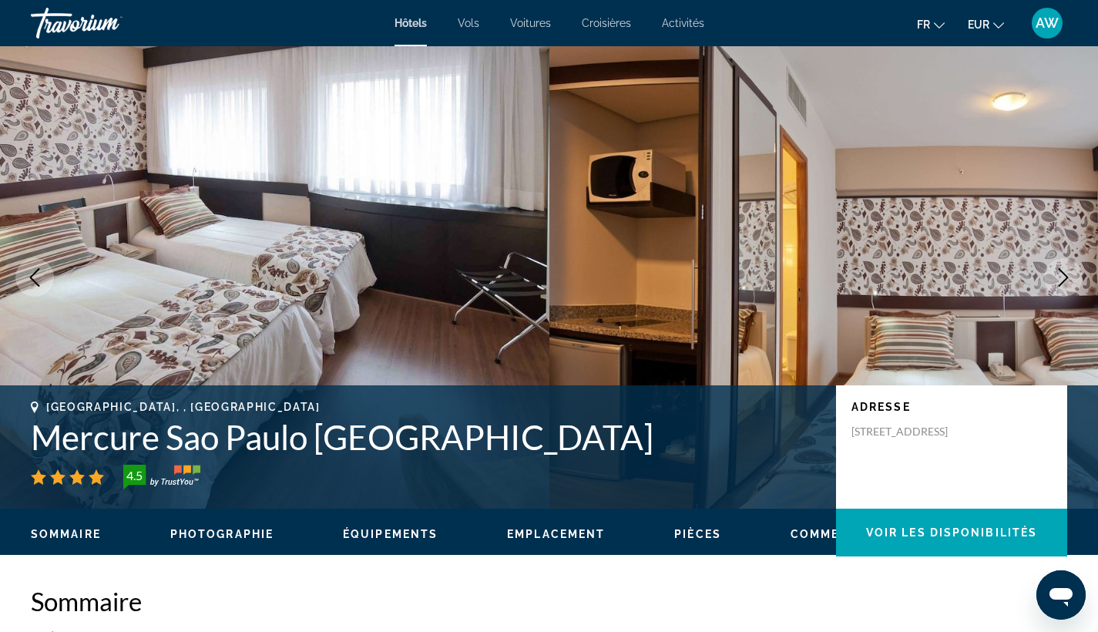
click at [1058, 277] on icon "Next image" at bounding box center [1063, 277] width 18 height 18
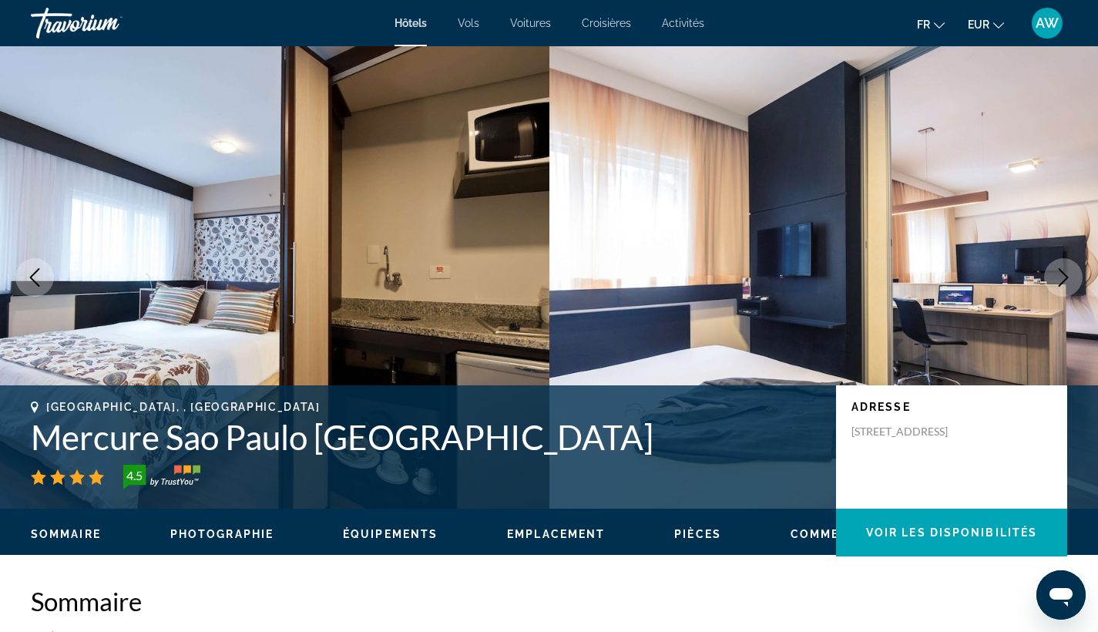
click at [1058, 277] on icon "Next image" at bounding box center [1063, 277] width 18 height 18
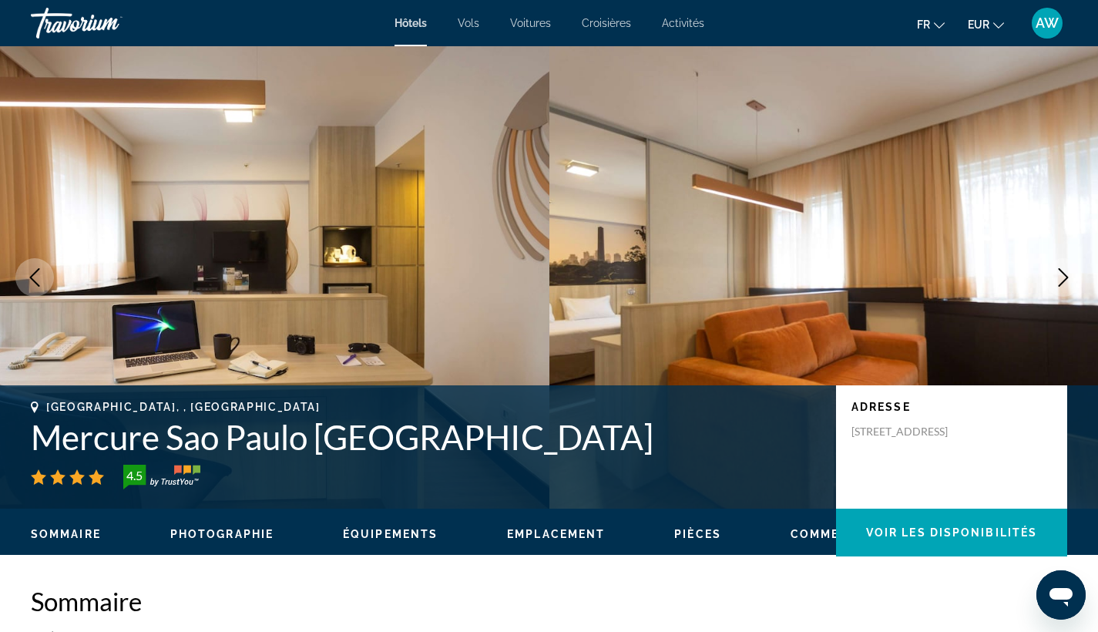
click at [1058, 277] on icon "Next image" at bounding box center [1063, 277] width 18 height 18
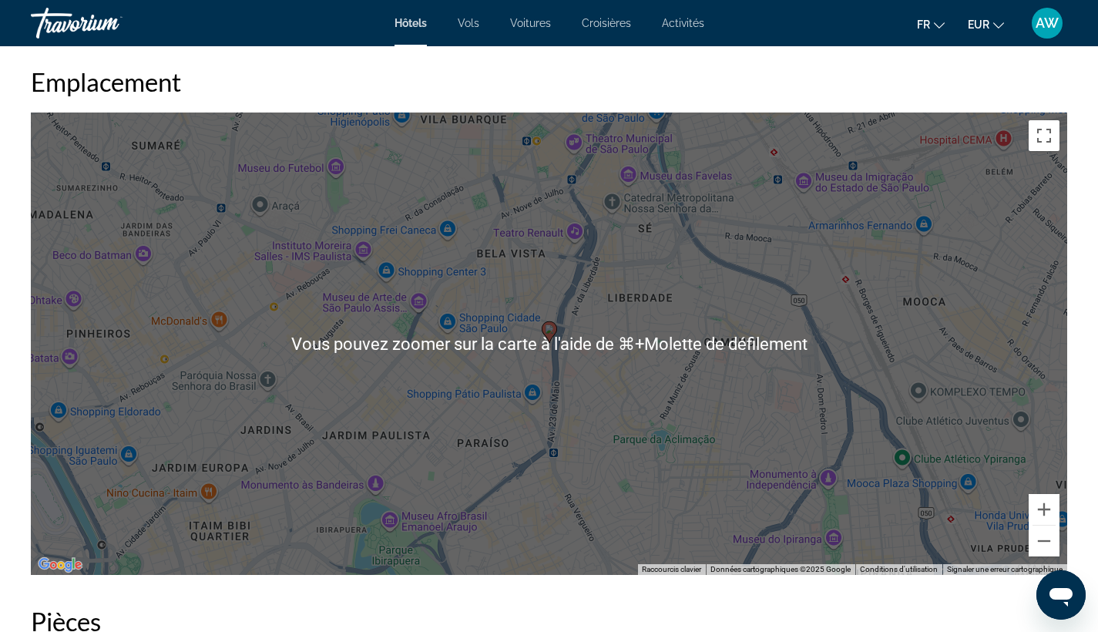
scroll to position [1429, 0]
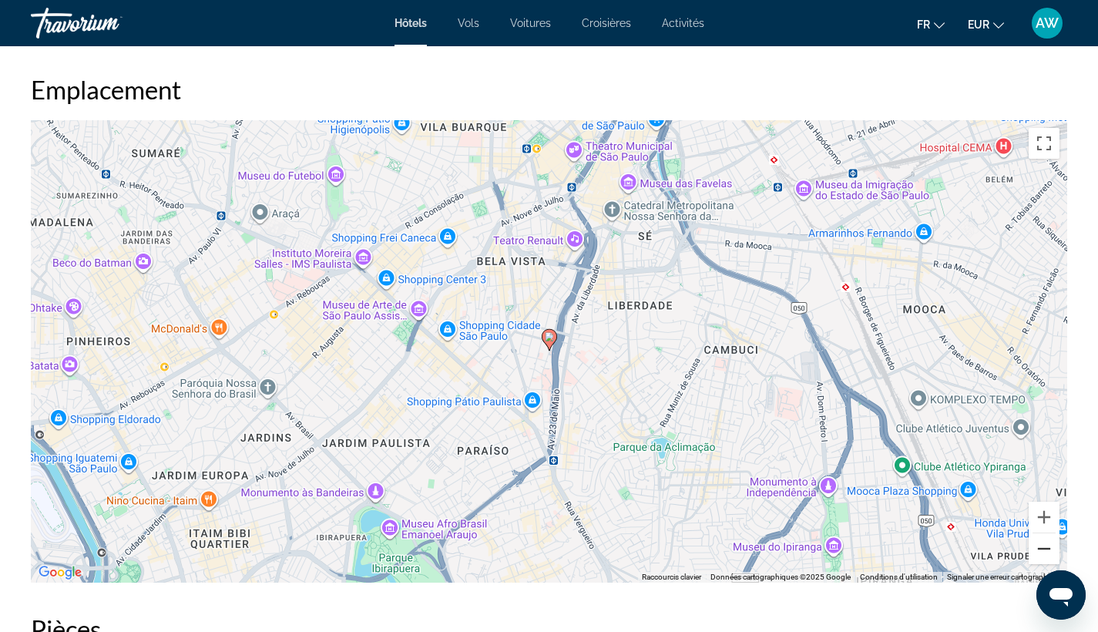
click at [1038, 545] on button "Zoom arrière" at bounding box center [1043, 548] width 31 height 31
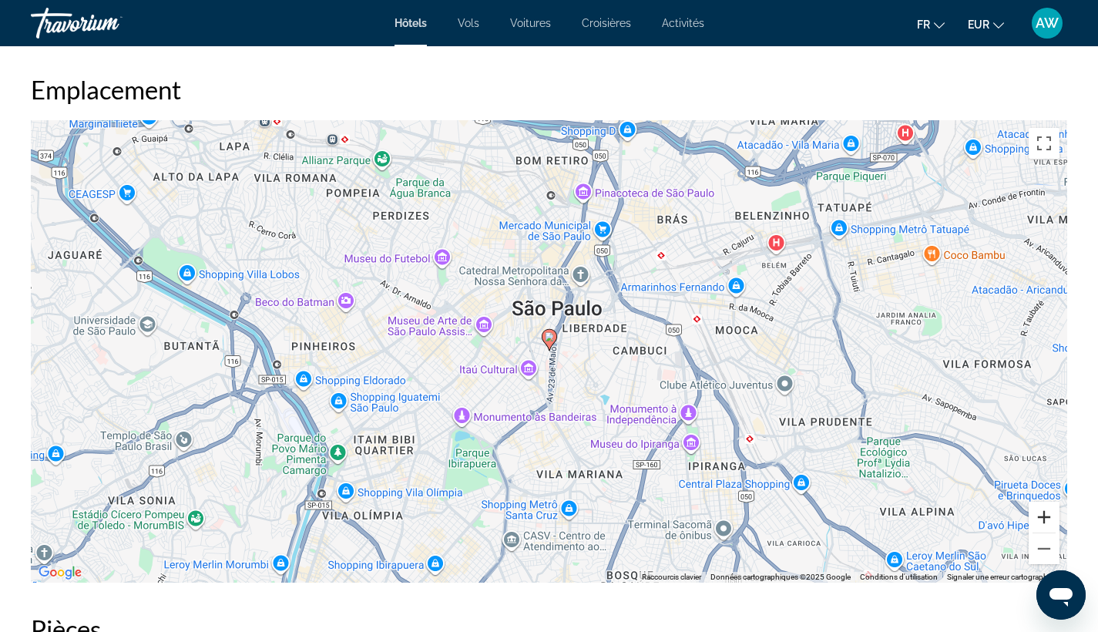
click at [1040, 514] on button "Zoom avant" at bounding box center [1043, 517] width 31 height 31
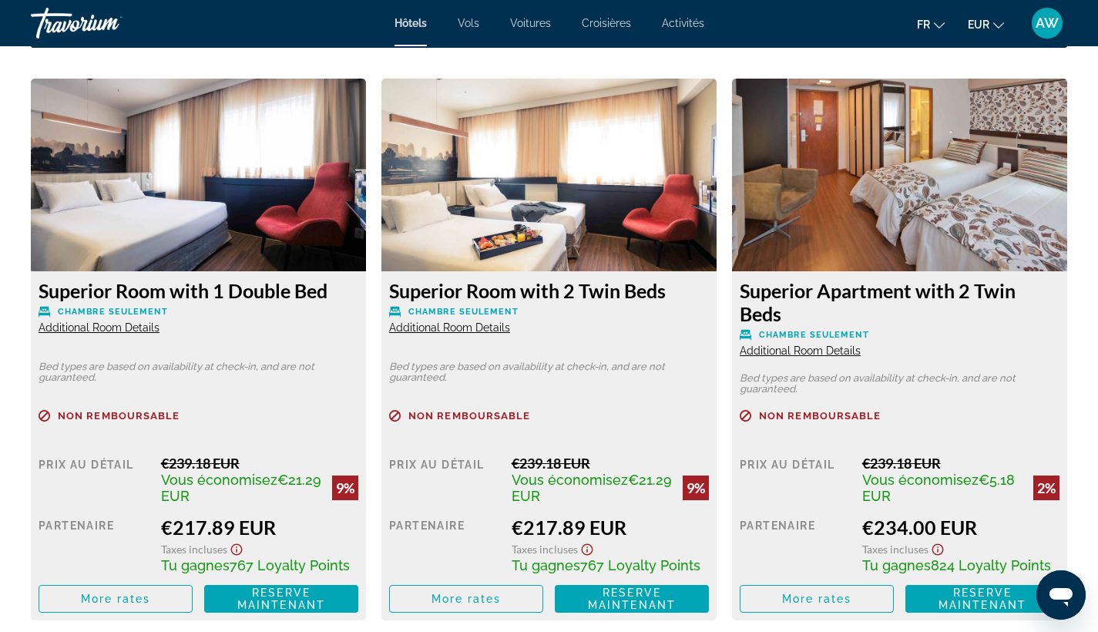
scroll to position [2103, 0]
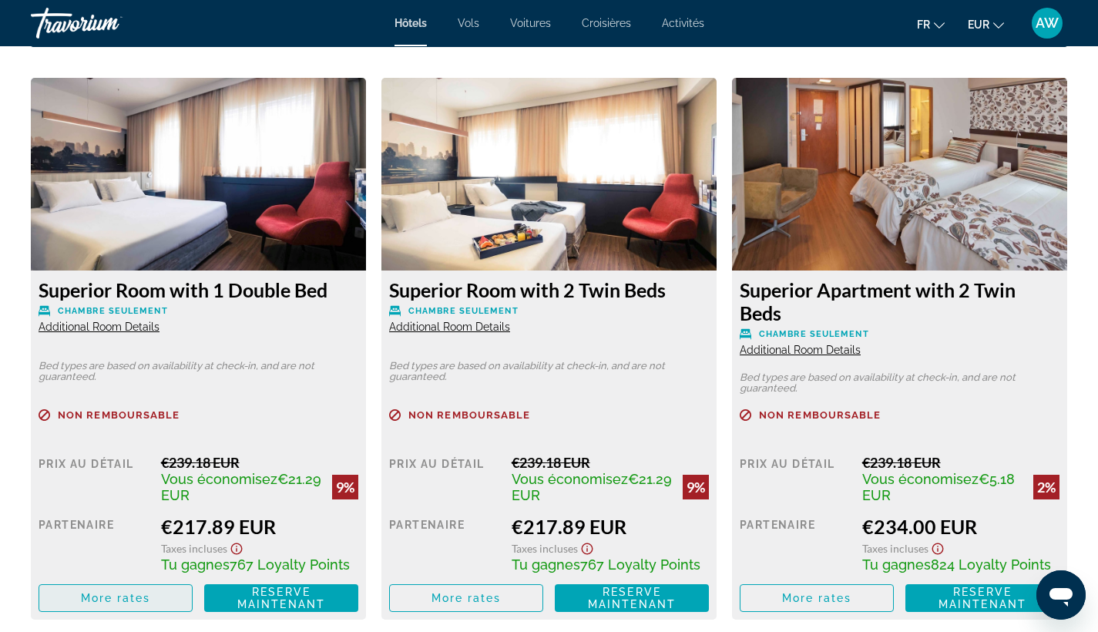
click at [162, 605] on span "Main content" at bounding box center [115, 597] width 153 height 37
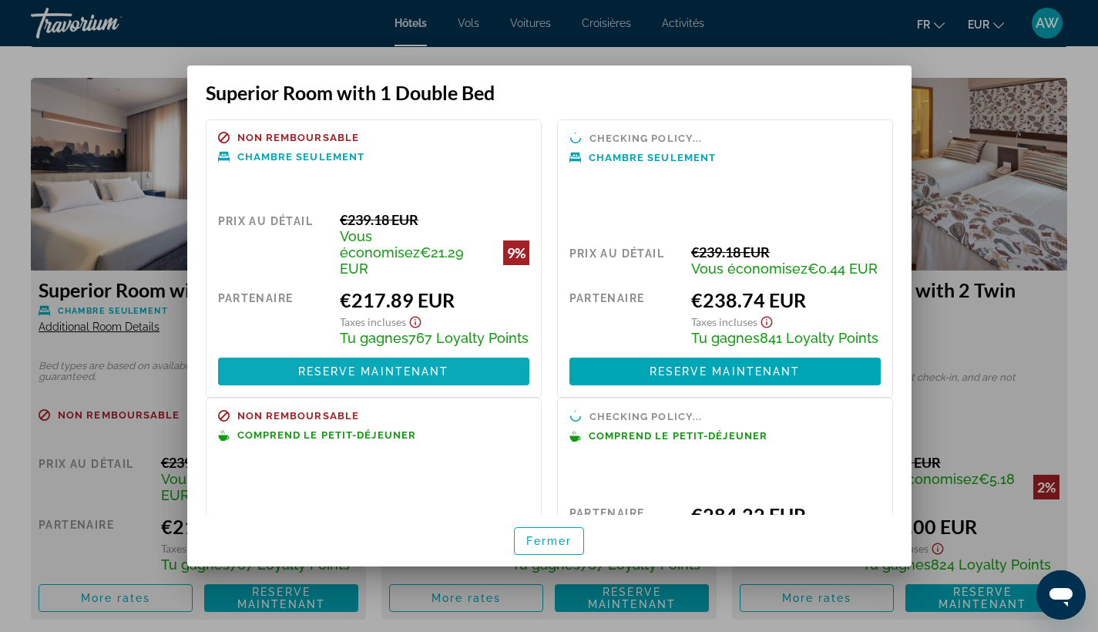
scroll to position [0, 0]
click at [546, 535] on span "Fermer" at bounding box center [549, 541] width 46 height 12
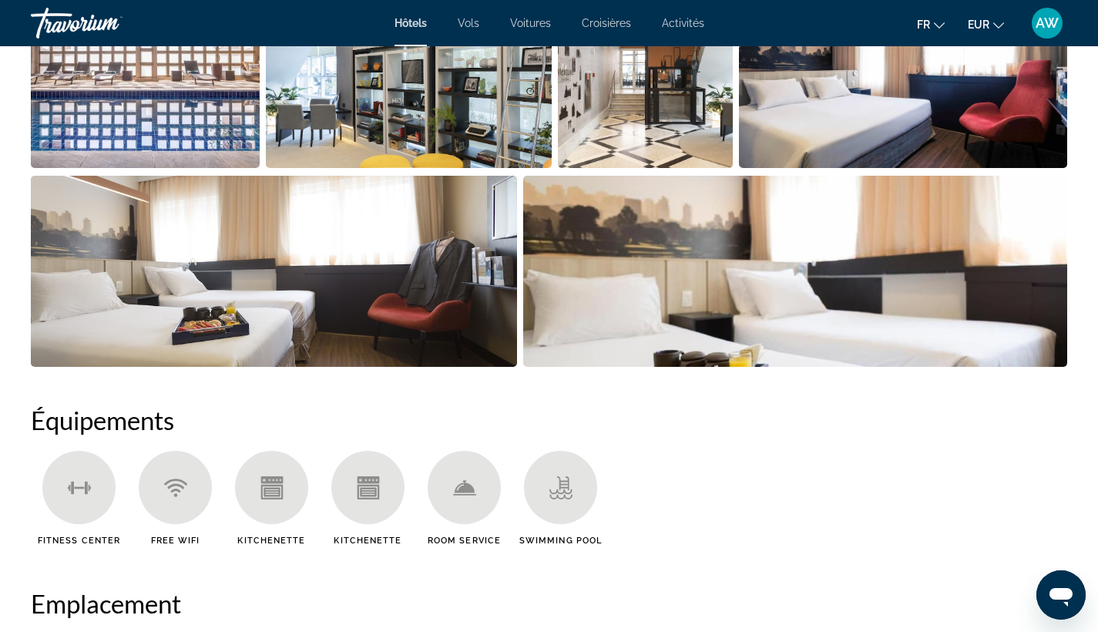
scroll to position [898, 0]
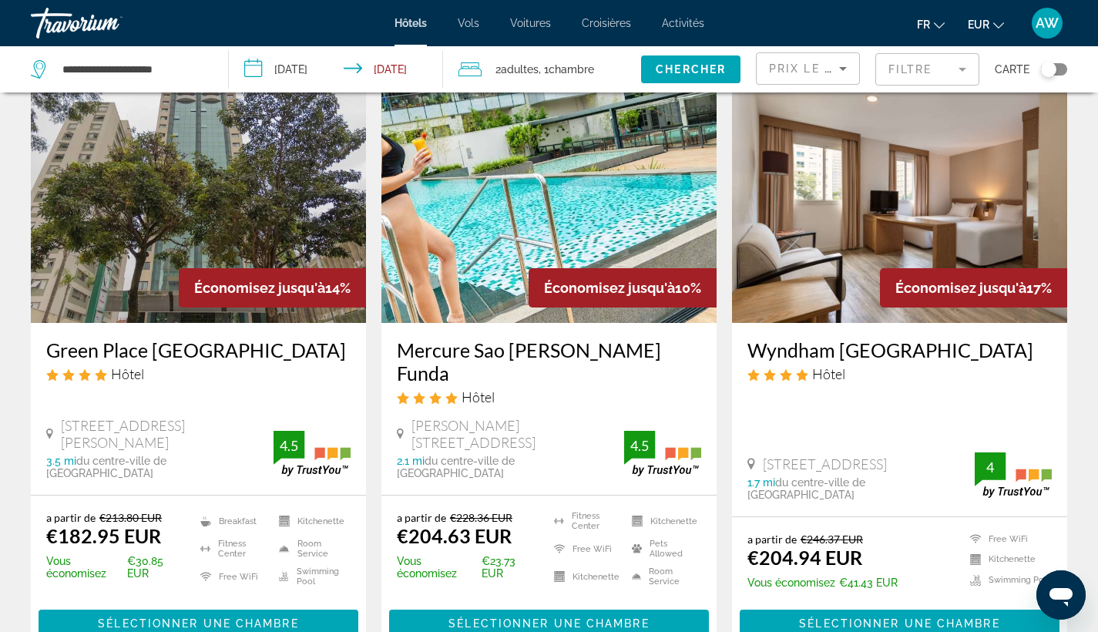
scroll to position [72, 0]
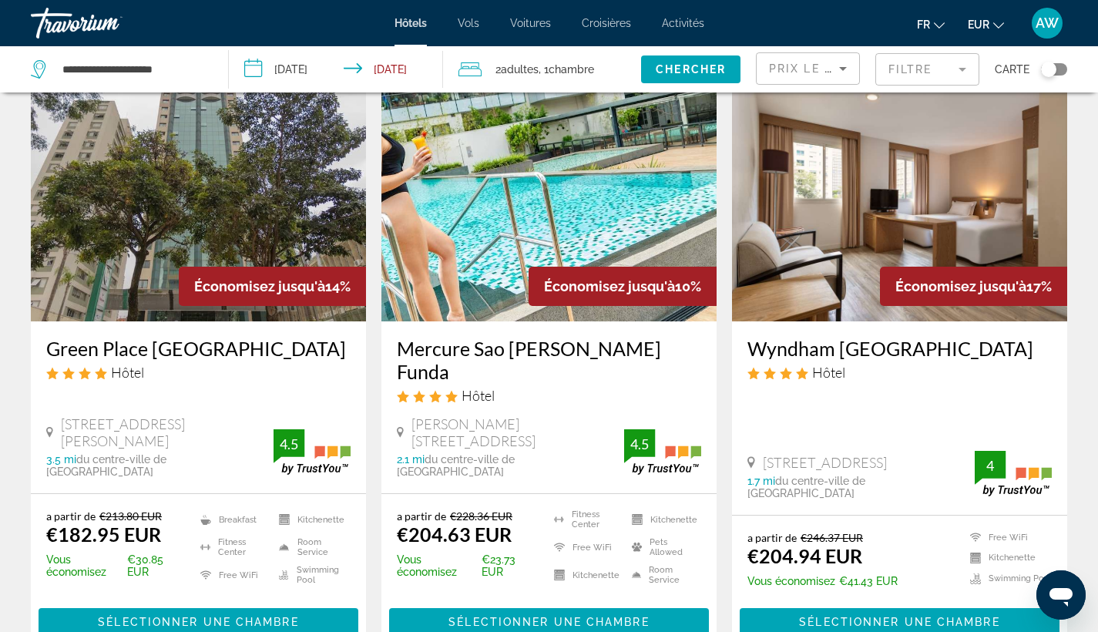
click at [800, 350] on h3 "Wyndham [GEOGRAPHIC_DATA]" at bounding box center [899, 348] width 304 height 23
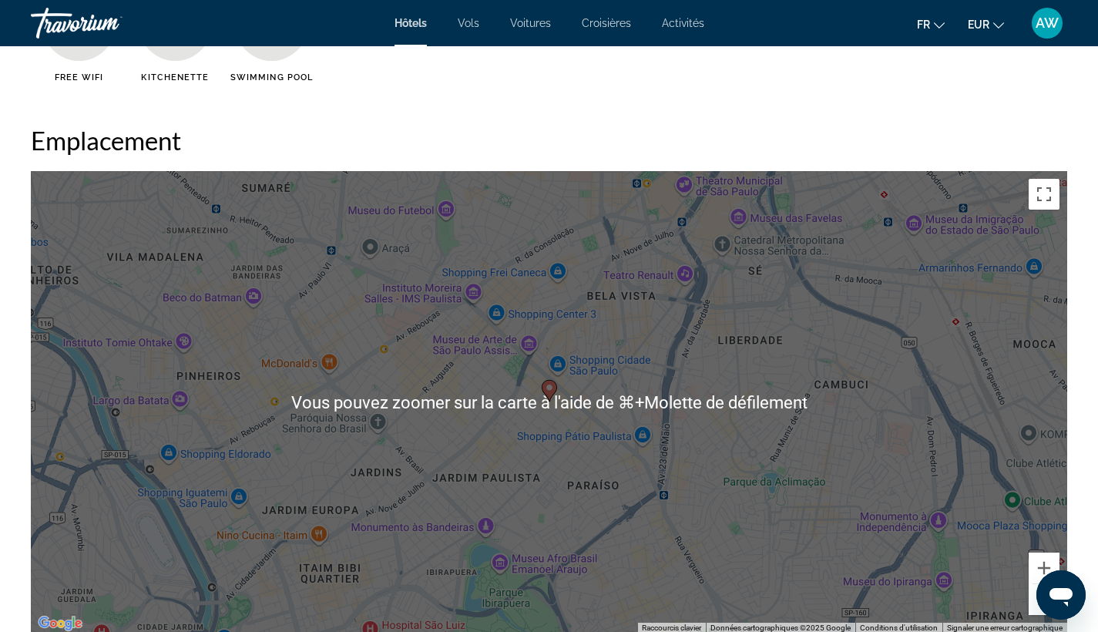
scroll to position [1472, 0]
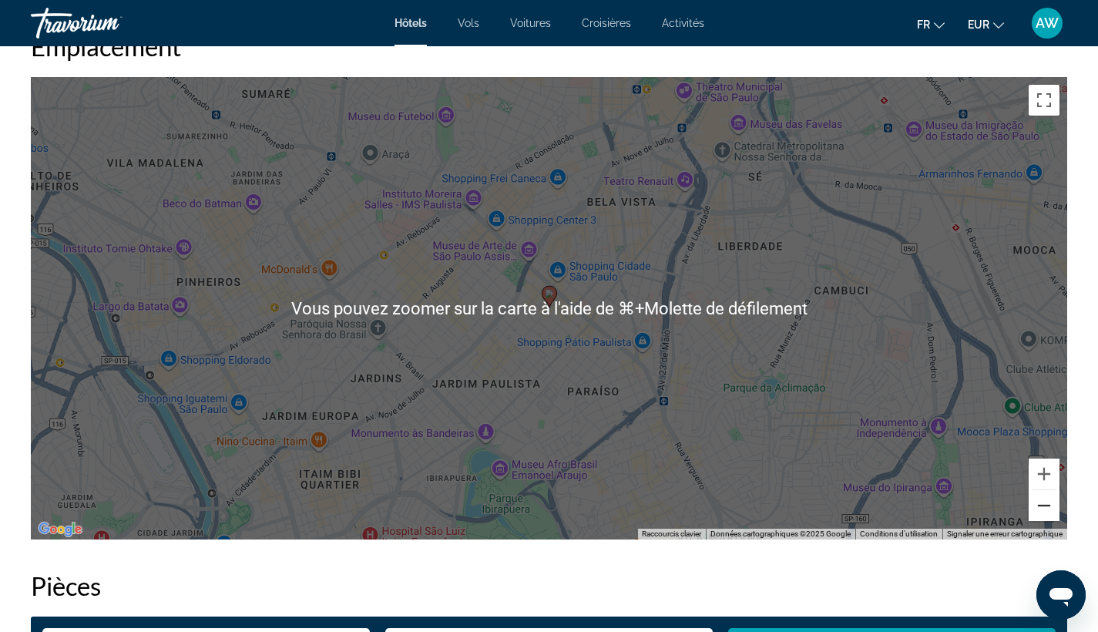
click at [1043, 515] on button "Zoom arrière" at bounding box center [1043, 505] width 31 height 31
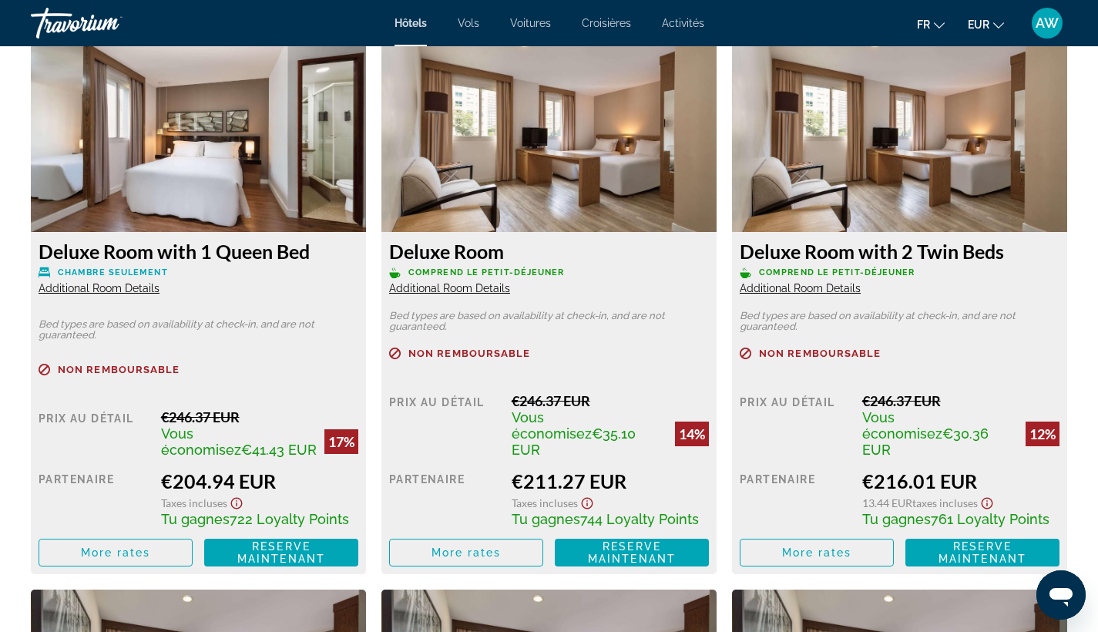
scroll to position [2145, 0]
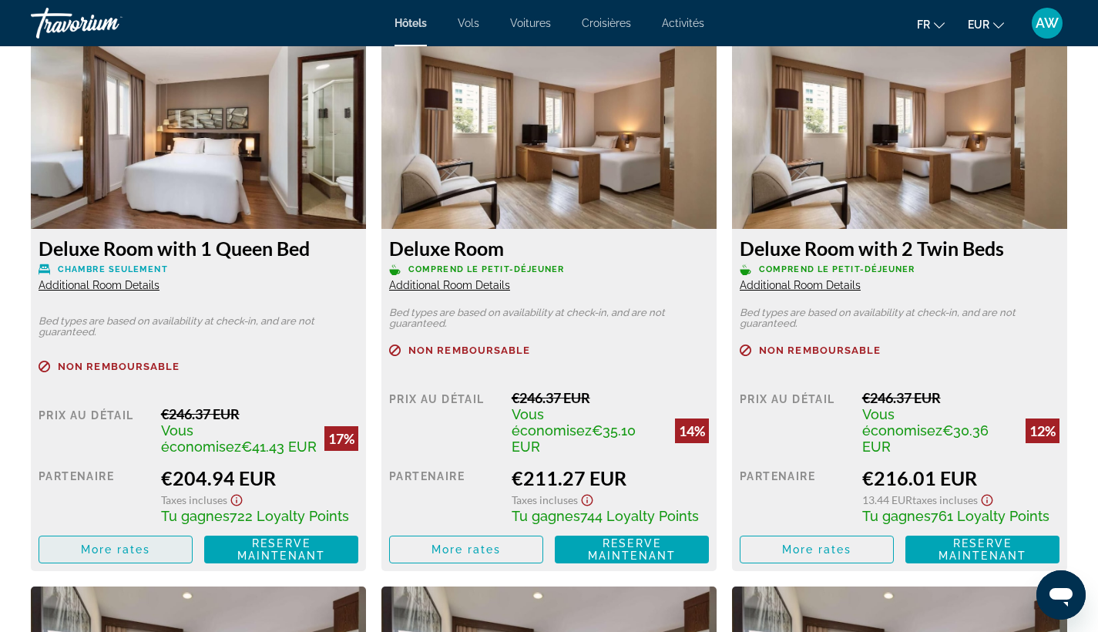
click at [123, 543] on span "More rates" at bounding box center [116, 549] width 70 height 12
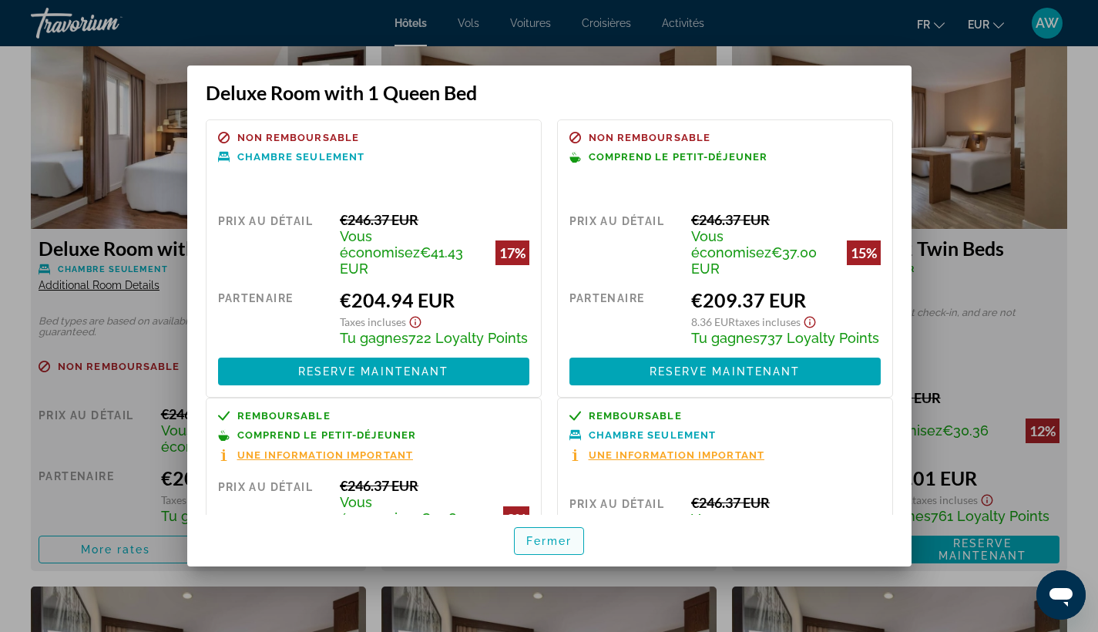
scroll to position [0, 0]
click at [542, 545] on span "Fermer" at bounding box center [549, 541] width 46 height 12
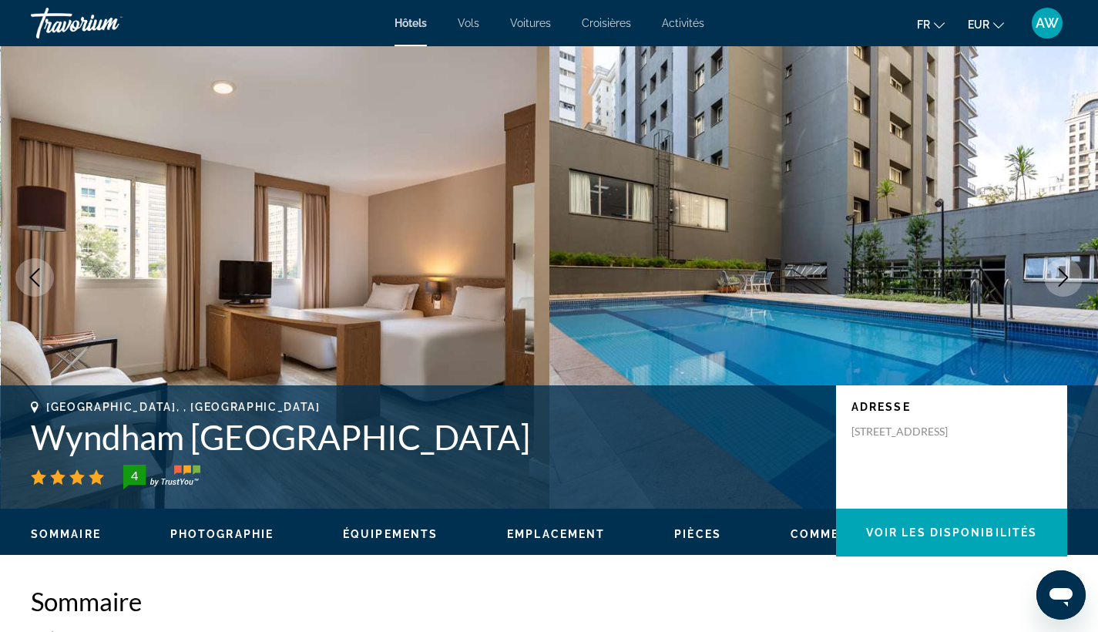
drag, startPoint x: 37, startPoint y: 431, endPoint x: 490, endPoint y: 424, distance: 453.0
click at [490, 424] on h1 "Wyndham [GEOGRAPHIC_DATA]" at bounding box center [426, 437] width 790 height 40
copy h1 "Wyndham [GEOGRAPHIC_DATA]"
click at [867, 2] on mat-toolbar "Hôtels Vols Voitures Croisières Activités Hôtels Vols Voitures Croisières Activ…" at bounding box center [549, 23] width 1098 height 46
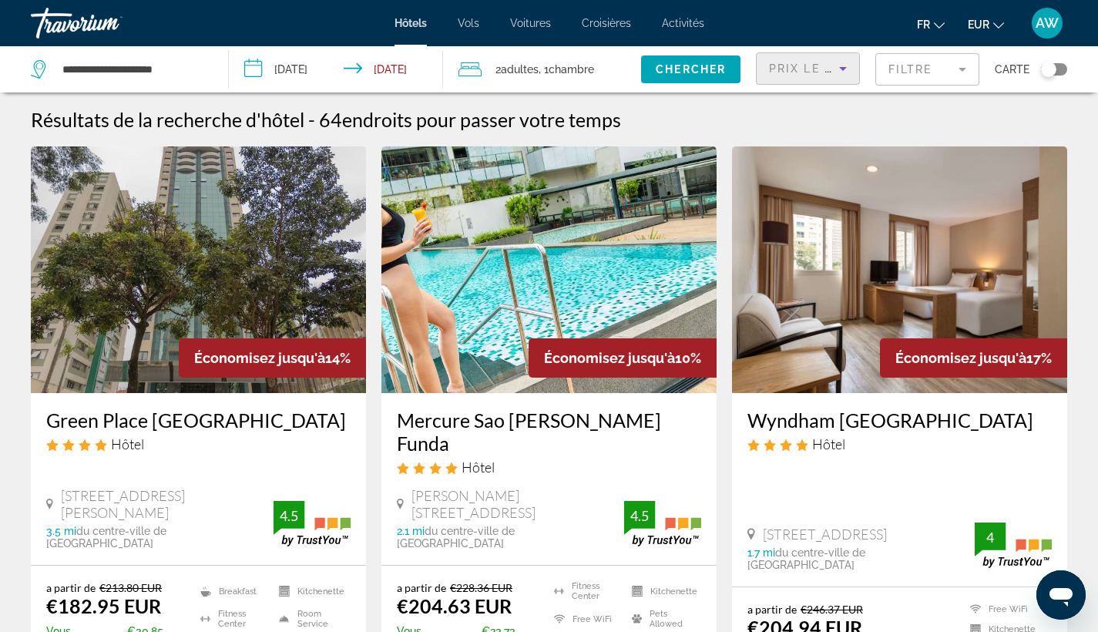
click at [843, 69] on icon "Sort by" at bounding box center [843, 69] width 8 height 4
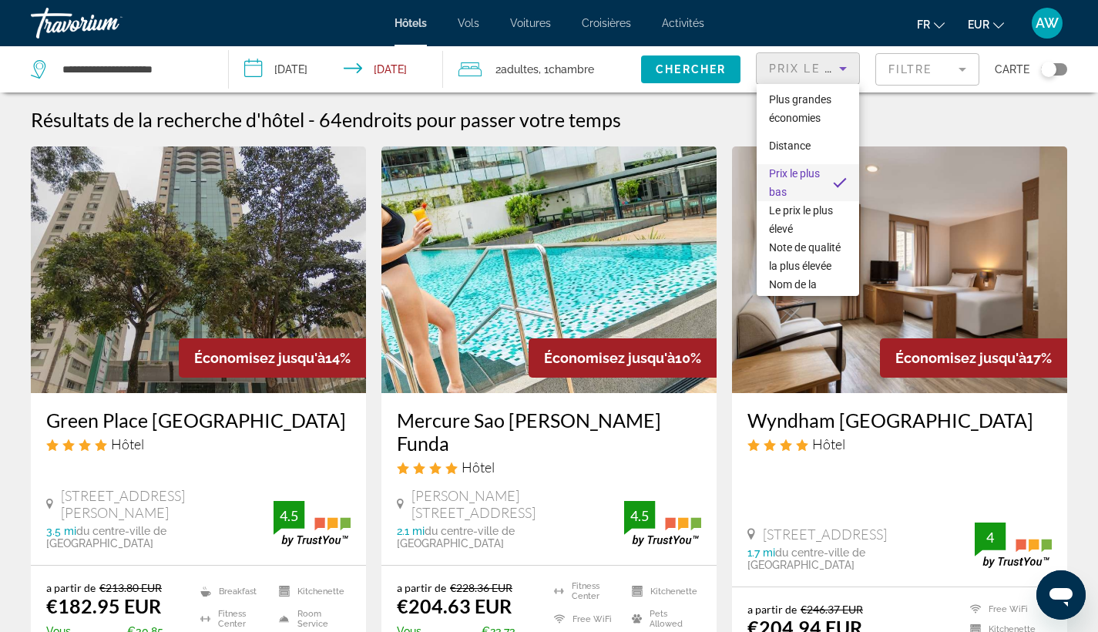
click at [842, 69] on div at bounding box center [549, 316] width 1098 height 632
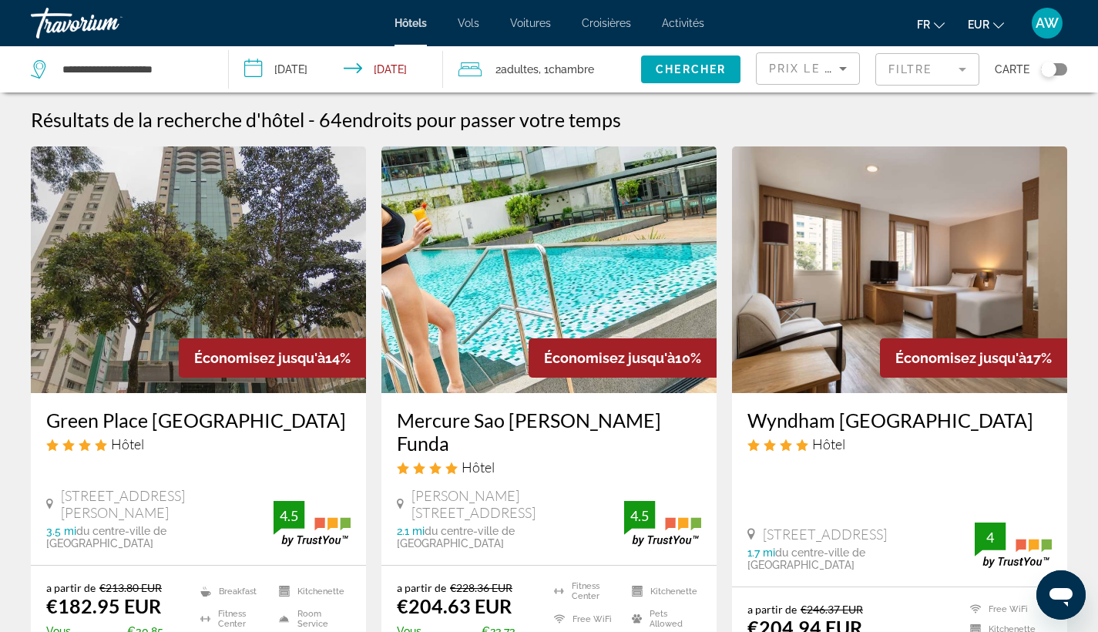
click at [909, 69] on mat-form-field "Filtre" at bounding box center [927, 69] width 104 height 32
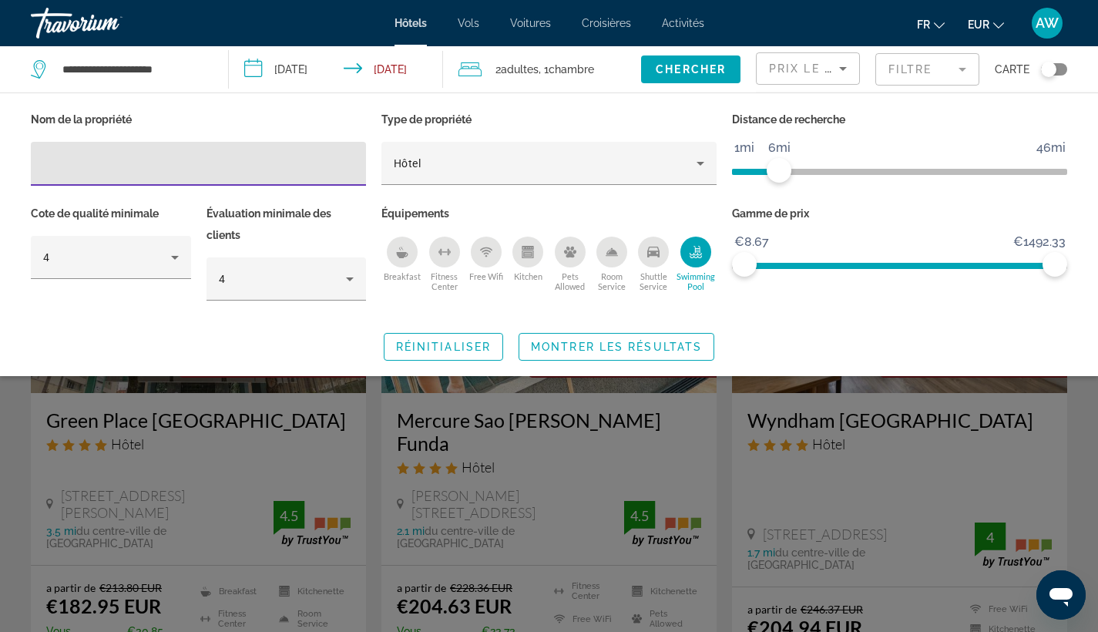
click at [687, 253] on div "Swimming Pool" at bounding box center [695, 252] width 31 height 31
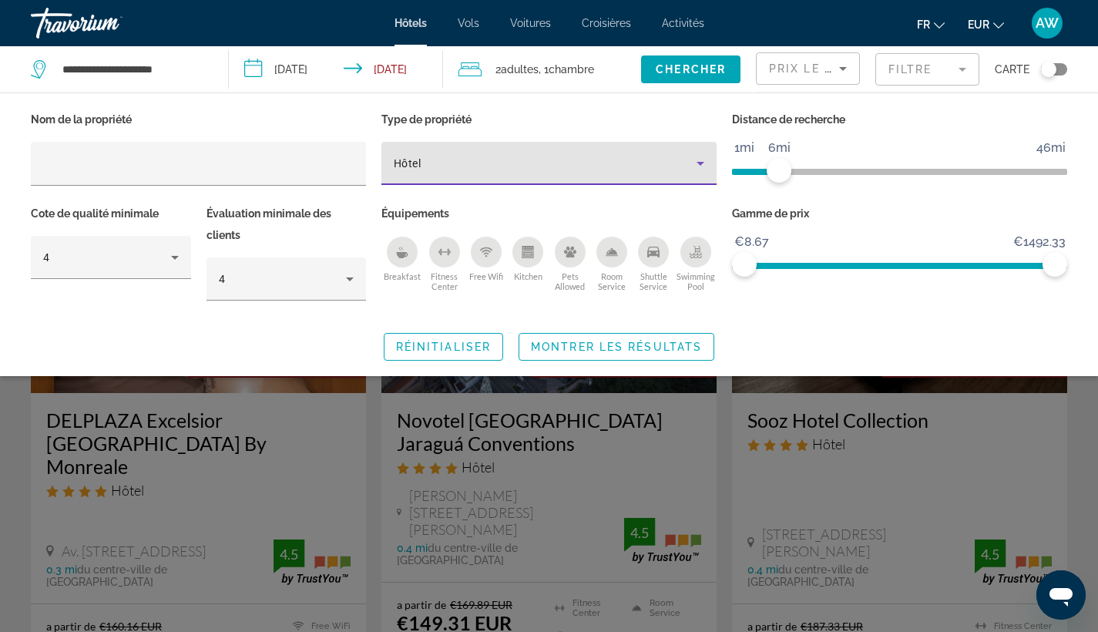
click at [434, 169] on div "Hôtel" at bounding box center [545, 163] width 303 height 18
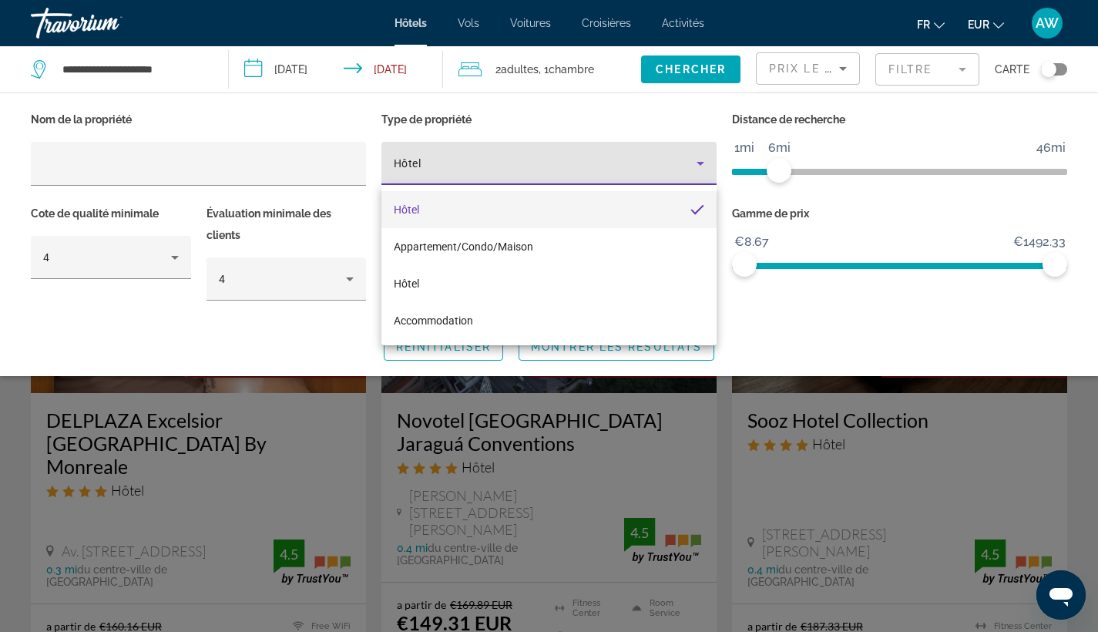
click at [418, 157] on div at bounding box center [549, 316] width 1098 height 632
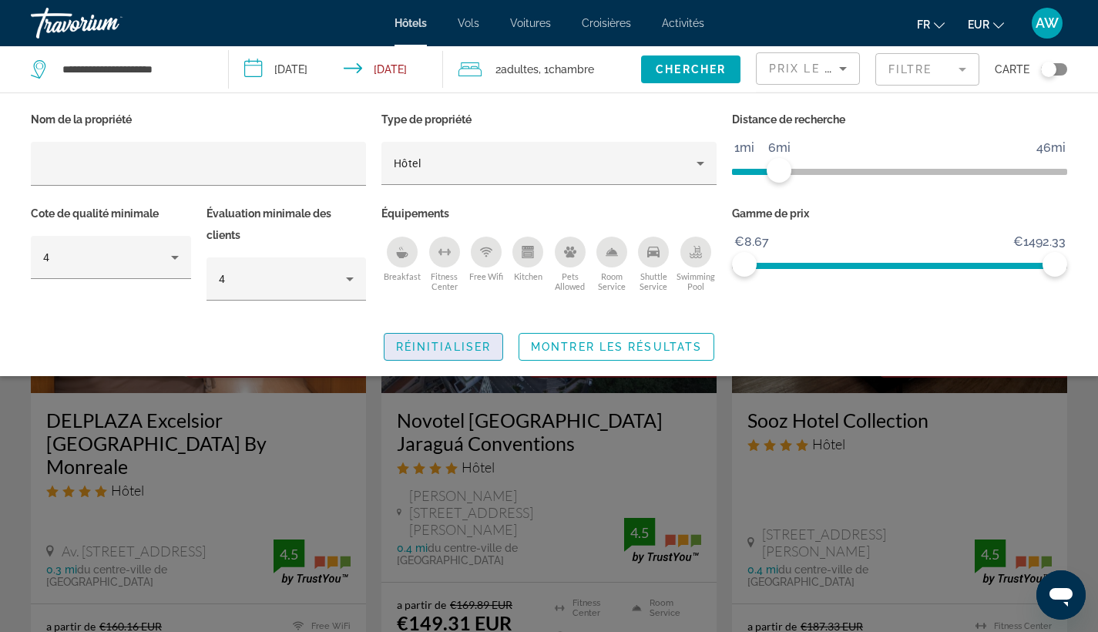
click at [466, 351] on span "Réinitialiser" at bounding box center [443, 347] width 95 height 12
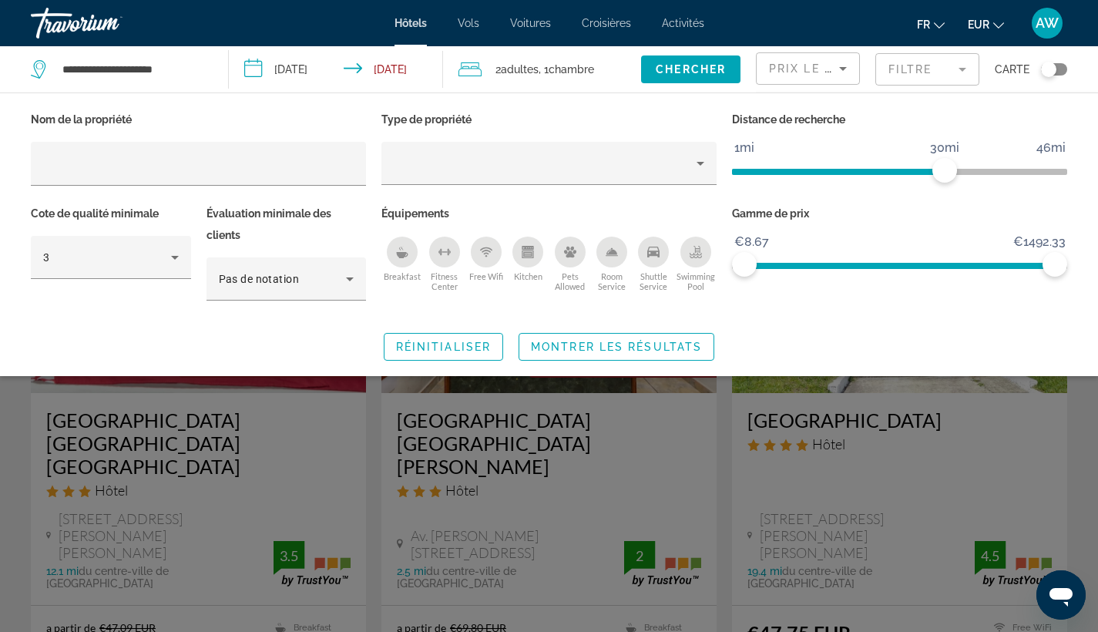
click at [782, 174] on span "ngx-slider" at bounding box center [838, 172] width 213 height 6
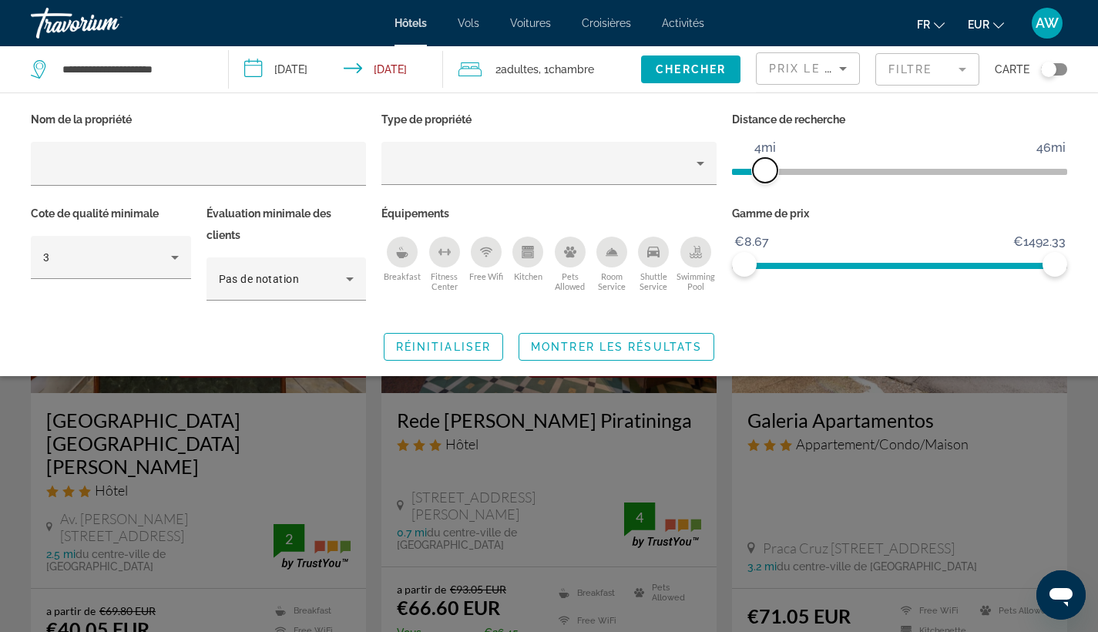
click at [767, 167] on span "ngx-slider" at bounding box center [765, 170] width 25 height 25
click at [85, 267] on div "3" at bounding box center [111, 257] width 136 height 43
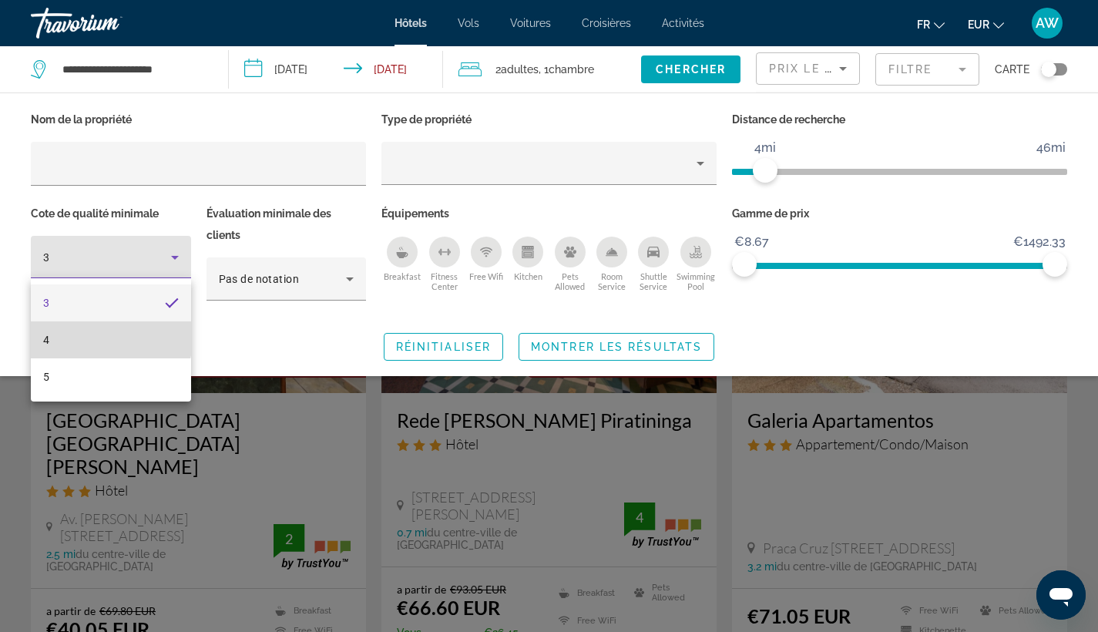
click at [86, 334] on mat-option "4" at bounding box center [111, 339] width 160 height 37
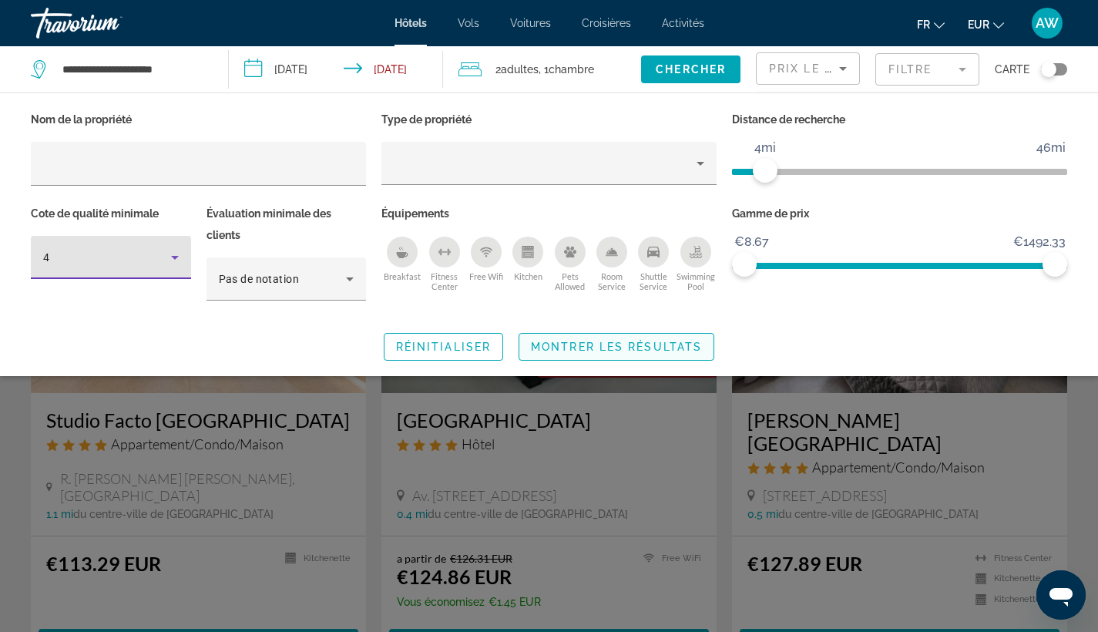
click at [572, 351] on span "Montrer les résultats" at bounding box center [616, 347] width 171 height 12
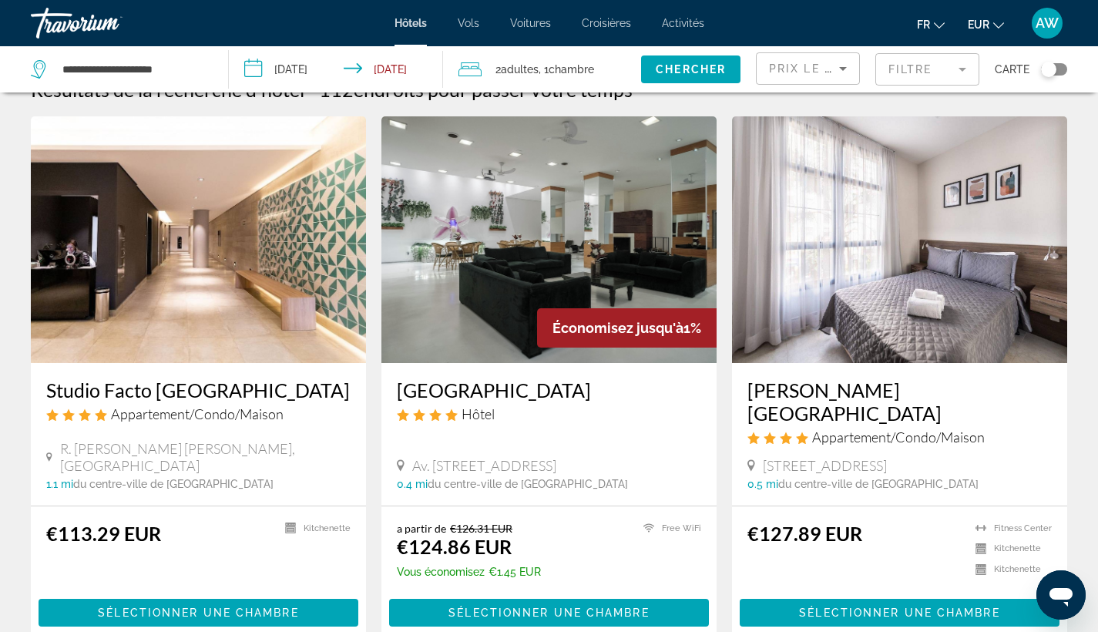
scroll to position [32, 0]
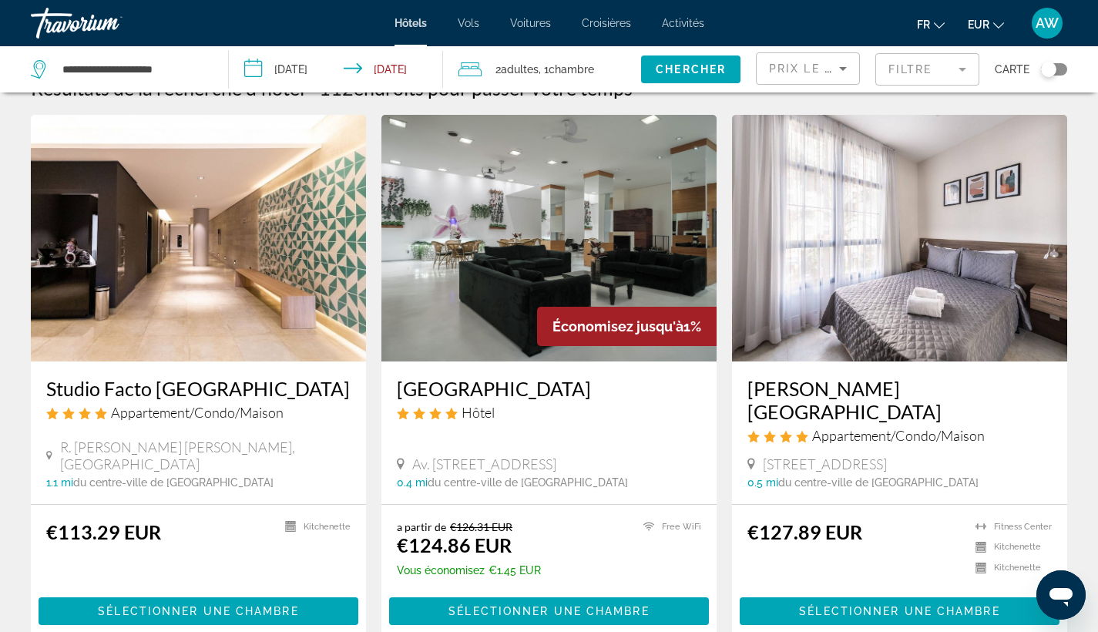
click at [520, 390] on h3 "[GEOGRAPHIC_DATA]" at bounding box center [549, 388] width 304 height 23
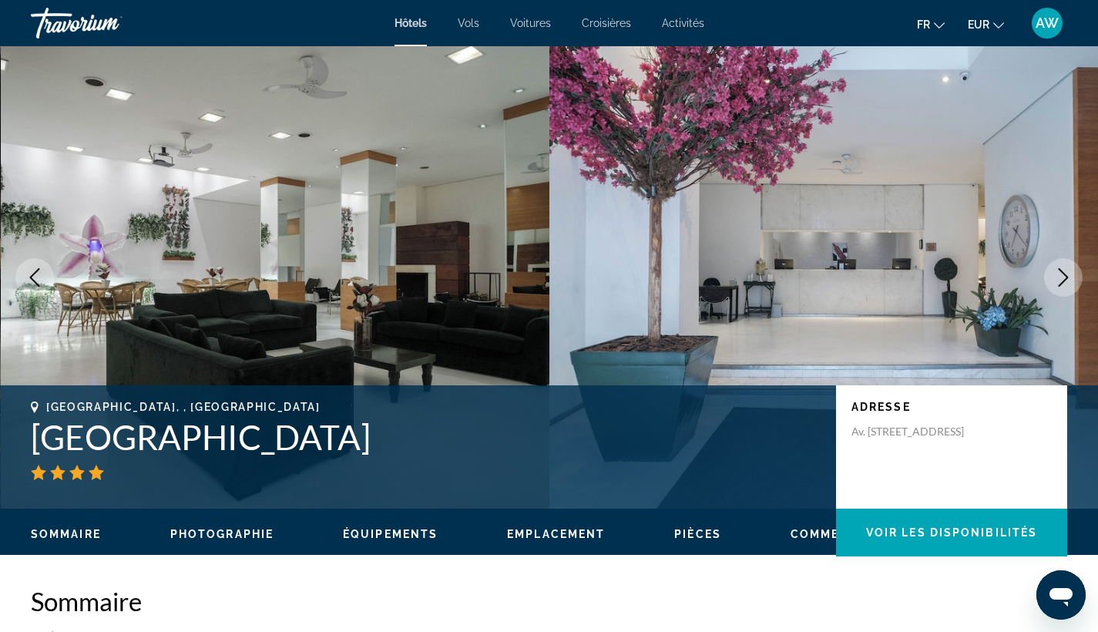
click at [1079, 283] on button "Next image" at bounding box center [1063, 277] width 39 height 39
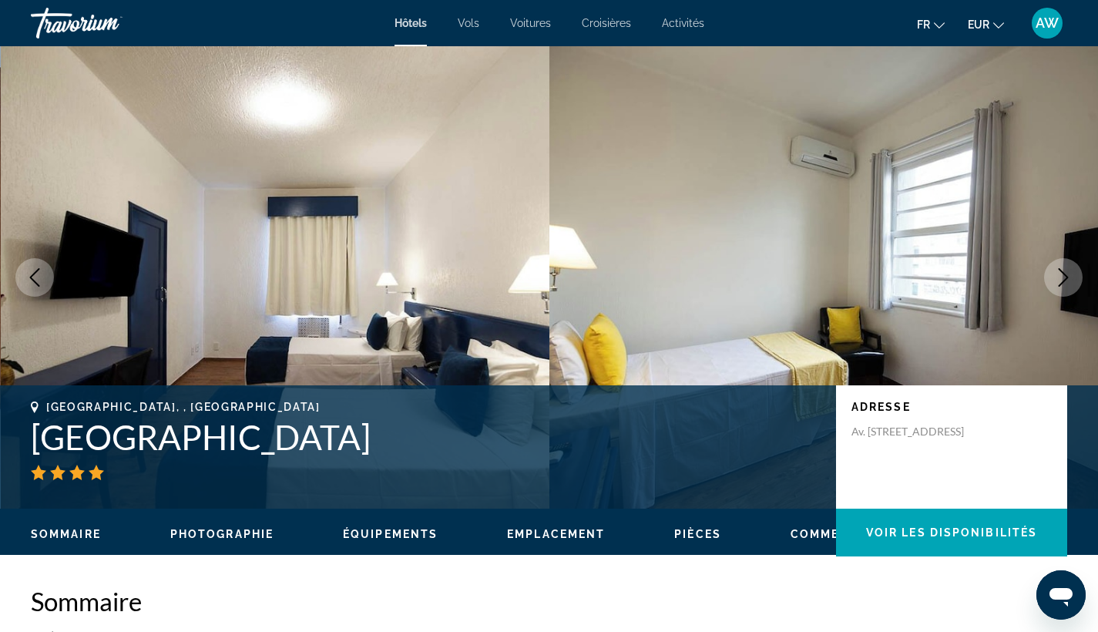
click at [1067, 282] on icon "Next image" at bounding box center [1063, 277] width 18 height 18
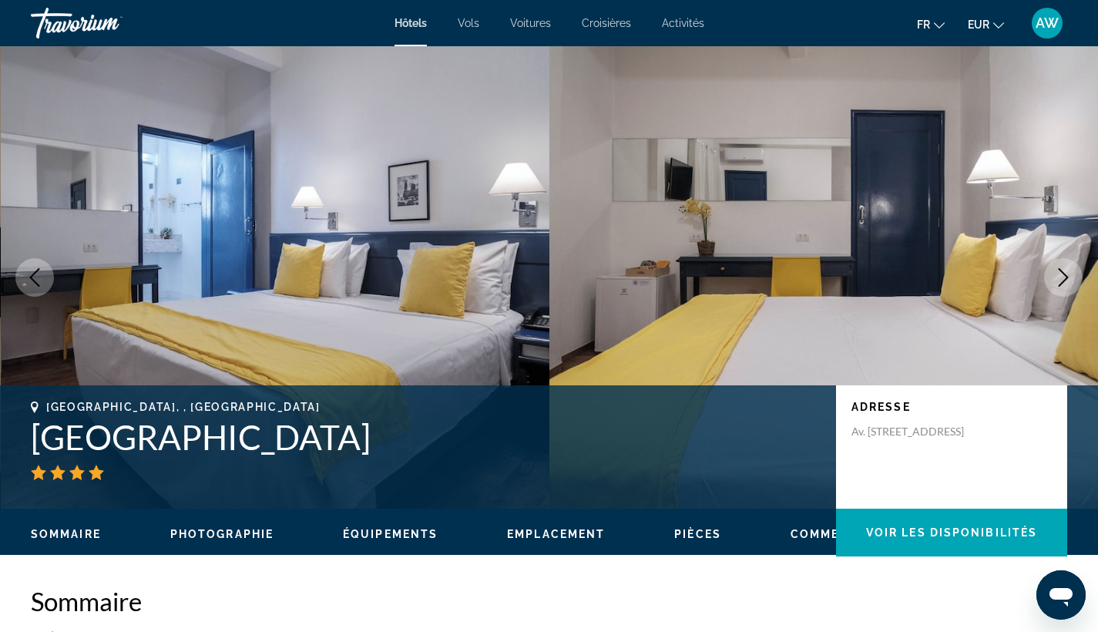
click at [1067, 282] on icon "Next image" at bounding box center [1063, 277] width 18 height 18
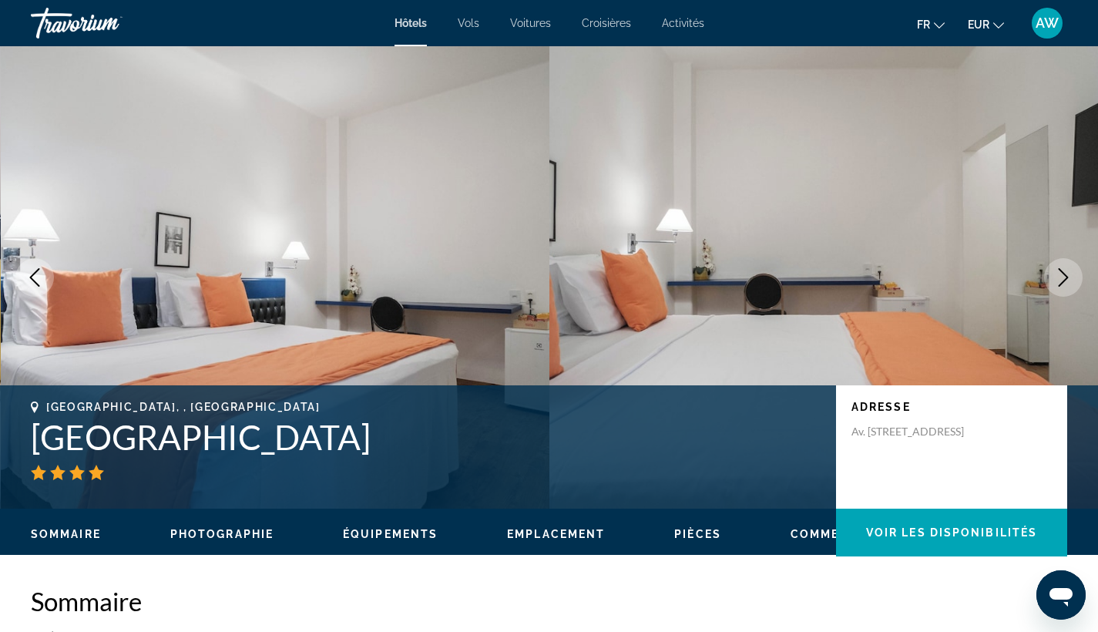
click at [1067, 282] on icon "Next image" at bounding box center [1063, 277] width 18 height 18
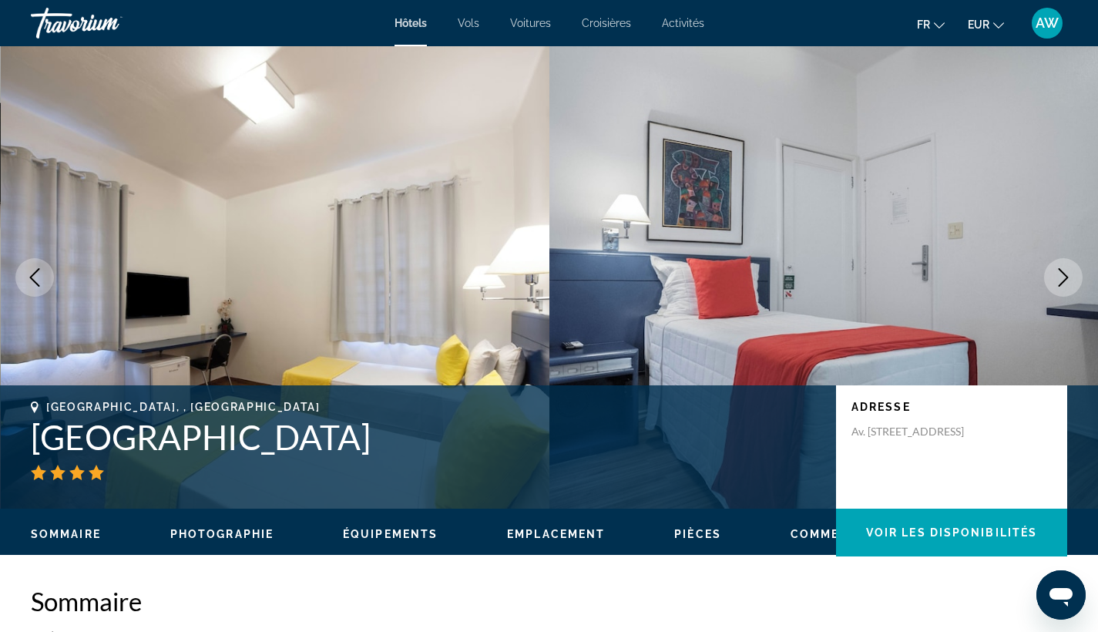
click at [1067, 282] on icon "Next image" at bounding box center [1063, 277] width 18 height 18
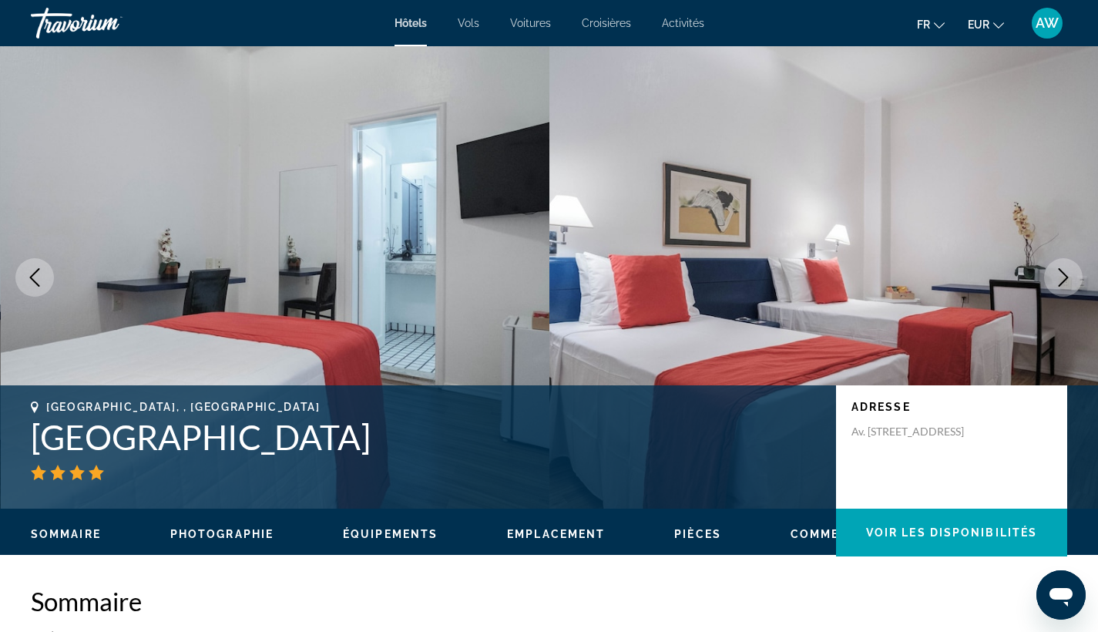
click at [1066, 282] on icon "Next image" at bounding box center [1063, 277] width 18 height 18
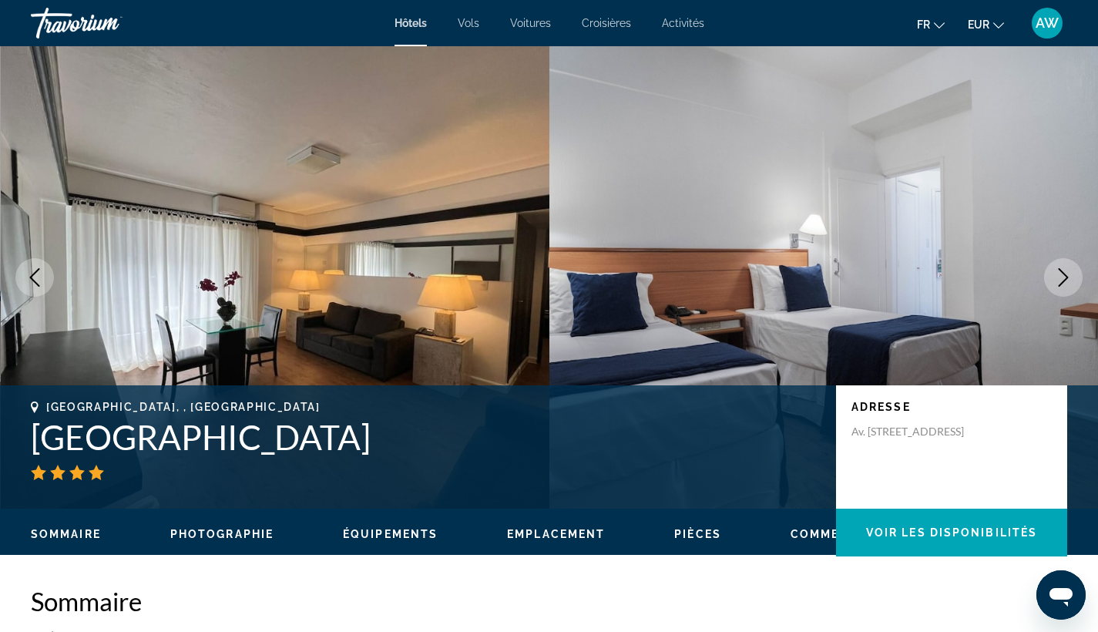
click at [1066, 282] on icon "Next image" at bounding box center [1063, 277] width 18 height 18
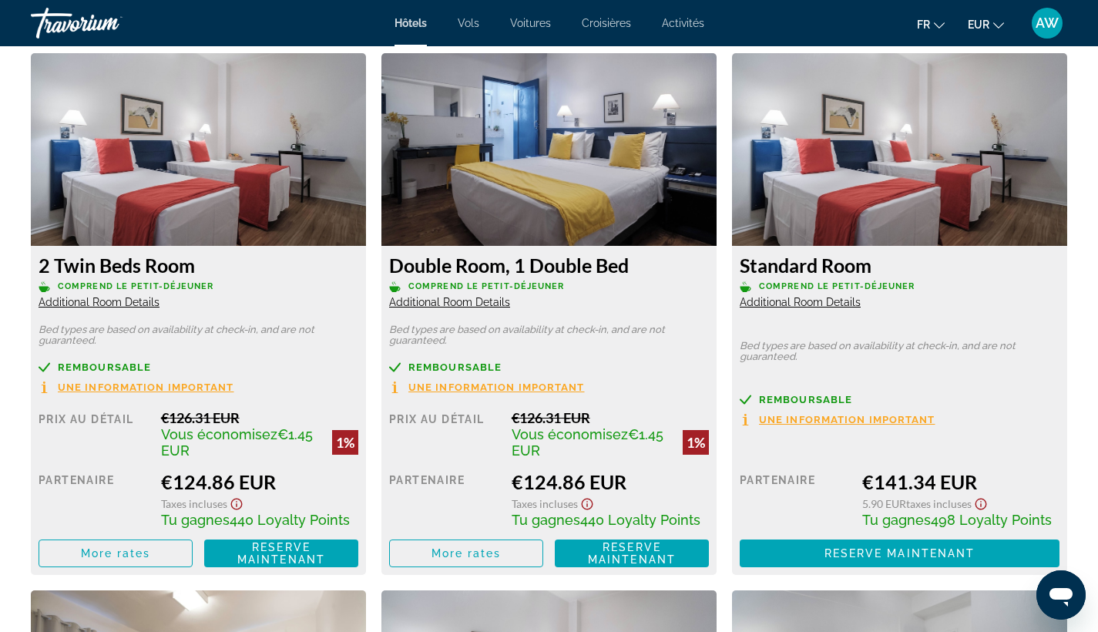
scroll to position [2127, 0]
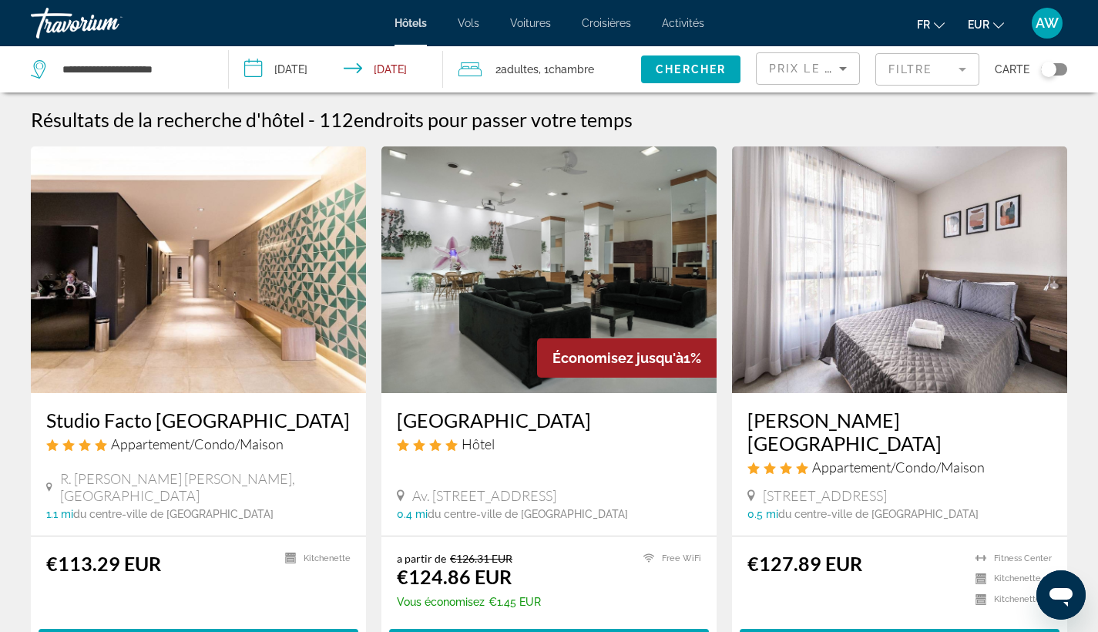
click at [176, 425] on h3 "Studio Facto [GEOGRAPHIC_DATA]" at bounding box center [198, 419] width 304 height 23
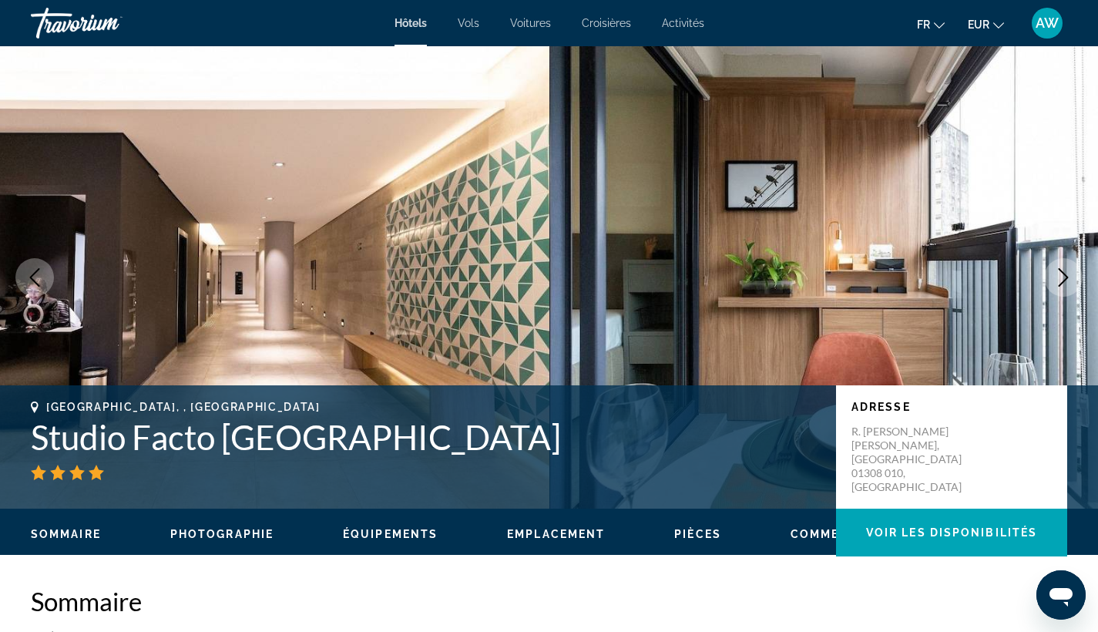
click at [1060, 281] on icon "Next image" at bounding box center [1063, 277] width 18 height 18
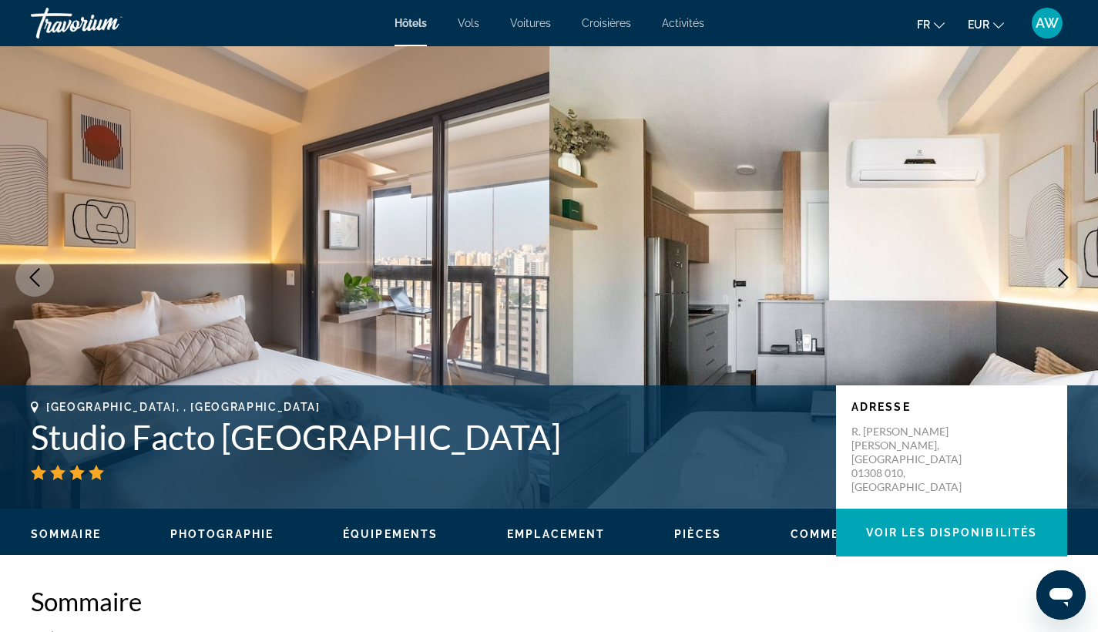
click at [1060, 281] on icon "Next image" at bounding box center [1063, 277] width 18 height 18
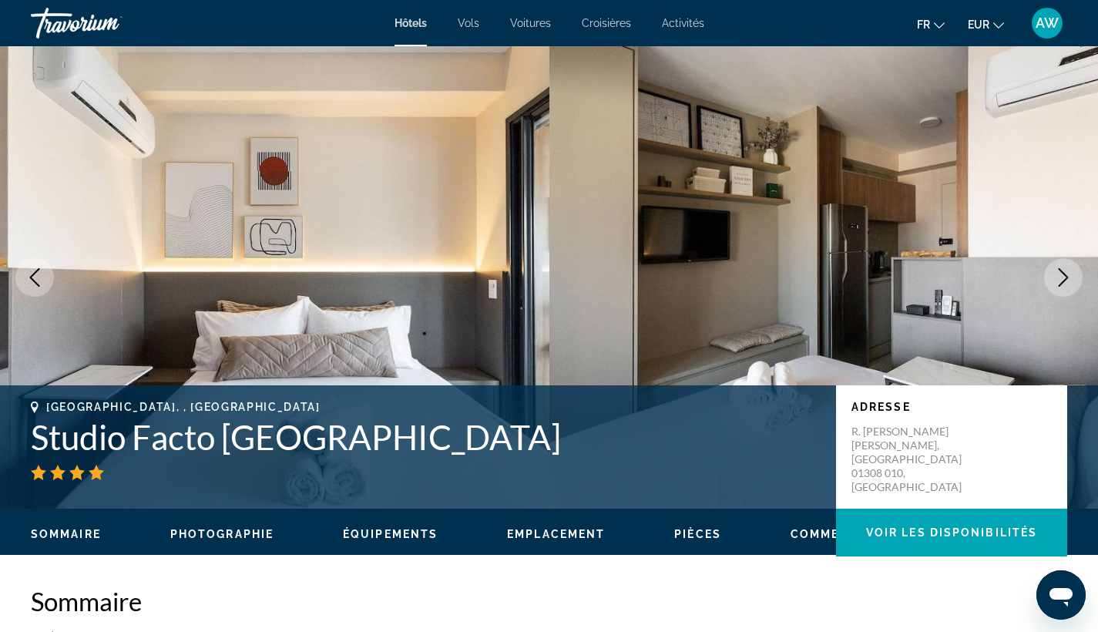
click at [1060, 281] on icon "Next image" at bounding box center [1063, 277] width 18 height 18
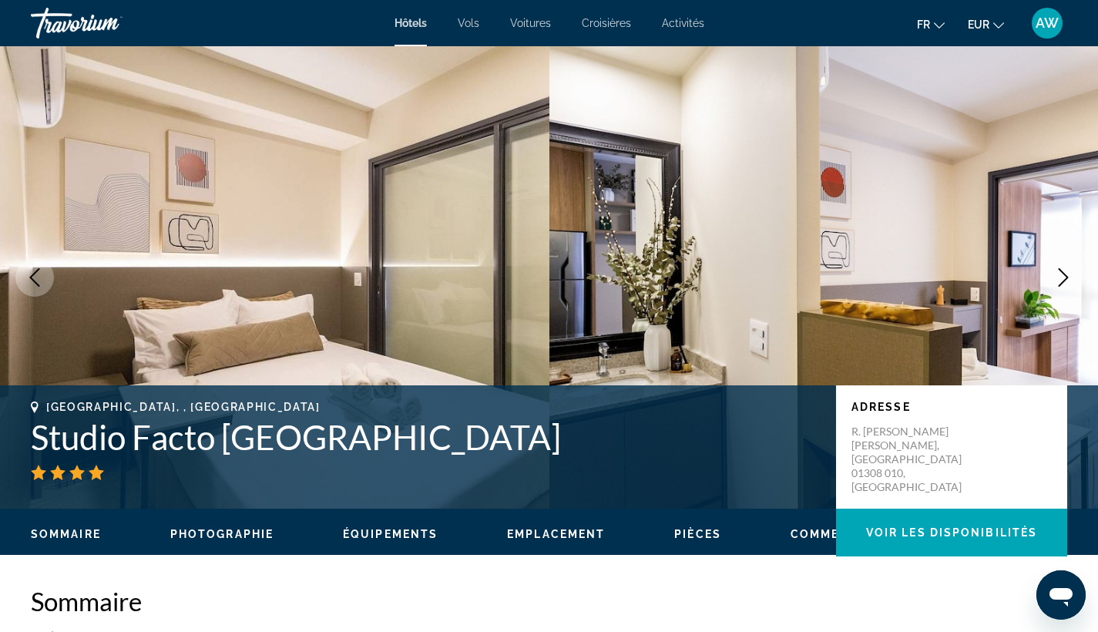
click at [1060, 281] on icon "Next image" at bounding box center [1063, 277] width 18 height 18
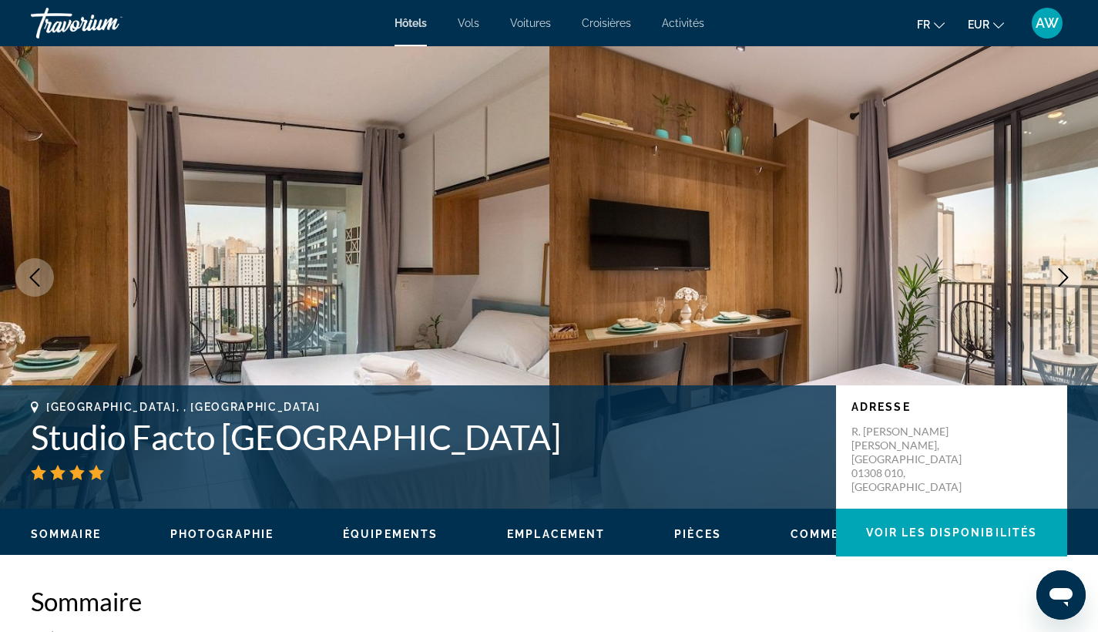
click at [1059, 280] on icon "Next image" at bounding box center [1063, 277] width 18 height 18
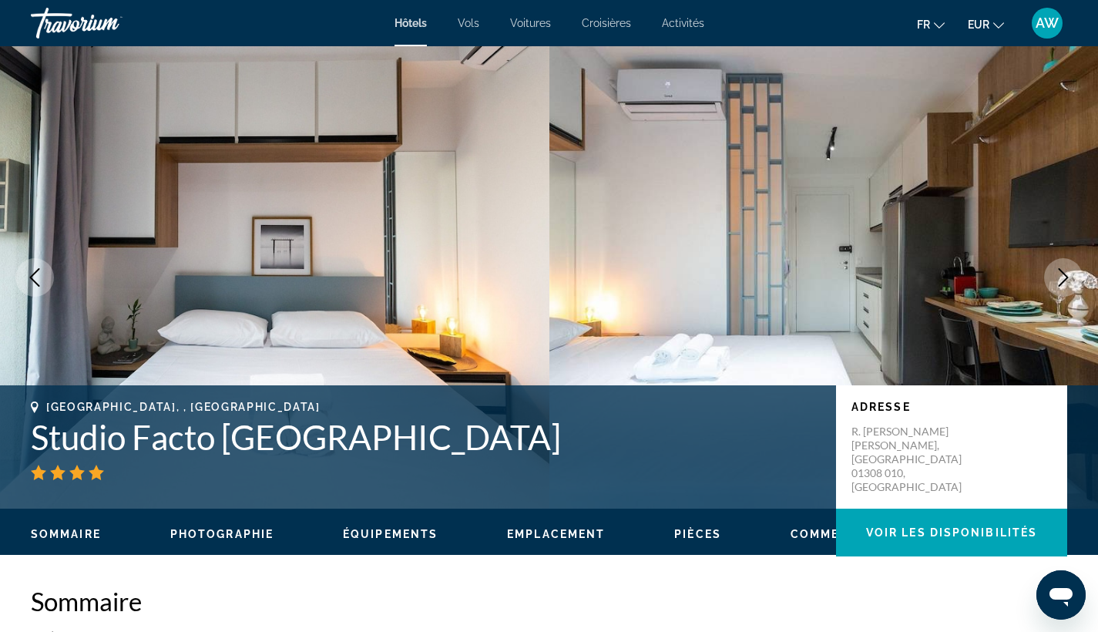
click at [1059, 280] on icon "Next image" at bounding box center [1063, 277] width 18 height 18
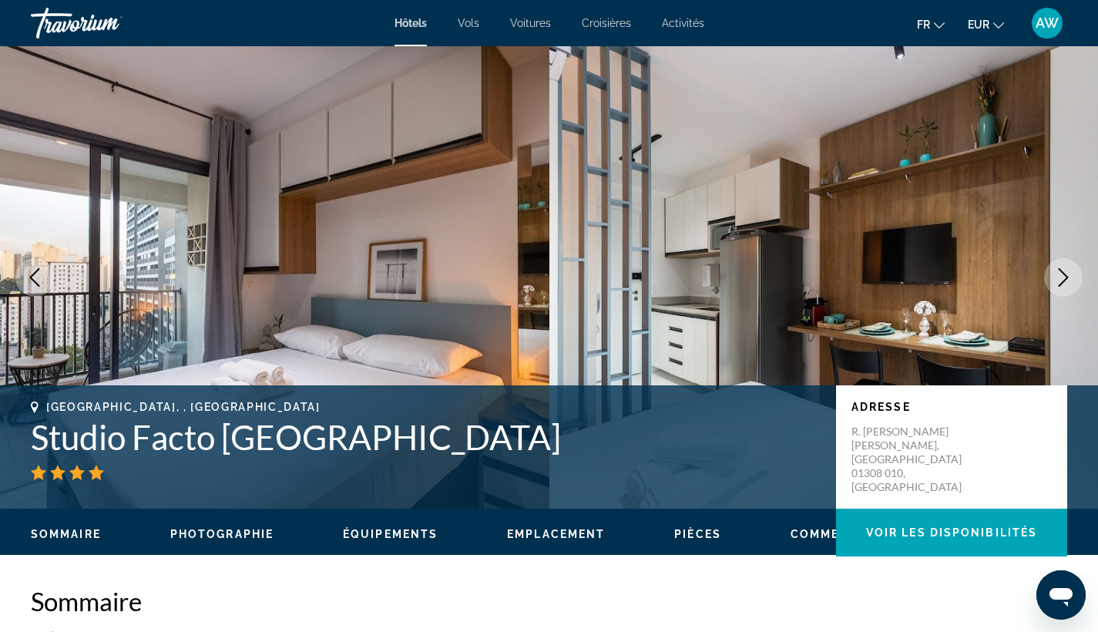
click at [1059, 280] on icon "Next image" at bounding box center [1063, 277] width 18 height 18
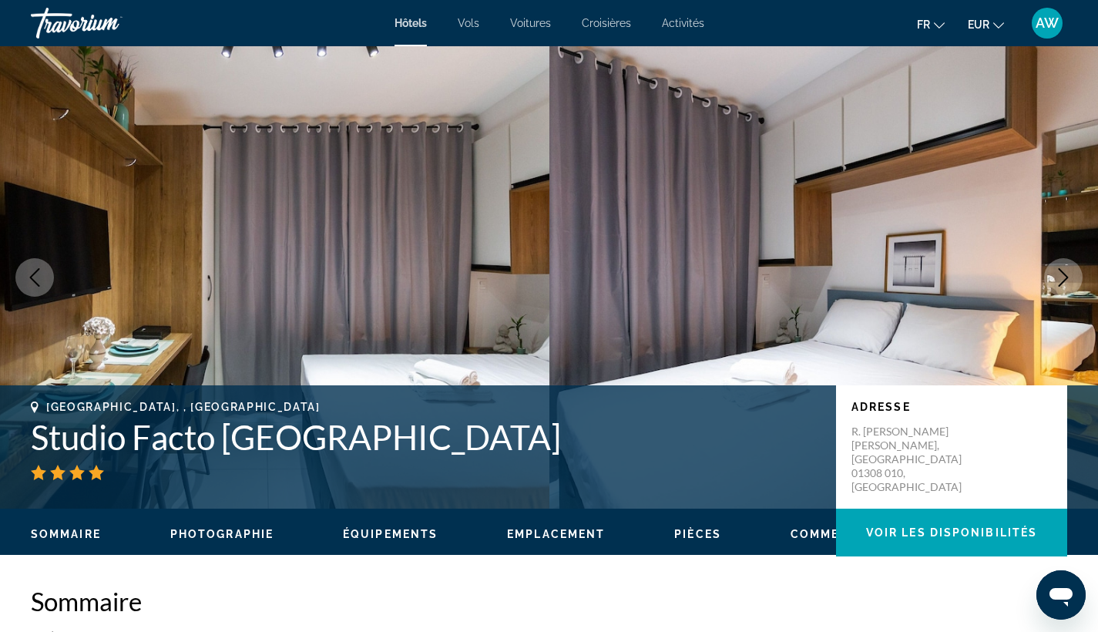
click at [1059, 280] on icon "Next image" at bounding box center [1063, 277] width 18 height 18
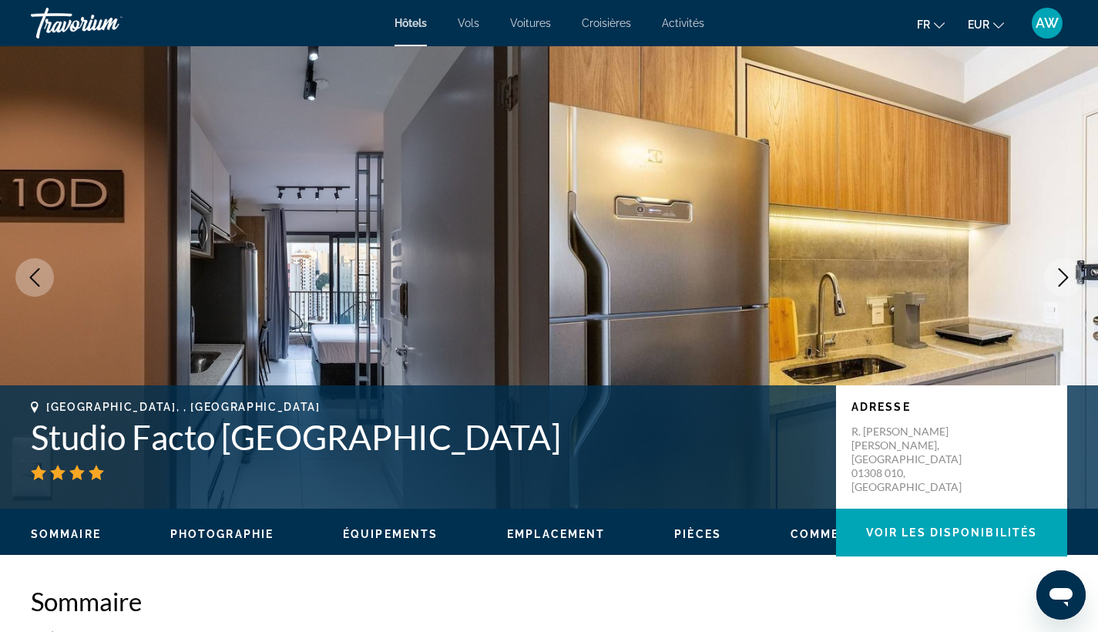
click at [1062, 280] on icon "Next image" at bounding box center [1063, 277] width 18 height 18
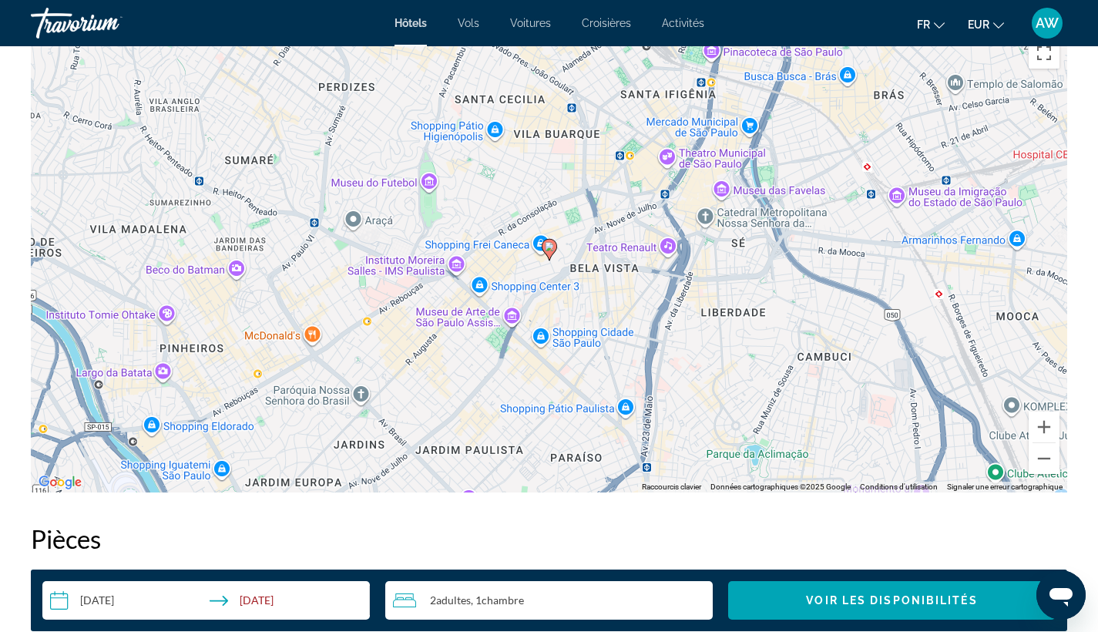
scroll to position [1566, 0]
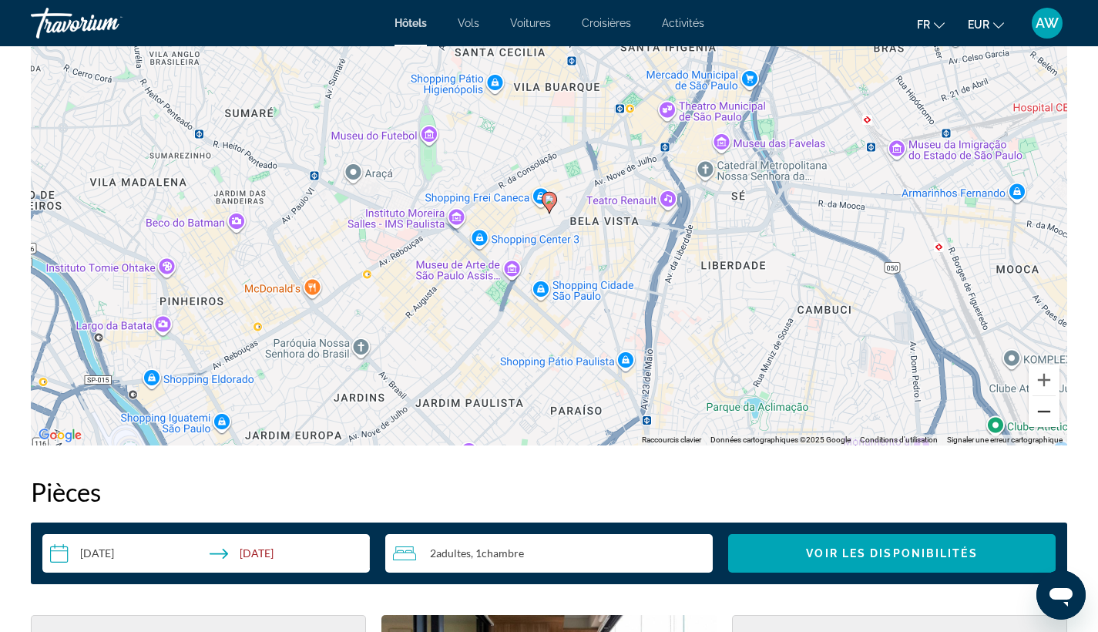
click at [1044, 412] on button "Zoom arrière" at bounding box center [1043, 411] width 31 height 31
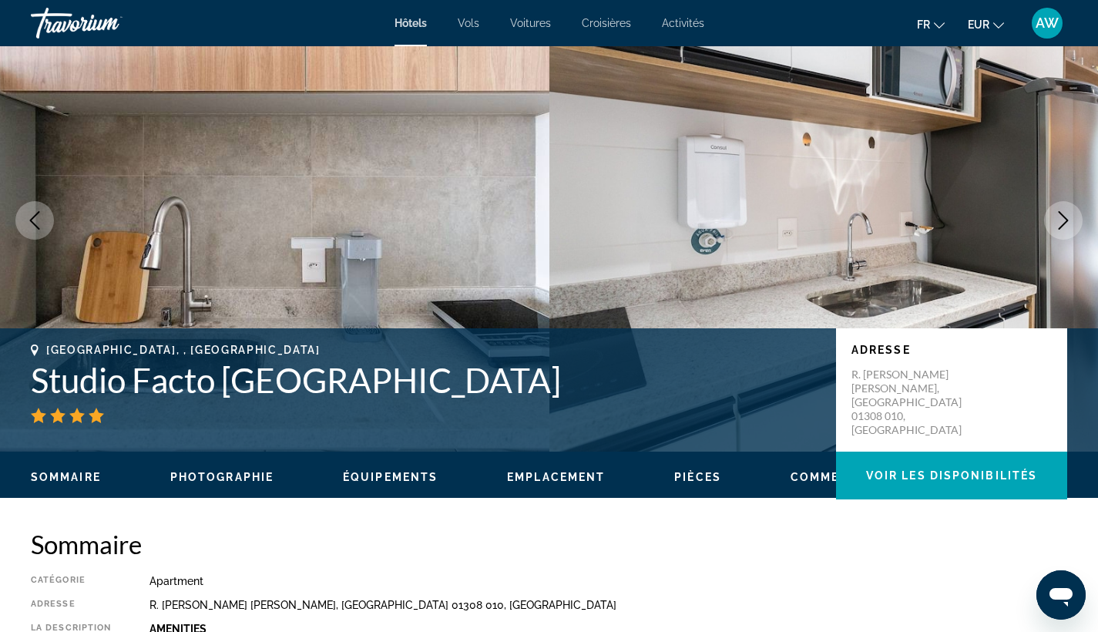
scroll to position [6, 0]
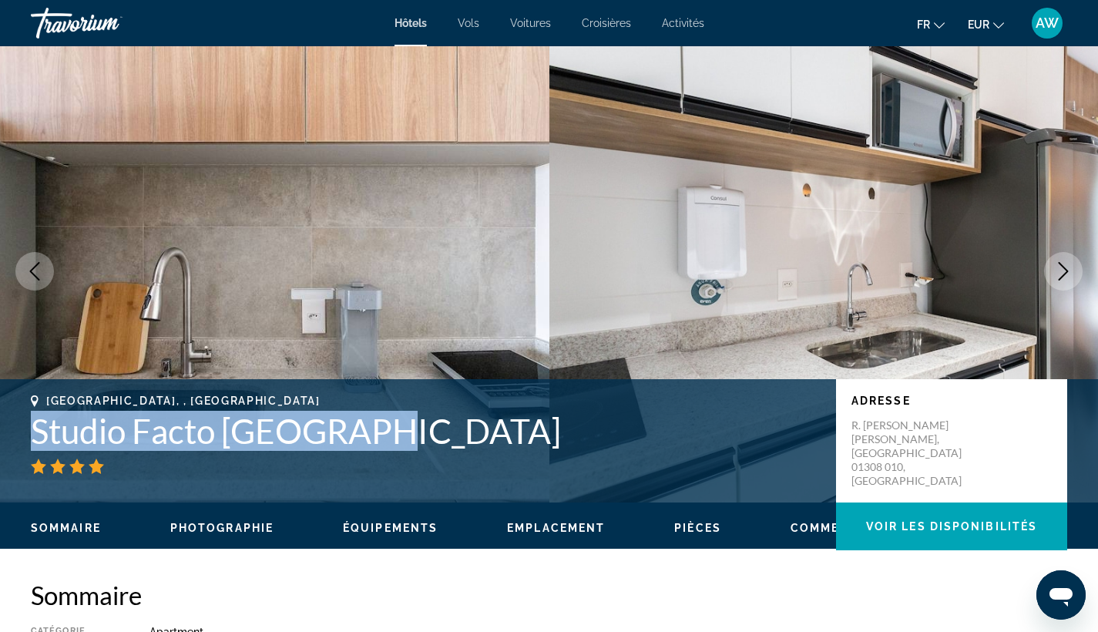
drag, startPoint x: 36, startPoint y: 438, endPoint x: 378, endPoint y: 431, distance: 342.1
click at [378, 431] on h1 "Studio Facto [GEOGRAPHIC_DATA]" at bounding box center [426, 431] width 790 height 40
copy h1 "Studio Facto [GEOGRAPHIC_DATA]"
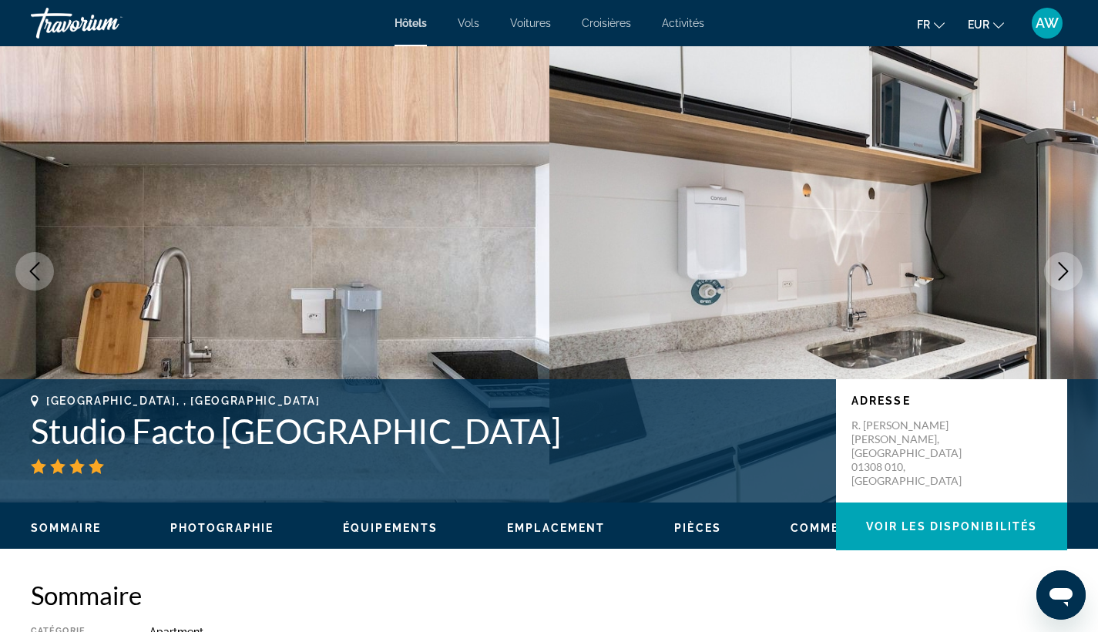
click at [395, 425] on h1 "Studio Facto [GEOGRAPHIC_DATA]" at bounding box center [426, 431] width 790 height 40
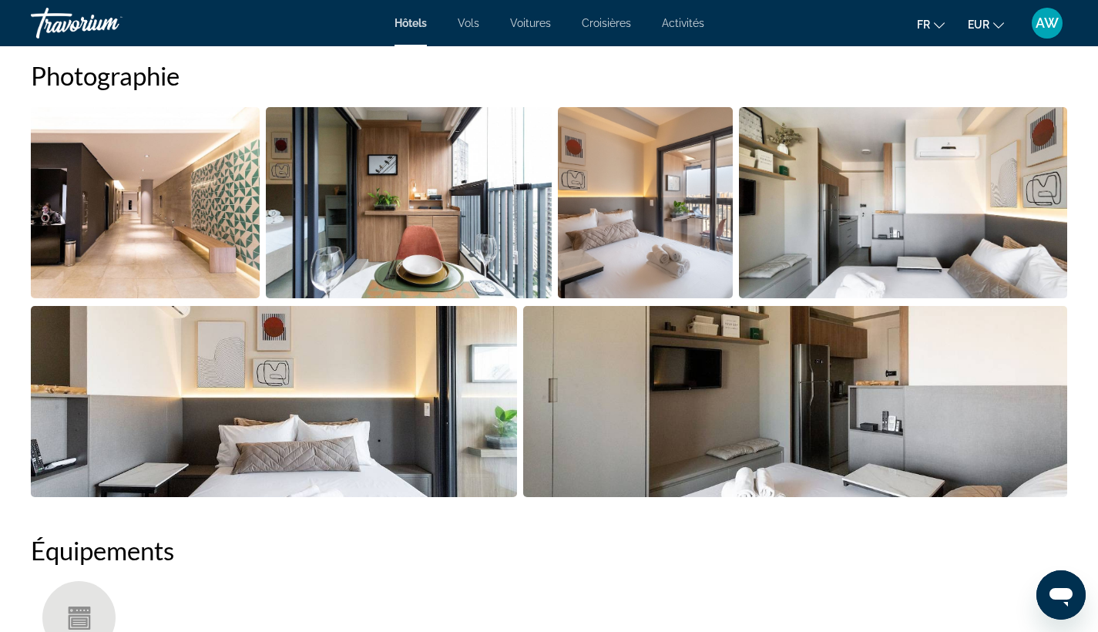
scroll to position [785, 0]
click at [649, 425] on img "Open full-screen image slider" at bounding box center [795, 401] width 544 height 191
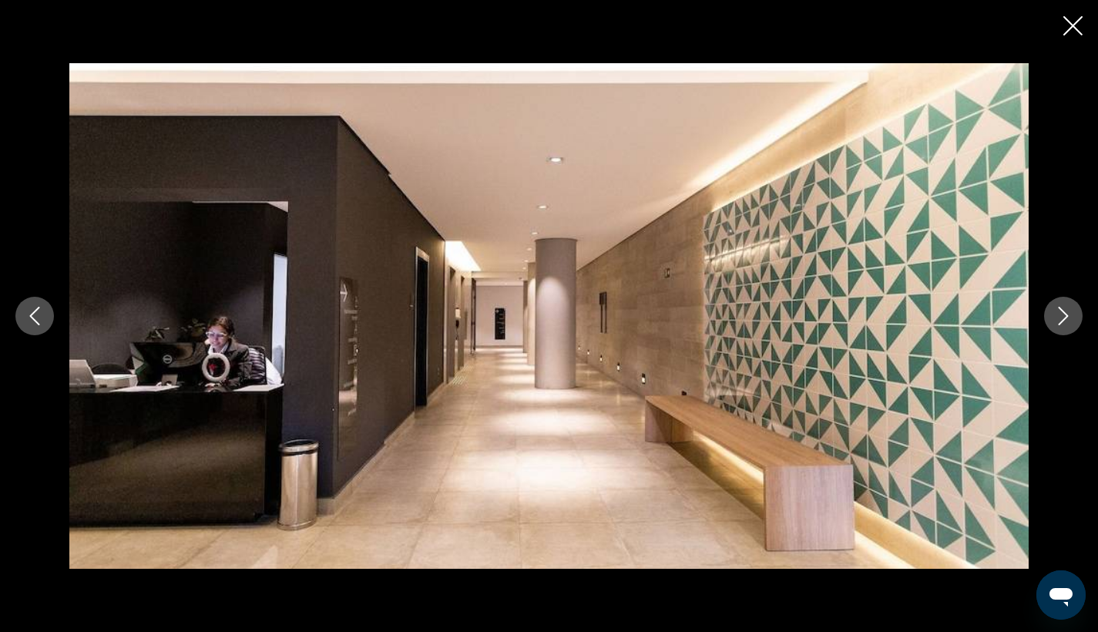
click at [1069, 310] on icon "Next image" at bounding box center [1063, 316] width 18 height 18
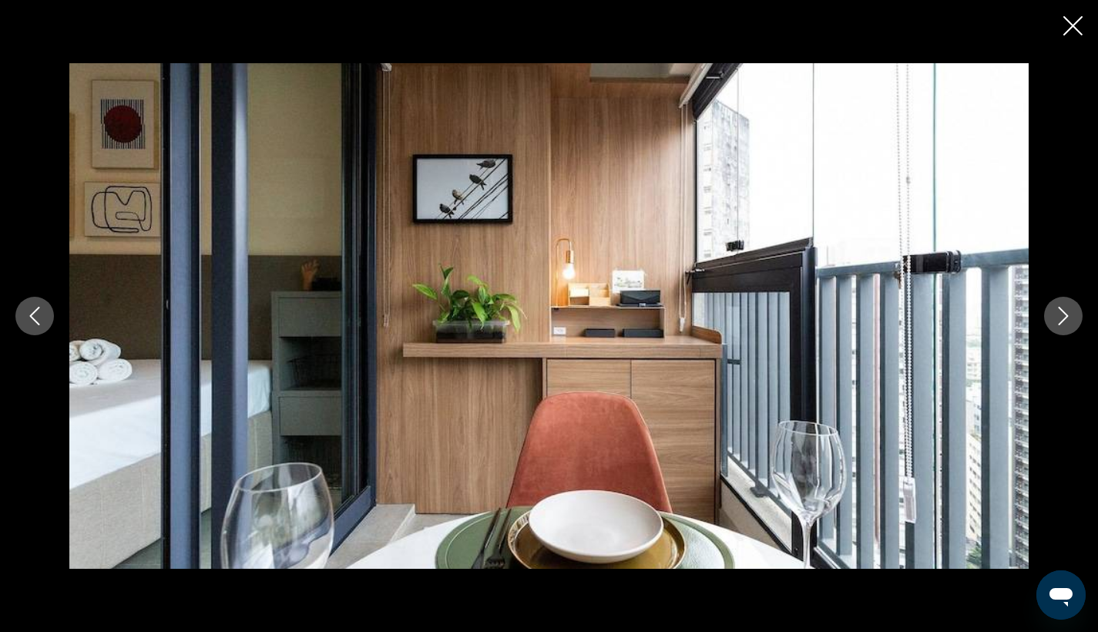
click at [1069, 310] on icon "Next image" at bounding box center [1063, 316] width 18 height 18
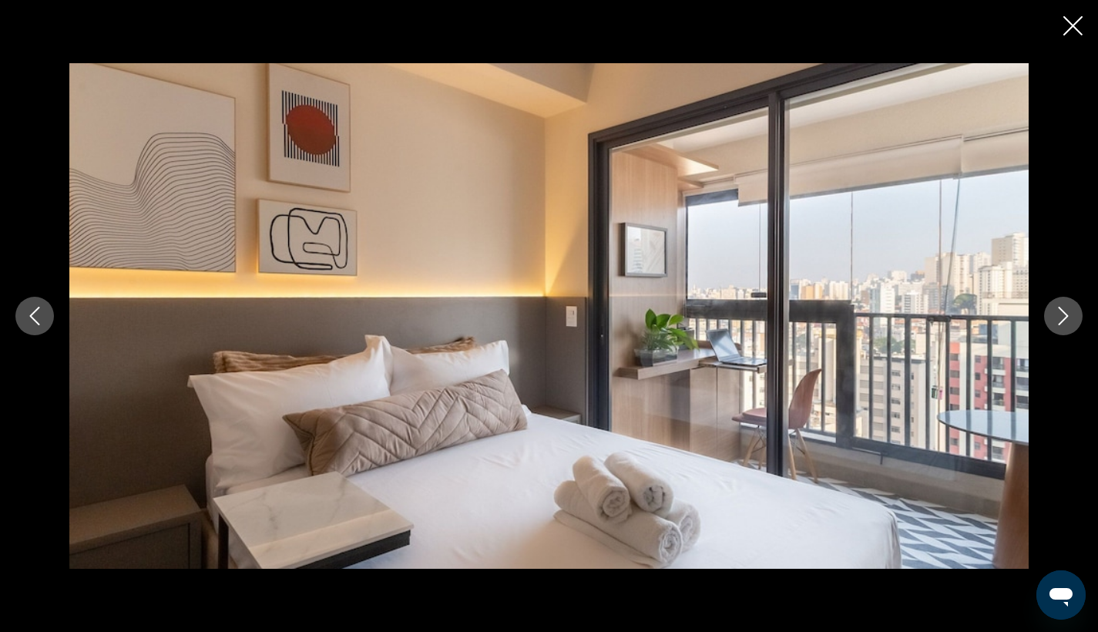
click at [1069, 310] on icon "Next image" at bounding box center [1063, 316] width 18 height 18
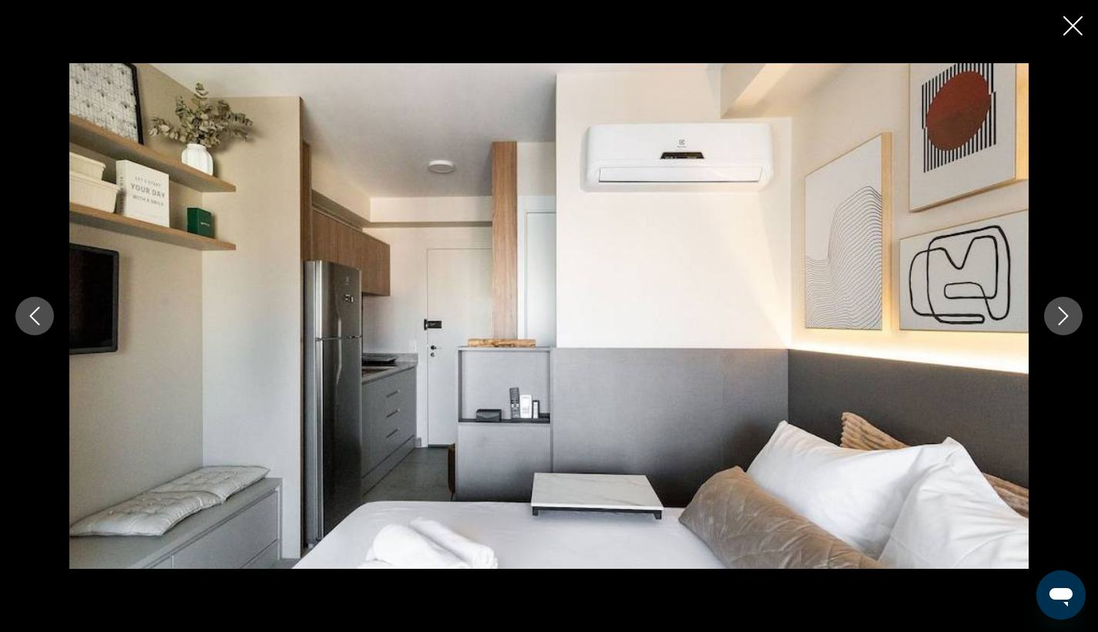
click at [1069, 310] on icon "Next image" at bounding box center [1063, 316] width 18 height 18
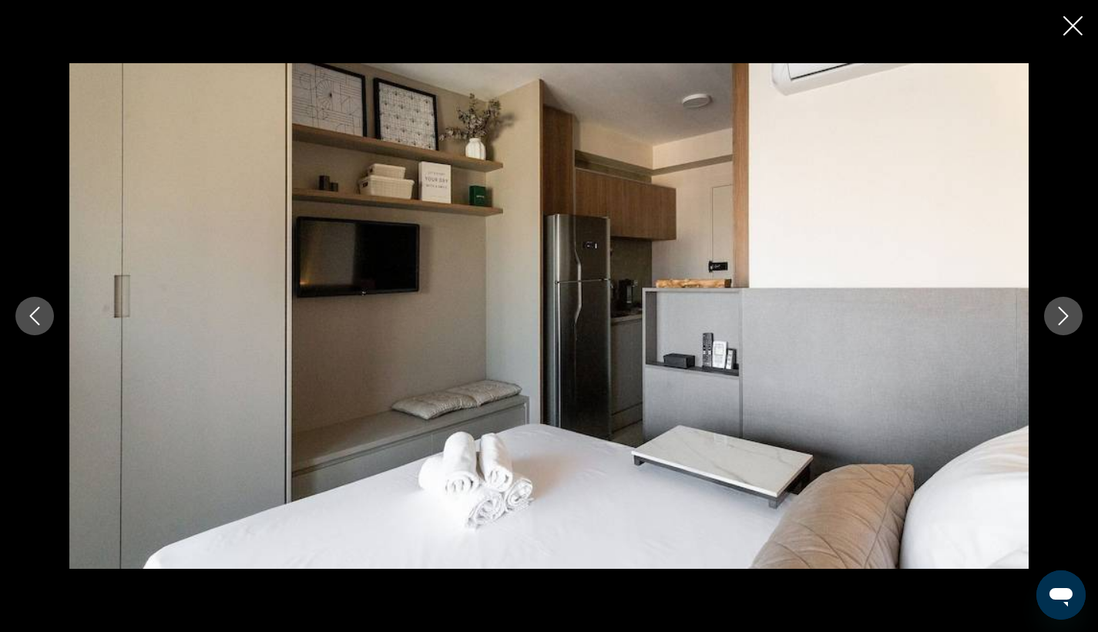
click at [1069, 310] on icon "Next image" at bounding box center [1063, 316] width 18 height 18
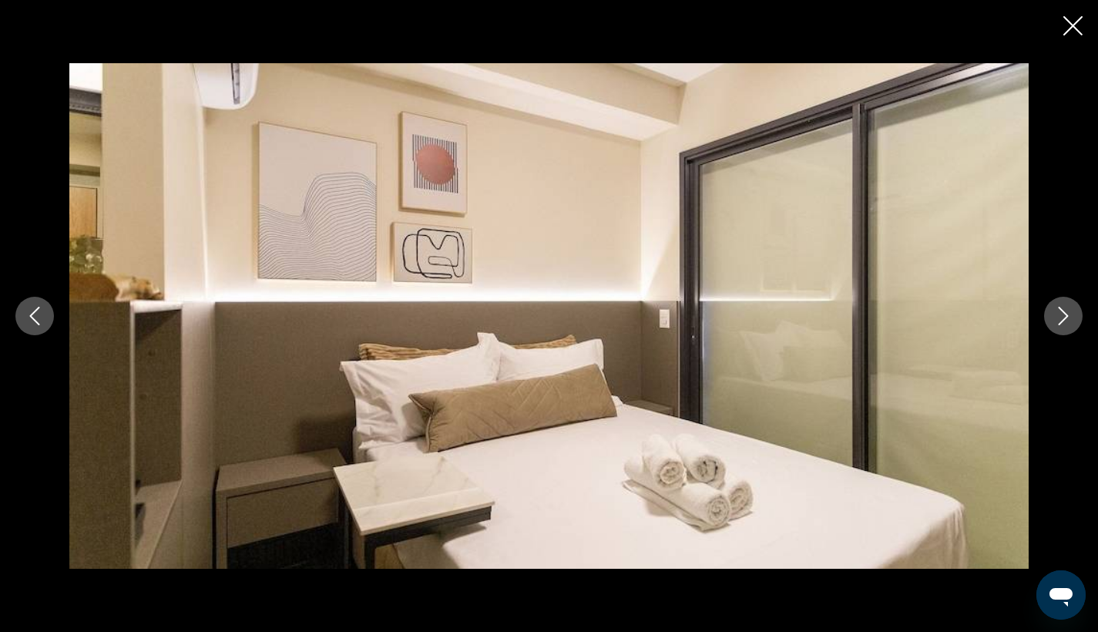
click at [1069, 310] on icon "Next image" at bounding box center [1063, 316] width 18 height 18
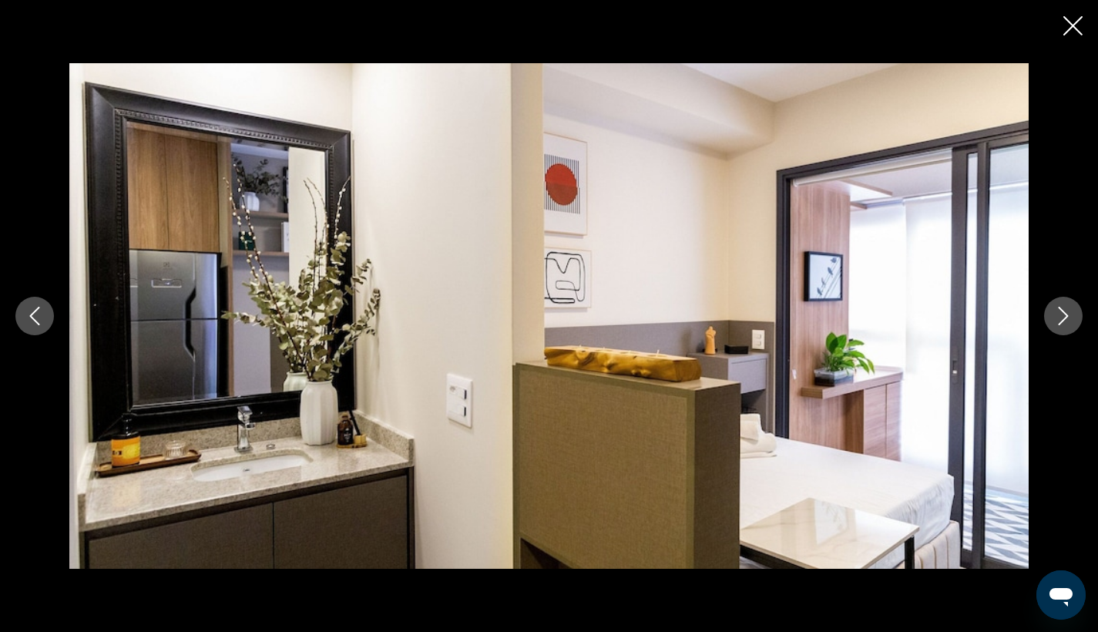
click at [1069, 310] on icon "Next image" at bounding box center [1063, 316] width 18 height 18
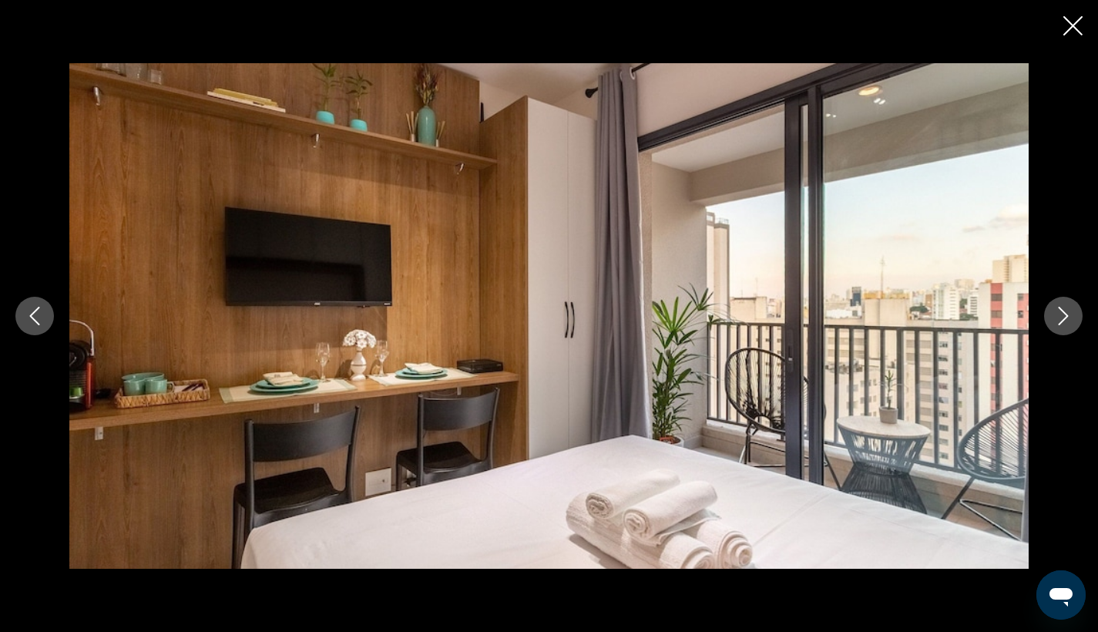
click at [1069, 310] on icon "Next image" at bounding box center [1063, 316] width 18 height 18
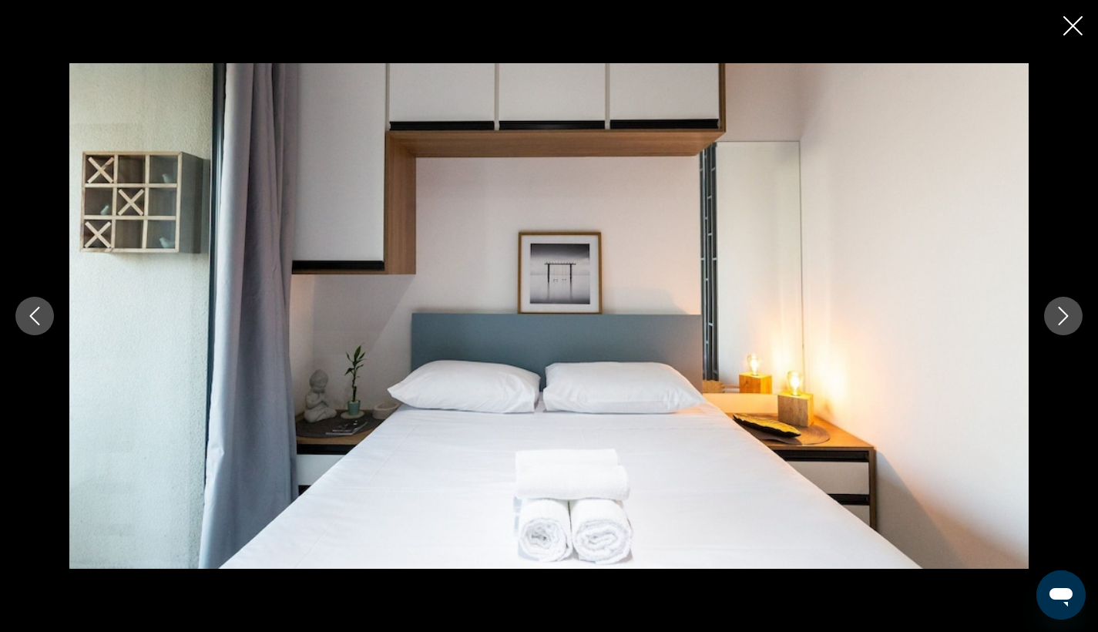
click at [1069, 310] on icon "Next image" at bounding box center [1063, 316] width 18 height 18
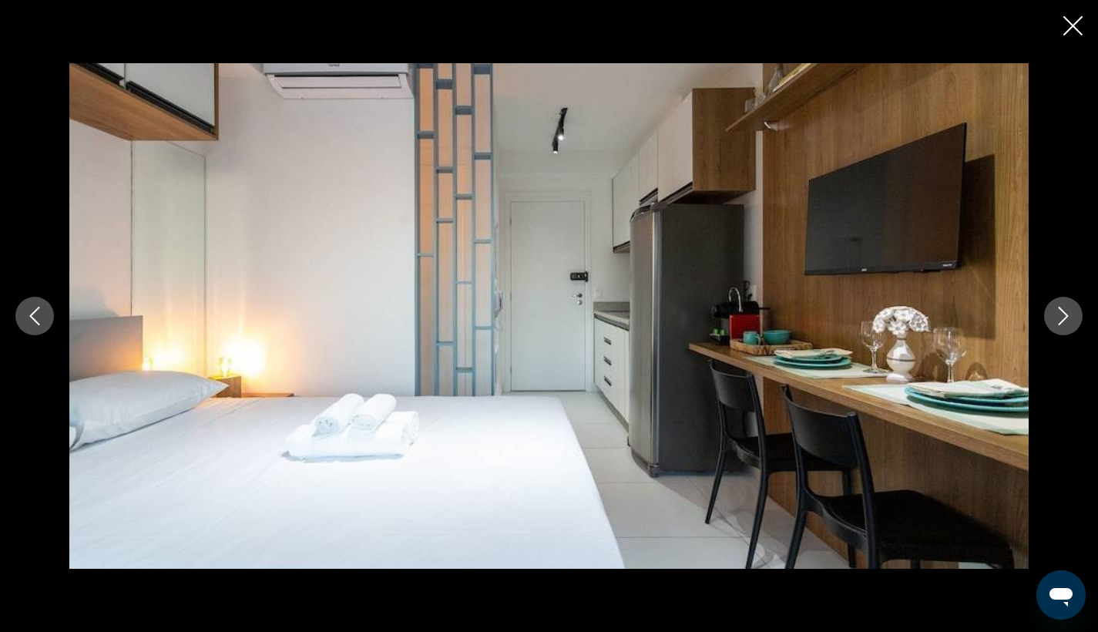
click at [1069, 310] on icon "Next image" at bounding box center [1063, 316] width 18 height 18
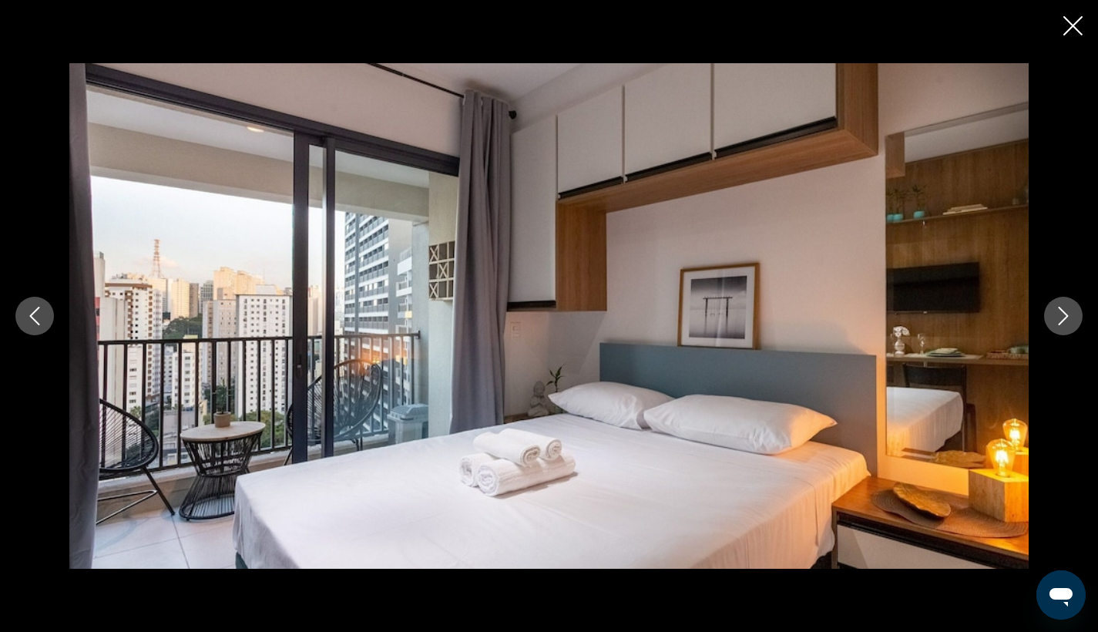
click at [1069, 310] on icon "Next image" at bounding box center [1063, 316] width 18 height 18
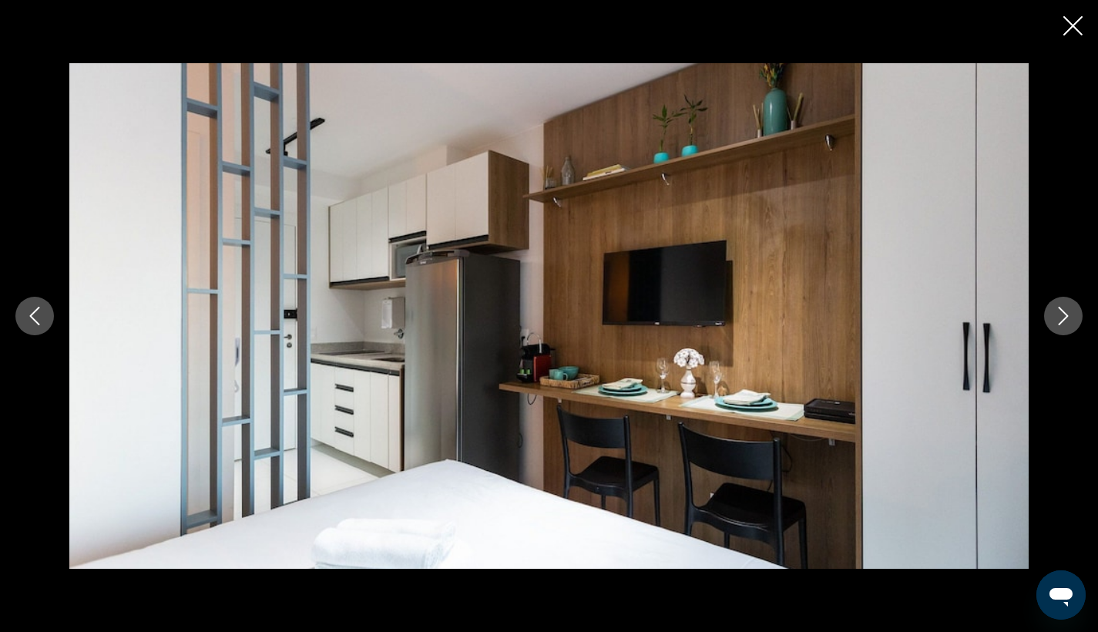
click at [1069, 310] on icon "Next image" at bounding box center [1063, 316] width 18 height 18
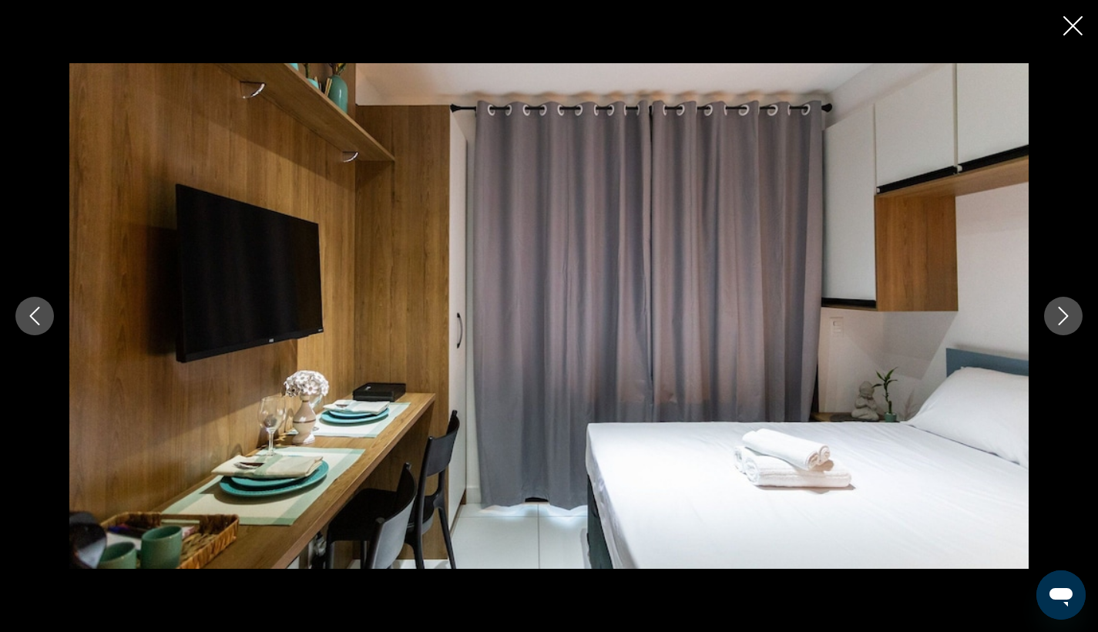
click at [1069, 310] on icon "Next image" at bounding box center [1063, 316] width 18 height 18
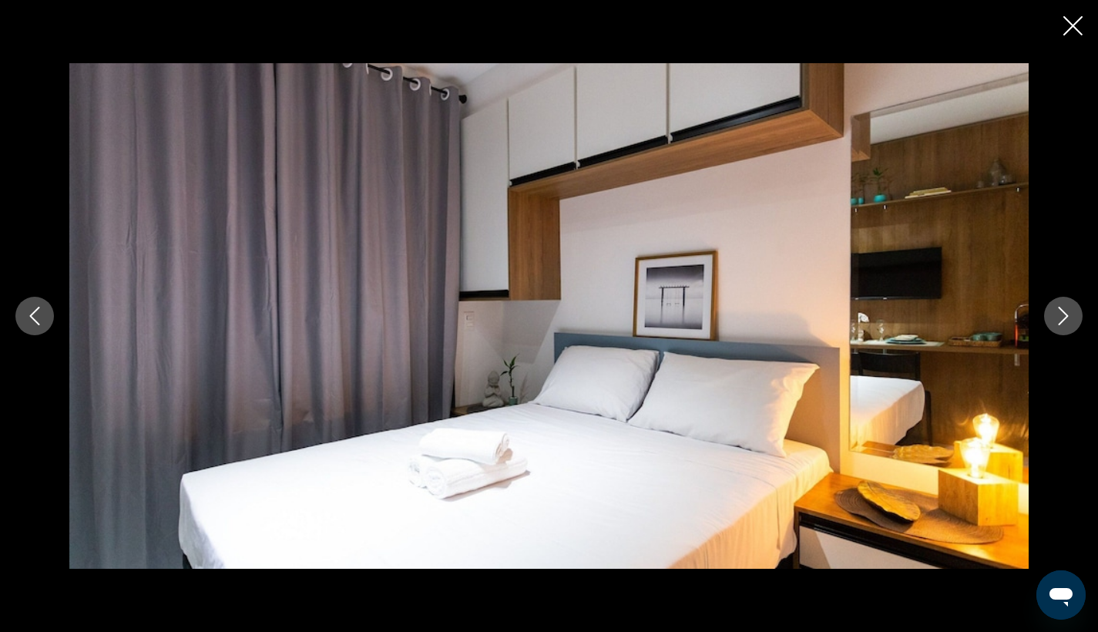
click at [1069, 310] on icon "Next image" at bounding box center [1063, 316] width 18 height 18
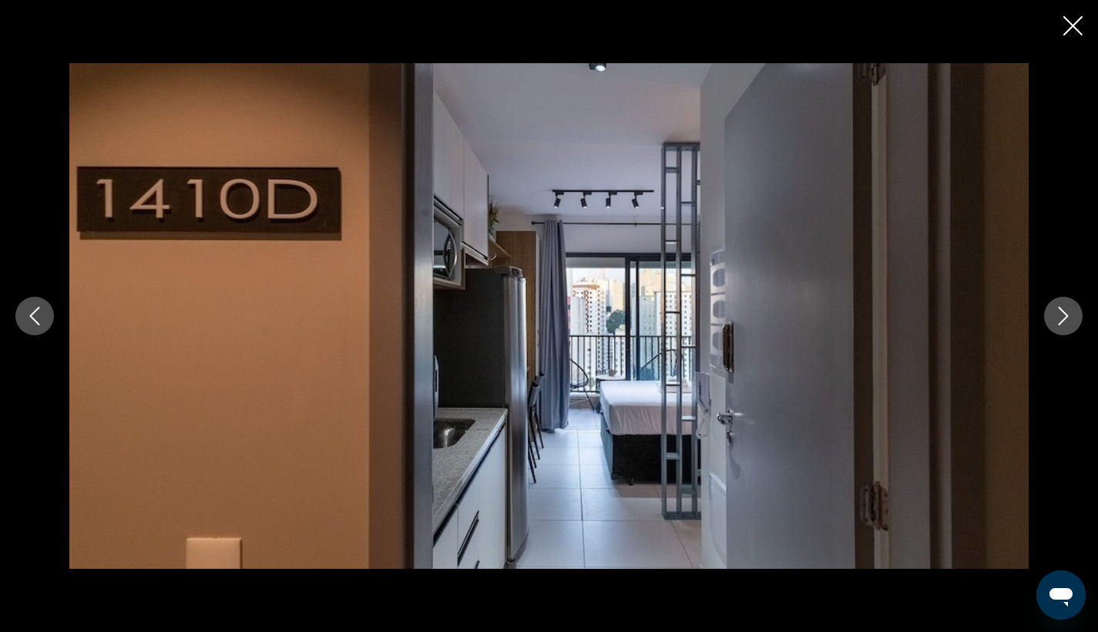
click at [1069, 310] on icon "Next image" at bounding box center [1063, 316] width 18 height 18
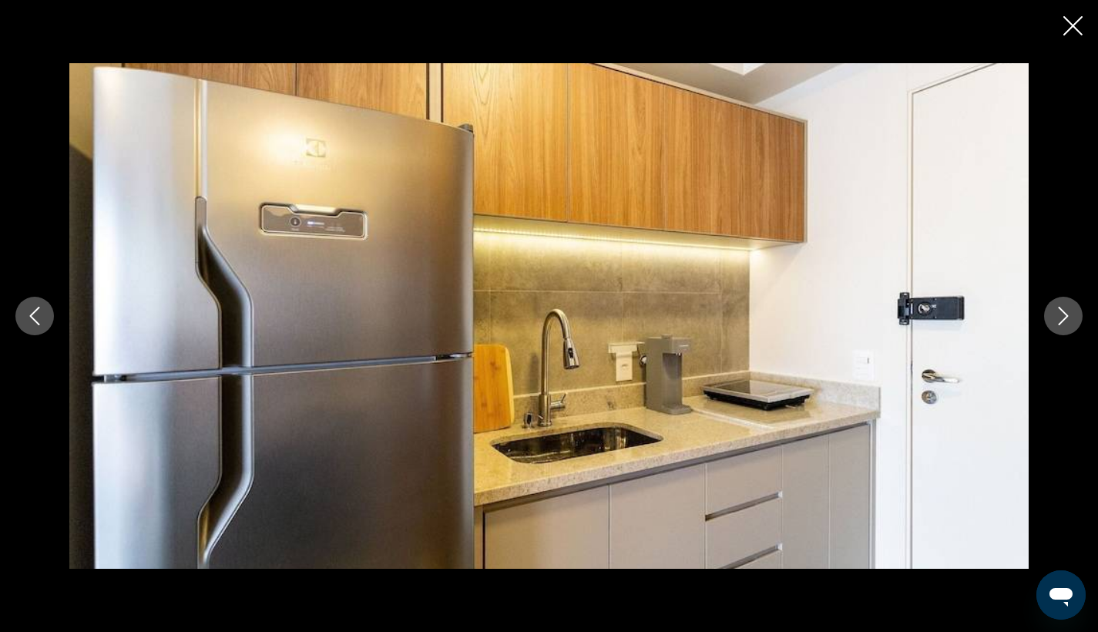
click at [1069, 310] on icon "Next image" at bounding box center [1063, 316] width 18 height 18
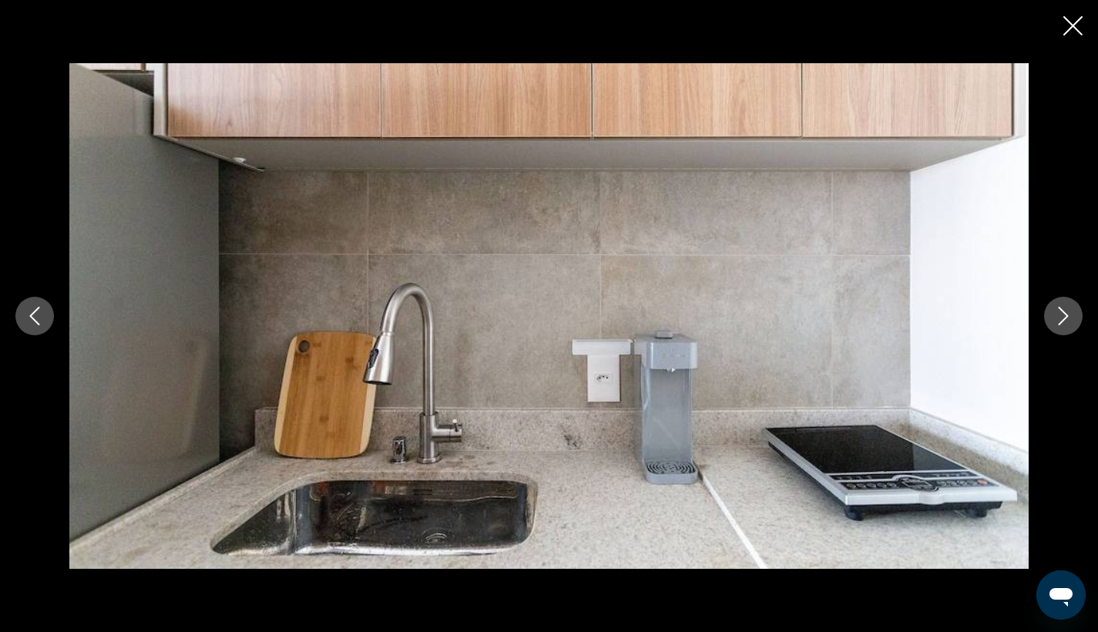
click at [1069, 310] on icon "Next image" at bounding box center [1063, 316] width 18 height 18
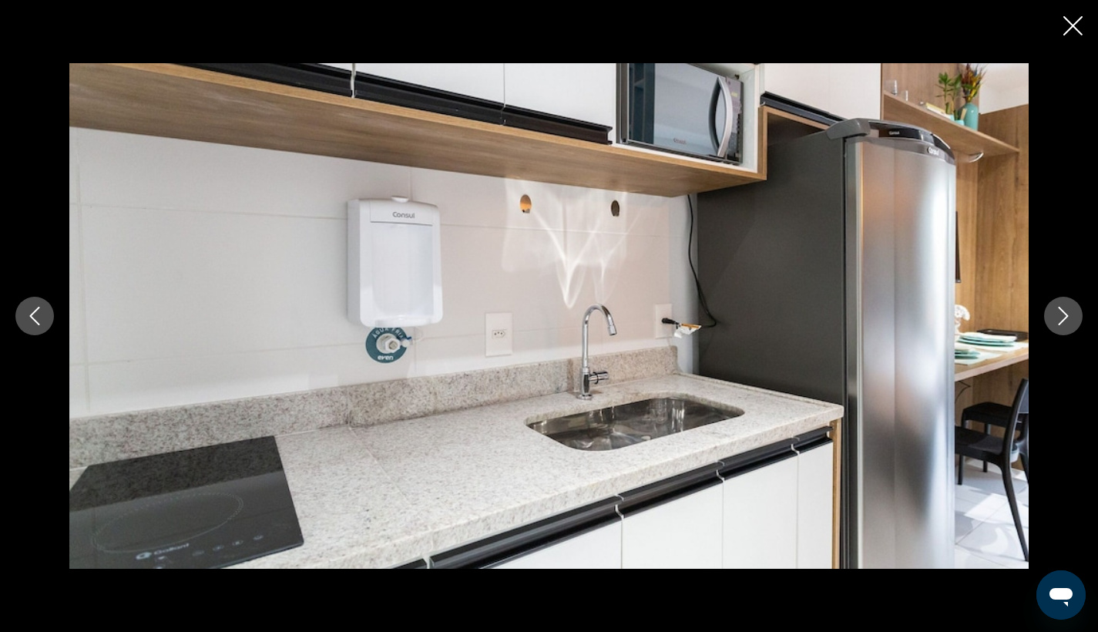
click at [1069, 310] on icon "Next image" at bounding box center [1063, 316] width 18 height 18
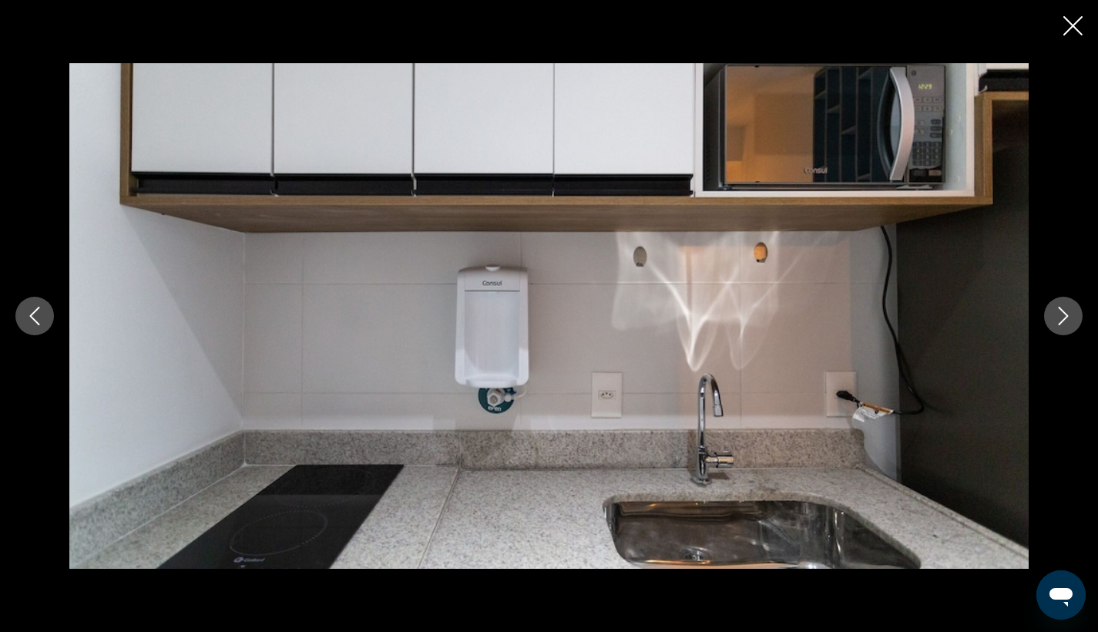
click at [1069, 310] on icon "Next image" at bounding box center [1063, 316] width 18 height 18
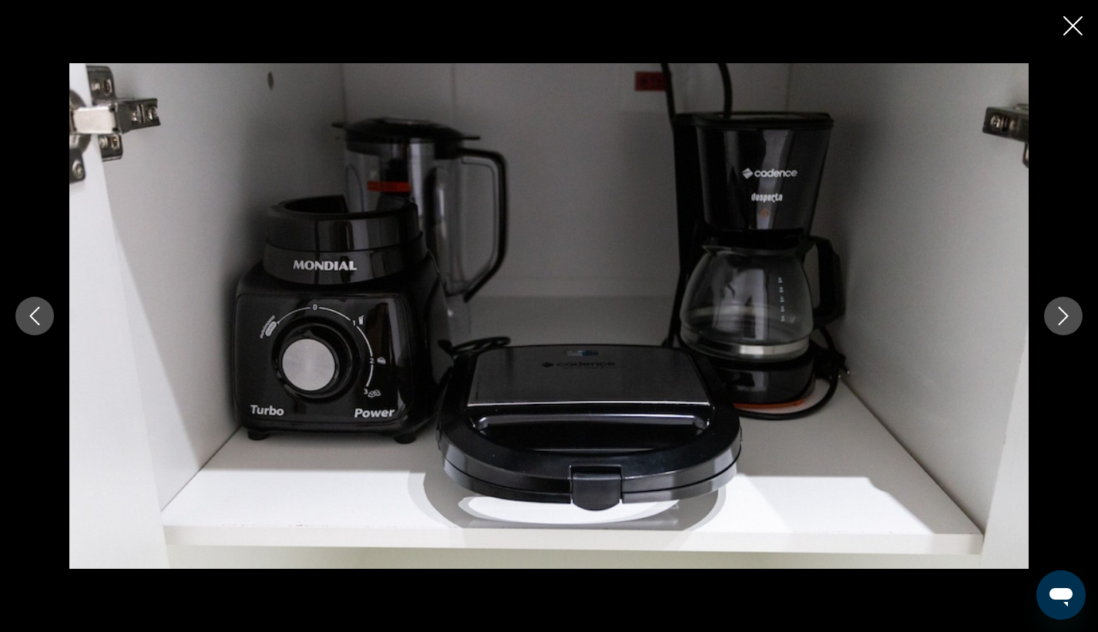
click at [1069, 310] on icon "Next image" at bounding box center [1063, 316] width 18 height 18
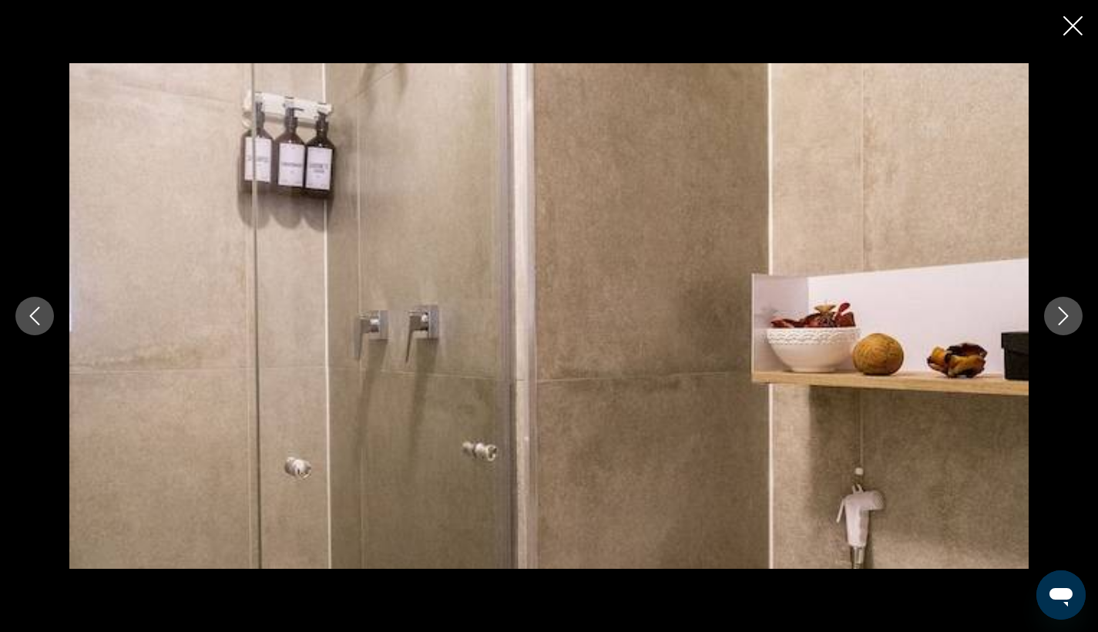
click at [1069, 310] on icon "Next image" at bounding box center [1063, 316] width 18 height 18
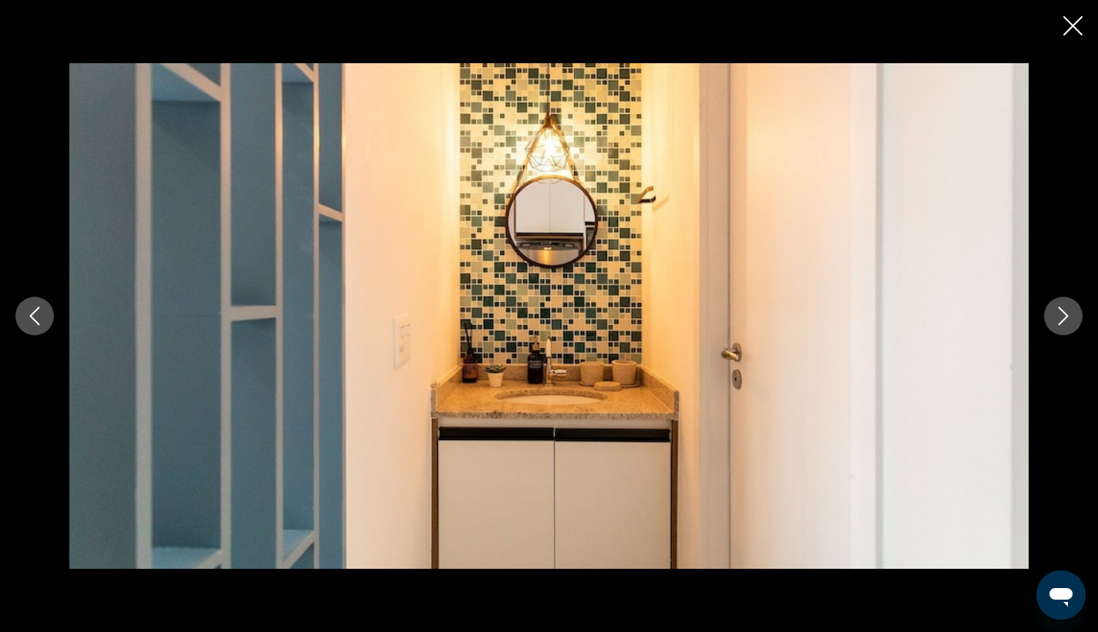
click at [1069, 310] on icon "Next image" at bounding box center [1063, 316] width 18 height 18
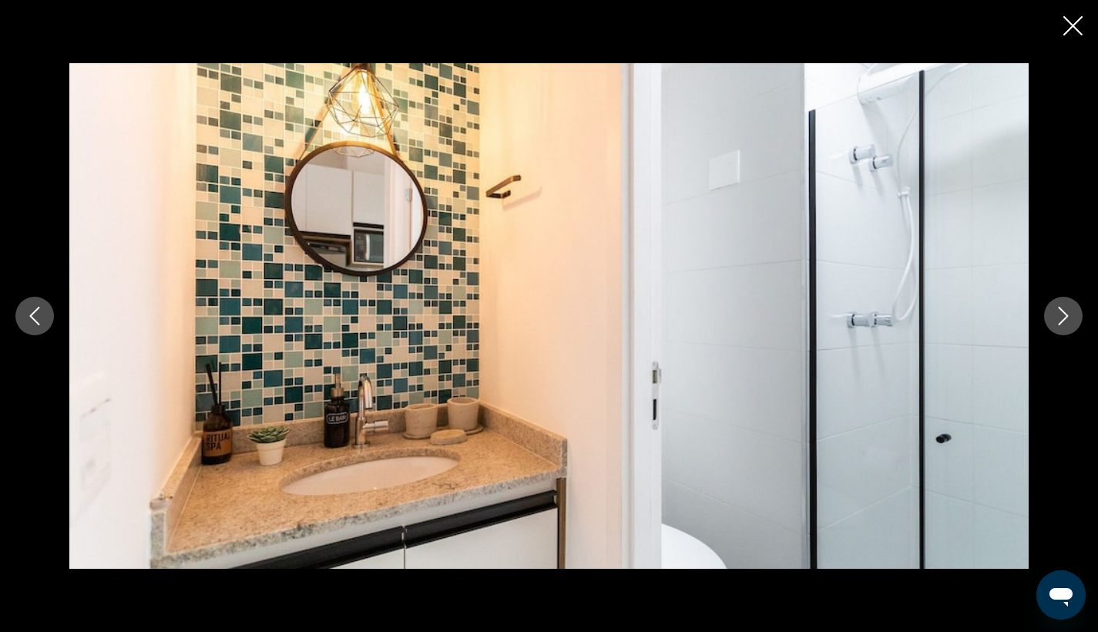
click at [1069, 310] on icon "Next image" at bounding box center [1063, 316] width 18 height 18
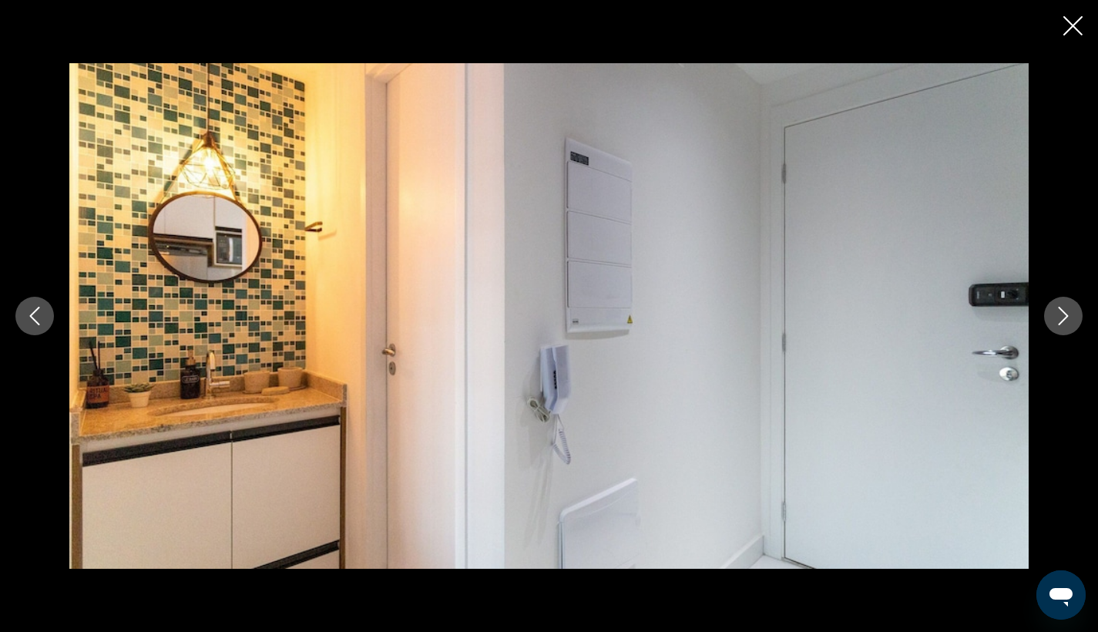
click at [1069, 311] on icon "Next image" at bounding box center [1063, 316] width 18 height 18
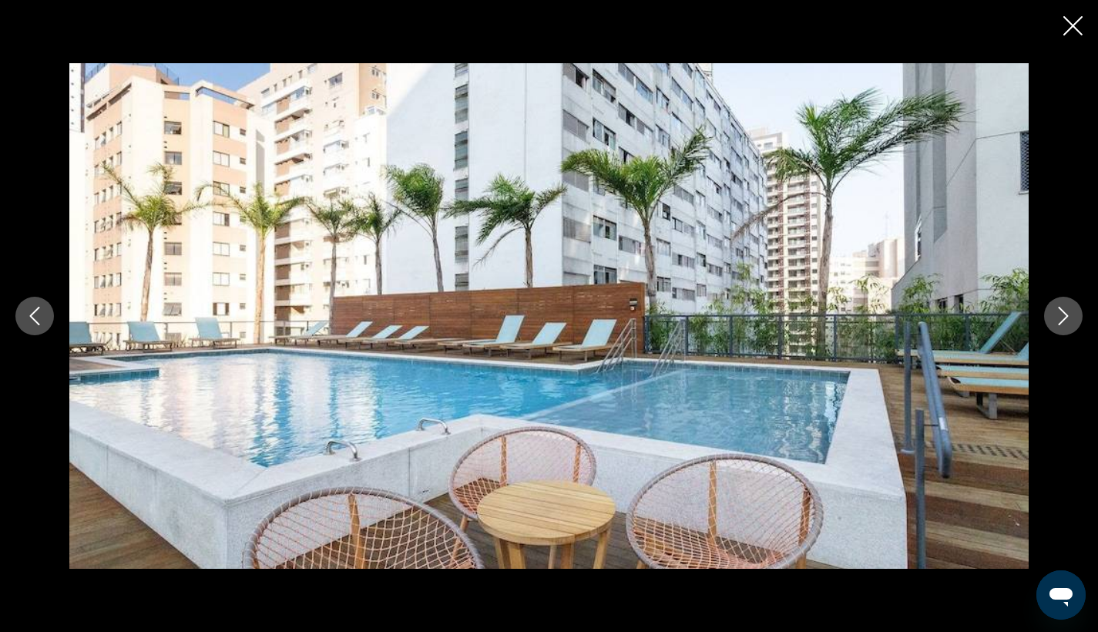
click at [1069, 311] on icon "Next image" at bounding box center [1063, 316] width 18 height 18
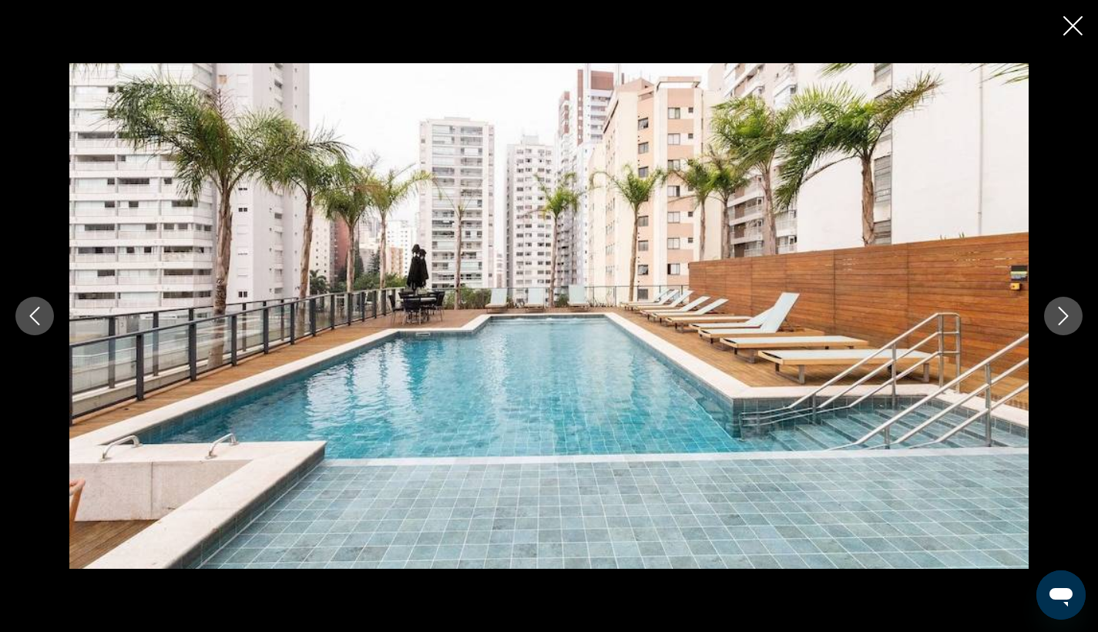
click at [1069, 311] on icon "Next image" at bounding box center [1063, 316] width 18 height 18
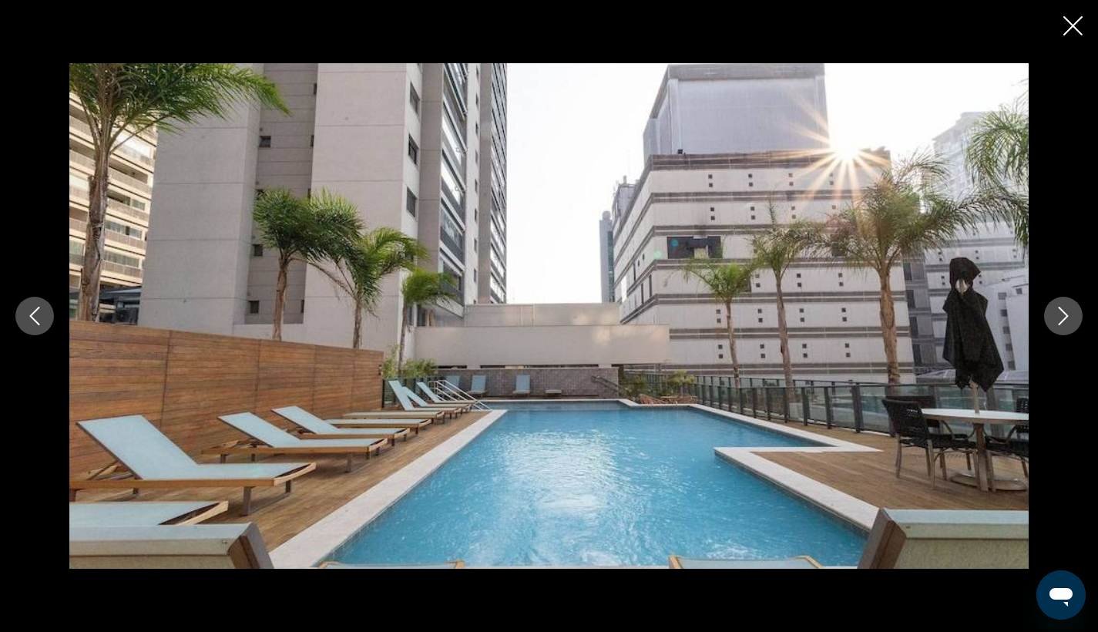
click at [1069, 311] on icon "Next image" at bounding box center [1063, 316] width 18 height 18
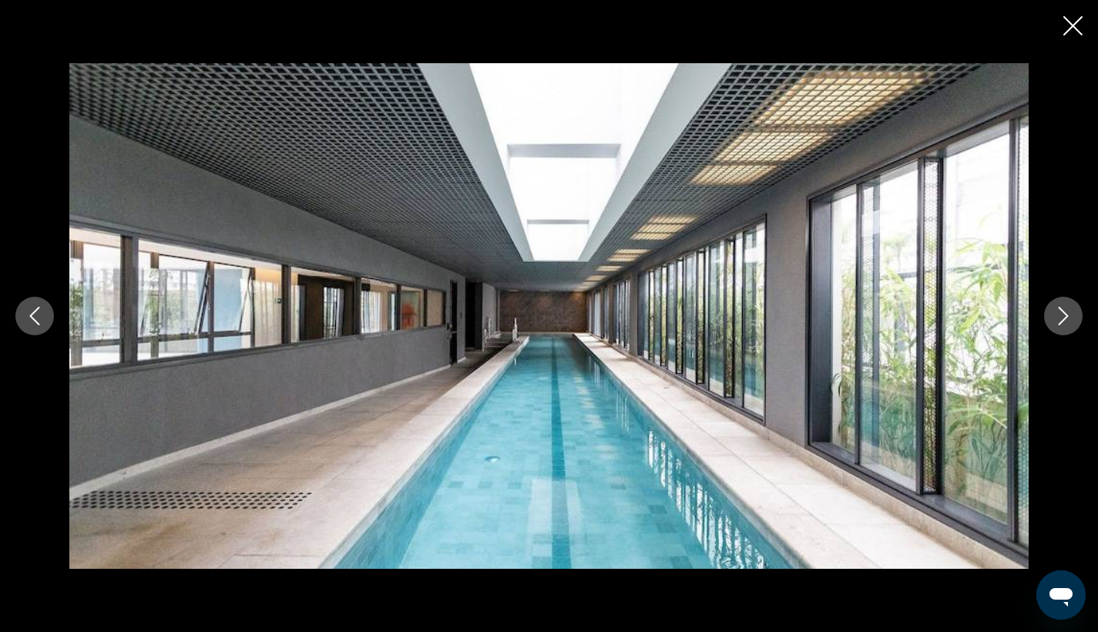
click at [1069, 311] on icon "Next image" at bounding box center [1063, 316] width 18 height 18
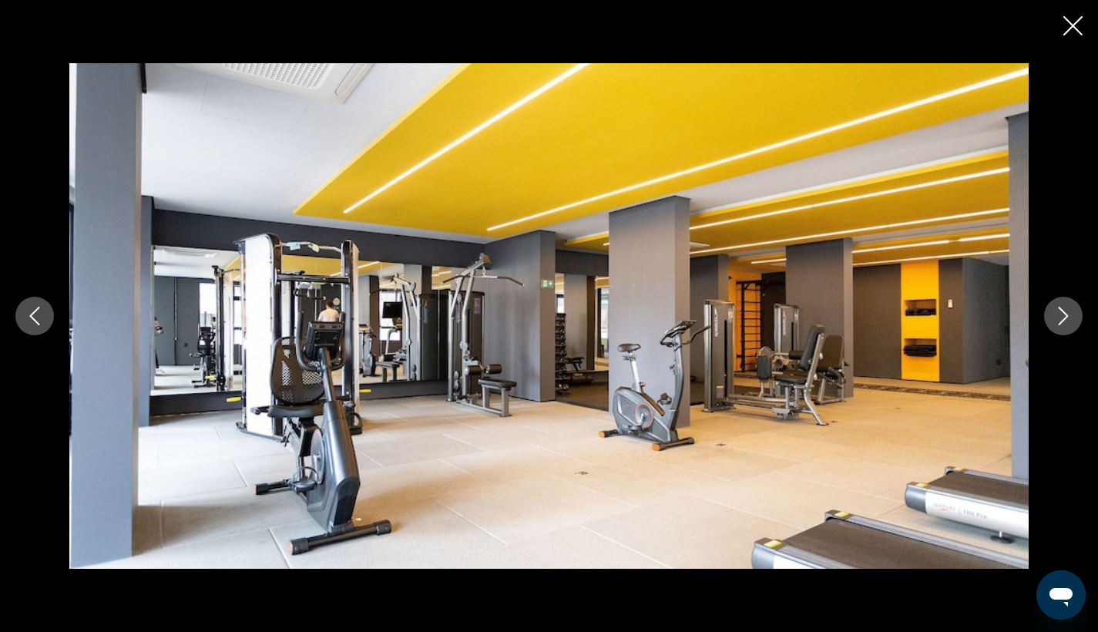
click at [1069, 311] on icon "Next image" at bounding box center [1063, 316] width 18 height 18
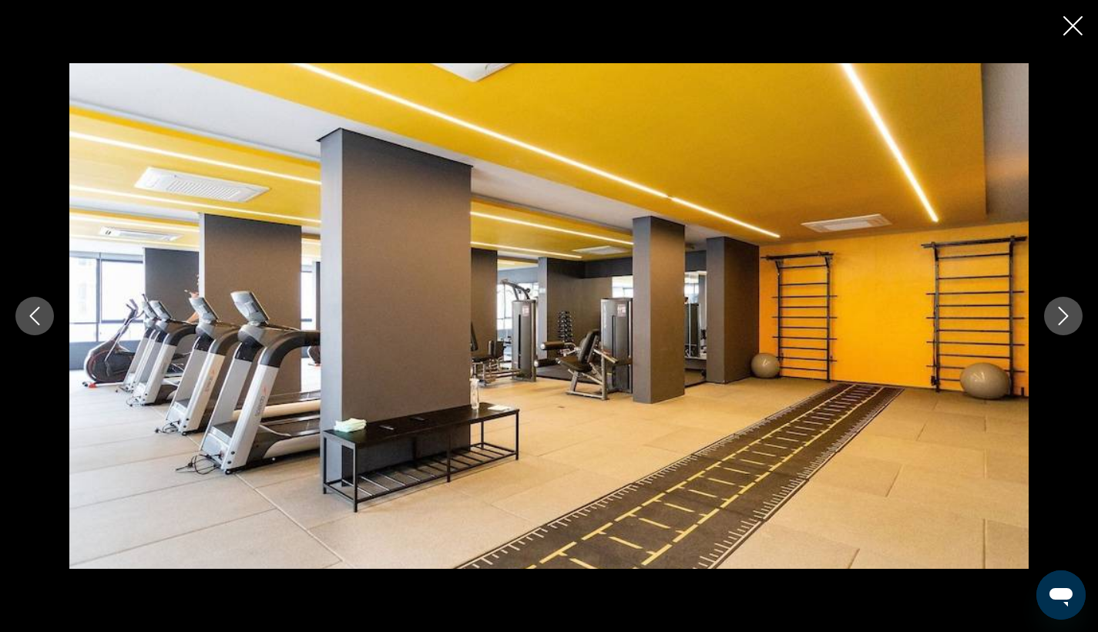
click at [1069, 311] on icon "Next image" at bounding box center [1063, 316] width 18 height 18
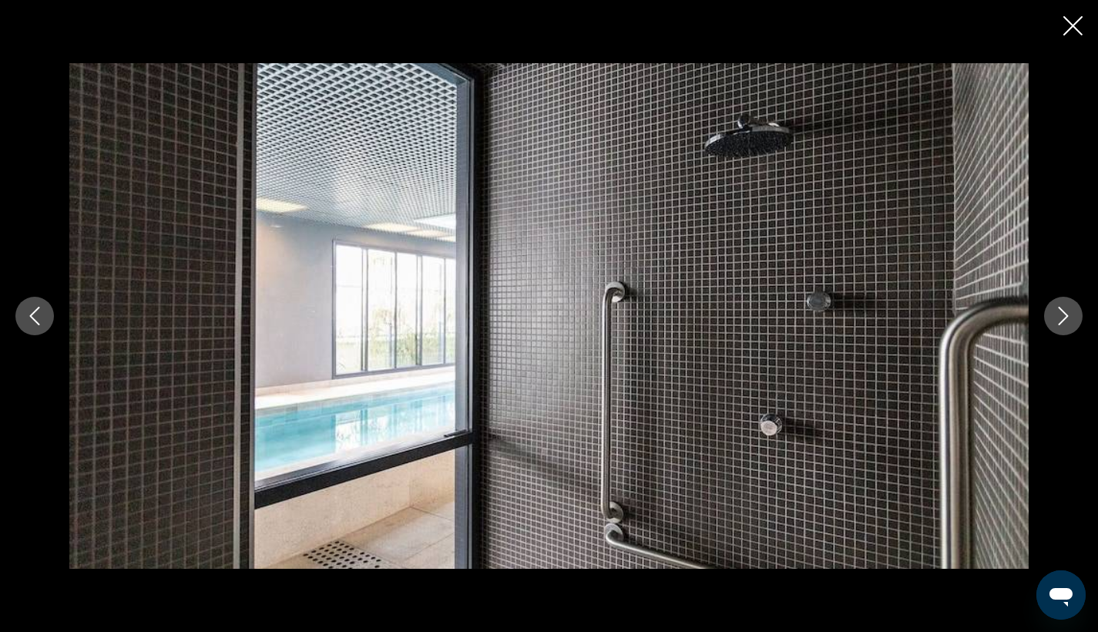
click at [1069, 311] on icon "Next image" at bounding box center [1063, 316] width 18 height 18
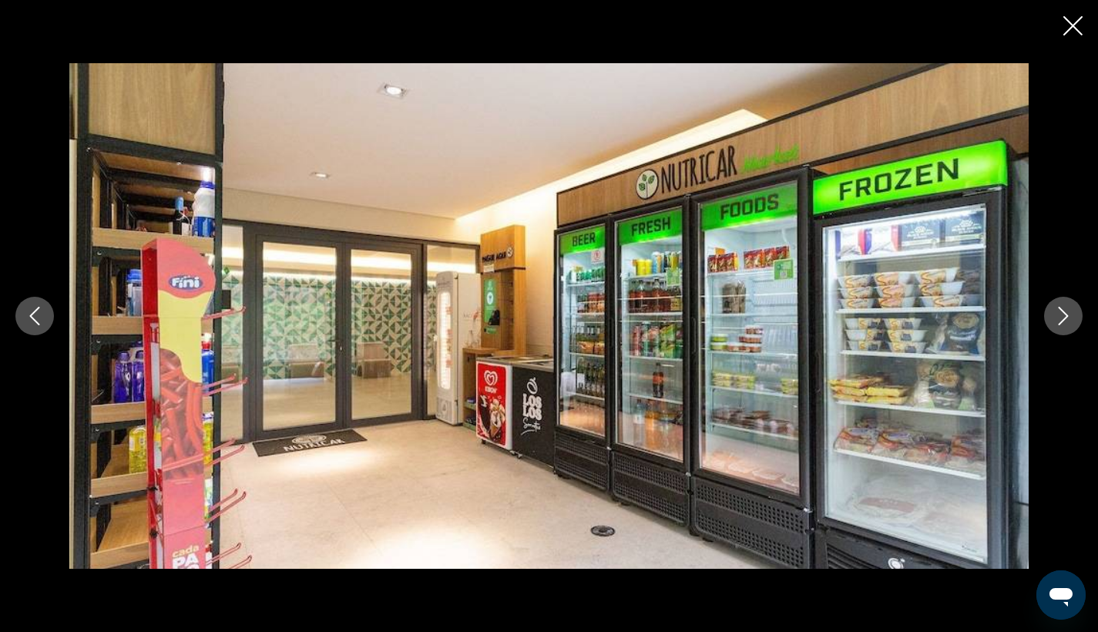
click at [1069, 311] on icon "Next image" at bounding box center [1063, 316] width 18 height 18
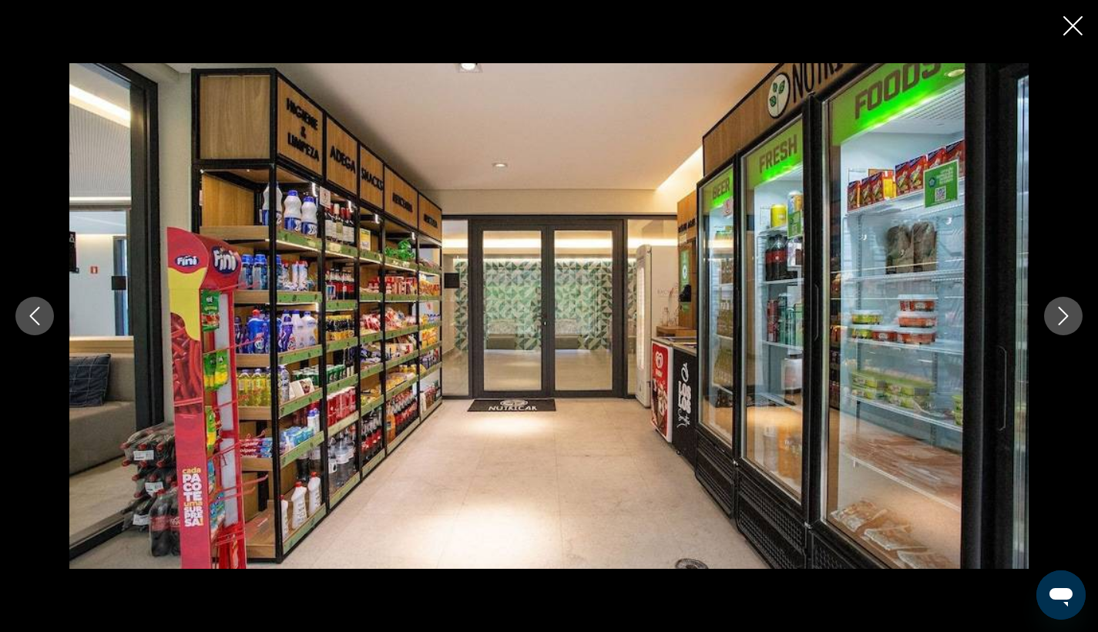
click at [1069, 311] on icon "Next image" at bounding box center [1063, 316] width 18 height 18
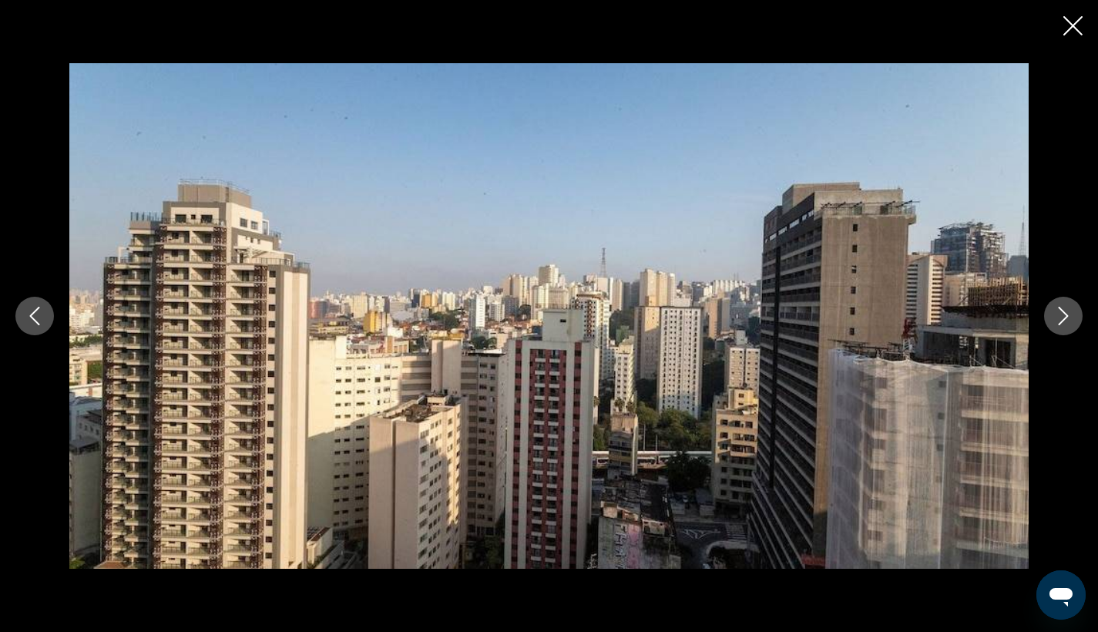
click at [1069, 311] on icon "Next image" at bounding box center [1063, 316] width 18 height 18
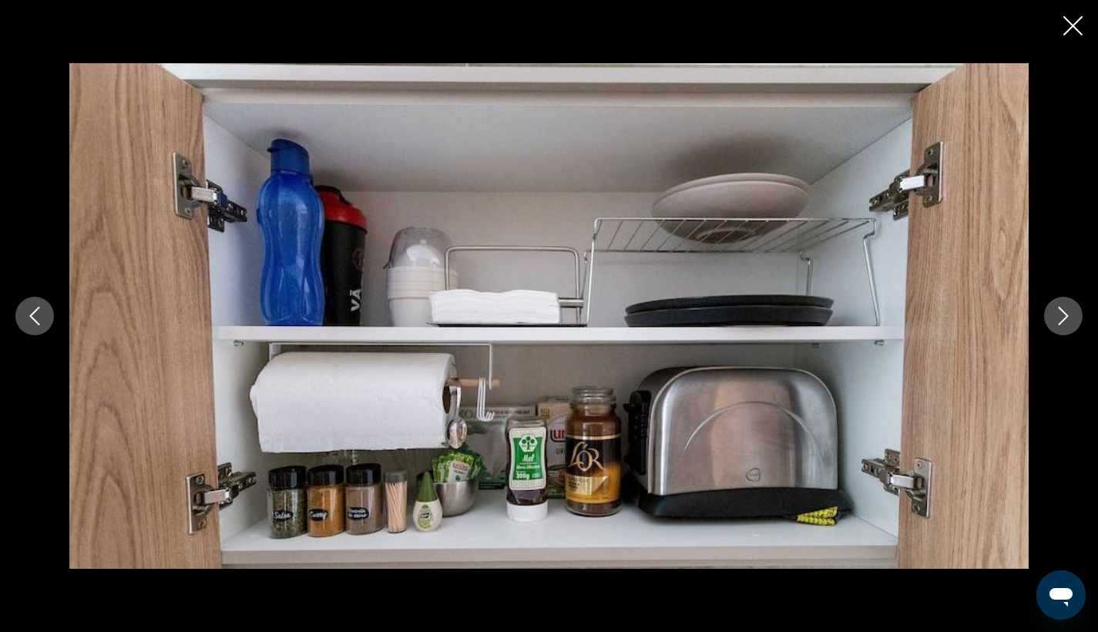
click at [1069, 311] on icon "Next image" at bounding box center [1063, 316] width 18 height 18
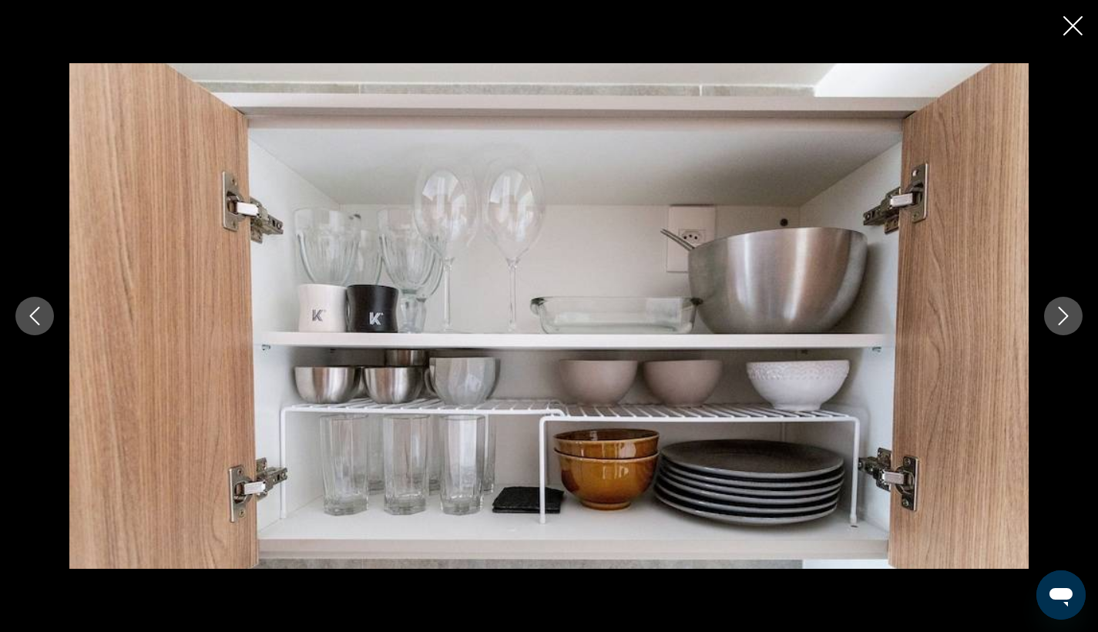
click at [1069, 311] on icon "Next image" at bounding box center [1063, 316] width 18 height 18
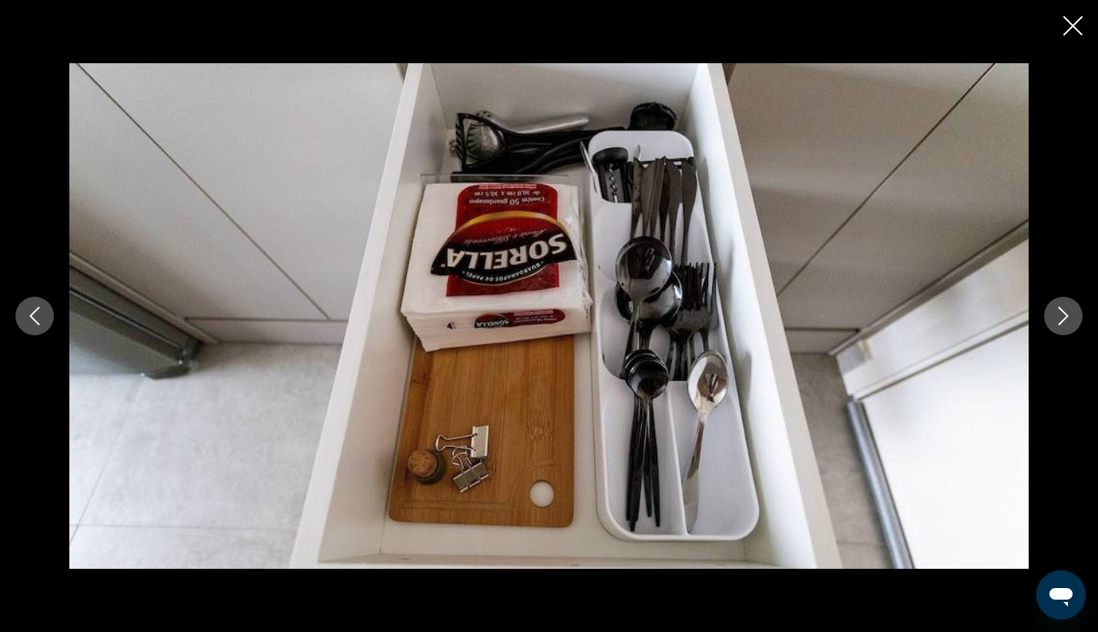
click at [1069, 311] on icon "Next image" at bounding box center [1063, 316] width 18 height 18
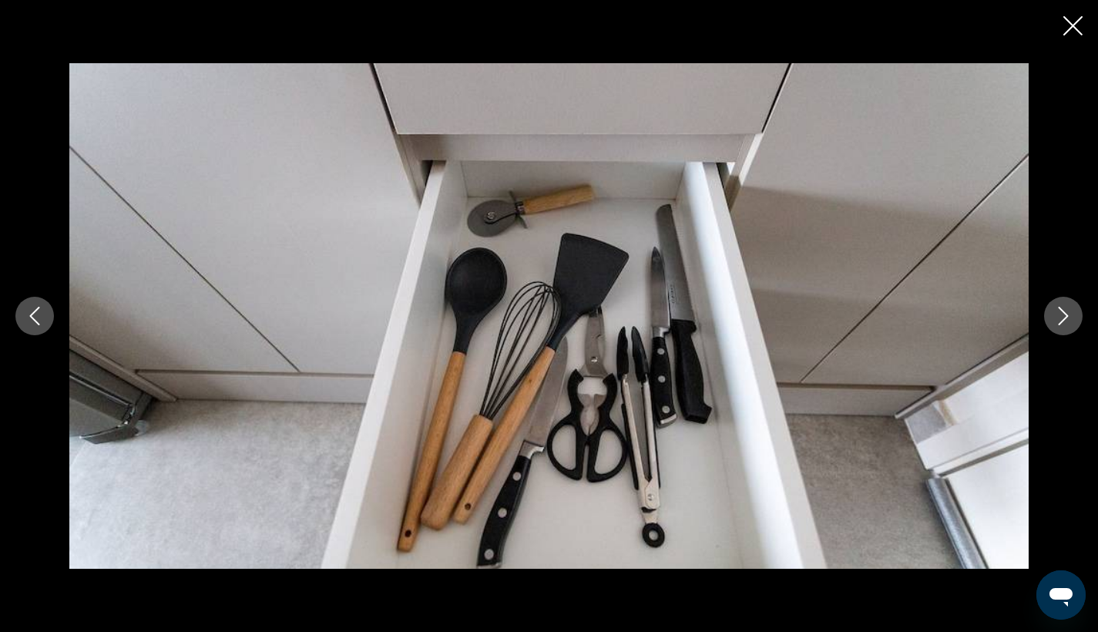
click at [1069, 311] on icon "Next image" at bounding box center [1063, 316] width 18 height 18
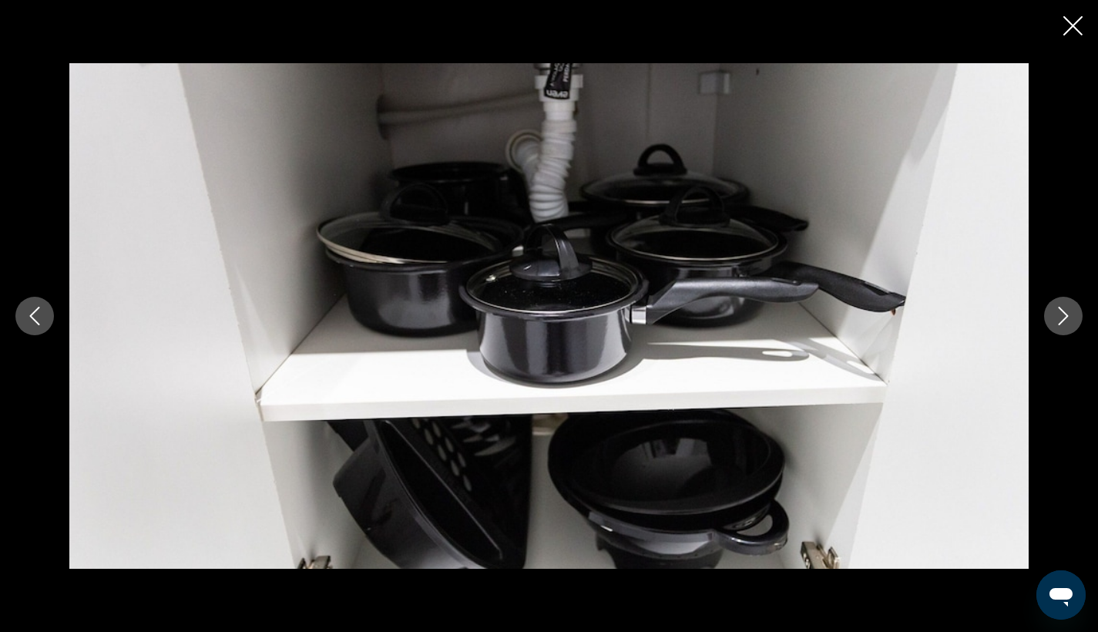
click at [1069, 311] on icon "Next image" at bounding box center [1063, 316] width 18 height 18
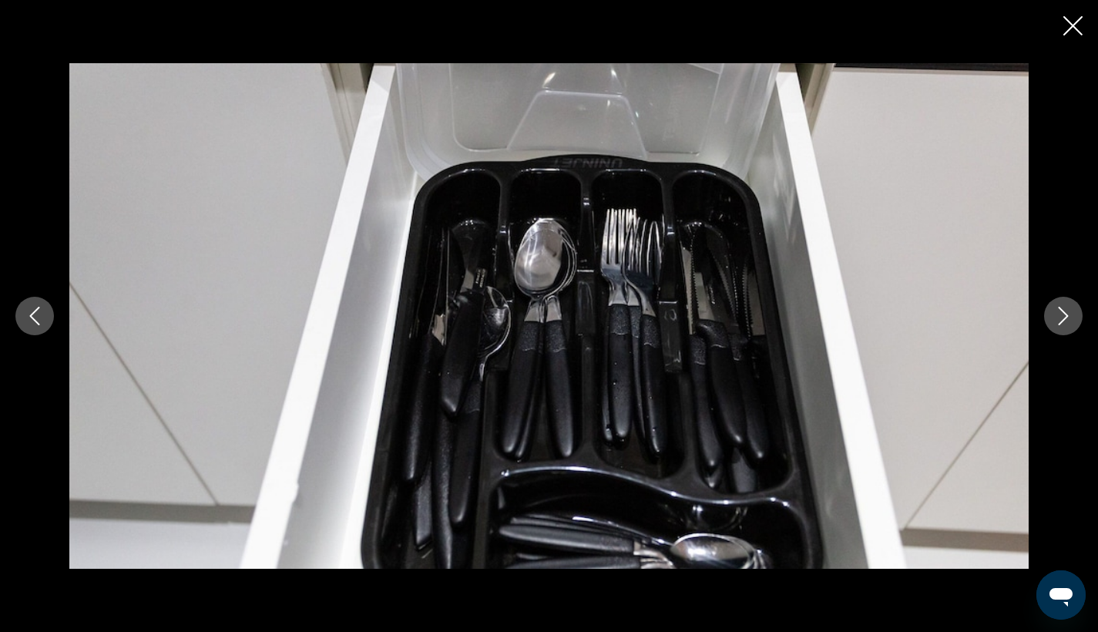
click at [1068, 29] on icon "Close slideshow" at bounding box center [1072, 25] width 19 height 19
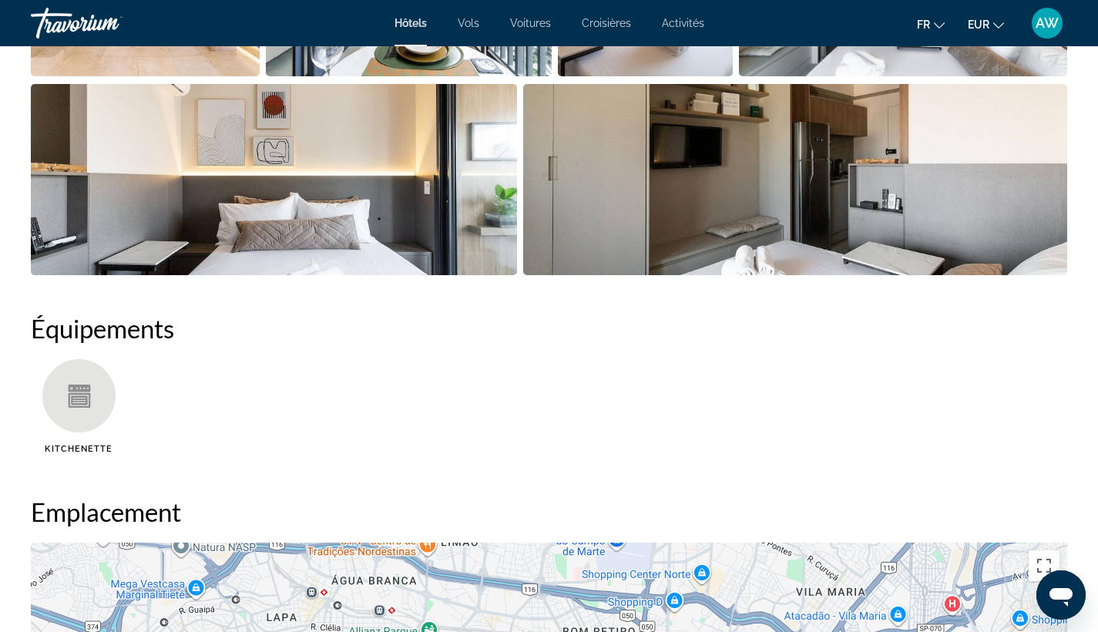
scroll to position [1334, 0]
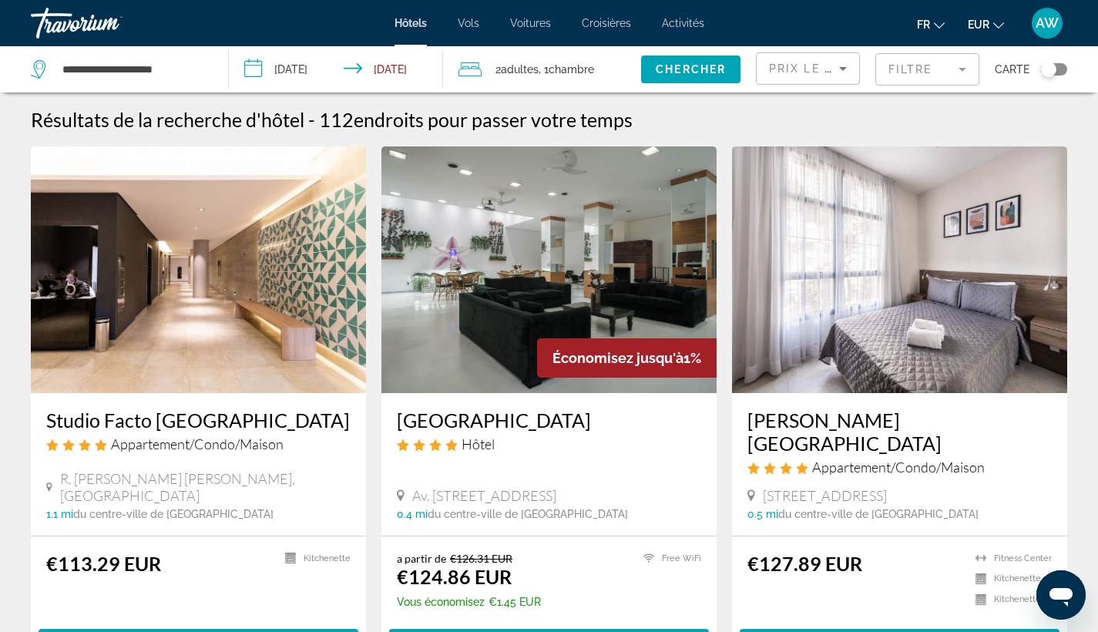
click at [898, 62] on mat-form-field "Filtre" at bounding box center [927, 69] width 104 height 32
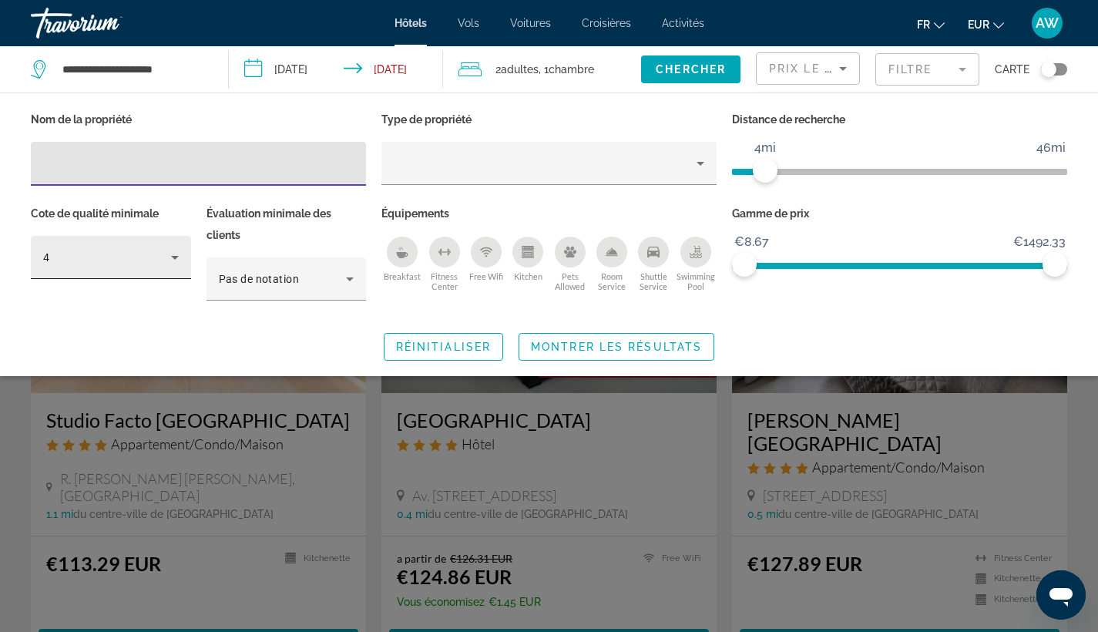
click at [62, 257] on div "4" at bounding box center [107, 257] width 128 height 18
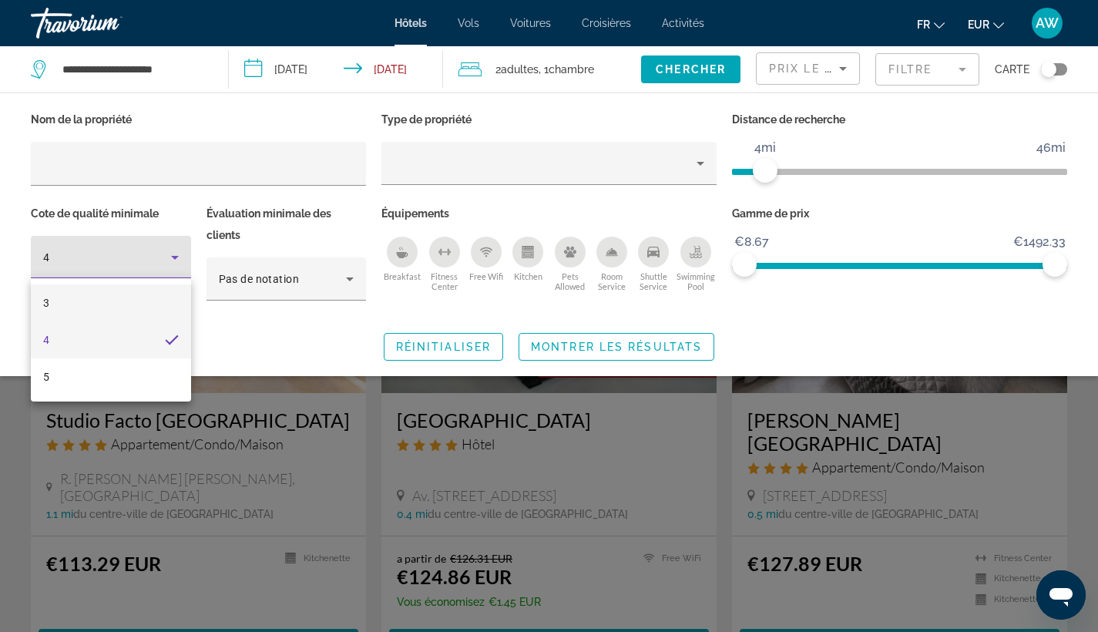
click at [62, 307] on mat-option "3" at bounding box center [111, 302] width 160 height 37
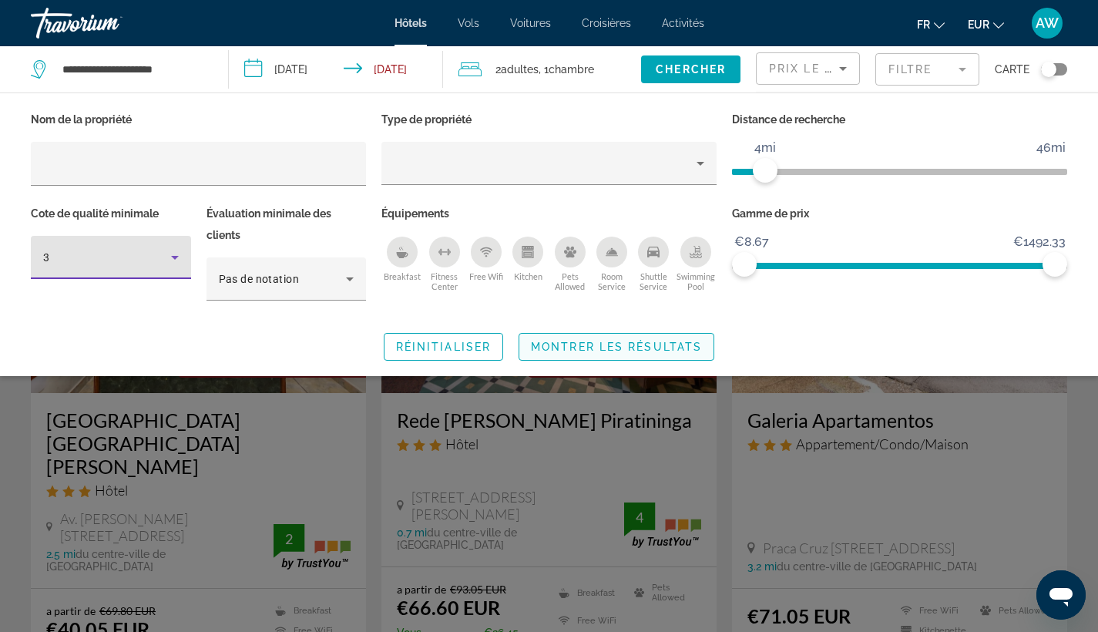
click at [522, 337] on span "Search widget" at bounding box center [616, 346] width 194 height 37
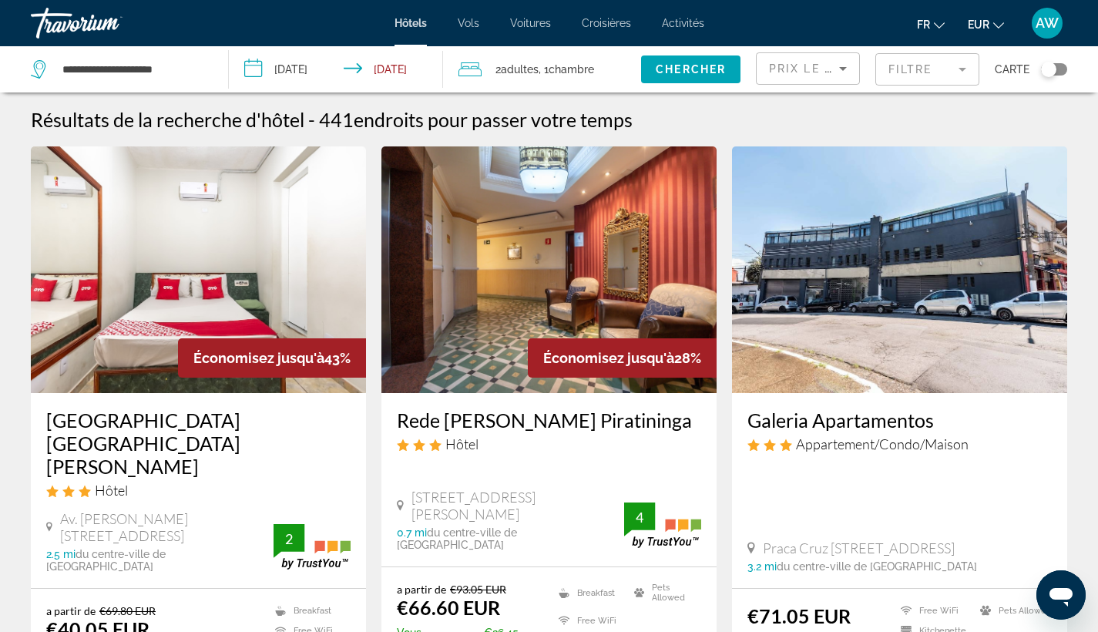
click at [480, 426] on h3 "Rede [PERSON_NAME] Piratininga" at bounding box center [549, 419] width 304 height 23
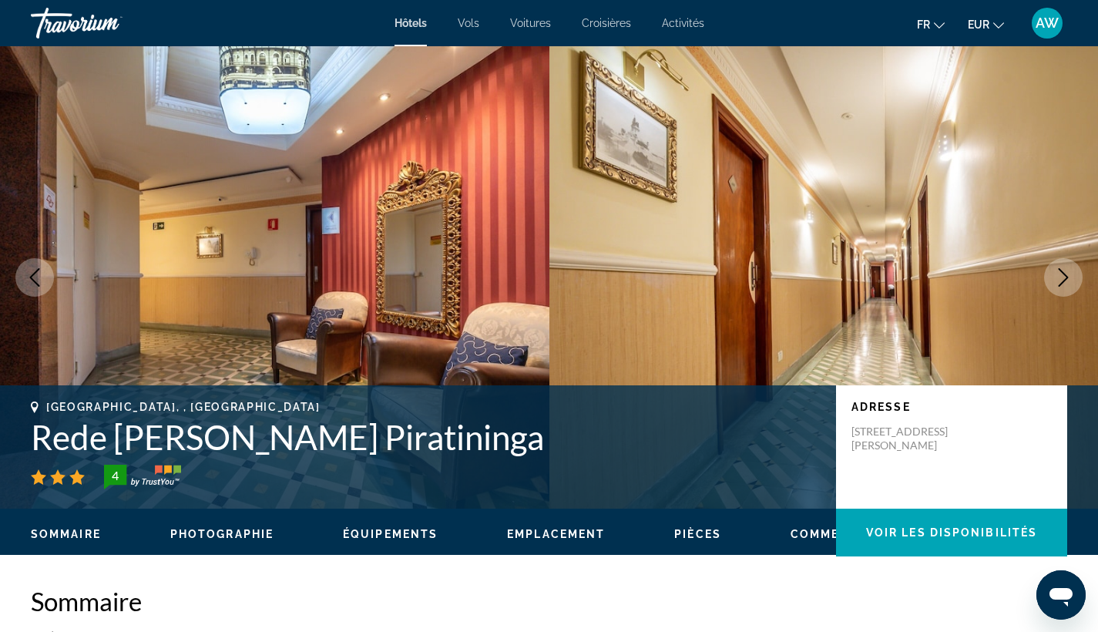
click at [1062, 280] on icon "Next image" at bounding box center [1063, 277] width 18 height 18
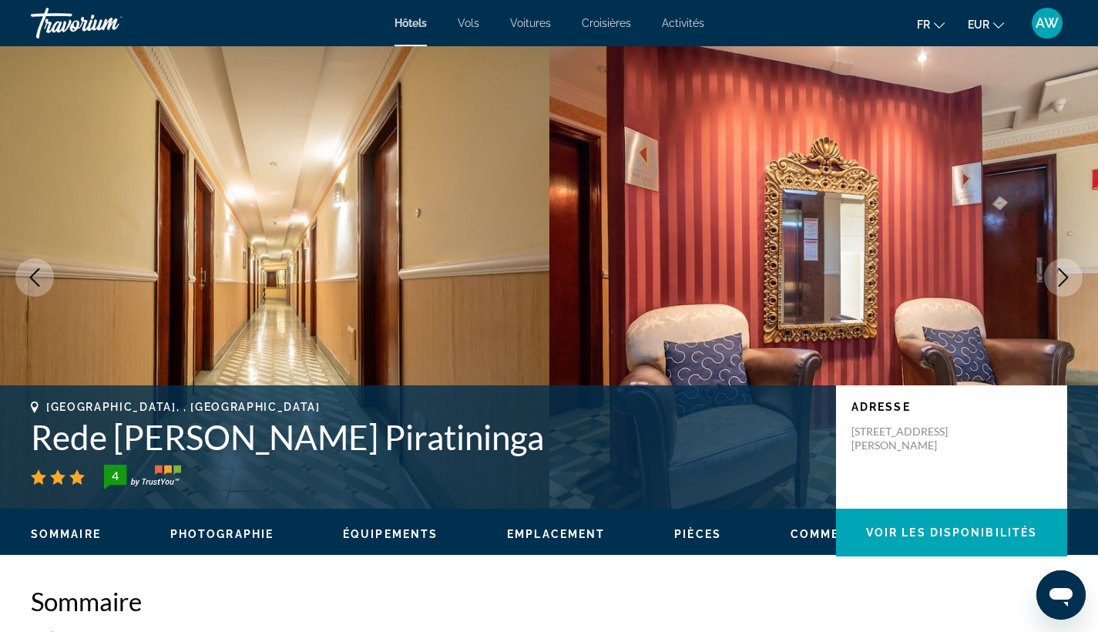
click at [1062, 278] on icon "Next image" at bounding box center [1063, 277] width 18 height 18
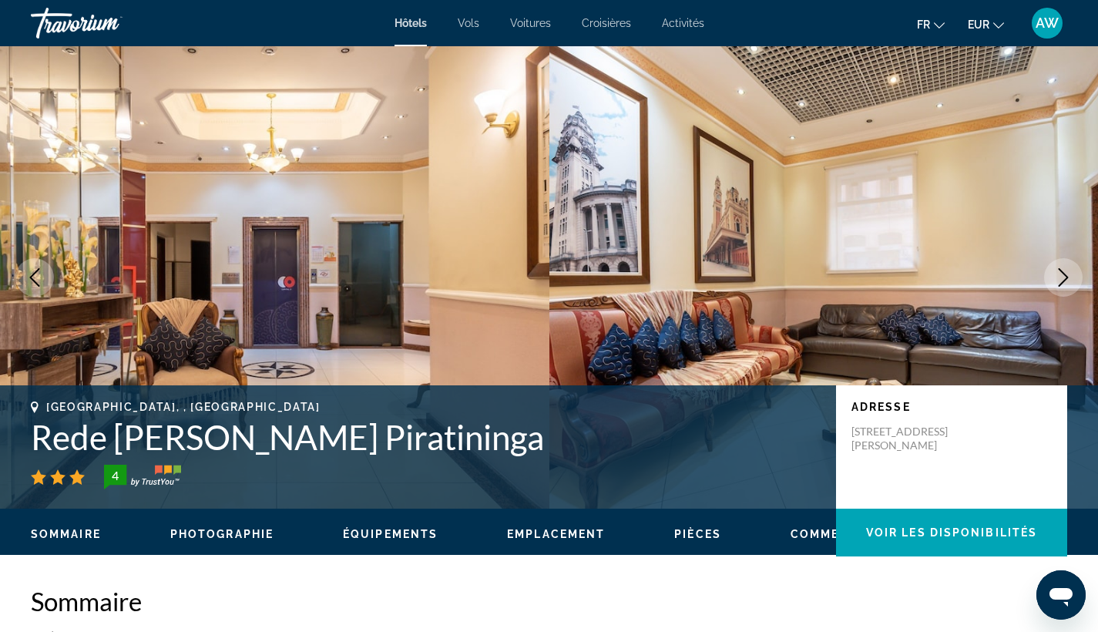
click at [1062, 278] on icon "Next image" at bounding box center [1063, 277] width 18 height 18
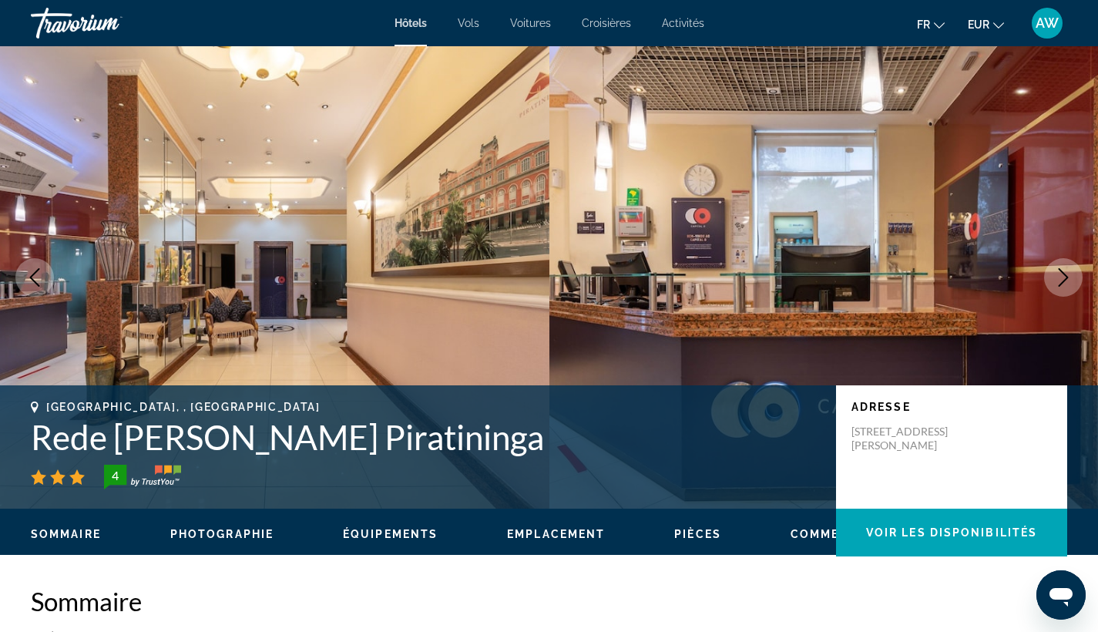
click at [1062, 277] on icon "Next image" at bounding box center [1063, 277] width 18 height 18
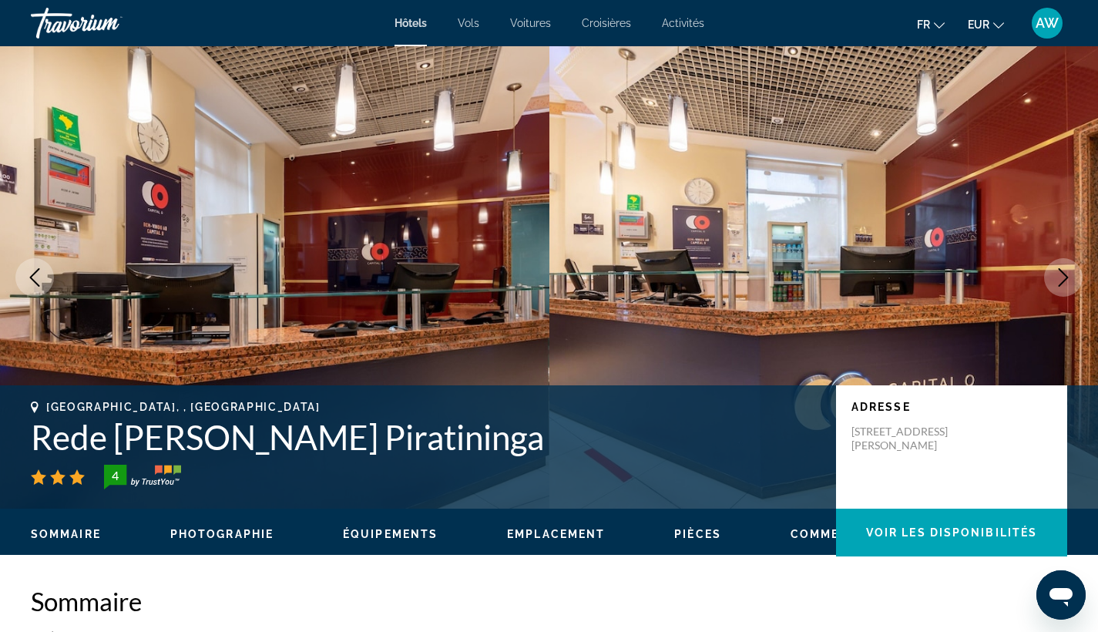
click at [1062, 277] on icon "Next image" at bounding box center [1063, 277] width 18 height 18
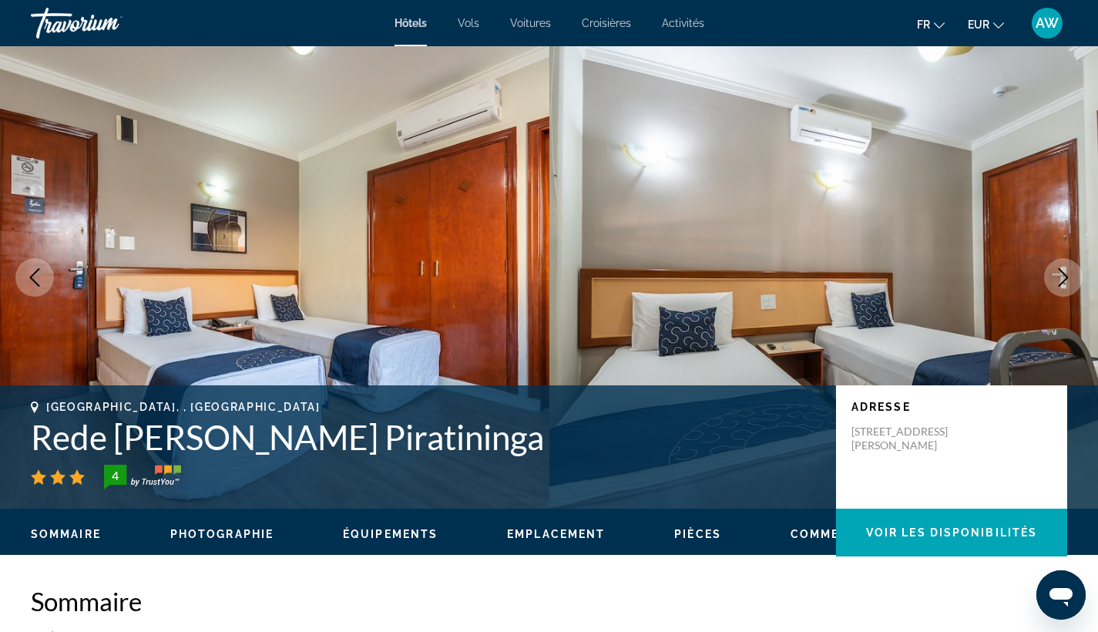
click at [1062, 277] on icon "Next image" at bounding box center [1063, 277] width 18 height 18
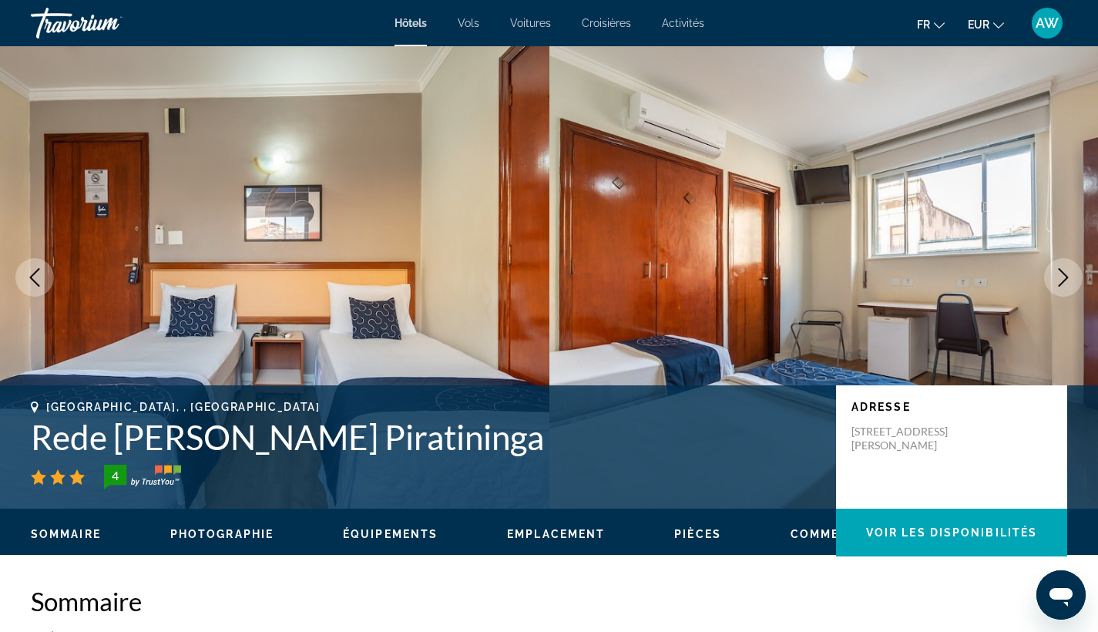
click at [1062, 277] on icon "Next image" at bounding box center [1063, 277] width 18 height 18
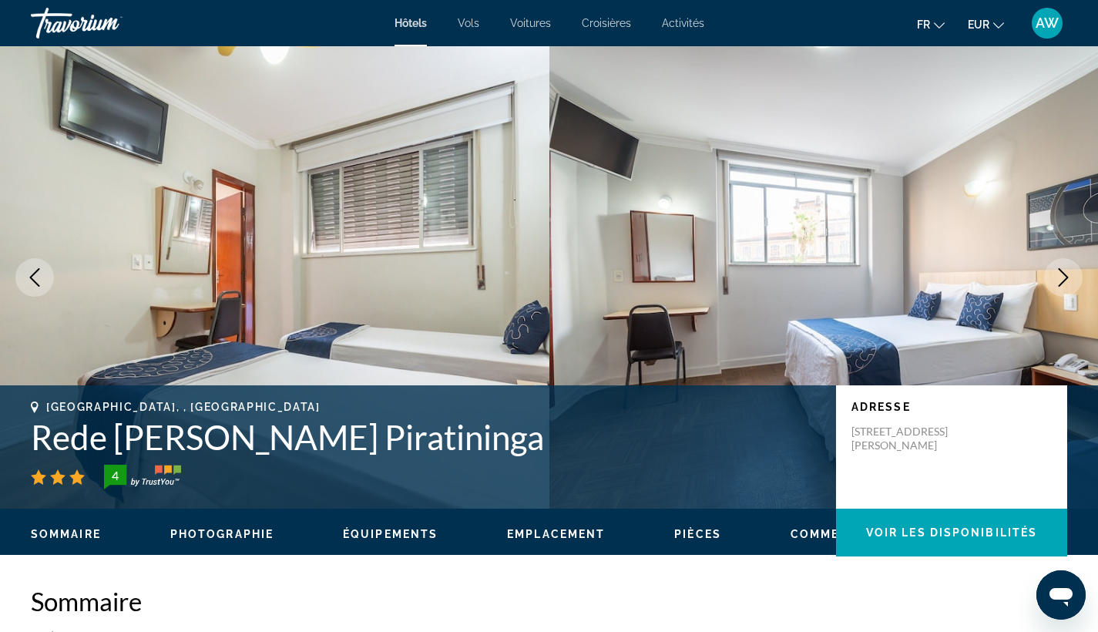
click at [1062, 277] on icon "Next image" at bounding box center [1063, 277] width 18 height 18
